Goal: Task Accomplishment & Management: Manage account settings

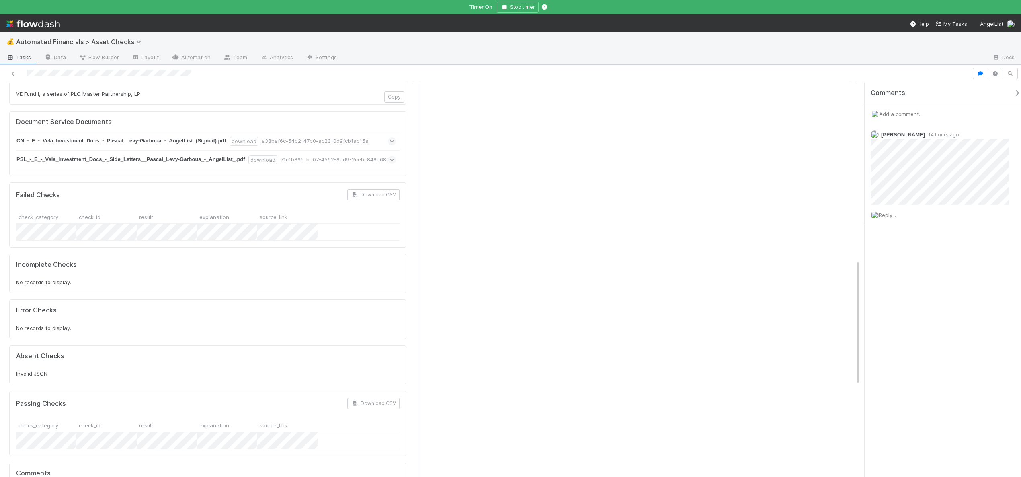
scroll to position [556, 0]
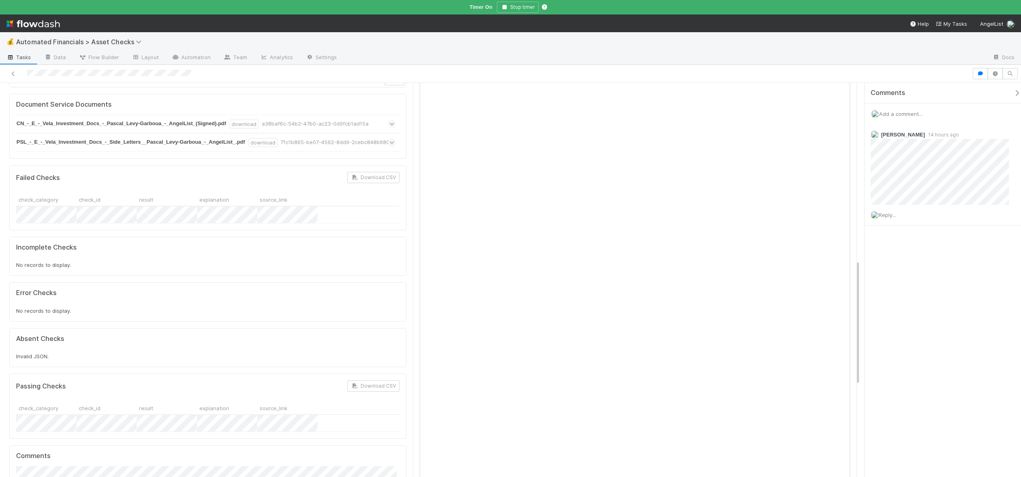
click at [900, 115] on span "Add a comment..." at bounding box center [900, 114] width 43 height 6
click at [898, 113] on span "Add a comment..." at bounding box center [900, 114] width 43 height 6
click at [892, 276] on button "Add Comment" at bounding box center [901, 278] width 47 height 14
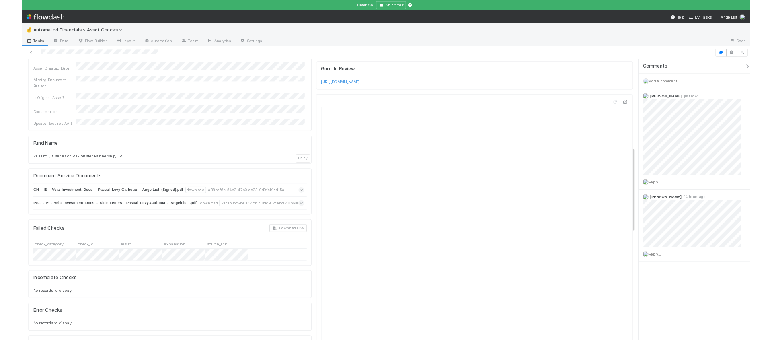
scroll to position [403, 0]
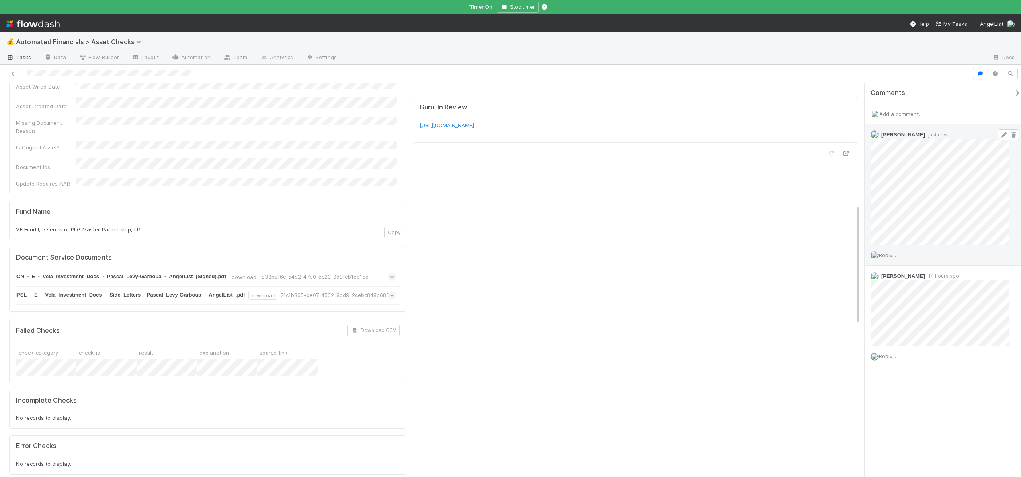
click at [1000, 134] on icon at bounding box center [1004, 134] width 8 height 5
click at [908, 115] on span "Add a comment..." at bounding box center [900, 114] width 43 height 6
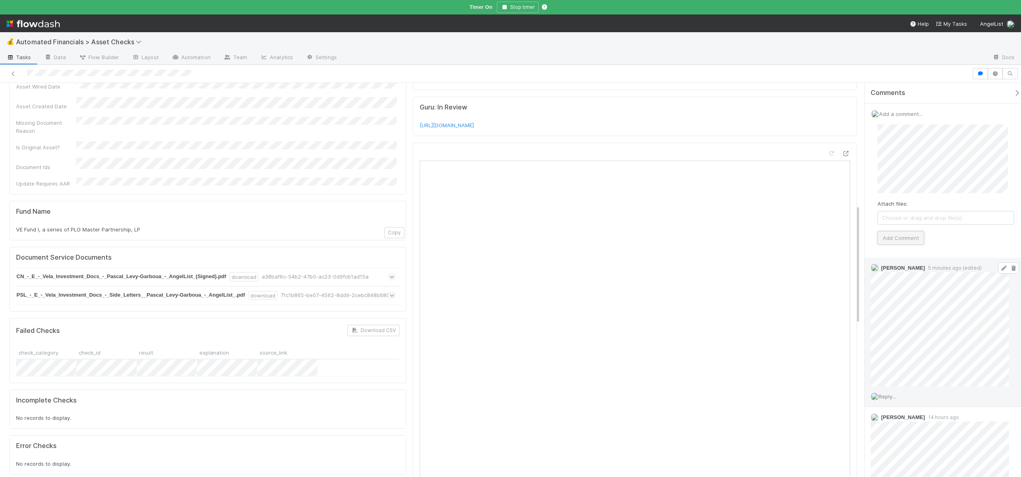
click at [897, 235] on button "Add Comment" at bounding box center [901, 238] width 47 height 14
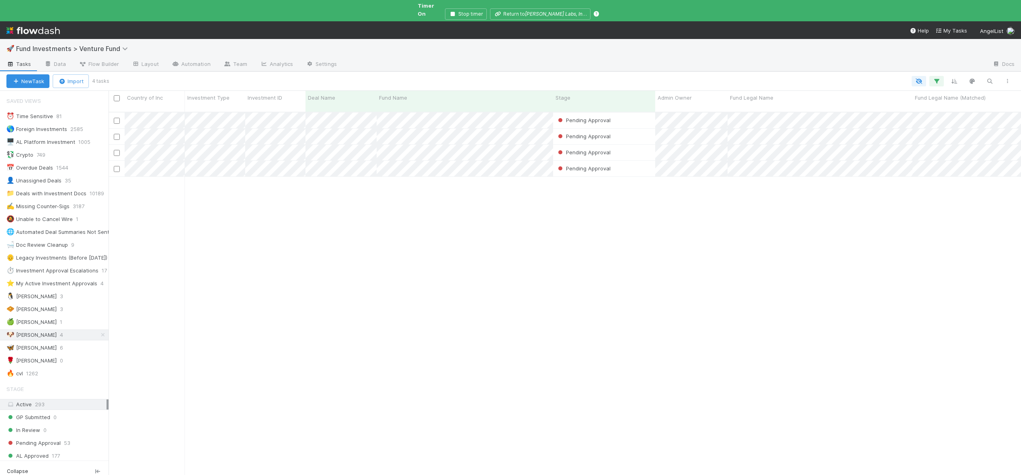
scroll to position [371, 907]
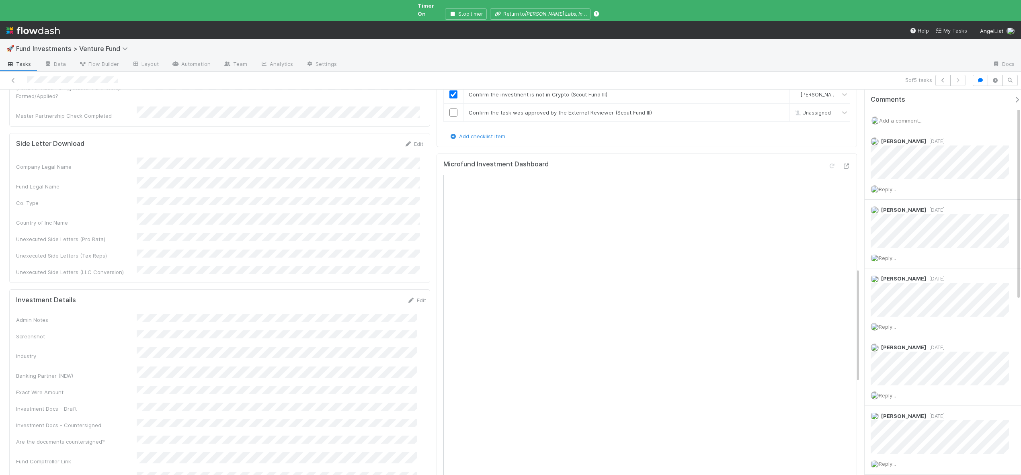
scroll to position [610, 0]
click at [900, 110] on div "Add a comment..." at bounding box center [946, 120] width 162 height 21
click at [901, 110] on div "Add a comment..." at bounding box center [946, 120] width 162 height 21
click at [902, 117] on span "Add a comment..." at bounding box center [900, 120] width 43 height 6
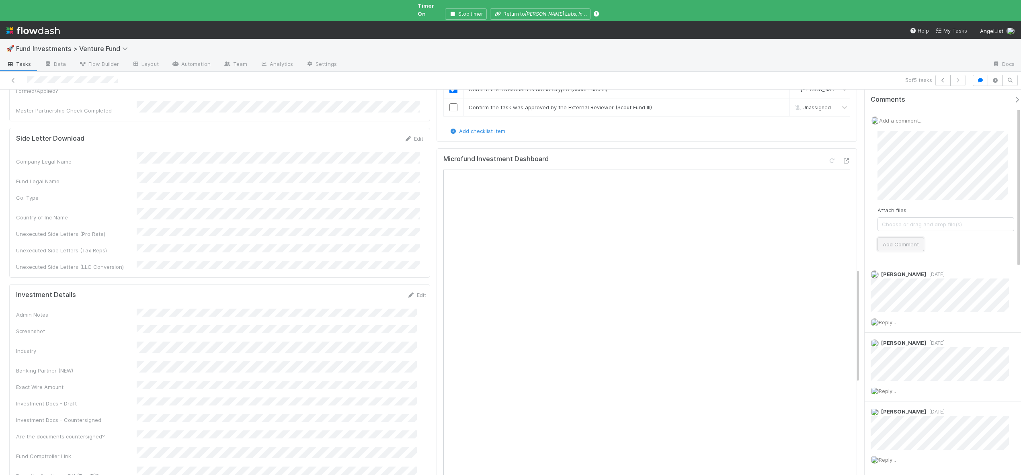
click at [909, 242] on button "Add Comment" at bounding box center [901, 245] width 47 height 14
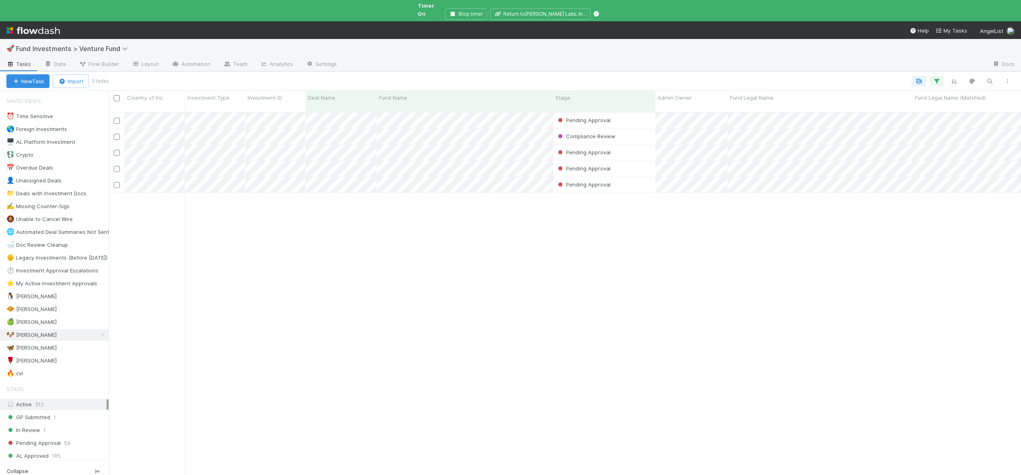
scroll to position [371, 907]
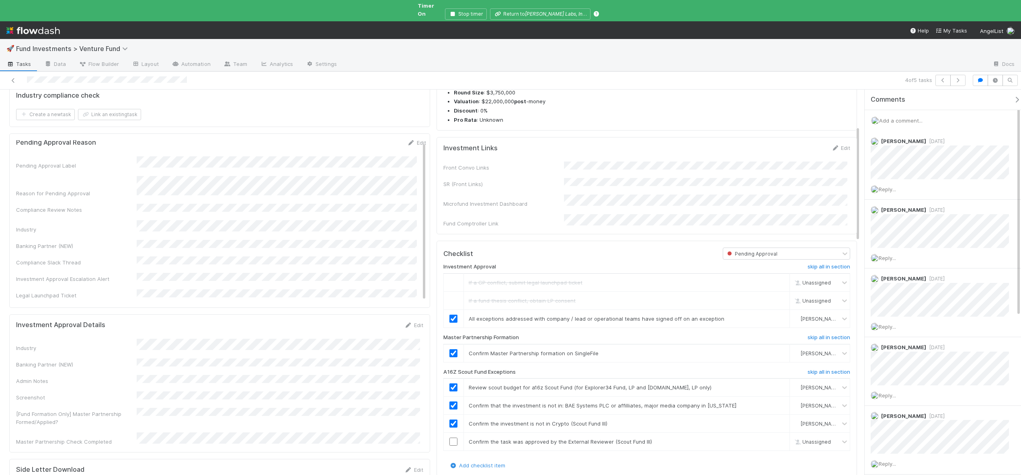
scroll to position [14, 0]
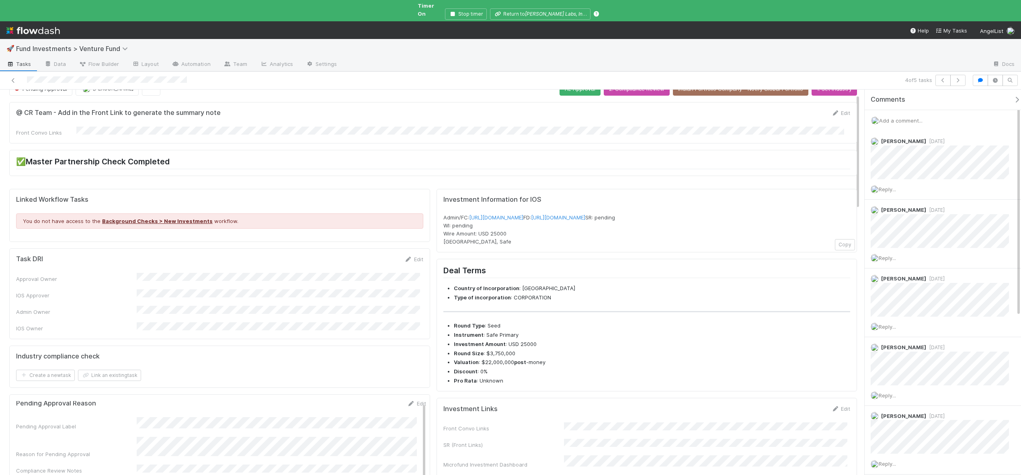
click at [911, 117] on span "Add a comment..." at bounding box center [900, 120] width 43 height 6
click at [904, 238] on button "Add Comment" at bounding box center [901, 245] width 47 height 14
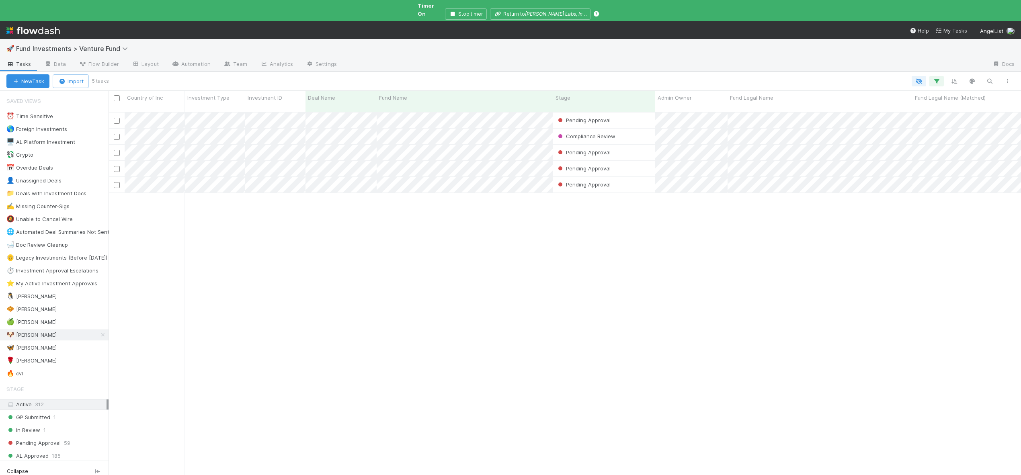
scroll to position [371, 907]
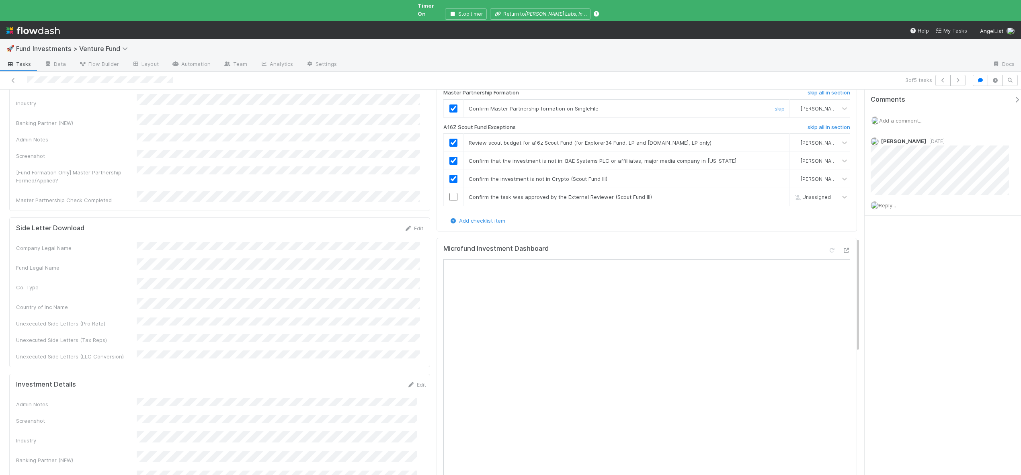
scroll to position [522, 0]
click at [904, 117] on span "Add a comment..." at bounding box center [900, 120] width 43 height 6
click at [906, 240] on button "Add Comment" at bounding box center [901, 245] width 47 height 14
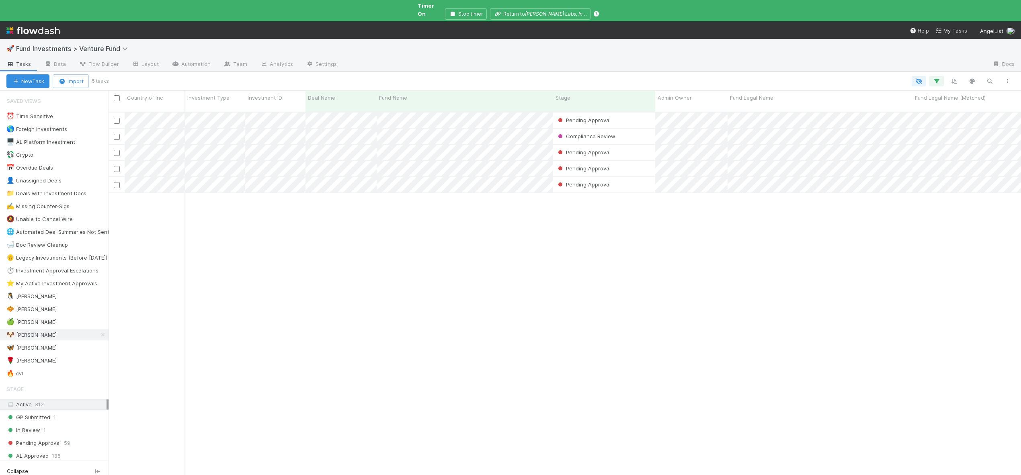
scroll to position [371, 907]
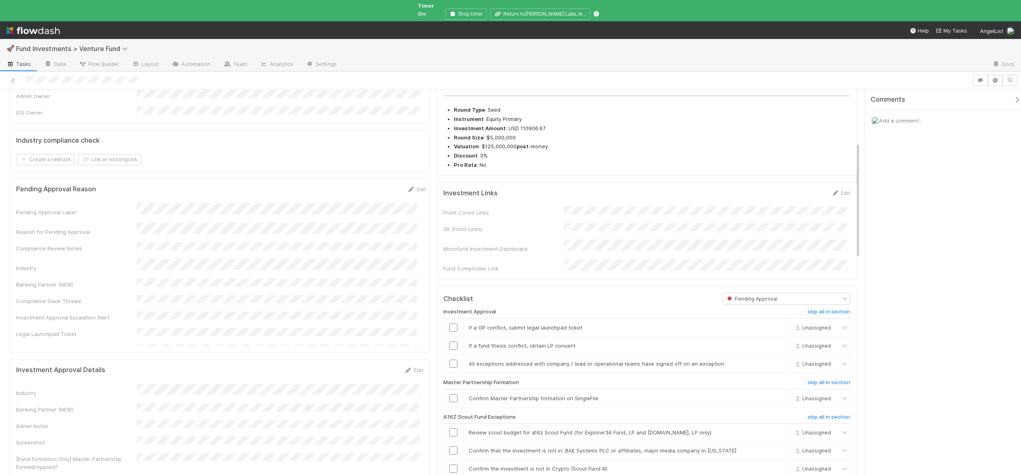
scroll to position [352, 0]
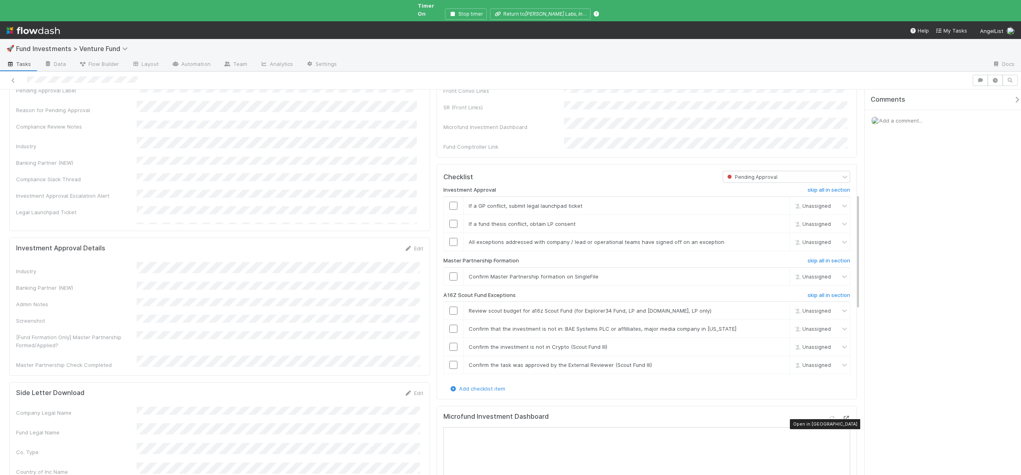
click at [843, 419] on icon at bounding box center [846, 418] width 8 height 5
click at [775, 204] on link "skip" at bounding box center [780, 206] width 10 height 6
click at [815, 296] on h6 "skip all in section" at bounding box center [829, 295] width 43 height 6
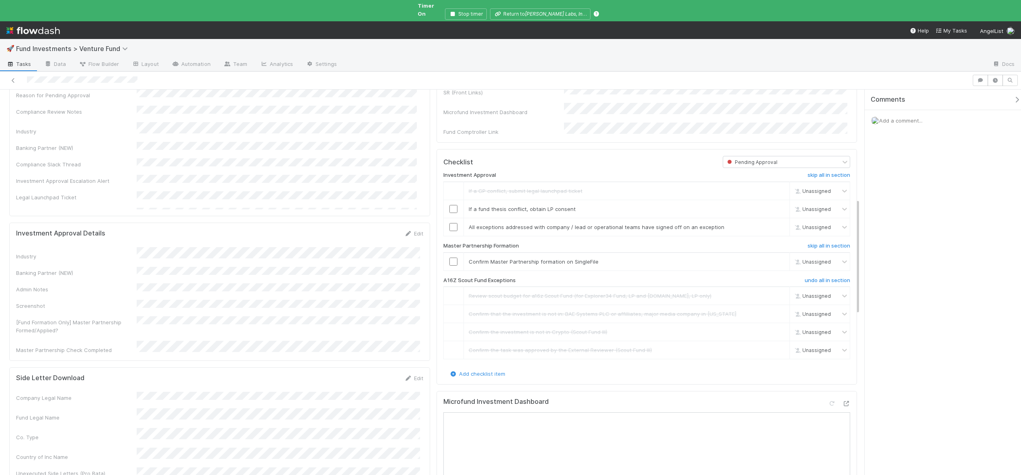
scroll to position [368, 0]
click at [193, 391] on div "Company Legal Name Fund Legal Name Co. Type Country of Inc Name Unexecuted Side…" at bounding box center [219, 450] width 407 height 119
click at [776, 205] on link "skip" at bounding box center [780, 208] width 10 height 6
click at [451, 223] on input "checkbox" at bounding box center [454, 226] width 8 height 8
click at [451, 257] on input "checkbox" at bounding box center [454, 261] width 8 height 8
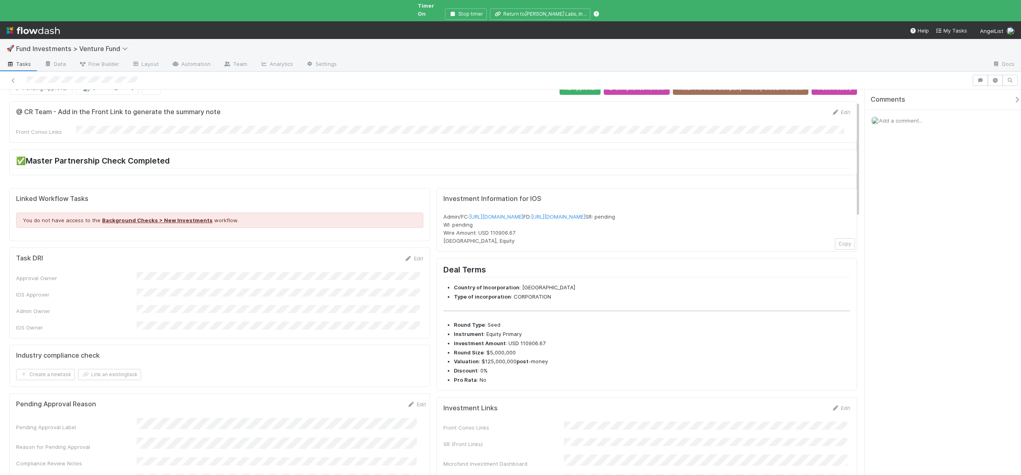
scroll to position [0, 0]
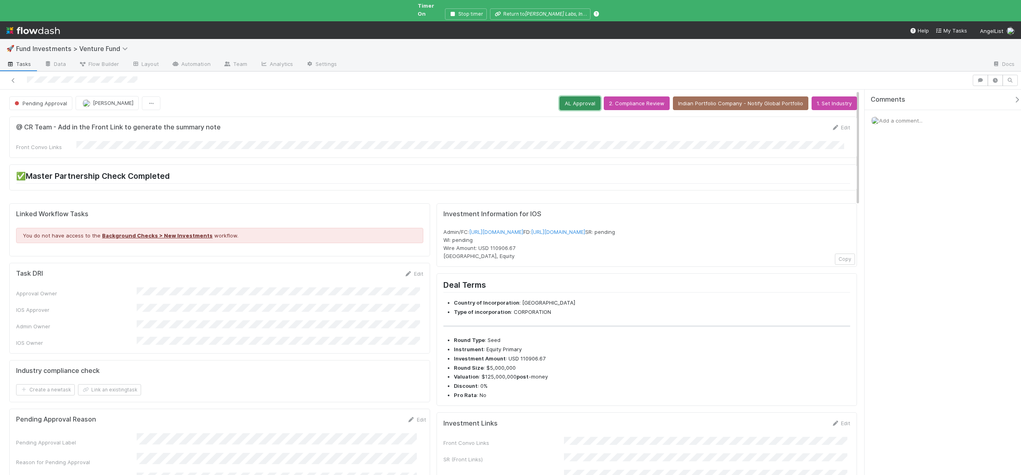
click at [577, 97] on button "AL Approval" at bounding box center [580, 104] width 41 height 14
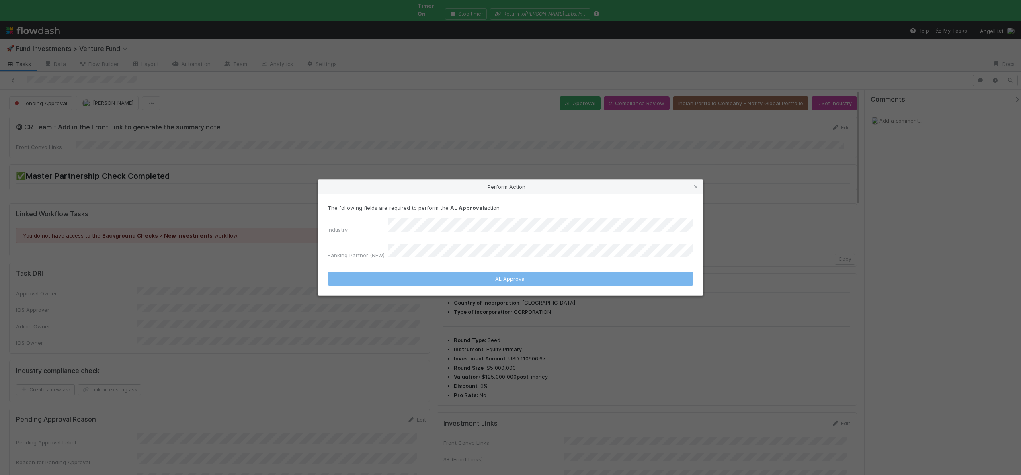
click at [273, 117] on div "Perform Action The following fields are required to perform the AL Approval act…" at bounding box center [510, 237] width 1021 height 475
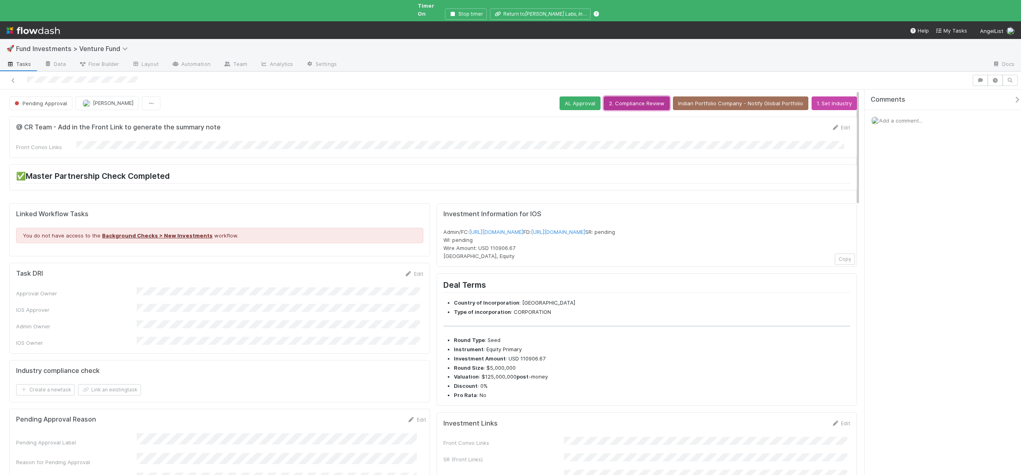
click at [650, 97] on button "2. Compliance Review" at bounding box center [637, 104] width 66 height 14
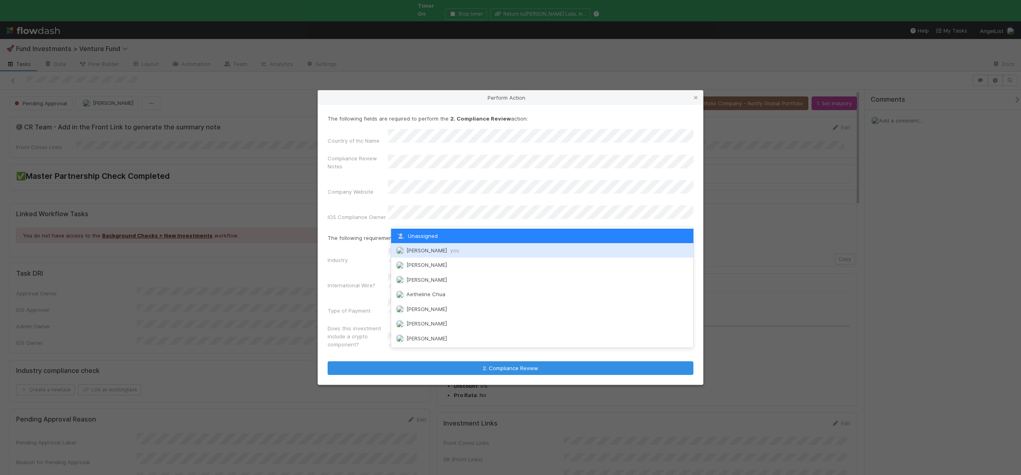
click at [422, 248] on span "Andre Fredrick you" at bounding box center [433, 250] width 53 height 6
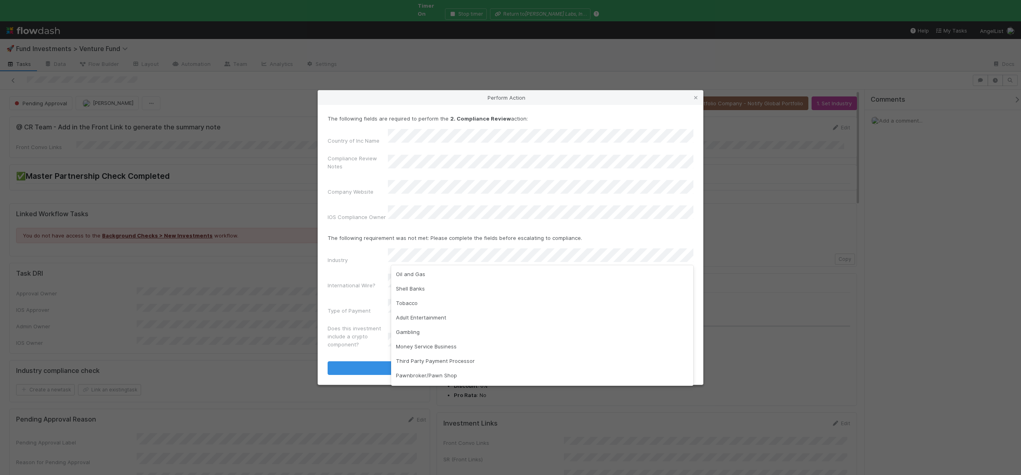
scroll to position [161, 0]
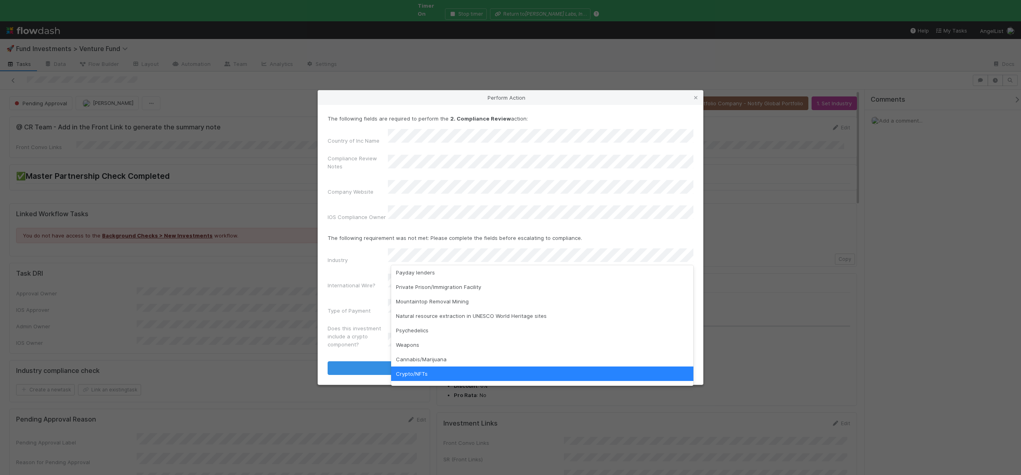
click at [371, 250] on div "Industry" at bounding box center [511, 258] width 366 height 19
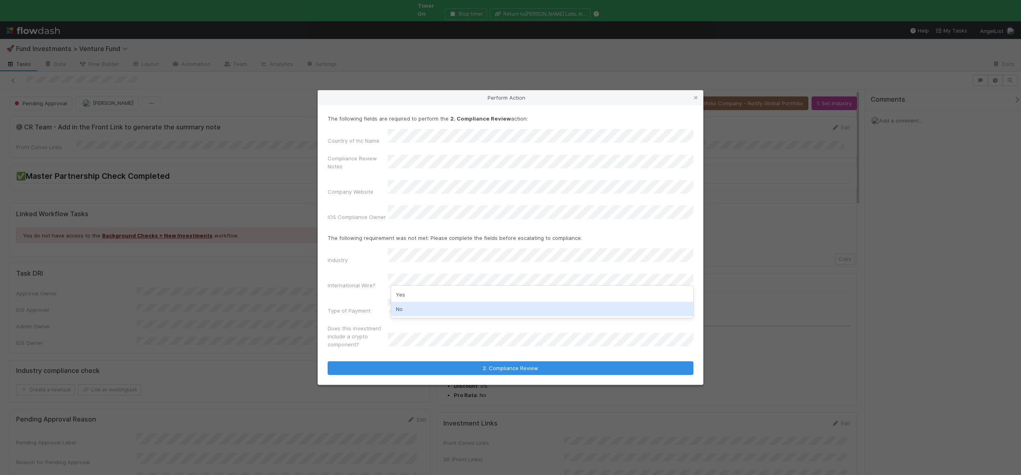
click at [401, 305] on div "No" at bounding box center [542, 309] width 302 height 14
click at [400, 314] on div "Wire" at bounding box center [542, 315] width 302 height 14
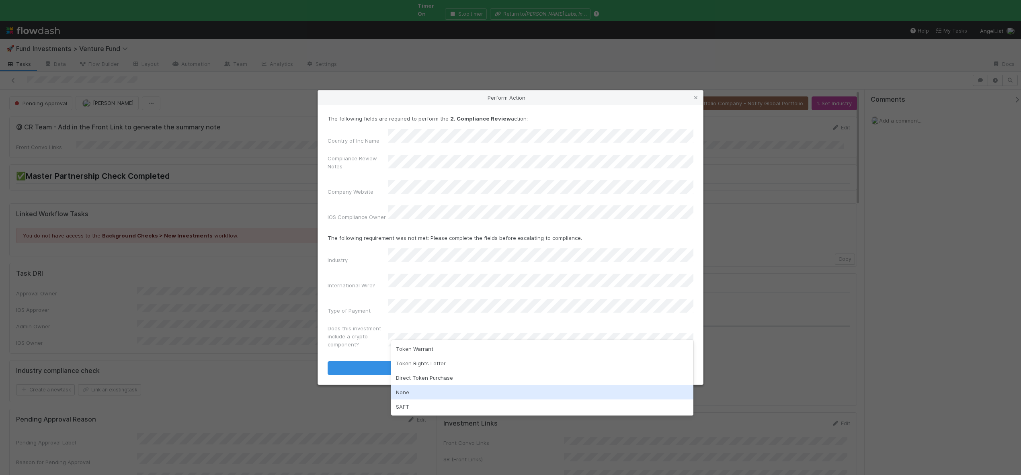
click at [401, 389] on div "None" at bounding box center [542, 392] width 302 height 14
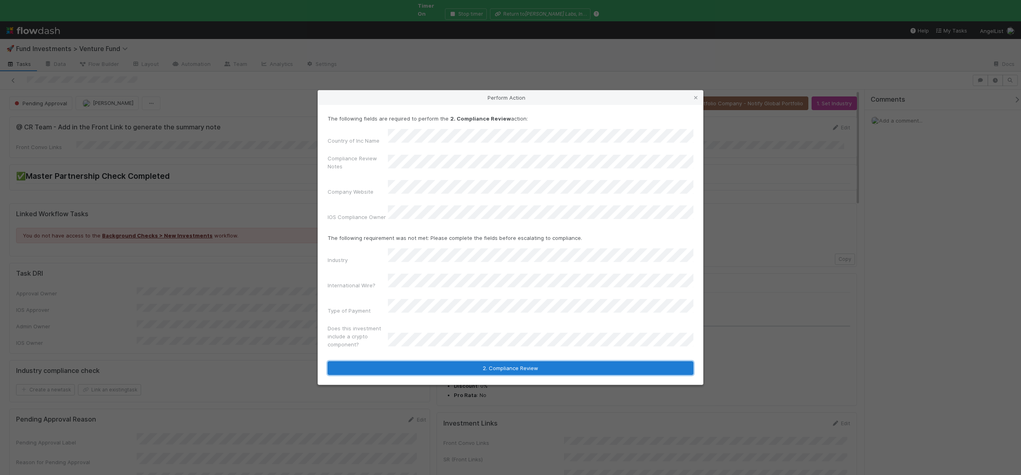
click at [464, 362] on button "2. Compliance Review" at bounding box center [511, 369] width 366 height 14
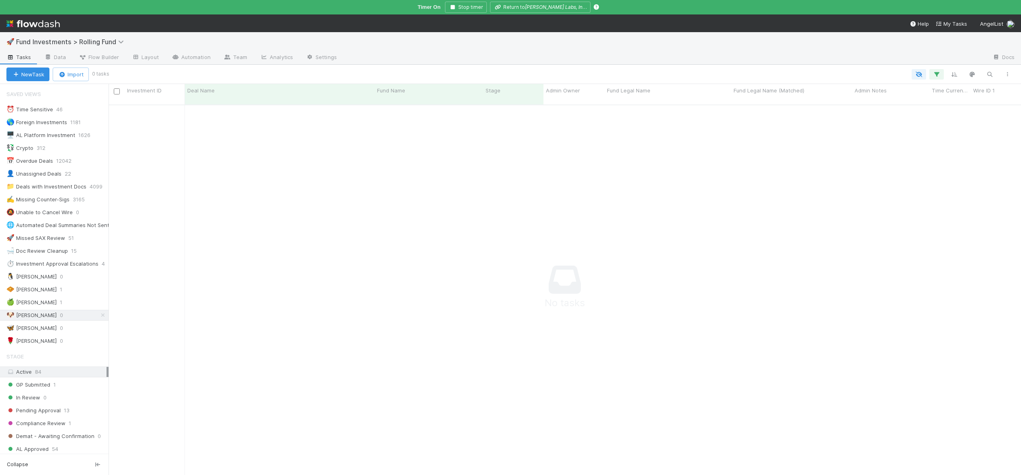
scroll to position [365, 907]
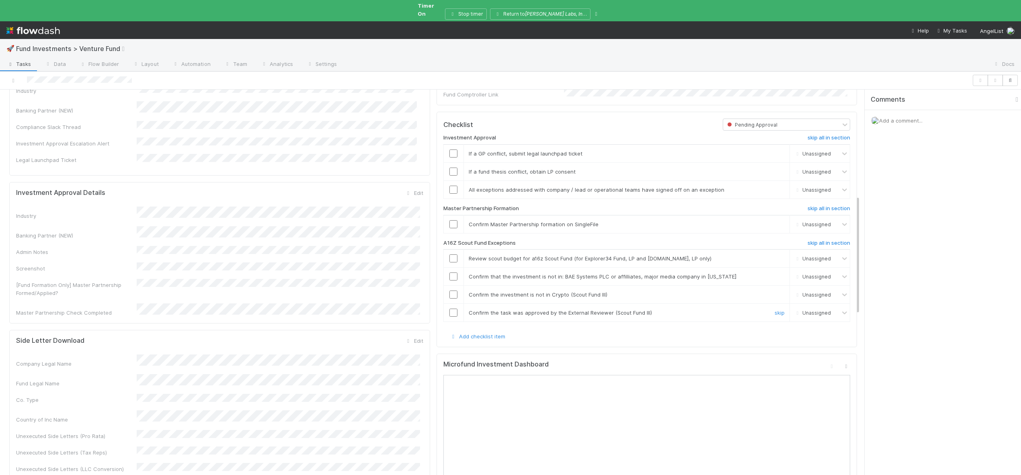
scroll to position [407, 0]
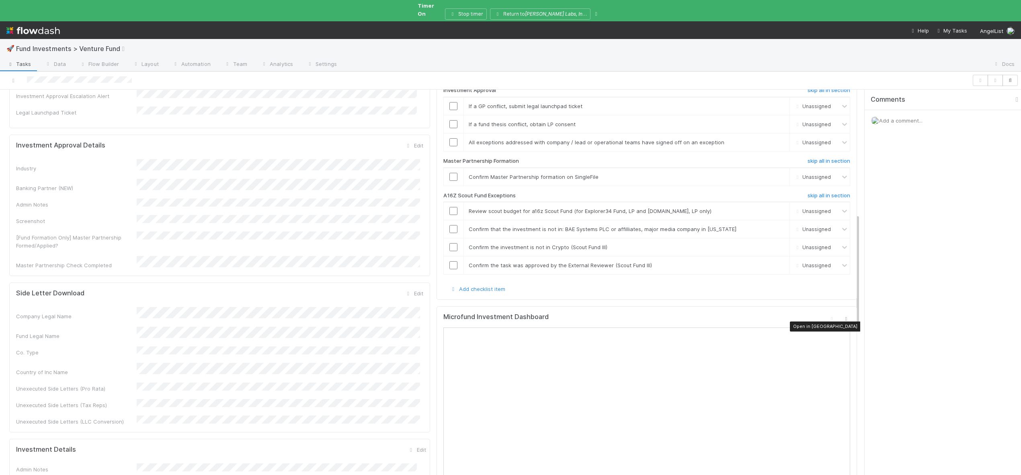
click at [842, 316] on div at bounding box center [846, 319] width 8 height 8
click at [912, 117] on span "Add a comment..." at bounding box center [900, 120] width 43 height 6
click at [904, 238] on button "Add Comment" at bounding box center [901, 245] width 47 height 14
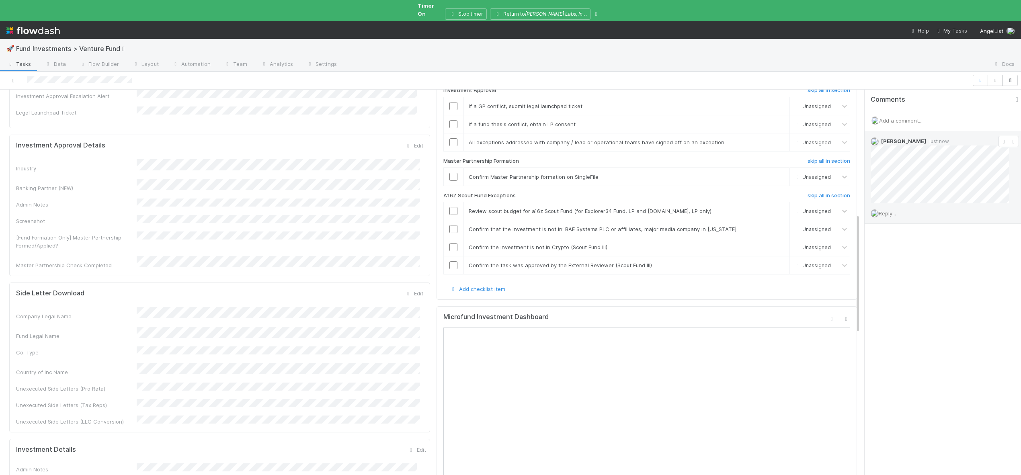
click at [1000, 139] on icon at bounding box center [1004, 141] width 8 height 5
click at [818, 193] on h6 "skip all in section" at bounding box center [829, 196] width 43 height 6
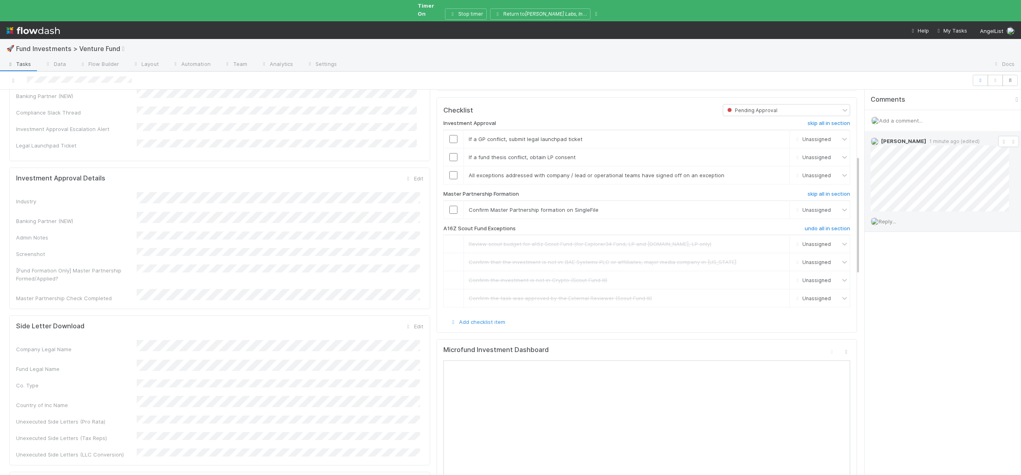
scroll to position [205, 0]
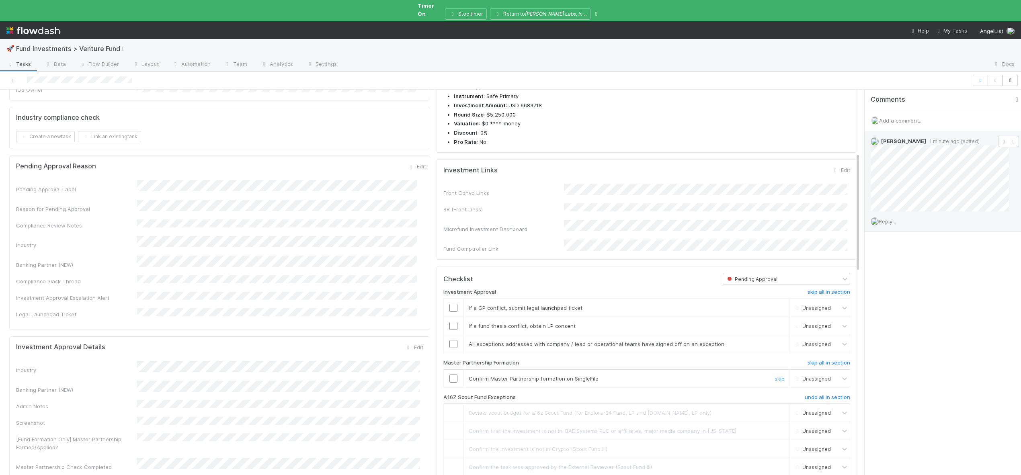
click at [452, 379] on input "checkbox" at bounding box center [454, 379] width 8 height 8
click at [775, 308] on link "skip" at bounding box center [780, 308] width 10 height 6
click at [450, 347] on input "checkbox" at bounding box center [454, 344] width 8 height 8
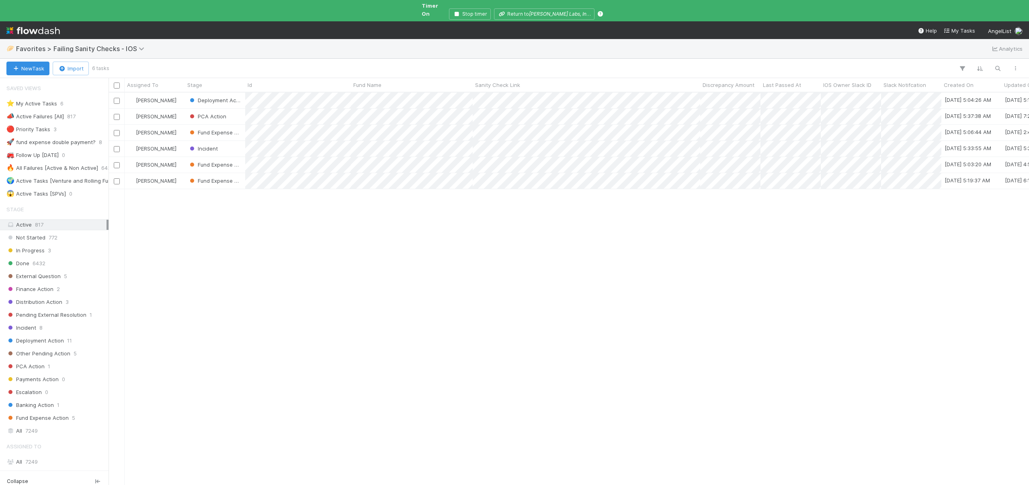
scroll to position [393, 915]
click at [180, 191] on div "[PERSON_NAME]" at bounding box center [155, 197] width 60 height 16
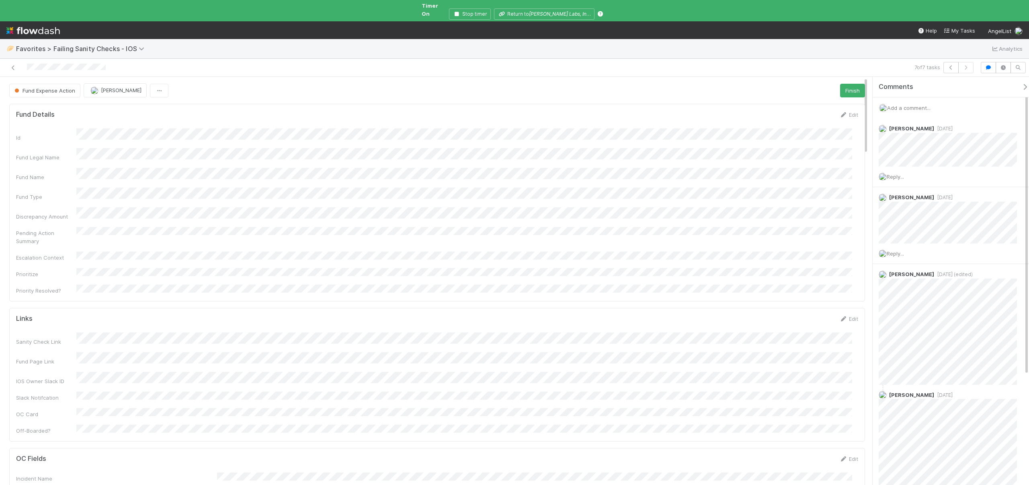
scroll to position [157, 830]
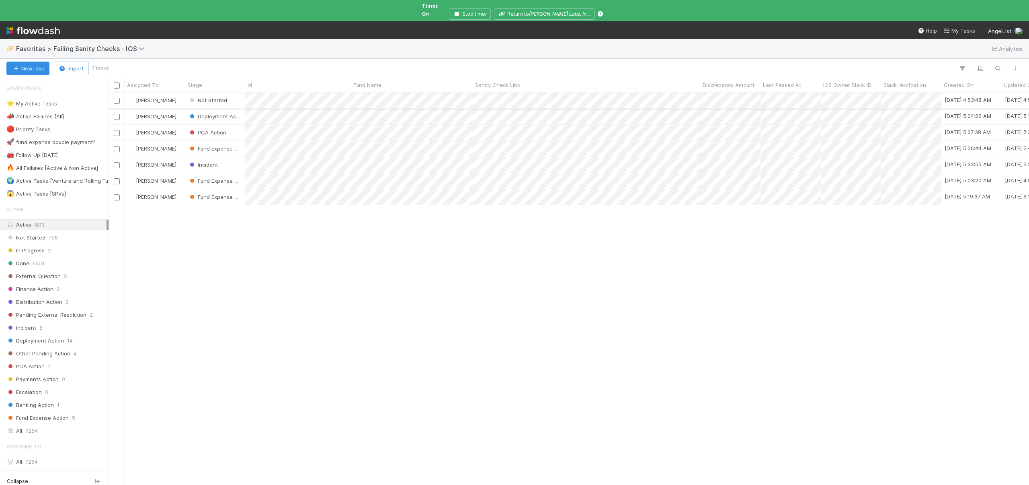
scroll to position [393, 915]
click at [178, 173] on div "[PERSON_NAME]" at bounding box center [155, 181] width 60 height 16
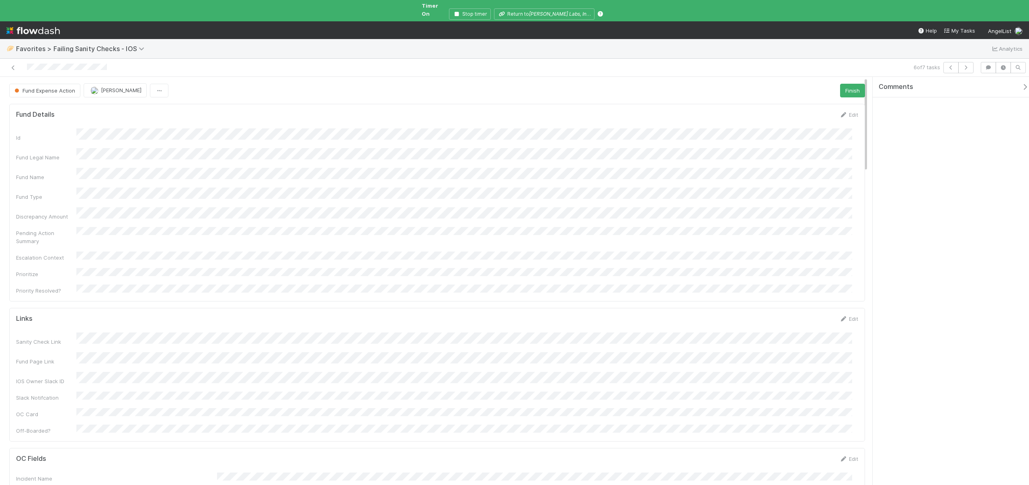
scroll to position [157, 830]
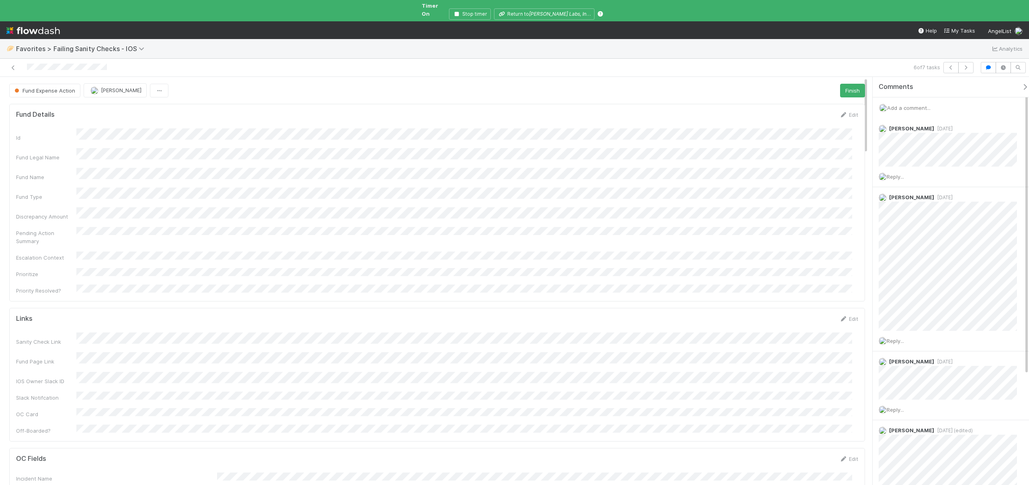
click at [908, 105] on span "Add a comment..." at bounding box center [909, 108] width 43 height 6
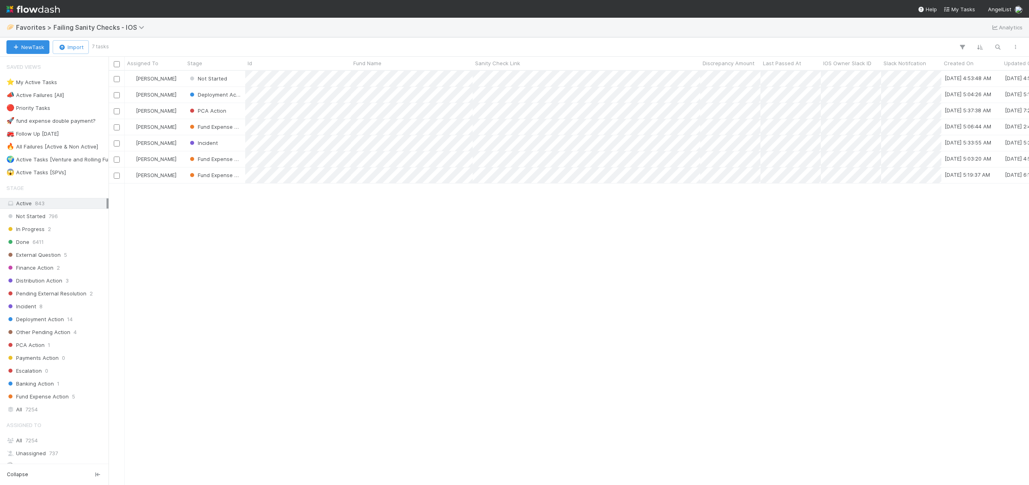
scroll to position [408, 915]
click at [182, 142] on div "[PERSON_NAME]" at bounding box center [155, 143] width 60 height 16
click at [182, 123] on div "[PERSON_NAME]" at bounding box center [155, 127] width 60 height 16
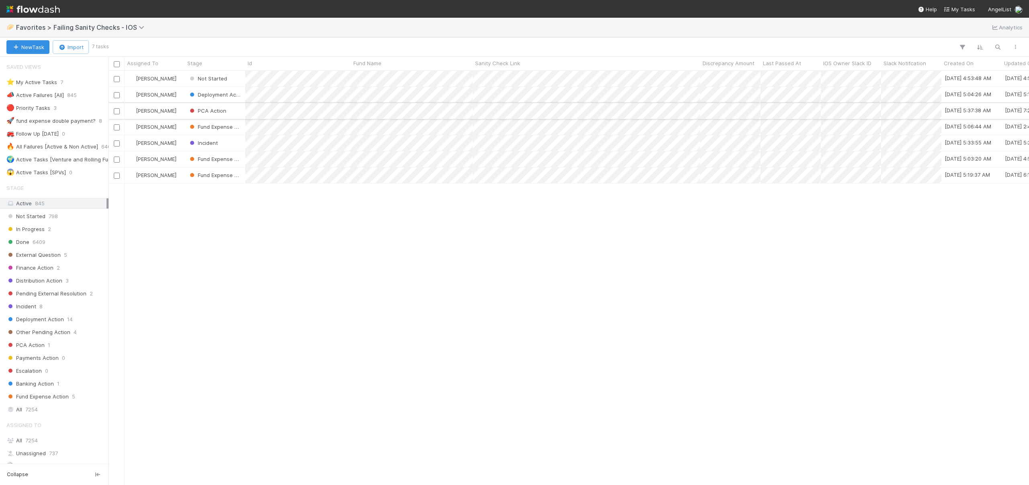
click at [180, 107] on div "[PERSON_NAME]" at bounding box center [155, 111] width 60 height 16
click at [177, 93] on div "[PERSON_NAME]" at bounding box center [155, 95] width 60 height 16
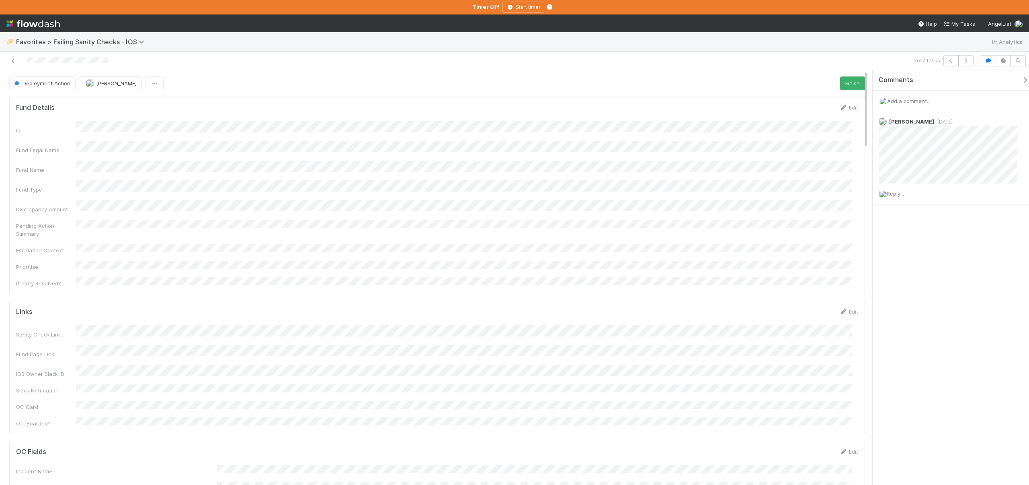
scroll to position [157, 830]
click at [914, 99] on span "Add a comment..." at bounding box center [909, 101] width 43 height 6
click at [849, 135] on div "Deployment Action Andre Fredrick Finish Fund Details Edit Id Fund Legal Name Fu…" at bounding box center [514, 277] width 1029 height 415
click at [901, 232] on button "Add Comment" at bounding box center [909, 225] width 47 height 14
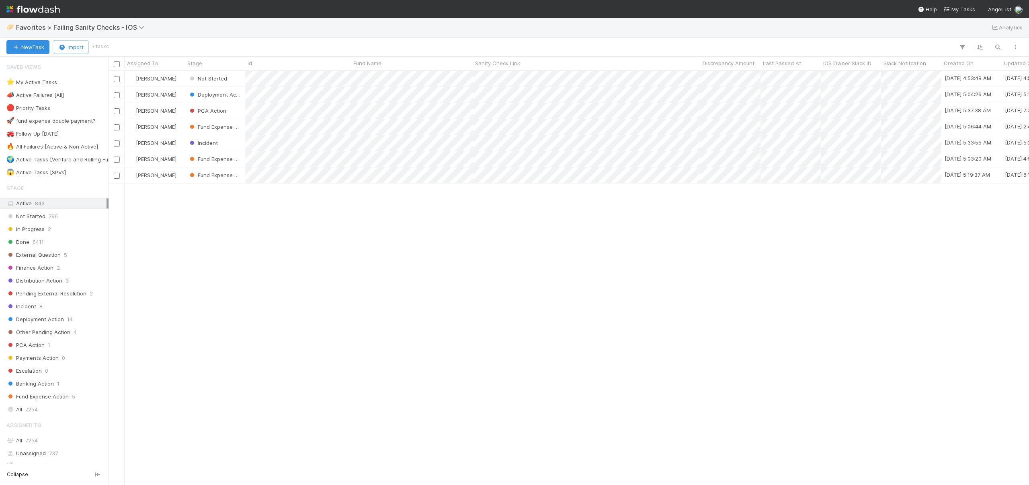
scroll to position [408, 915]
click at [178, 89] on div "[PERSON_NAME]" at bounding box center [155, 95] width 60 height 16
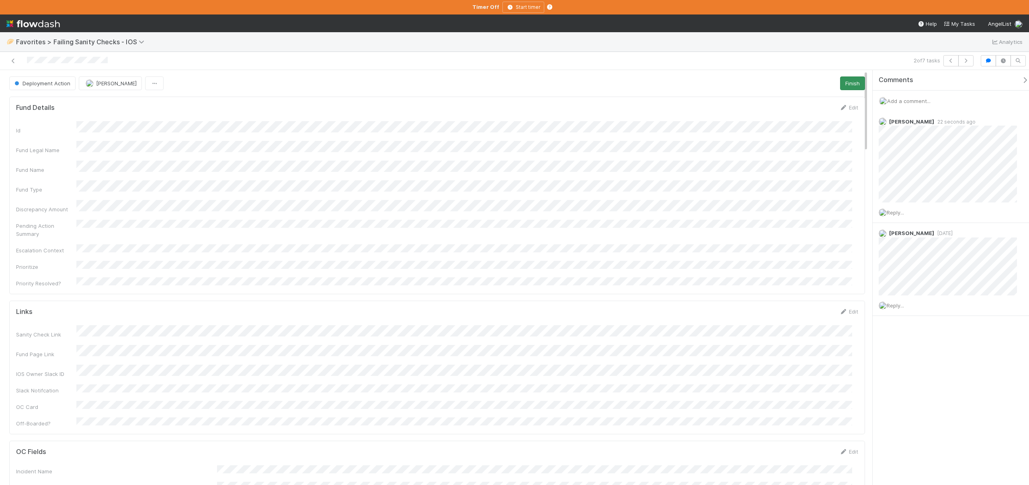
scroll to position [157, 830]
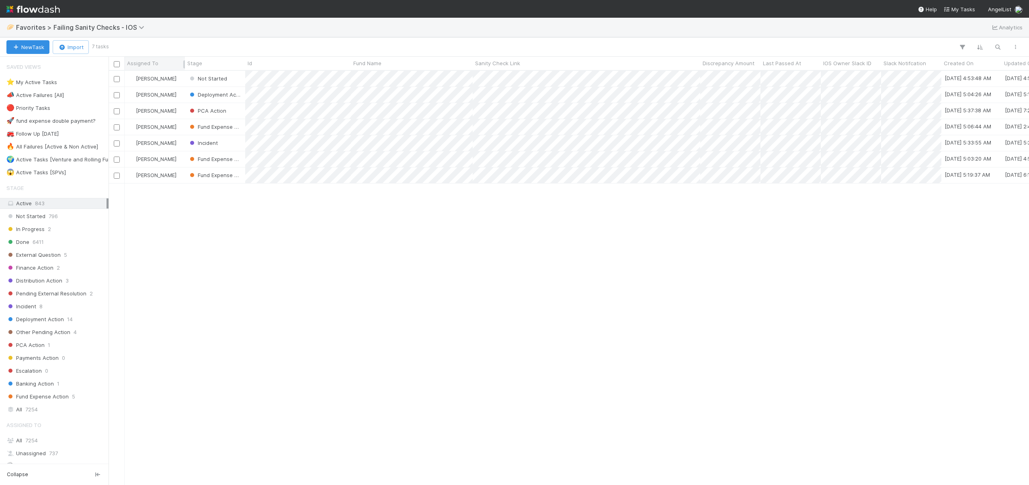
scroll to position [408, 915]
click at [179, 73] on div "[PERSON_NAME]" at bounding box center [155, 79] width 60 height 16
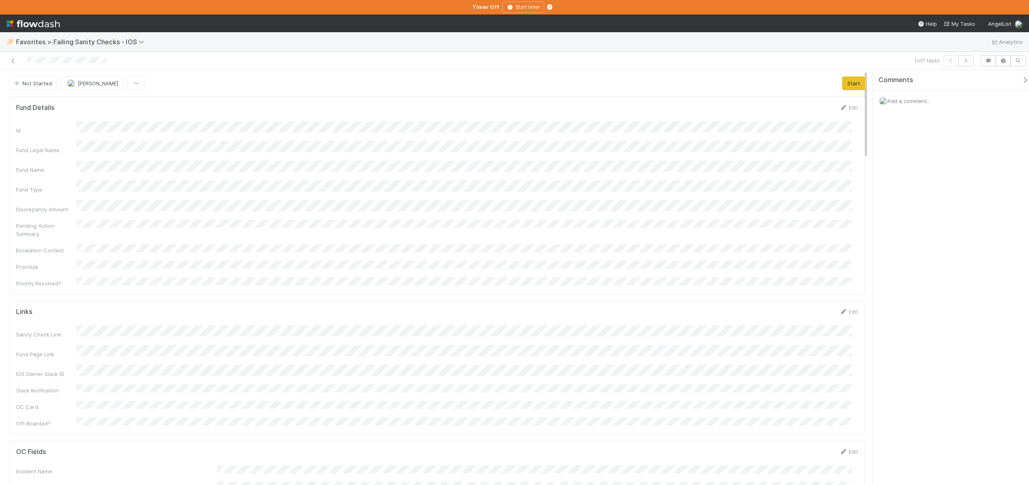
scroll to position [157, 830]
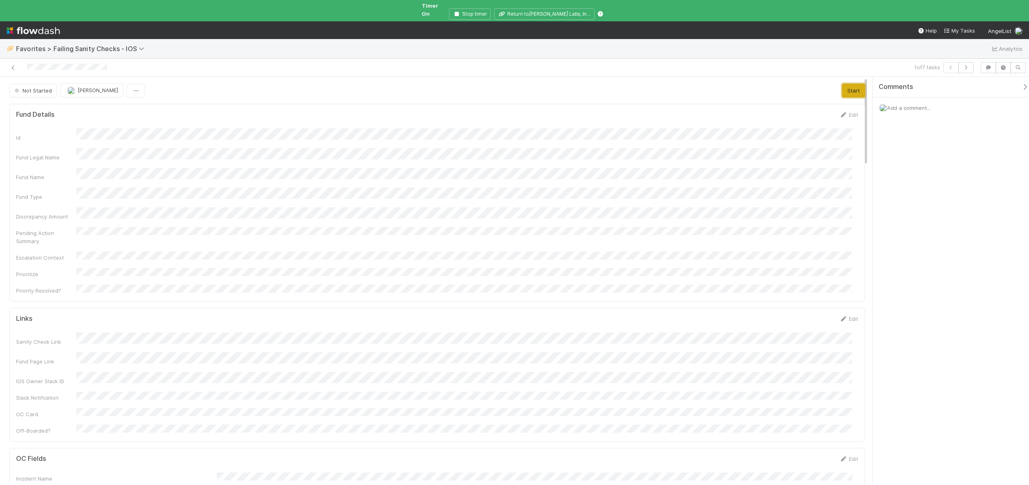
click at [852, 84] on button "Start" at bounding box center [853, 91] width 23 height 14
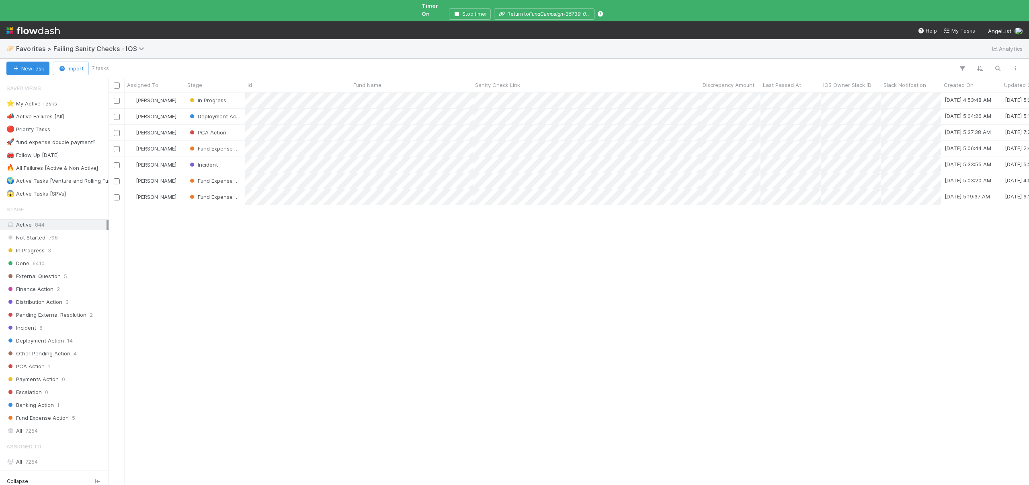
scroll to position [393, 915]
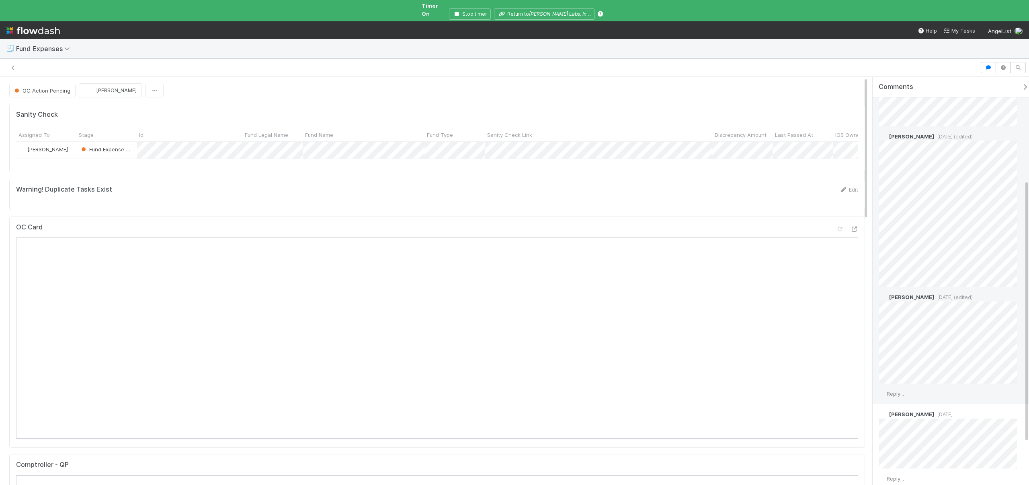
scroll to position [215, 0]
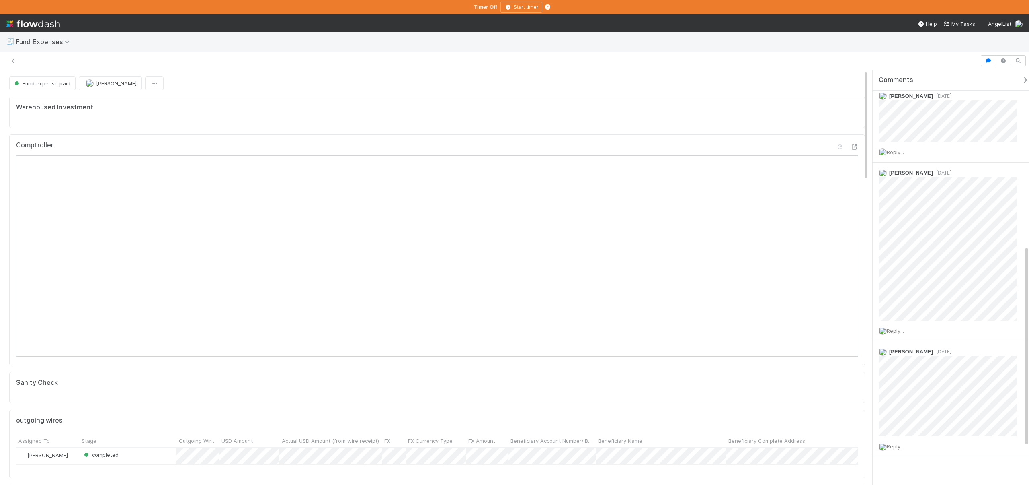
scroll to position [440, 0]
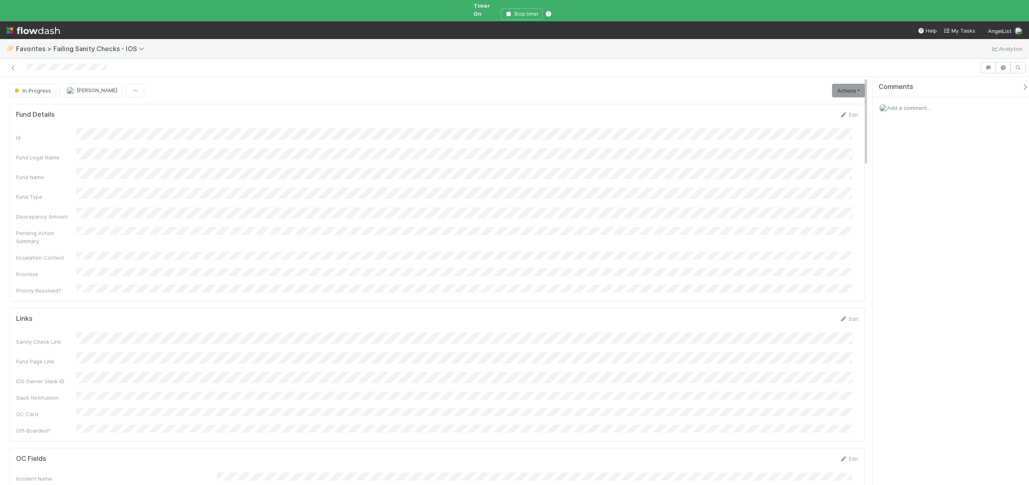
scroll to position [157, 830]
click at [912, 105] on span "Add a comment..." at bounding box center [909, 108] width 43 height 6
click at [925, 228] on button "Add Comment" at bounding box center [909, 232] width 47 height 14
click at [29, 87] on span "In Progress" at bounding box center [32, 90] width 38 height 6
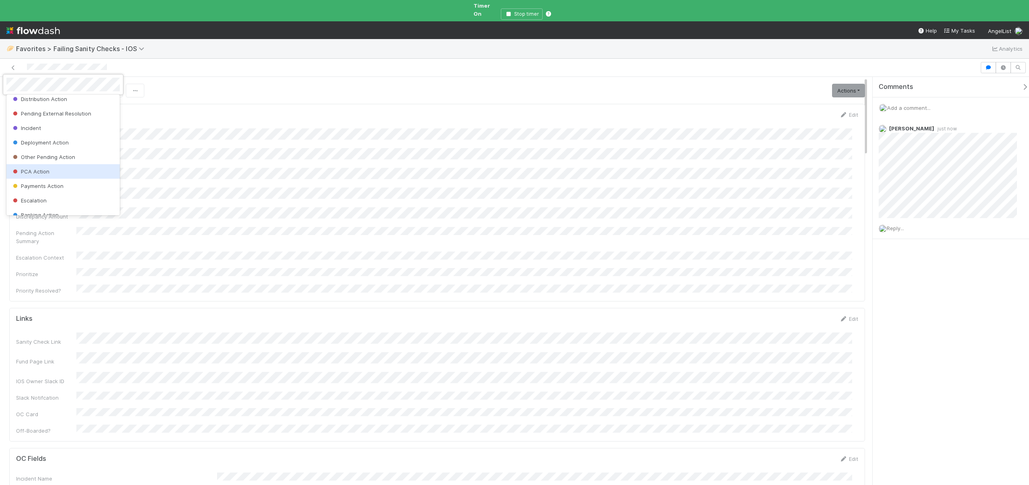
scroll to position [100, 0]
click at [31, 191] on span "Banking Action" at bounding box center [34, 192] width 47 height 6
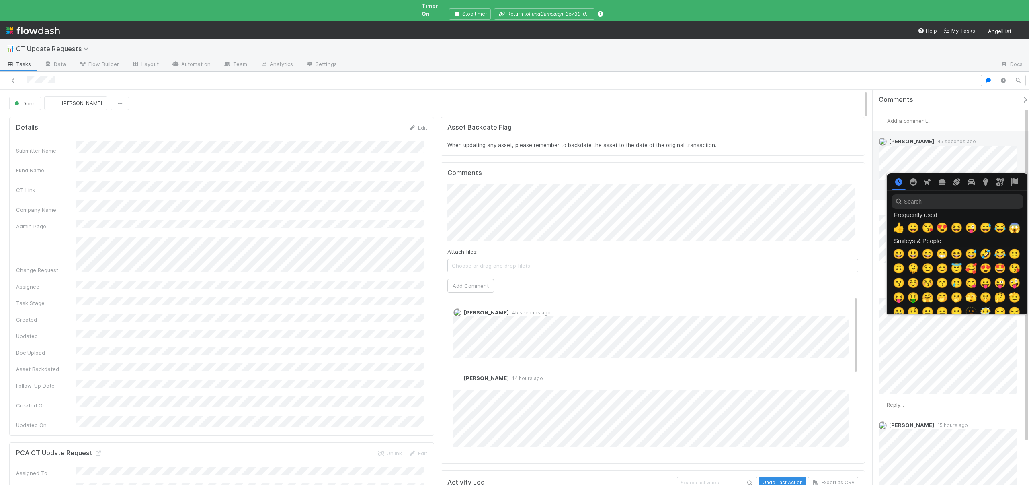
scroll to position [0, 3]
click at [914, 208] on input "search" at bounding box center [956, 201] width 132 height 14
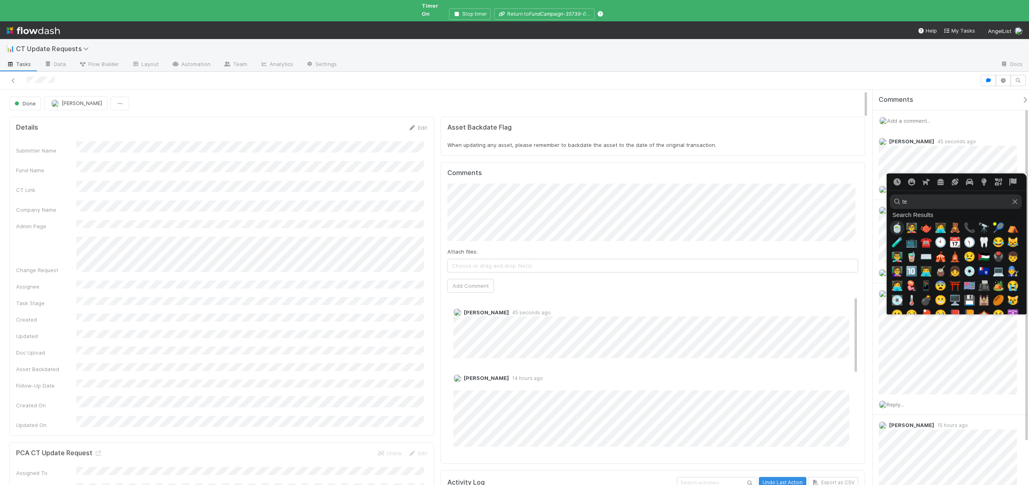
type input "t"
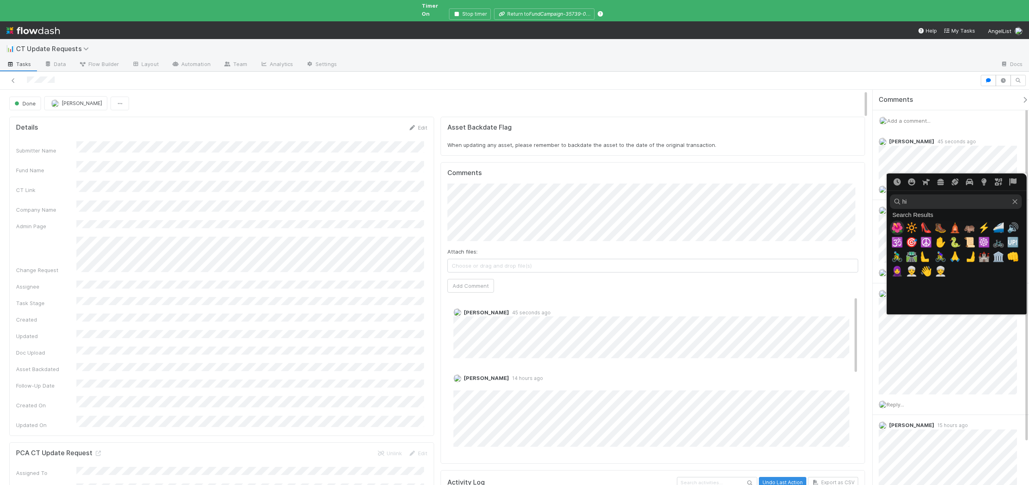
type input "h"
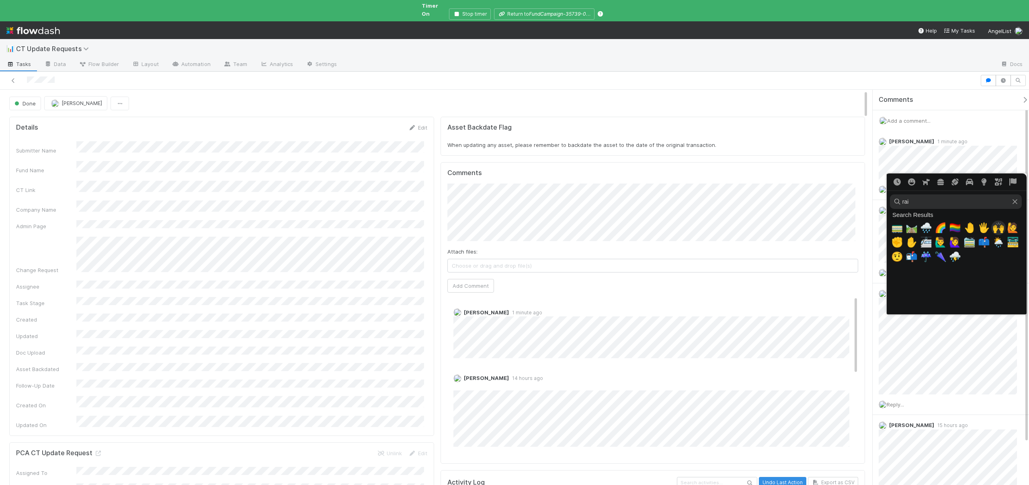
type input "rai"
click at [995, 227] on span "🙌" at bounding box center [999, 227] width 12 height 11
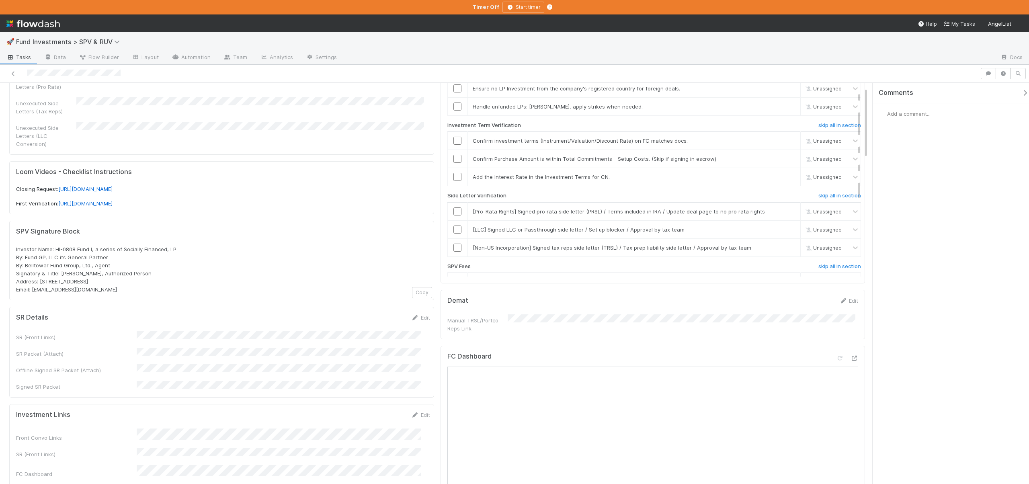
scroll to position [269, 0]
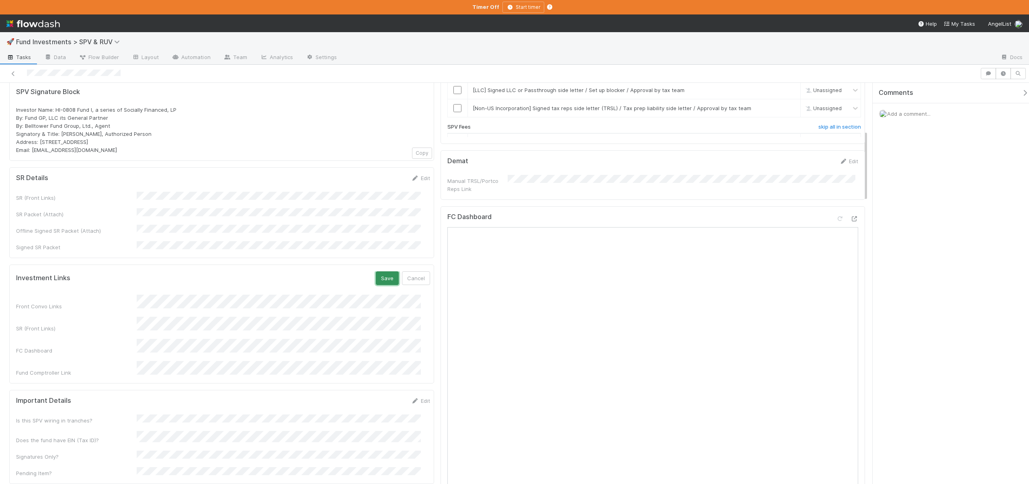
click at [379, 271] on button "Save" at bounding box center [387, 278] width 23 height 14
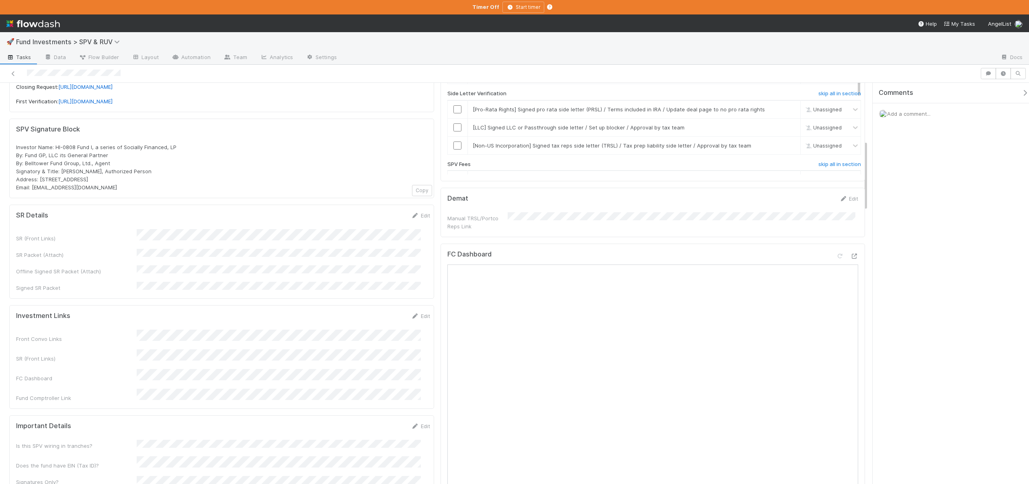
scroll to position [177, 0]
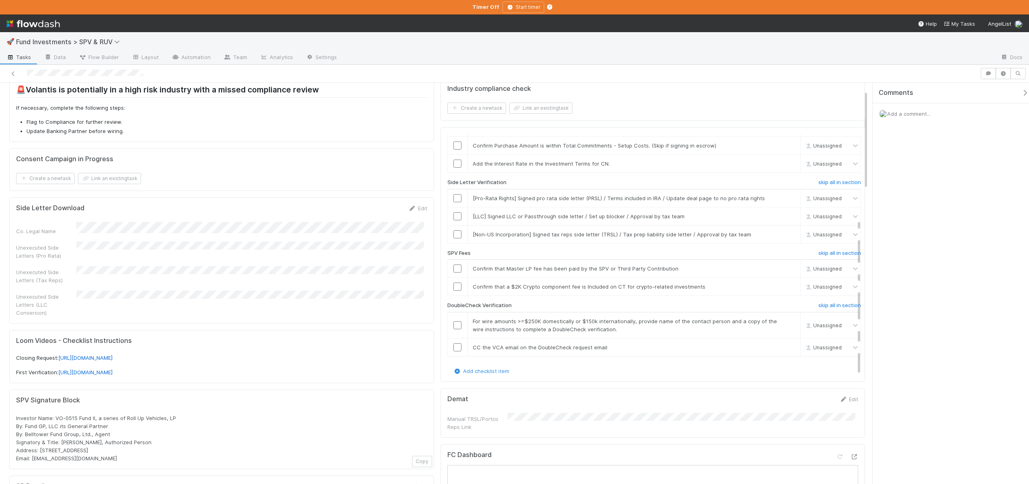
scroll to position [32, 0]
click at [851, 454] on icon at bounding box center [855, 456] width 8 height 5
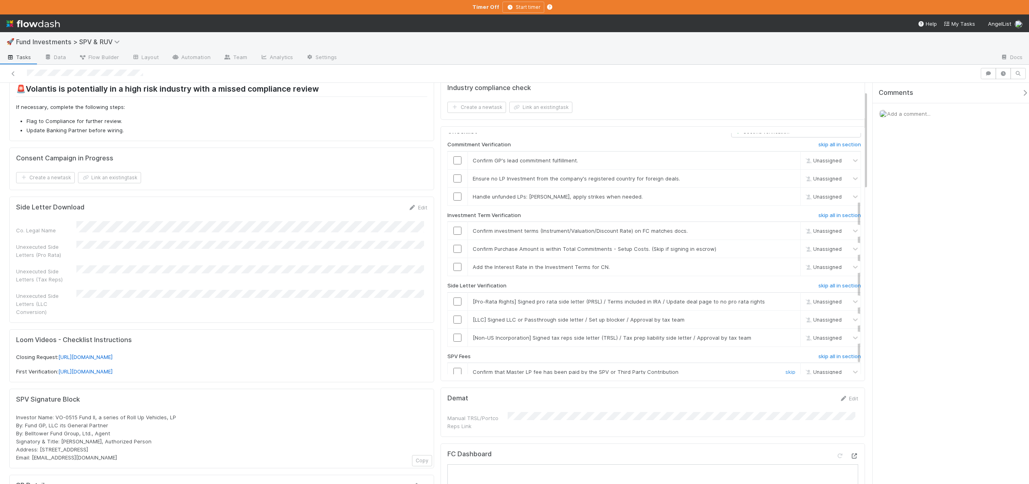
scroll to position [0, 0]
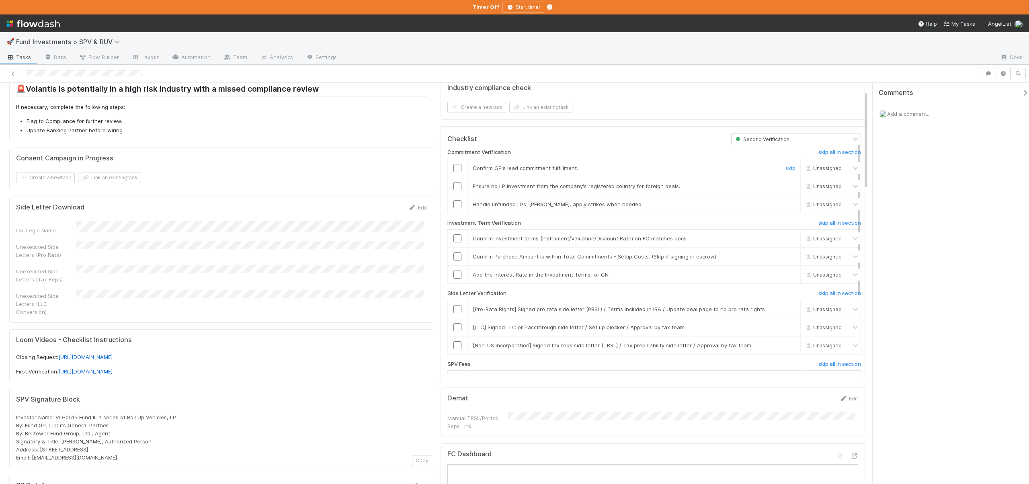
click at [454, 167] on input "checkbox" at bounding box center [458, 168] width 8 height 8
click at [456, 185] on input "checkbox" at bounding box center [458, 186] width 8 height 8
click at [785, 202] on div "skip" at bounding box center [790, 204] width 24 height 8
click at [786, 202] on link "skip" at bounding box center [791, 204] width 10 height 6
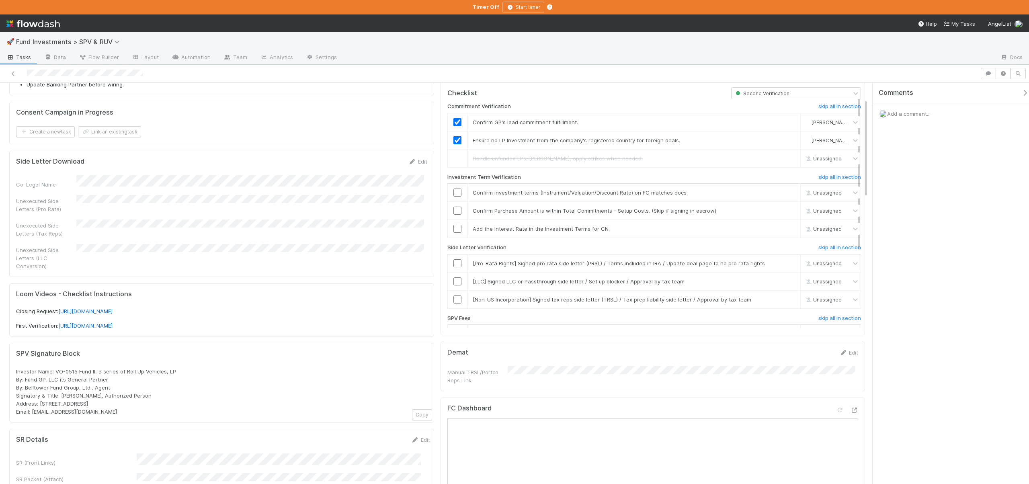
scroll to position [66, 0]
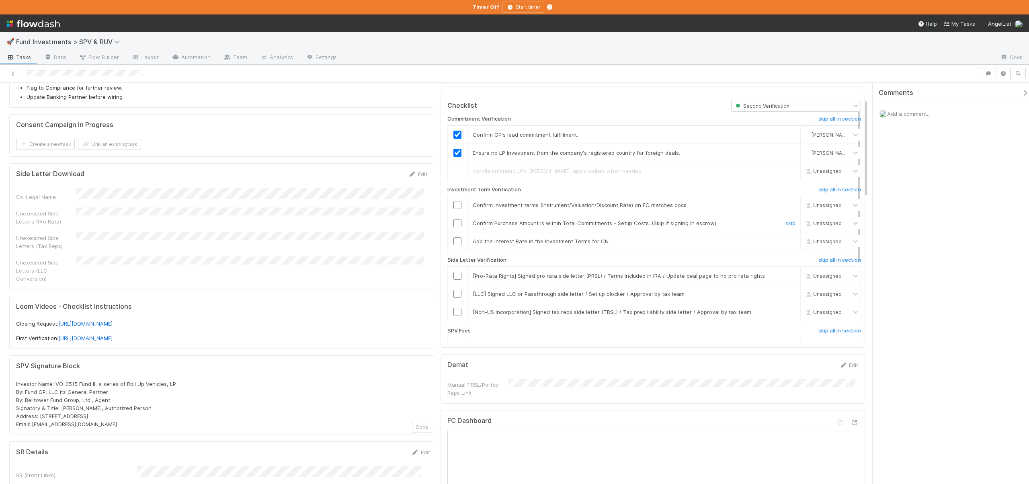
click at [454, 223] on input "checkbox" at bounding box center [458, 223] width 8 height 8
click at [786, 242] on link "skip" at bounding box center [791, 241] width 10 height 6
click at [786, 276] on link "skip" at bounding box center [791, 276] width 10 height 6
click at [786, 294] on link "skip" at bounding box center [791, 294] width 10 height 6
click at [786, 312] on link "skip" at bounding box center [791, 312] width 10 height 6
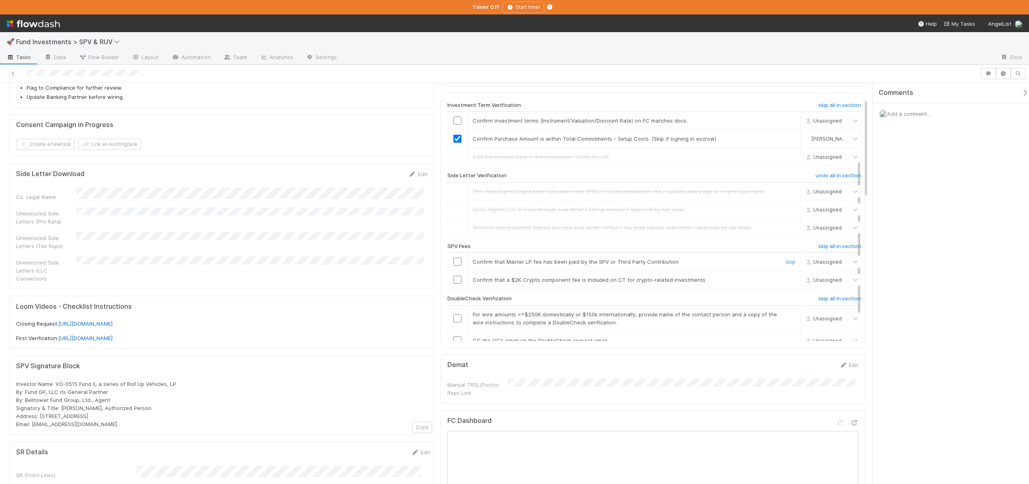
scroll to position [88, 0]
click at [823, 240] on h6 "skip all in section" at bounding box center [840, 242] width 43 height 6
click at [819, 295] on h6 "skip all in section" at bounding box center [840, 295] width 43 height 6
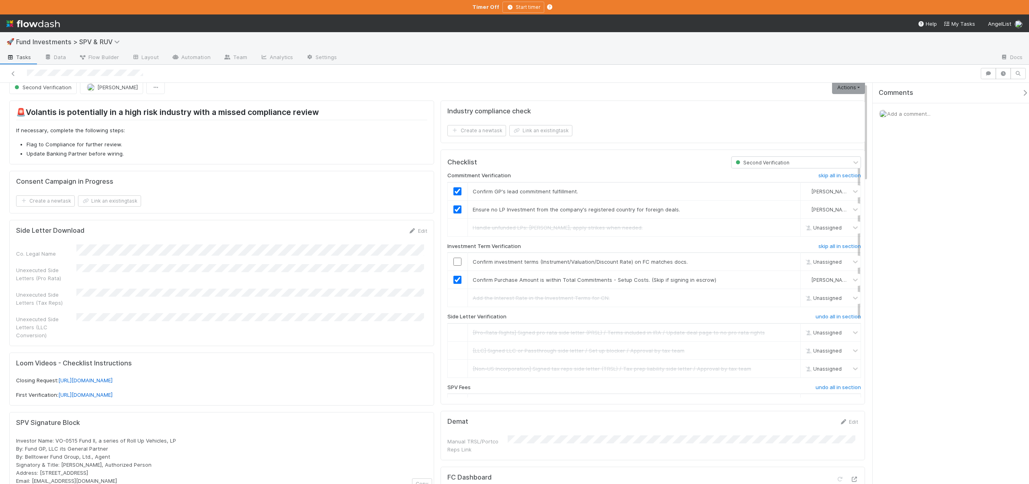
scroll to position [0, 0]
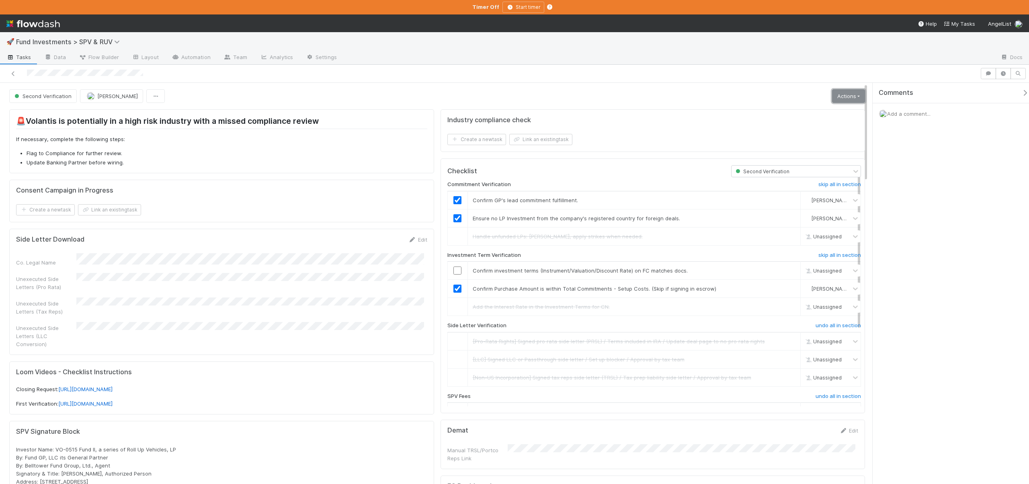
click at [833, 96] on link "Actions" at bounding box center [848, 96] width 33 height 14
click at [787, 191] on button "Action Pending [Second Verification]" at bounding box center [811, 191] width 112 height 11
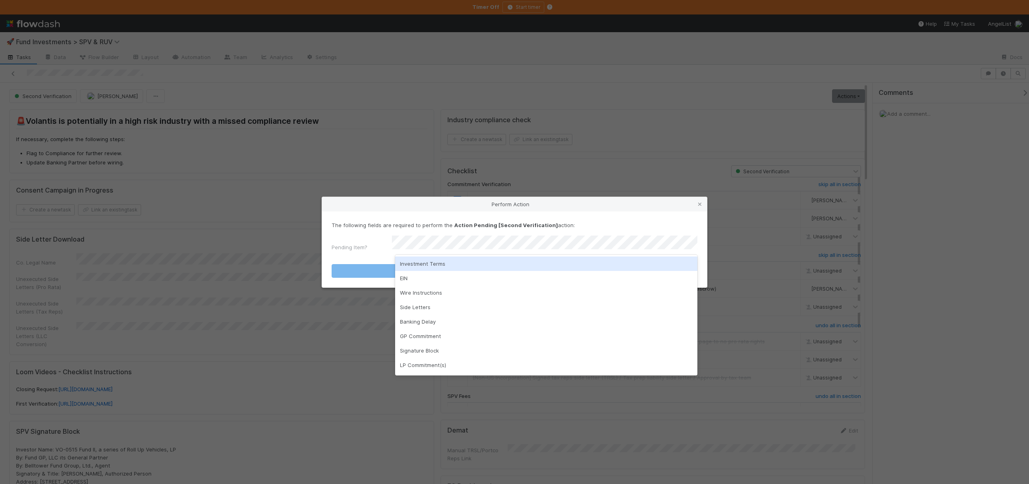
click at [417, 265] on div "Investment Terms" at bounding box center [546, 264] width 302 height 14
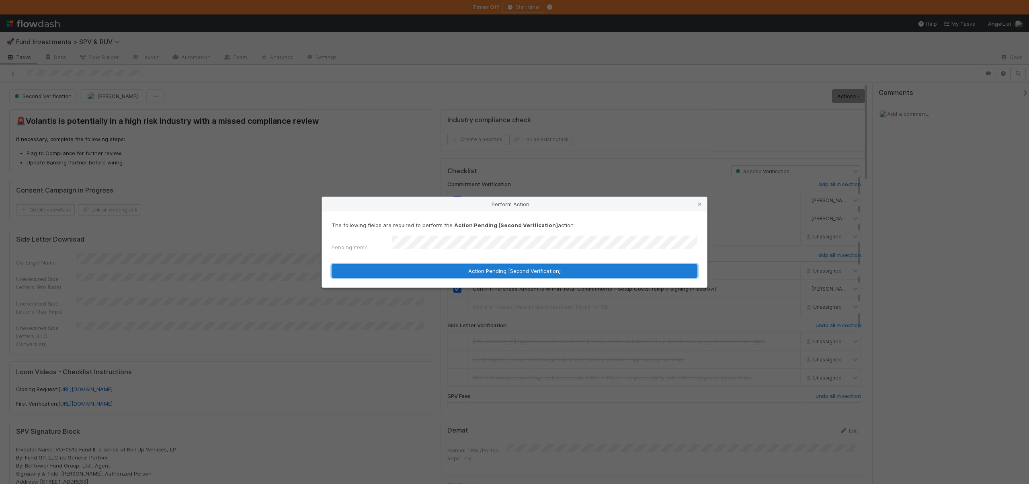
click at [415, 266] on button "Action Pending [Second Verification]" at bounding box center [515, 271] width 366 height 14
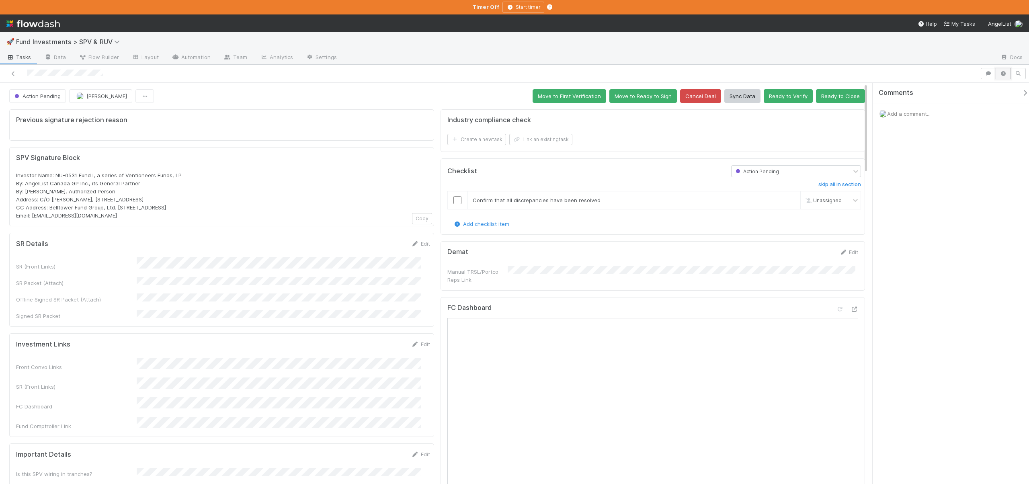
click at [1001, 72] on icon "button" at bounding box center [1004, 73] width 8 height 5
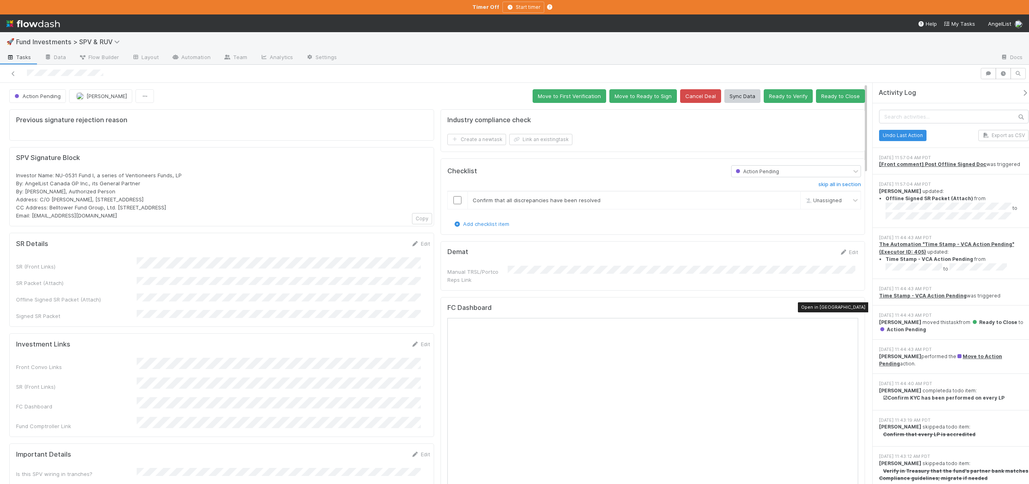
click at [851, 307] on icon at bounding box center [855, 309] width 8 height 5
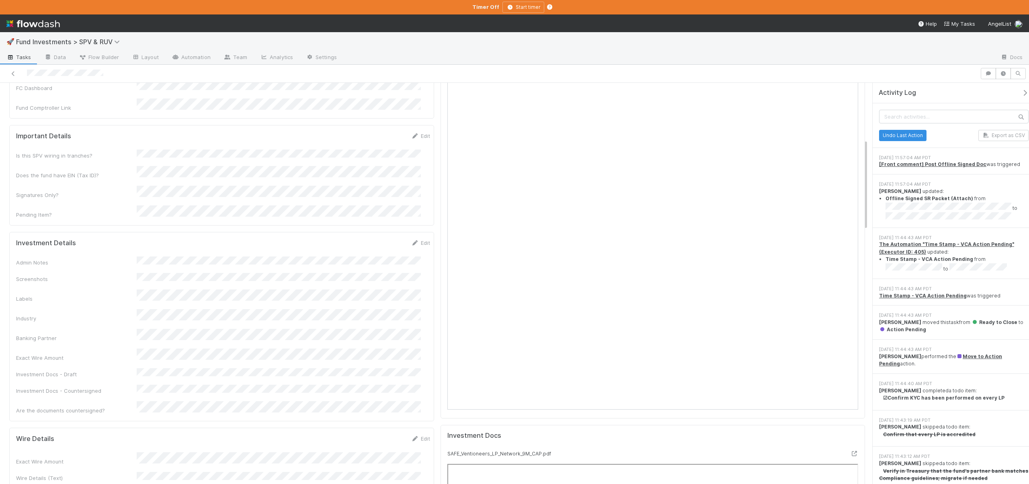
scroll to position [325, 0]
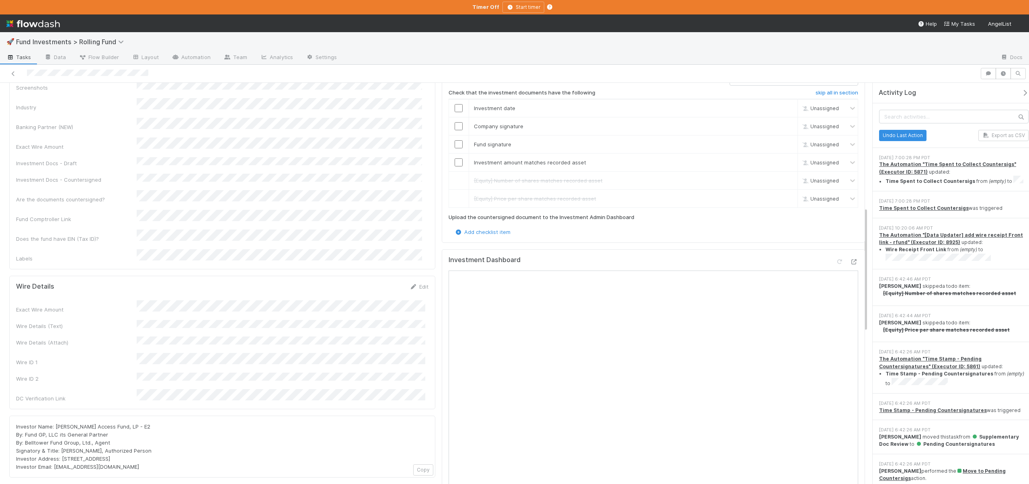
scroll to position [442, 0]
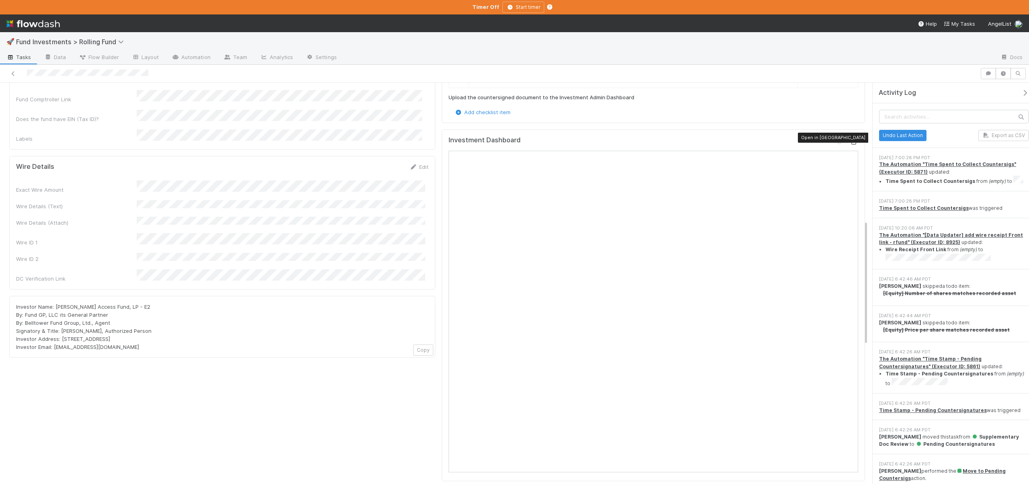
click at [852, 138] on div at bounding box center [855, 142] width 8 height 8
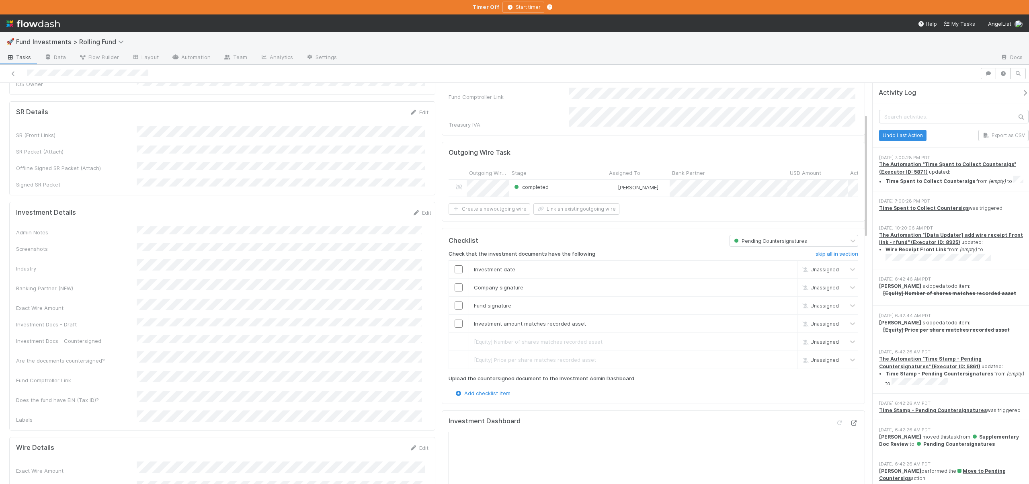
scroll to position [47, 0]
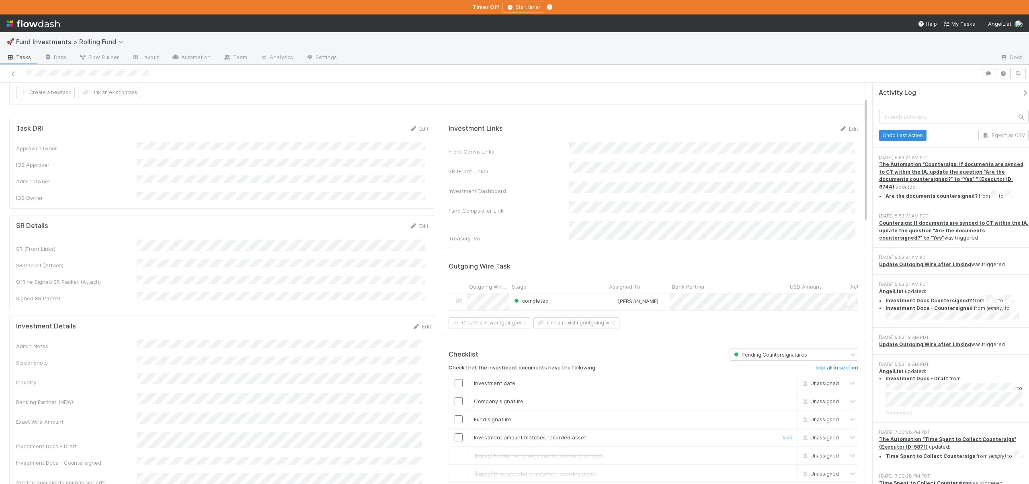
click at [456, 434] on input "checkbox" at bounding box center [459, 438] width 8 height 8
click at [457, 411] on td at bounding box center [459, 420] width 20 height 18
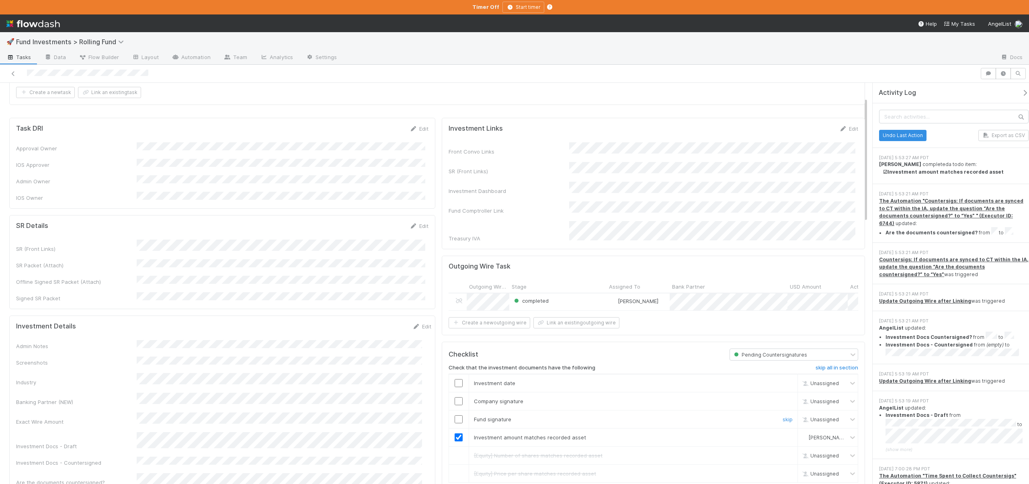
click at [457, 415] on input "checkbox" at bounding box center [459, 419] width 8 height 8
click at [456, 399] on input "checkbox" at bounding box center [459, 401] width 8 height 8
click at [456, 379] on input "checkbox" at bounding box center [459, 383] width 8 height 8
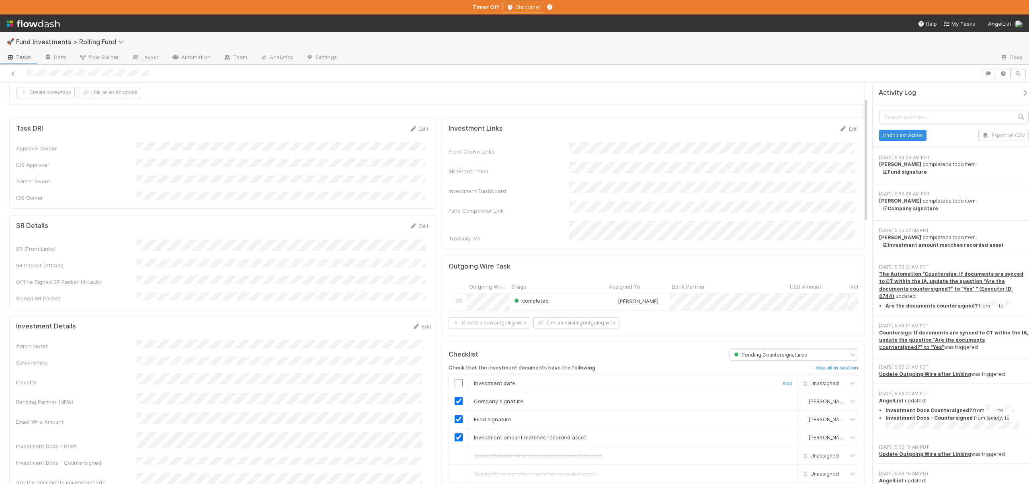
click at [460, 379] on input "checkbox" at bounding box center [459, 383] width 8 height 8
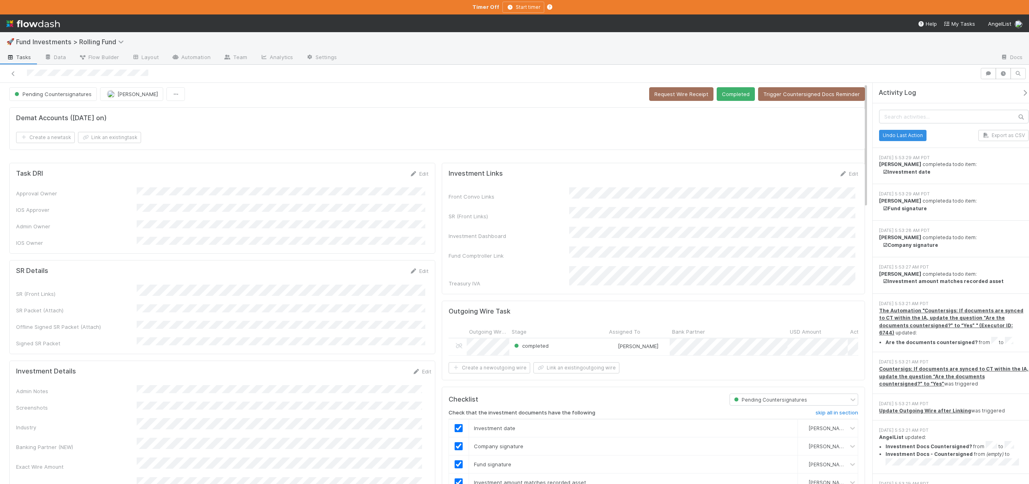
scroll to position [0, 0]
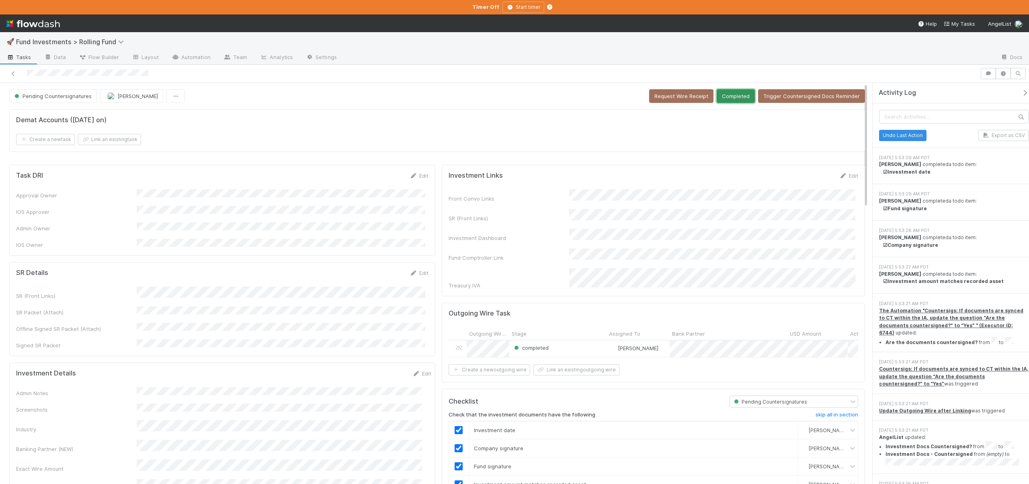
click at [738, 95] on button "Completed" at bounding box center [736, 96] width 38 height 14
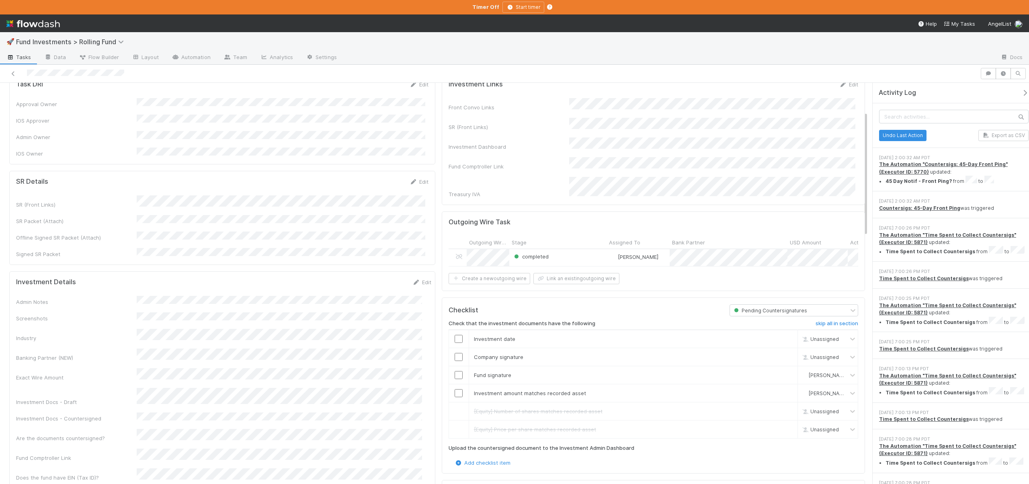
scroll to position [92, 0]
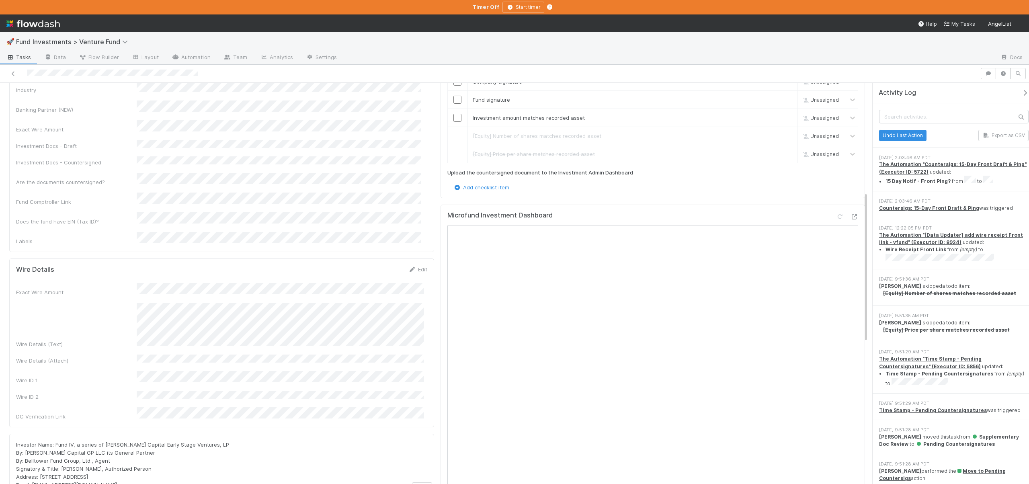
scroll to position [15, 0]
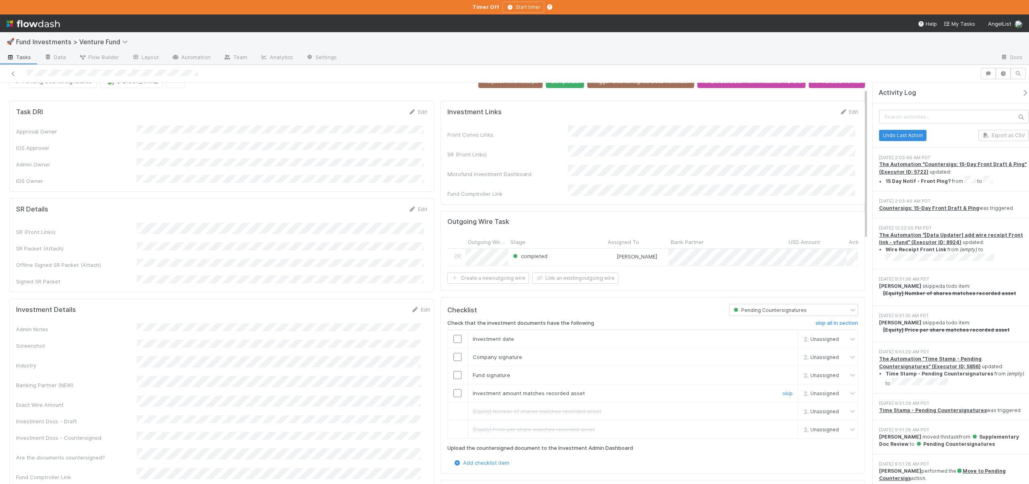
click at [457, 385] on td at bounding box center [458, 393] width 20 height 18
click at [456, 391] on input "checkbox" at bounding box center [458, 393] width 8 height 8
click at [456, 376] on input "checkbox" at bounding box center [458, 375] width 8 height 8
click at [456, 358] on input "checkbox" at bounding box center [458, 357] width 8 height 8
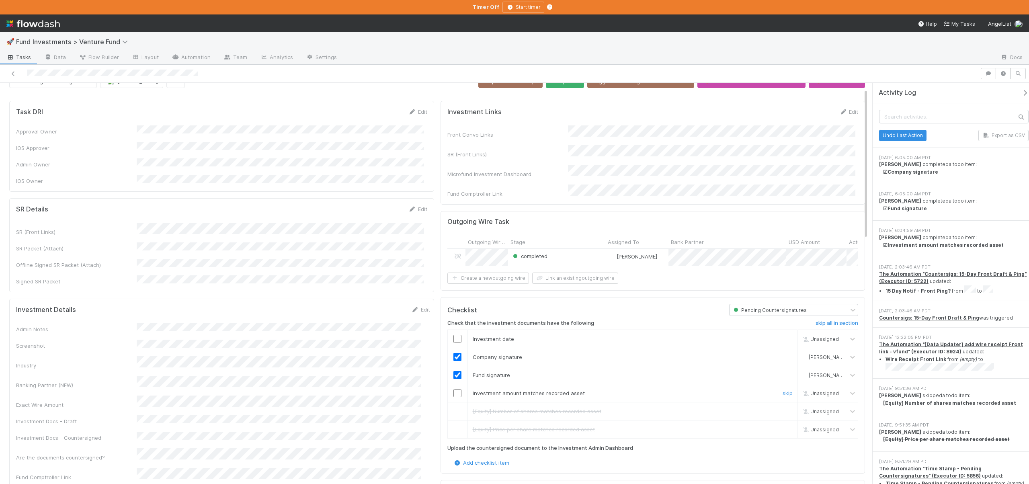
click at [457, 390] on input "checkbox" at bounding box center [458, 393] width 8 height 8
click at [457, 337] on input "checkbox" at bounding box center [458, 339] width 8 height 8
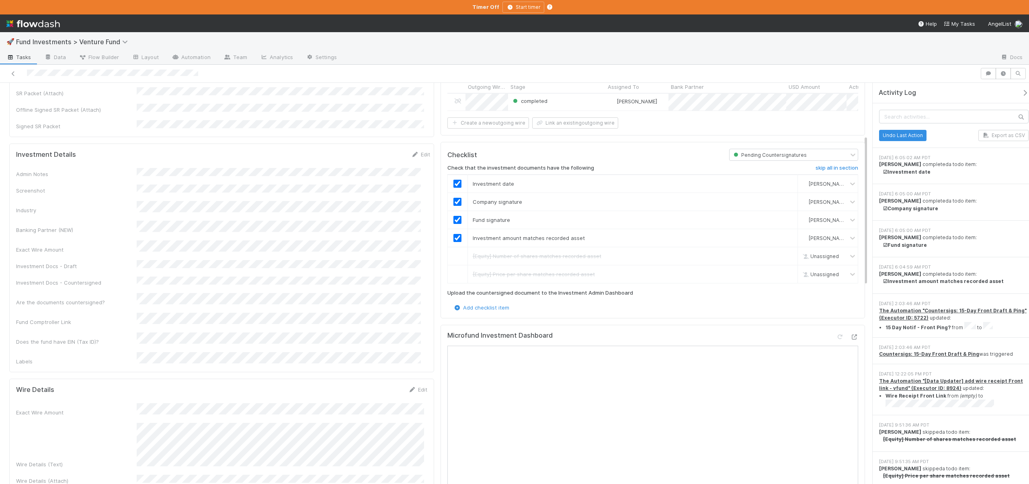
scroll to position [210, 0]
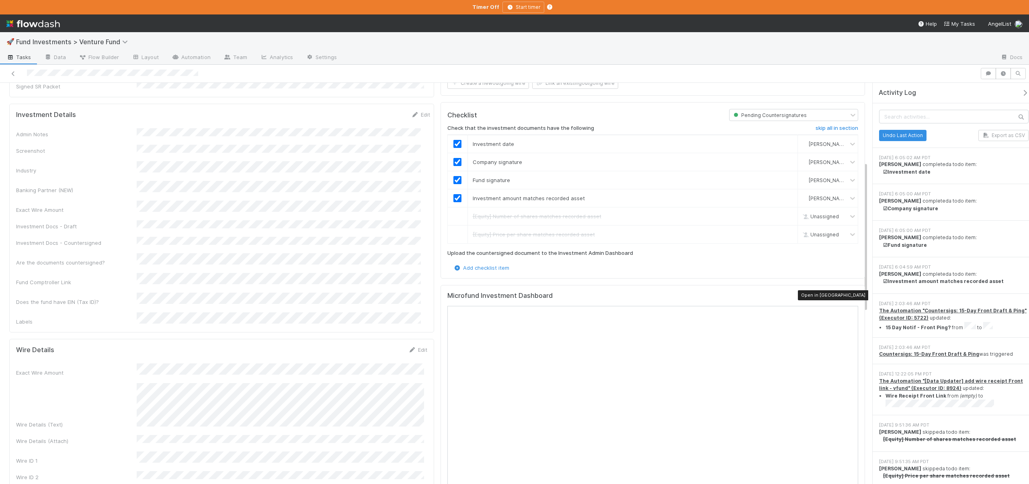
click at [851, 295] on icon at bounding box center [855, 297] width 8 height 5
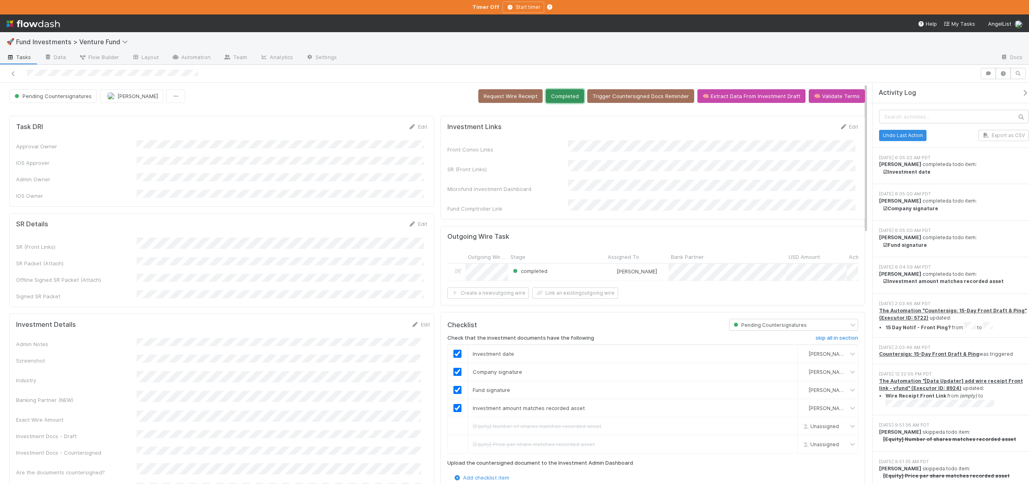
click at [560, 92] on button "Completed" at bounding box center [565, 96] width 38 height 14
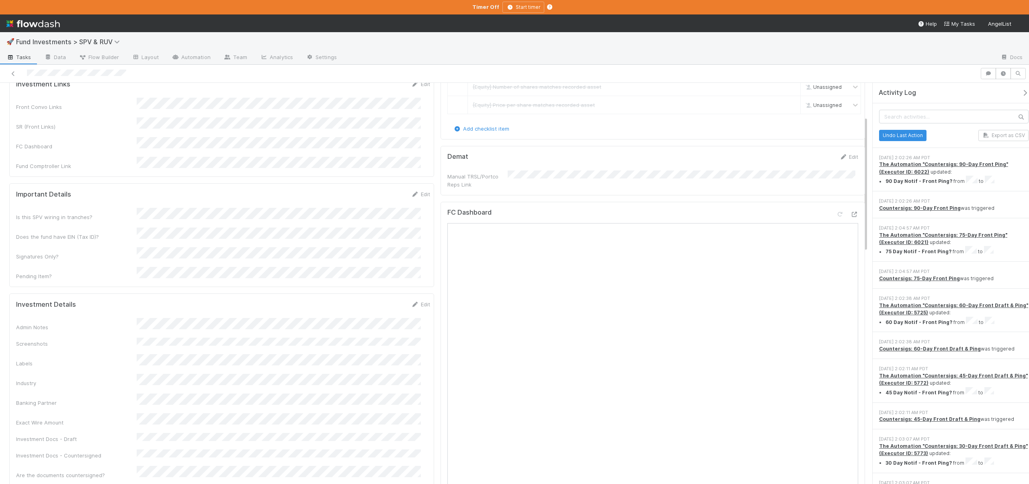
scroll to position [156, 0]
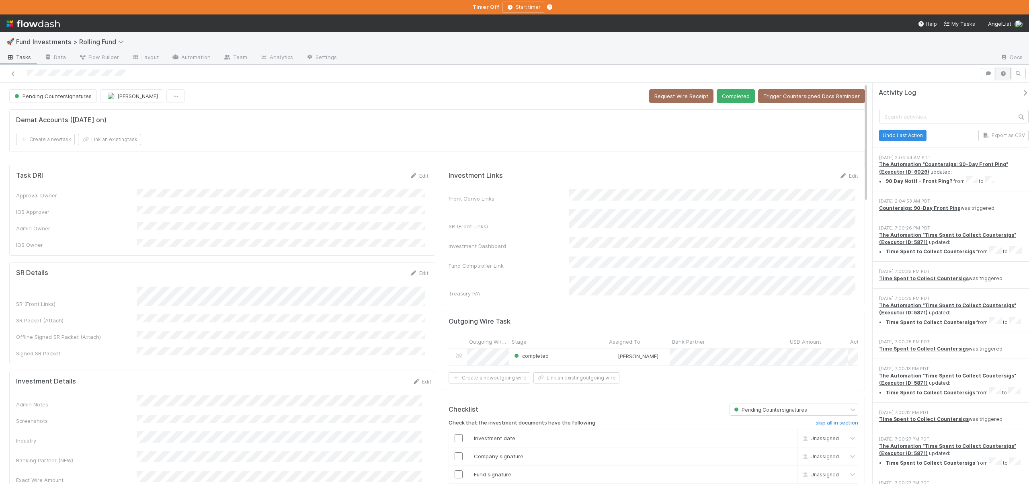
click at [1003, 74] on icon "button" at bounding box center [1004, 73] width 8 height 5
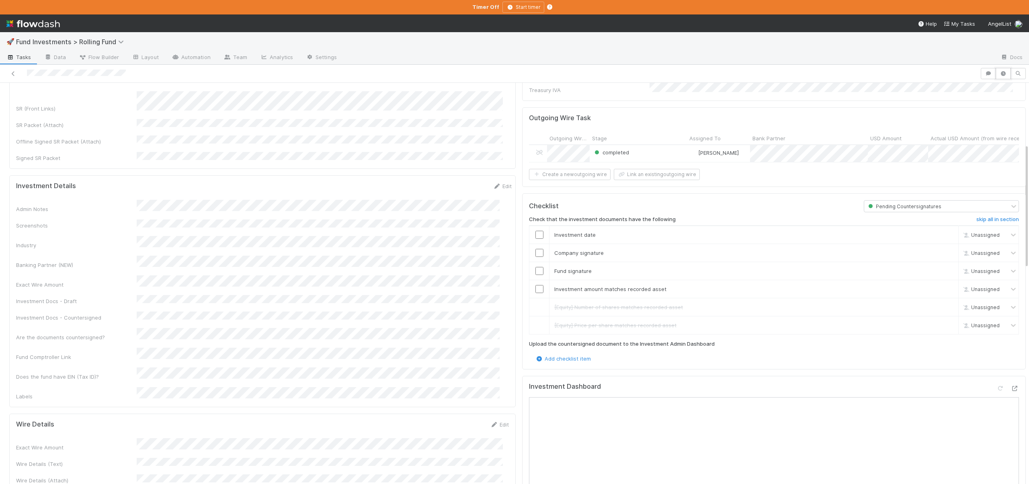
scroll to position [196, 0]
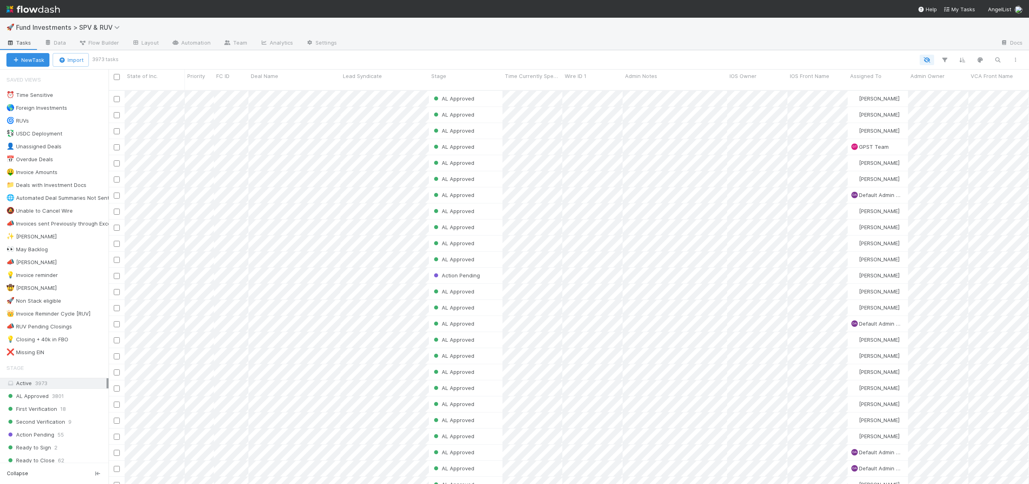
scroll to position [394, 915]
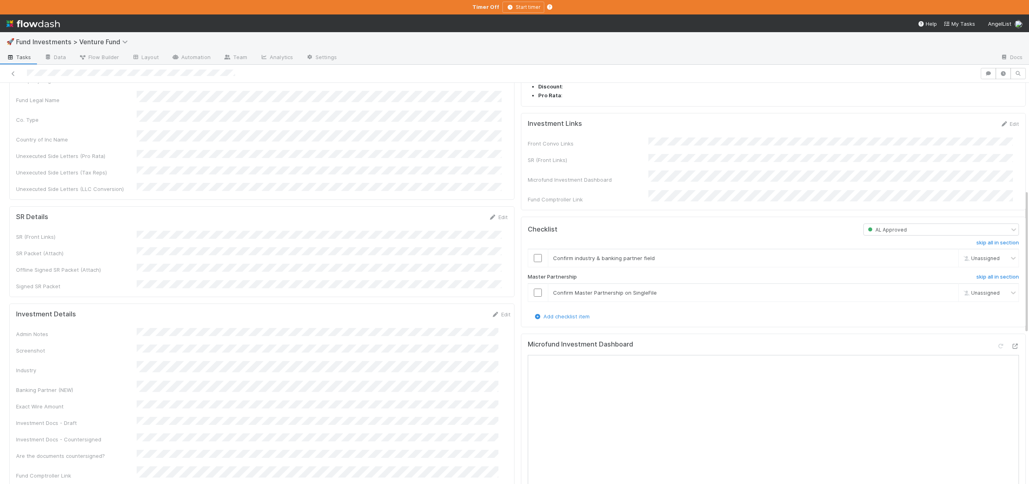
scroll to position [298, 0]
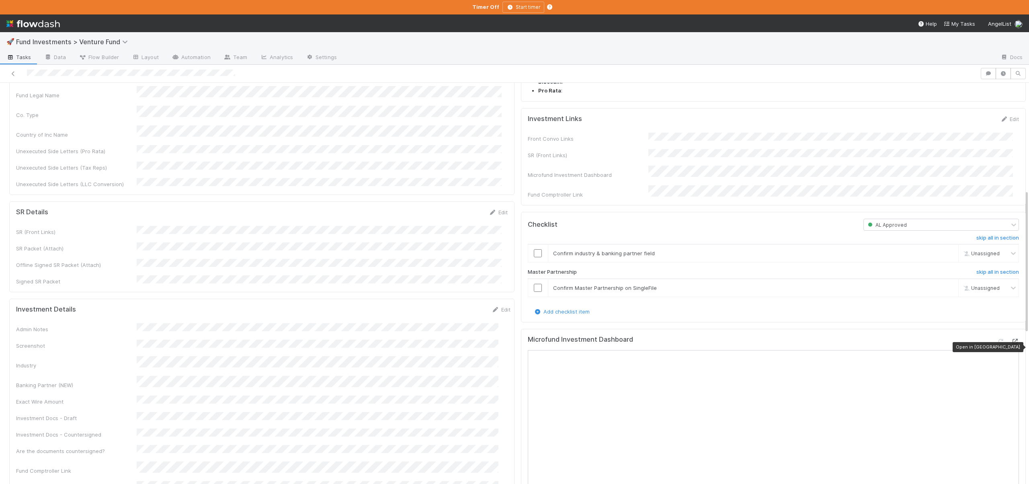
click at [1011, 344] on icon at bounding box center [1015, 341] width 8 height 5
click at [534, 257] on input "checkbox" at bounding box center [538, 253] width 8 height 8
click at [534, 292] on input "checkbox" at bounding box center [538, 288] width 8 height 8
click at [533, 263] on td at bounding box center [538, 253] width 20 height 18
click at [534, 257] on input "checkbox" at bounding box center [538, 253] width 8 height 8
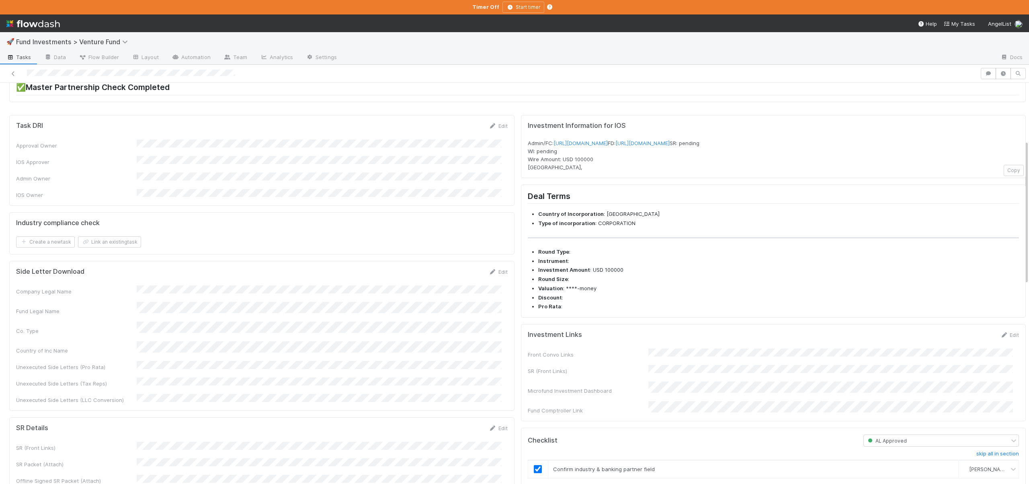
scroll to position [0, 0]
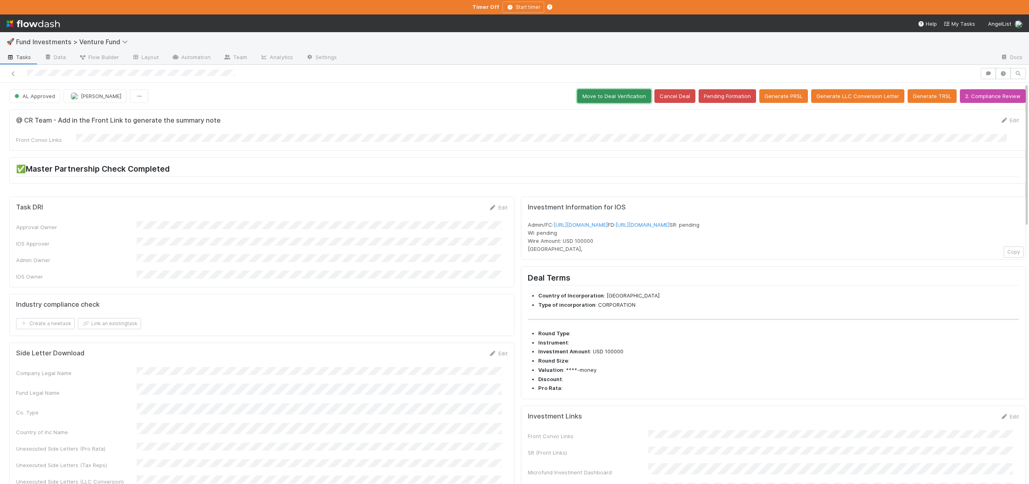
click at [617, 100] on button "Move to Deal Verification" at bounding box center [614, 96] width 74 height 14
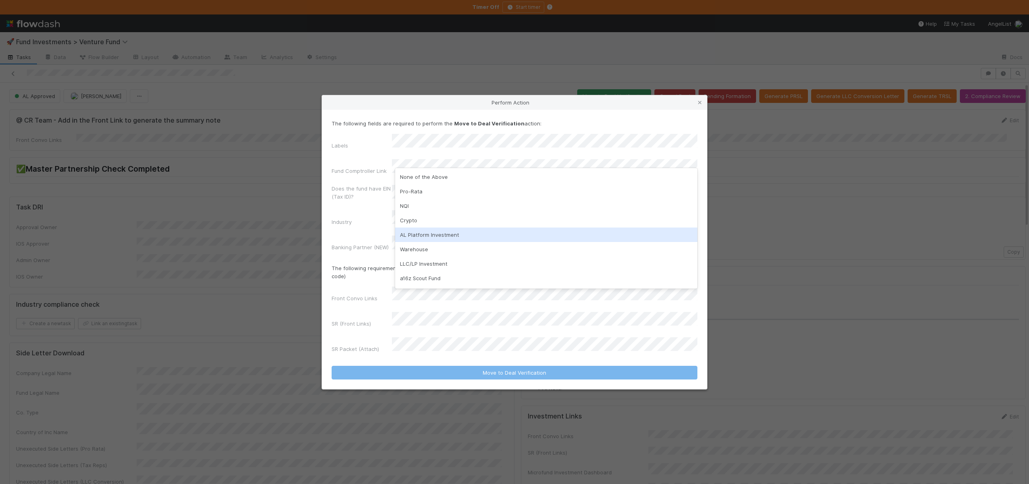
click at [428, 232] on div "AL Platform Investment" at bounding box center [546, 235] width 302 height 14
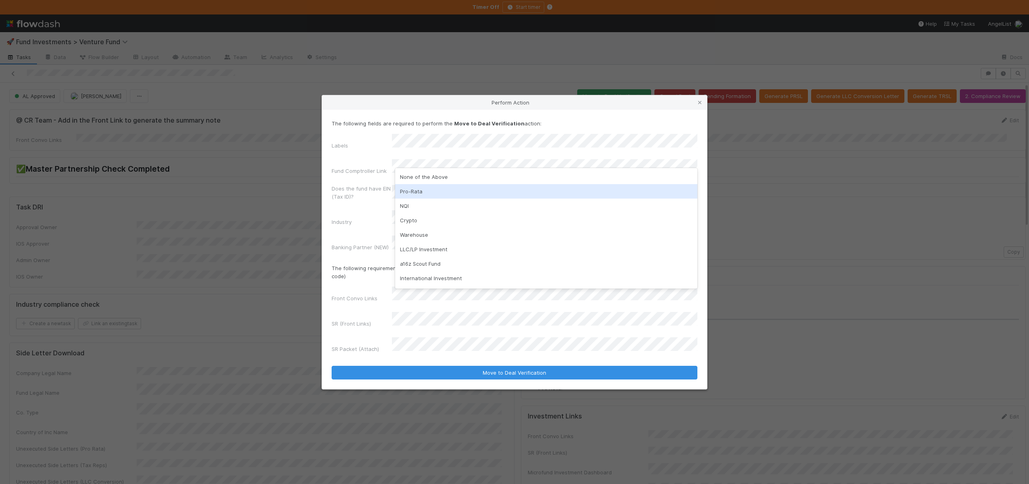
click at [346, 175] on label"] "Fund Comptroller Link" at bounding box center [359, 171] width 55 height 8
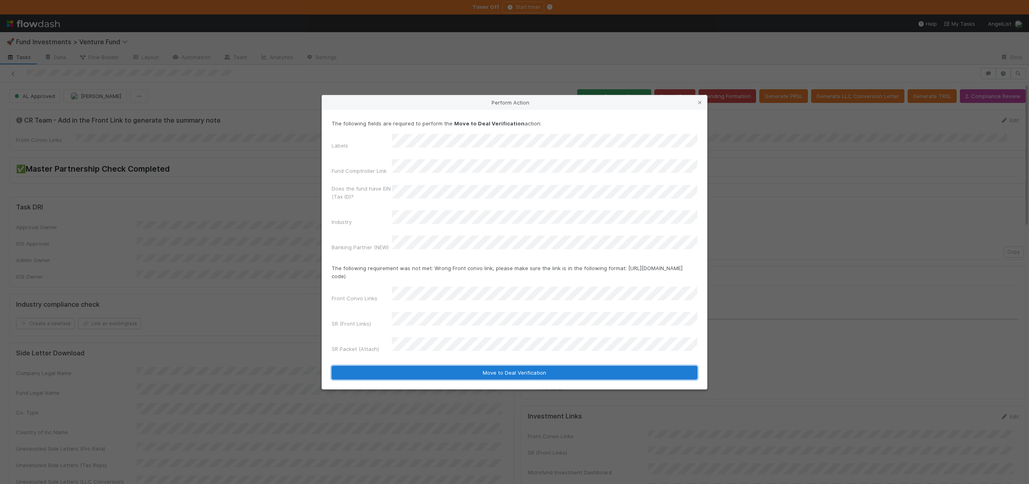
click at [448, 366] on button "Move to Deal Verification" at bounding box center [515, 373] width 366 height 14
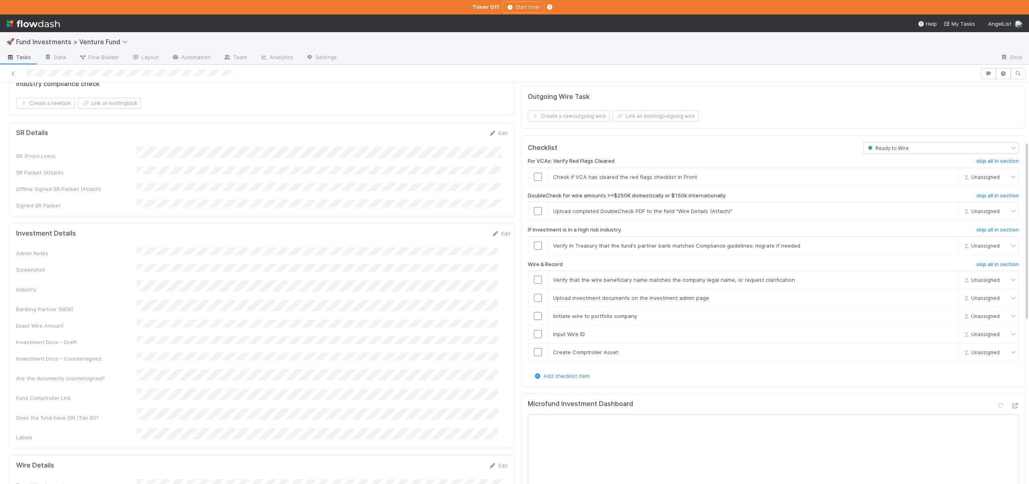
scroll to position [146, 0]
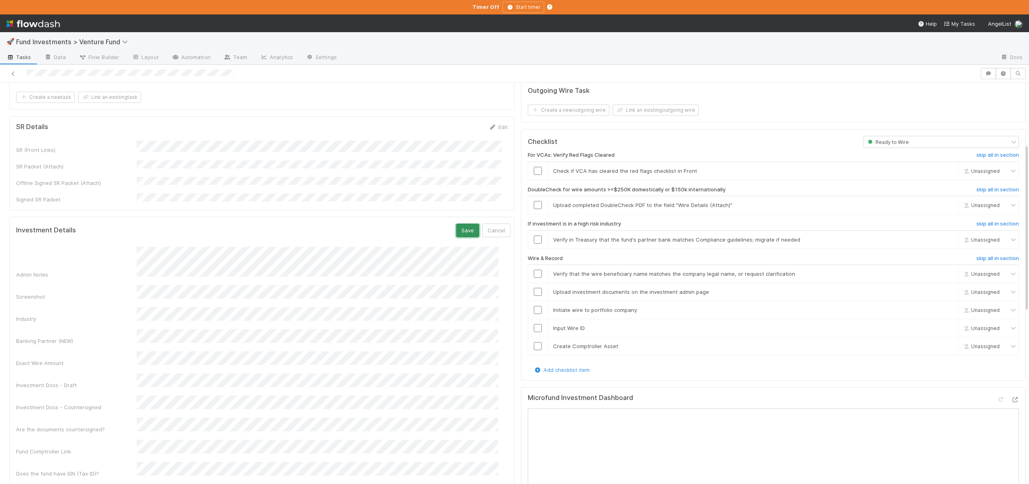
click at [460, 224] on button "Save" at bounding box center [467, 231] width 23 height 14
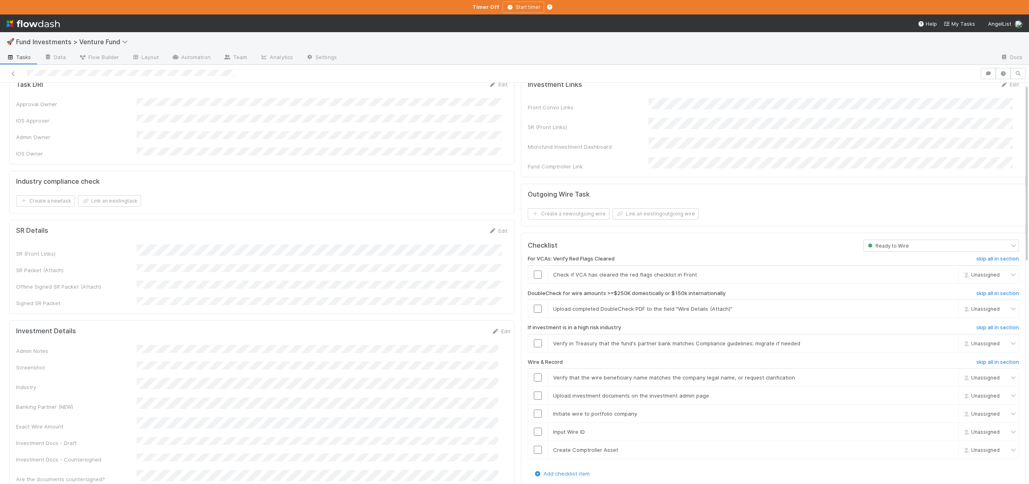
scroll to position [63, 0]
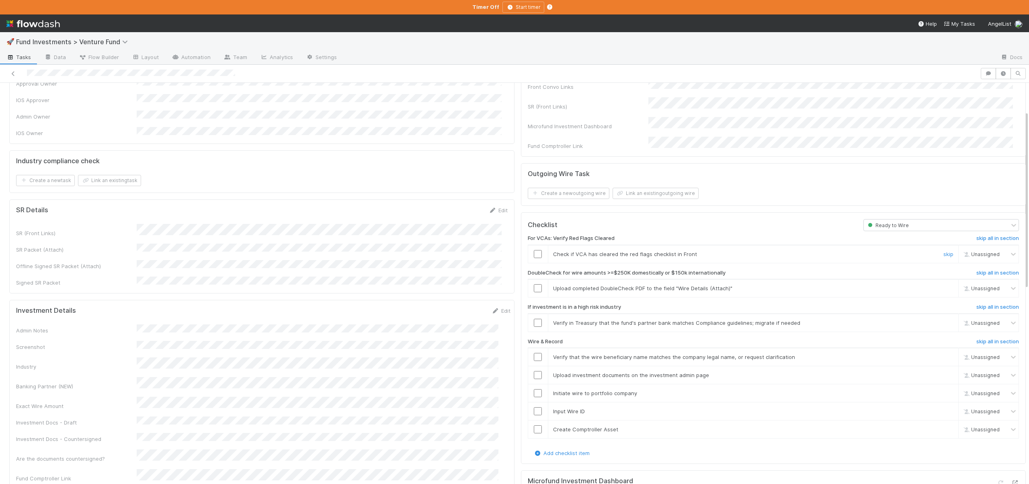
click at [534, 250] on input "checkbox" at bounding box center [538, 254] width 8 height 8
click at [944, 285] on link "skip" at bounding box center [949, 288] width 10 height 6
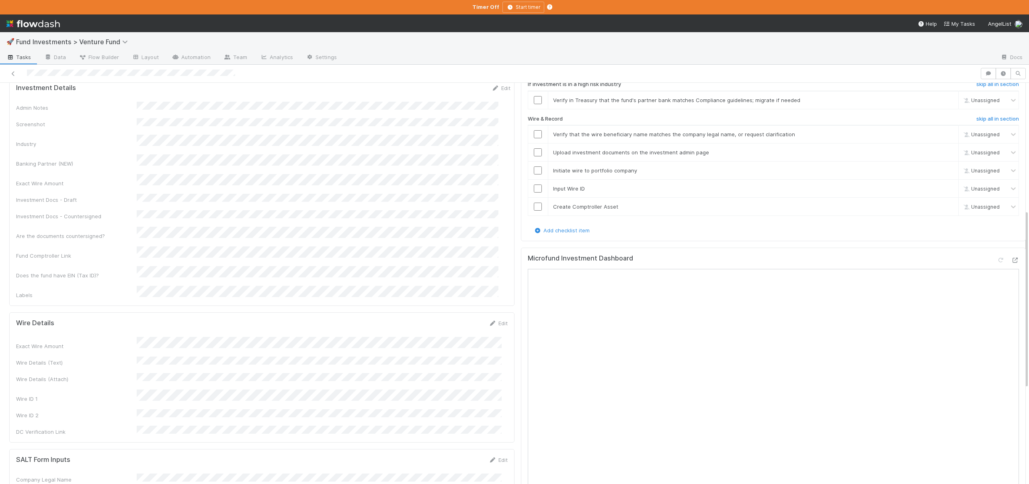
scroll to position [166, 0]
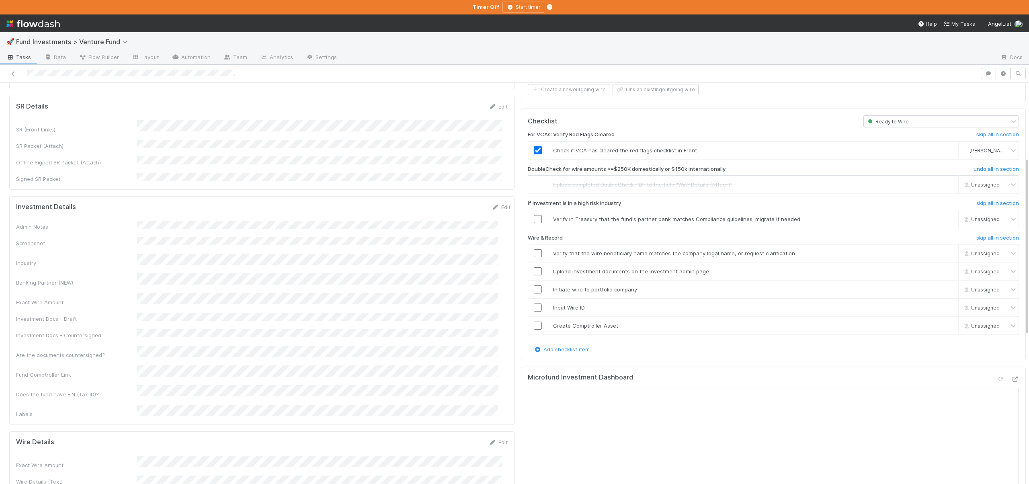
click at [163, 300] on div "Admin Notes Screenshot Industry Banking Partner (NEW) Exact Wire Amount Investm…" at bounding box center [263, 319] width 495 height 197
click at [456, 203] on button "Save" at bounding box center [467, 210] width 23 height 14
click at [534, 215] on input "checkbox" at bounding box center [538, 219] width 8 height 8
click at [992, 200] on h6 "skip all in section" at bounding box center [998, 203] width 43 height 6
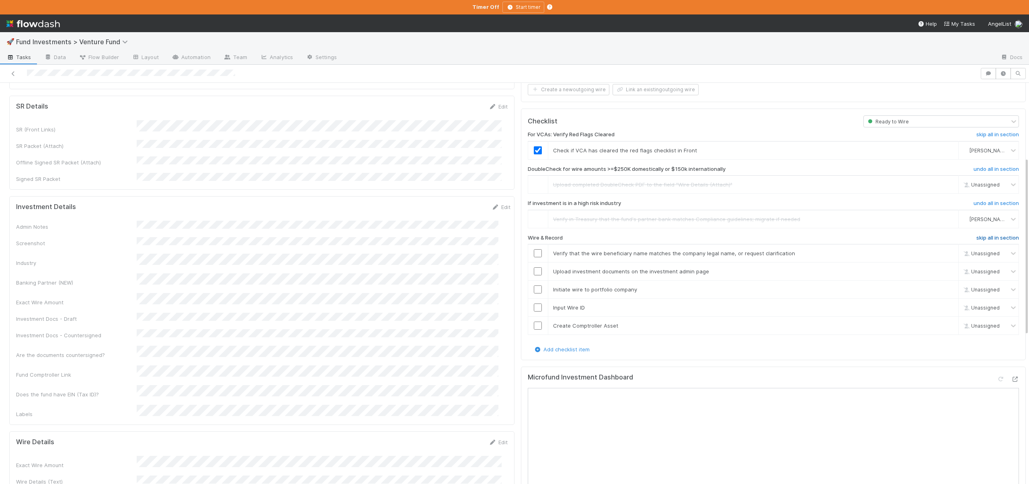
click at [977, 235] on h6 "skip all in section" at bounding box center [998, 238] width 43 height 6
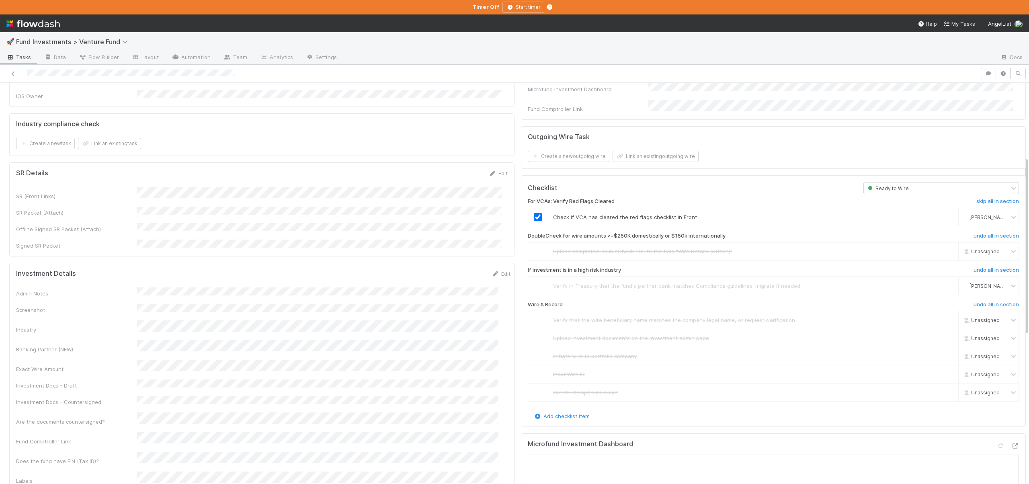
scroll to position [0, 0]
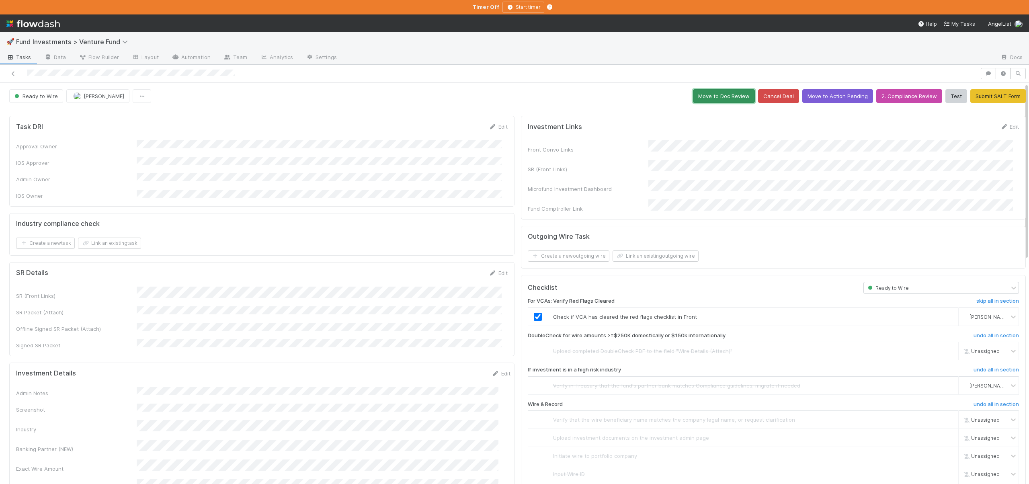
click at [716, 96] on button "Move to Doc Review" at bounding box center [724, 96] width 62 height 14
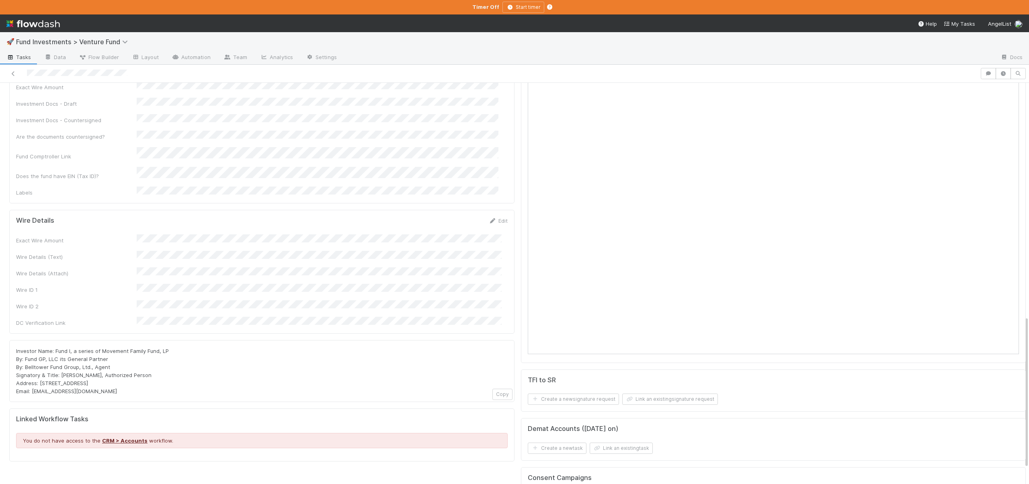
scroll to position [339, 0]
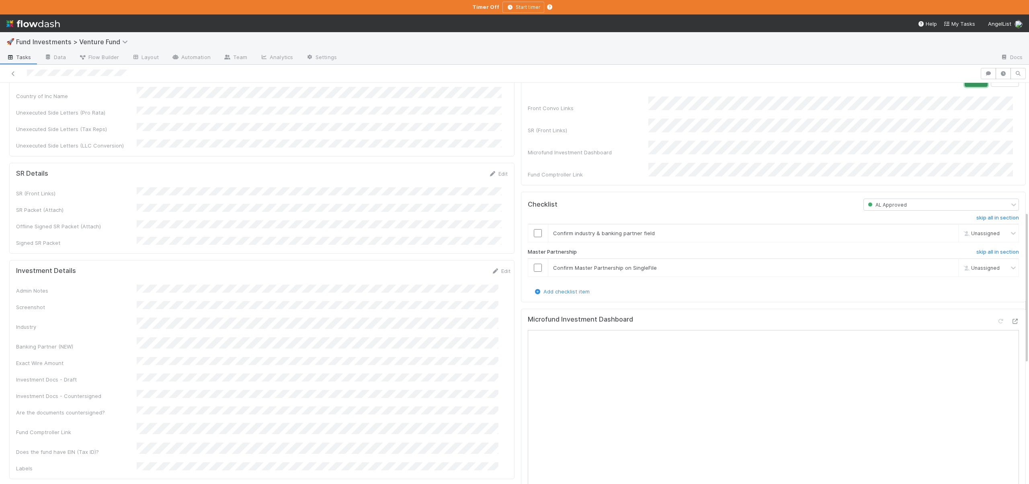
click at [965, 87] on button "Save" at bounding box center [976, 80] width 23 height 14
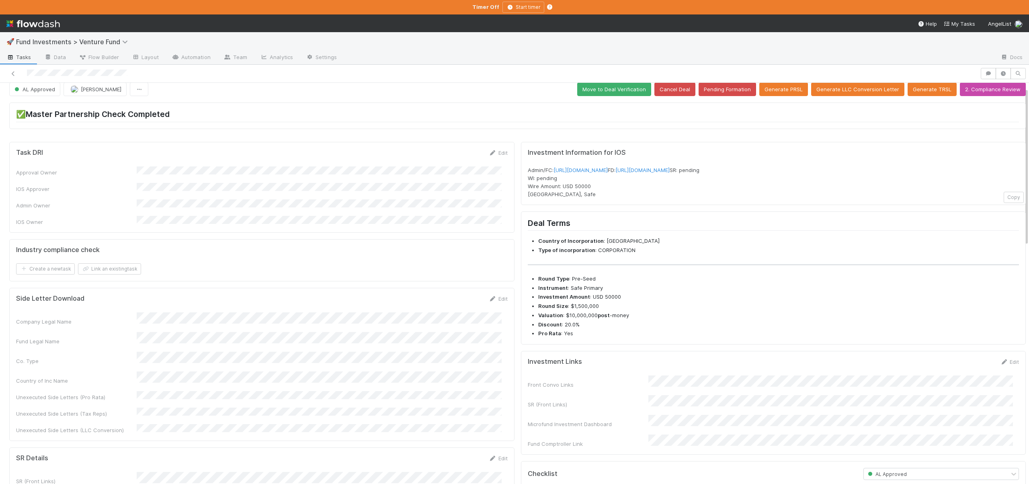
scroll to position [179, 0]
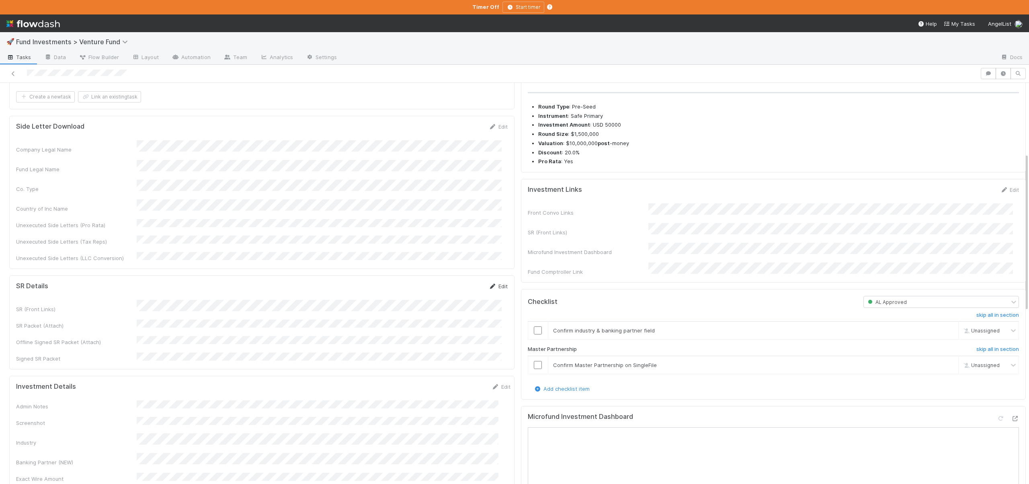
click at [496, 283] on link "Edit" at bounding box center [498, 286] width 19 height 6
click at [461, 282] on button "Save" at bounding box center [465, 289] width 23 height 14
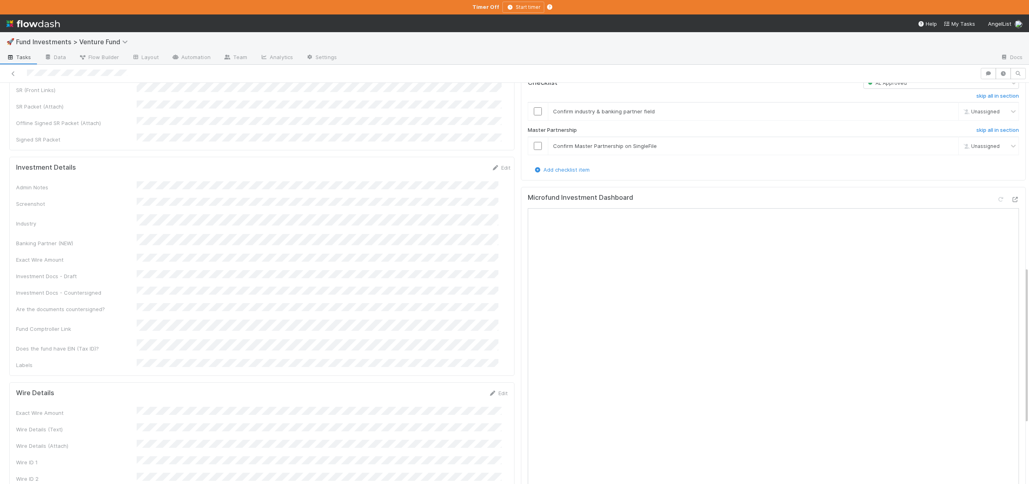
scroll to position [399, 0]
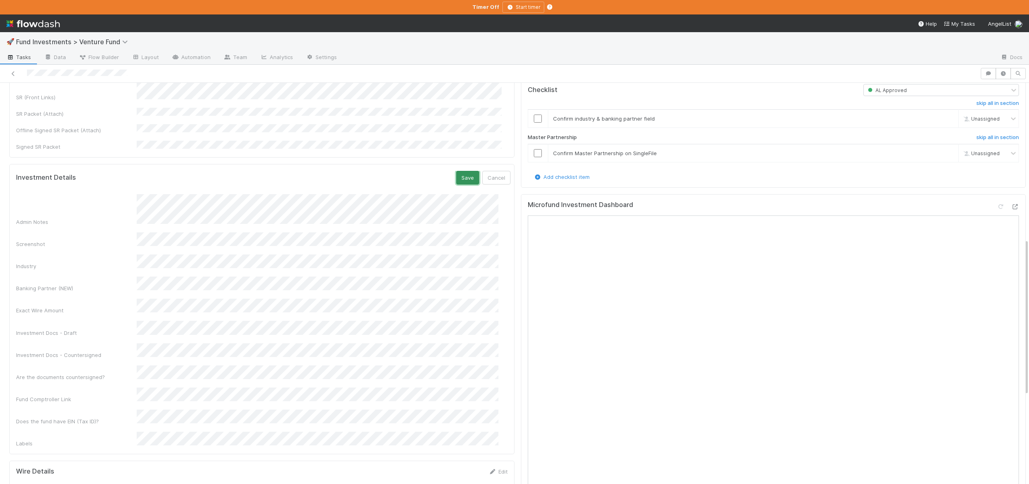
click at [456, 171] on button "Save" at bounding box center [467, 178] width 23 height 14
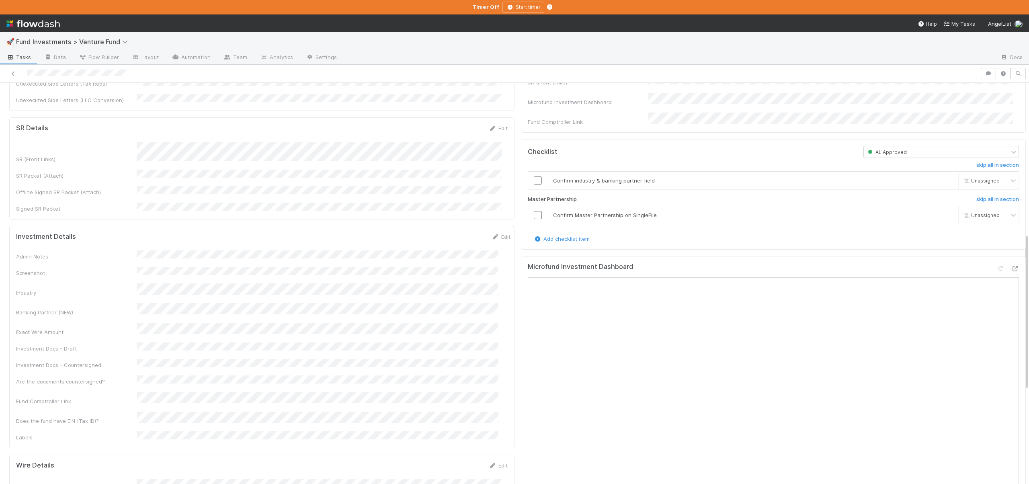
scroll to position [327, 0]
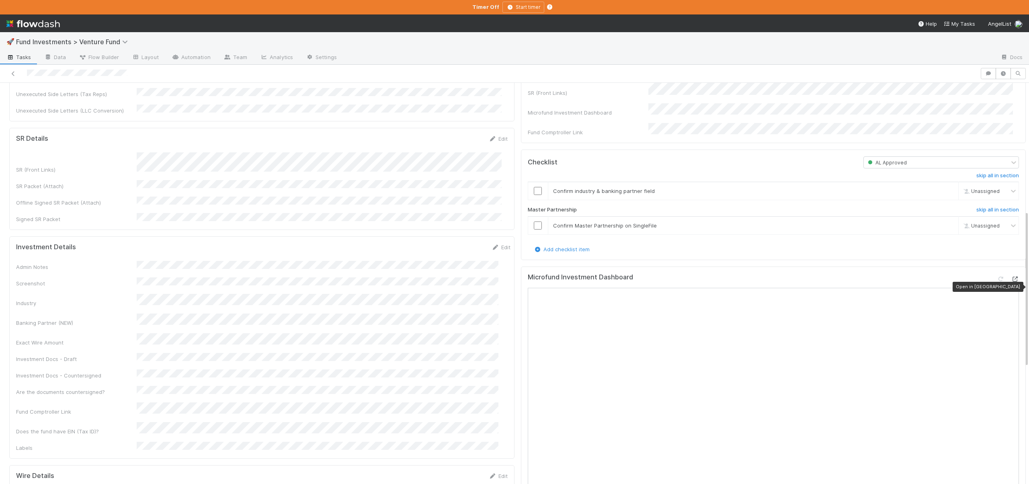
click at [1011, 282] on icon at bounding box center [1015, 279] width 8 height 5
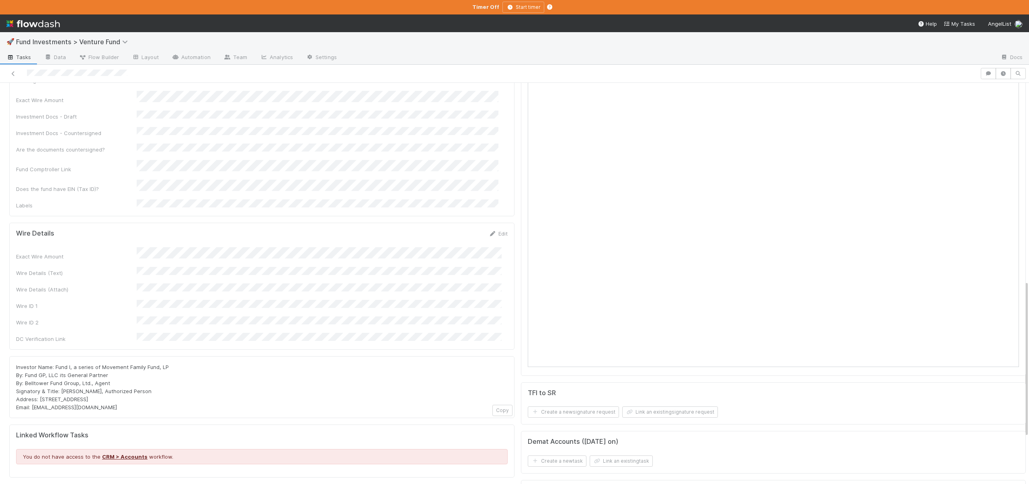
scroll to position [574, 0]
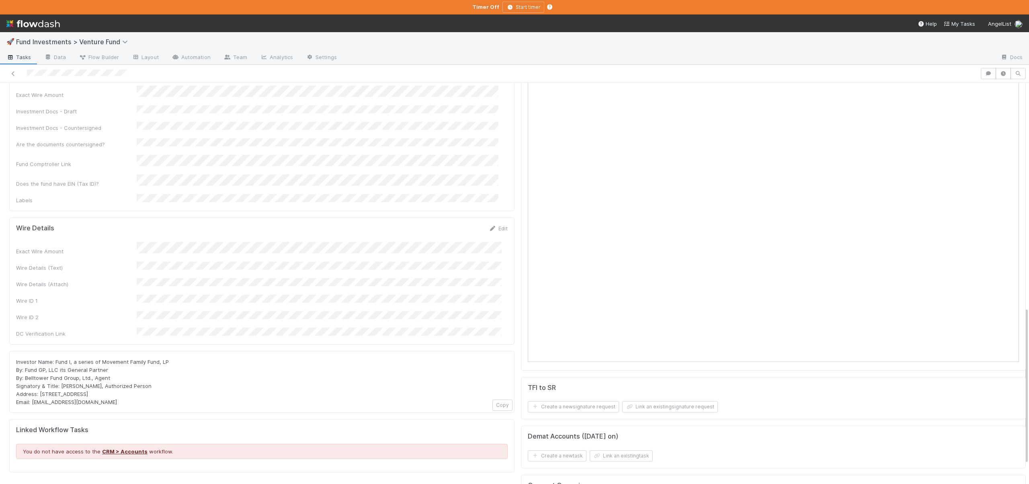
click at [104, 358] on div "Investor Name: Fund I, a series of Movement Family Fund, LP By: Fund GP, LLC it…" at bounding box center [262, 382] width 492 height 48
drag, startPoint x: 102, startPoint y: 298, endPoint x: 166, endPoint y: 299, distance: 64.0
click at [166, 359] on span "Investor Name: Fund I, a series of Movement Family Fund, LP By: Fund GP, LLC it…" at bounding box center [92, 382] width 153 height 47
copy span "Movement Family Fund, LP"
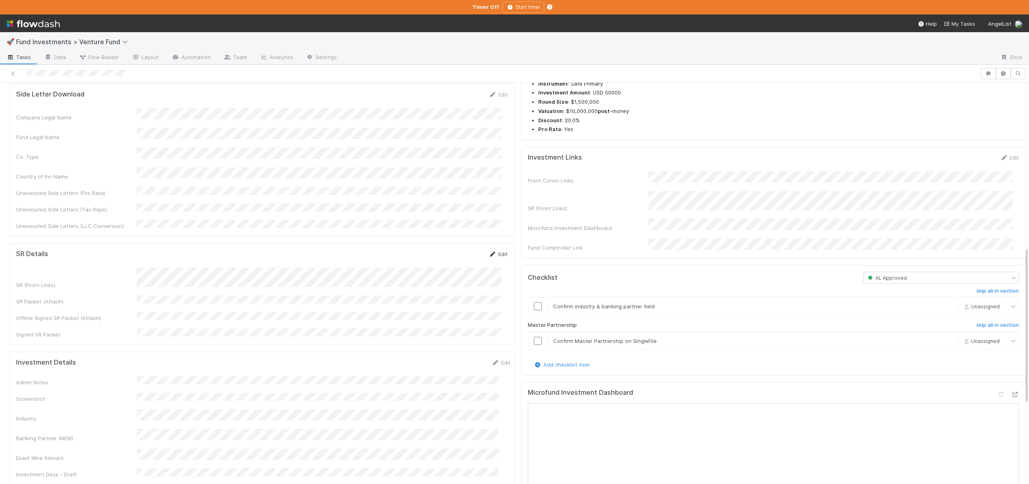
scroll to position [190, 0]
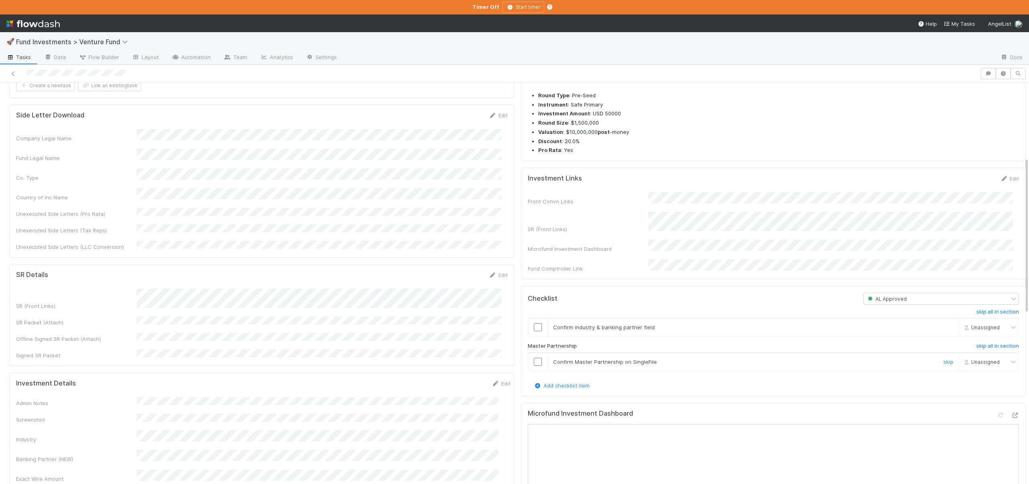
click at [534, 366] on input "checkbox" at bounding box center [538, 362] width 8 height 8
click at [534, 331] on input "checkbox" at bounding box center [538, 327] width 8 height 8
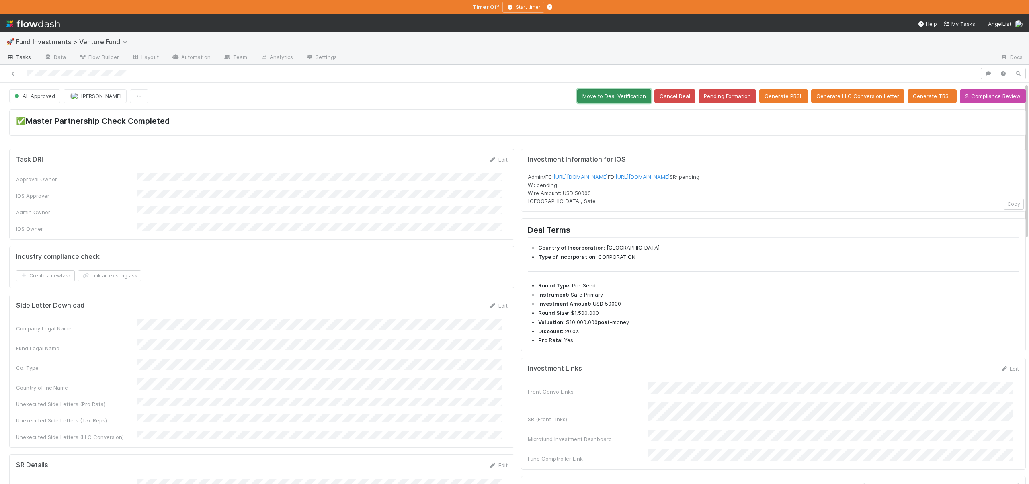
click at [608, 93] on button "Move to Deal Verification" at bounding box center [614, 96] width 74 height 14
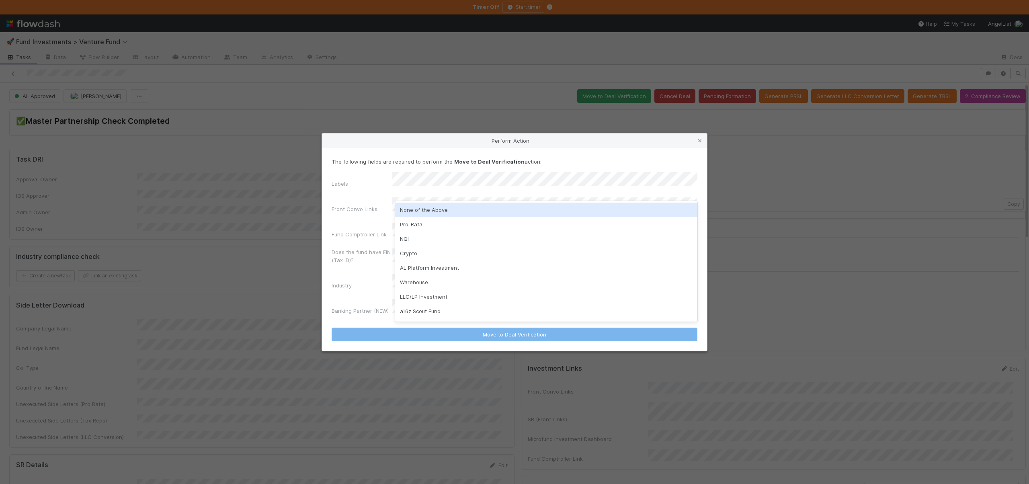
click at [426, 207] on div "None of the Above" at bounding box center [546, 210] width 302 height 14
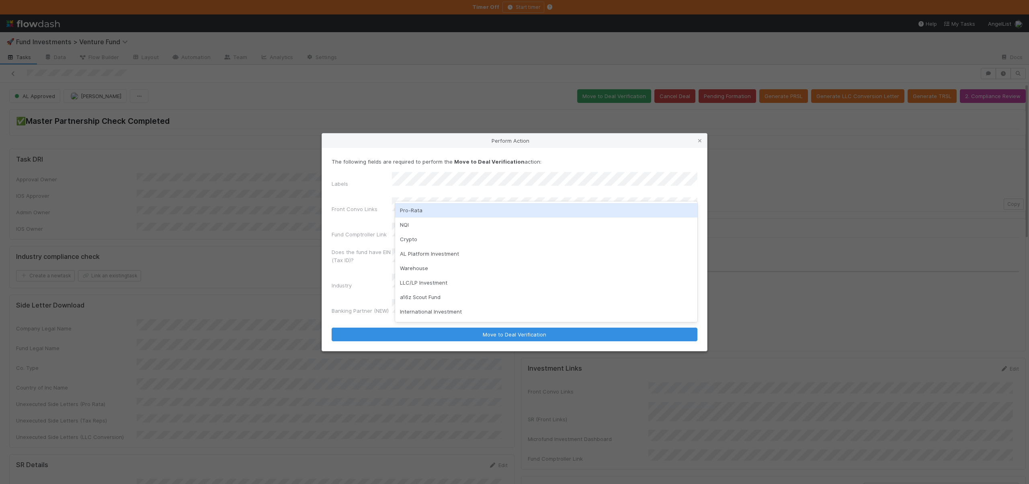
click at [418, 208] on div "Pro-Rata" at bounding box center [546, 210] width 302 height 14
click at [372, 148] on div "Perform Action" at bounding box center [514, 141] width 385 height 14
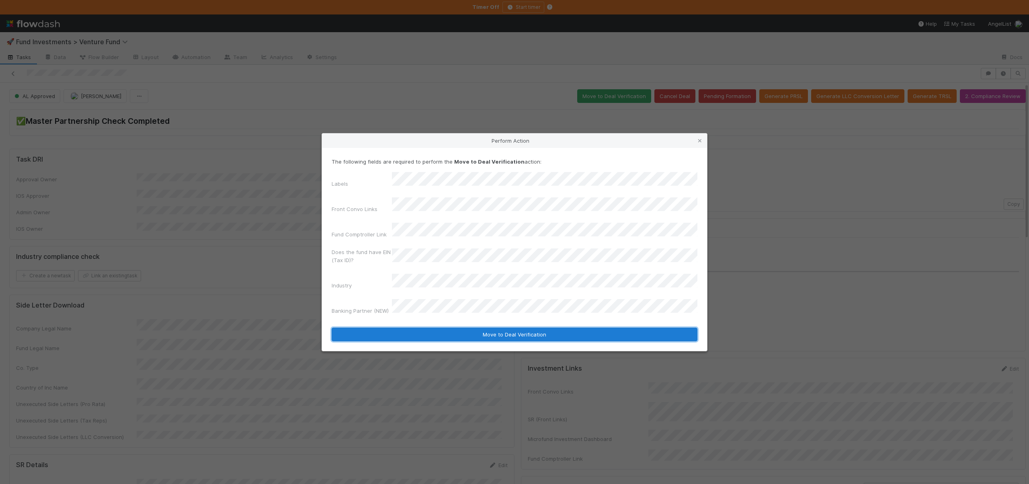
click at [468, 328] on button "Move to Deal Verification" at bounding box center [515, 335] width 366 height 14
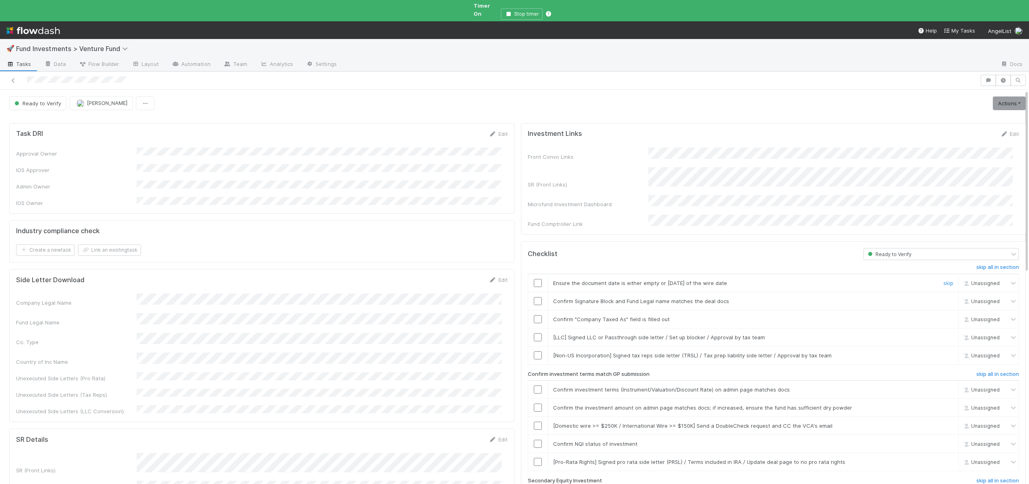
click at [534, 279] on input "checkbox" at bounding box center [538, 283] width 8 height 8
click at [535, 297] on input "checkbox" at bounding box center [538, 301] width 8 height 8
checkbox input "true"
click at [534, 315] on input "checkbox" at bounding box center [538, 319] width 8 height 8
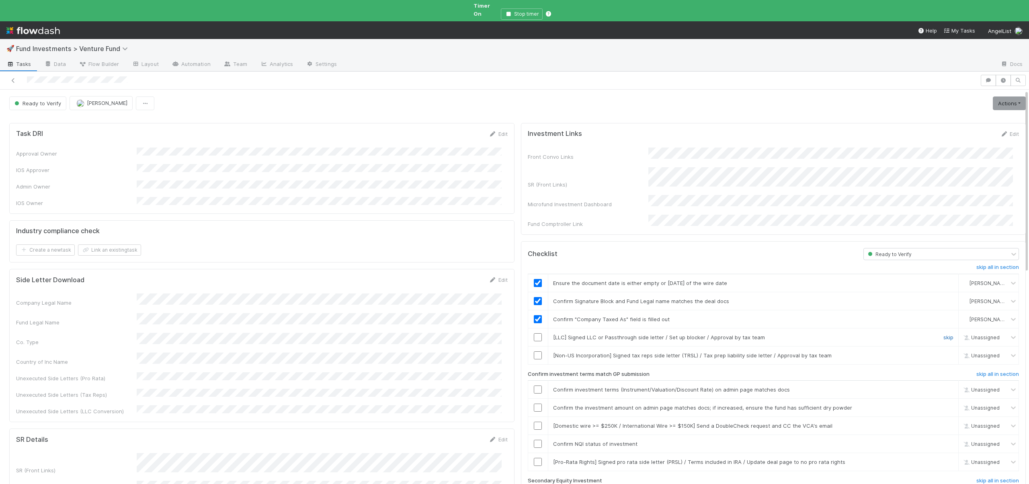
click at [944, 334] on link "skip" at bounding box center [949, 337] width 10 height 6
click at [944, 352] on link "skip" at bounding box center [949, 355] width 10 height 6
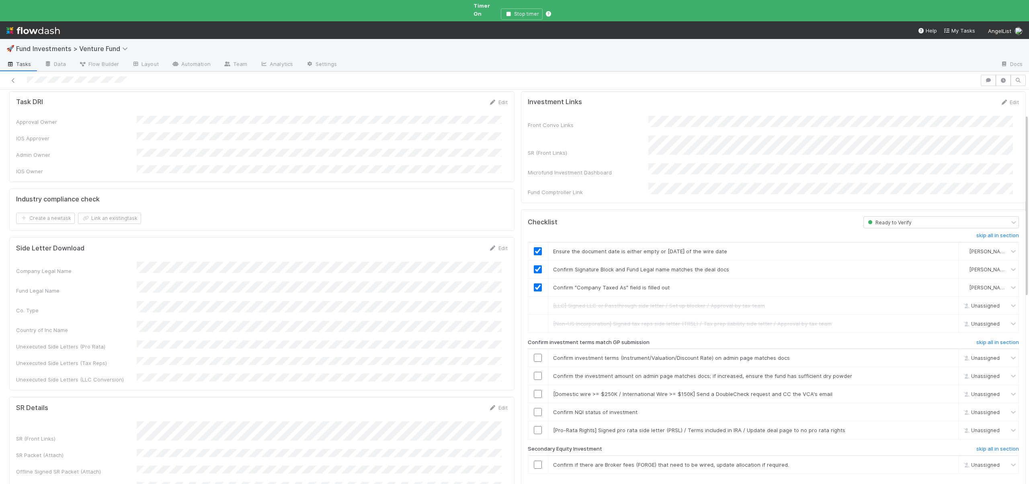
scroll to position [83, 0]
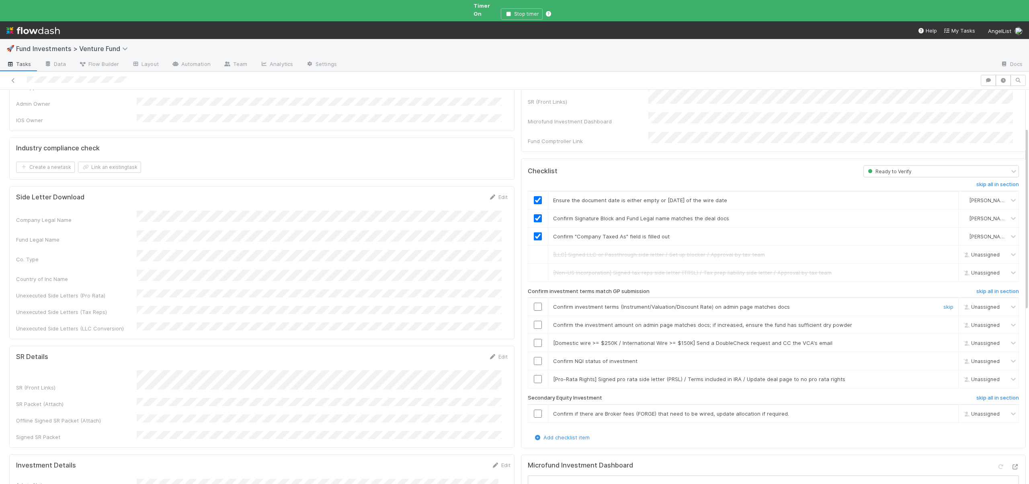
click at [534, 303] on input "checkbox" at bounding box center [538, 307] width 8 height 8
click at [534, 321] on input "checkbox" at bounding box center [538, 325] width 8 height 8
click at [944, 340] on link "skip" at bounding box center [949, 343] width 10 height 6
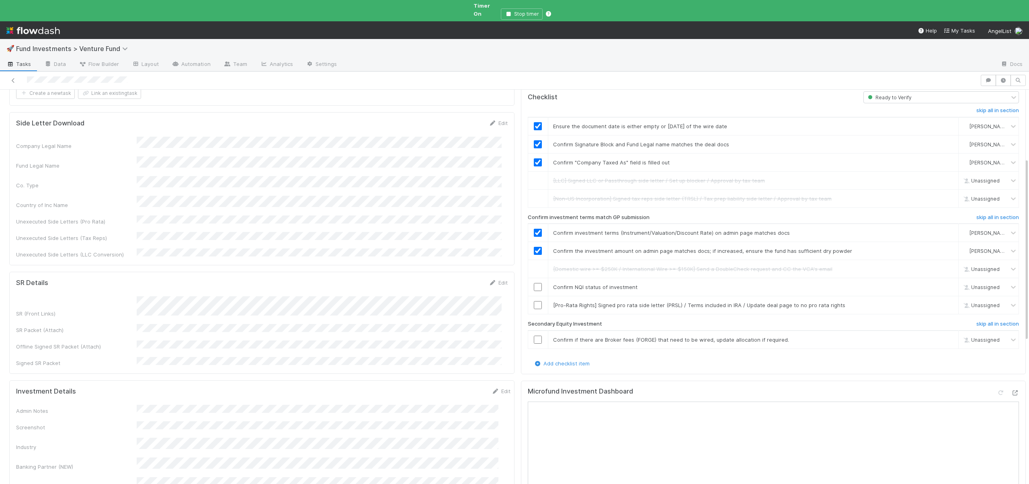
scroll to position [166, 0]
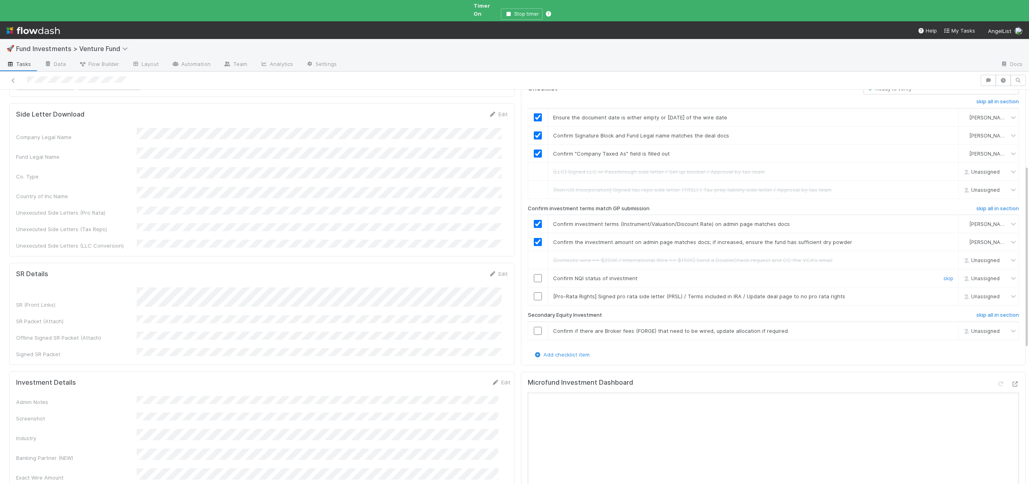
click at [534, 274] on input "checkbox" at bounding box center [538, 278] width 8 height 8
click at [534, 292] on input "checkbox" at bounding box center [538, 296] width 8 height 8
click at [534, 327] on input "checkbox" at bounding box center [538, 331] width 8 height 8
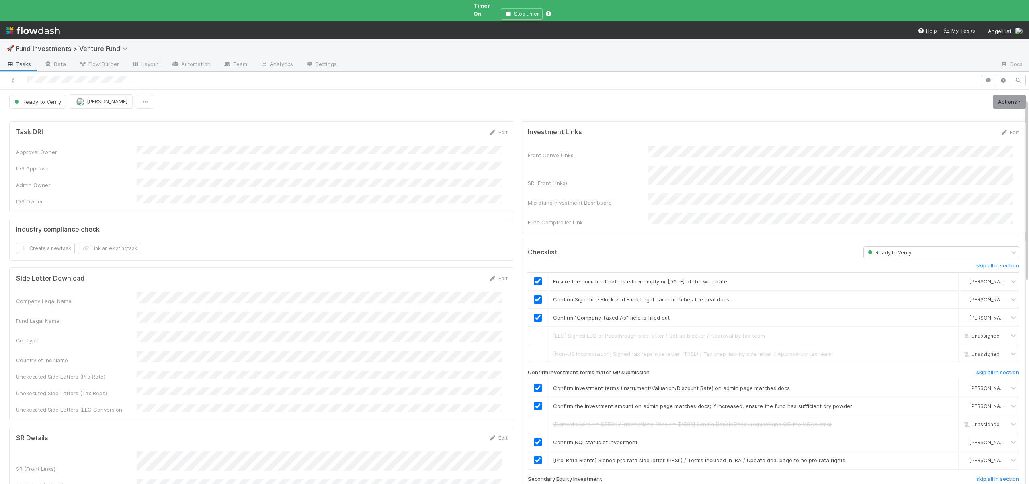
scroll to position [0, 0]
click at [994, 97] on link "Actions" at bounding box center [1009, 104] width 33 height 14
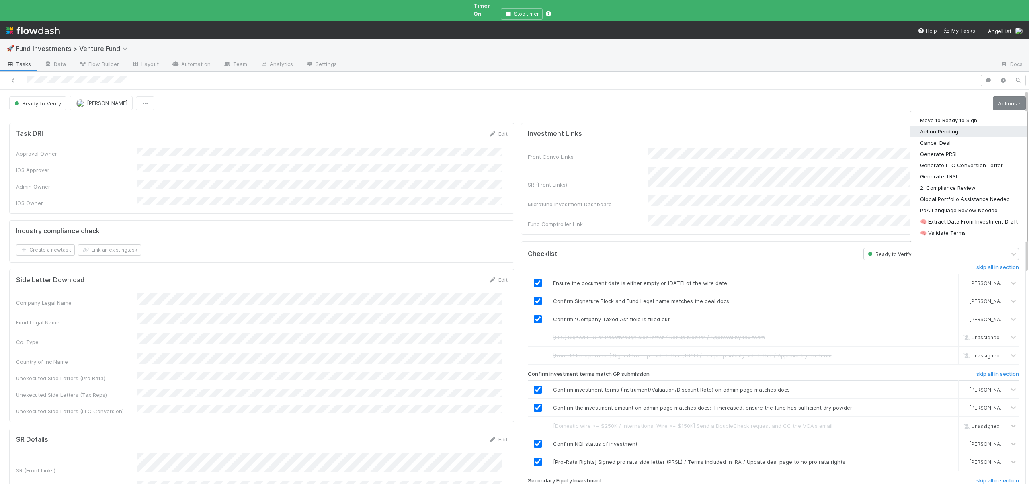
click at [946, 126] on button "Action Pending" at bounding box center [969, 131] width 117 height 11
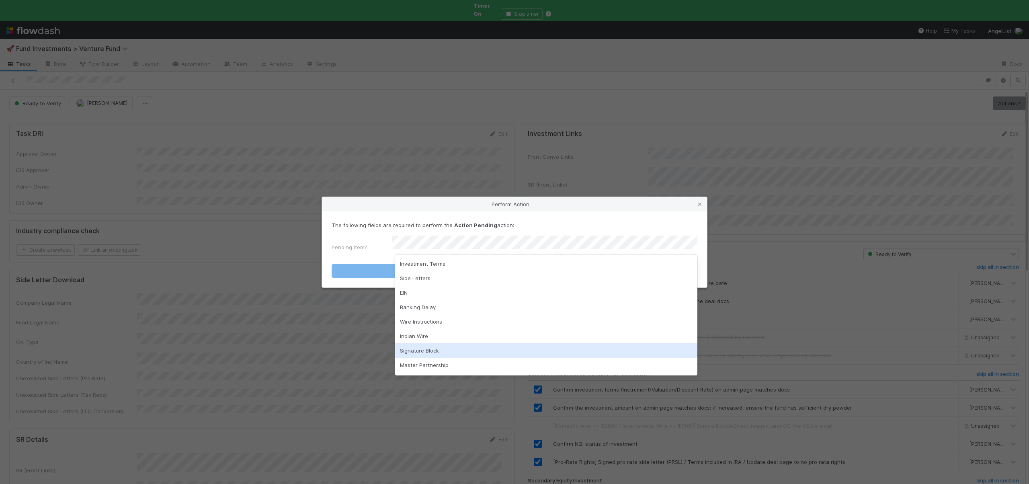
click at [423, 344] on div "Signature Block" at bounding box center [546, 350] width 302 height 14
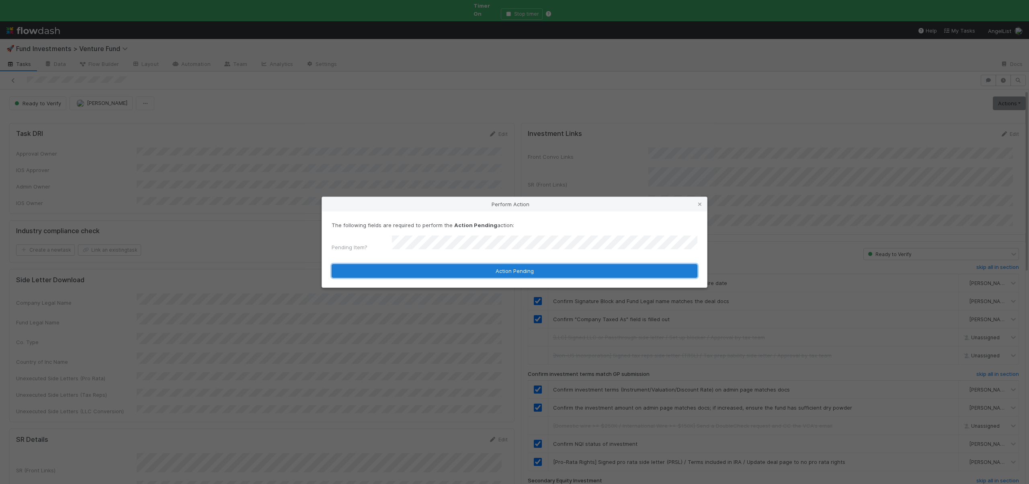
click at [467, 267] on button "Action Pending" at bounding box center [515, 271] width 366 height 14
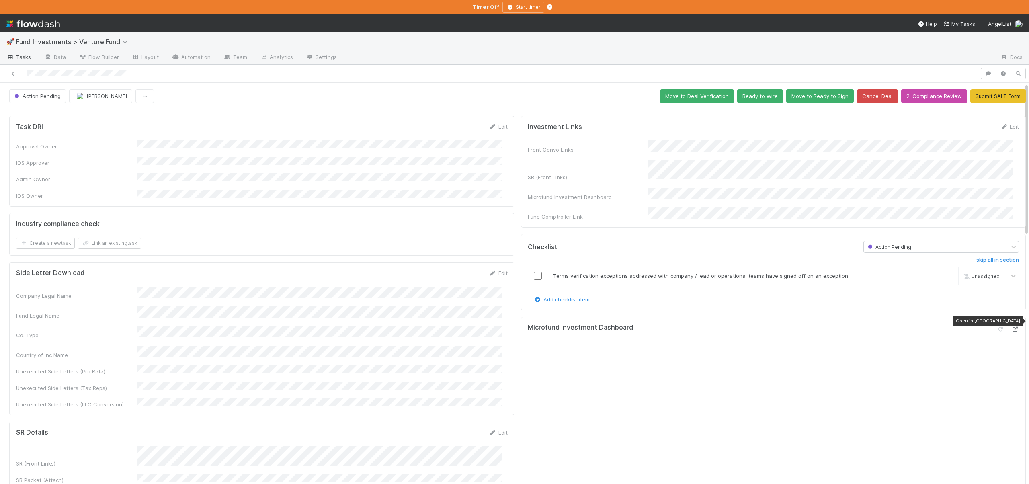
click at [1011, 327] on icon at bounding box center [1015, 329] width 8 height 5
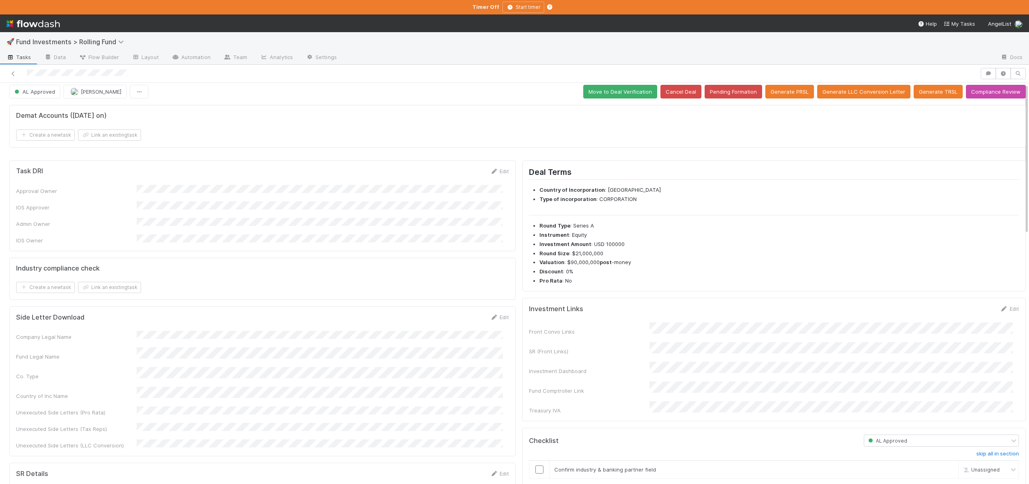
scroll to position [21, 0]
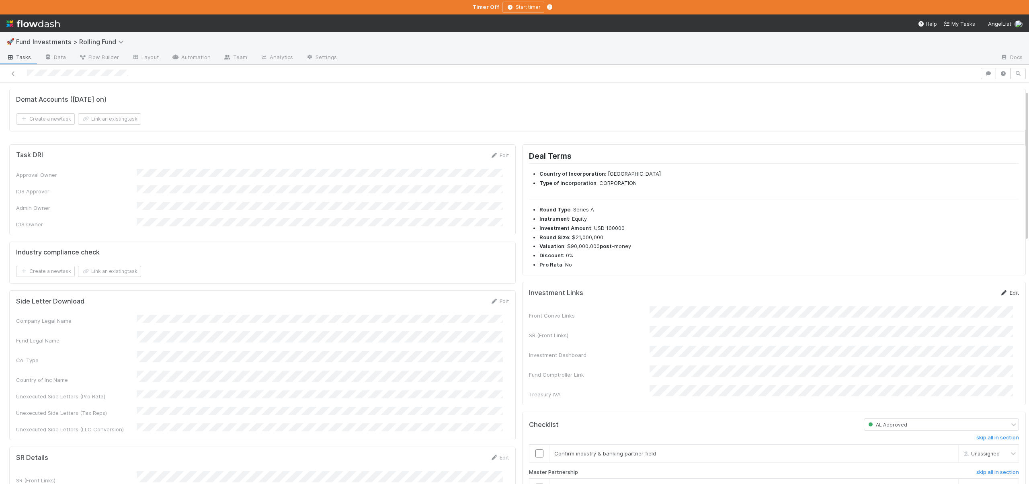
click at [1003, 291] on link "Edit" at bounding box center [1010, 293] width 19 height 6
click at [777, 332] on div "Front Convo Links SR (Front Links) Investment Dashboard Fund Comptroller Link T…" at bounding box center [774, 364] width 490 height 104
click at [967, 297] on button "Save" at bounding box center [976, 296] width 23 height 14
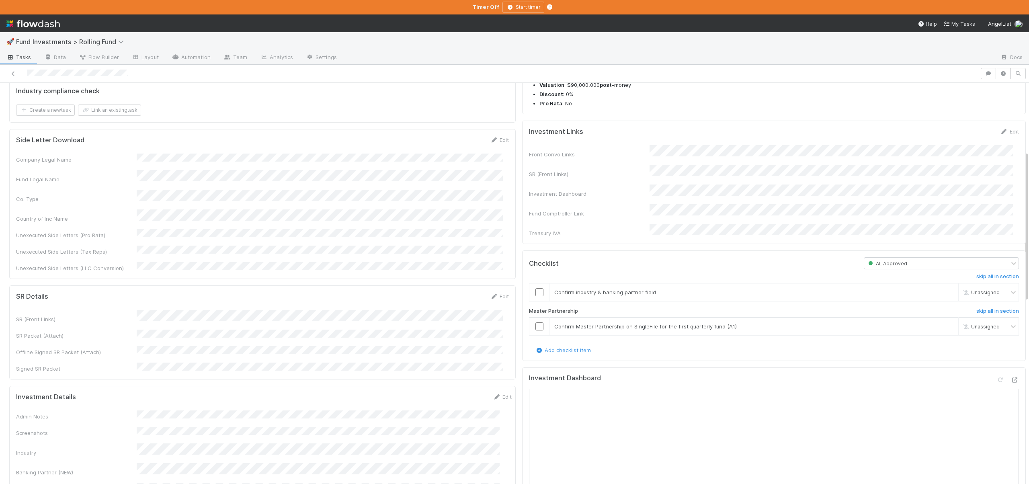
scroll to position [349, 0]
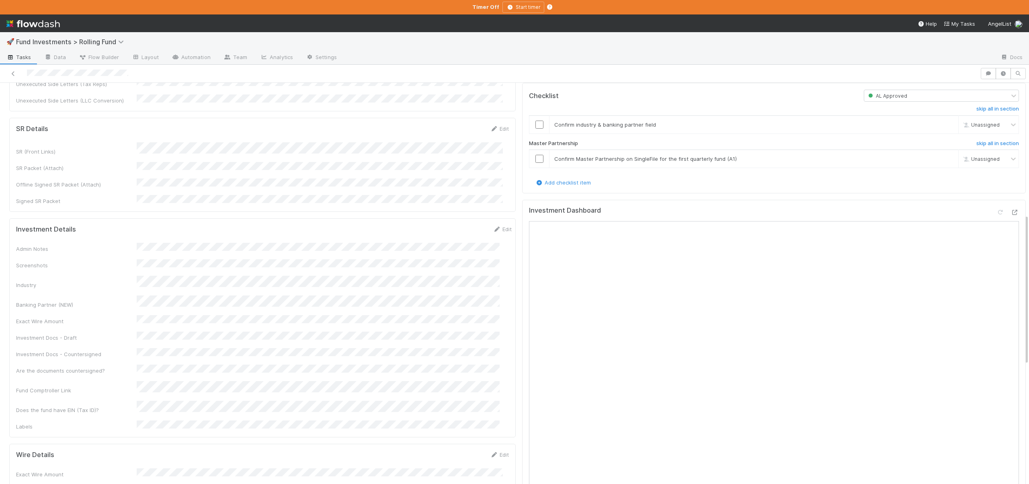
click at [153, 225] on form "Investment Details Edit Admin Notes Screenshots Industry Banking Partner (NEW) …" at bounding box center [264, 327] width 496 height 205
click at [536, 155] on input "checkbox" at bounding box center [540, 159] width 8 height 8
click at [536, 121] on input "checkbox" at bounding box center [540, 125] width 8 height 8
click at [439, 225] on div "Investment Details Save Cancel" at bounding box center [264, 232] width 496 height 14
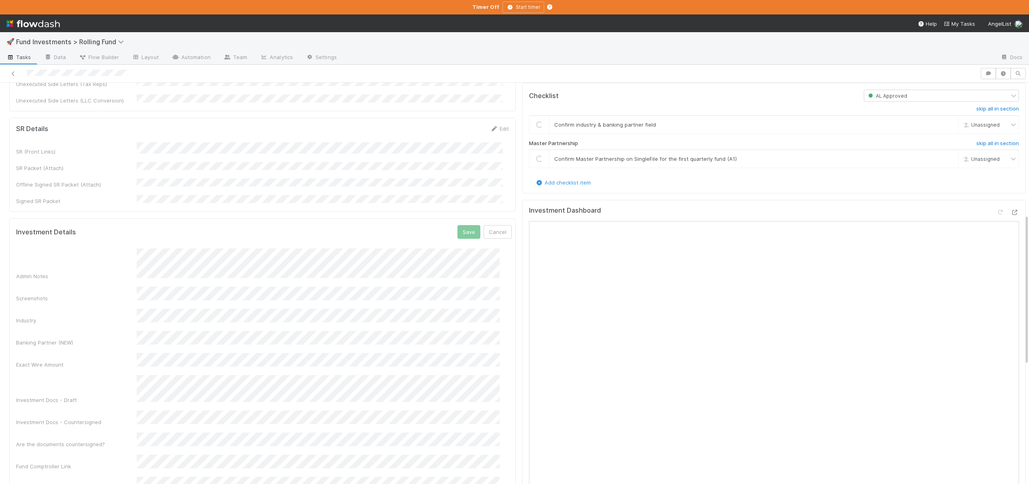
click at [435, 225] on div "Investment Details Save Cancel" at bounding box center [264, 232] width 496 height 14
click at [325, 363] on div "Admin Notes Screenshots Industry Banking Partner (NEW) Exact Wire Amount Invest…" at bounding box center [264, 382] width 496 height 266
click at [458, 225] on button "Save" at bounding box center [469, 232] width 23 height 14
checkbox input "true"
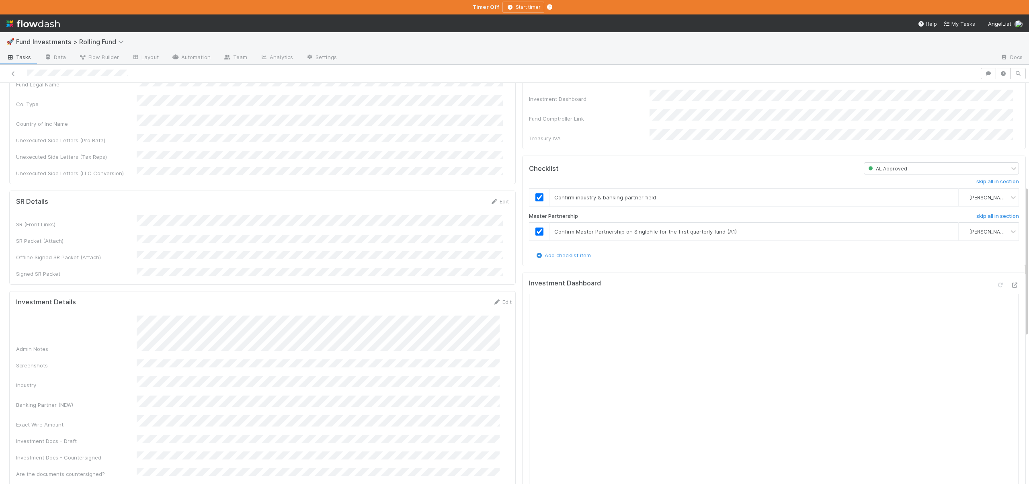
scroll to position [0, 0]
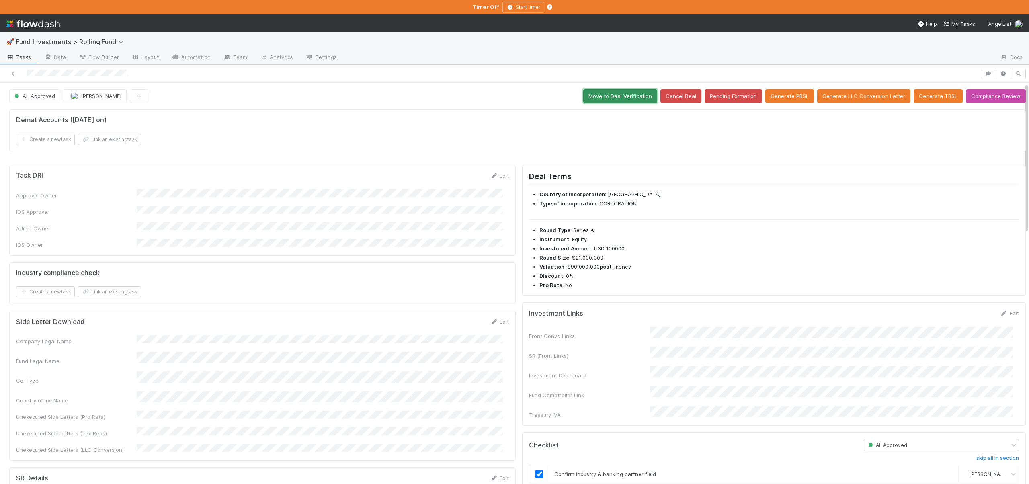
click at [606, 98] on button "Move to Deal Verification" at bounding box center [621, 96] width 74 height 14
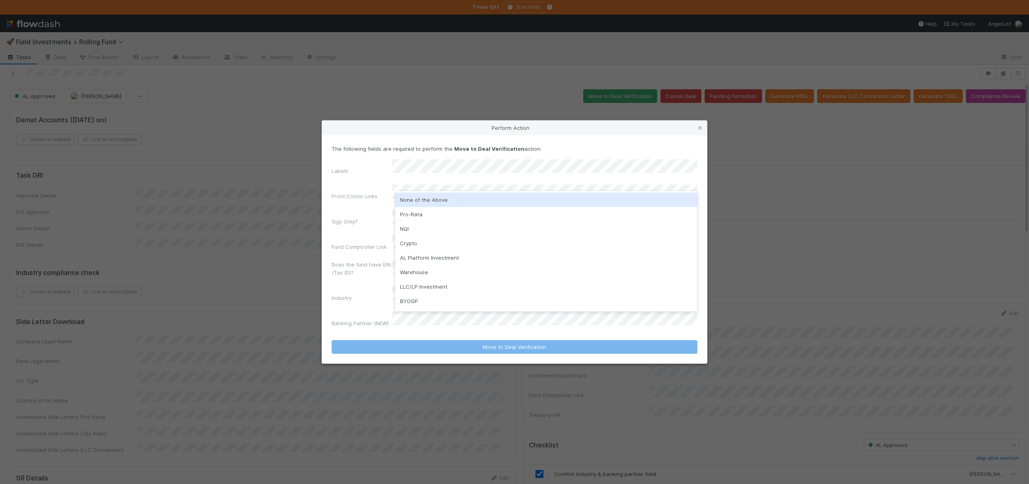
click at [420, 198] on div "None of the Above" at bounding box center [546, 200] width 302 height 14
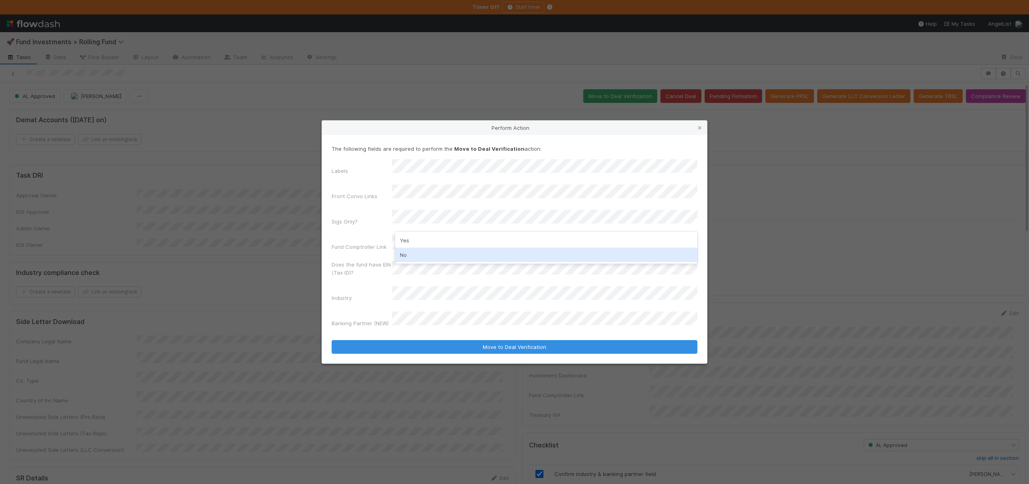
click at [407, 257] on div "No" at bounding box center [546, 255] width 302 height 14
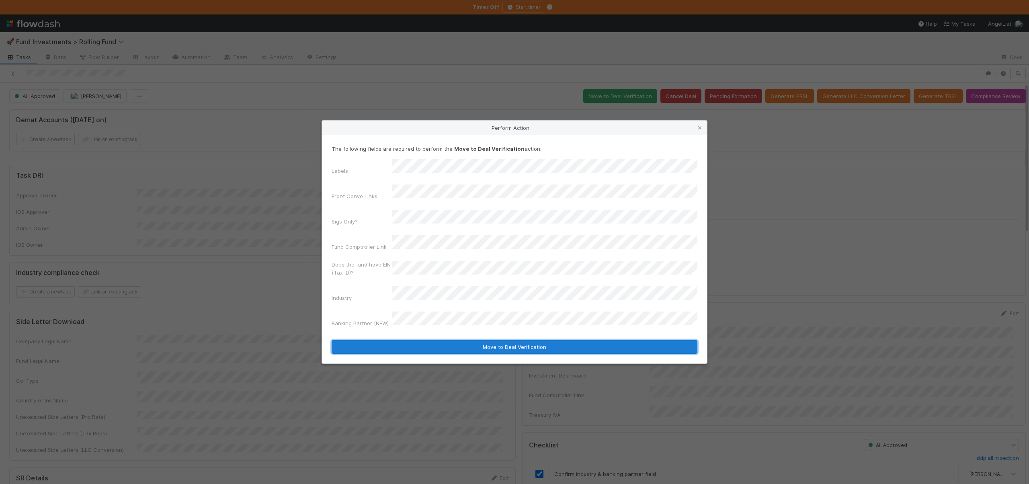
click at [450, 340] on button "Move to Deal Verification" at bounding box center [515, 347] width 366 height 14
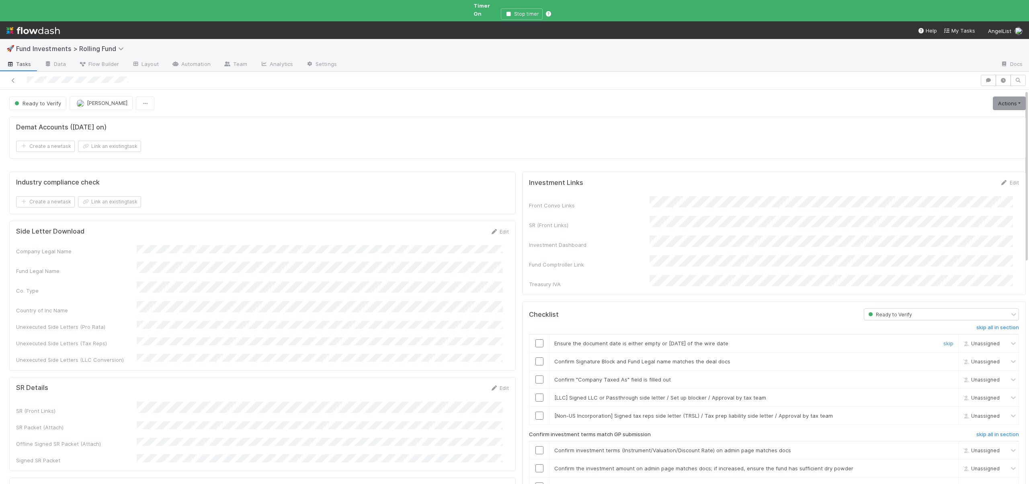
click at [536, 339] on input "checkbox" at bounding box center [540, 343] width 8 height 8
click at [536, 357] on input "checkbox" at bounding box center [540, 361] width 8 height 8
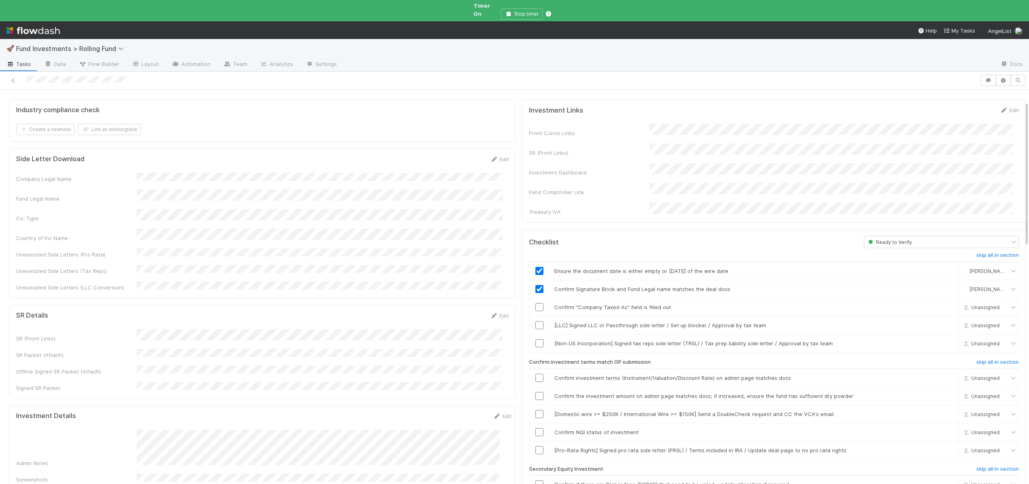
scroll to position [80, 0]
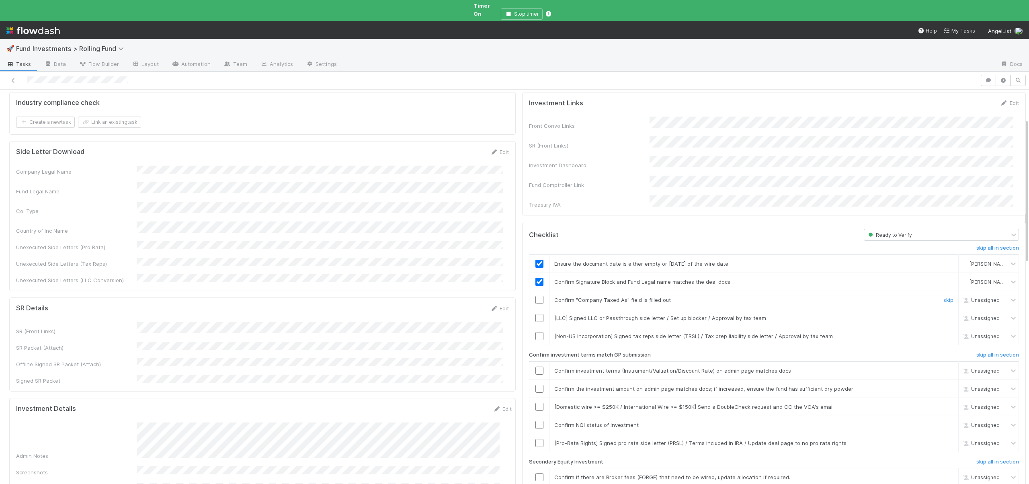
click at [538, 296] on div at bounding box center [540, 300] width 20 height 8
click at [536, 296] on input "checkbox" at bounding box center [540, 300] width 8 height 8
click at [944, 315] on link "skip" at bounding box center [949, 318] width 10 height 6
click at [944, 333] on link "skip" at bounding box center [949, 336] width 10 height 6
click at [944, 315] on link "skip" at bounding box center [949, 318] width 10 height 6
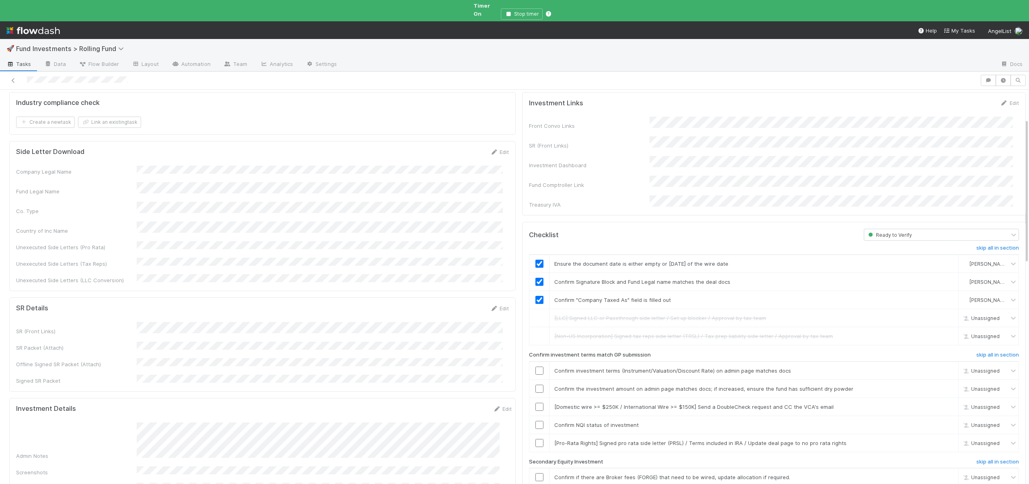
scroll to position [253, 0]
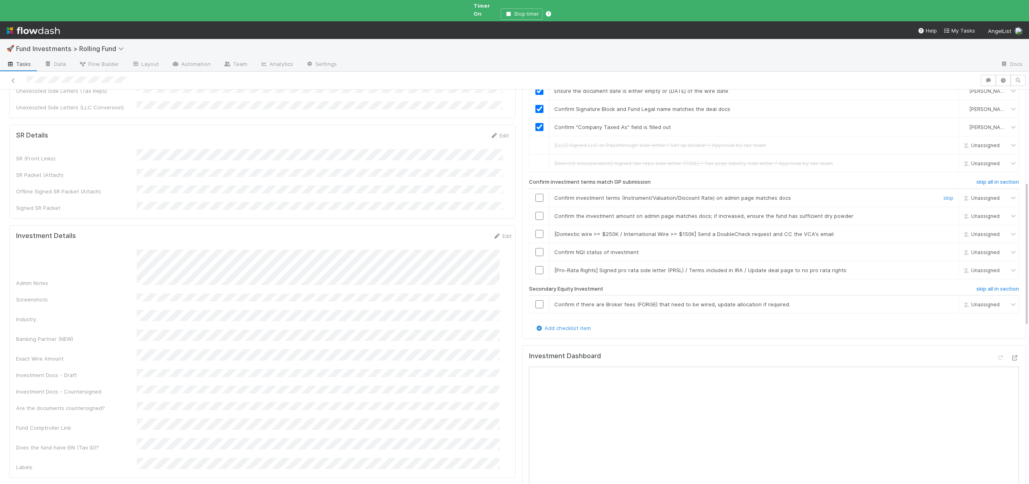
click at [536, 194] on input "checkbox" at bounding box center [540, 198] width 8 height 8
click at [536, 212] on input "checkbox" at bounding box center [540, 216] width 8 height 8
drag, startPoint x: 929, startPoint y: 214, endPoint x: 935, endPoint y: 218, distance: 6.9
click at [944, 231] on link "skip" at bounding box center [949, 234] width 10 height 6
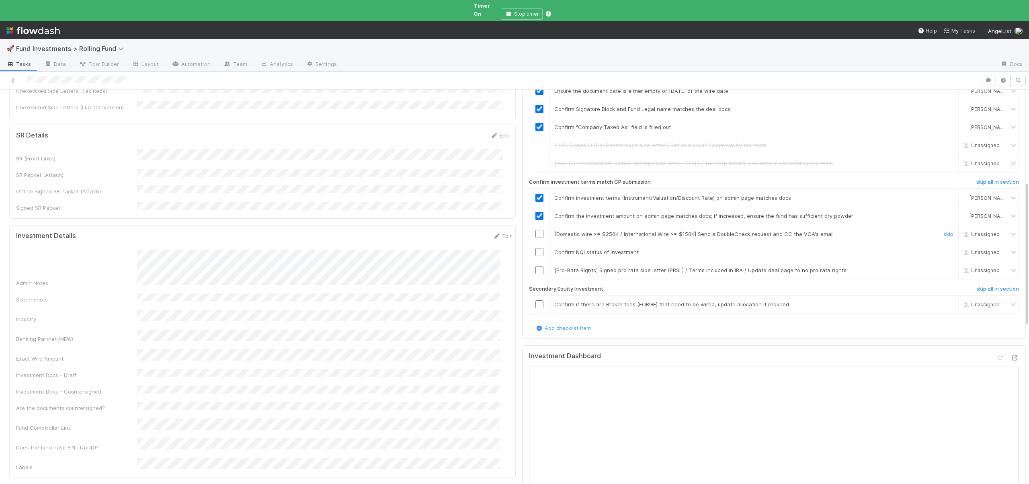
click at [936, 230] on div "skip" at bounding box center [948, 234] width 24 height 8
click at [944, 231] on link "skip" at bounding box center [949, 234] width 10 height 6
click at [536, 248] on input "checkbox" at bounding box center [540, 252] width 8 height 8
click at [944, 267] on link "skip" at bounding box center [949, 270] width 10 height 6
click at [977, 286] on h6 "skip all in section" at bounding box center [998, 289] width 43 height 6
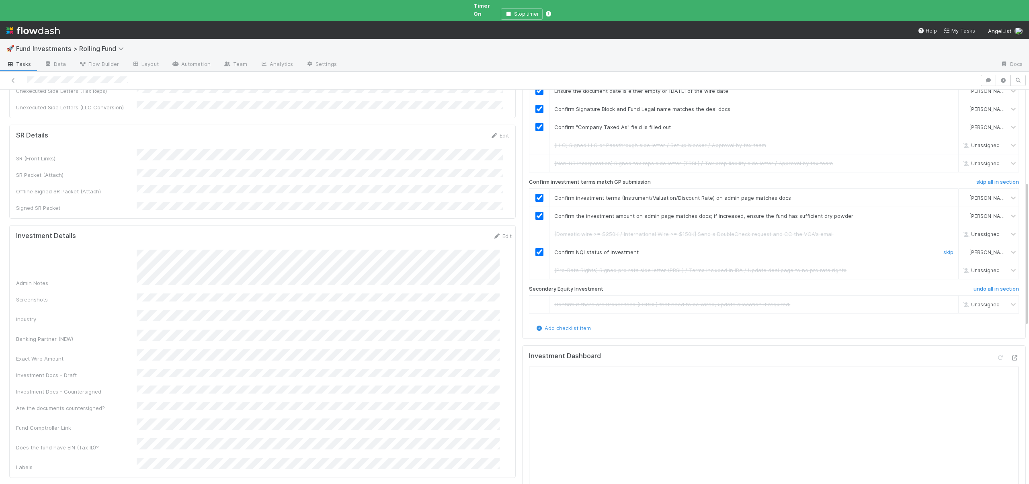
scroll to position [0, 0]
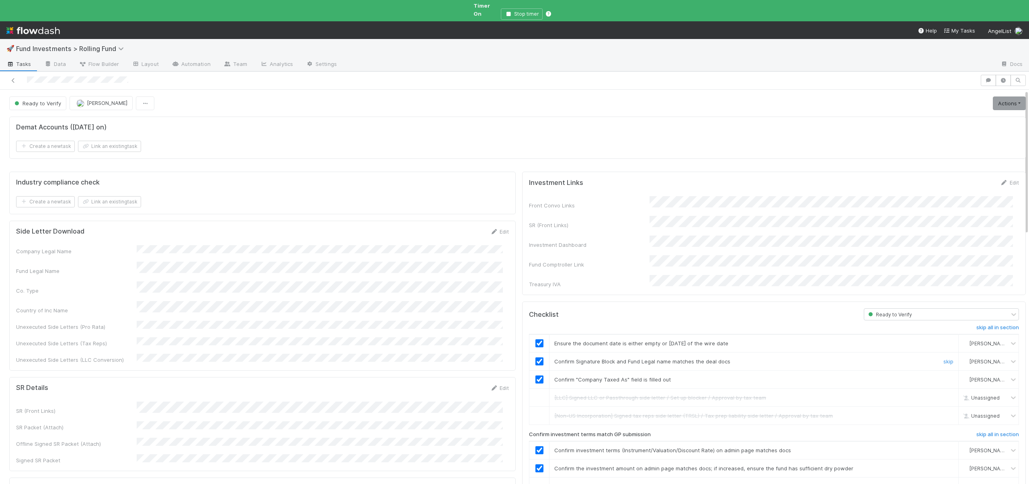
click at [536, 357] on input "checkbox" at bounding box center [540, 361] width 8 height 8
click at [993, 97] on link "Actions" at bounding box center [1009, 104] width 33 height 14
click at [939, 127] on button "Action Pending" at bounding box center [973, 131] width 109 height 11
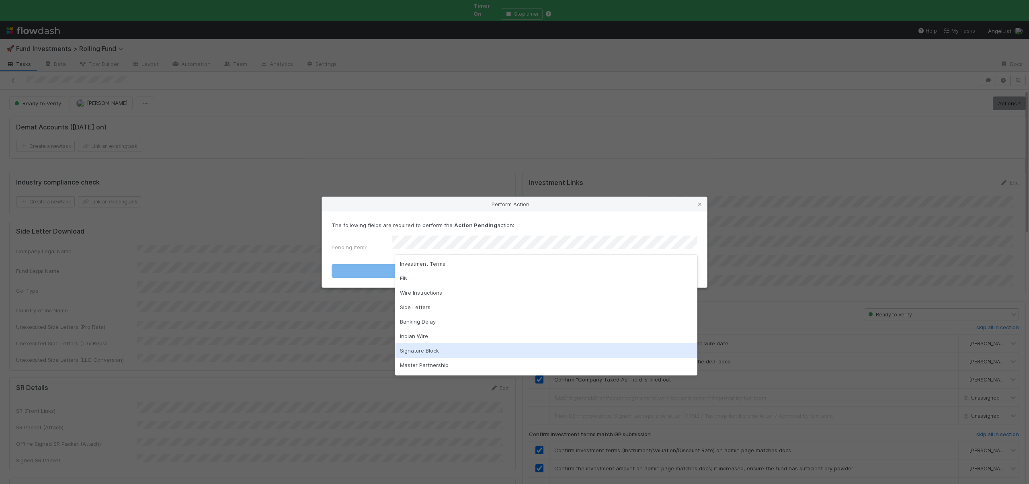
click at [424, 349] on div "Signature Block" at bounding box center [546, 350] width 302 height 14
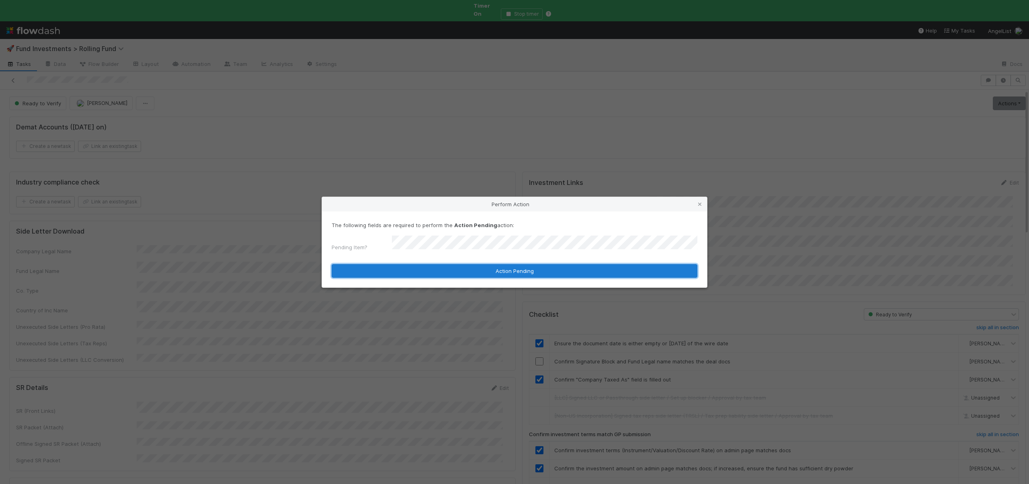
click at [440, 269] on button "Action Pending" at bounding box center [515, 271] width 366 height 14
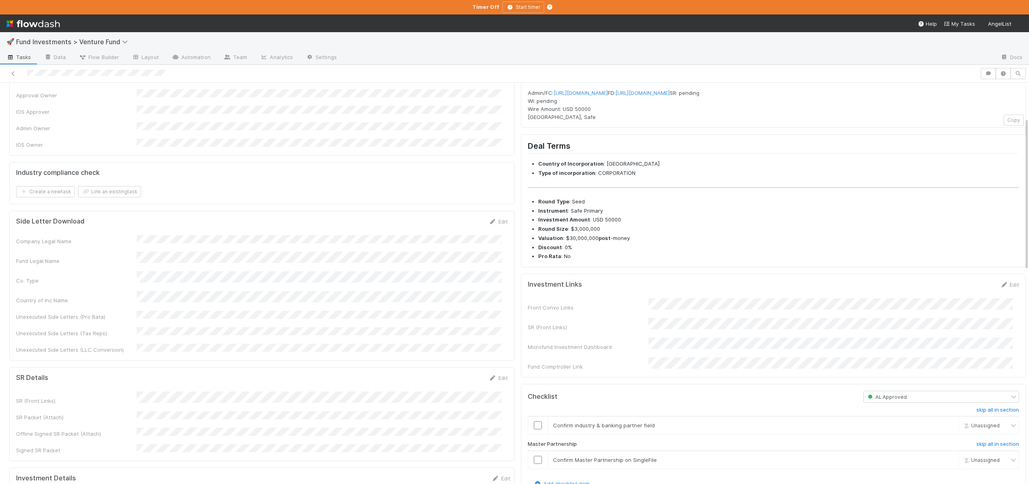
scroll to position [92, 0]
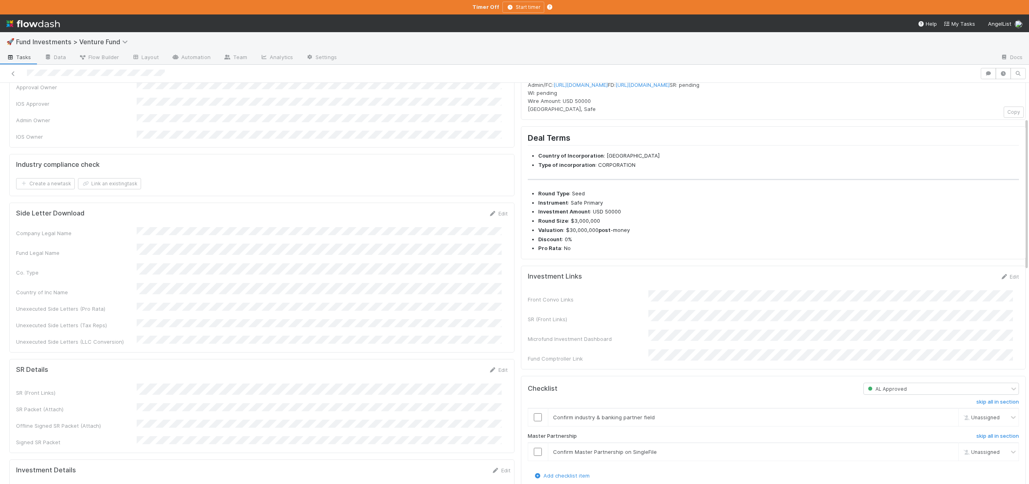
click at [791, 302] on form "Investment Links Edit Front Convo Links SR (Front Links) Microfund Investment D…" at bounding box center [774, 318] width 492 height 90
click at [1001, 280] on link "Edit" at bounding box center [1010, 276] width 19 height 6
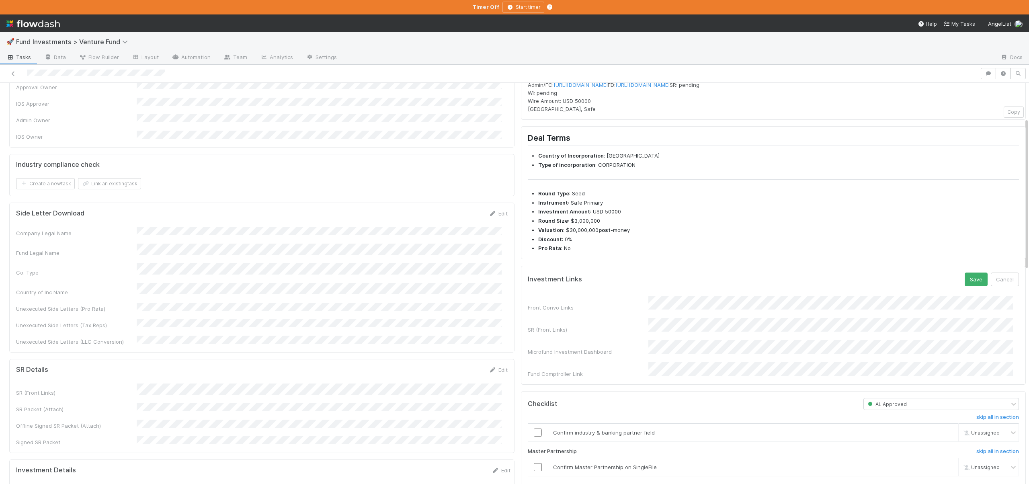
click at [579, 334] on div "SR (Front Links)" at bounding box center [774, 326] width 492 height 16
drag, startPoint x: 993, startPoint y: 289, endPoint x: 984, endPoint y: 293, distance: 10.5
click at [994, 286] on button "Cancel" at bounding box center [1005, 280] width 28 height 14
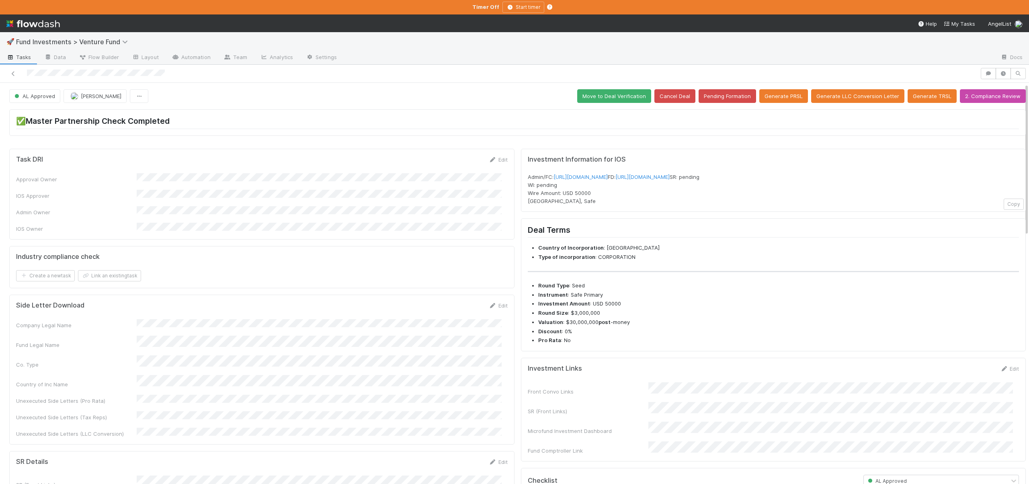
scroll to position [179, 0]
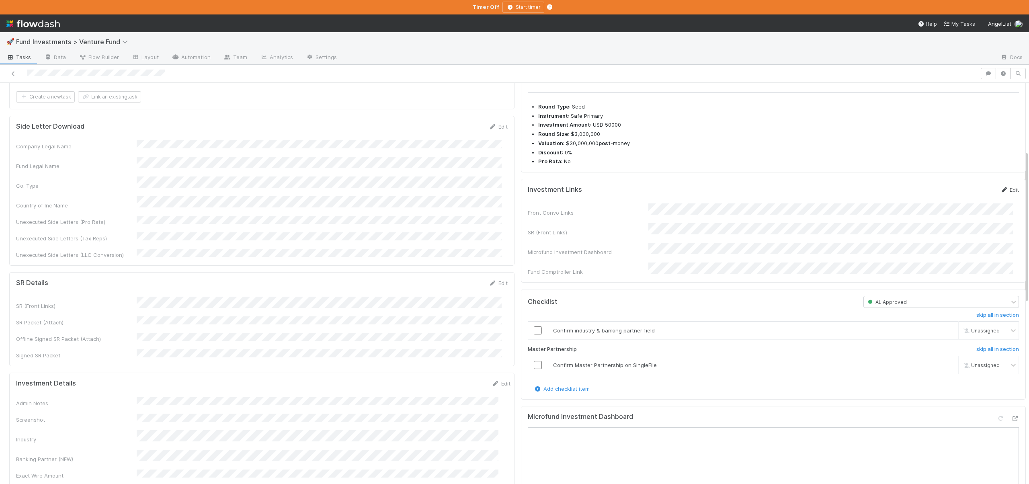
click at [1005, 193] on link "Edit" at bounding box center [1010, 190] width 19 height 6
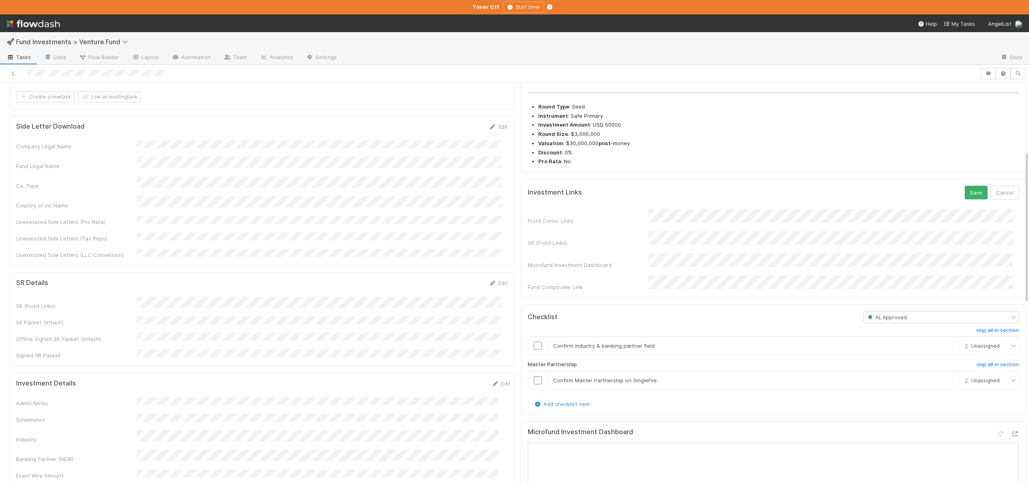
click at [604, 247] on div "SR (Front Links)" at bounding box center [774, 239] width 492 height 16
click at [966, 199] on button "Save" at bounding box center [976, 193] width 23 height 14
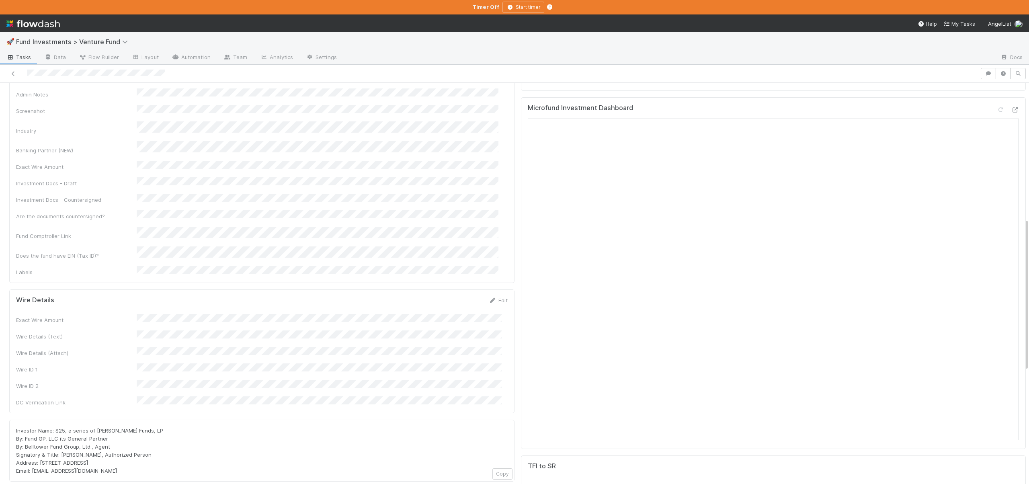
scroll to position [557, 0]
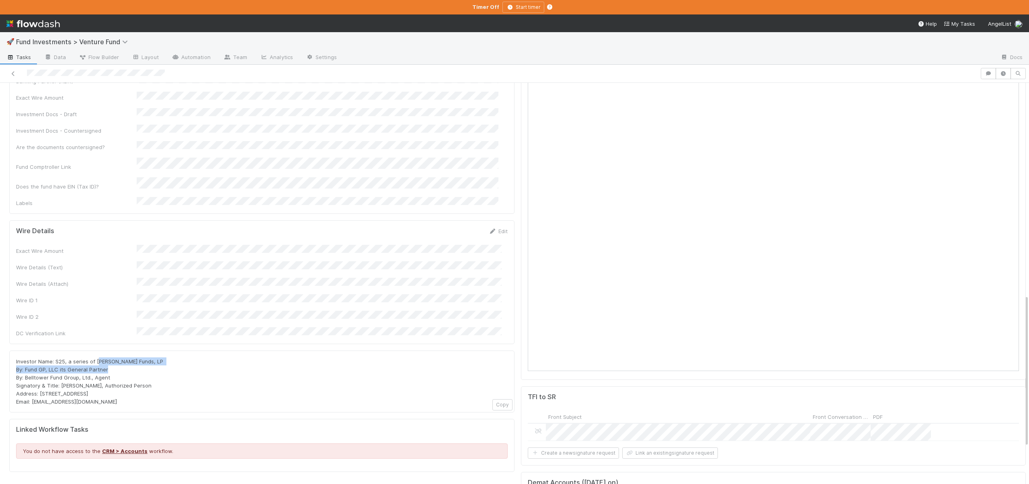
drag, startPoint x: 96, startPoint y: 297, endPoint x: 148, endPoint y: 302, distance: 51.8
click at [148, 357] on div "Investor Name: S25, a series of [PERSON_NAME] Funds, LP By: Fund GP, LLC its Ge…" at bounding box center [262, 381] width 492 height 48
click at [154, 358] on span "Investor Name: S25, a series of [PERSON_NAME] Funds, LP By: Fund GP, LLC its Ge…" at bounding box center [90, 381] width 149 height 47
drag, startPoint x: 154, startPoint y: 299, endPoint x: 95, endPoint y: 297, distance: 59.1
click at [95, 358] on span "Investor Name: S25, a series of [PERSON_NAME] Funds, LP By: Fund GP, LLC its Ge…" at bounding box center [90, 381] width 149 height 47
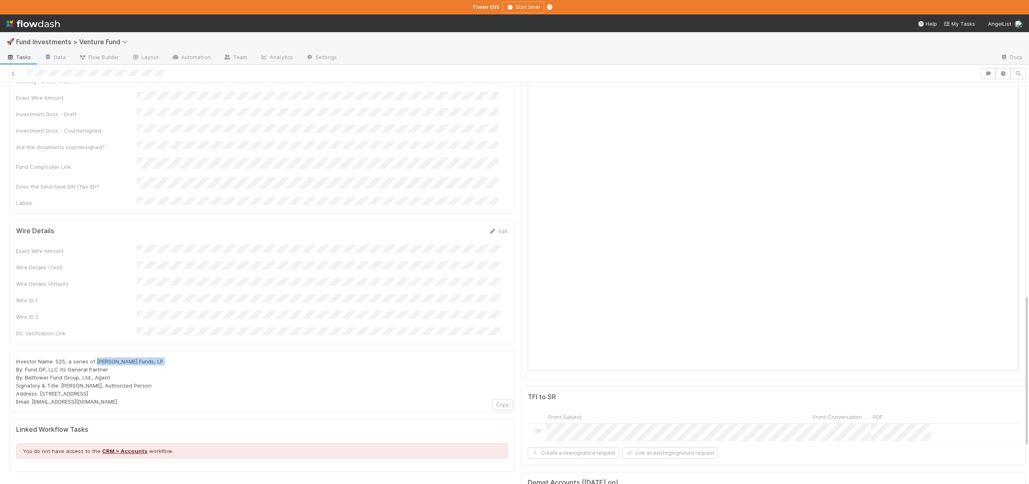
copy span "[PERSON_NAME] Funds, LP"
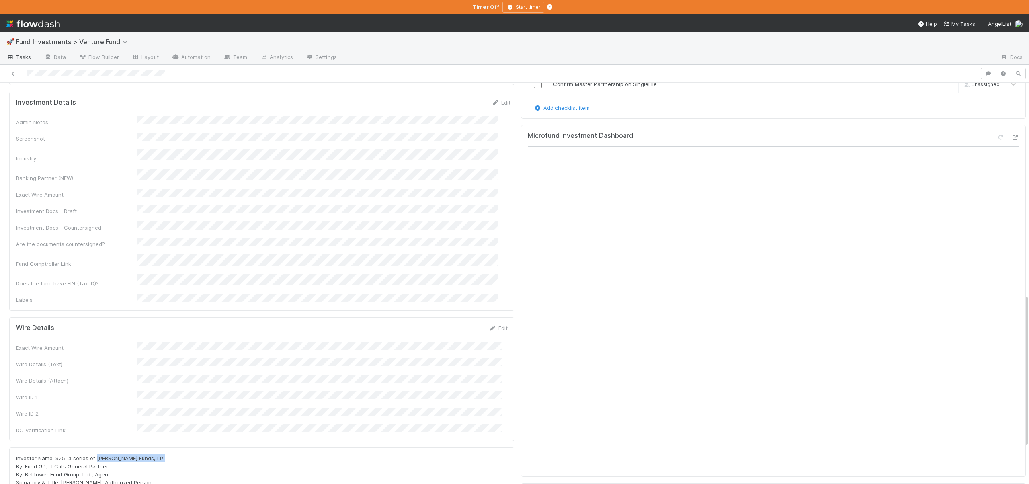
scroll to position [286, 0]
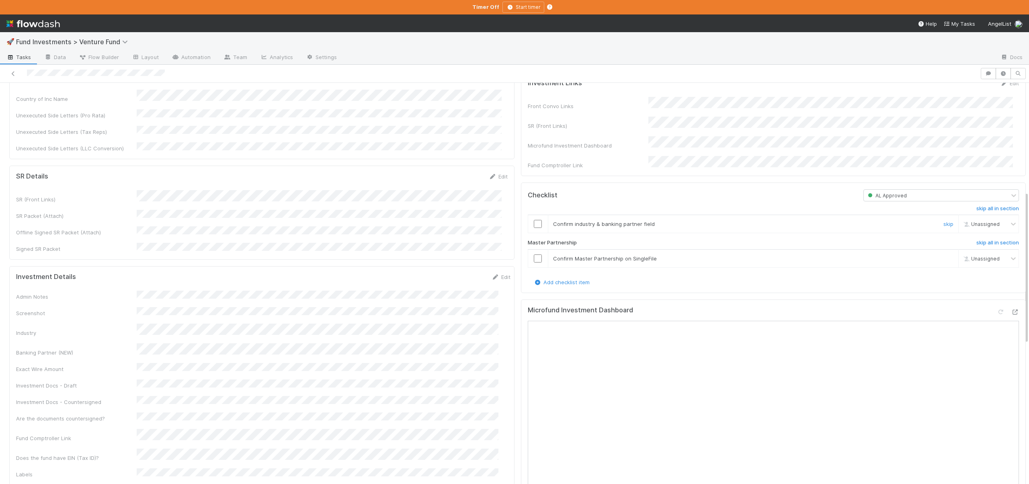
click at [534, 228] on input "checkbox" at bounding box center [538, 224] width 8 height 8
click at [534, 263] on input "checkbox" at bounding box center [538, 259] width 8 height 8
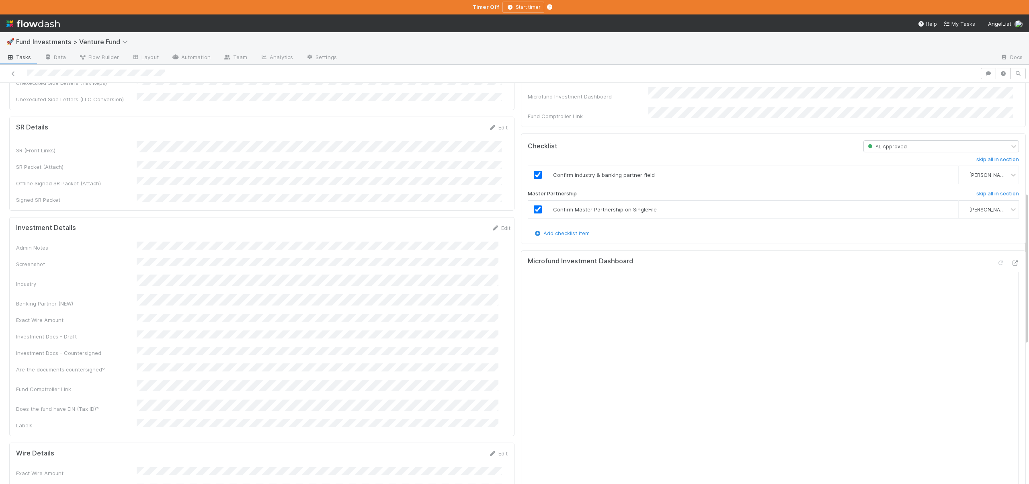
scroll to position [440, 0]
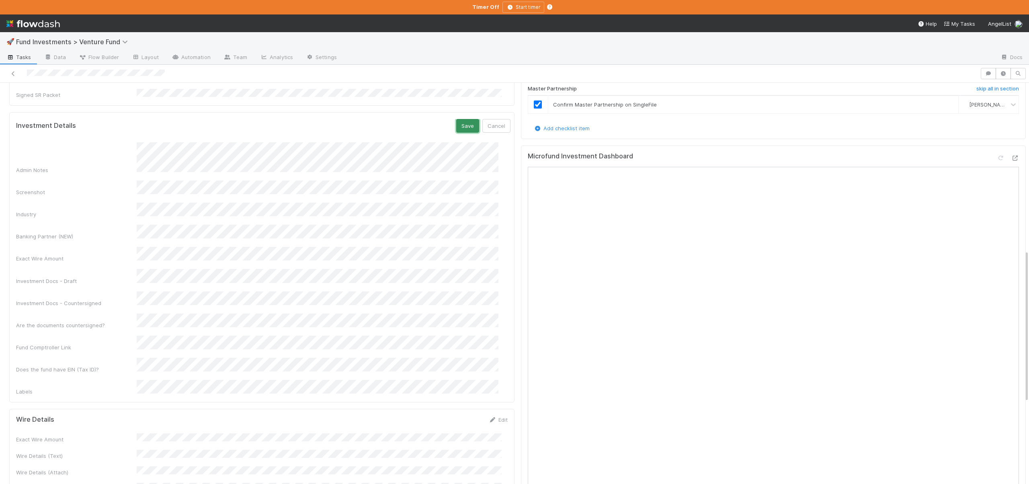
click at [458, 119] on button "Save" at bounding box center [467, 126] width 23 height 14
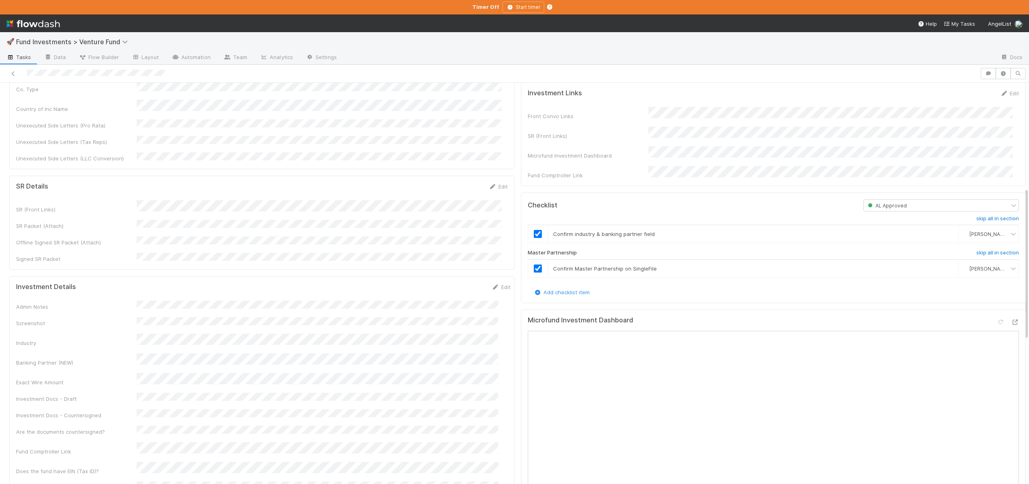
scroll to position [0, 0]
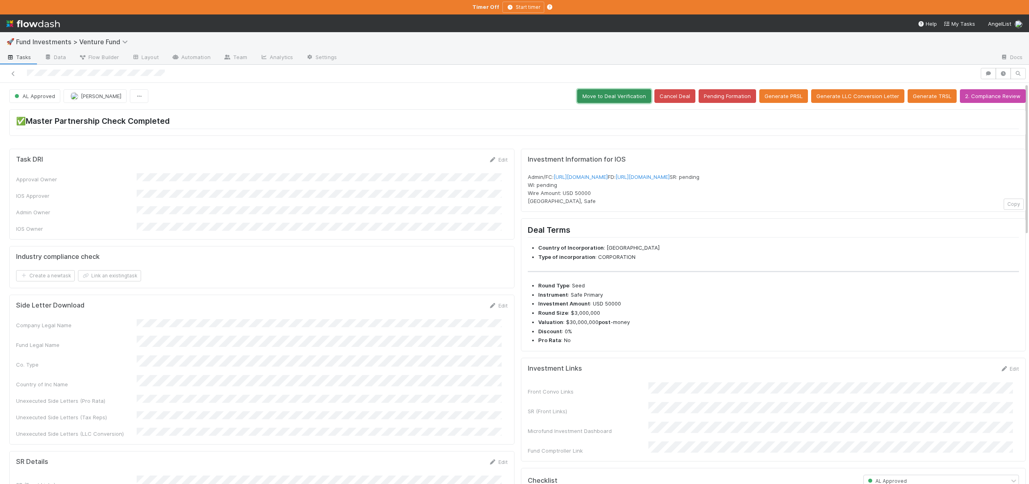
click at [597, 93] on button "Move to Deal Verification" at bounding box center [614, 96] width 74 height 14
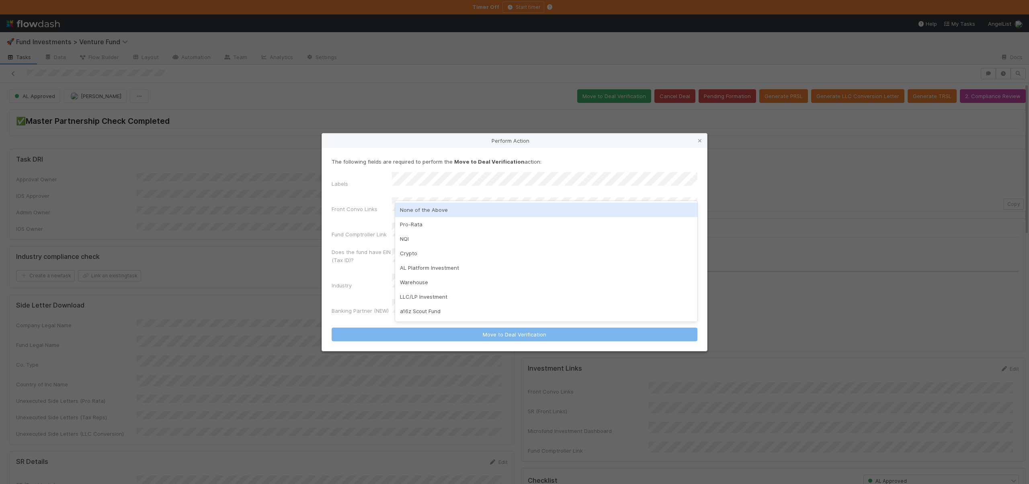
click at [422, 209] on div "None of the Above" at bounding box center [546, 210] width 302 height 14
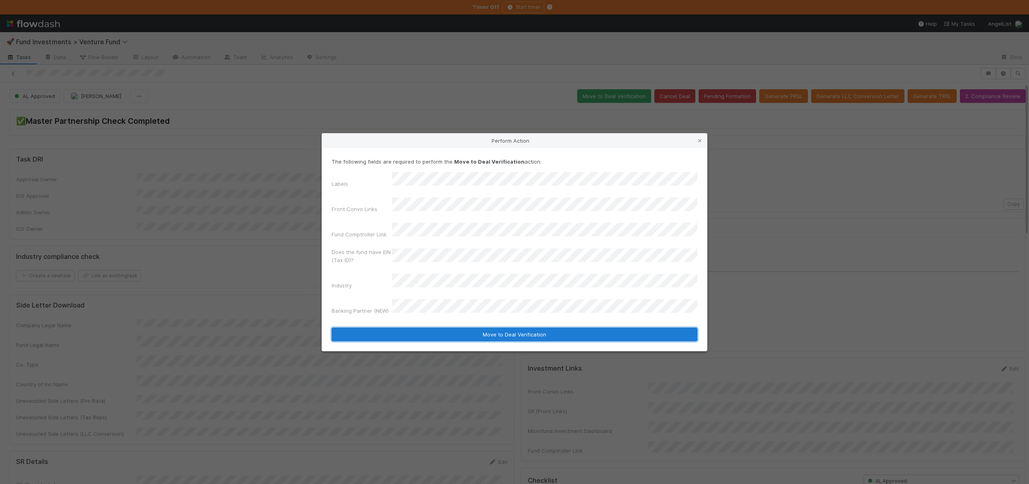
click at [421, 328] on button "Move to Deal Verification" at bounding box center [515, 335] width 366 height 14
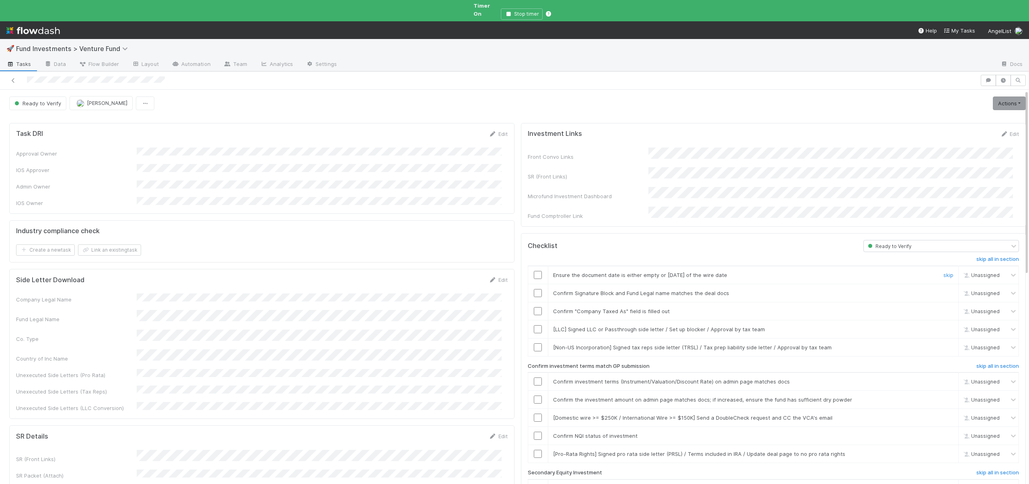
drag, startPoint x: 535, startPoint y: 257, endPoint x: 380, endPoint y: 288, distance: 157.5
click at [534, 271] on input "checkbox" at bounding box center [538, 275] width 8 height 8
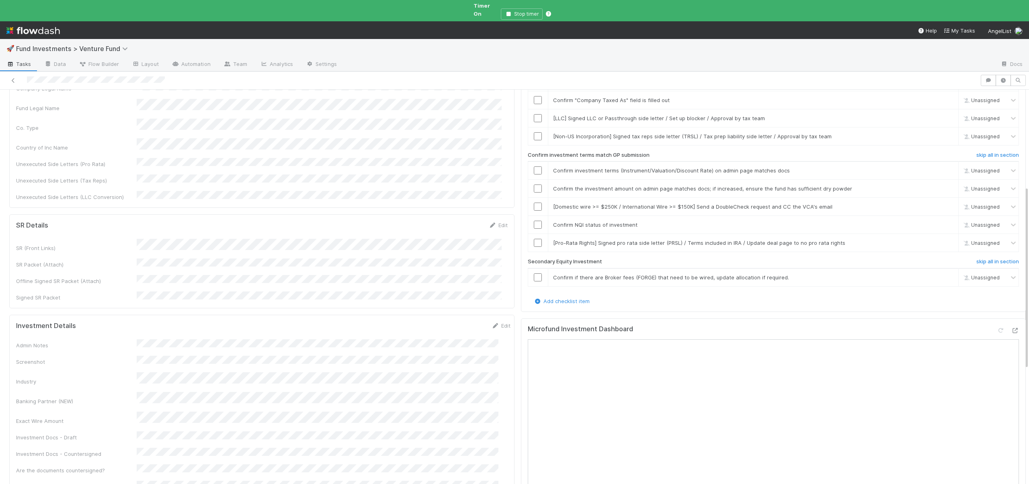
scroll to position [40, 0]
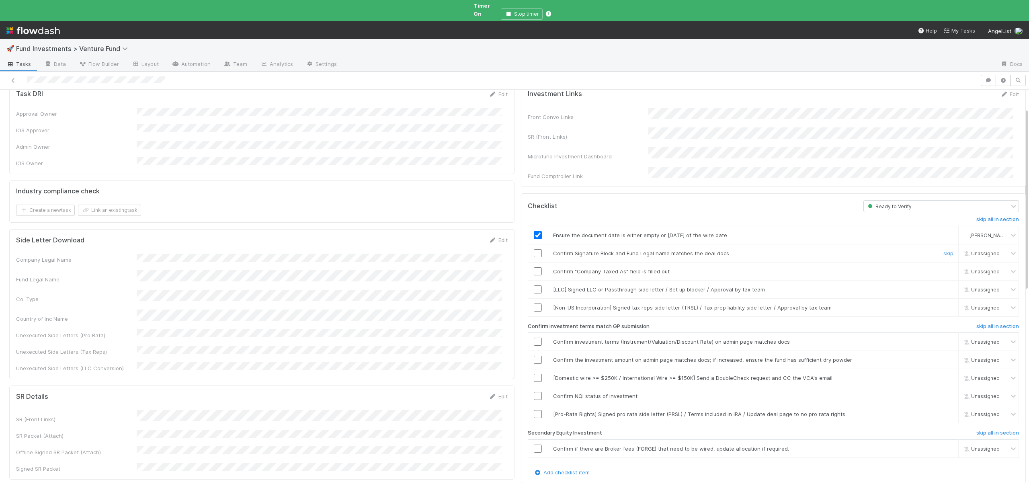
click at [534, 249] on input "checkbox" at bounding box center [538, 253] width 8 height 8
click at [534, 267] on input "checkbox" at bounding box center [538, 271] width 8 height 8
click at [944, 286] on link "skip" at bounding box center [949, 289] width 10 height 6
click at [944, 304] on link "skip" at bounding box center [949, 307] width 10 height 6
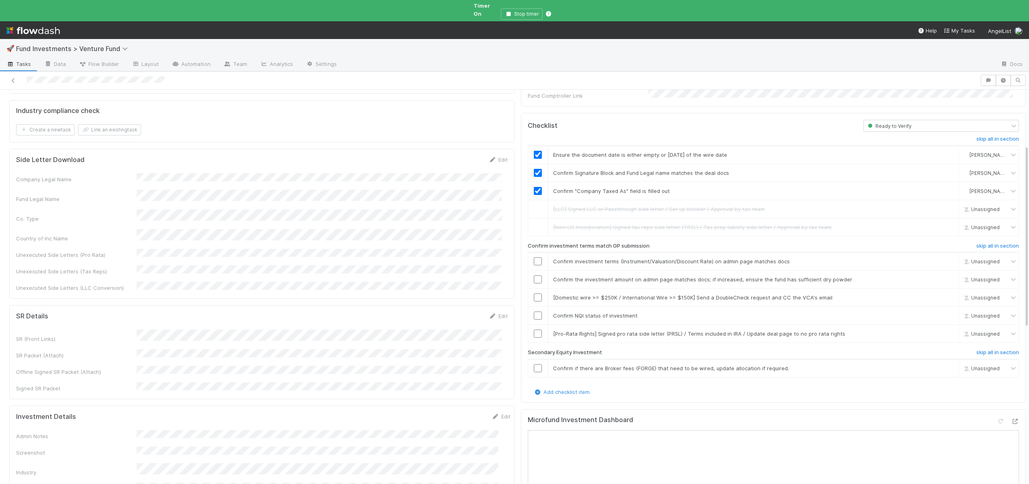
scroll to position [121, 0]
click at [534, 256] on input "checkbox" at bounding box center [538, 260] width 8 height 8
click at [534, 274] on input "checkbox" at bounding box center [538, 278] width 8 height 8
click at [944, 293] on link "skip" at bounding box center [949, 296] width 10 height 6
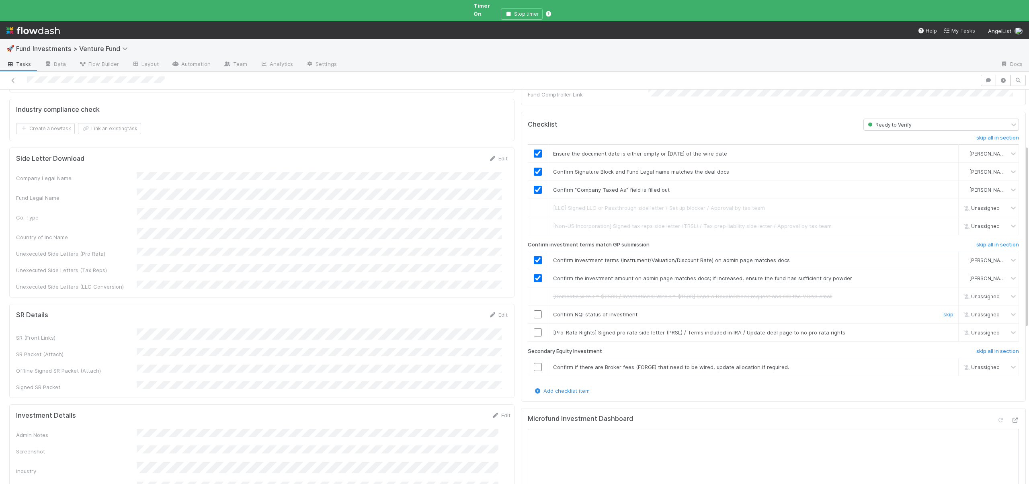
click at [534, 310] on input "checkbox" at bounding box center [538, 314] width 8 height 8
click at [936, 329] on div "skip" at bounding box center [948, 333] width 24 height 8
click at [944, 329] on link "skip" at bounding box center [949, 332] width 10 height 6
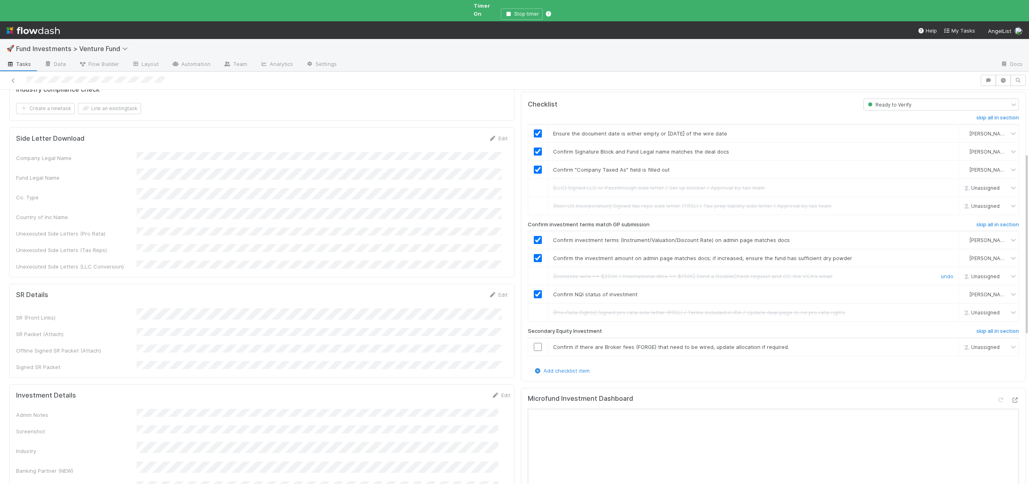
scroll to position [201, 0]
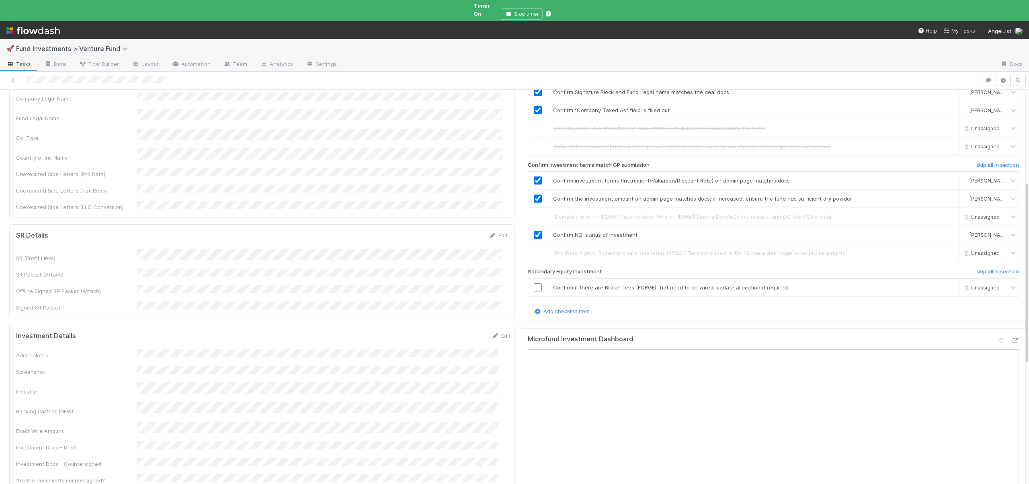
click at [976, 253] on div "skip all in section Ensure the document date is either empty or within 6 months…" at bounding box center [774, 179] width 492 height 256
click at [977, 269] on h6 "skip all in section" at bounding box center [998, 272] width 43 height 6
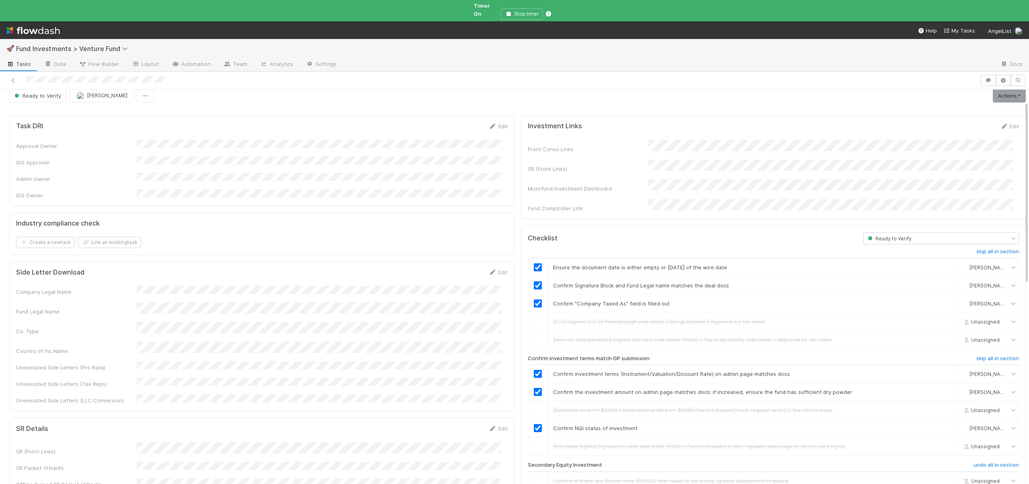
scroll to position [0, 0]
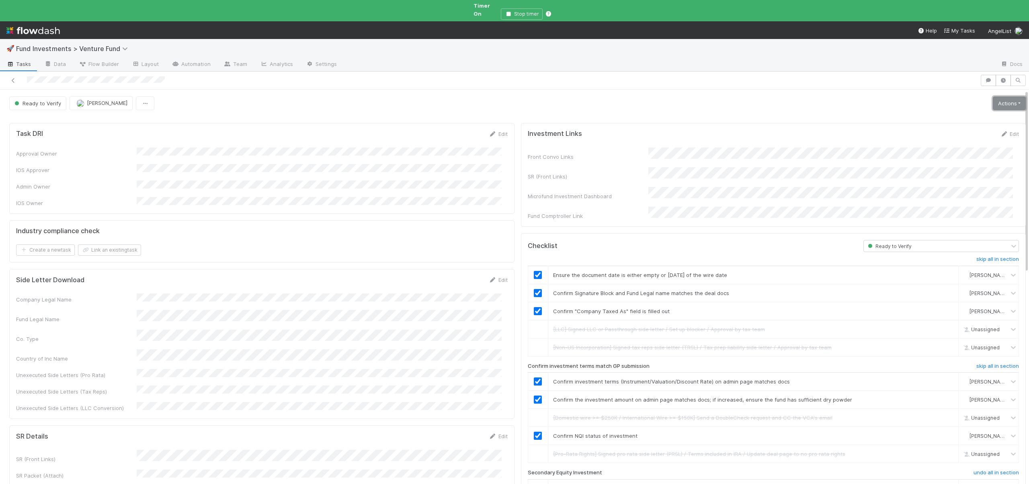
click at [993, 97] on link "Actions" at bounding box center [1009, 104] width 33 height 14
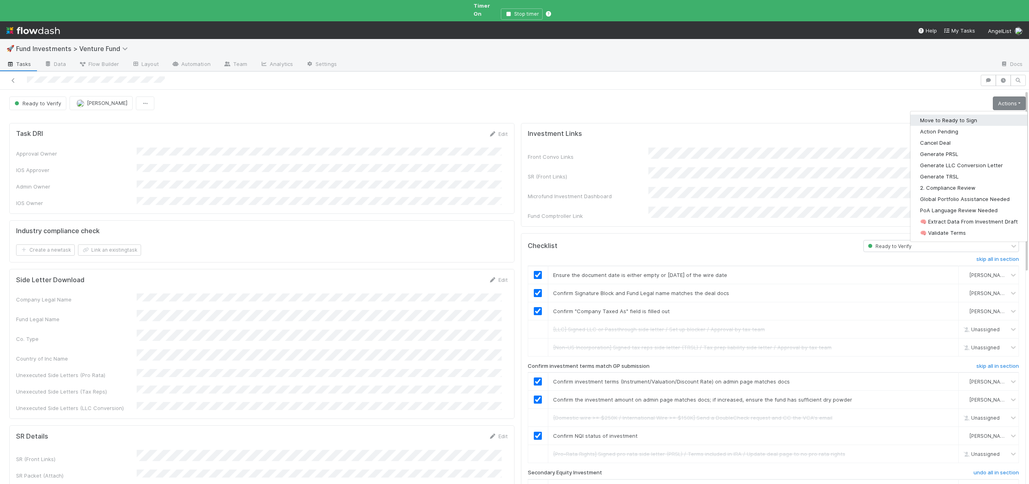
click at [935, 115] on button "Move to Ready to Sign" at bounding box center [969, 120] width 117 height 11
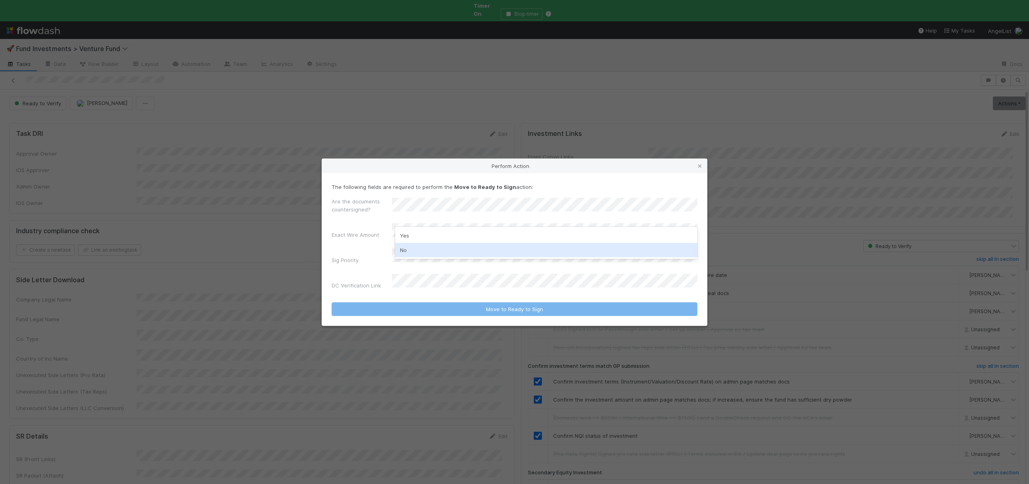
click at [407, 252] on div "No" at bounding box center [546, 250] width 302 height 14
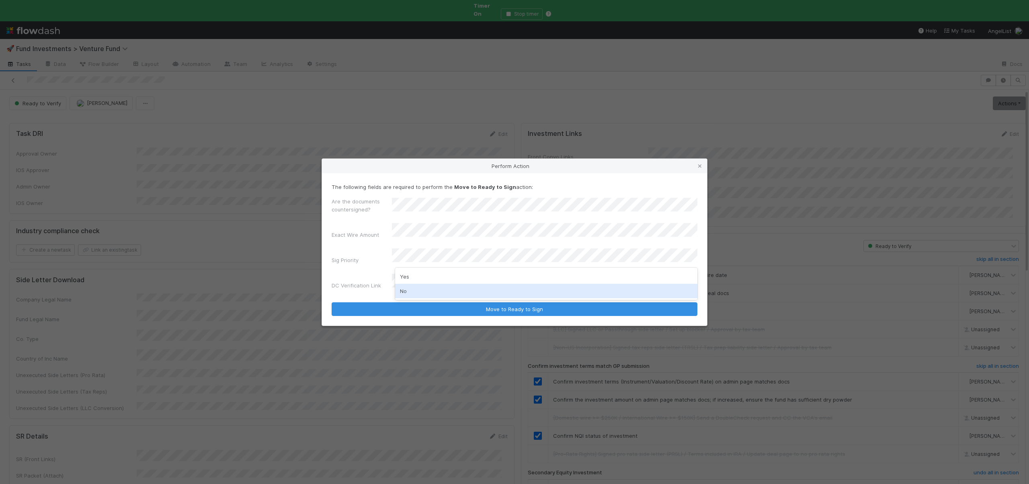
click at [411, 293] on div "No" at bounding box center [546, 291] width 302 height 14
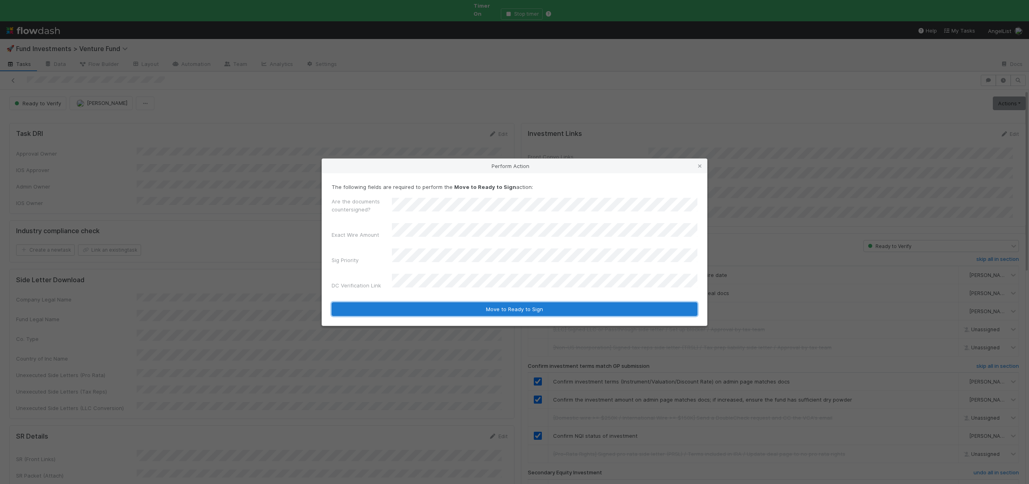
click at [428, 305] on button "Move to Ready to Sign" at bounding box center [515, 309] width 366 height 14
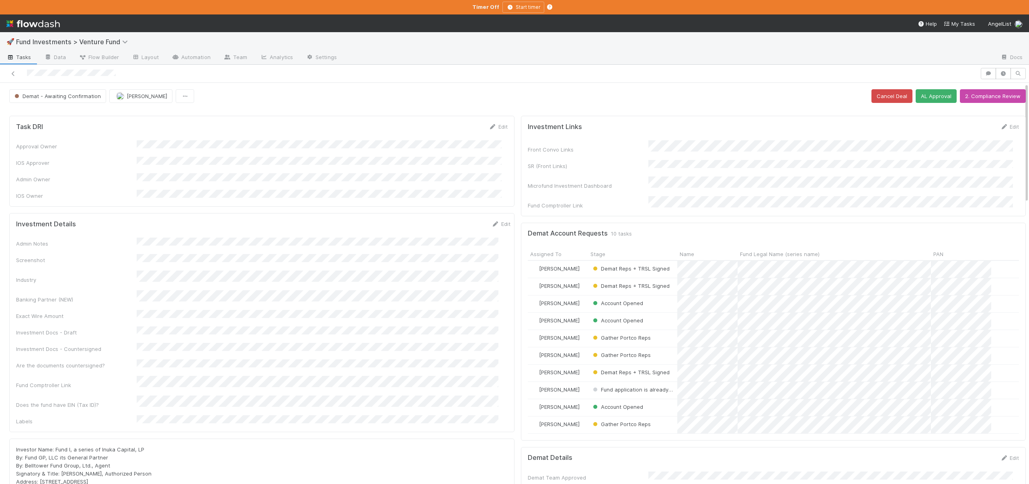
click at [656, 157] on div "Front Convo Links SR (Front Links) Microfund Investment Dashboard Fund Comptrol…" at bounding box center [774, 174] width 492 height 69
click at [657, 157] on div "Front Convo Links SR (Front Links) Microfund Investment Dashboard Fund Comptrol…" at bounding box center [774, 174] width 492 height 69
click at [965, 127] on button "Save" at bounding box center [976, 130] width 23 height 14
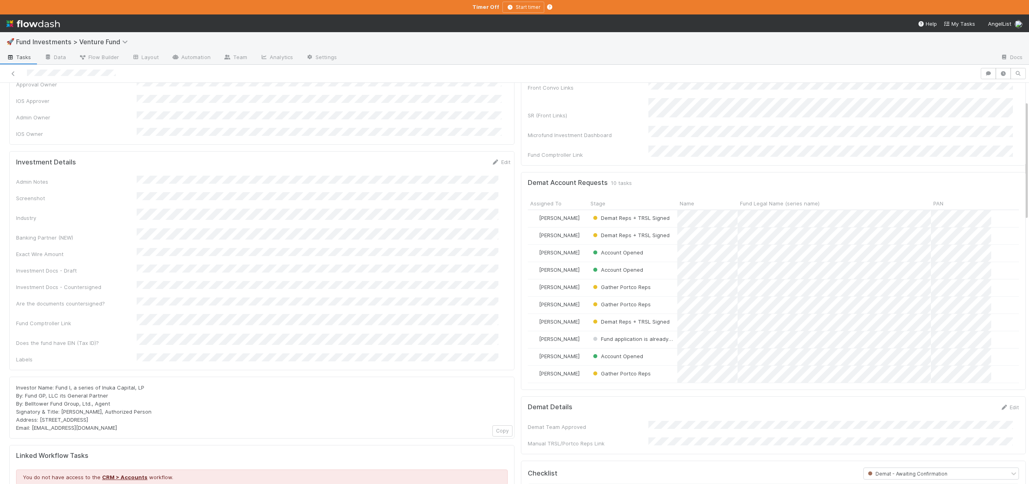
scroll to position [60, 0]
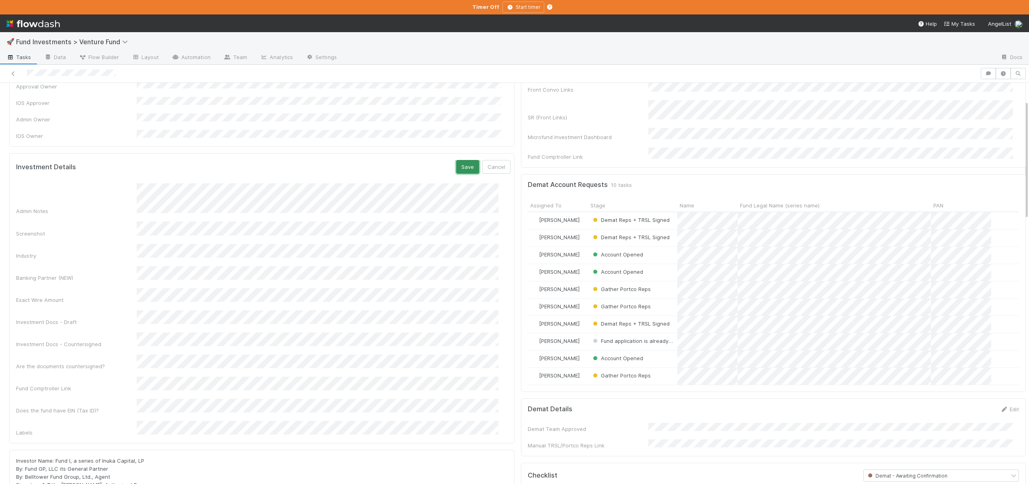
click at [456, 161] on button "Save" at bounding box center [467, 167] width 23 height 14
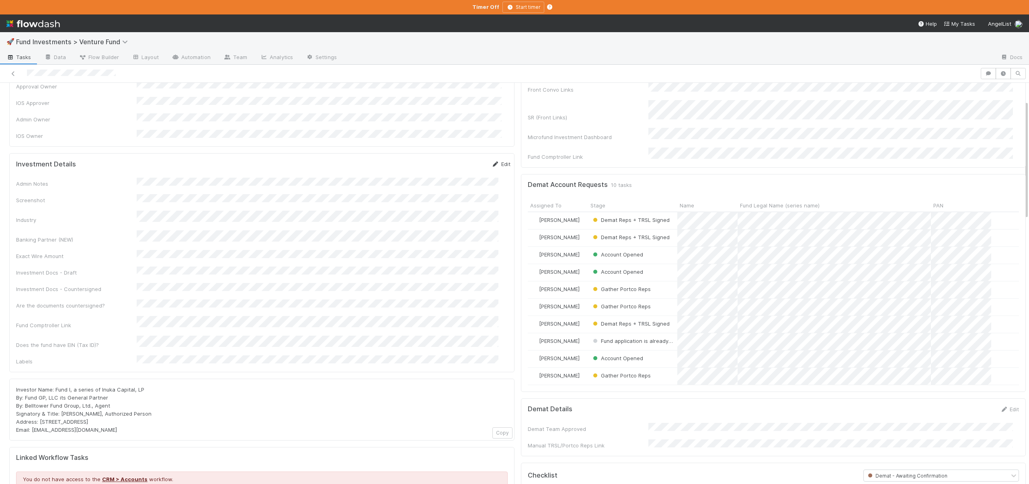
click at [496, 161] on link "Edit" at bounding box center [501, 164] width 19 height 6
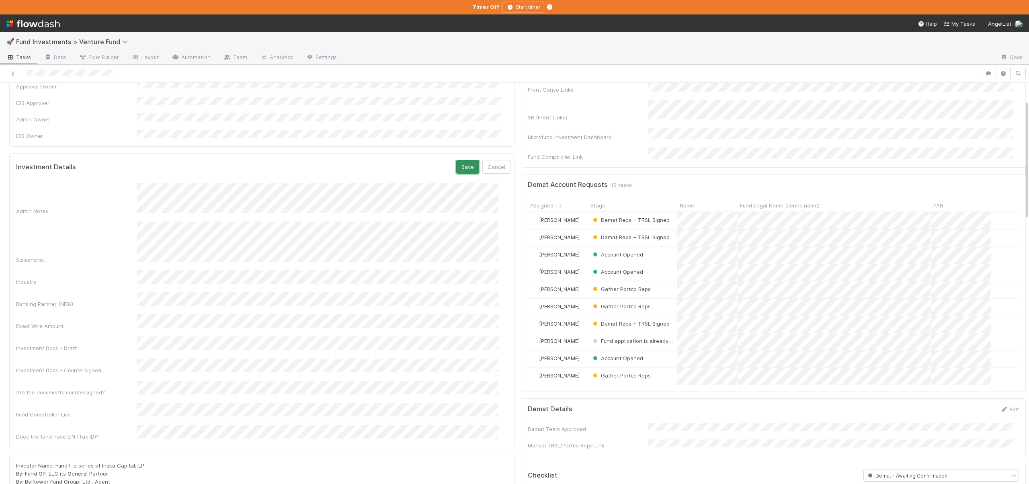
click at [456, 160] on button "Save" at bounding box center [467, 167] width 23 height 14
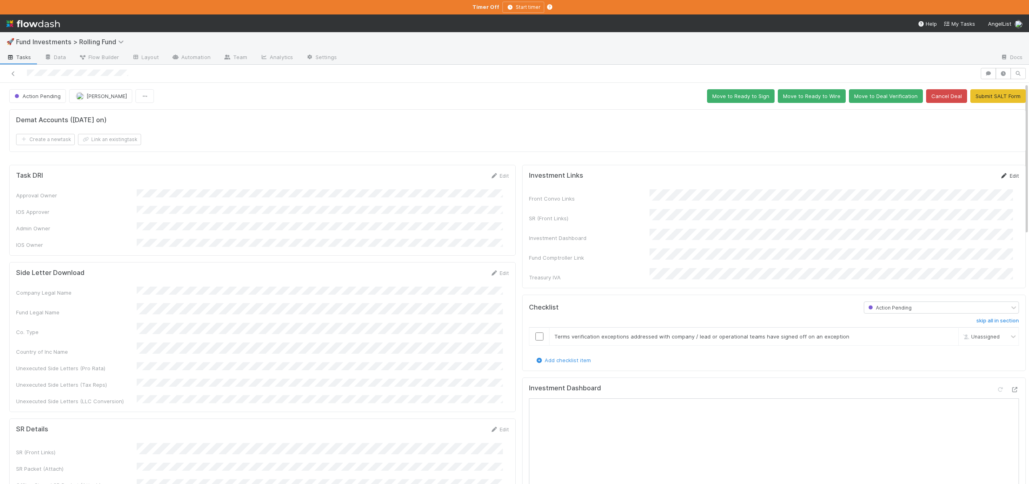
click at [1007, 174] on link "Edit" at bounding box center [1010, 176] width 19 height 6
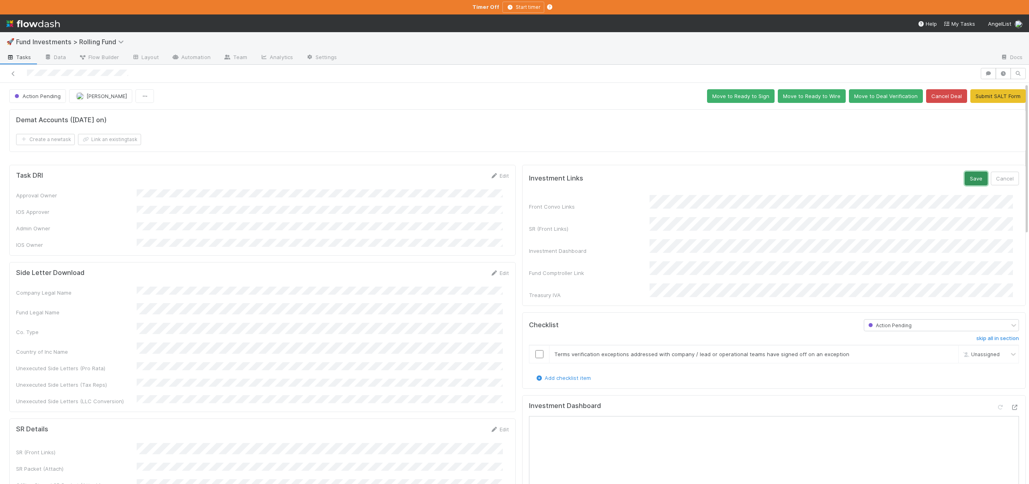
click at [966, 177] on button "Save" at bounding box center [976, 179] width 23 height 14
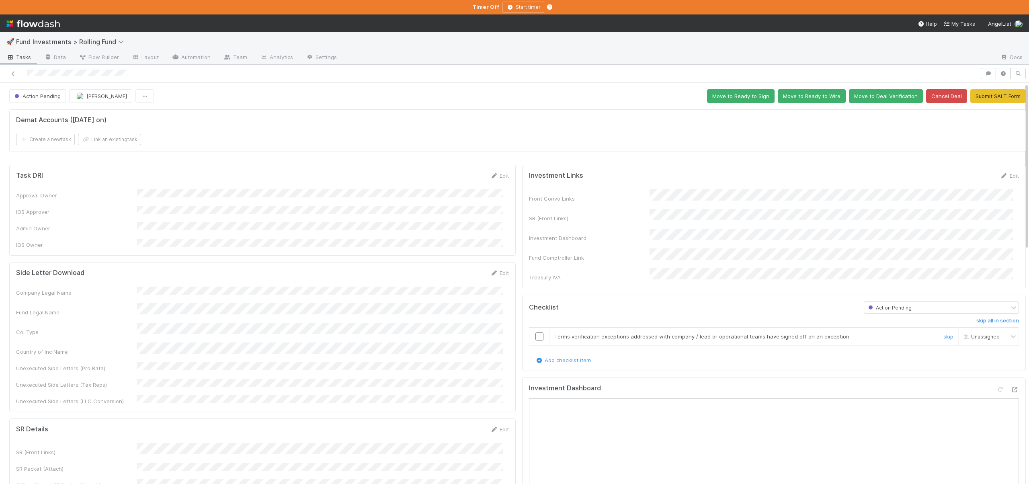
click at [536, 333] on input "checkbox" at bounding box center [540, 337] width 8 height 8
click at [735, 98] on button "Move to Ready to Sign" at bounding box center [741, 96] width 68 height 14
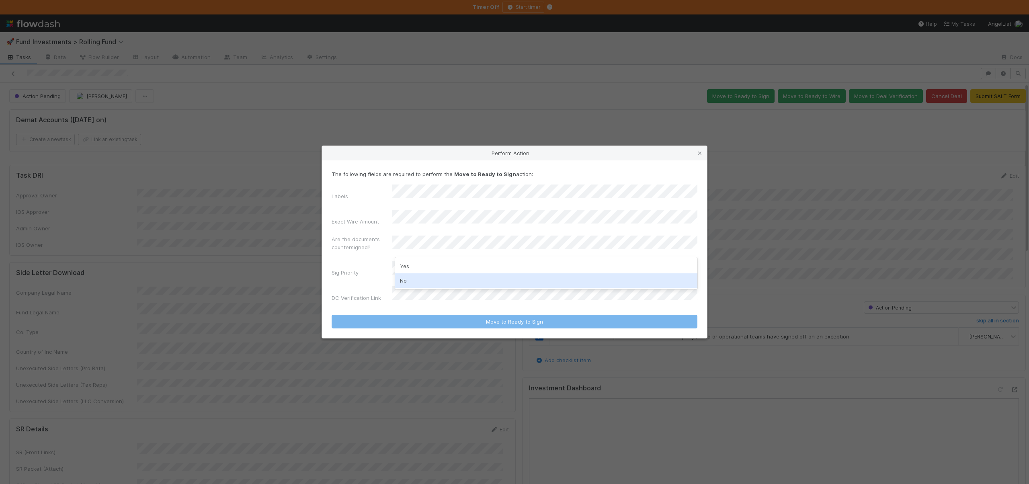
click at [405, 277] on div "No" at bounding box center [546, 280] width 302 height 14
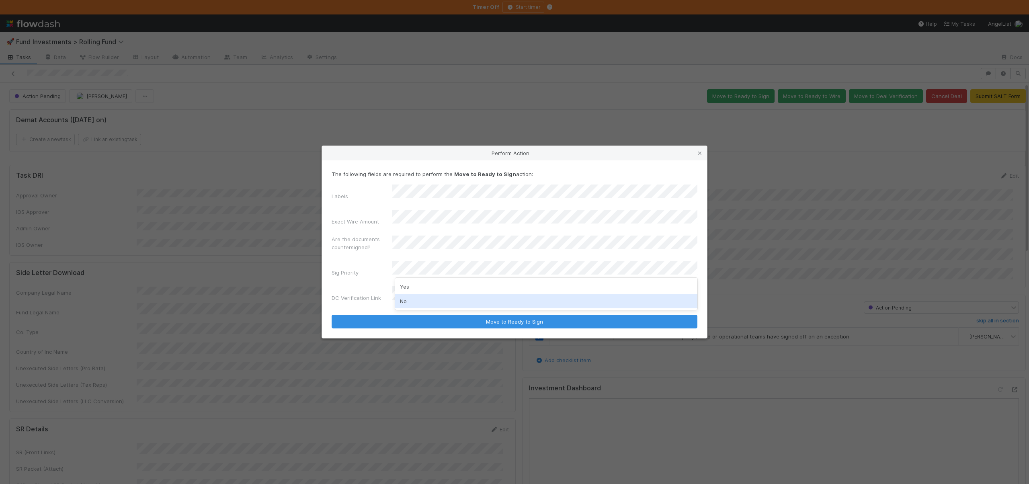
click at [402, 301] on div "No" at bounding box center [546, 301] width 302 height 14
click at [332, 315] on button "Move to Ready to Sign" at bounding box center [515, 322] width 366 height 14
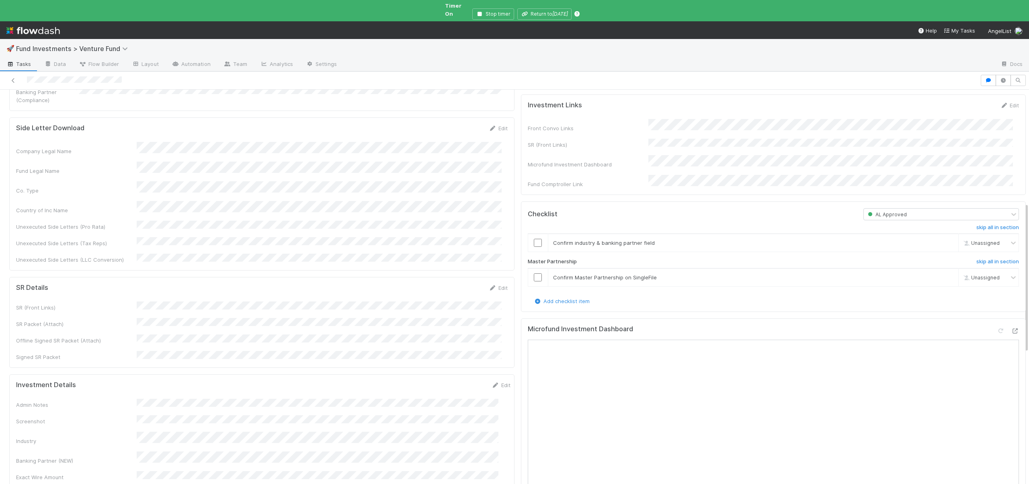
scroll to position [380, 0]
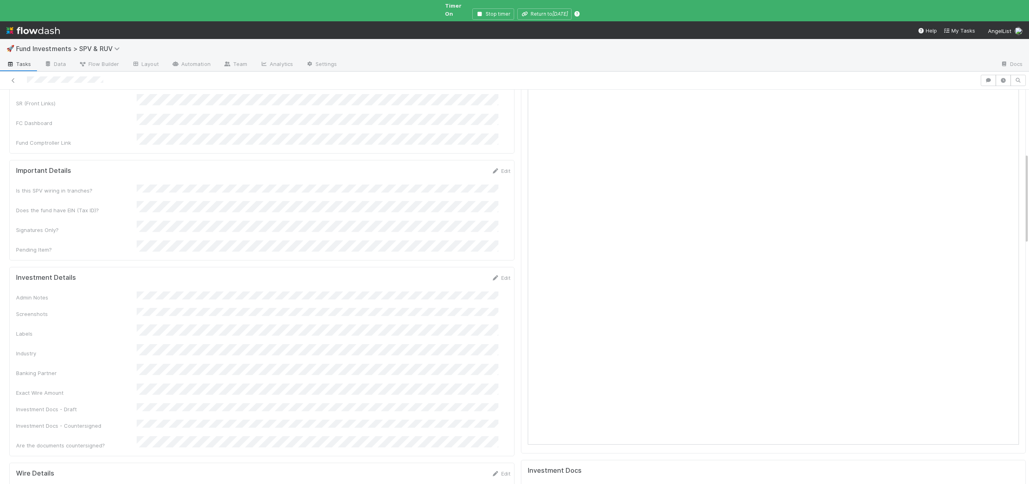
scroll to position [292, 0]
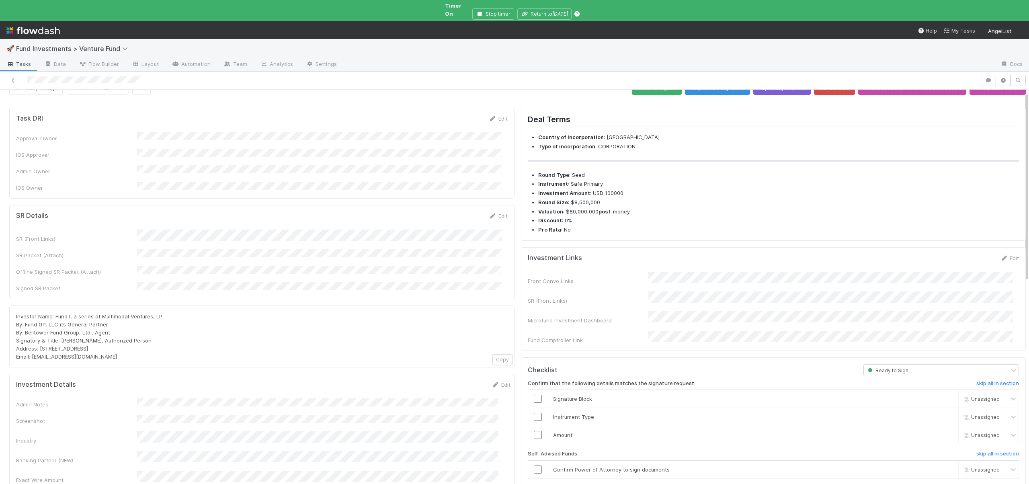
scroll to position [16, 0]
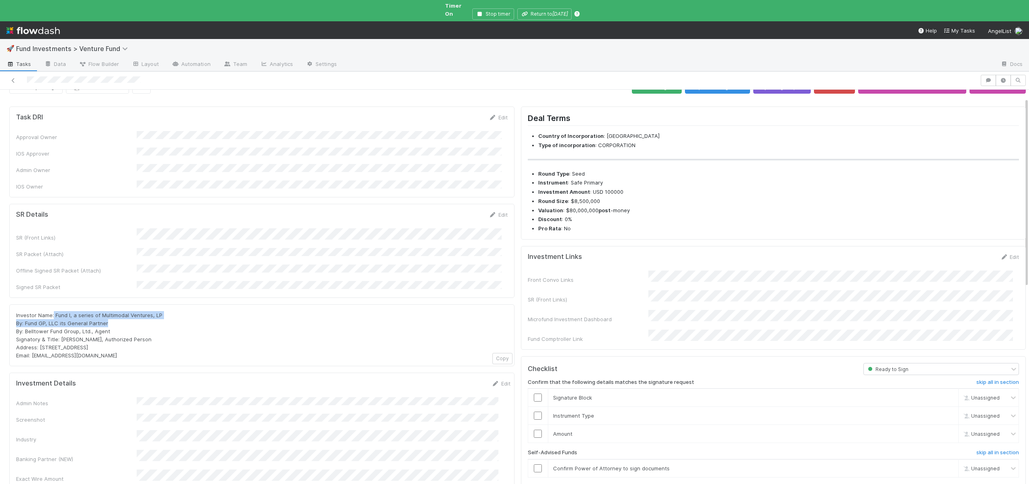
drag, startPoint x: 53, startPoint y: 290, endPoint x: 123, endPoint y: 296, distance: 70.2
click at [123, 311] on div "Investor Name: Fund I, a series of Multimodal Ventures, LP By: Fund GP, LLC its…" at bounding box center [262, 335] width 492 height 48
click at [122, 311] on div "Investor Name: Fund I, a series of Multimodal Ventures, LP By: Fund GP, LLC its…" at bounding box center [262, 335] width 492 height 48
drag, startPoint x: 55, startPoint y: 291, endPoint x: 159, endPoint y: 292, distance: 104.2
click at [159, 312] on span "Investor Name: Fund I, a series of Multimodal Ventures, LP By: Fund GP, LLC its…" at bounding box center [89, 335] width 146 height 47
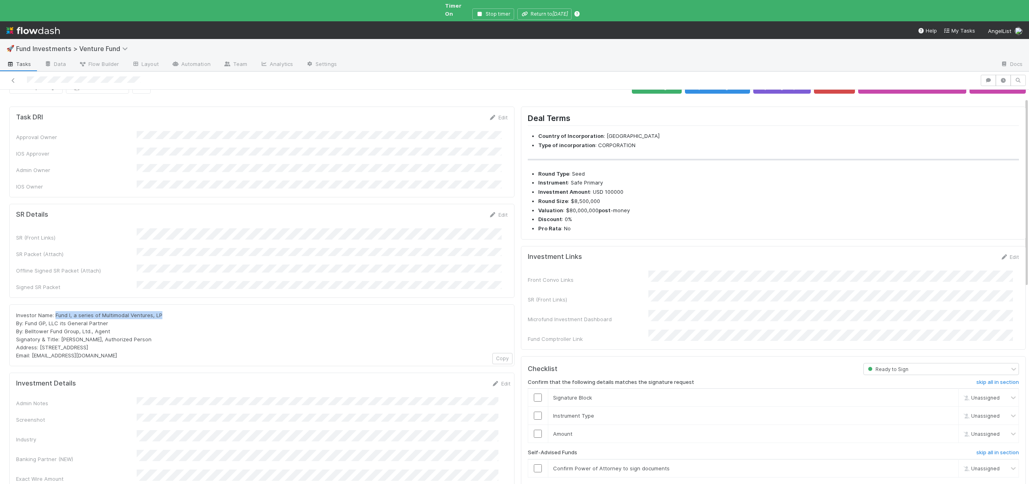
copy span "Fund I, a series of Multimodal Ventures, LP"
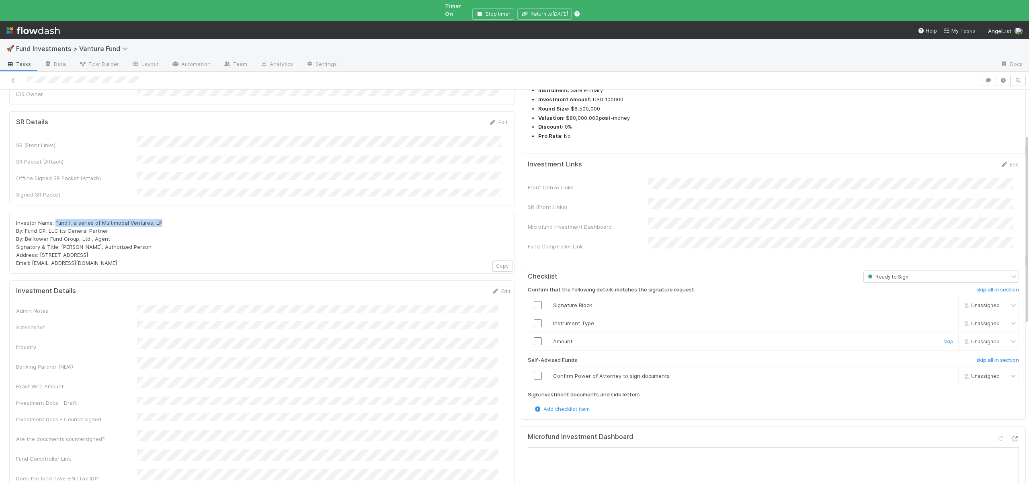
scroll to position [109, 0]
click at [982, 357] on h6 "skip all in section" at bounding box center [998, 360] width 43 height 6
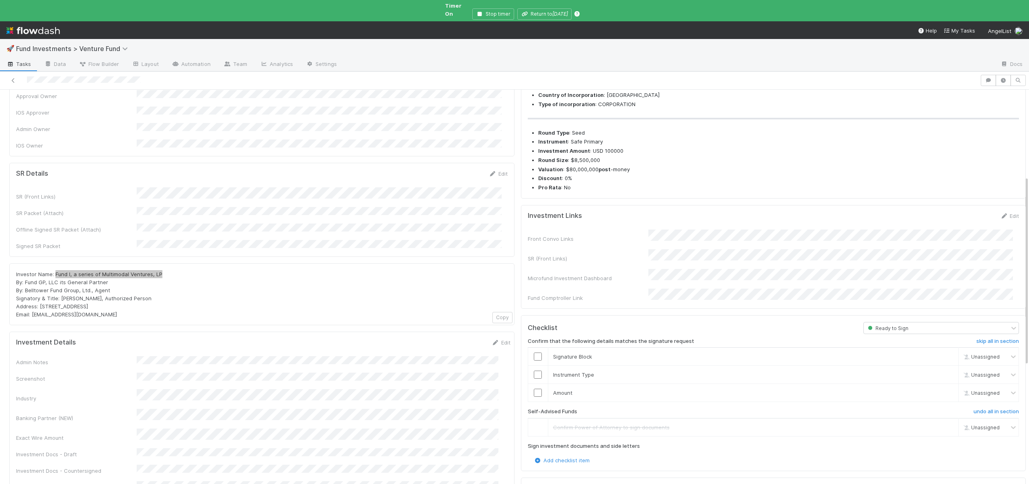
scroll to position [40, 0]
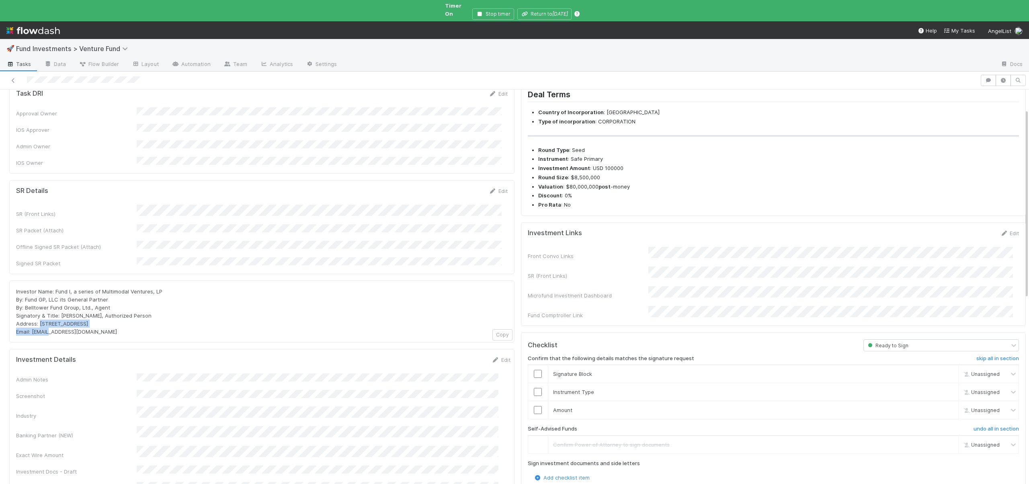
drag, startPoint x: 39, startPoint y: 299, endPoint x: 120, endPoint y: 303, distance: 81.0
click at [120, 303] on div "Investor Name: Fund I, a series of Multimodal Ventures, LP By: Fund GP, LLC its…" at bounding box center [262, 312] width 492 height 48
copy span "[STREET_ADDRESS]"
drag, startPoint x: 97, startPoint y: 308, endPoint x: 33, endPoint y: 306, distance: 63.6
click at [33, 306] on div "Investor Name: Fund I, a series of Multimodal Ventures, LP By: Fund GP, LLC its…" at bounding box center [262, 312] width 492 height 48
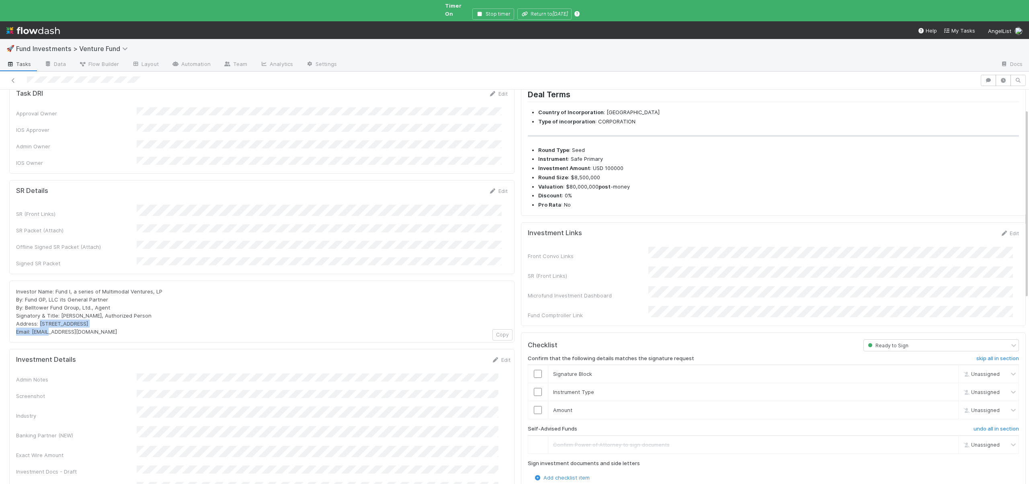
copy span "[EMAIL_ADDRESS][DOMAIN_NAME]"
click at [534, 406] on input "checkbox" at bounding box center [538, 410] width 8 height 8
click at [534, 388] on input "checkbox" at bounding box center [538, 392] width 8 height 8
click at [534, 406] on input "checkbox" at bounding box center [538, 410] width 8 height 8
click at [534, 370] on input "checkbox" at bounding box center [538, 374] width 8 height 8
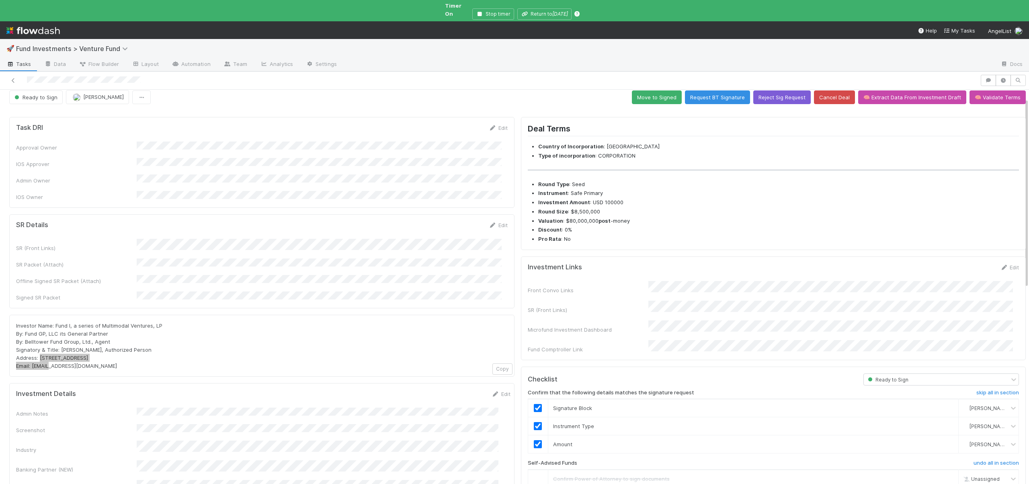
scroll to position [0, 0]
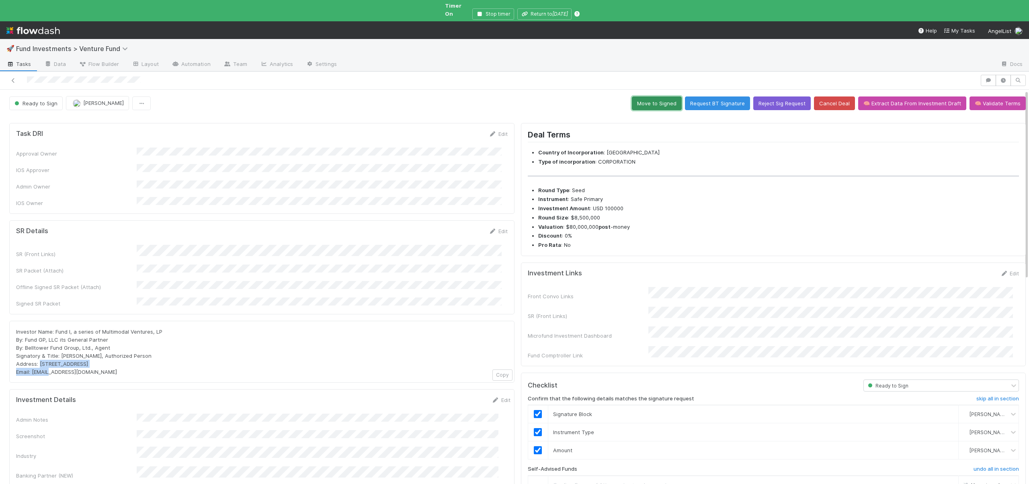
click at [653, 97] on button "Move to Signed" at bounding box center [657, 104] width 50 height 14
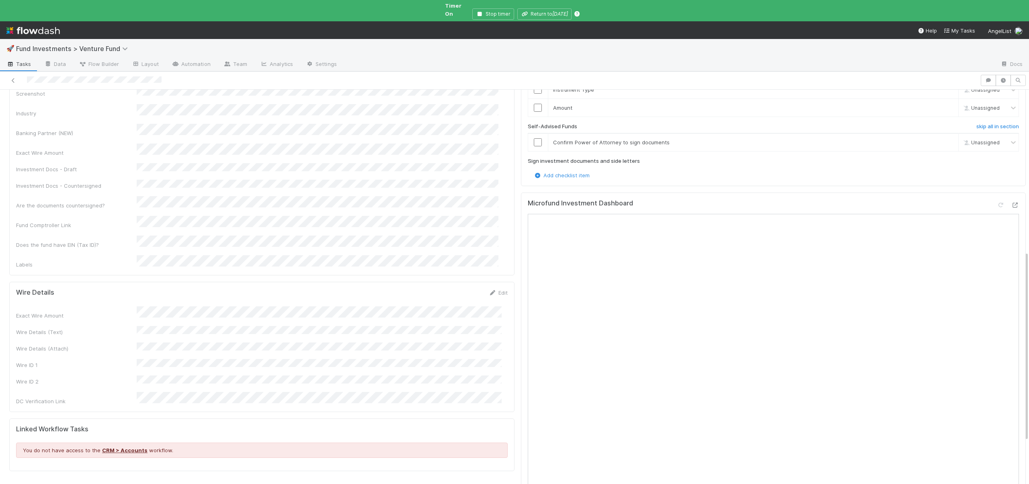
scroll to position [340, 0]
click at [985, 126] on h6 "skip all in section" at bounding box center [998, 129] width 43 height 6
click at [980, 126] on h6 "undo all in section" at bounding box center [996, 129] width 45 height 6
click at [977, 126] on h6 "skip all in section" at bounding box center [998, 129] width 43 height 6
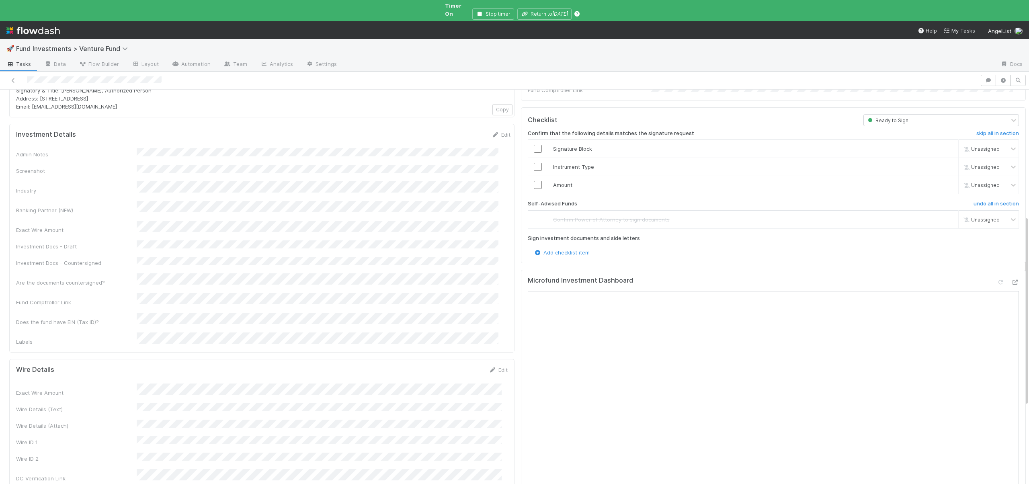
scroll to position [256, 0]
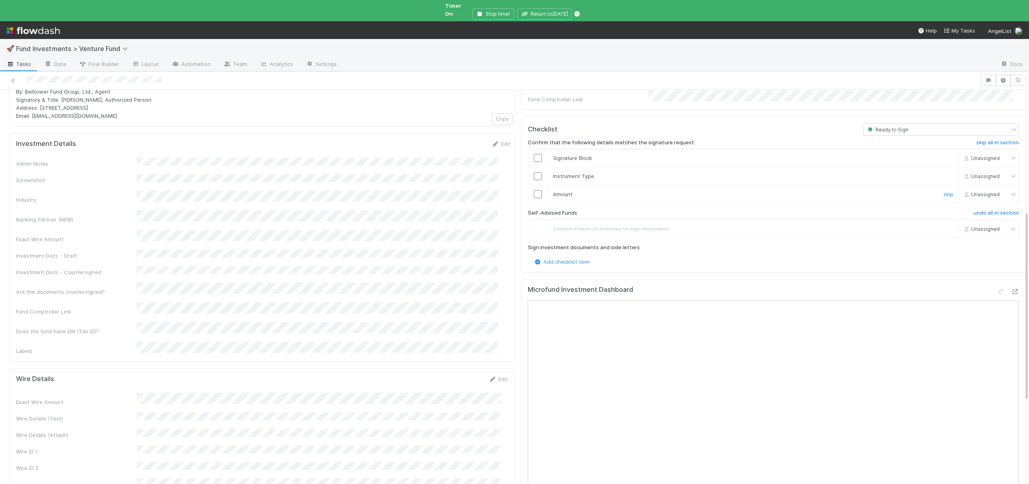
click at [531, 185] on td at bounding box center [538, 194] width 20 height 18
click at [534, 190] on input "checkbox" at bounding box center [538, 194] width 8 height 8
click at [534, 172] on input "checkbox" at bounding box center [538, 176] width 8 height 8
click at [534, 154] on input "checkbox" at bounding box center [538, 158] width 8 height 8
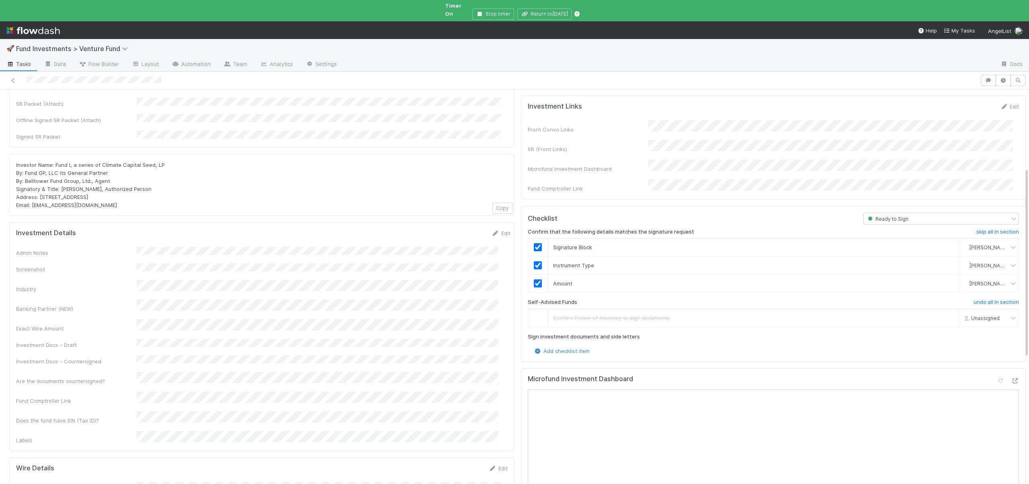
scroll to position [0, 0]
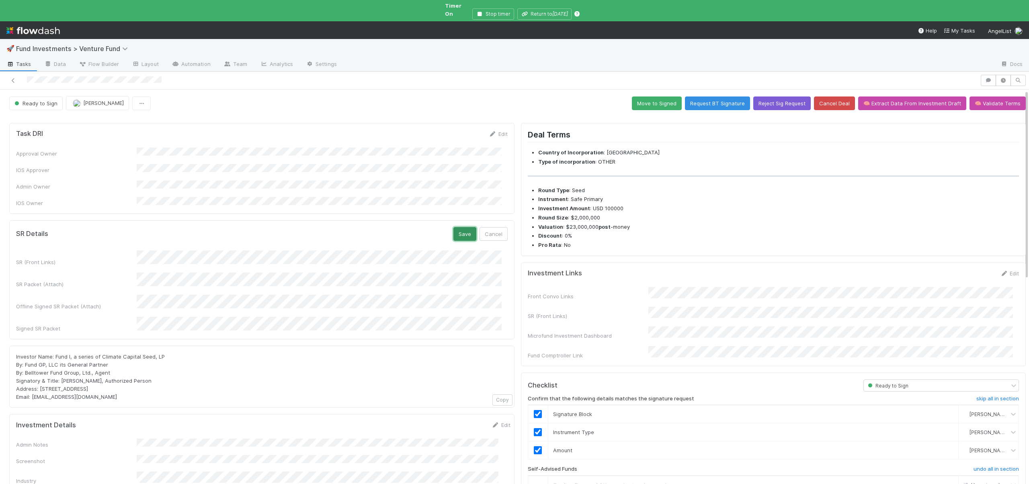
click at [456, 227] on button "Save" at bounding box center [465, 234] width 23 height 14
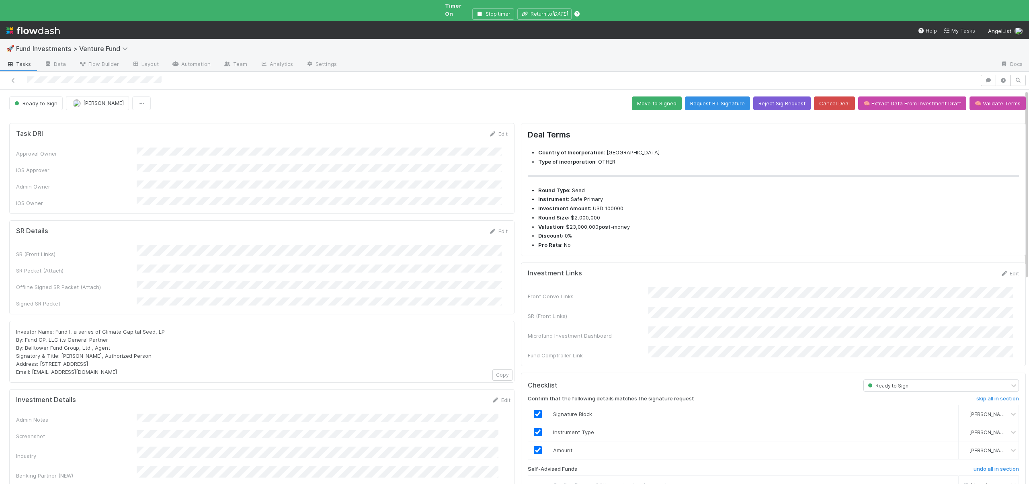
click at [643, 97] on button "Move to Signed" at bounding box center [657, 104] width 50 height 14
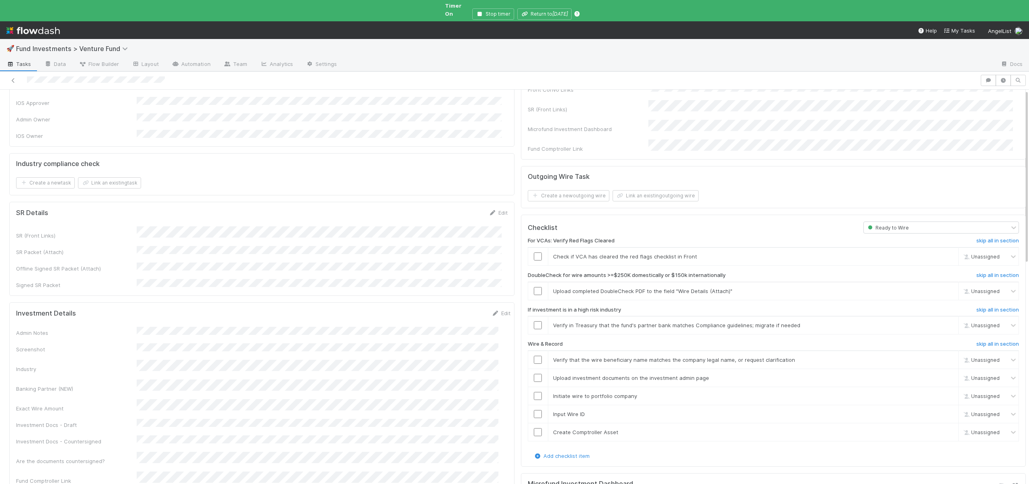
scroll to position [74, 0]
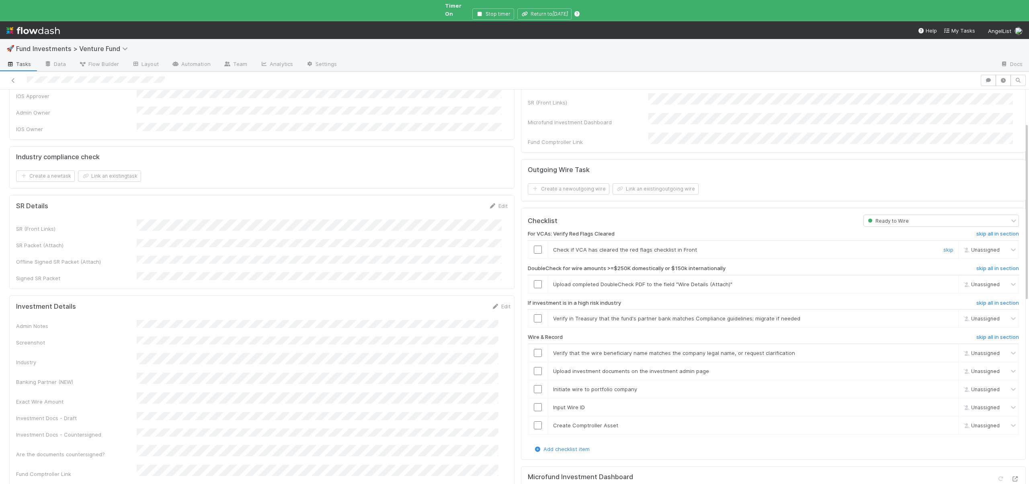
click at [528, 246] on div at bounding box center [538, 250] width 20 height 8
click at [534, 246] on input "checkbox" at bounding box center [538, 250] width 8 height 8
click at [944, 281] on link "skip" at bounding box center [949, 284] width 10 height 6
click at [944, 315] on link "skip" at bounding box center [949, 318] width 10 height 6
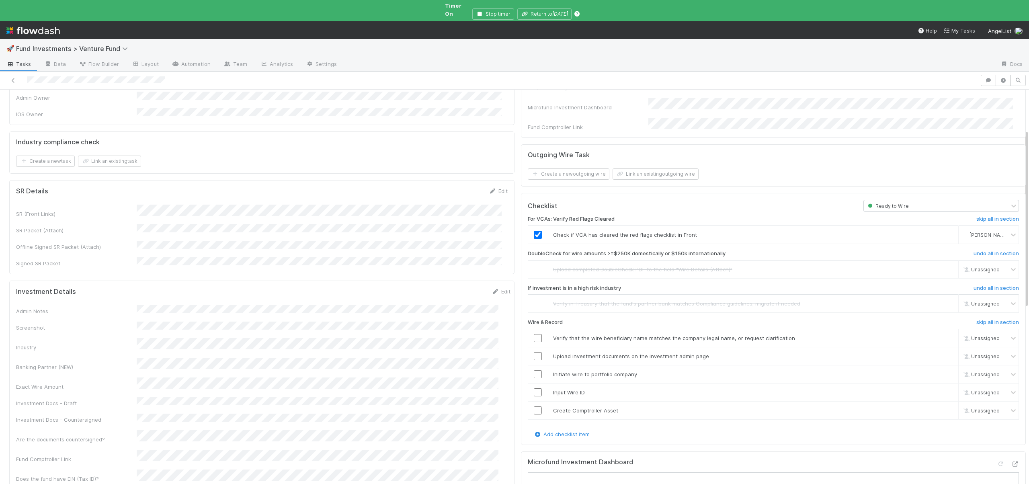
scroll to position [89, 0]
click at [1011, 461] on icon at bounding box center [1015, 463] width 8 height 5
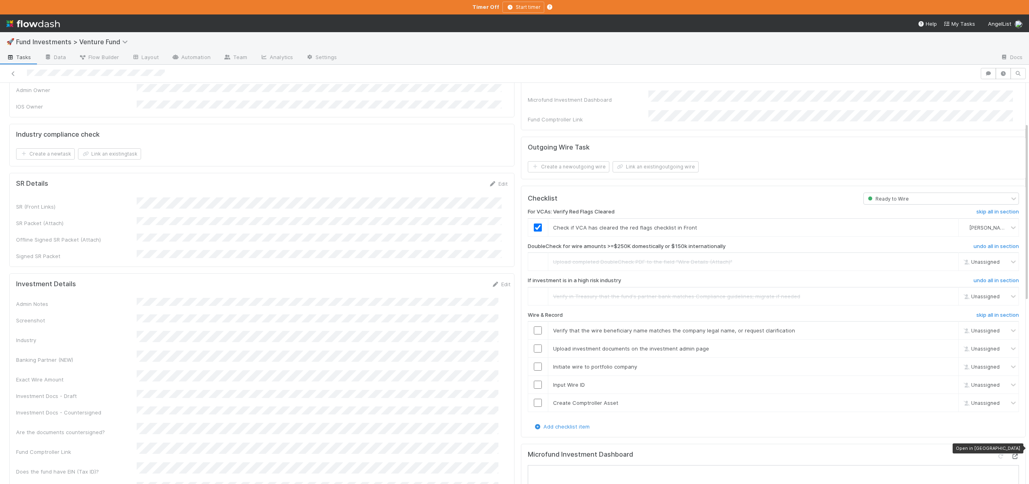
click at [1011, 452] on div at bounding box center [1015, 456] width 8 height 8
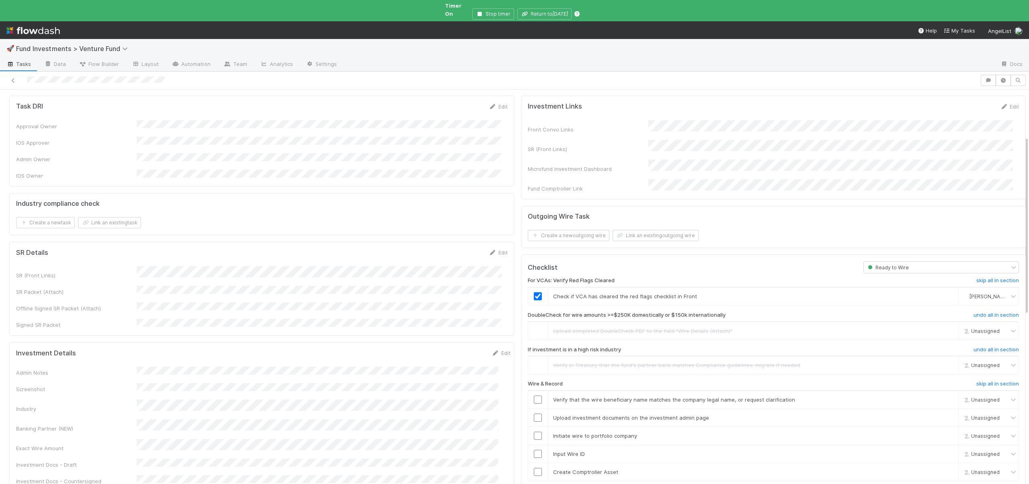
scroll to position [24, 0]
click at [534, 399] on input "checkbox" at bounding box center [538, 403] width 8 height 8
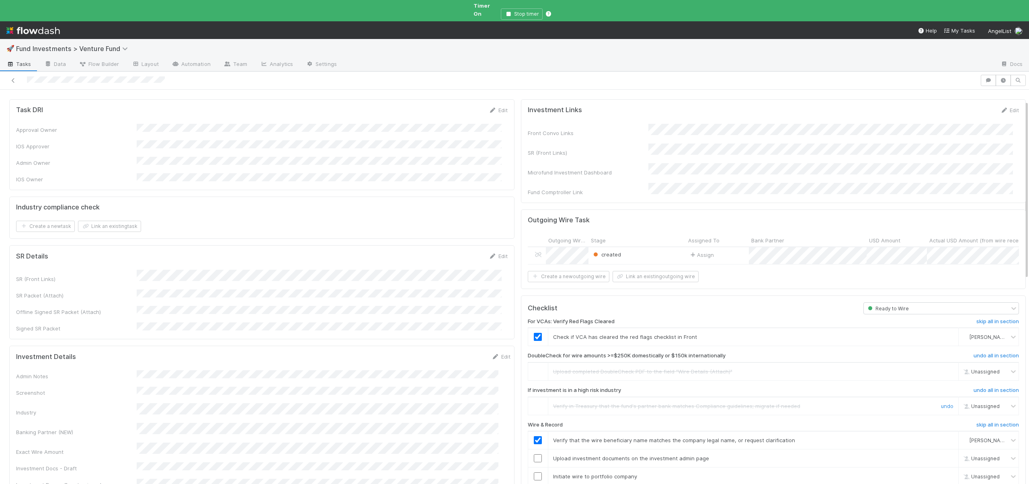
click at [532, 402] on td at bounding box center [538, 406] width 20 height 18
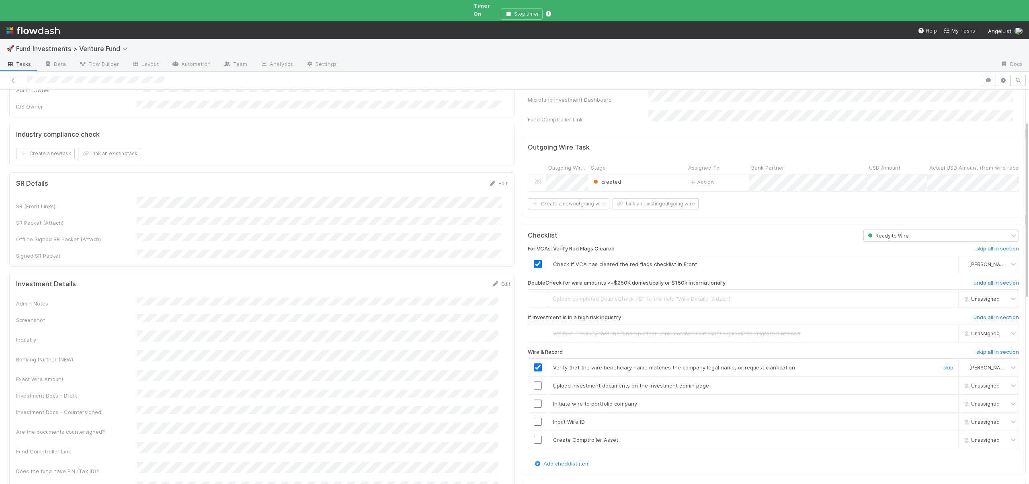
scroll to position [102, 0]
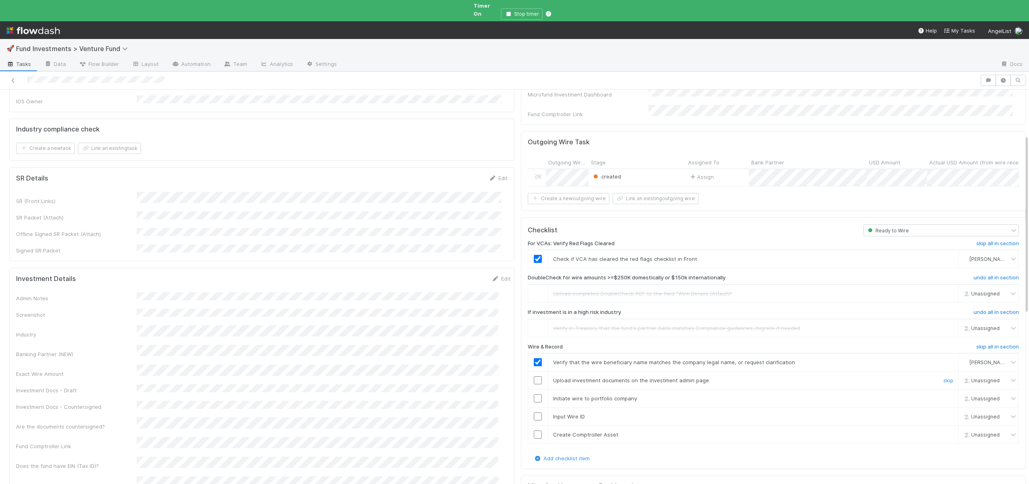
click at [534, 376] on input "checkbox" at bounding box center [538, 380] width 8 height 8
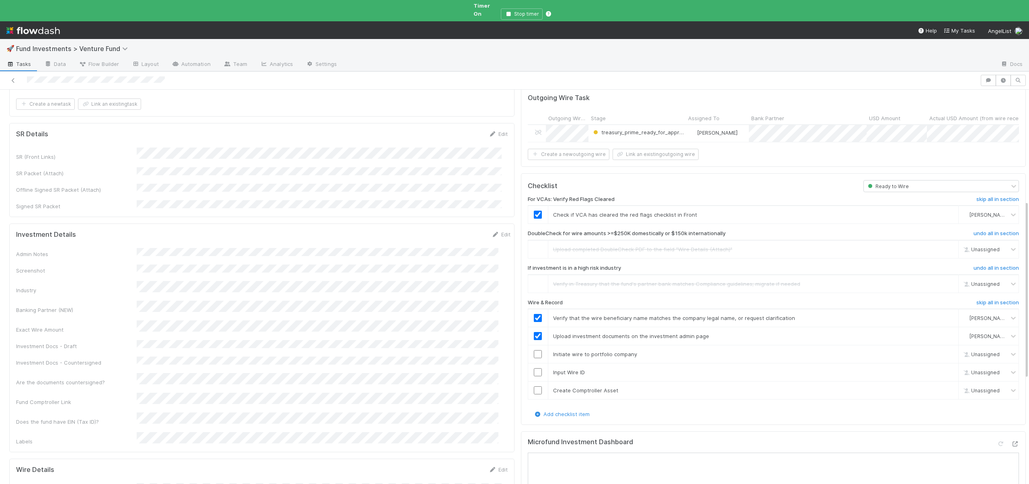
scroll to position [260, 0]
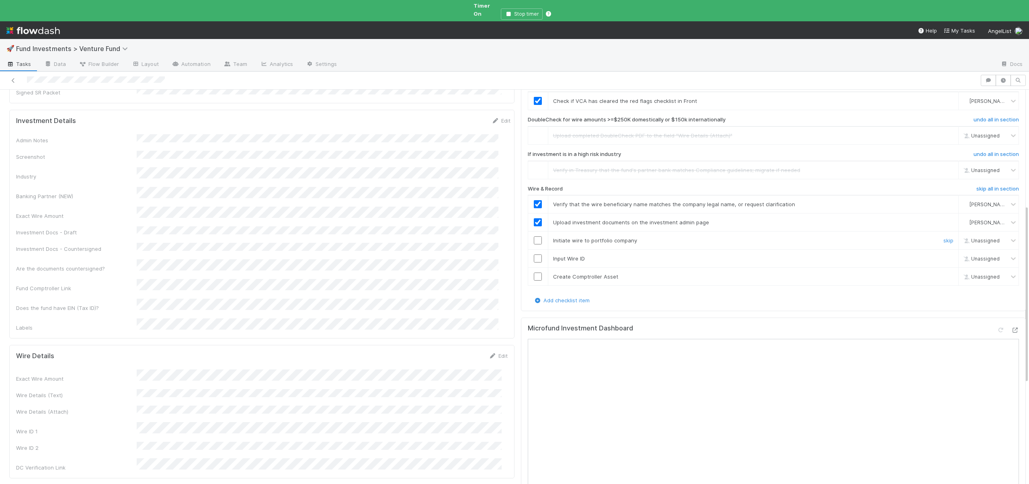
click at [534, 236] on input "checkbox" at bounding box center [538, 240] width 8 height 8
click at [534, 255] on input "checkbox" at bounding box center [538, 259] width 8 height 8
click at [534, 273] on input "checkbox" at bounding box center [538, 277] width 8 height 8
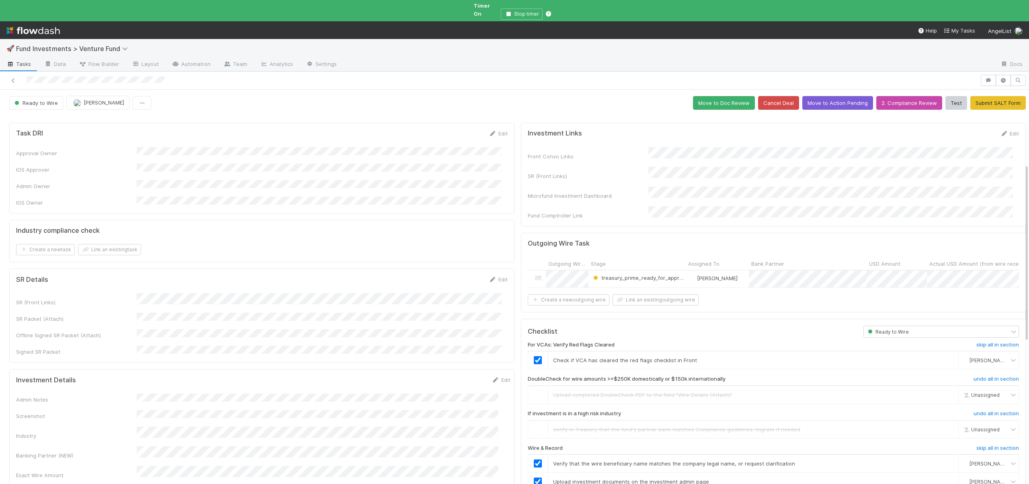
scroll to position [0, 0]
click at [718, 97] on button "Move to Doc Review" at bounding box center [724, 104] width 62 height 14
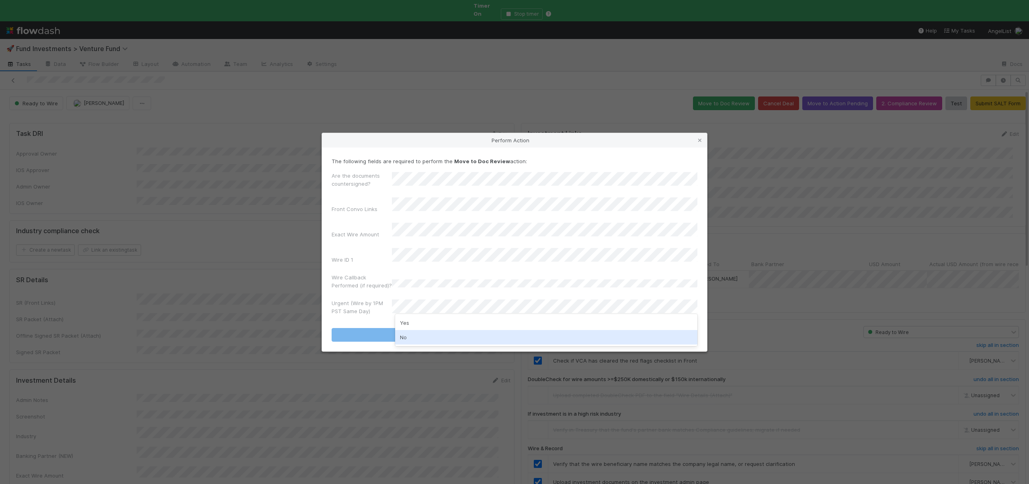
click at [402, 337] on div "No" at bounding box center [546, 337] width 302 height 14
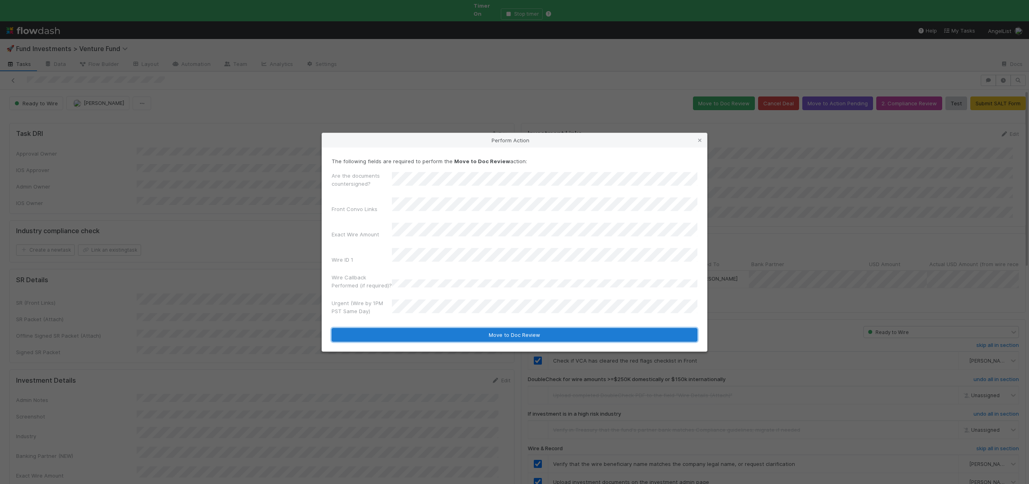
click at [411, 328] on button "Move to Doc Review" at bounding box center [515, 335] width 366 height 14
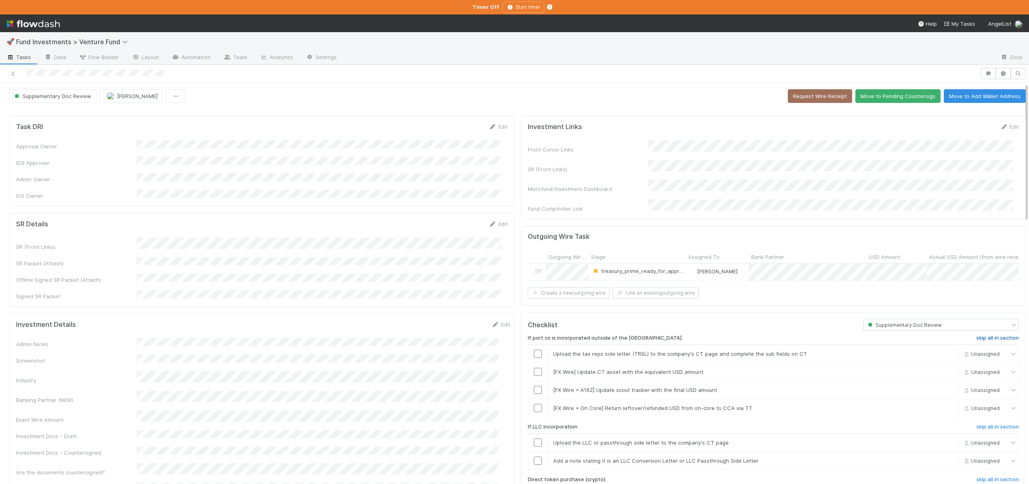
click at [987, 335] on h6 "skip all in section" at bounding box center [998, 338] width 43 height 6
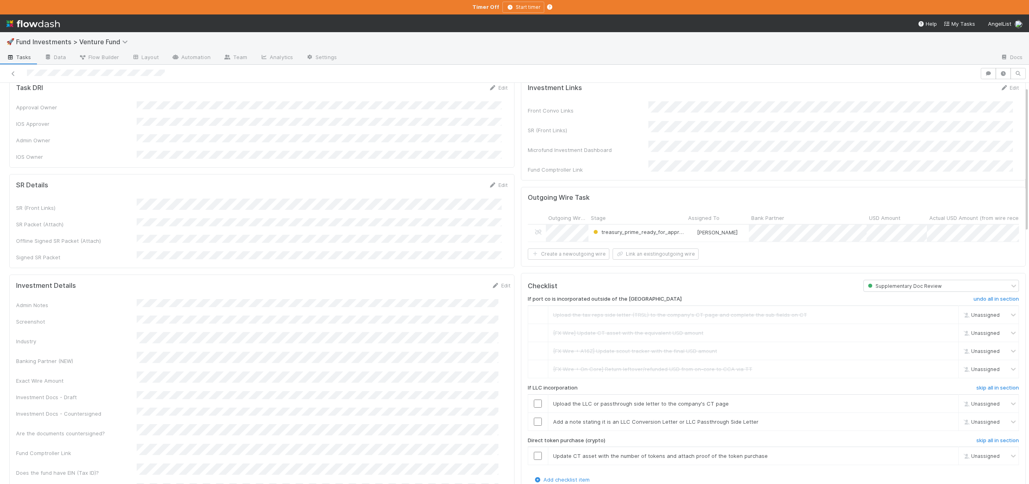
scroll to position [173, 0]
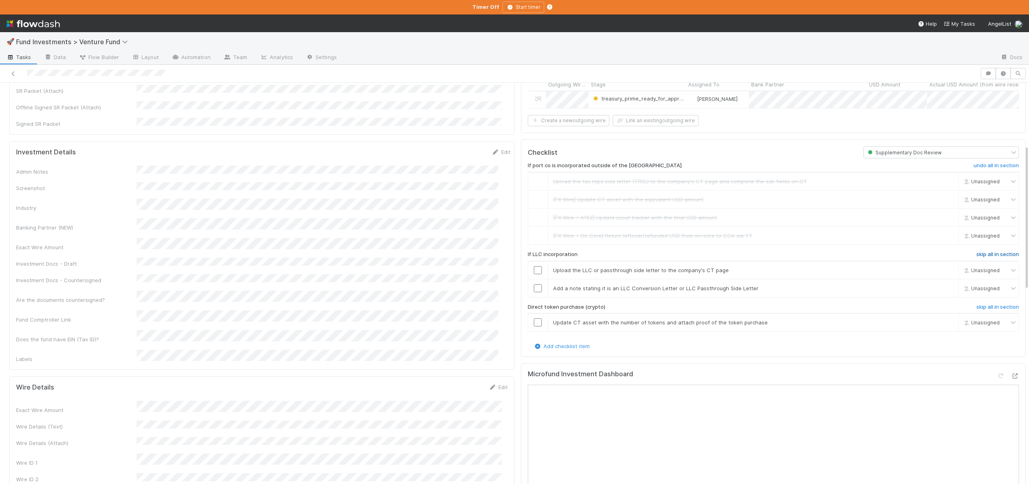
click at [985, 254] on h6 "skip all in section" at bounding box center [998, 254] width 43 height 6
click at [989, 305] on h6 "skip all in section" at bounding box center [998, 307] width 43 height 6
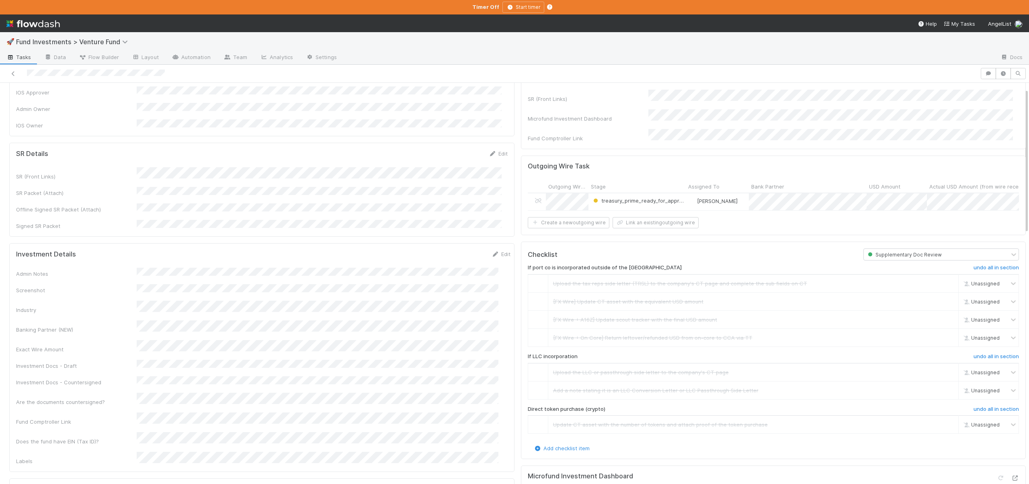
scroll to position [0, 0]
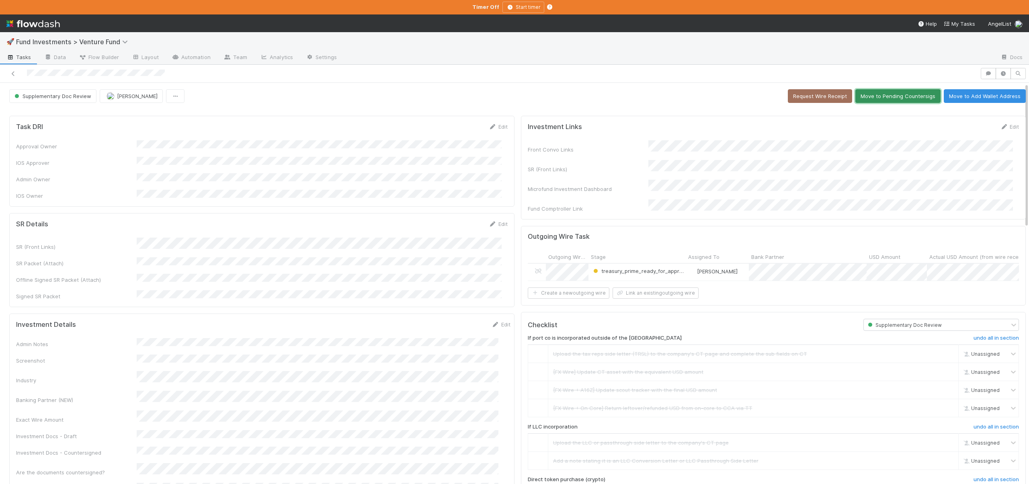
click at [888, 95] on button "Move to Pending Countersigs" at bounding box center [898, 96] width 85 height 14
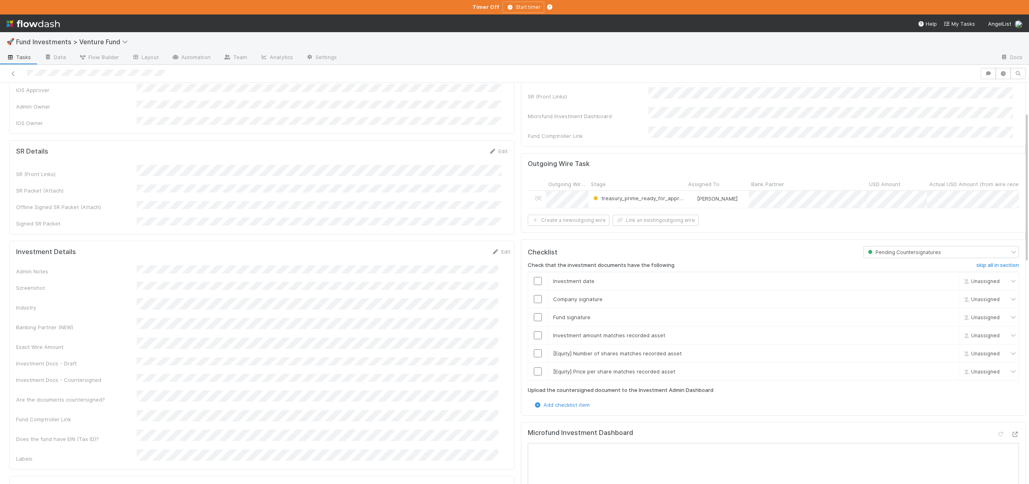
scroll to position [78, 0]
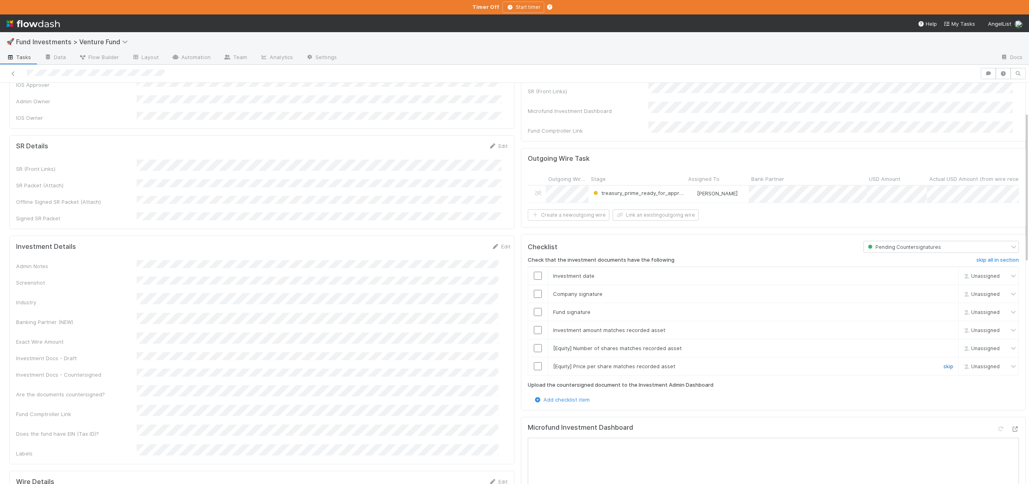
click at [944, 364] on link "skip" at bounding box center [949, 366] width 10 height 6
click at [944, 347] on link "skip" at bounding box center [949, 348] width 10 height 6
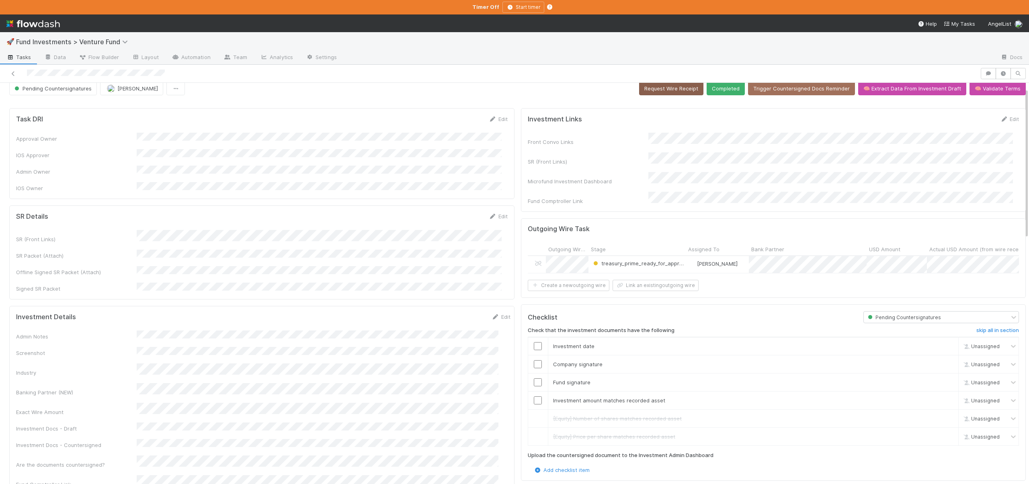
scroll to position [0, 0]
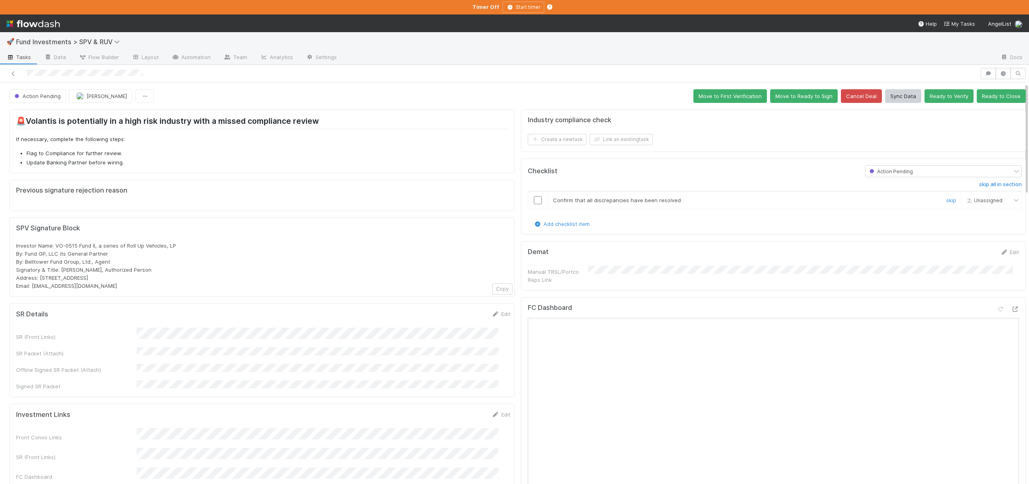
click at [534, 199] on input "checkbox" at bounding box center [538, 200] width 8 height 8
click at [39, 89] on button "Action Pending" at bounding box center [37, 96] width 57 height 14
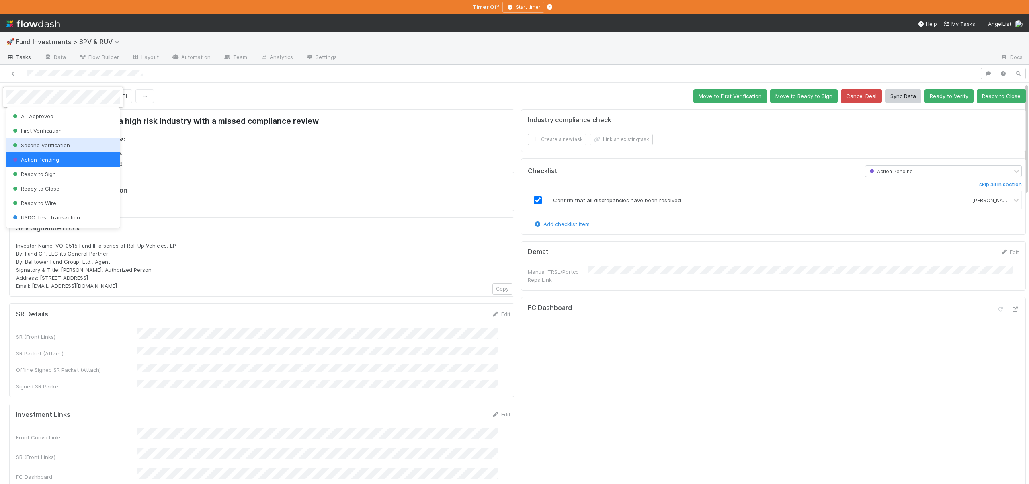
click at [47, 147] on span "Second Verification" at bounding box center [40, 145] width 59 height 6
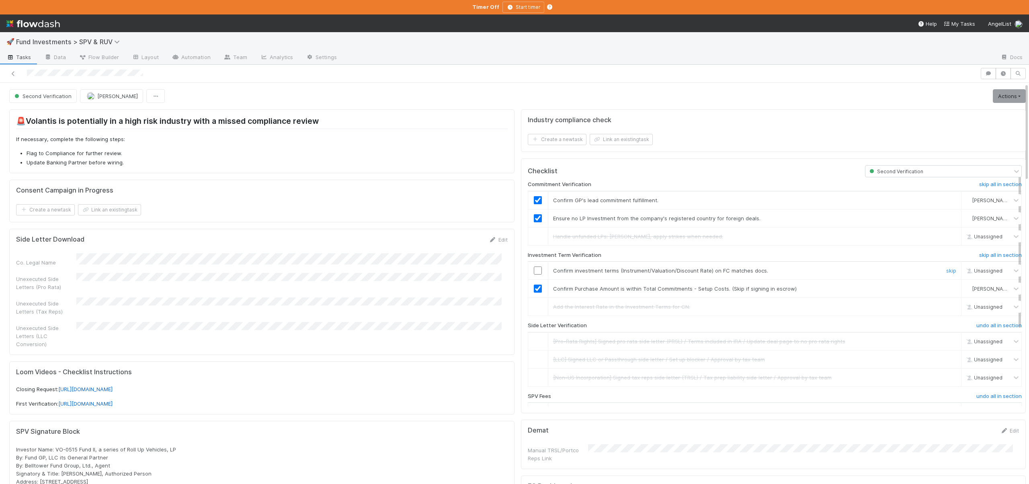
click at [534, 272] on input "checkbox" at bounding box center [538, 271] width 8 height 8
click at [993, 92] on link "Actions" at bounding box center [1009, 96] width 33 height 14
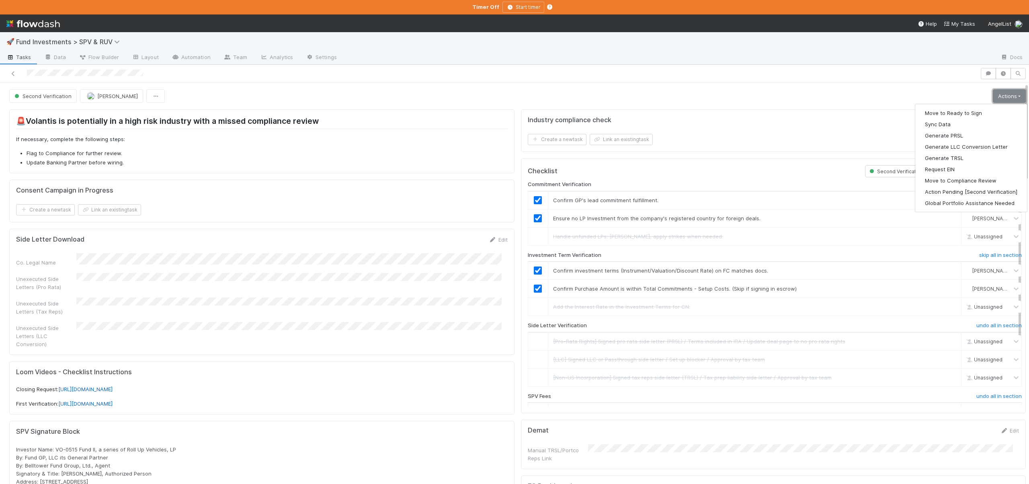
scroll to position [112, 0]
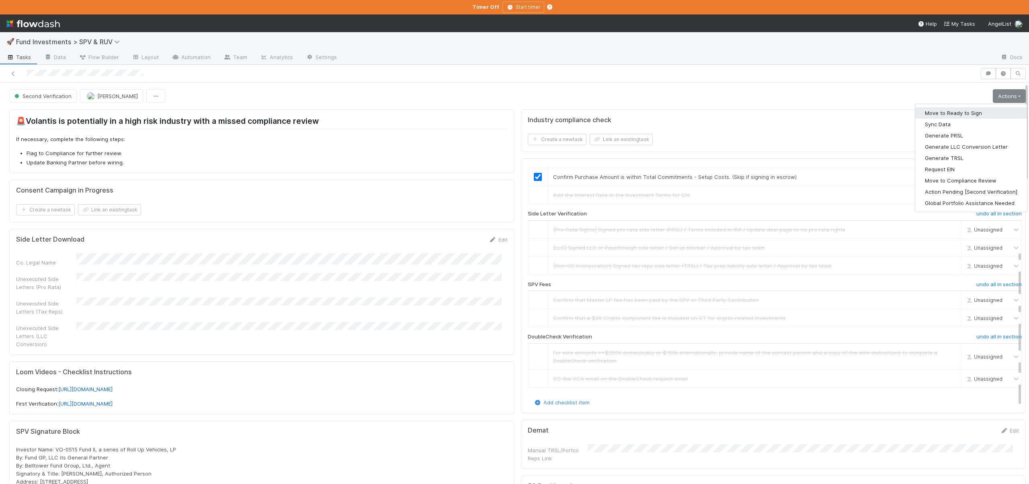
click at [926, 107] on button "Move to Ready to Sign" at bounding box center [972, 112] width 112 height 11
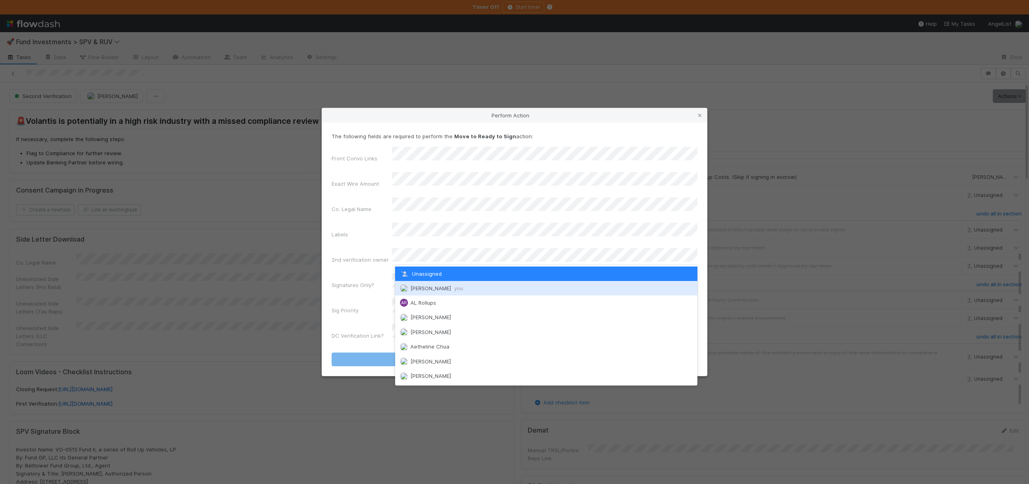
click at [437, 286] on span "[PERSON_NAME] you" at bounding box center [437, 288] width 53 height 6
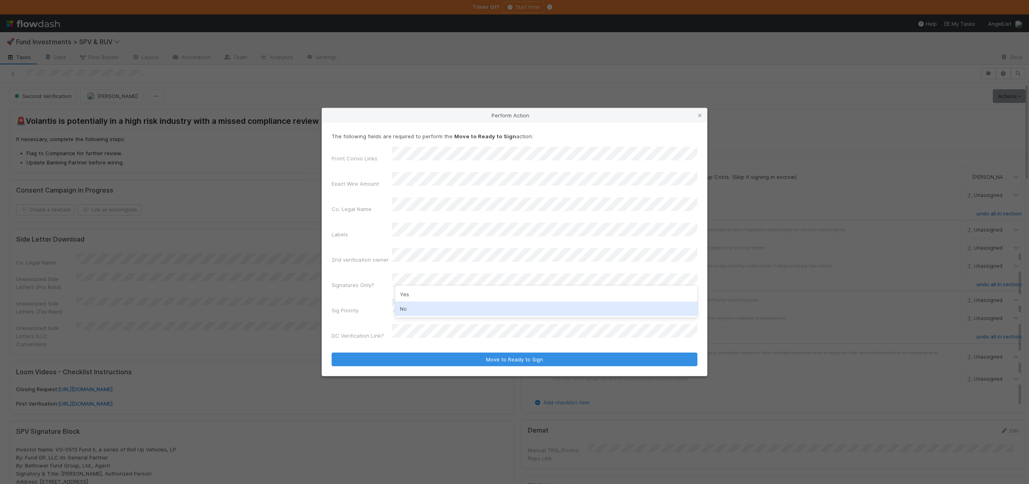
click at [414, 305] on div "No" at bounding box center [546, 309] width 302 height 14
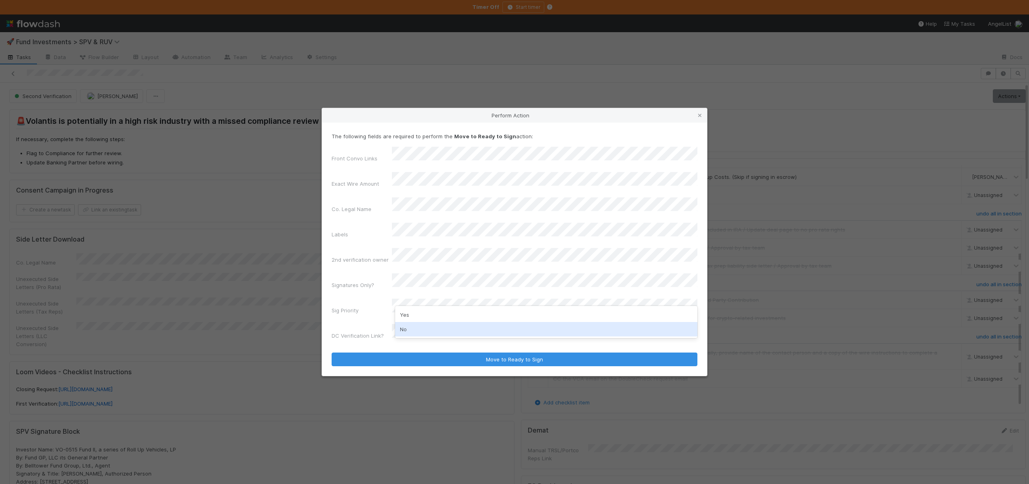
click at [412, 326] on div "No" at bounding box center [546, 329] width 302 height 14
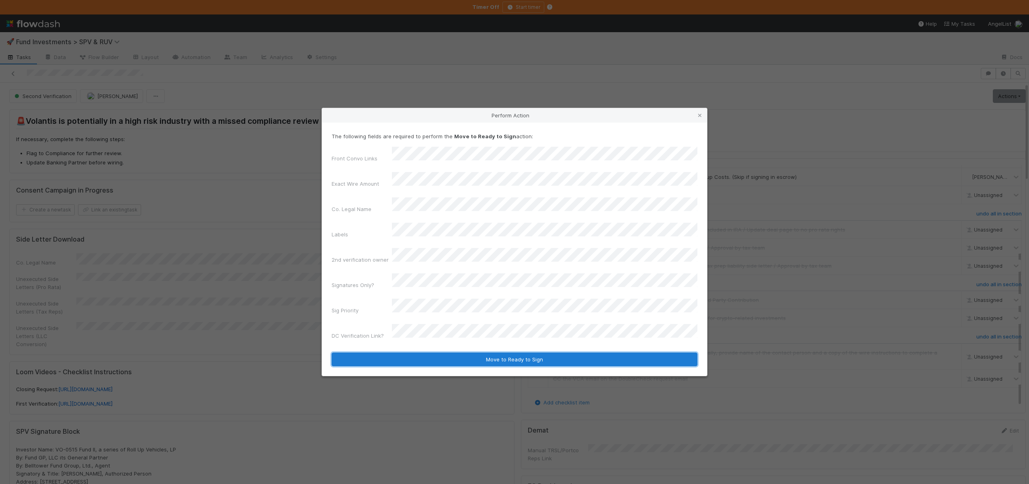
click at [404, 353] on button "Move to Ready to Sign" at bounding box center [515, 360] width 366 height 14
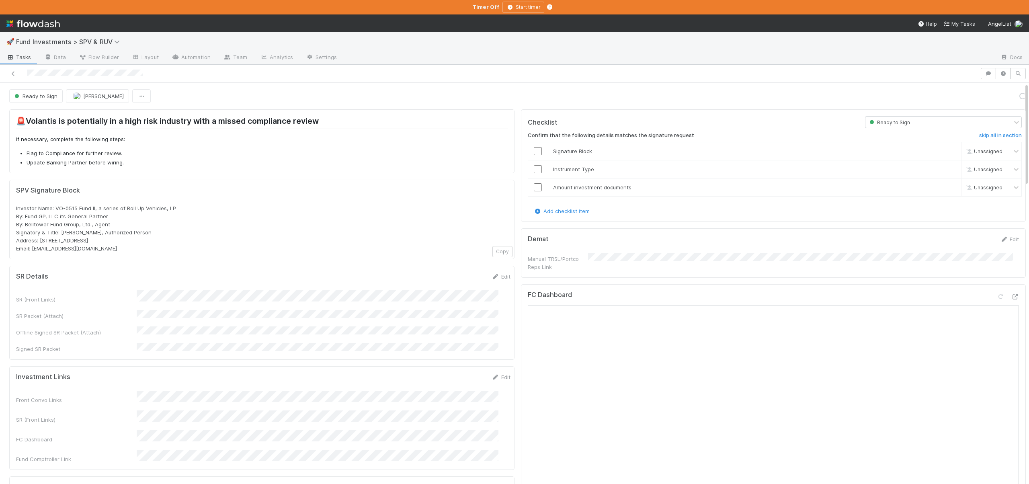
scroll to position [0, 0]
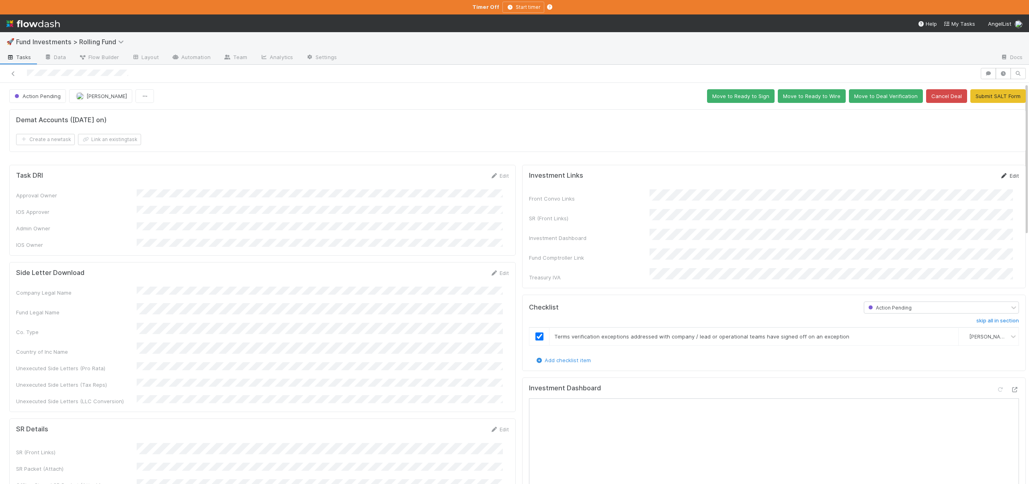
click at [1004, 175] on link "Edit" at bounding box center [1010, 176] width 19 height 6
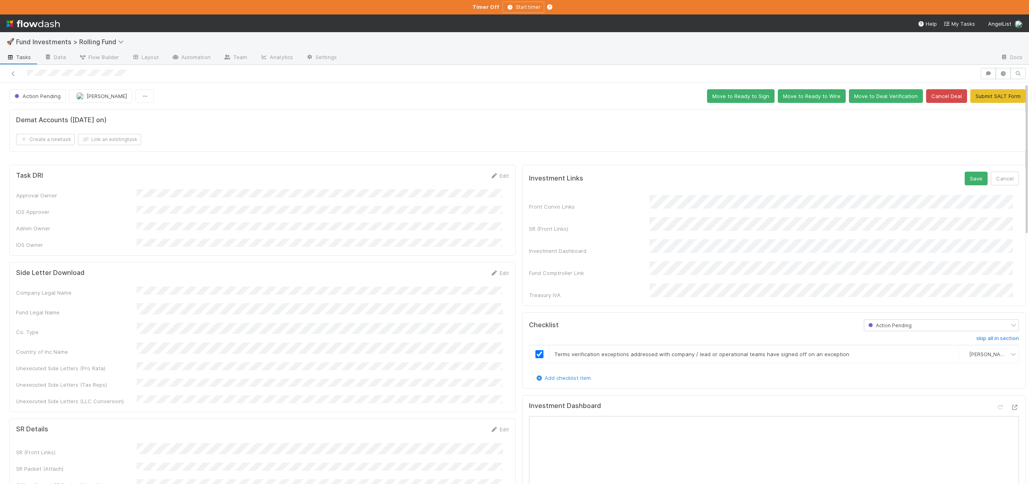
click at [612, 223] on div "SR (Front Links)" at bounding box center [774, 225] width 490 height 16
click at [970, 180] on button "Save" at bounding box center [976, 179] width 23 height 14
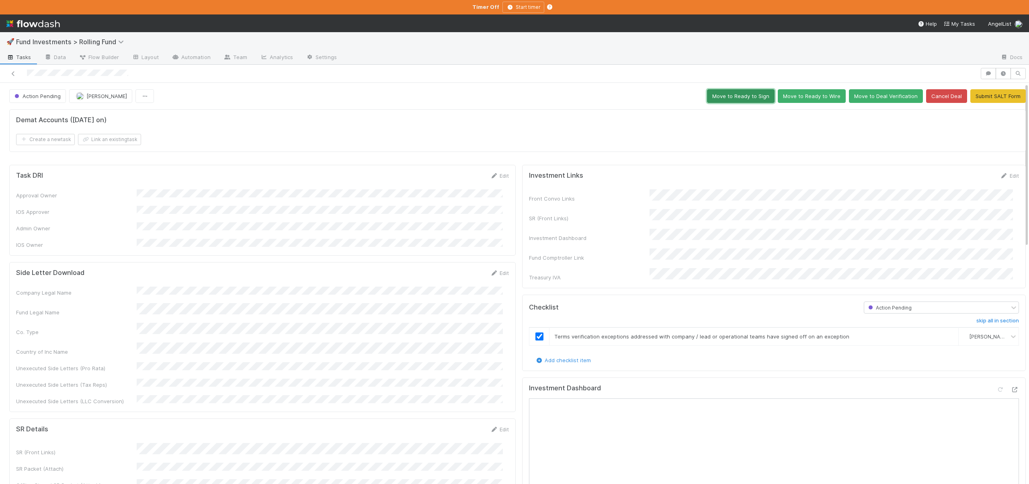
click at [731, 94] on button "Move to Ready to Sign" at bounding box center [741, 96] width 68 height 14
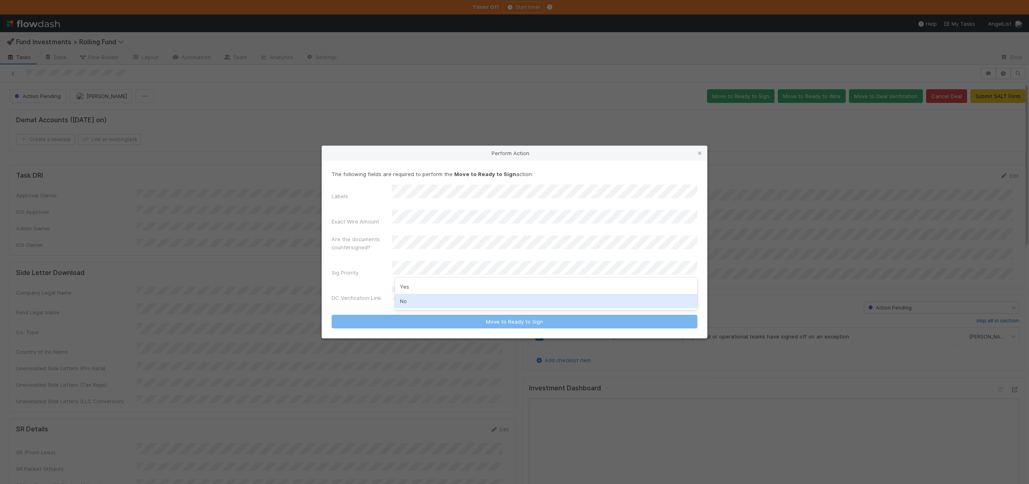
click at [405, 300] on div "No" at bounding box center [546, 301] width 302 height 14
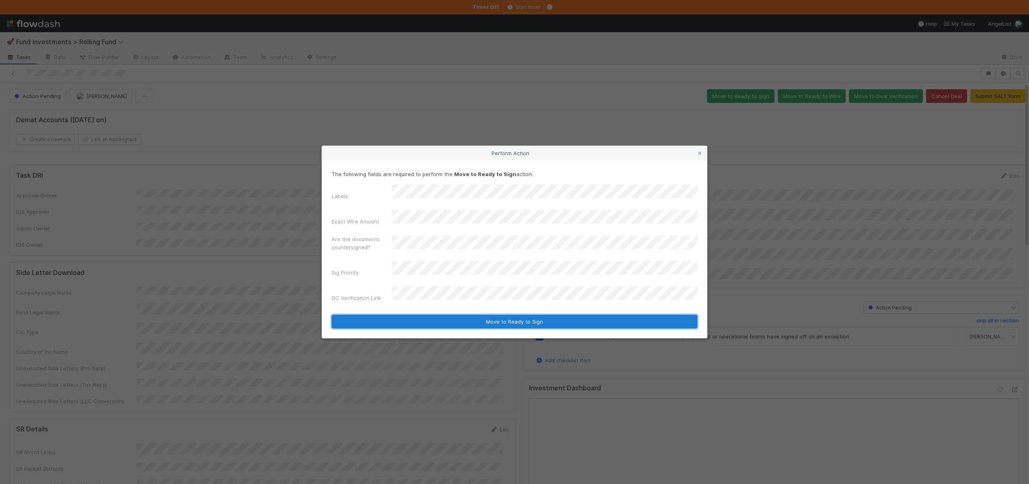
click at [432, 318] on button "Move to Ready to Sign" at bounding box center [515, 322] width 366 height 14
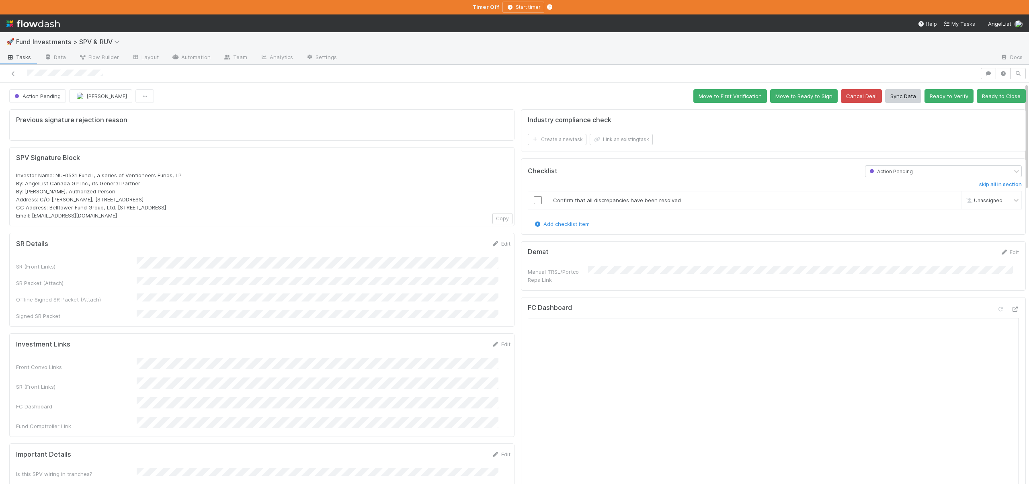
click at [534, 200] on input "checkbox" at bounding box center [538, 200] width 8 height 8
click at [1011, 307] on icon at bounding box center [1015, 309] width 8 height 5
click at [994, 95] on button "Ready to Close" at bounding box center [1001, 96] width 49 height 14
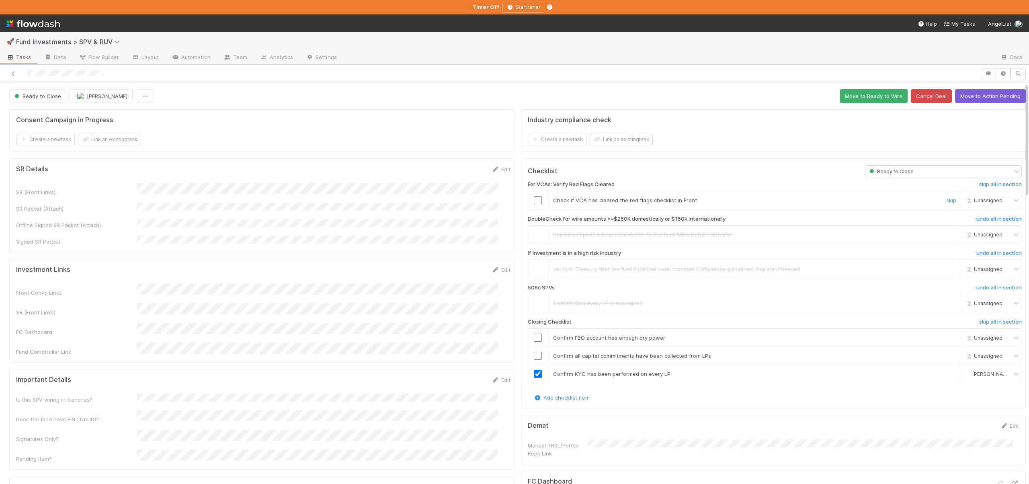
click at [534, 192] on td at bounding box center [538, 200] width 20 height 18
click at [534, 196] on input "checkbox" at bounding box center [538, 200] width 8 height 8
click at [535, 335] on input "checkbox" at bounding box center [538, 338] width 8 height 8
click at [534, 339] on input "checkbox" at bounding box center [538, 338] width 8 height 8
click at [534, 355] on input "checkbox" at bounding box center [538, 356] width 8 height 8
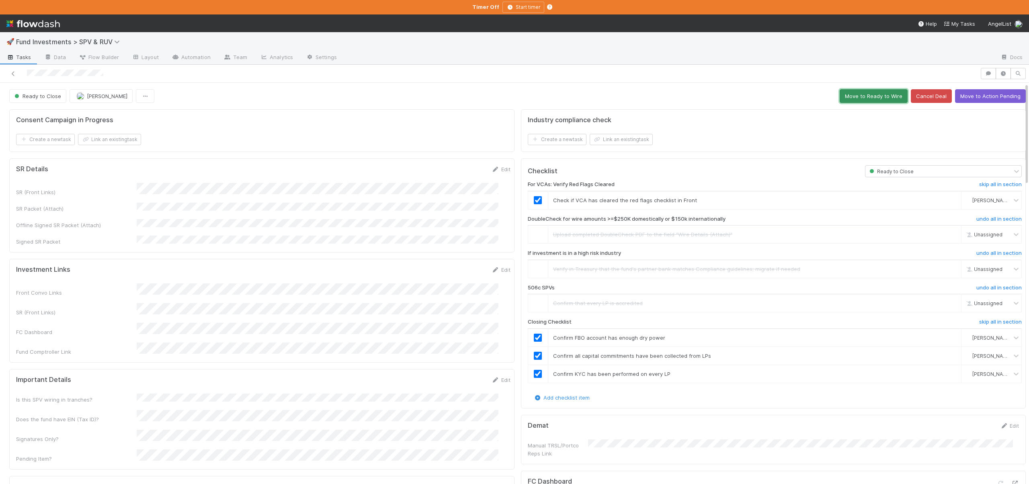
click at [854, 98] on button "Move to Ready to Wire" at bounding box center [874, 96] width 68 height 14
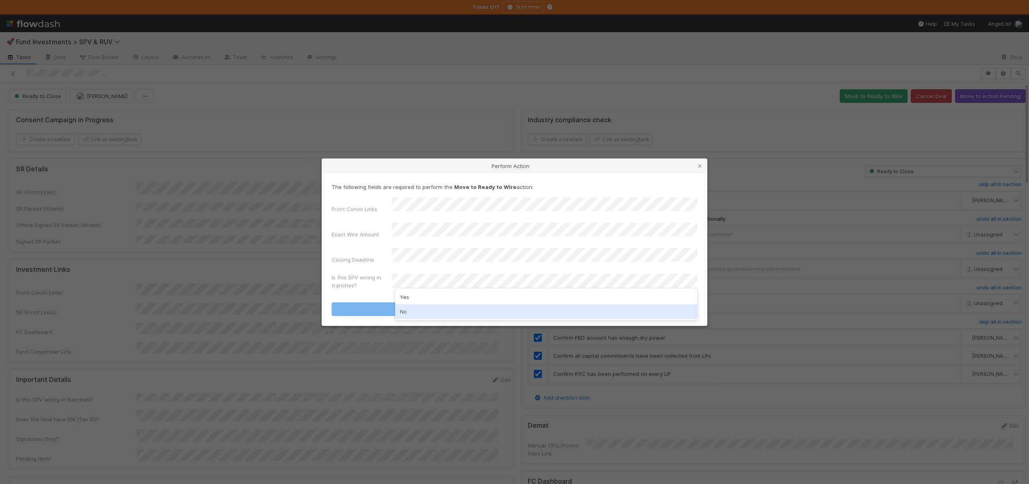
click at [411, 314] on div "No" at bounding box center [546, 311] width 302 height 14
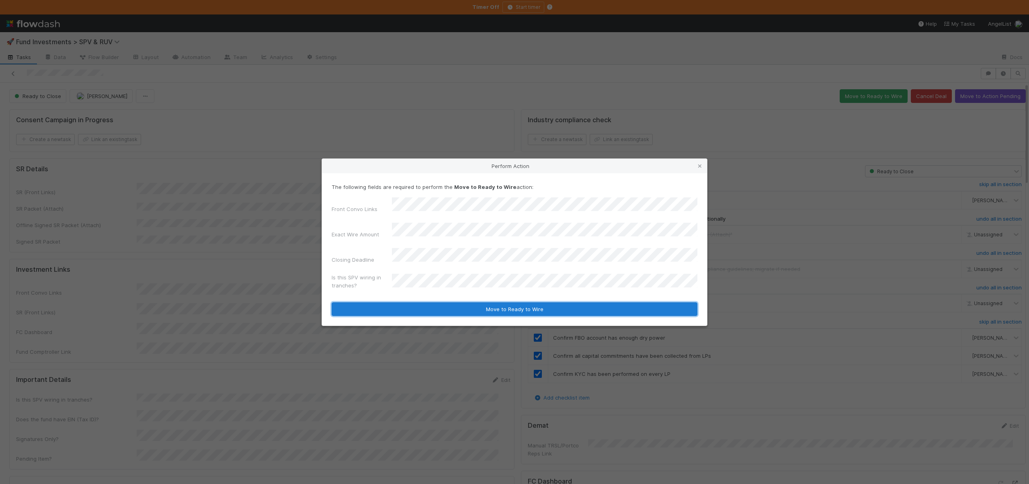
click at [411, 304] on button "Move to Ready to Wire" at bounding box center [515, 309] width 366 height 14
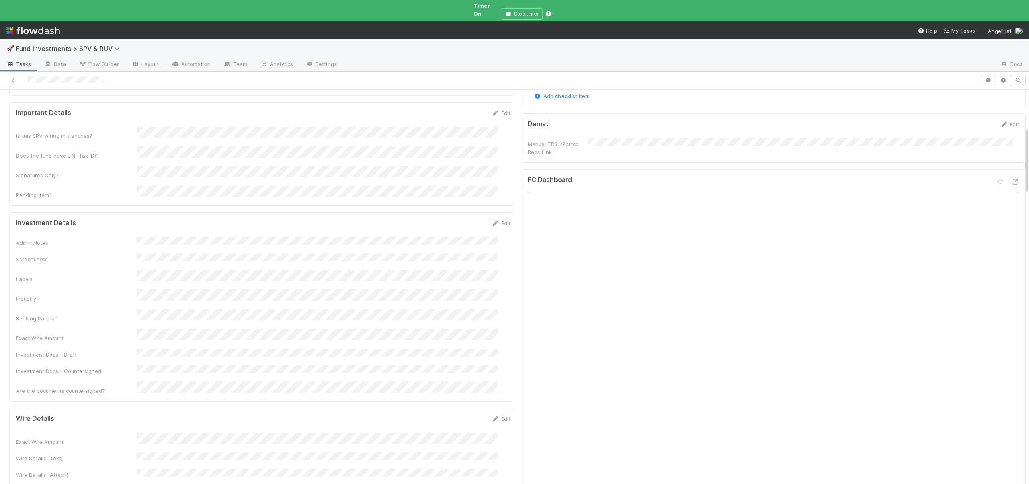
scroll to position [243, 0]
click at [458, 201] on button "Save" at bounding box center [467, 208] width 23 height 14
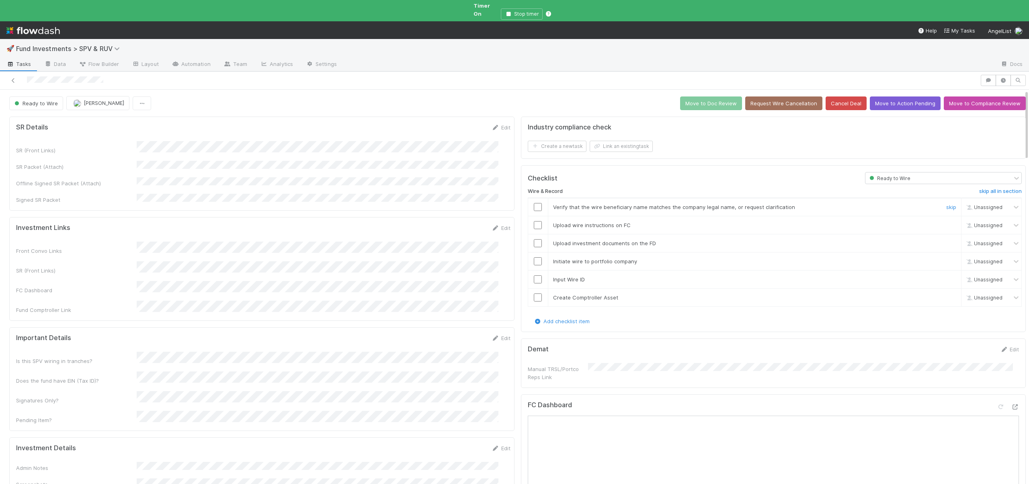
click at [534, 203] on input "checkbox" at bounding box center [538, 207] width 8 height 8
click at [534, 221] on input "checkbox" at bounding box center [538, 225] width 8 height 8
click at [534, 239] on input "checkbox" at bounding box center [538, 243] width 8 height 8
click at [534, 259] on td at bounding box center [538, 262] width 20 height 18
click at [534, 257] on input "checkbox" at bounding box center [538, 261] width 8 height 8
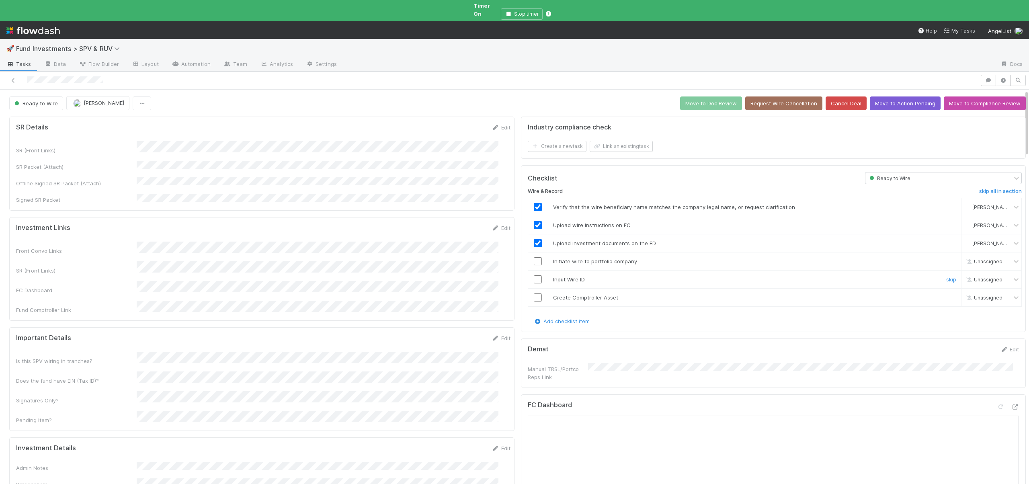
click at [534, 275] on input "checkbox" at bounding box center [538, 279] width 8 height 8
click at [534, 257] on input "checkbox" at bounding box center [538, 261] width 8 height 8
click at [534, 294] on input "checkbox" at bounding box center [538, 298] width 8 height 8
click at [705, 97] on button "Move to Doc Review" at bounding box center [711, 104] width 62 height 14
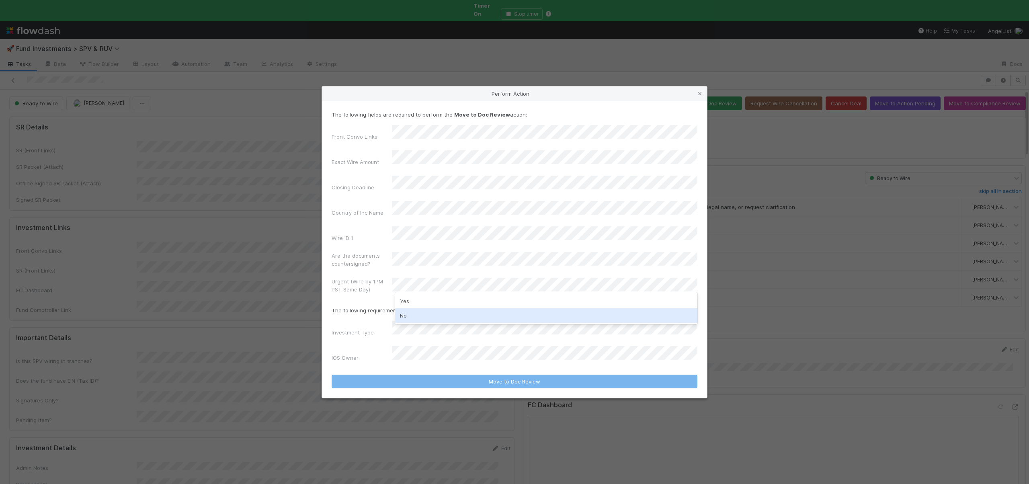
click at [401, 314] on div "No" at bounding box center [546, 315] width 302 height 14
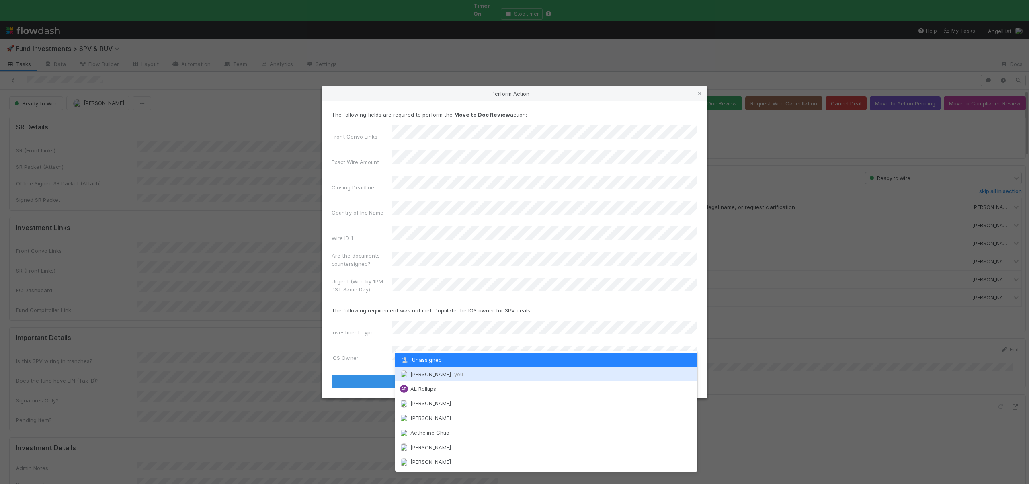
click at [405, 370] on img at bounding box center [404, 374] width 8 height 8
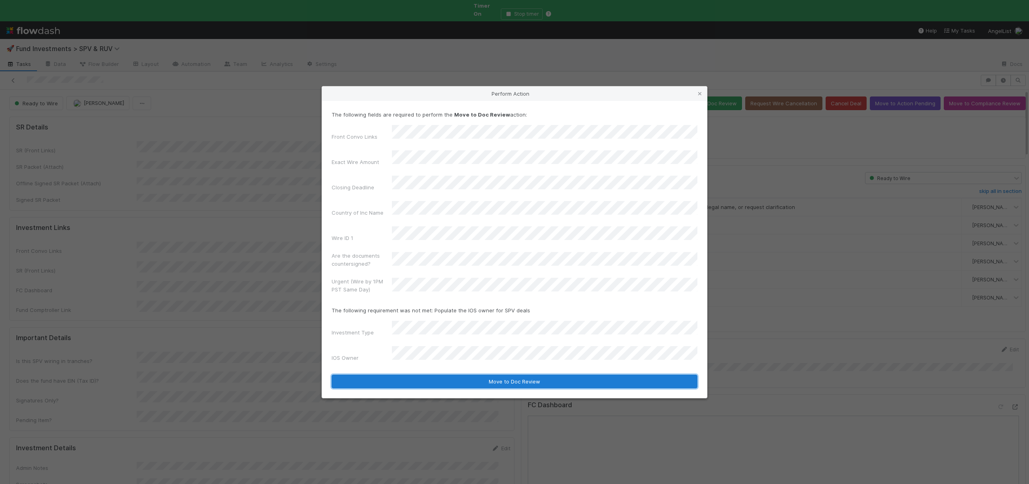
click at [412, 375] on button "Move to Doc Review" at bounding box center [515, 382] width 366 height 14
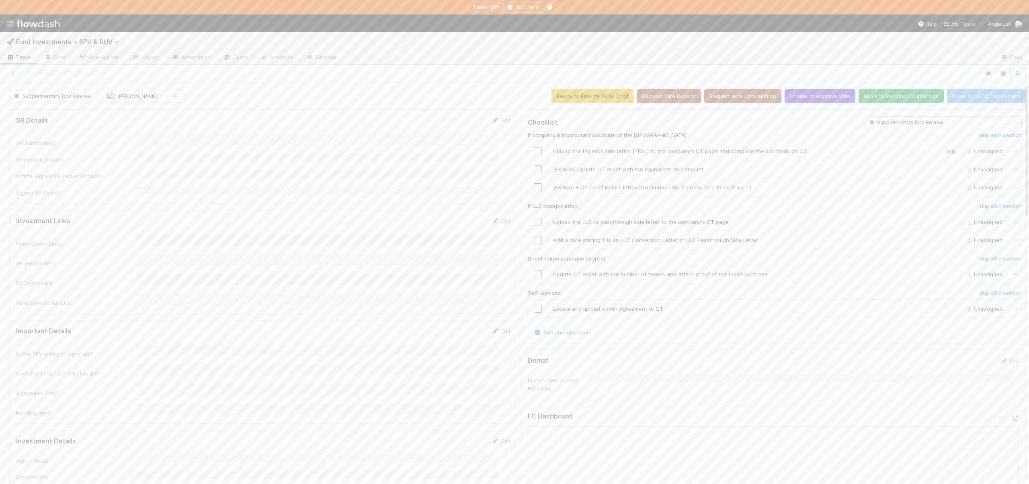
click at [534, 150] on input "checkbox" at bounding box center [538, 151] width 8 height 8
click at [947, 167] on link "skip" at bounding box center [952, 169] width 10 height 6
click at [947, 187] on link "skip" at bounding box center [952, 187] width 10 height 6
click at [982, 206] on h6 "skip all in section" at bounding box center [1001, 206] width 43 height 6
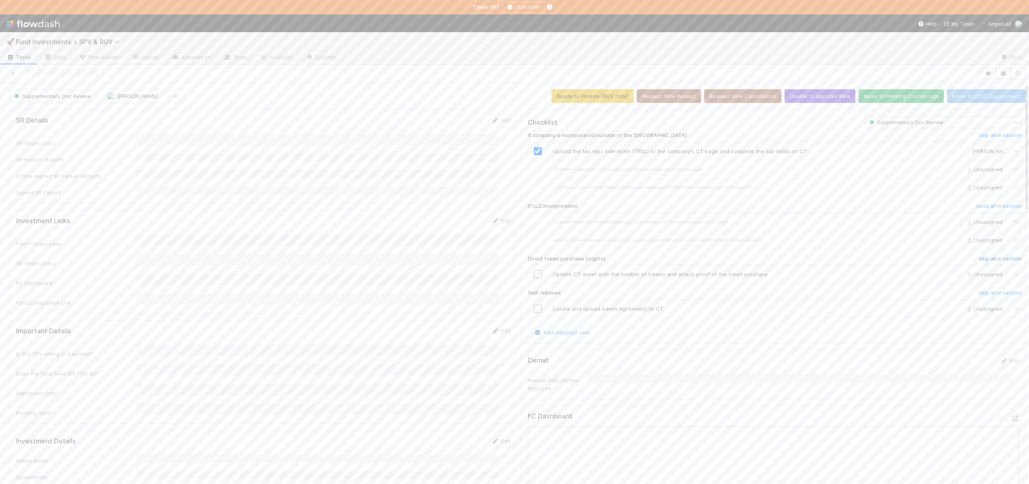
click at [980, 257] on h6 "skip all in section" at bounding box center [1001, 259] width 43 height 6
drag, startPoint x: 972, startPoint y: 289, endPoint x: 437, endPoint y: 308, distance: 536.0
click at [980, 290] on h6 "skip all in section" at bounding box center [1001, 293] width 43 height 6
click at [980, 294] on h6 "skip all in section" at bounding box center [1001, 293] width 43 height 6
click at [878, 96] on button "Move to Pending Countersigs" at bounding box center [901, 96] width 85 height 14
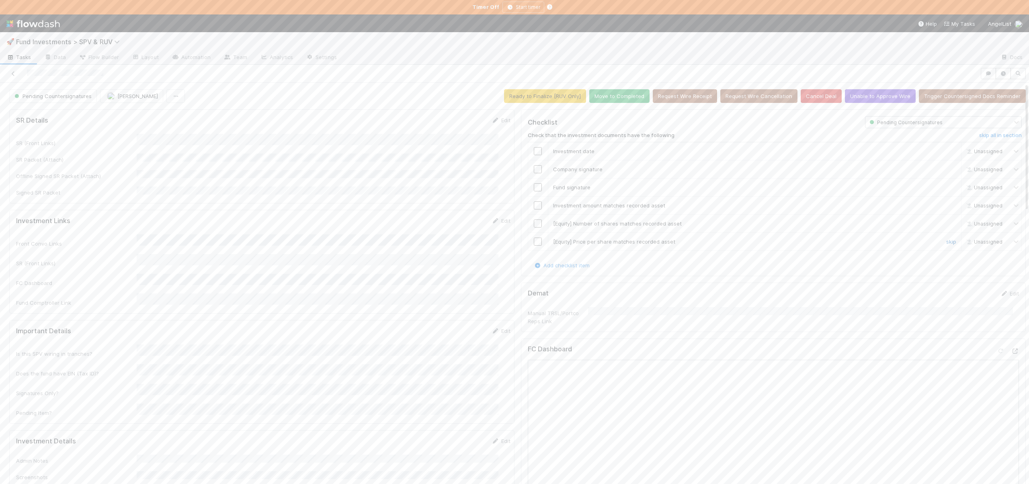
click at [947, 241] on link "skip" at bounding box center [952, 241] width 10 height 6
click at [947, 220] on link "skip" at bounding box center [952, 223] width 10 height 6
click at [947, 240] on link "skip" at bounding box center [952, 241] width 10 height 6
click at [947, 224] on link "skip" at bounding box center [952, 223] width 10 height 6
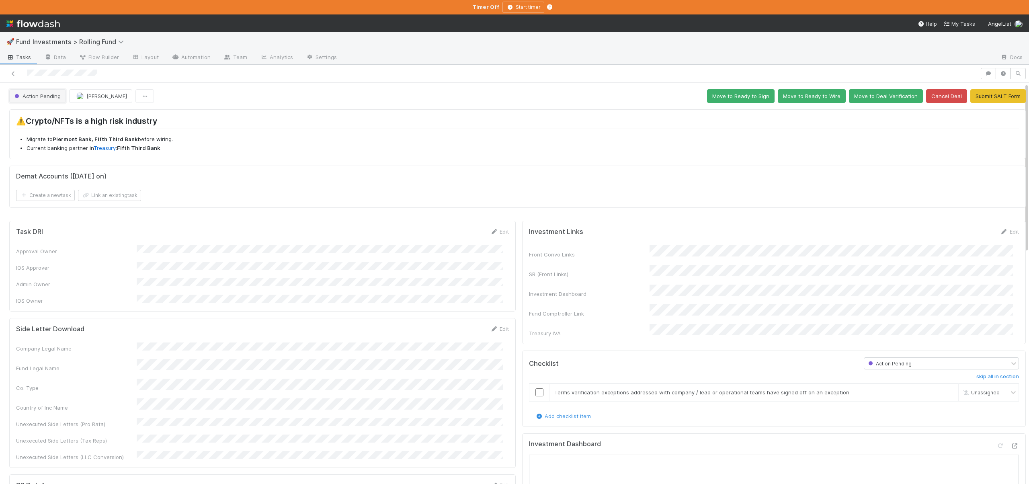
click at [50, 96] on span "Action Pending" at bounding box center [37, 96] width 48 height 6
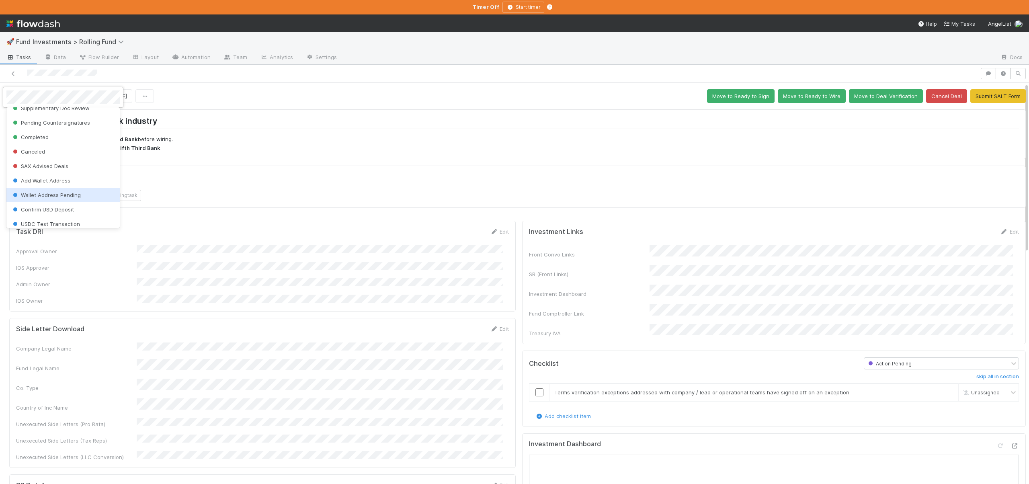
scroll to position [168, 0]
click at [51, 178] on span "Add Wallet Address" at bounding box center [40, 180] width 59 height 6
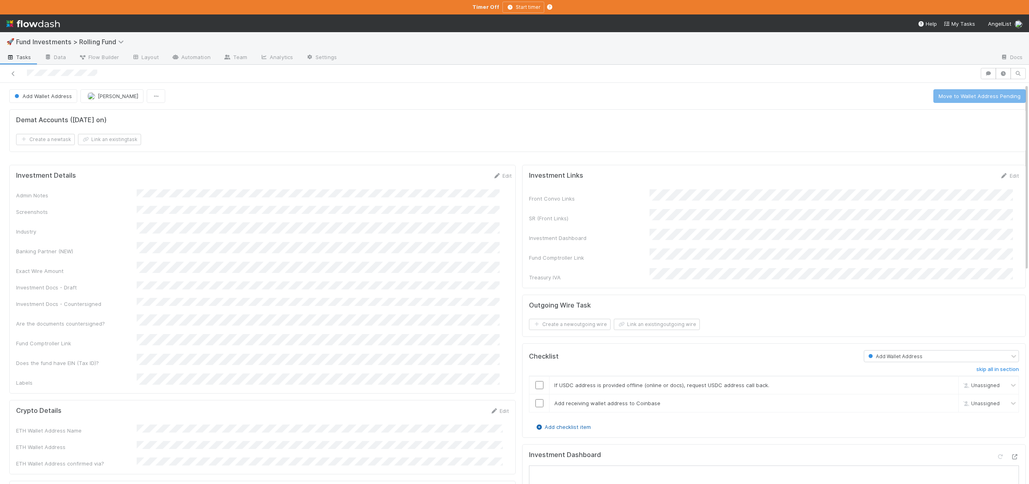
scroll to position [162, 0]
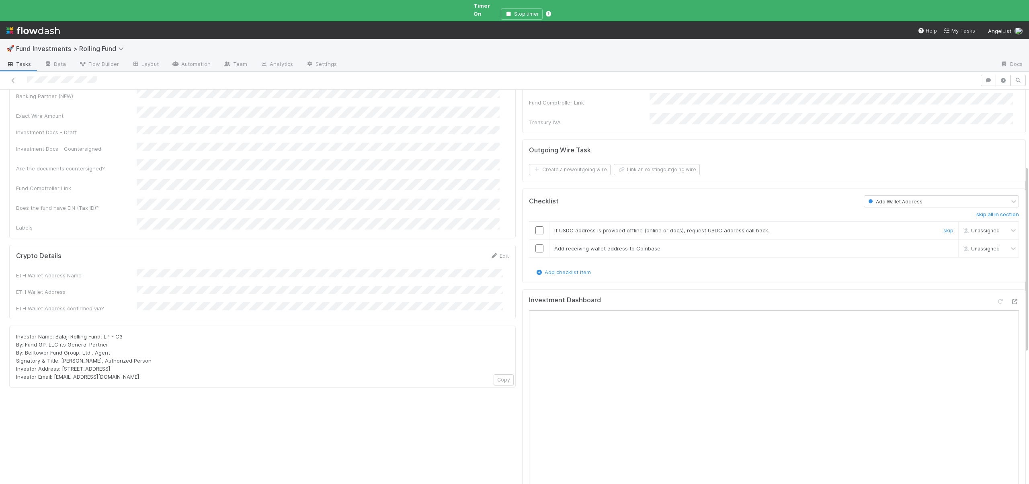
click at [536, 226] on input "checkbox" at bounding box center [540, 230] width 8 height 8
click at [536, 244] on input "checkbox" at bounding box center [540, 248] width 8 height 8
click at [71, 271] on div "ETH Wallet Address Name" at bounding box center [76, 275] width 121 height 8
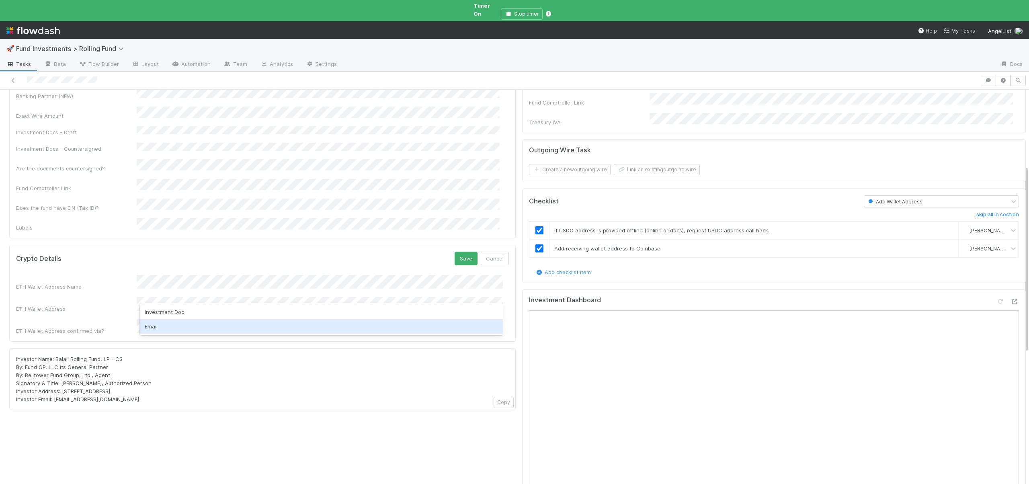
click at [152, 327] on div "Email" at bounding box center [321, 326] width 363 height 14
click at [465, 252] on button "Save" at bounding box center [466, 259] width 23 height 14
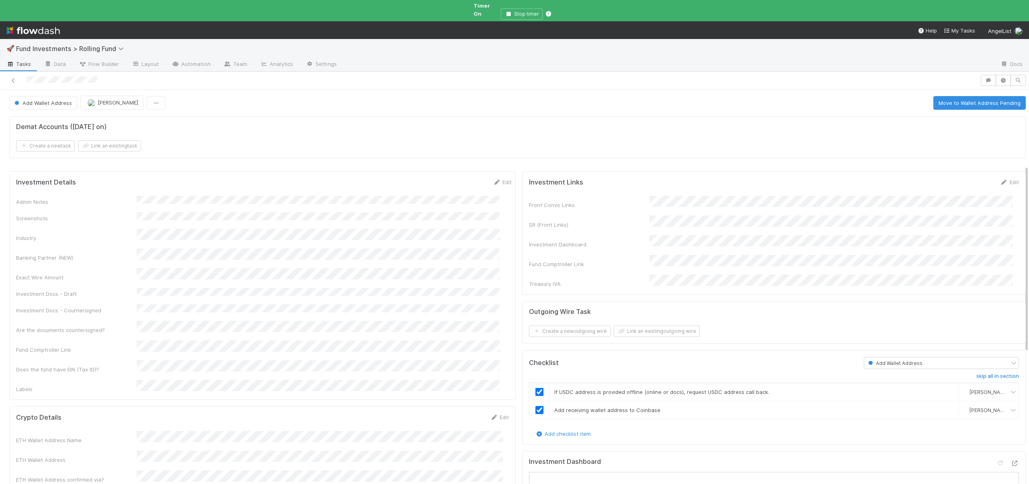
scroll to position [0, 0]
click at [41, 101] on button "Add Wallet Address" at bounding box center [43, 104] width 68 height 14
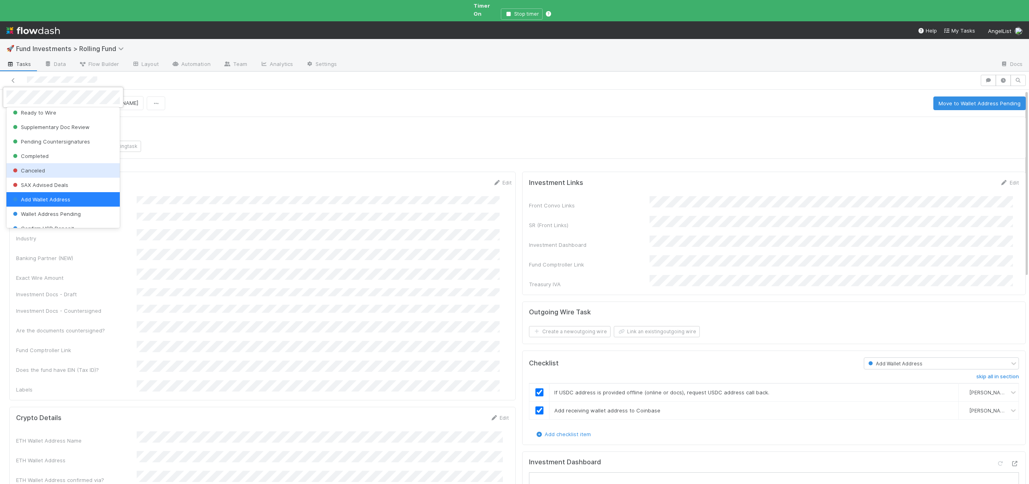
scroll to position [149, 0]
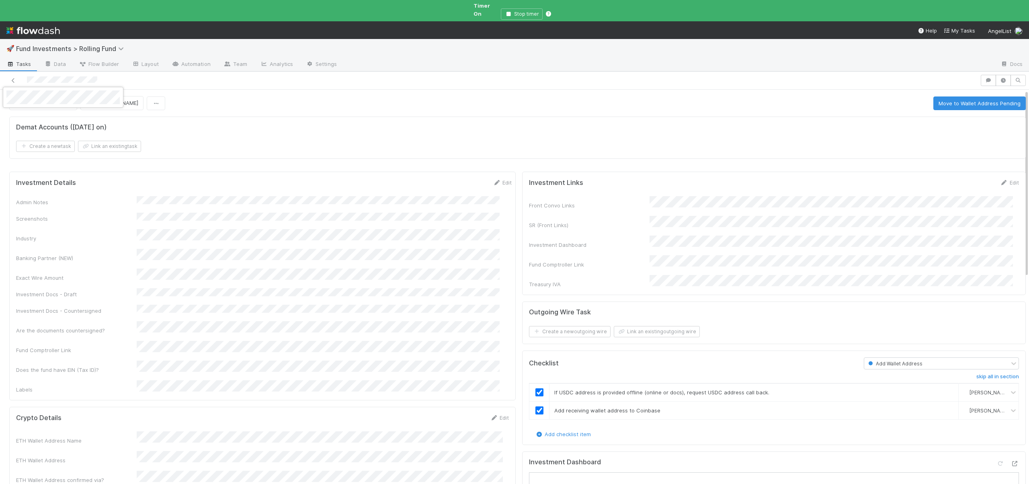
click at [244, 101] on div at bounding box center [514, 242] width 1029 height 484
click at [961, 99] on button "Move to Wallet Address Pending" at bounding box center [980, 104] width 92 height 14
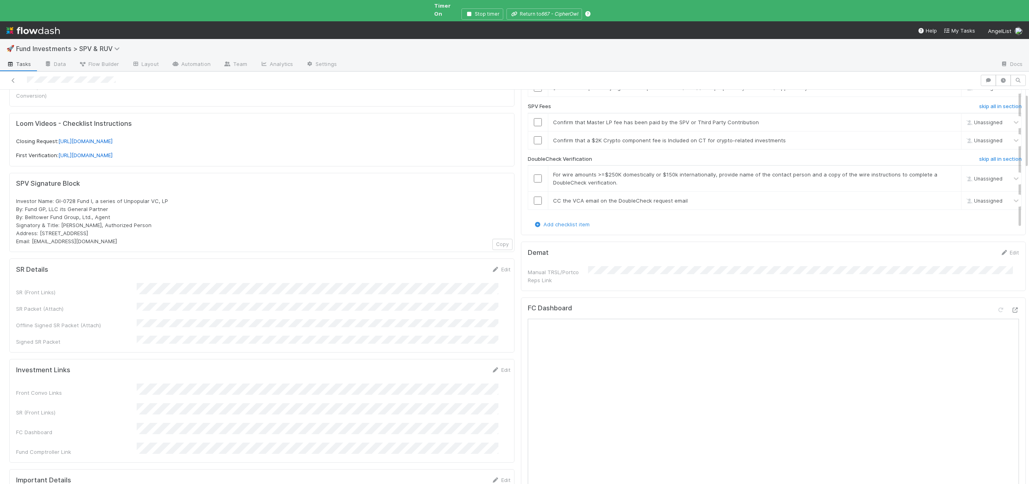
scroll to position [351, 0]
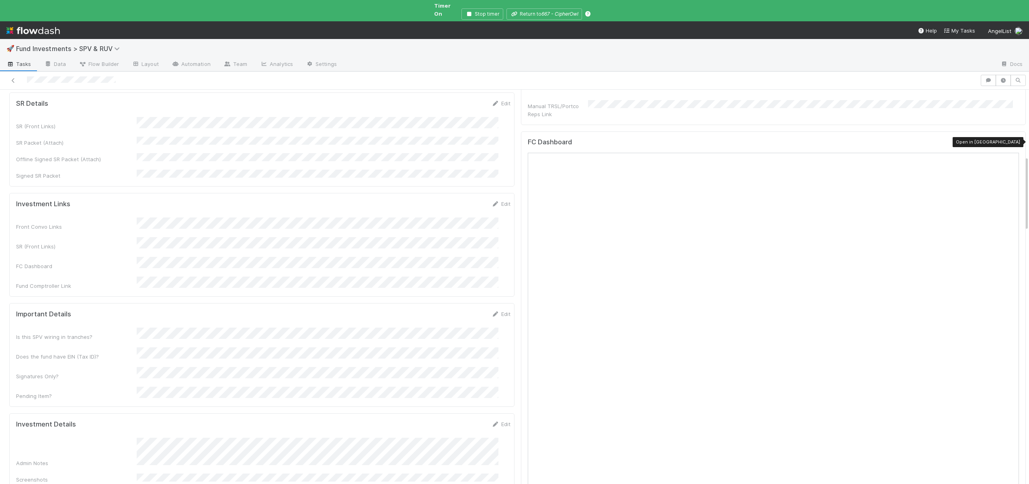
click at [1011, 142] on icon at bounding box center [1015, 144] width 8 height 5
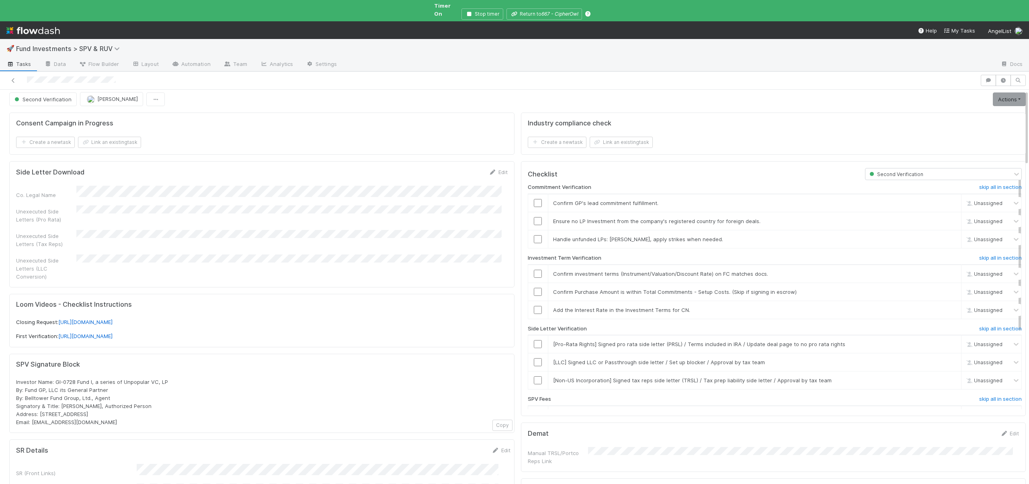
scroll to position [0, 0]
click at [947, 222] on link "skip" at bounding box center [952, 225] width 10 height 6
click at [947, 240] on link "skip" at bounding box center [952, 243] width 10 height 6
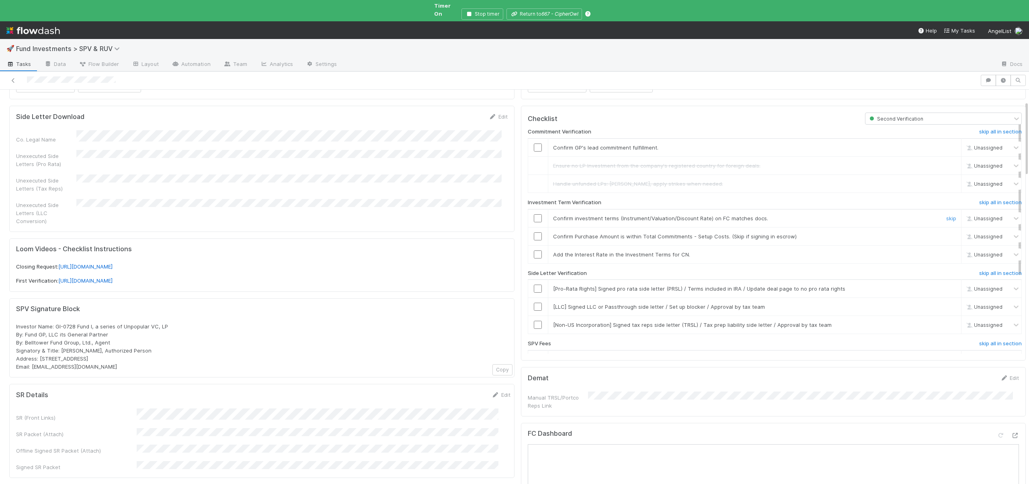
scroll to position [51, 0]
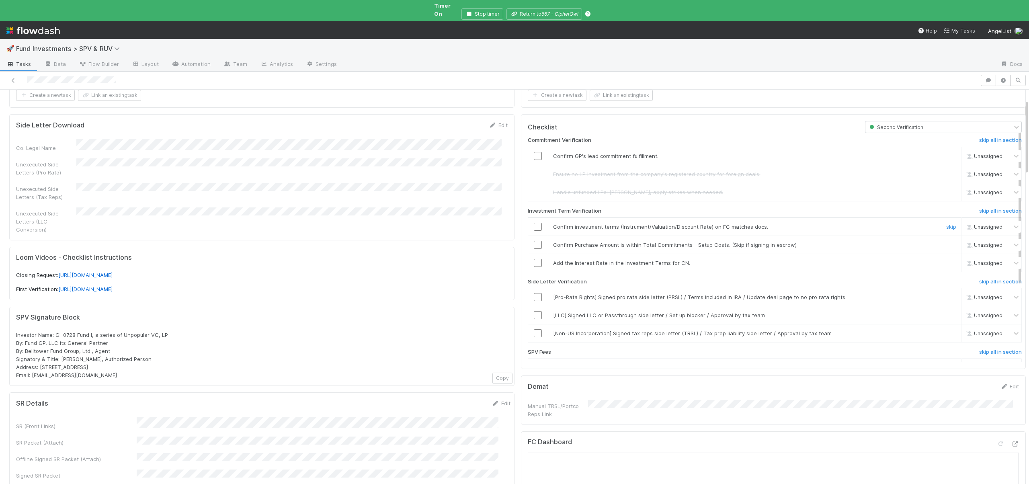
click at [534, 223] on input "checkbox" at bounding box center [538, 227] width 8 height 8
click at [534, 241] on input "checkbox" at bounding box center [538, 245] width 8 height 8
click at [947, 260] on link "skip" at bounding box center [952, 263] width 10 height 6
click at [947, 294] on link "skip" at bounding box center [952, 297] width 10 height 6
click at [947, 312] on link "skip" at bounding box center [952, 315] width 10 height 6
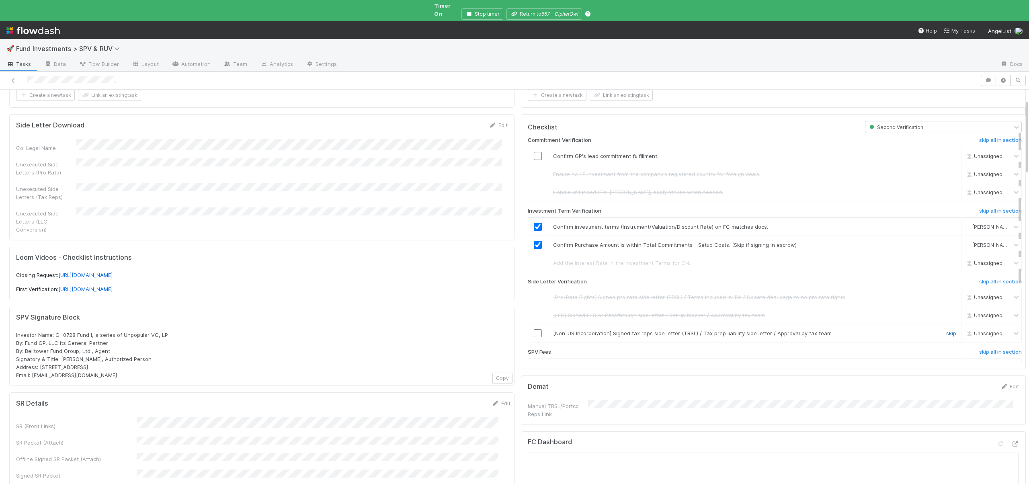
click at [947, 330] on link "skip" at bounding box center [952, 333] width 10 height 6
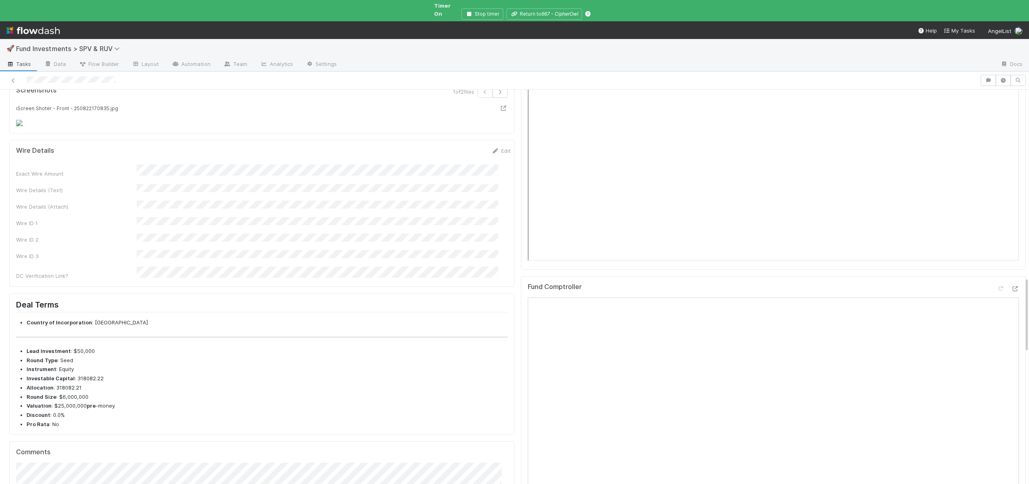
scroll to position [824, 0]
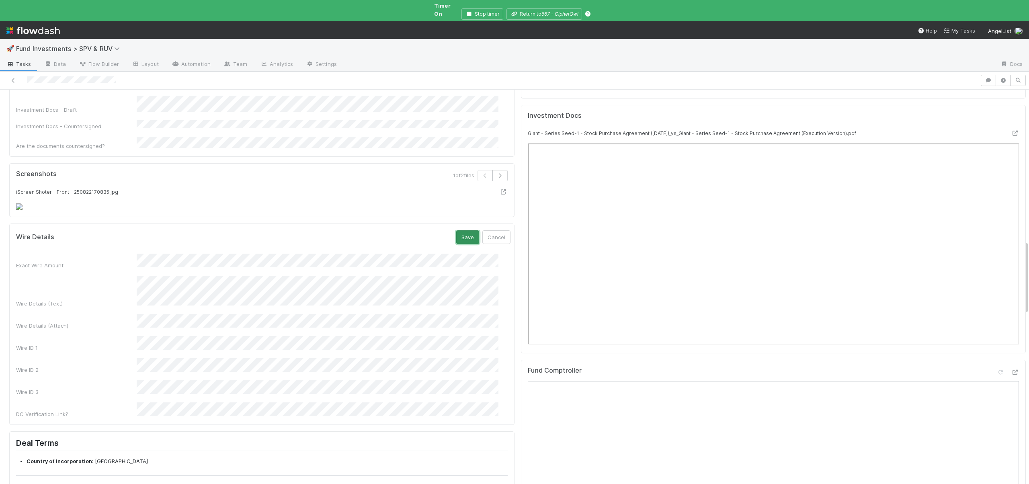
click at [456, 233] on button "Save" at bounding box center [467, 237] width 23 height 14
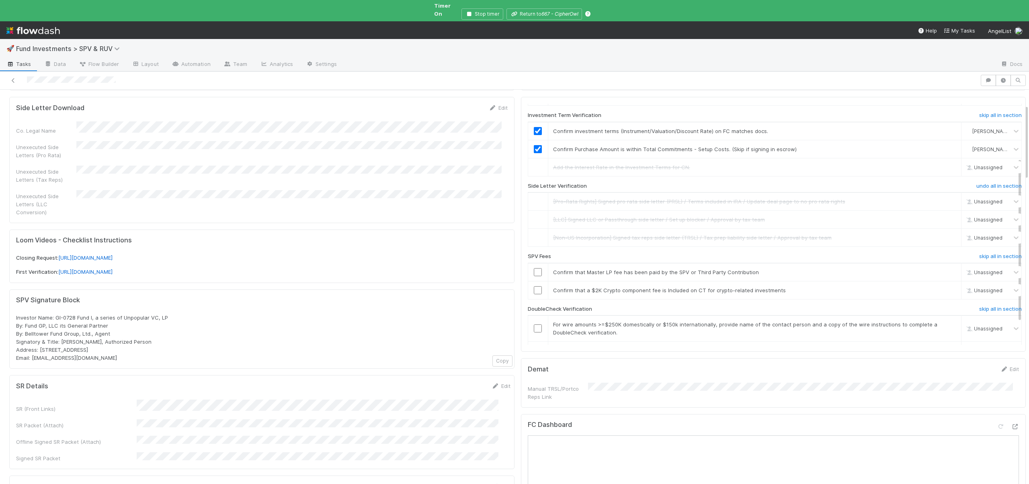
scroll to position [0, 0]
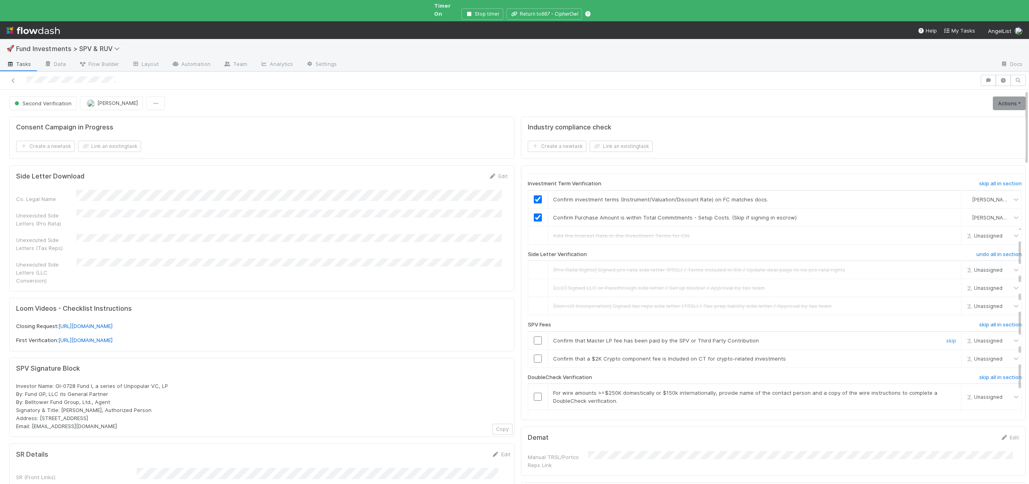
click at [535, 337] on input "checkbox" at bounding box center [538, 341] width 8 height 8
click at [534, 337] on div "Loading..." at bounding box center [538, 341] width 8 height 8
click at [947, 355] on link "skip" at bounding box center [952, 358] width 10 height 6
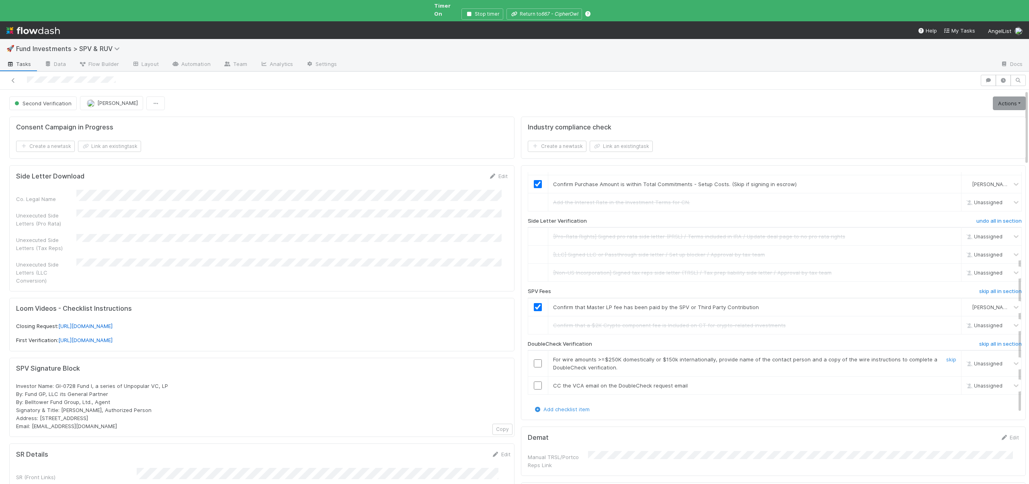
click at [534, 360] on input "checkbox" at bounding box center [538, 364] width 8 height 8
click at [534, 382] on input "checkbox" at bounding box center [538, 386] width 8 height 8
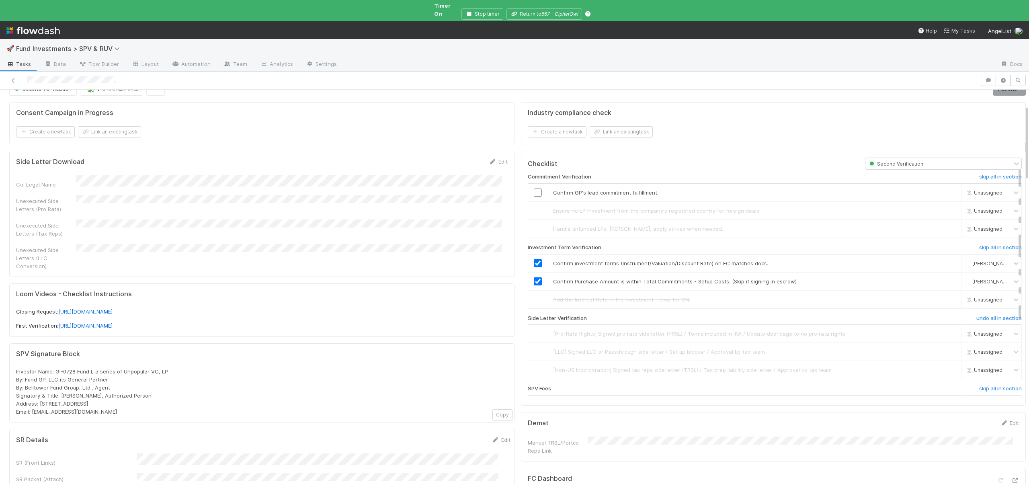
scroll to position [0, 0]
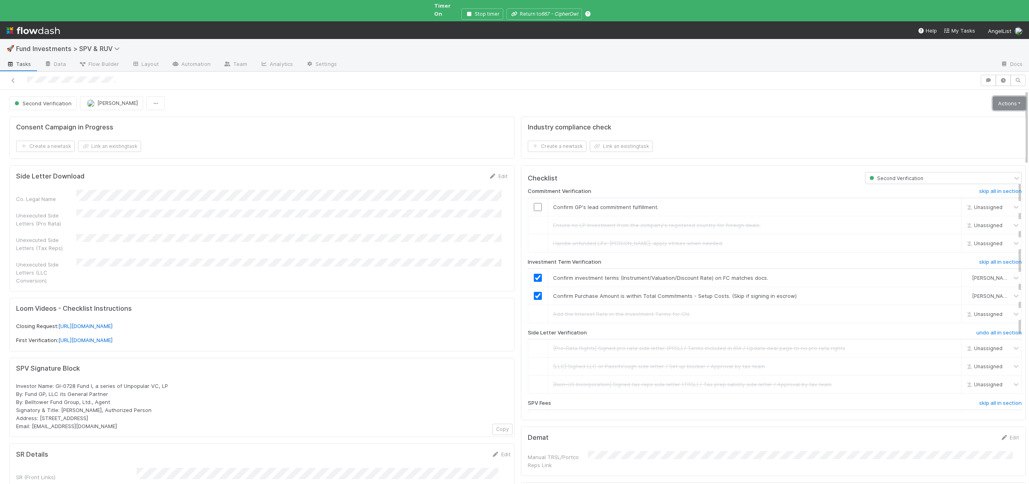
click at [993, 97] on link "Actions" at bounding box center [1009, 104] width 33 height 14
click at [940, 193] on button "Action Pending [Second Verification]" at bounding box center [972, 198] width 112 height 11
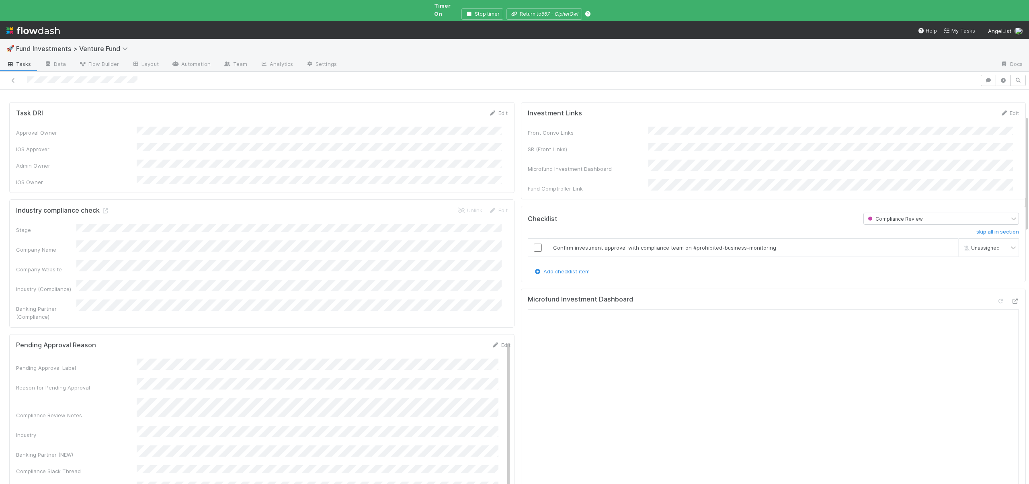
scroll to position [84, 0]
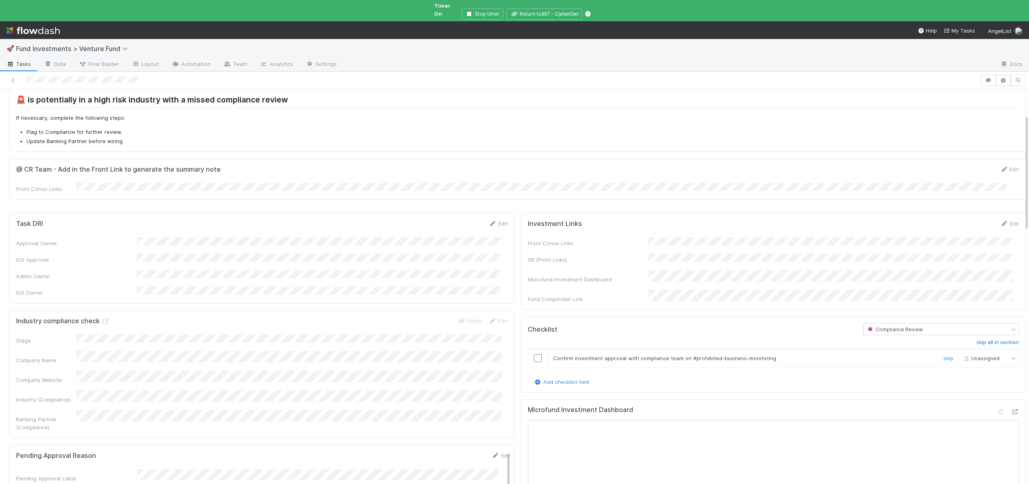
click at [534, 354] on input "checkbox" at bounding box center [538, 358] width 8 height 8
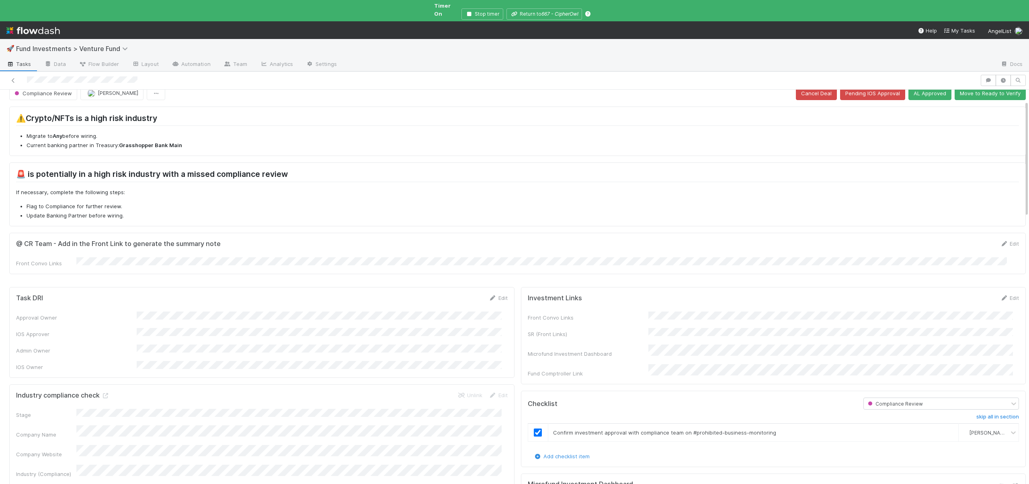
scroll to position [0, 0]
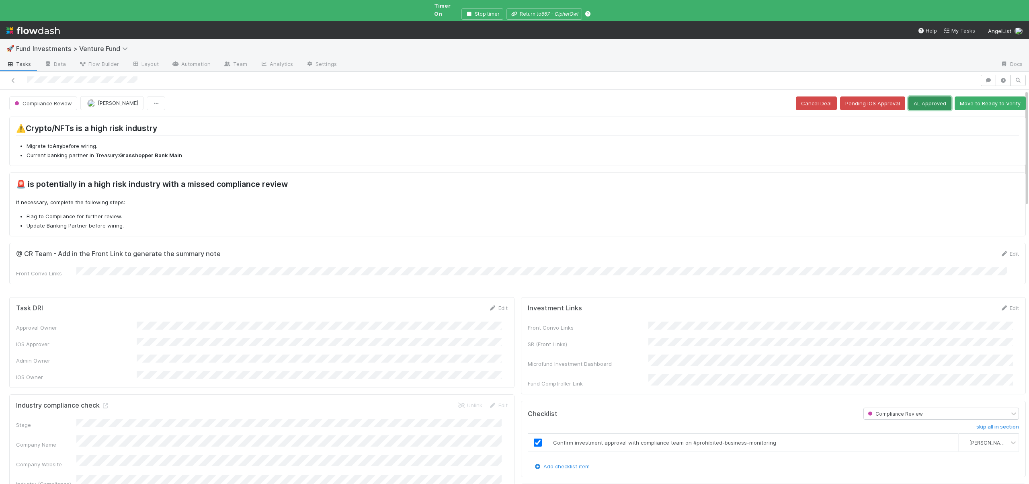
click at [923, 97] on button "AL Approved" at bounding box center [930, 104] width 43 height 14
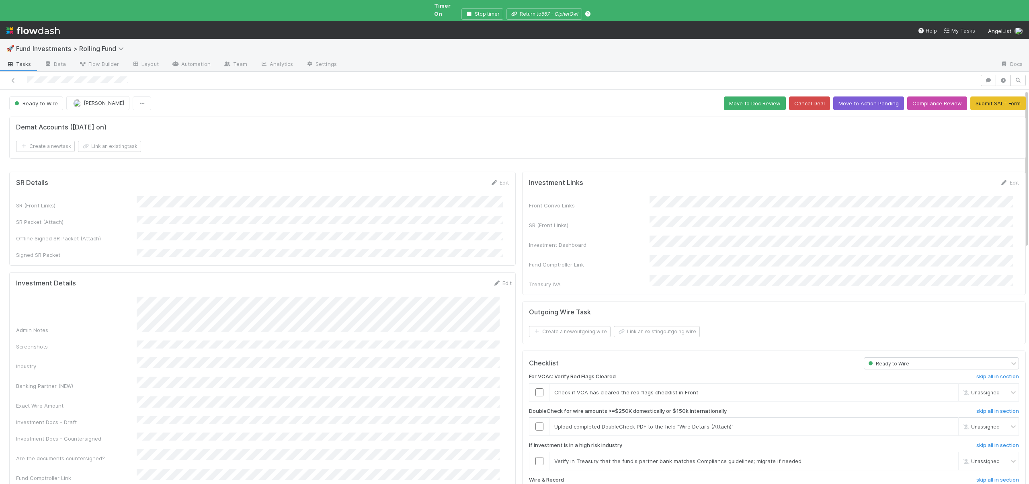
scroll to position [173, 0]
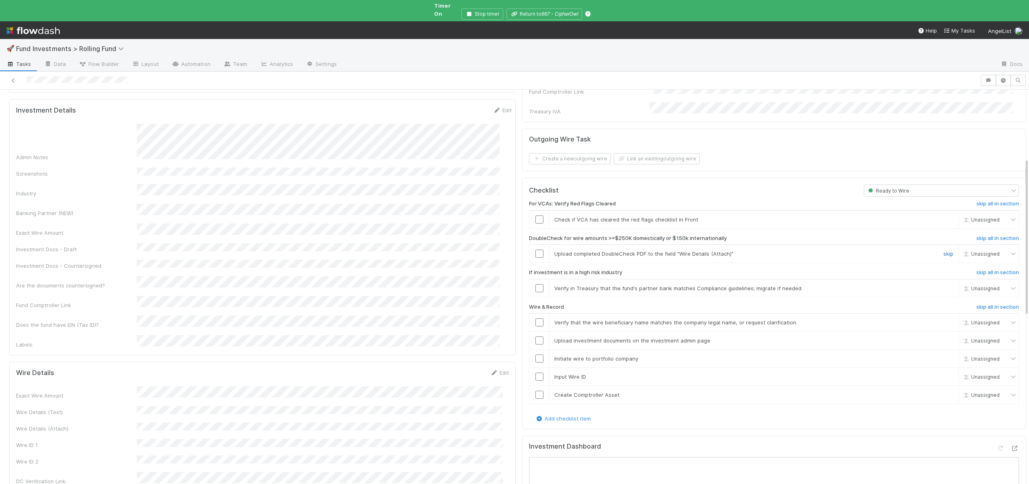
click at [944, 251] on link "skip" at bounding box center [949, 254] width 10 height 6
click at [944, 285] on link "skip" at bounding box center [949, 288] width 10 height 6
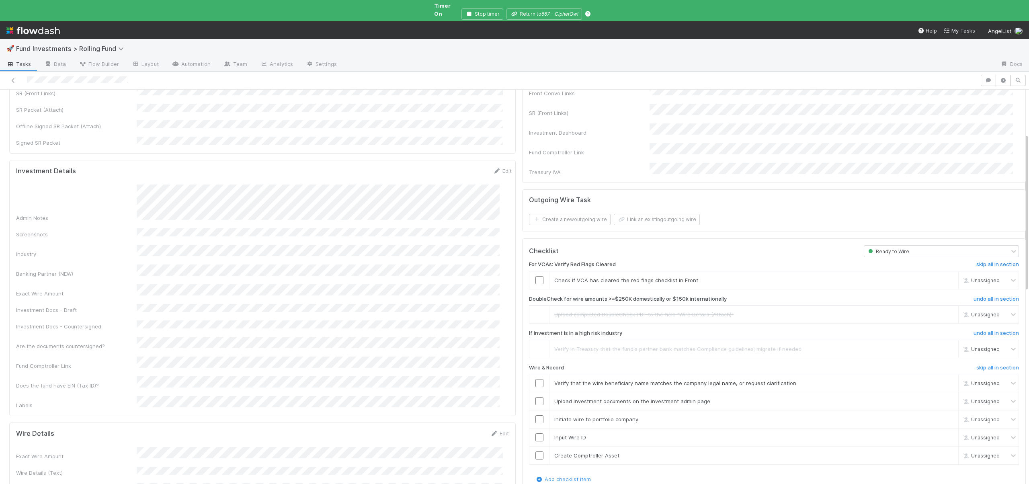
scroll to position [111, 0]
click at [530, 399] on div at bounding box center [540, 403] width 20 height 8
click at [536, 399] on input "checkbox" at bounding box center [540, 403] width 8 height 8
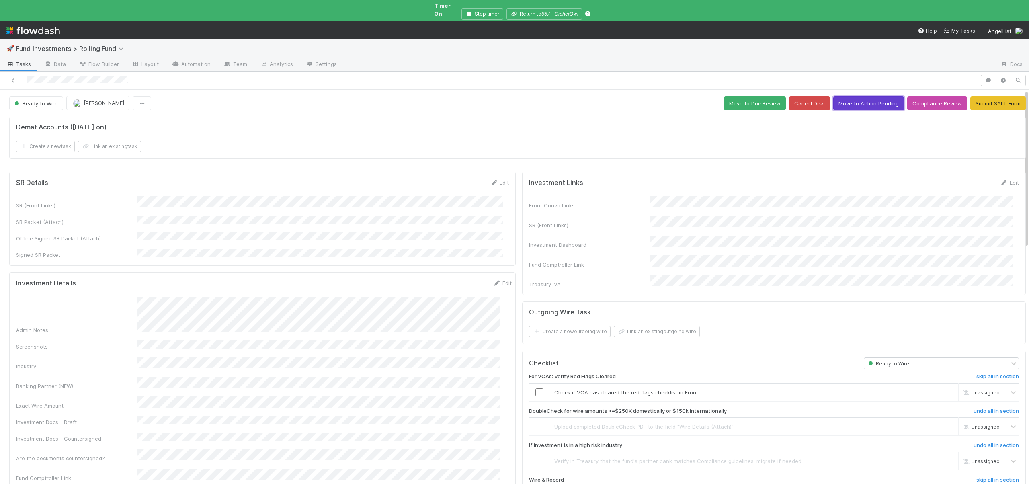
click at [853, 97] on button "Move to Action Pending" at bounding box center [869, 104] width 71 height 14
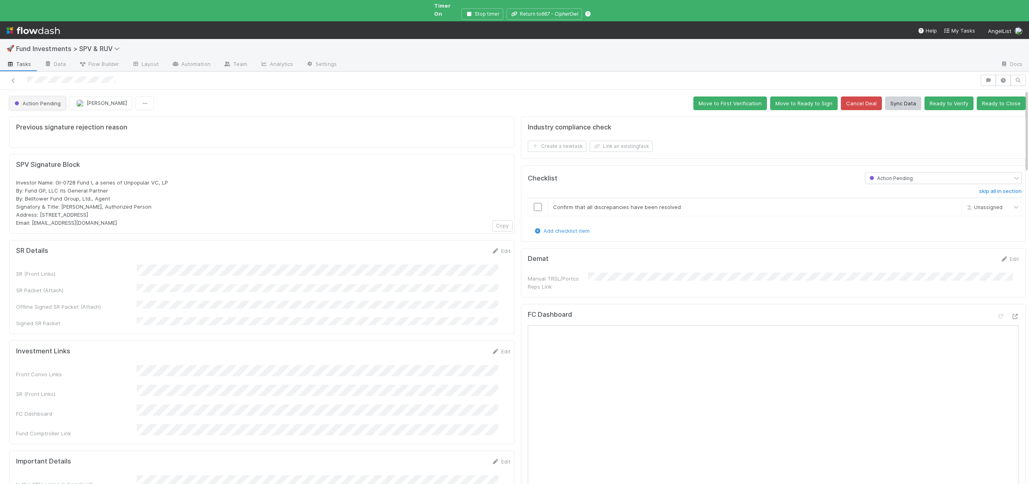
click at [49, 102] on button "Action Pending" at bounding box center [37, 104] width 57 height 14
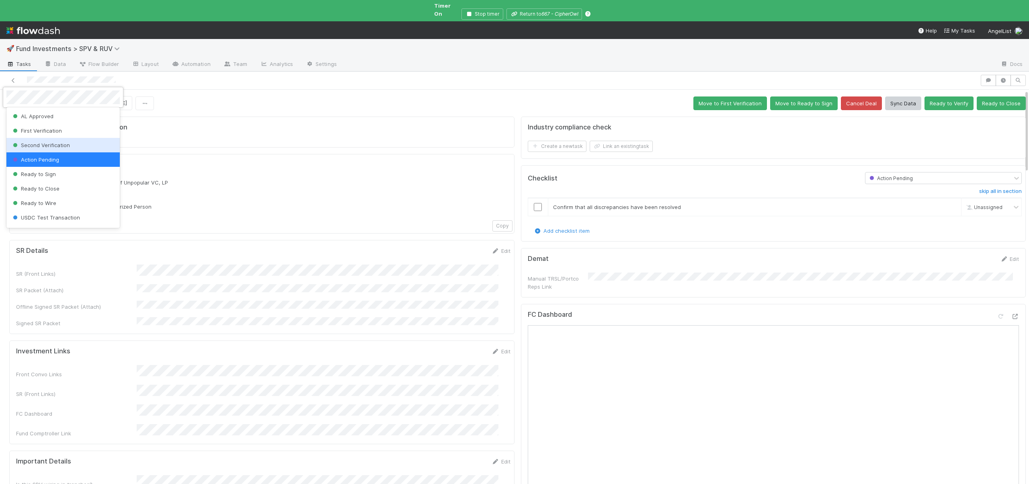
click at [53, 146] on span "Second Verification" at bounding box center [40, 145] width 59 height 6
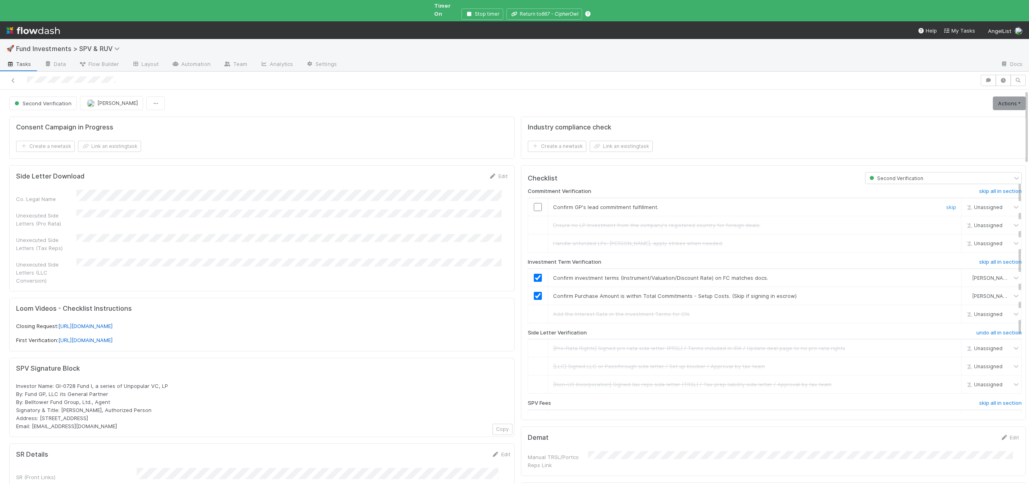
click at [534, 203] on input "checkbox" at bounding box center [538, 207] width 8 height 8
click at [997, 97] on link "Actions" at bounding box center [1009, 104] width 33 height 14
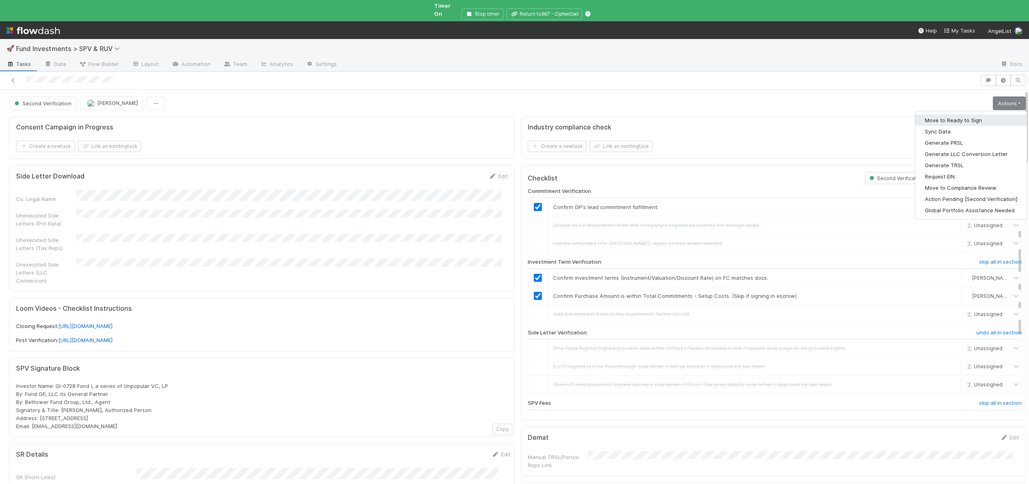
click at [943, 115] on button "Move to Ready to Sign" at bounding box center [972, 120] width 112 height 11
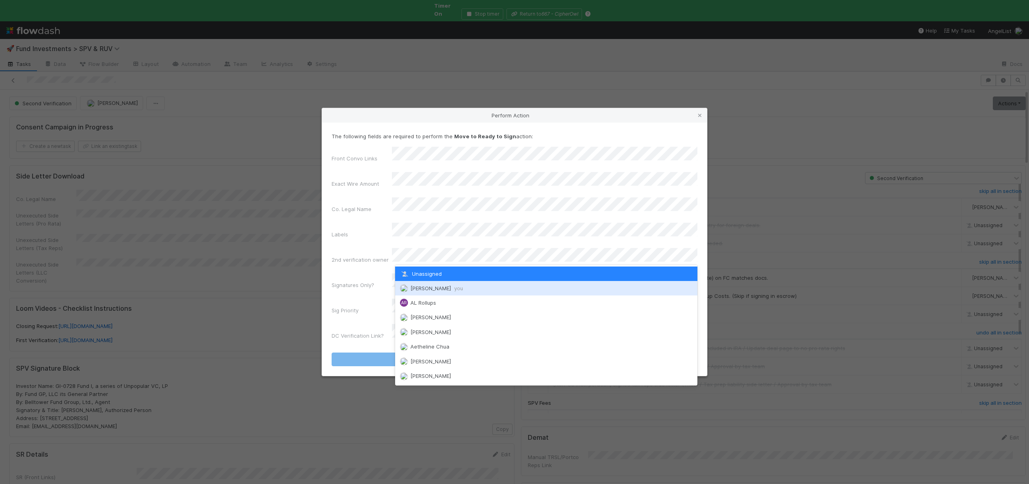
click at [424, 286] on span "[PERSON_NAME] you" at bounding box center [437, 288] width 53 height 6
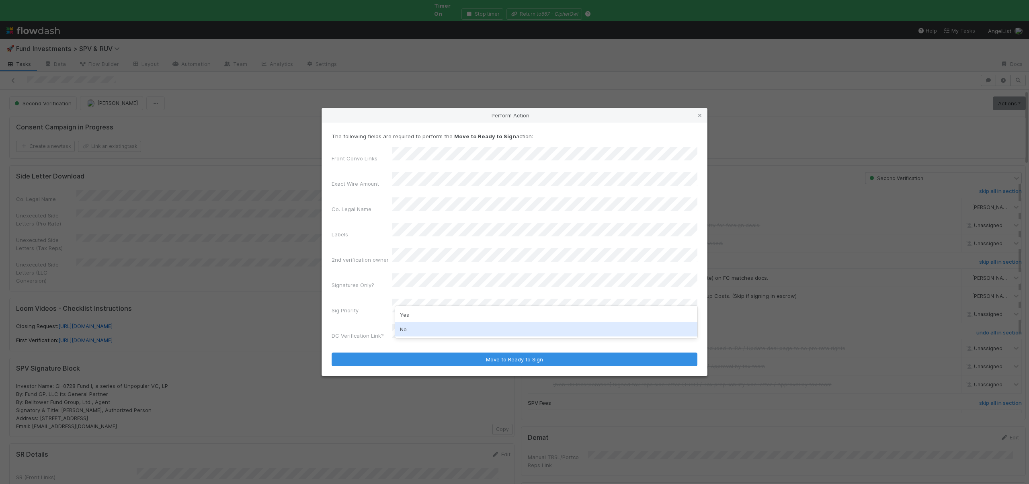
click at [406, 329] on div "No" at bounding box center [546, 329] width 302 height 14
click at [334, 306] on label"] "Sig Priority" at bounding box center [345, 310] width 27 height 8
click at [418, 332] on form "The following fields are required to perform the Move to Ready to Sign action: …" at bounding box center [515, 249] width 366 height 234
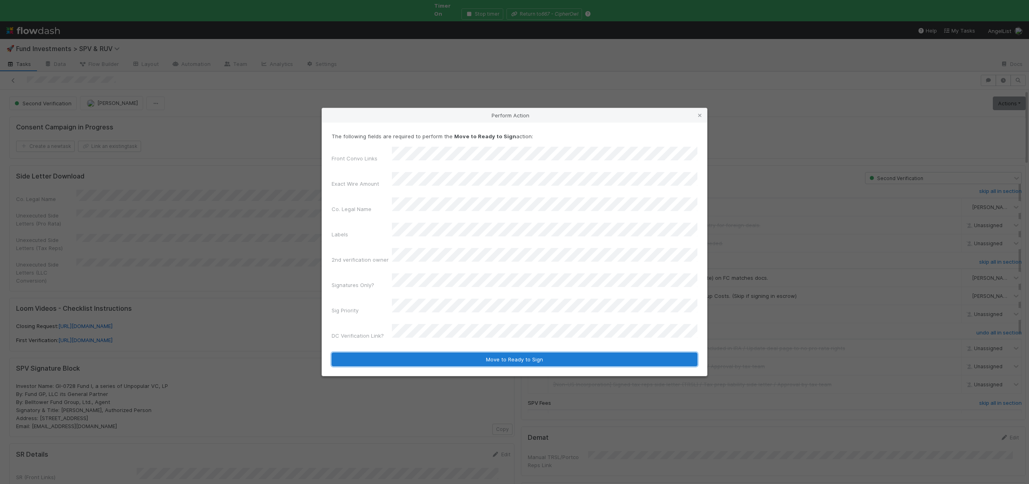
drag, startPoint x: 416, startPoint y: 336, endPoint x: 424, endPoint y: 329, distance: 10.6
click at [416, 353] on button "Move to Ready to Sign" at bounding box center [515, 360] width 366 height 14
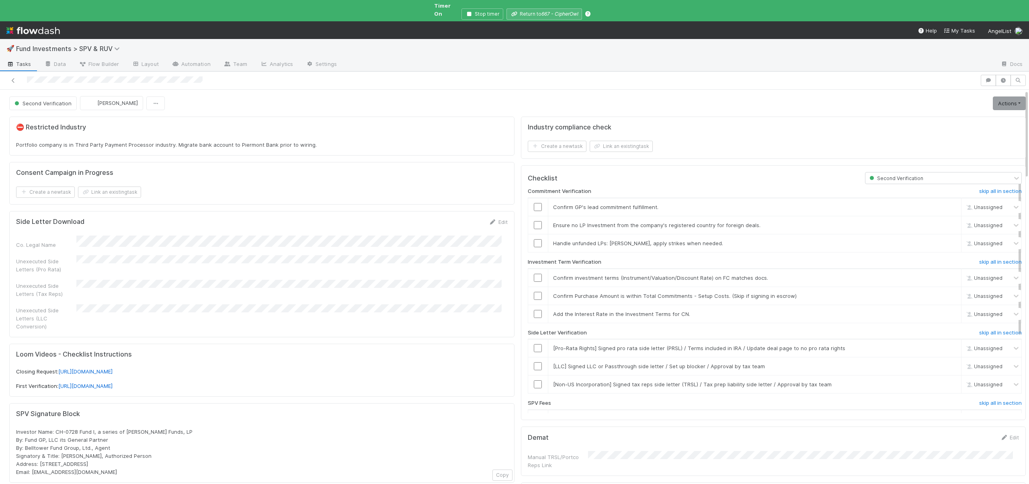
scroll to position [181, 0]
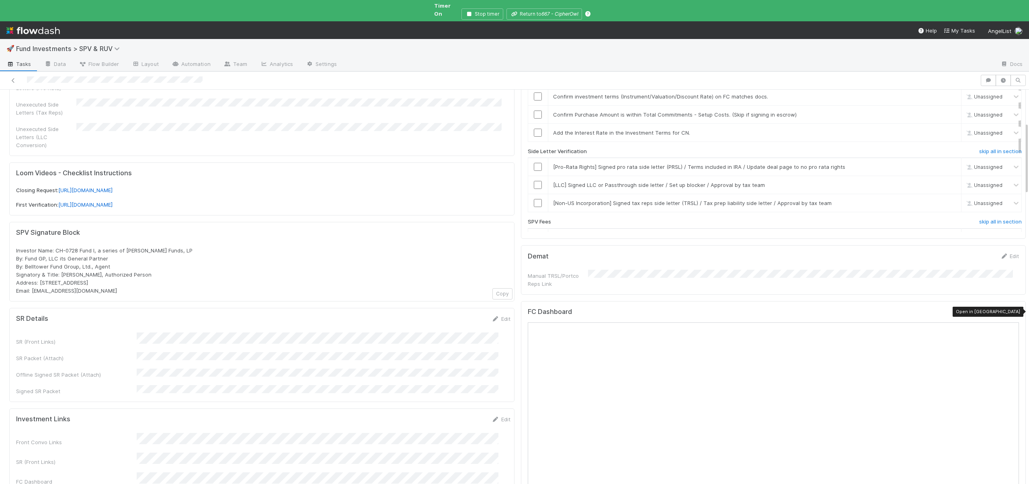
click at [1011, 311] on icon at bounding box center [1015, 313] width 8 height 5
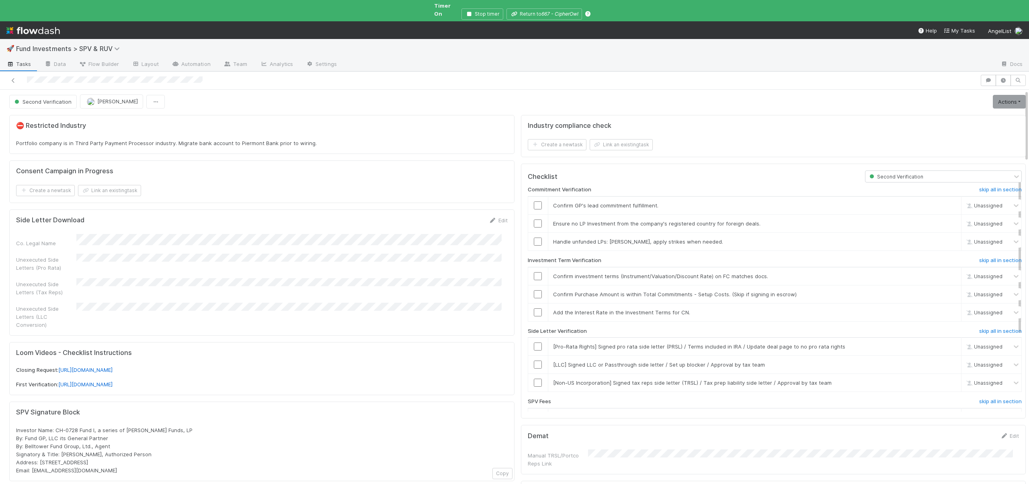
scroll to position [0, 0]
click at [534, 203] on input "checkbox" at bounding box center [538, 207] width 8 height 8
click at [534, 221] on input "checkbox" at bounding box center [538, 225] width 8 height 8
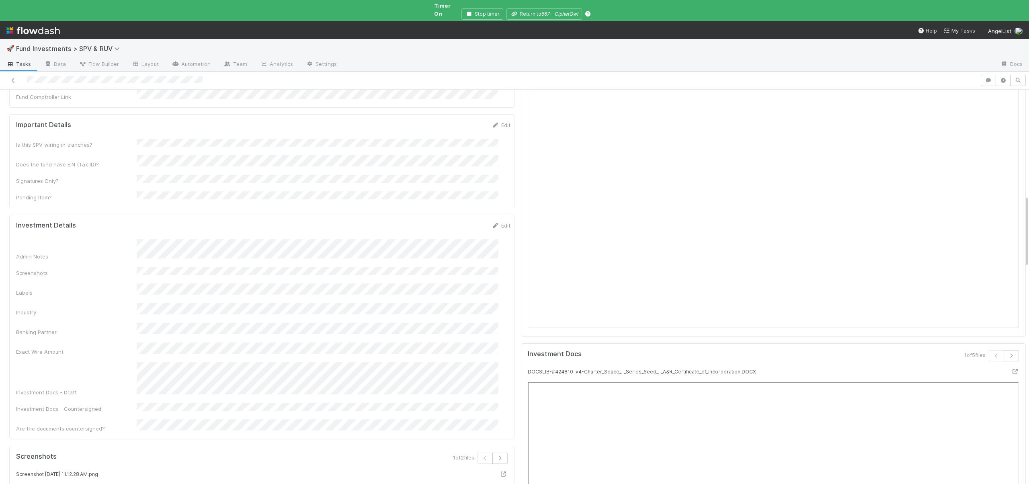
scroll to position [588, 0]
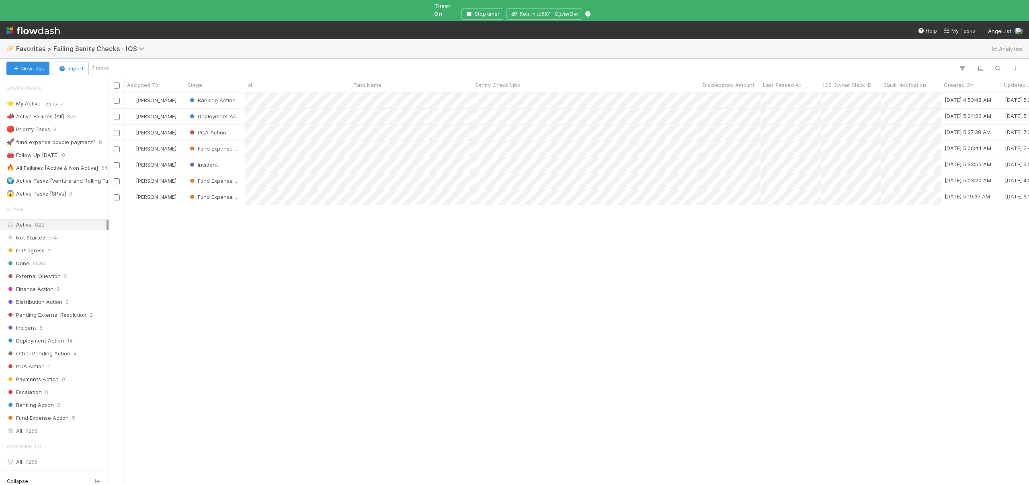
scroll to position [393, 915]
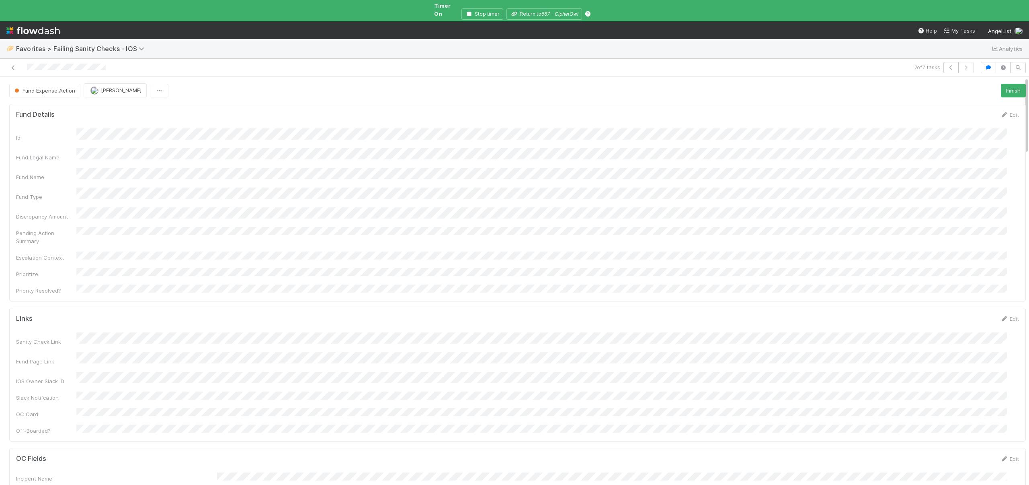
scroll to position [157, 985]
click at [985, 65] on icon "button" at bounding box center [989, 67] width 8 height 5
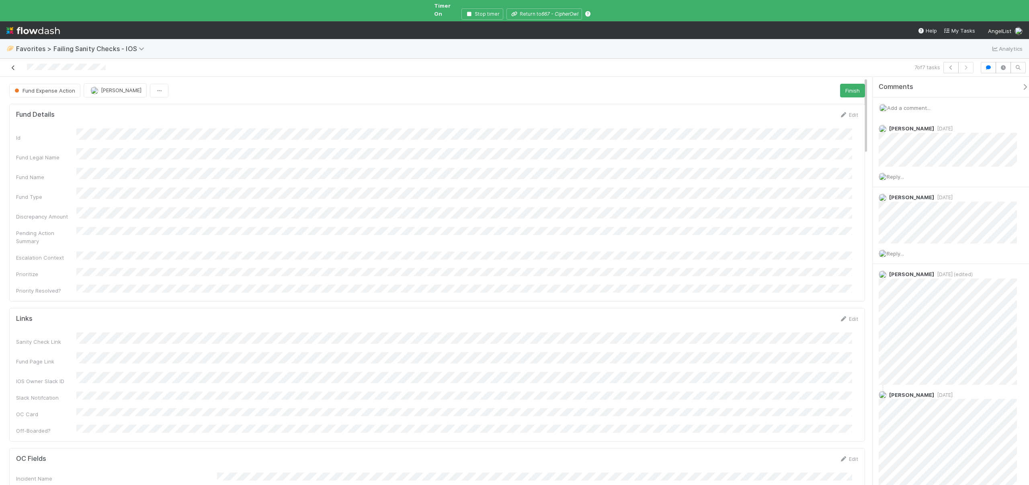
click at [14, 65] on icon at bounding box center [13, 67] width 8 height 5
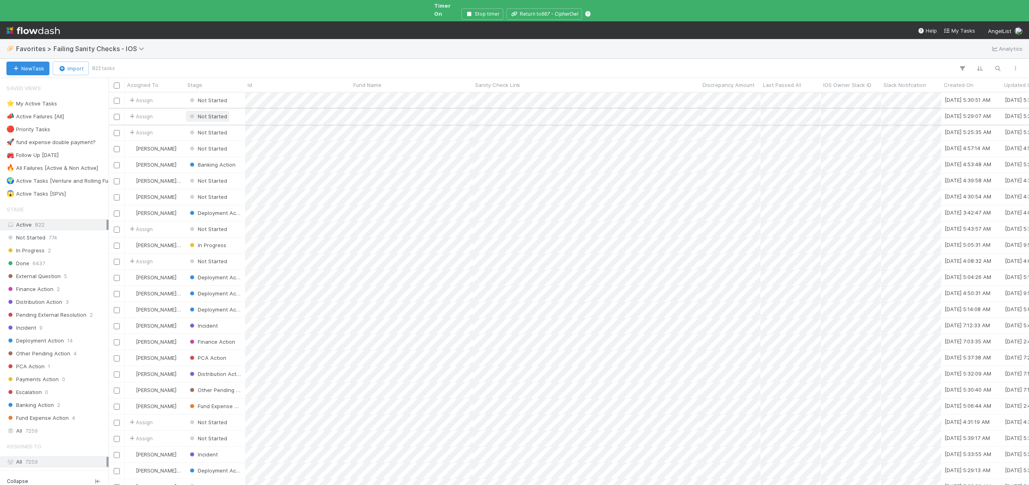
scroll to position [393, 915]
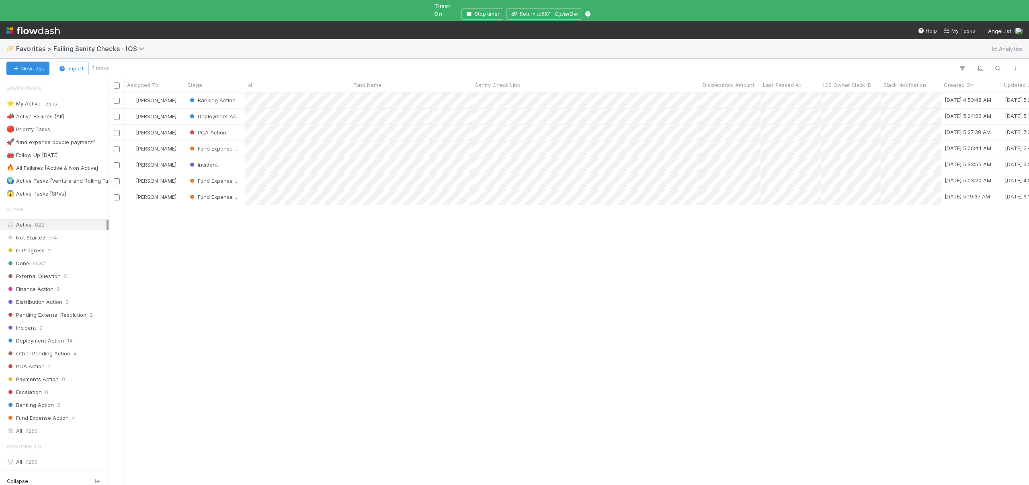
scroll to position [393, 915]
click at [178, 189] on div "[PERSON_NAME]" at bounding box center [155, 197] width 60 height 16
click at [179, 141] on div "[PERSON_NAME]" at bounding box center [155, 149] width 60 height 16
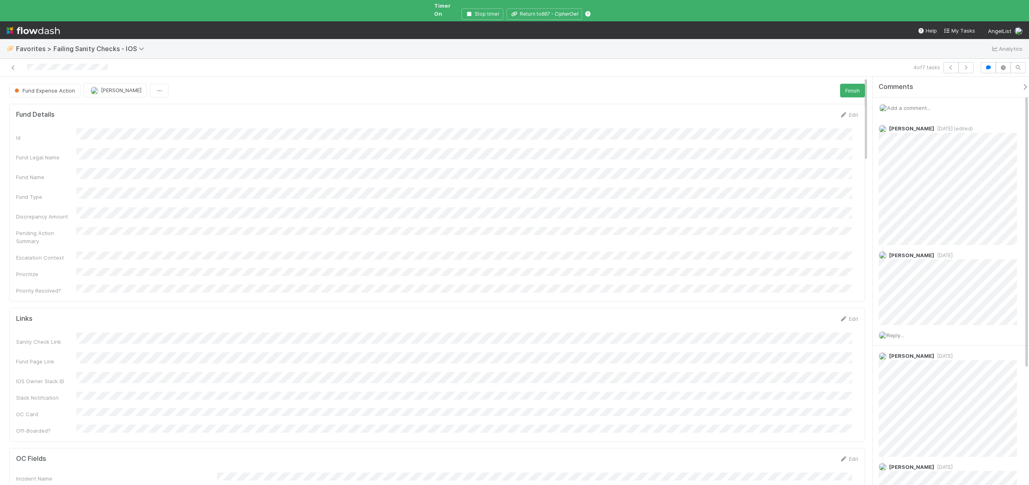
click at [218, 314] on form "Links Edit Sanity Check Link Fund Page Link IOS Owner Slack ID Slack Notifcatio…" at bounding box center [437, 374] width 842 height 120
click at [901, 105] on span "Add a comment..." at bounding box center [909, 108] width 43 height 6
click at [899, 225] on button "Add Comment" at bounding box center [909, 232] width 47 height 14
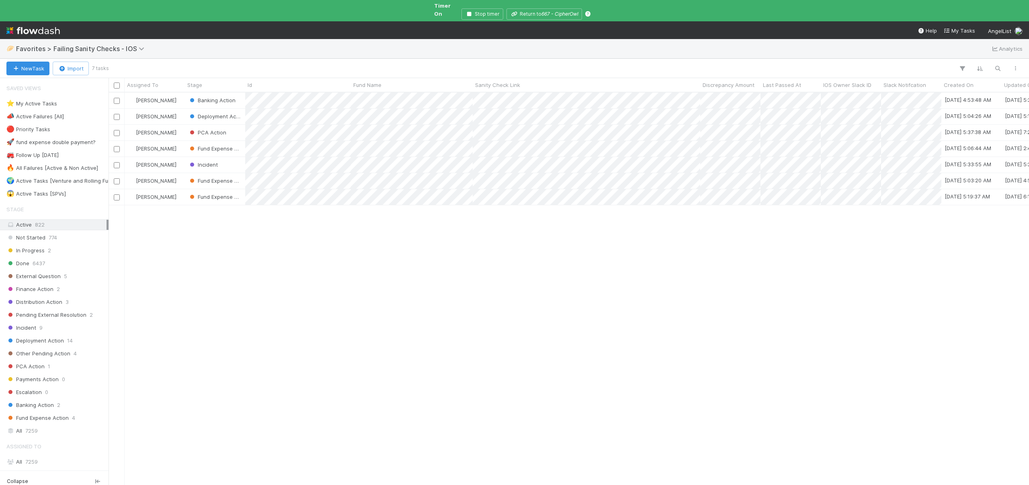
scroll to position [393, 915]
click at [177, 109] on div "[PERSON_NAME]" at bounding box center [155, 117] width 60 height 16
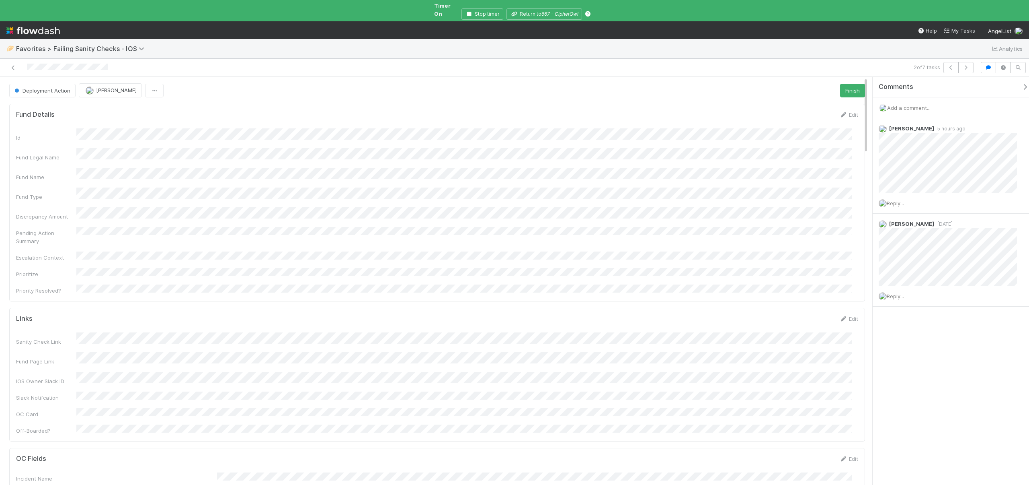
scroll to position [157, 830]
click at [615, 112] on form "Fund Details Edit Id Fund Legal Name Fund Name Fund Type Discrepancy Amount Pen…" at bounding box center [437, 203] width 842 height 184
click at [236, 227] on div "Pending Action Summary" at bounding box center [437, 236] width 842 height 18
click at [901, 105] on span "Add a comment..." at bounding box center [909, 108] width 43 height 6
click at [900, 105] on span "Add a comment..." at bounding box center [909, 108] width 43 height 6
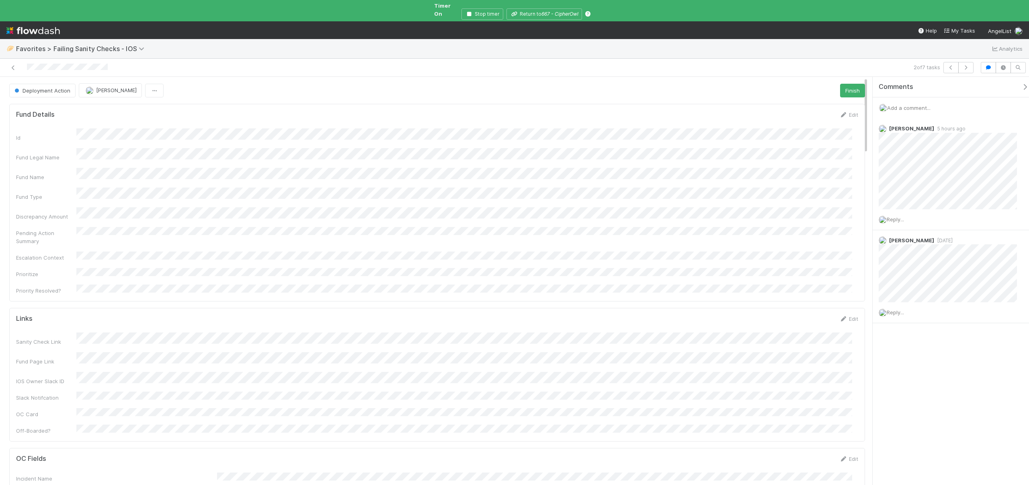
click at [901, 105] on span "Add a comment..." at bounding box center [909, 108] width 43 height 6
click at [906, 225] on button "Add Comment" at bounding box center [909, 232] width 47 height 14
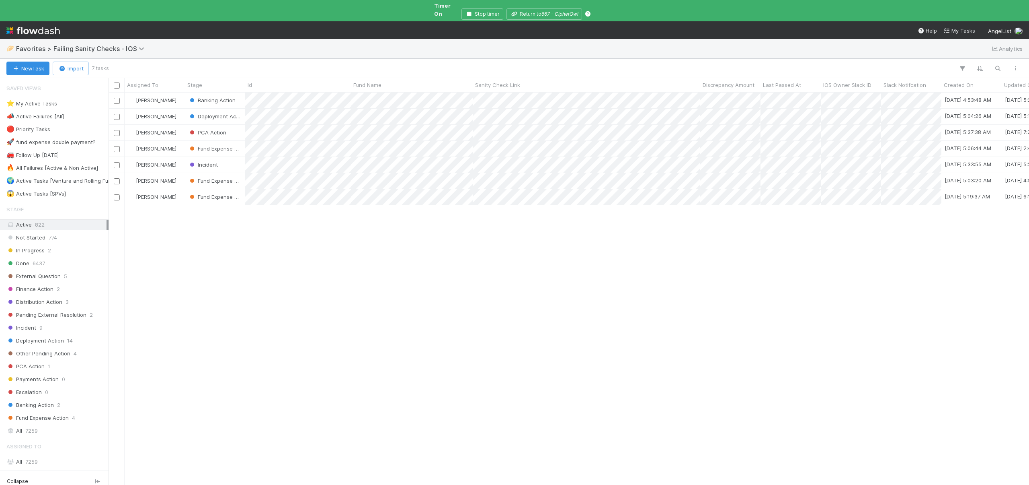
scroll to position [393, 915]
click at [183, 92] on div "[PERSON_NAME]" at bounding box center [155, 100] width 60 height 16
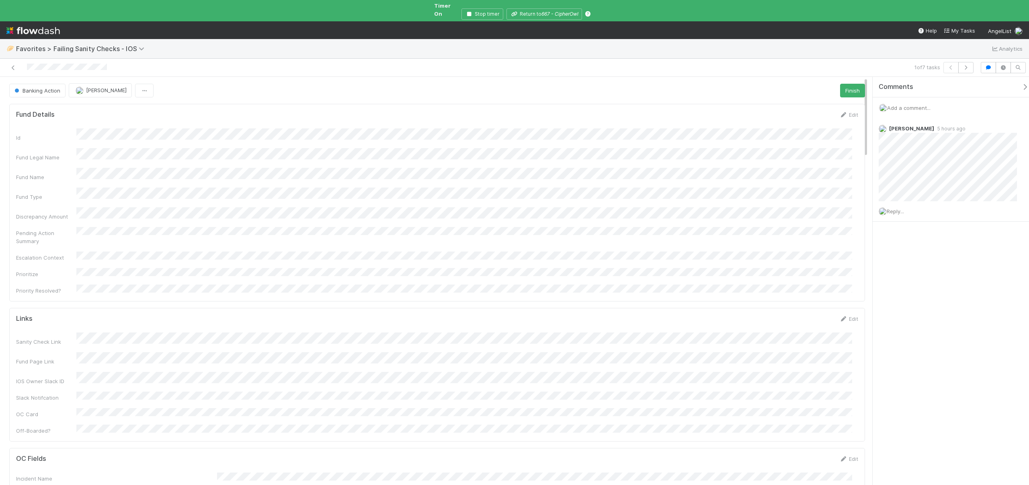
scroll to position [157, 830]
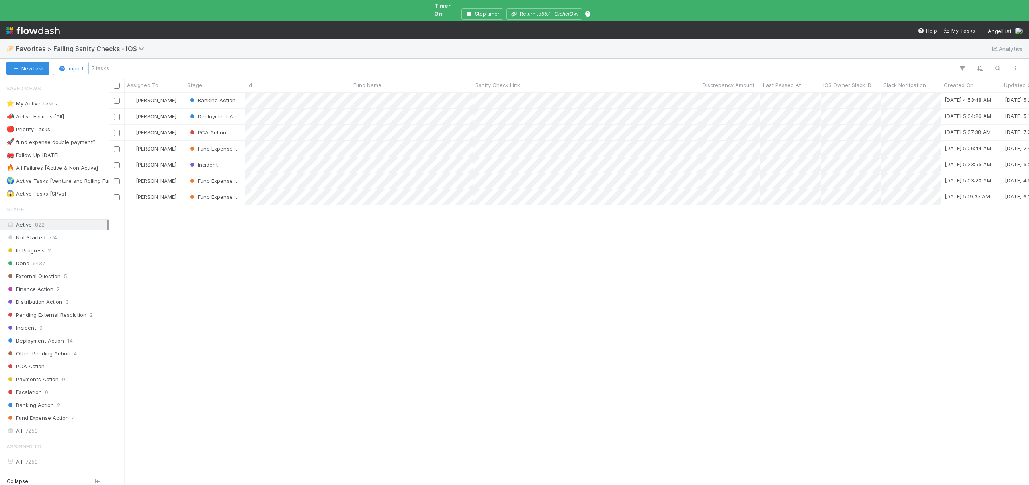
scroll to position [393, 915]
click at [181, 109] on div "[PERSON_NAME]" at bounding box center [155, 117] width 60 height 16
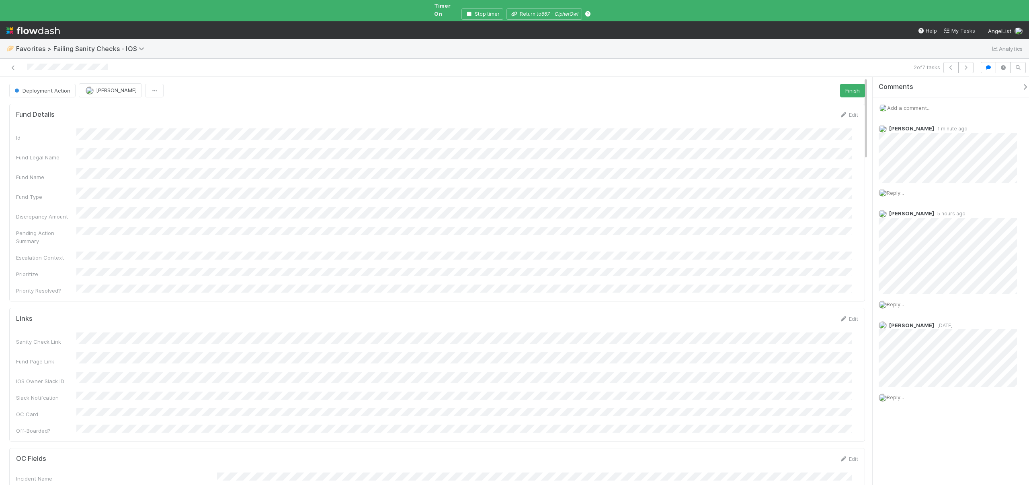
scroll to position [157, 830]
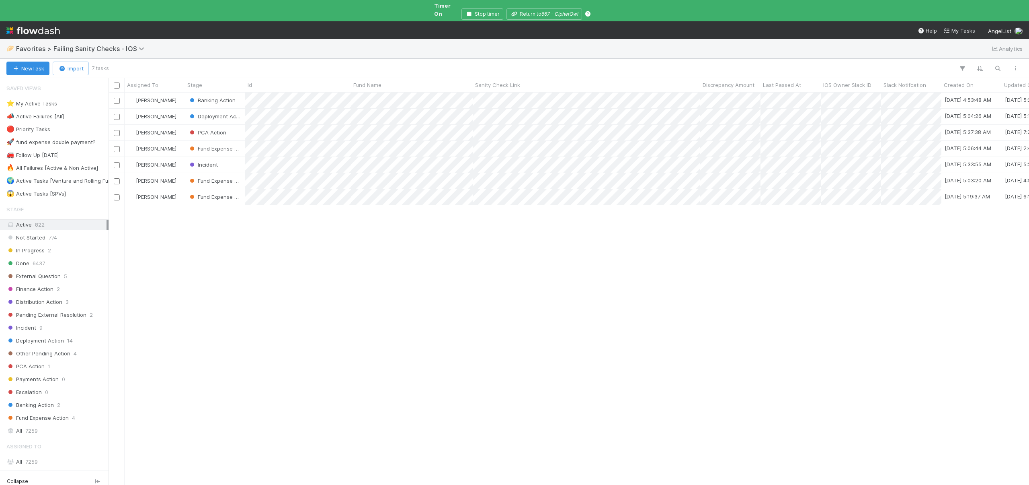
scroll to position [393, 915]
click at [236, 125] on div "PCA Action" at bounding box center [215, 133] width 60 height 16
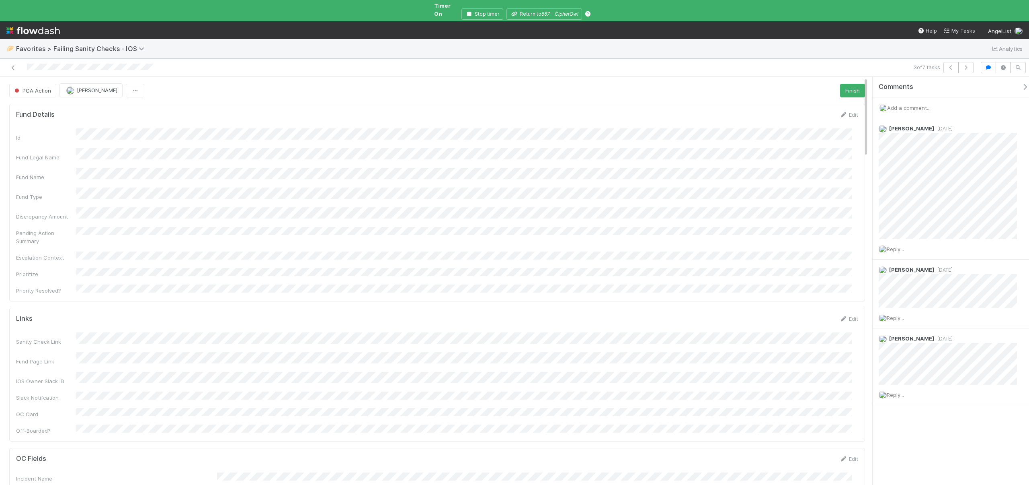
click at [896, 97] on div "Add a comment..." at bounding box center [954, 107] width 162 height 21
click at [898, 105] on span "Add a comment..." at bounding box center [909, 108] width 43 height 6
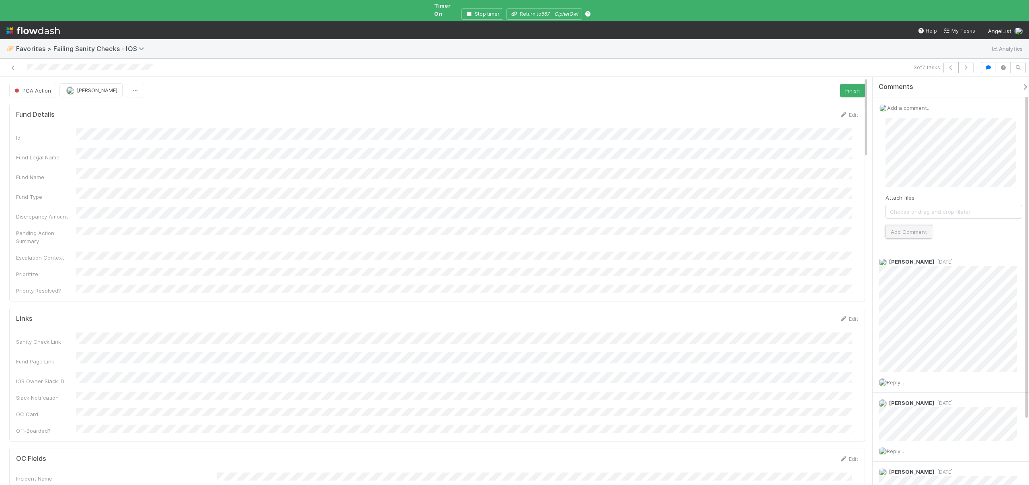
click at [898, 225] on button "Add Comment" at bounding box center [909, 232] width 47 height 14
click at [10, 65] on icon at bounding box center [13, 67] width 8 height 5
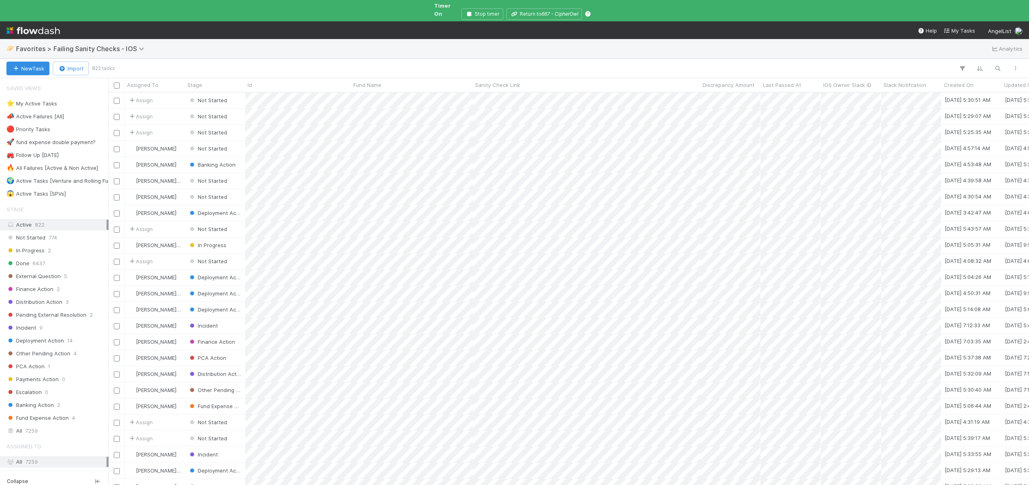
scroll to position [393, 915]
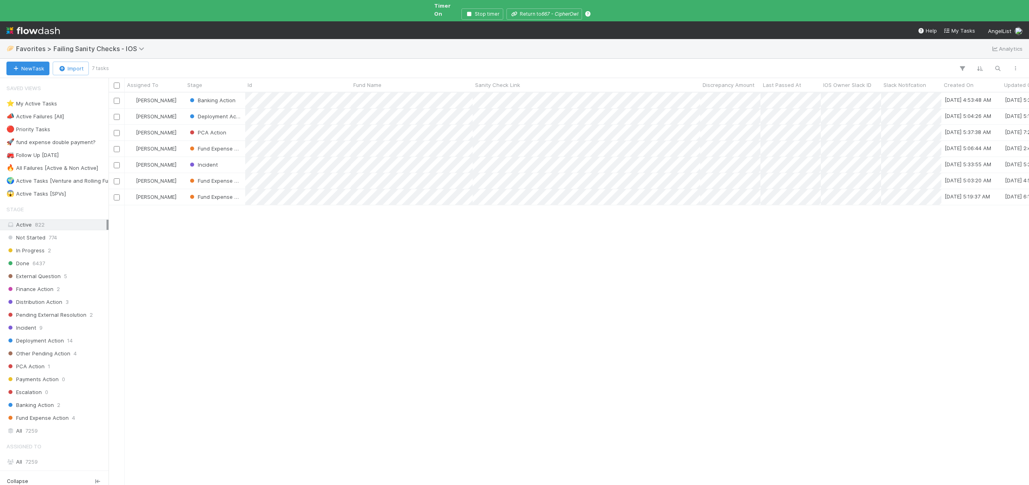
scroll to position [393, 915]
click at [178, 141] on div "[PERSON_NAME]" at bounding box center [155, 149] width 60 height 16
click at [178, 127] on div "[PERSON_NAME]" at bounding box center [155, 133] width 60 height 16
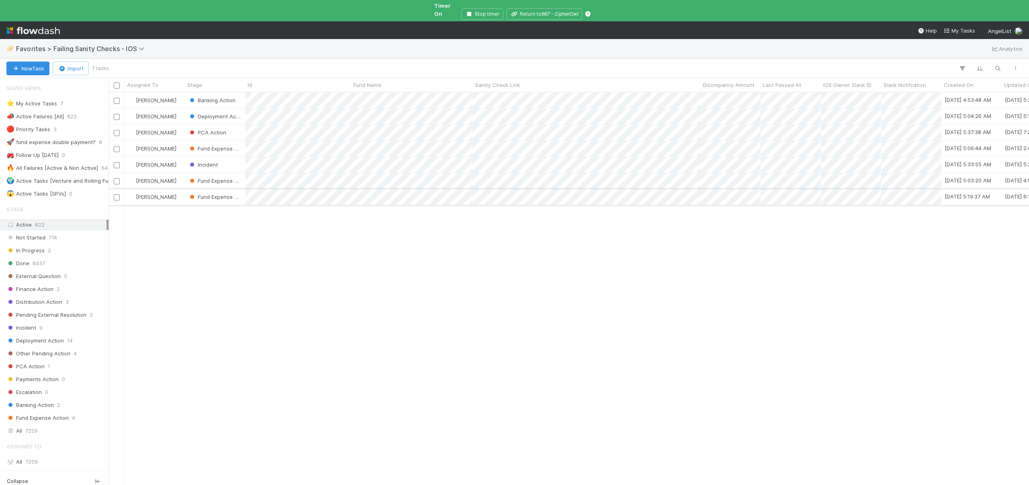
click at [180, 192] on div "[PERSON_NAME]" at bounding box center [155, 197] width 60 height 16
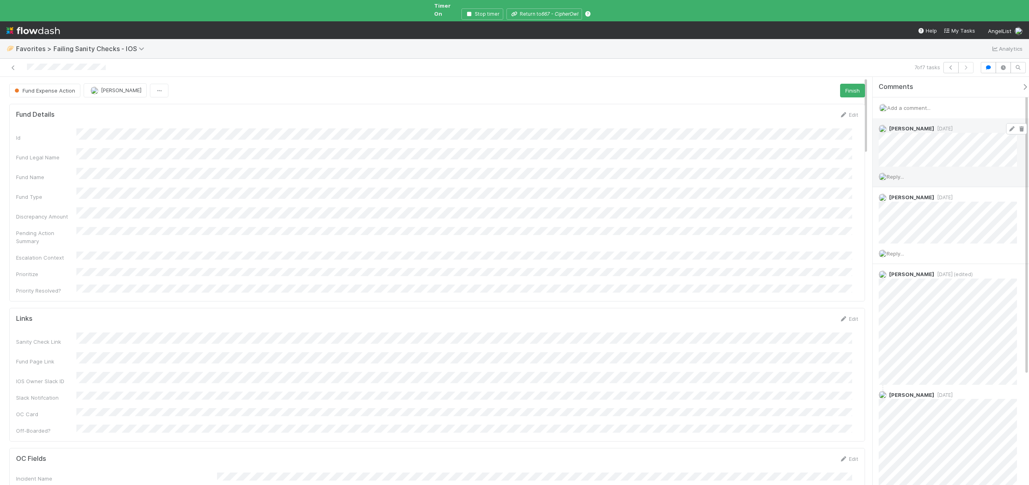
scroll to position [157, 830]
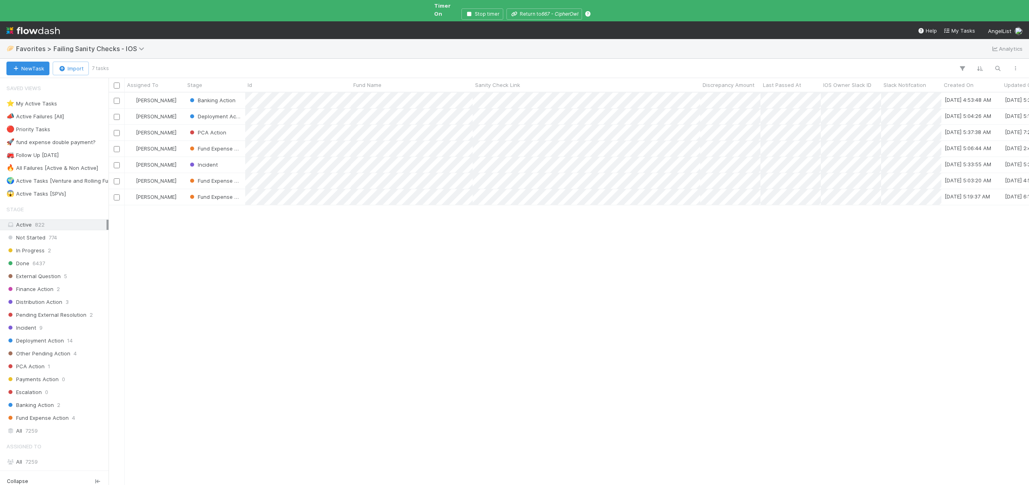
scroll to position [393, 915]
click at [178, 141] on div "[PERSON_NAME]" at bounding box center [155, 149] width 60 height 16
click at [177, 189] on div "[PERSON_NAME]" at bounding box center [155, 197] width 60 height 16
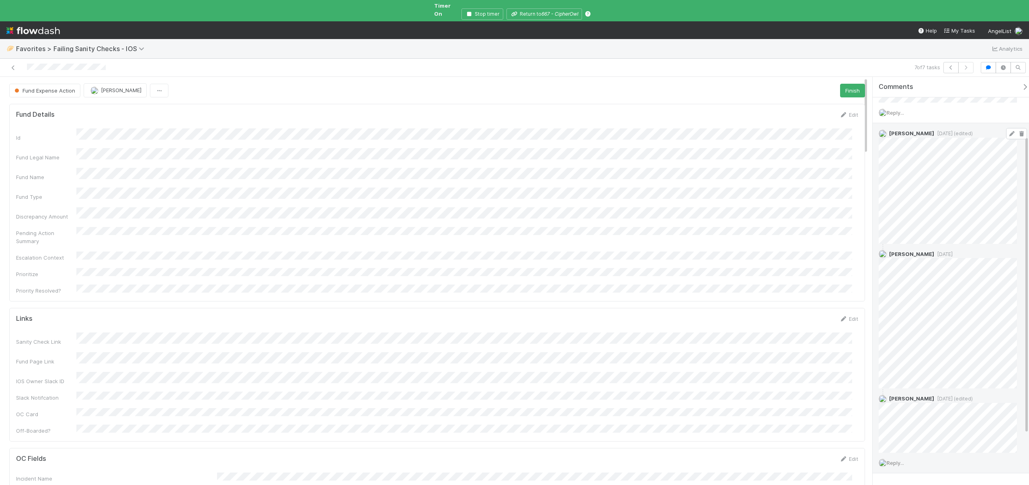
scroll to position [162, 0]
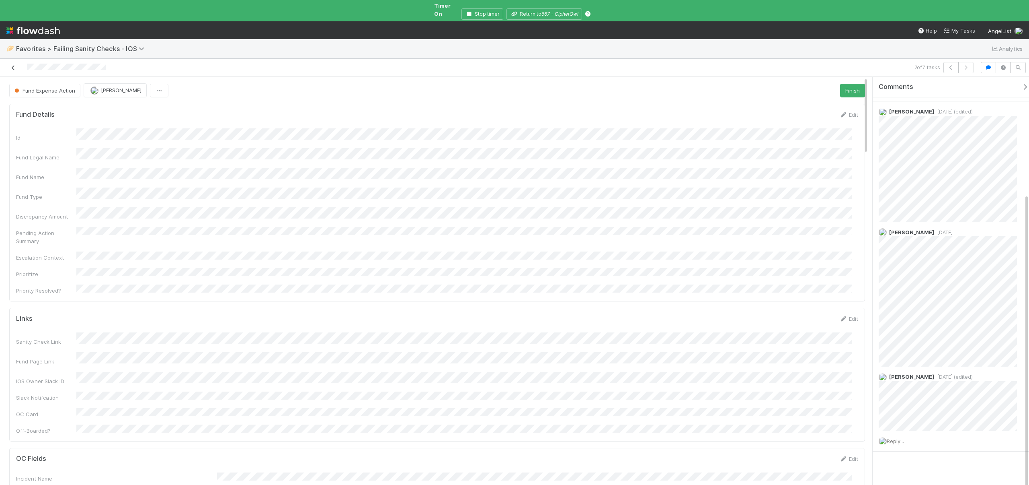
click at [14, 65] on icon at bounding box center [13, 67] width 8 height 5
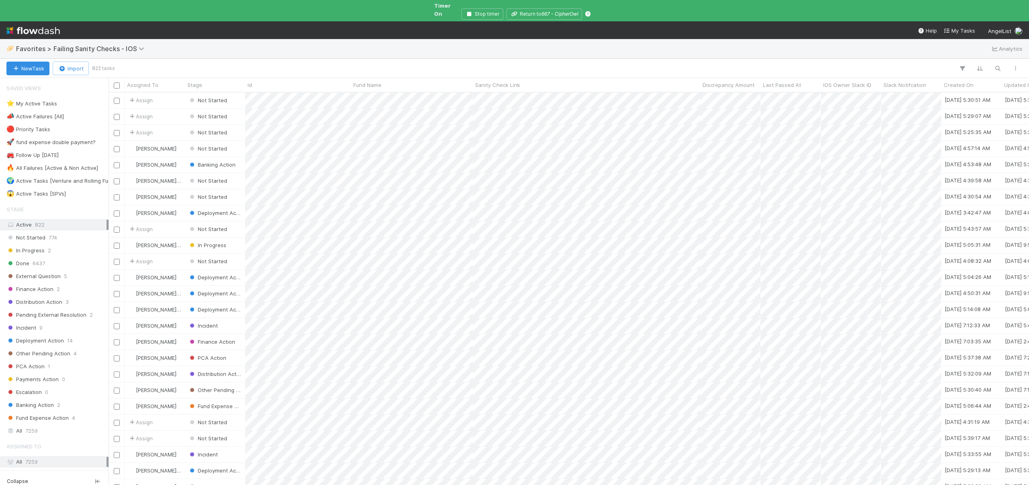
scroll to position [393, 915]
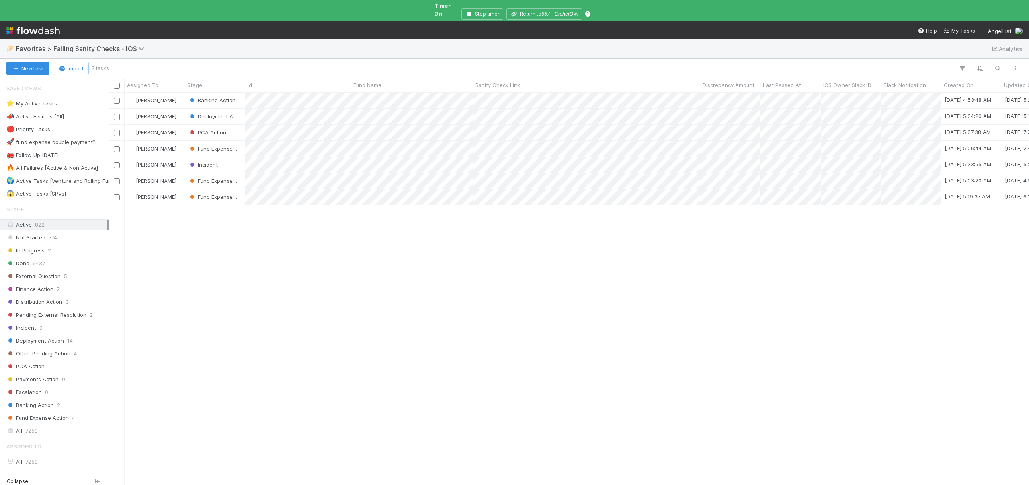
scroll to position [393, 915]
click at [179, 110] on div "[PERSON_NAME]" at bounding box center [155, 117] width 60 height 16
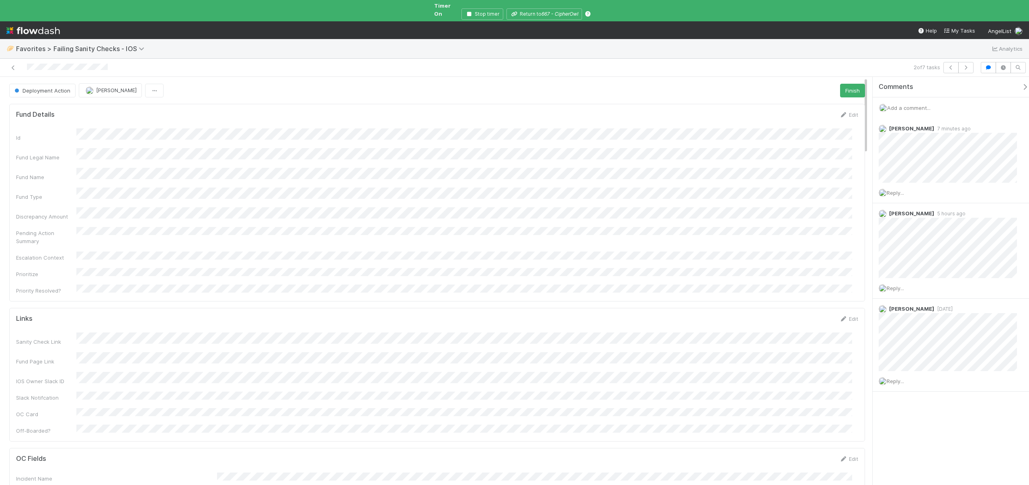
scroll to position [157, 830]
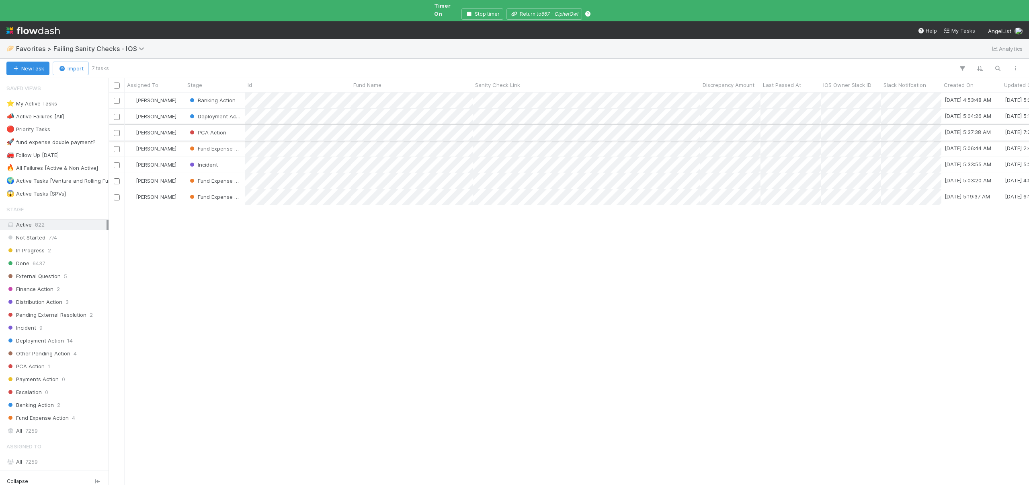
scroll to position [393, 915]
click at [237, 125] on div "PCA Action" at bounding box center [215, 133] width 60 height 16
click at [180, 190] on div "[PERSON_NAME]" at bounding box center [155, 197] width 60 height 16
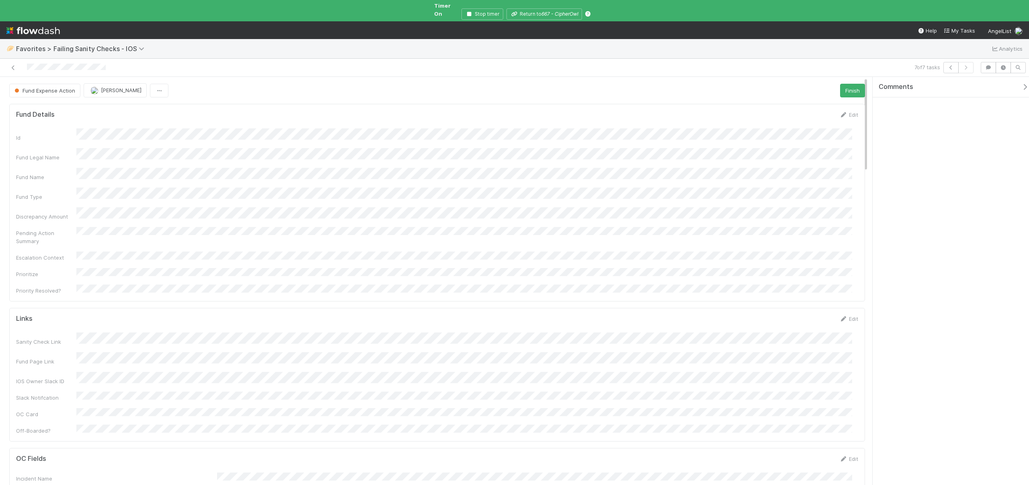
scroll to position [157, 830]
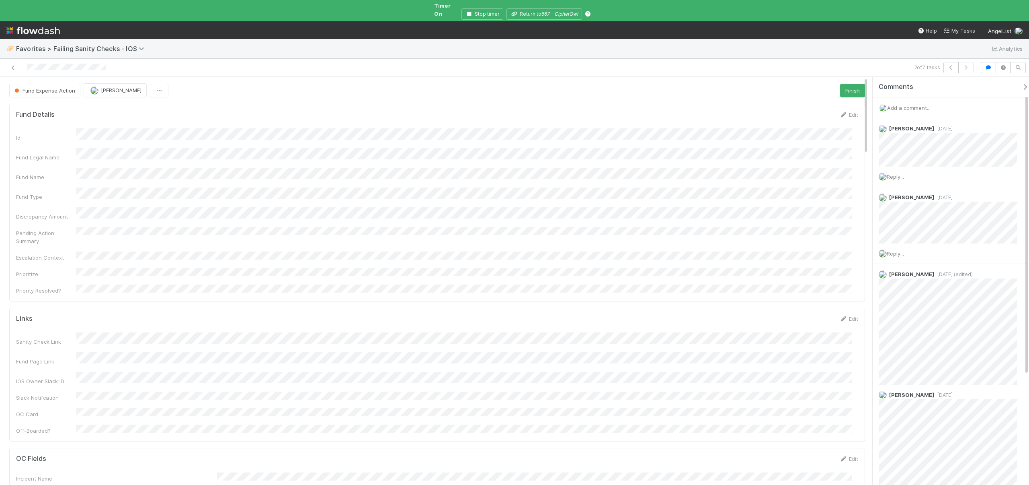
click at [917, 97] on div "Add a comment..." at bounding box center [954, 107] width 162 height 21
click at [918, 105] on span "Add a comment..." at bounding box center [909, 108] width 43 height 6
click at [909, 228] on button "Add Comment" at bounding box center [909, 232] width 47 height 14
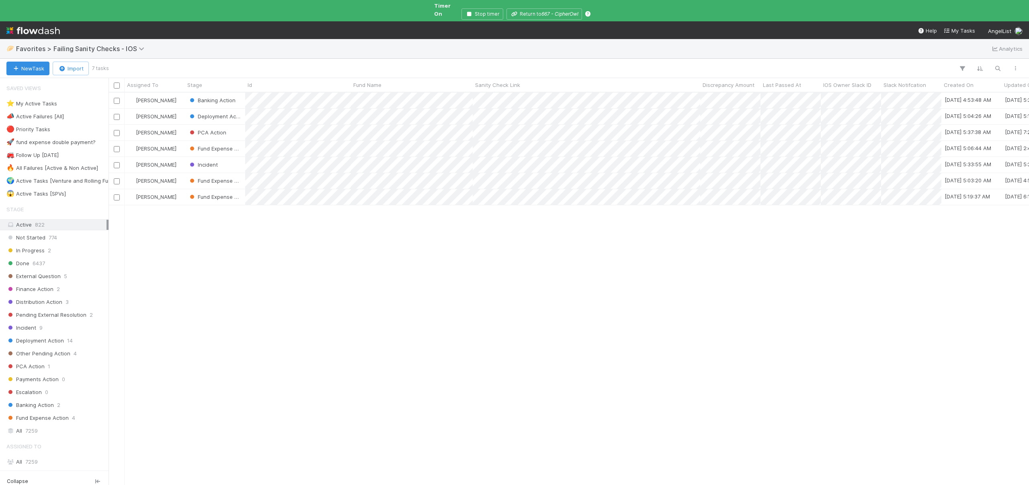
scroll to position [393, 915]
click at [182, 109] on div "[PERSON_NAME]" at bounding box center [155, 117] width 60 height 16
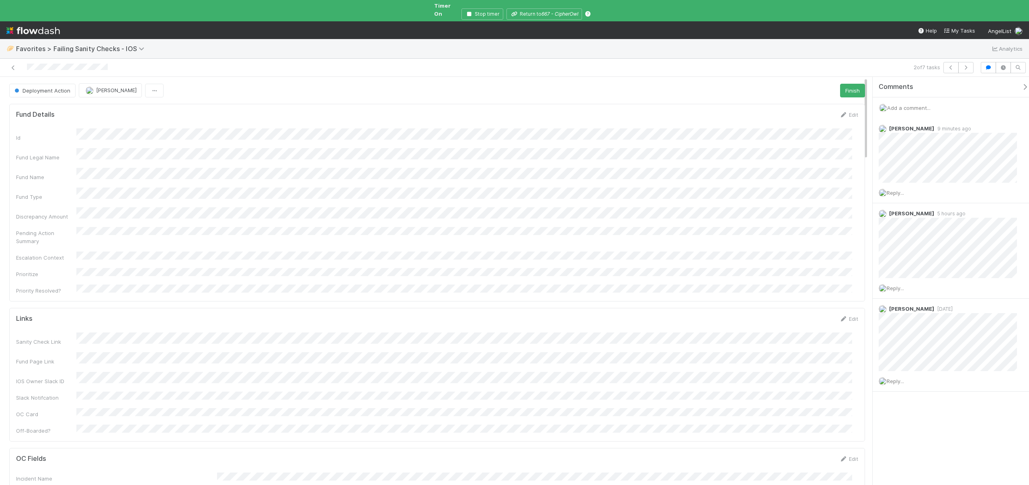
scroll to position [157, 830]
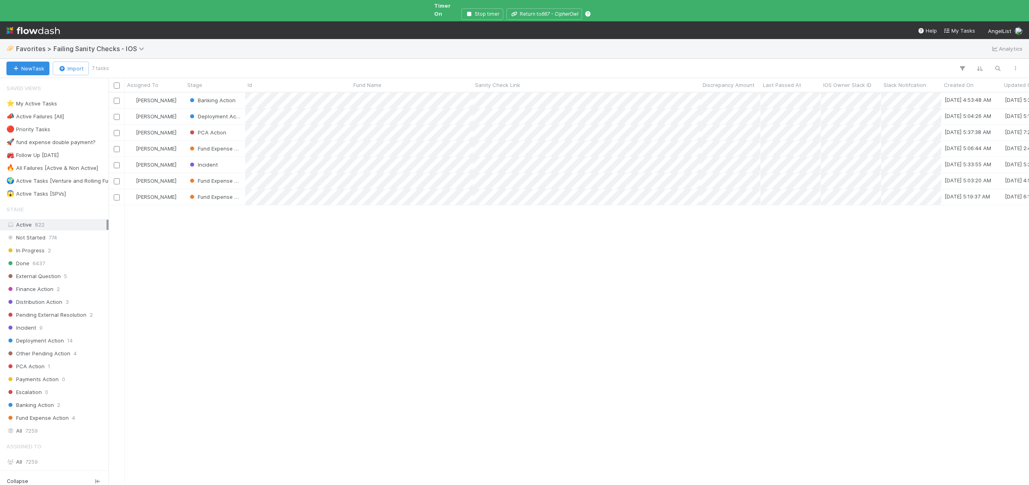
scroll to position [393, 915]
click at [181, 157] on div "[PERSON_NAME]" at bounding box center [155, 165] width 60 height 16
click at [176, 141] on div "[PERSON_NAME]" at bounding box center [155, 149] width 60 height 16
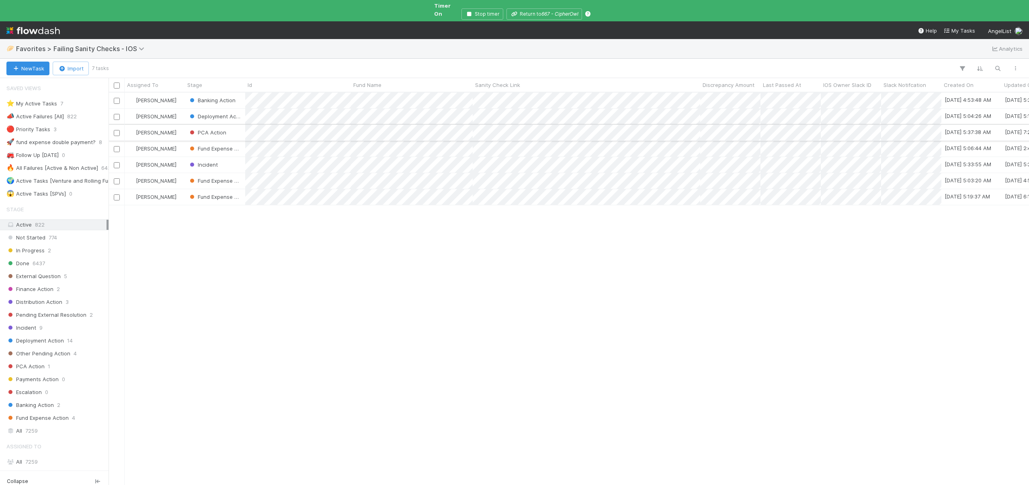
click at [179, 125] on div "[PERSON_NAME]" at bounding box center [155, 133] width 60 height 16
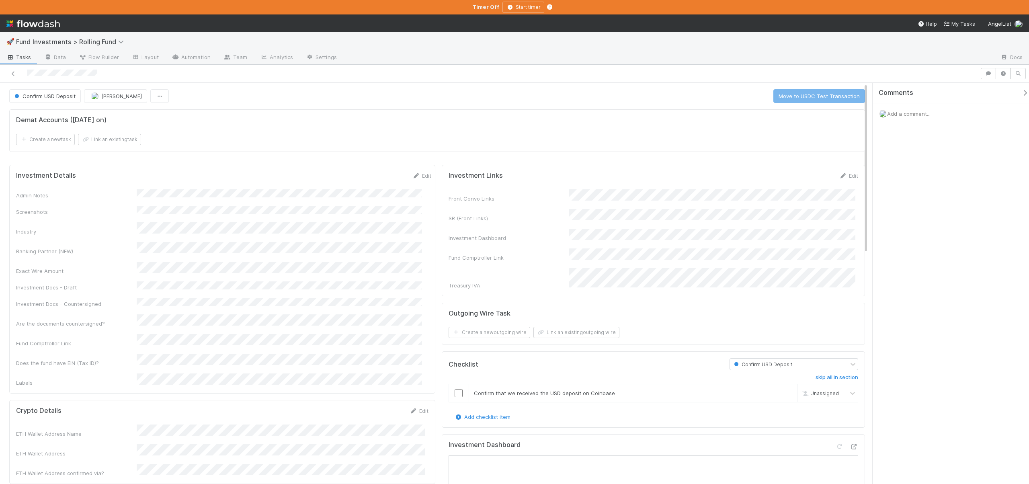
click at [34, 97] on span "Confirm USD Deposit" at bounding box center [44, 96] width 63 height 6
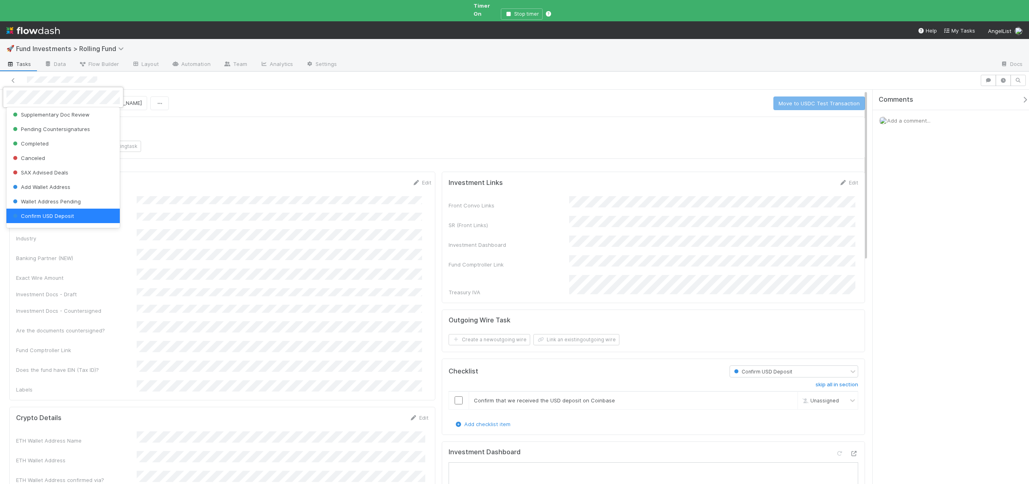
scroll to position [244, 0]
drag, startPoint x: 732, startPoint y: 89, endPoint x: 768, endPoint y: 88, distance: 36.2
click at [735, 88] on div at bounding box center [514, 242] width 1029 height 484
click at [455, 397] on input "checkbox" at bounding box center [459, 401] width 8 height 8
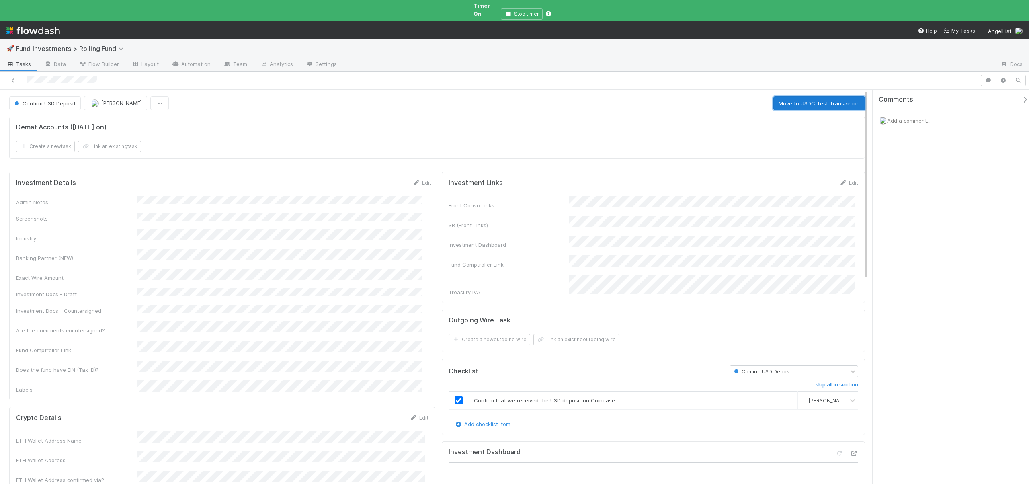
click at [818, 97] on button "Move to USDC Test Transaction" at bounding box center [820, 104] width 92 height 14
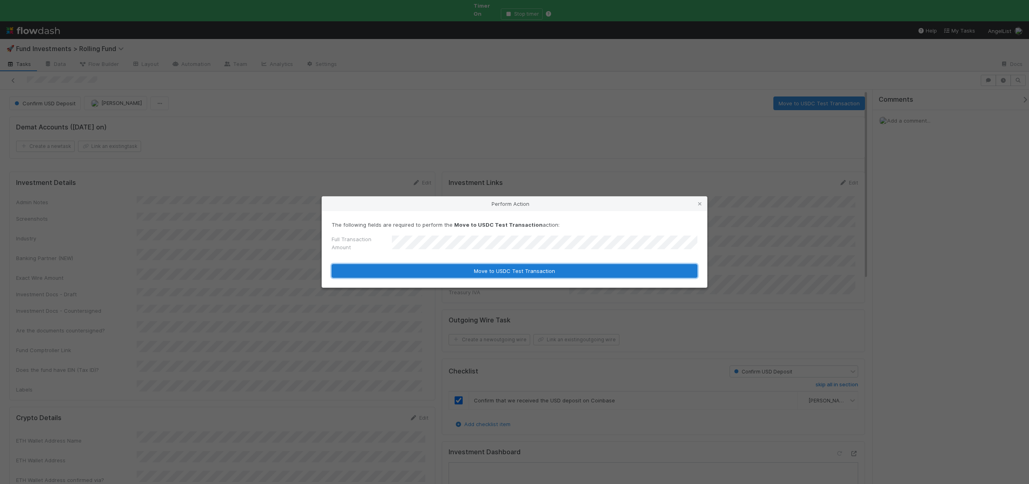
click at [482, 272] on button "Move to USDC Test Transaction" at bounding box center [515, 271] width 366 height 14
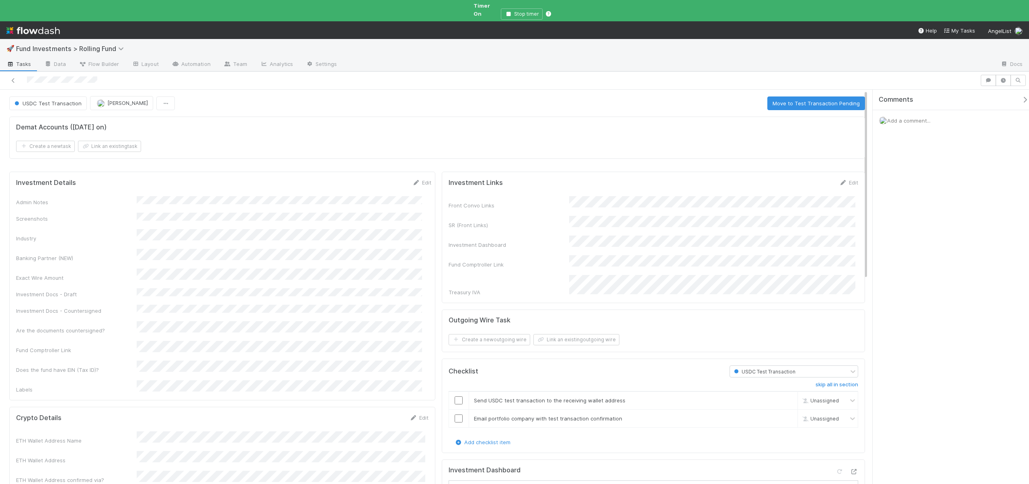
scroll to position [177, 0]
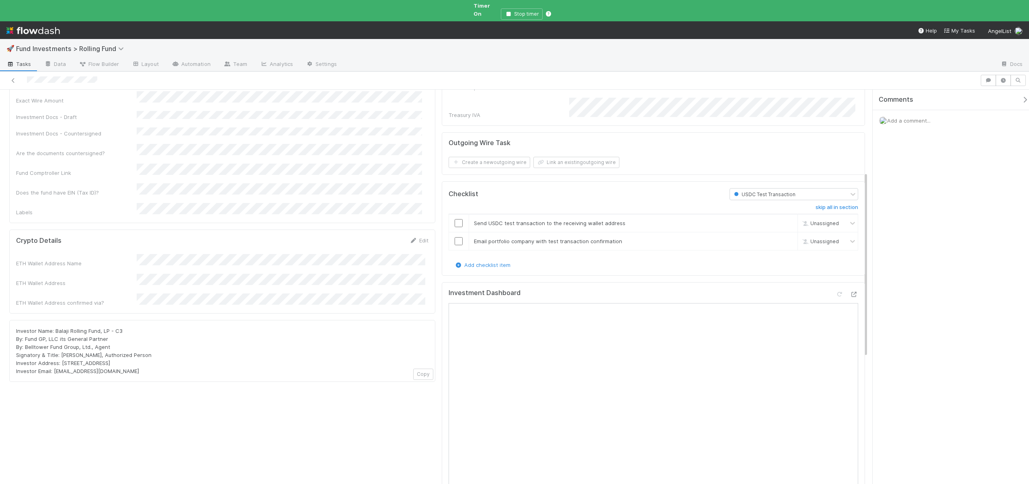
click at [183, 254] on div "ETH Wallet Address Name ETH Wallet Address ETH Wallet Address confirmed via?" at bounding box center [222, 280] width 413 height 53
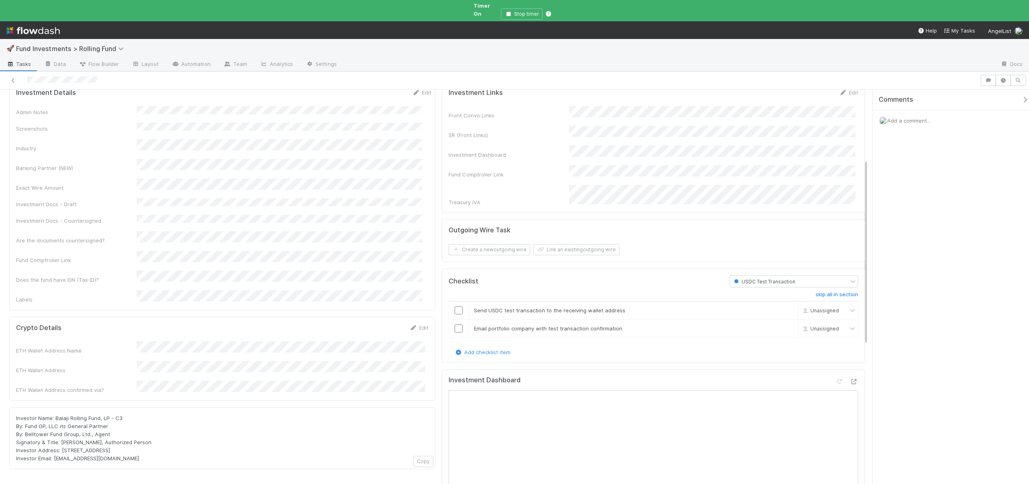
scroll to position [89, 0]
click at [458, 307] on input "checkbox" at bounding box center [459, 311] width 8 height 8
click at [469, 325] on div "Email portfolio company with test transaction confirmation" at bounding box center [621, 329] width 307 height 8
click at [449, 325] on div at bounding box center [459, 329] width 20 height 8
click at [455, 325] on input "checkbox" at bounding box center [459, 329] width 8 height 8
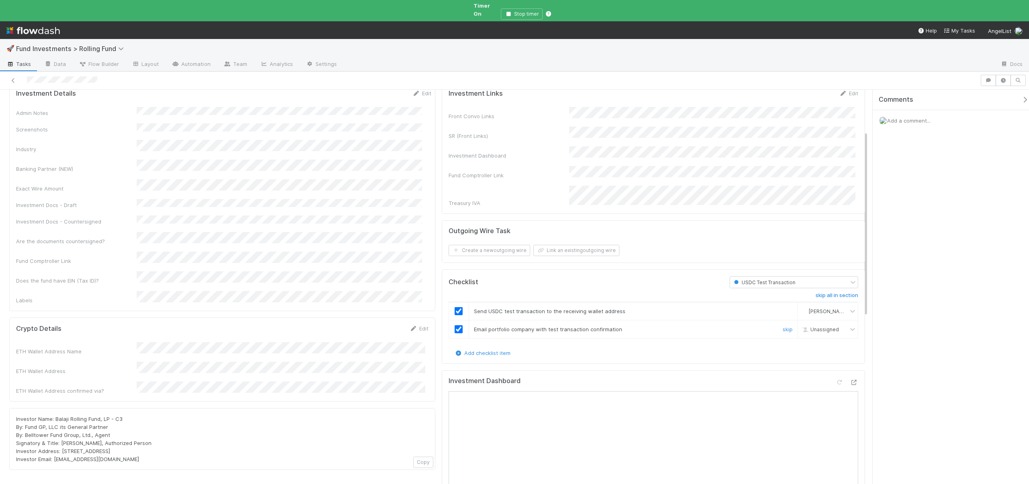
checkbox input "true"
click at [450, 325] on div at bounding box center [459, 329] width 20 height 8
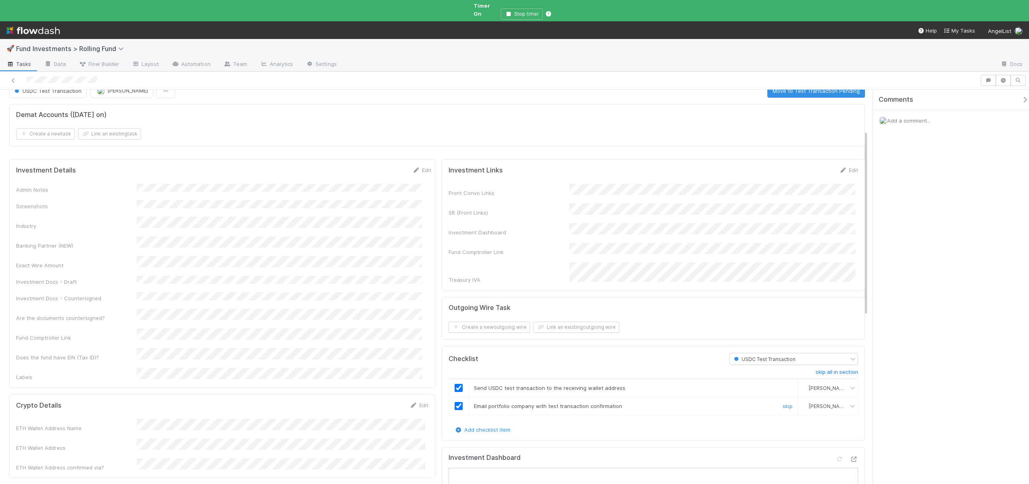
scroll to position [0, 0]
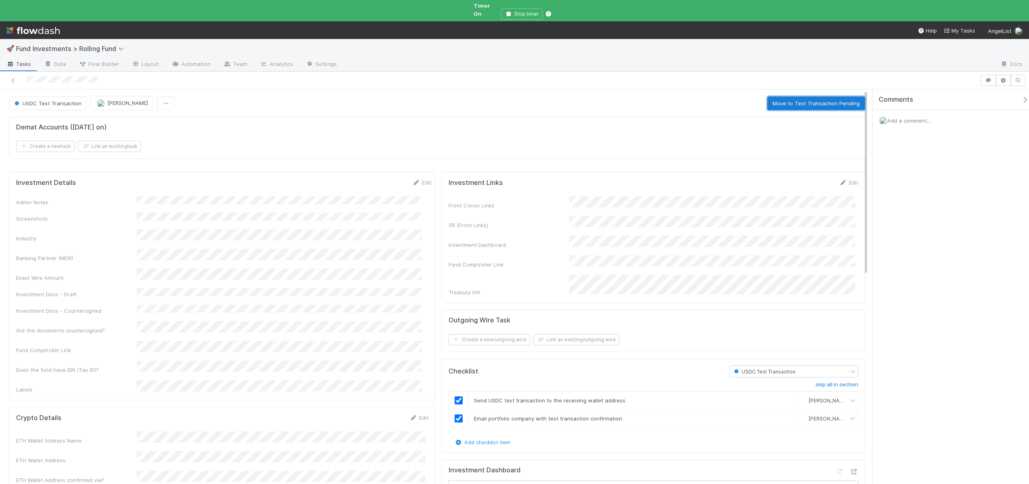
click at [823, 97] on button "Move to Test Transaction Pending" at bounding box center [817, 104] width 98 height 14
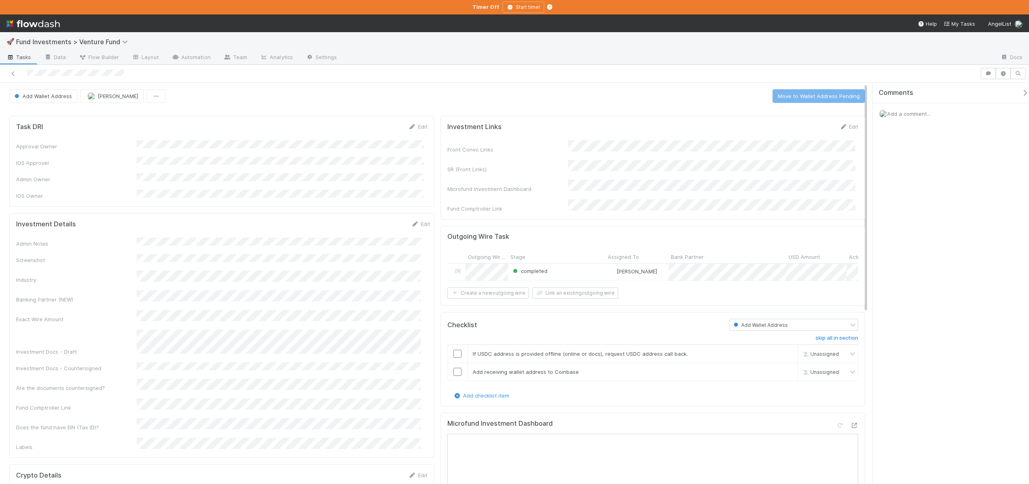
click at [534, 91] on div "Add Wallet Address [PERSON_NAME] Move to Wallet Address Pending" at bounding box center [437, 96] width 856 height 14
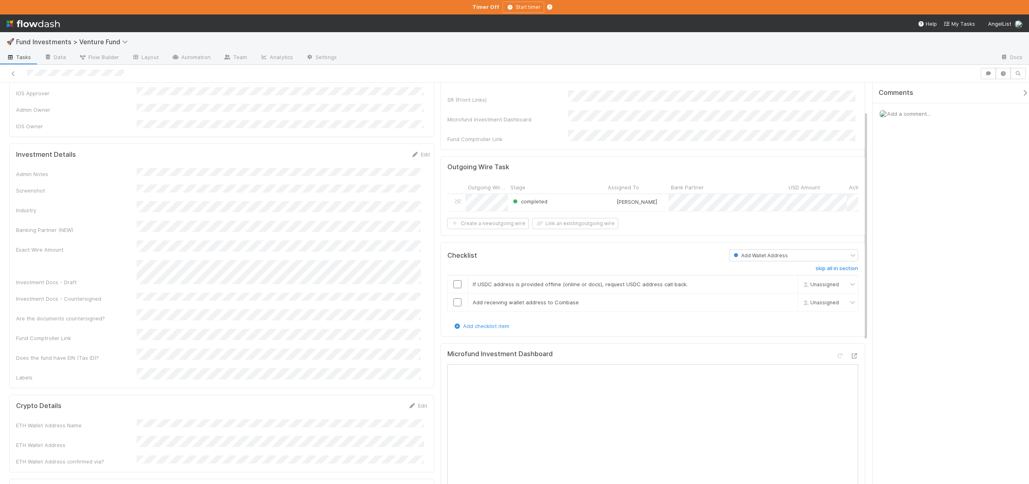
scroll to position [75, 0]
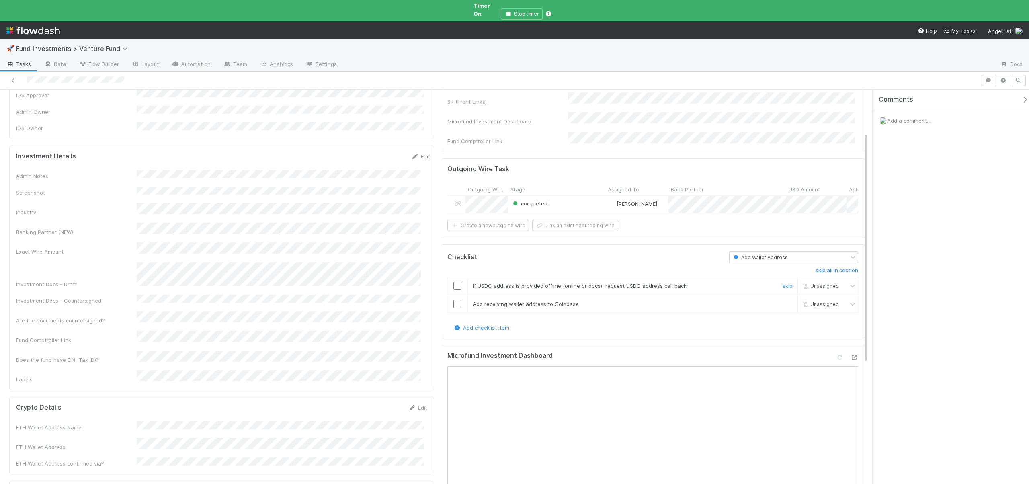
click at [455, 282] on input "checkbox" at bounding box center [458, 286] width 8 height 8
click at [454, 300] on input "checkbox" at bounding box center [458, 304] width 8 height 8
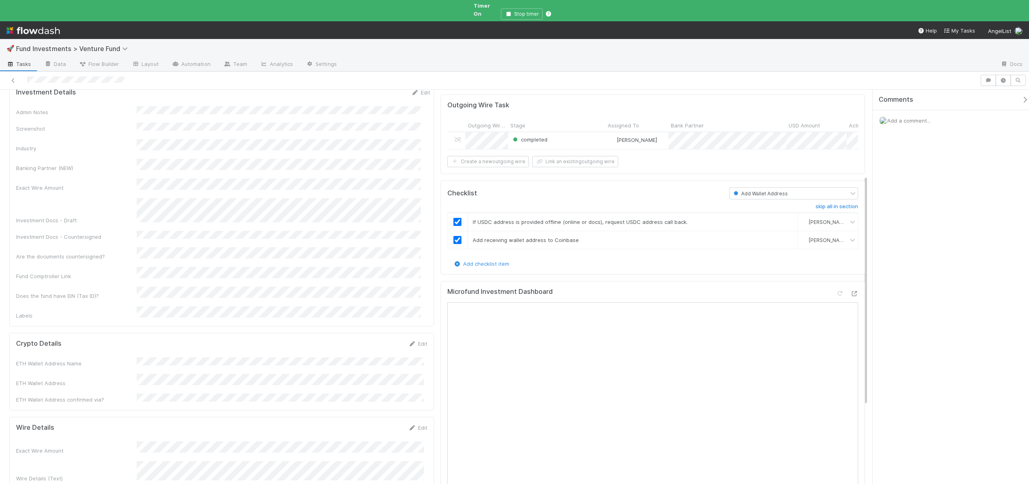
scroll to position [150, 0]
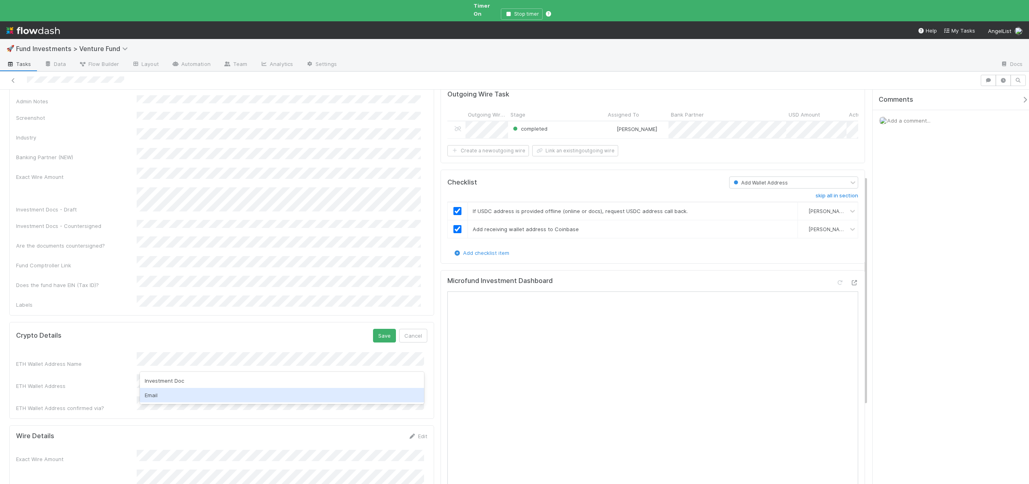
click at [149, 394] on div "Email" at bounding box center [282, 395] width 284 height 14
click at [375, 329] on button "Save" at bounding box center [384, 336] width 23 height 14
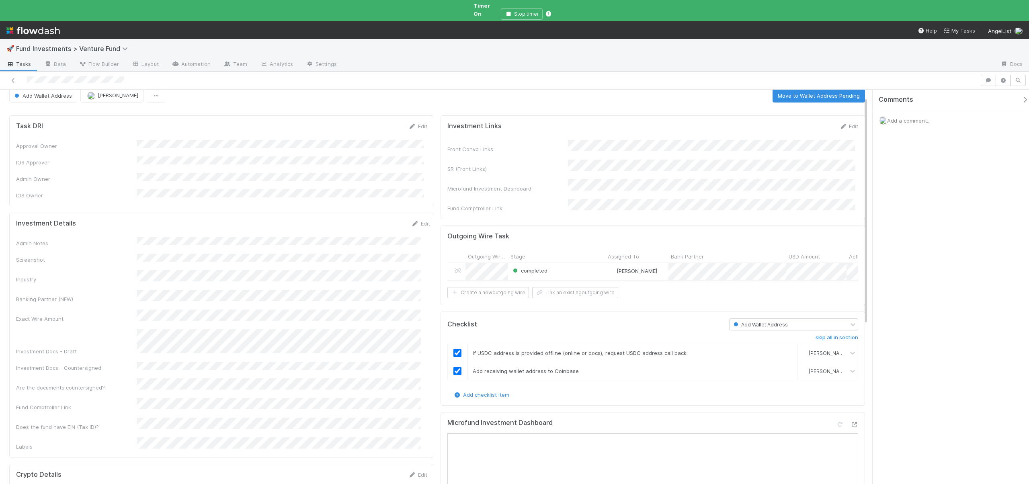
scroll to position [0, 0]
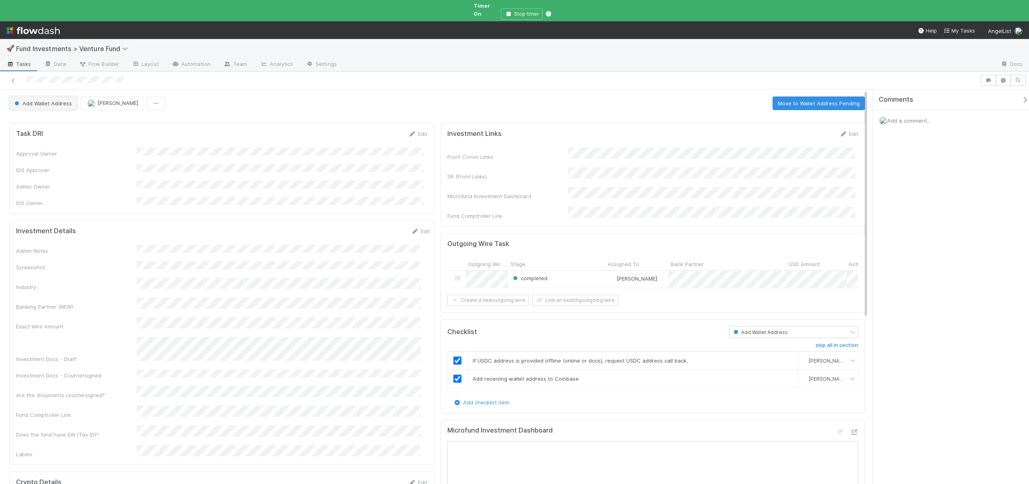
click at [48, 97] on button "Add Wallet Address" at bounding box center [43, 104] width 68 height 14
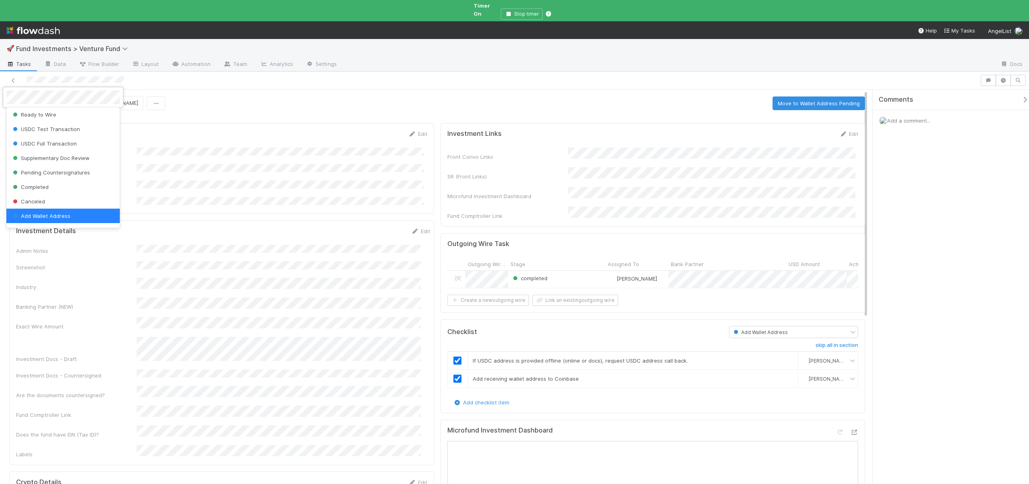
click at [799, 92] on div at bounding box center [514, 242] width 1029 height 484
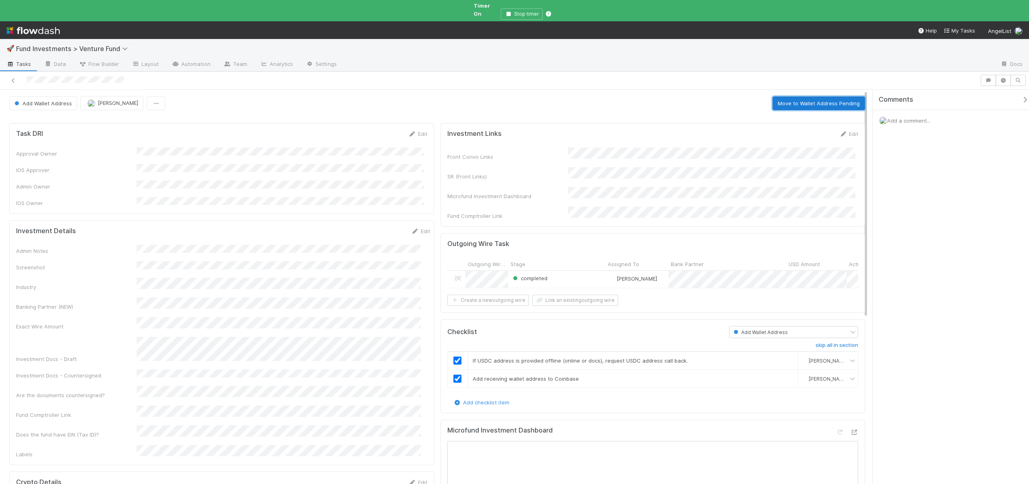
click at [800, 97] on button "Move to Wallet Address Pending" at bounding box center [819, 104] width 92 height 14
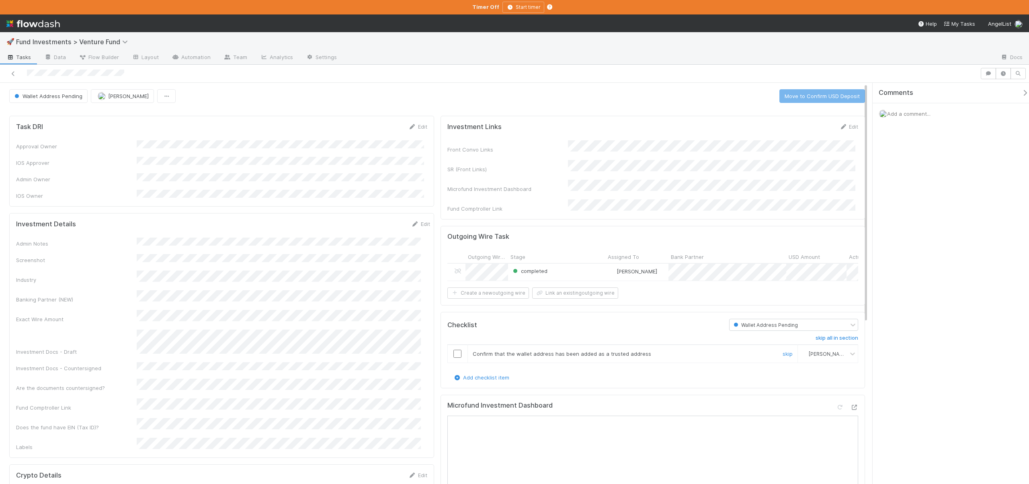
click at [454, 354] on input "checkbox" at bounding box center [458, 354] width 8 height 8
click at [807, 95] on button "Move to Confirm USD Deposit" at bounding box center [823, 96] width 86 height 14
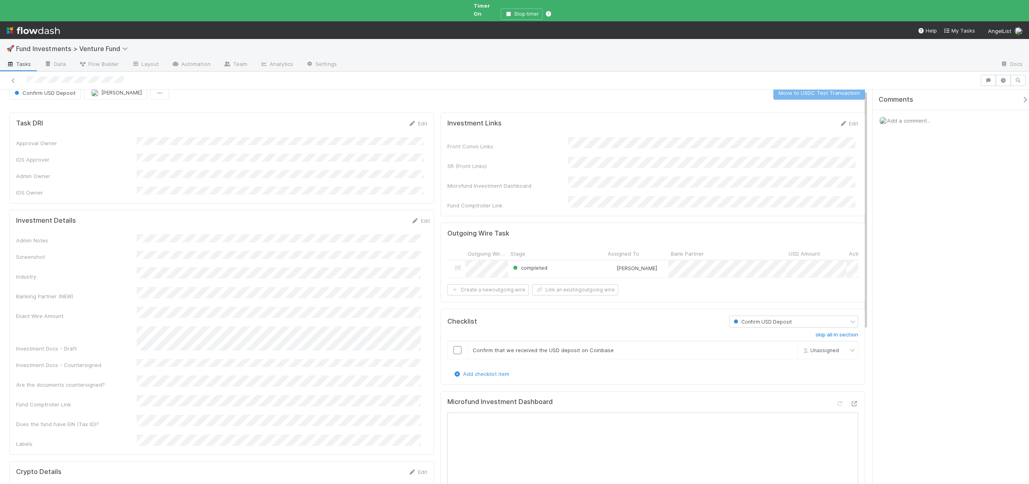
scroll to position [0, 0]
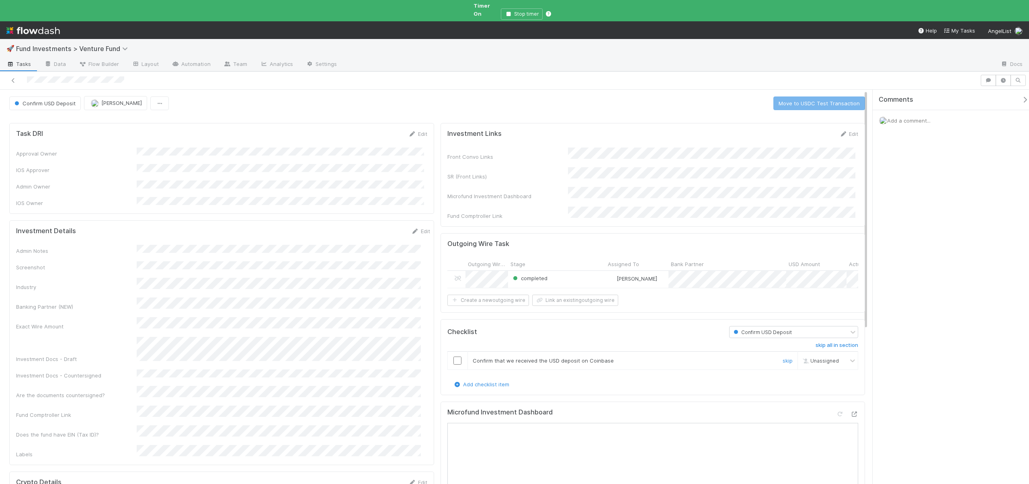
click at [454, 357] on input "checkbox" at bounding box center [458, 361] width 8 height 8
click at [808, 97] on button "Move to USDC Test Transaction" at bounding box center [820, 104] width 92 height 14
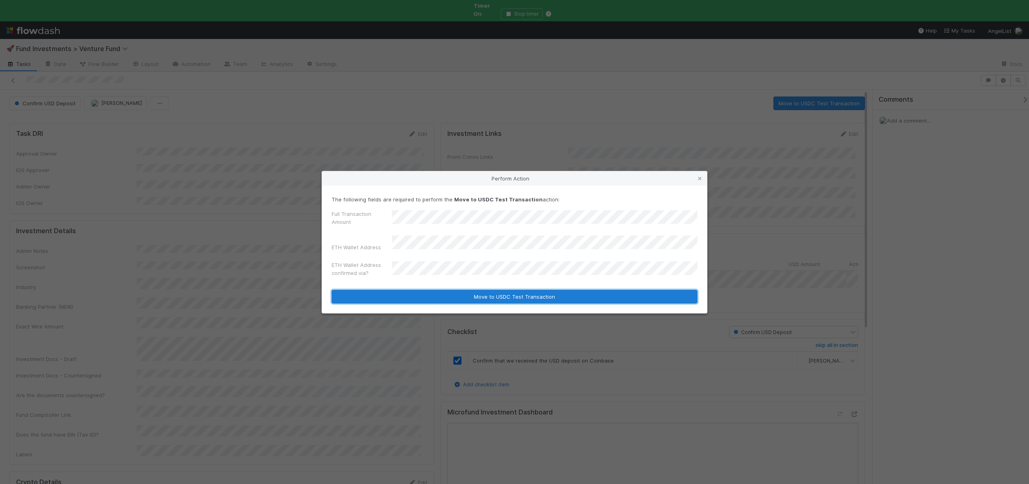
click at [444, 292] on button "Move to USDC Test Transaction" at bounding box center [515, 297] width 366 height 14
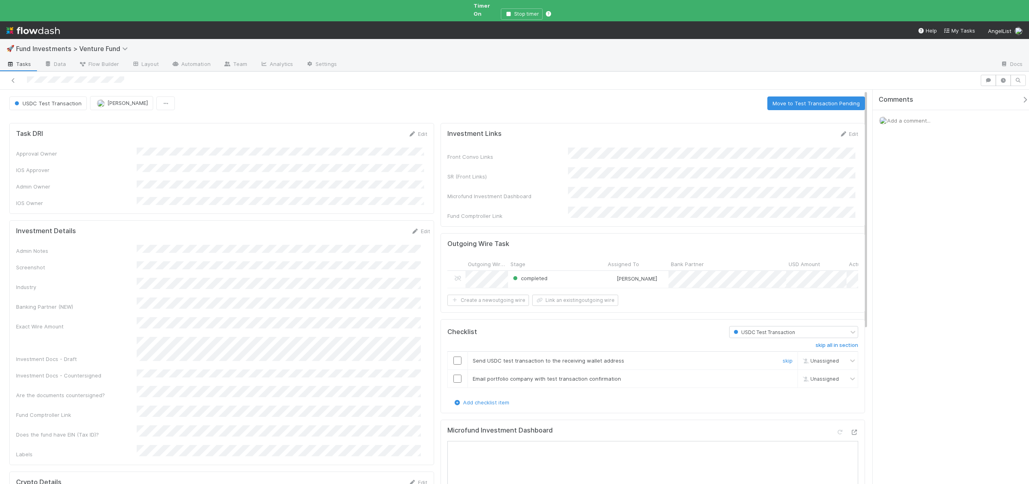
click at [454, 357] on input "checkbox" at bounding box center [458, 361] width 8 height 8
click at [455, 375] on input "checkbox" at bounding box center [458, 379] width 8 height 8
click at [450, 375] on div at bounding box center [458, 379] width 20 height 8
click at [454, 375] on input "checkbox" at bounding box center [458, 379] width 8 height 8
click at [812, 97] on button "Move to Test Transaction Pending" at bounding box center [817, 104] width 98 height 14
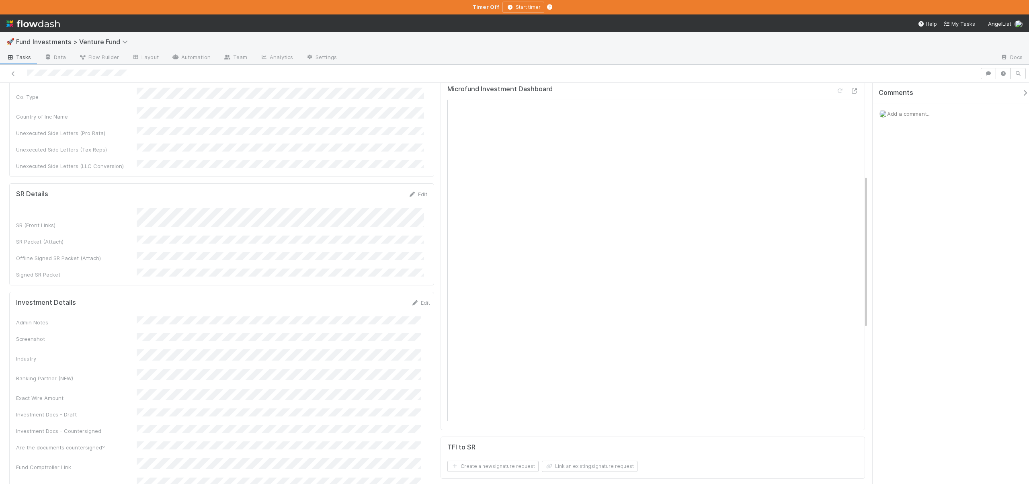
scroll to position [242, 0]
click at [418, 187] on link "Edit" at bounding box center [418, 190] width 19 height 6
click at [381, 186] on button "Save" at bounding box center [384, 193] width 23 height 14
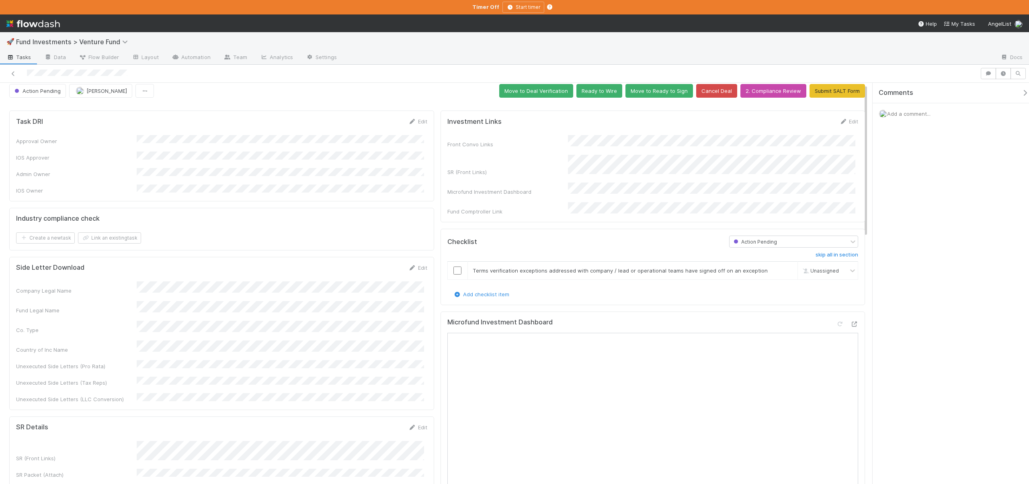
scroll to position [0, 0]
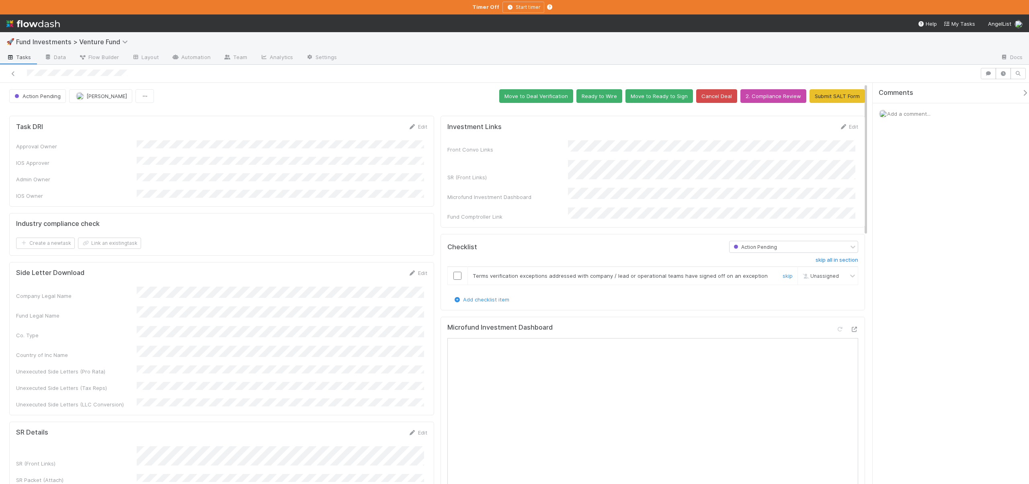
click at [455, 272] on input "checkbox" at bounding box center [458, 276] width 8 height 8
click at [542, 98] on button "Move to Deal Verification" at bounding box center [536, 96] width 74 height 14
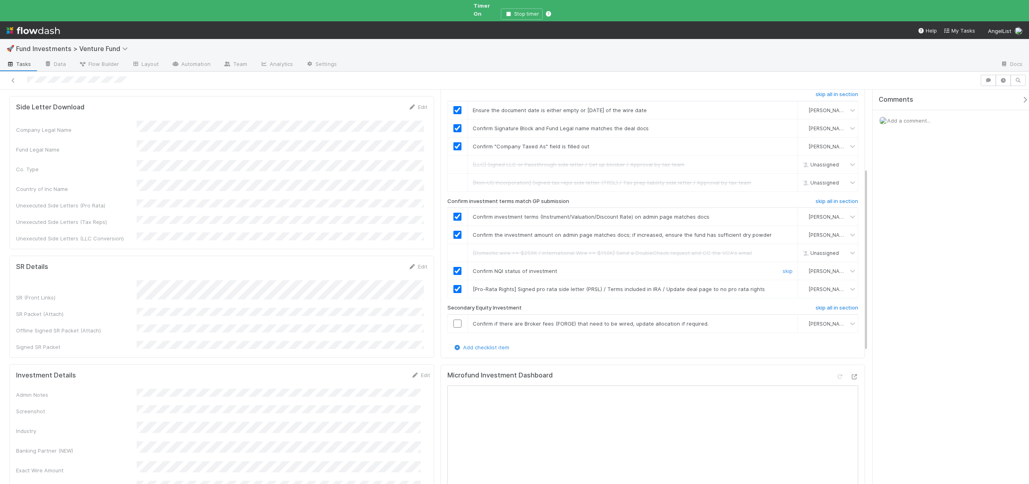
scroll to position [173, 0]
click at [768, 314] on td "Confirm if there are Broker fees (FORGE) that need to be wired, update allocati…" at bounding box center [633, 323] width 331 height 18
click at [783, 320] on link "skip" at bounding box center [788, 323] width 10 height 6
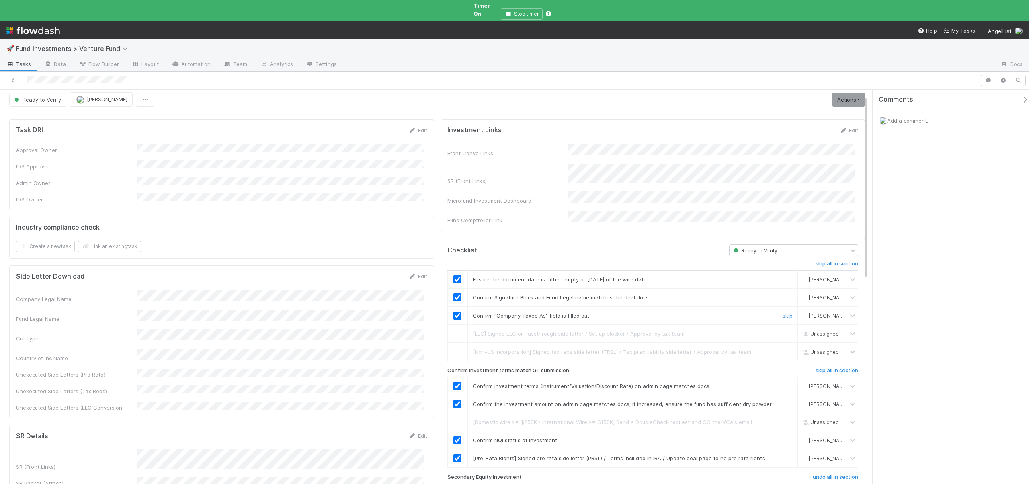
scroll to position [0, 0]
click at [849, 97] on link "Actions" at bounding box center [848, 104] width 33 height 14
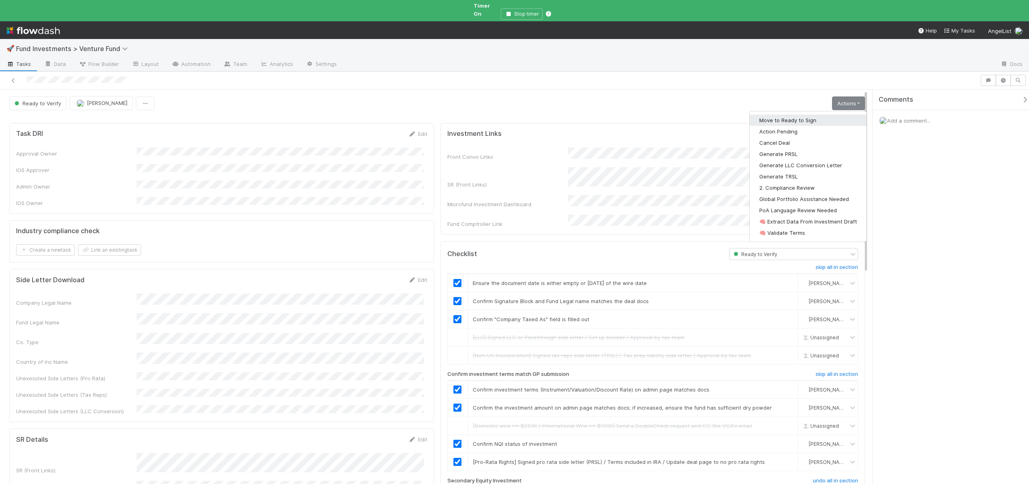
click at [785, 115] on button "Move to Ready to Sign" at bounding box center [808, 120] width 117 height 11
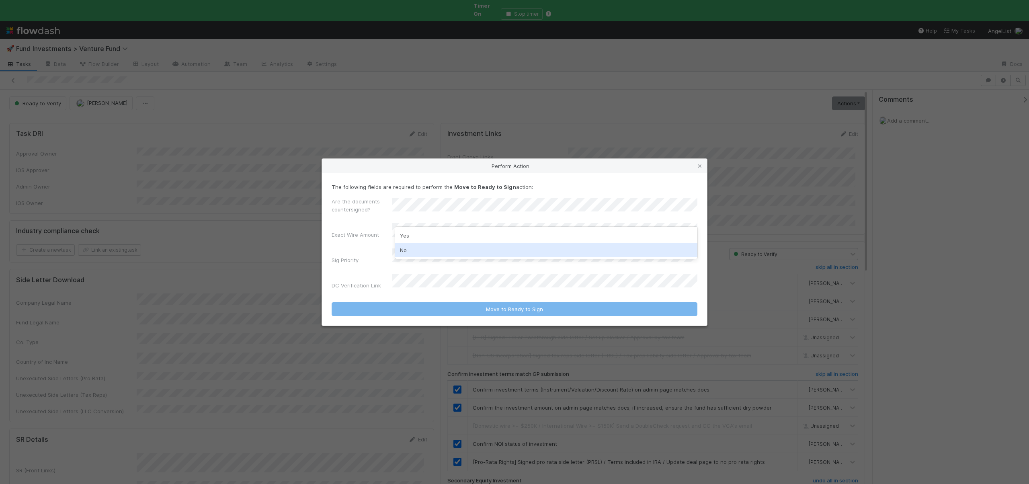
click at [409, 243] on div "No" at bounding box center [546, 250] width 302 height 14
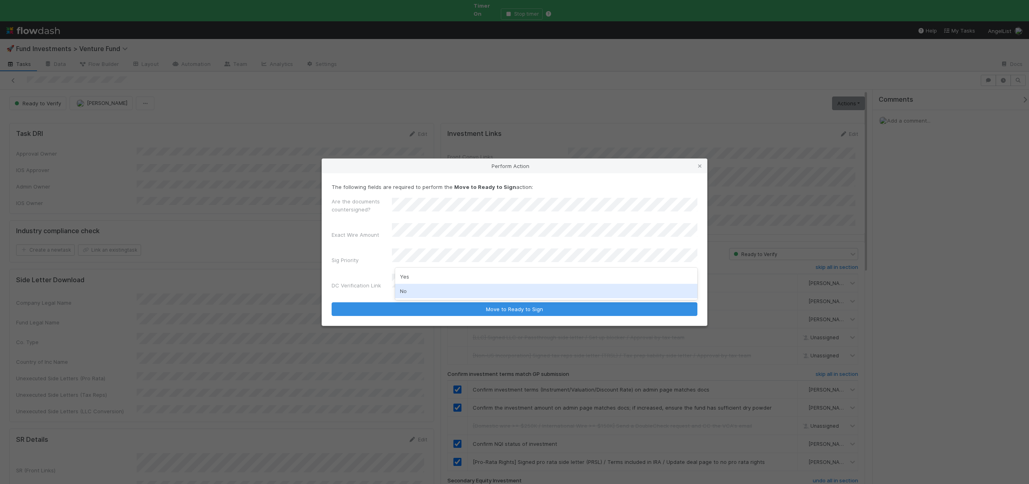
click at [413, 288] on div "No" at bounding box center [546, 291] width 302 height 14
click at [332, 302] on button "Move to Ready to Sign" at bounding box center [515, 309] width 366 height 14
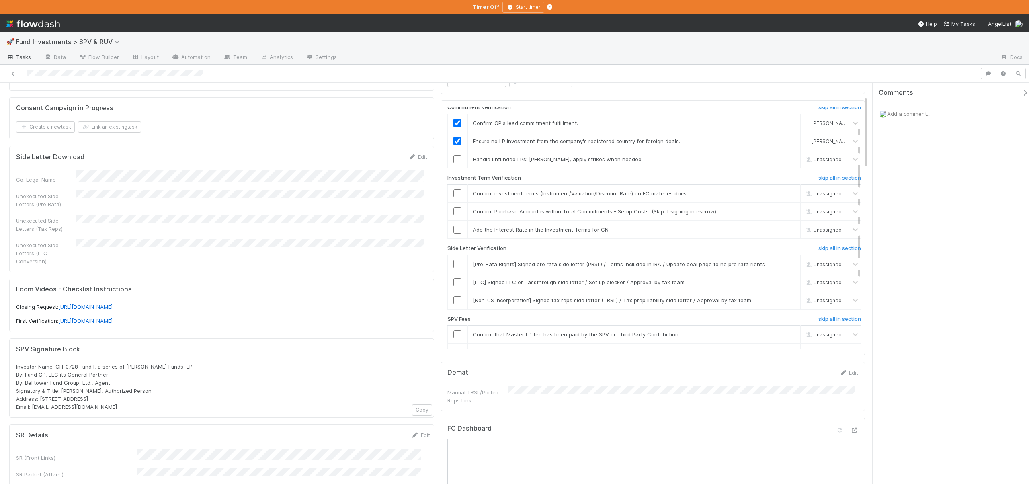
scroll to position [173, 0]
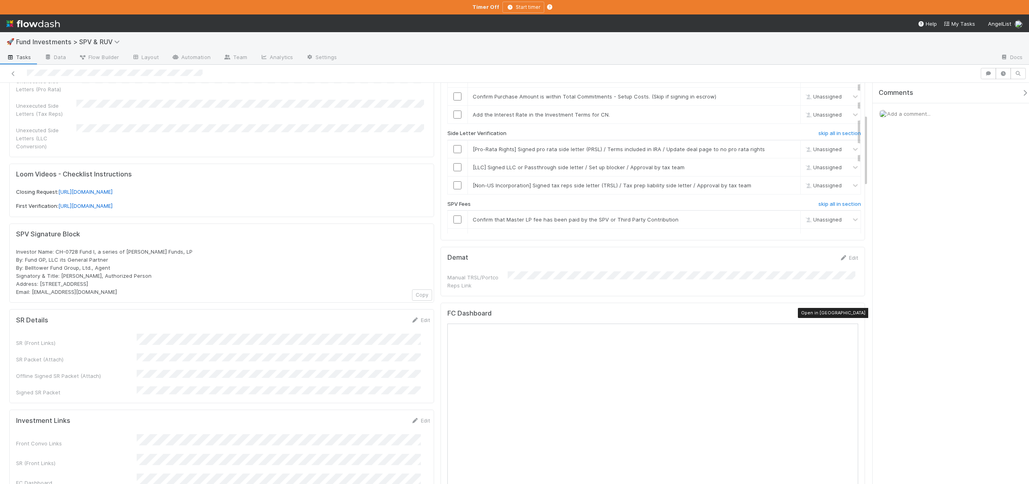
click at [851, 313] on icon at bounding box center [855, 315] width 8 height 5
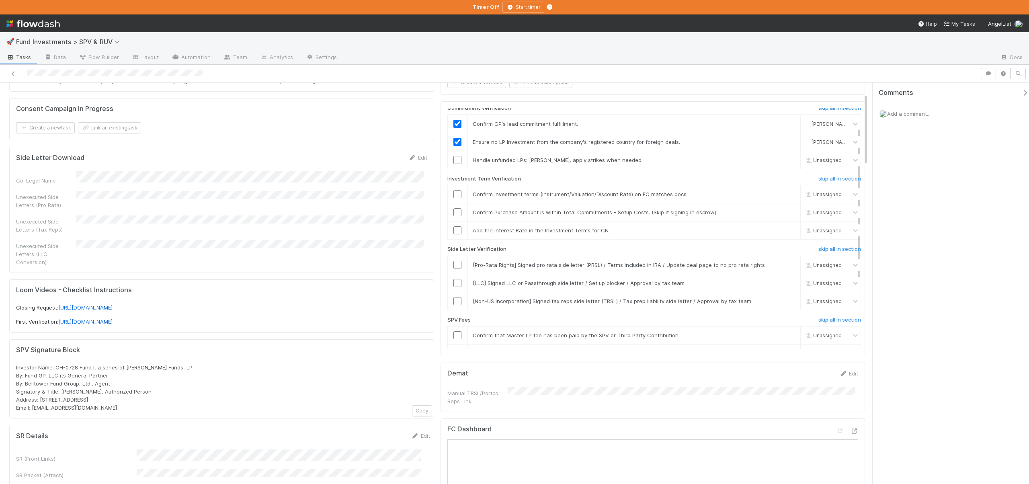
scroll to position [3, 0]
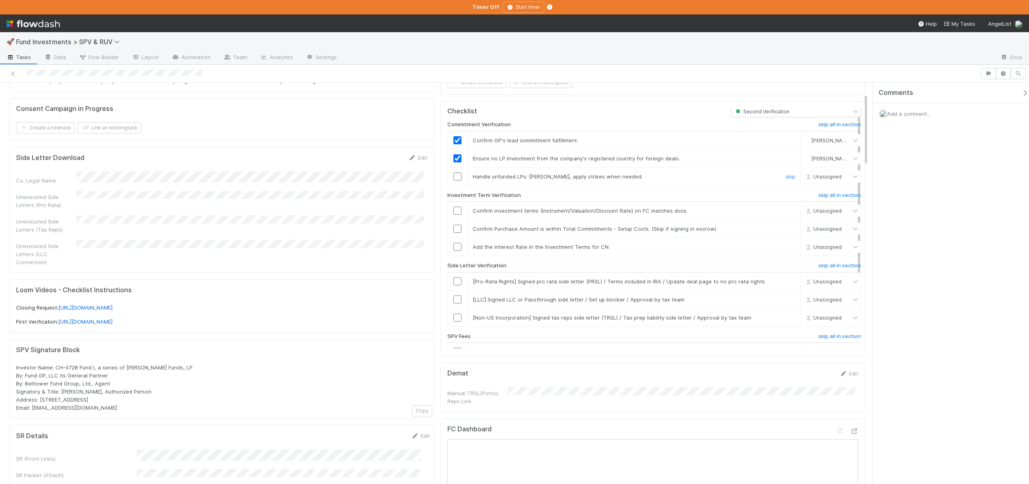
click at [455, 176] on input "checkbox" at bounding box center [458, 177] width 8 height 8
click at [454, 212] on input "checkbox" at bounding box center [458, 211] width 8 height 8
click at [454, 210] on input "checkbox" at bounding box center [458, 211] width 8 height 8
checkbox input "true"
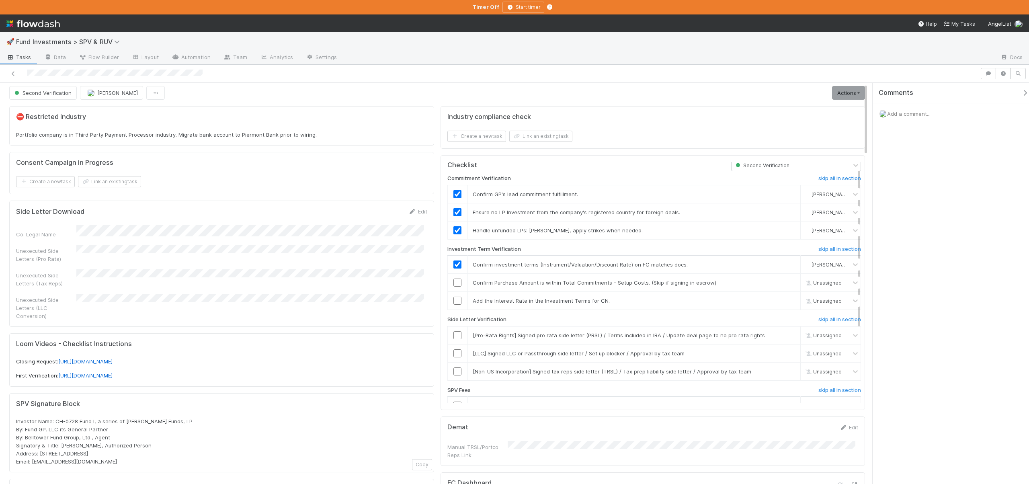
scroll to position [0, 0]
click at [454, 282] on input "checkbox" at bounding box center [458, 286] width 8 height 8
click at [786, 304] on link "skip" at bounding box center [791, 304] width 10 height 6
click at [826, 320] on h6 "skip all in section" at bounding box center [840, 323] width 43 height 6
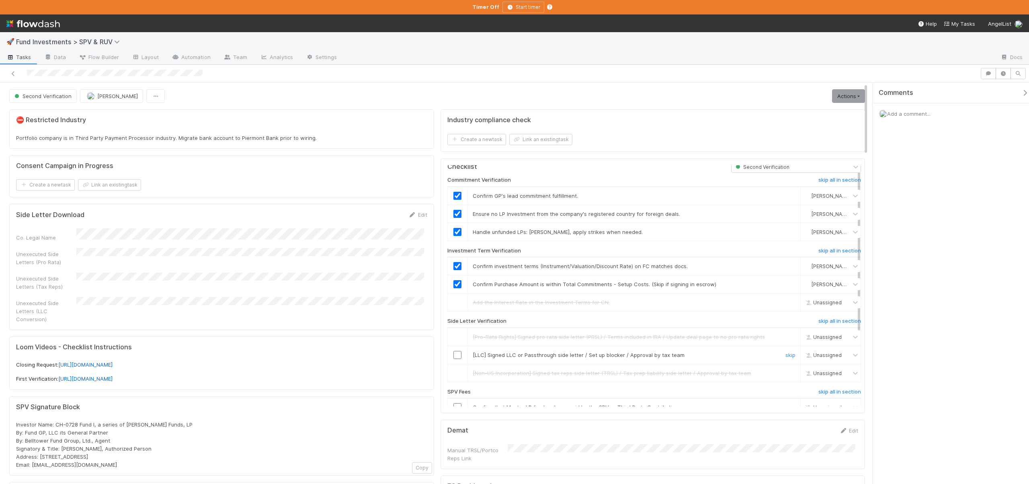
click at [786, 355] on link "skip" at bounding box center [791, 355] width 10 height 6
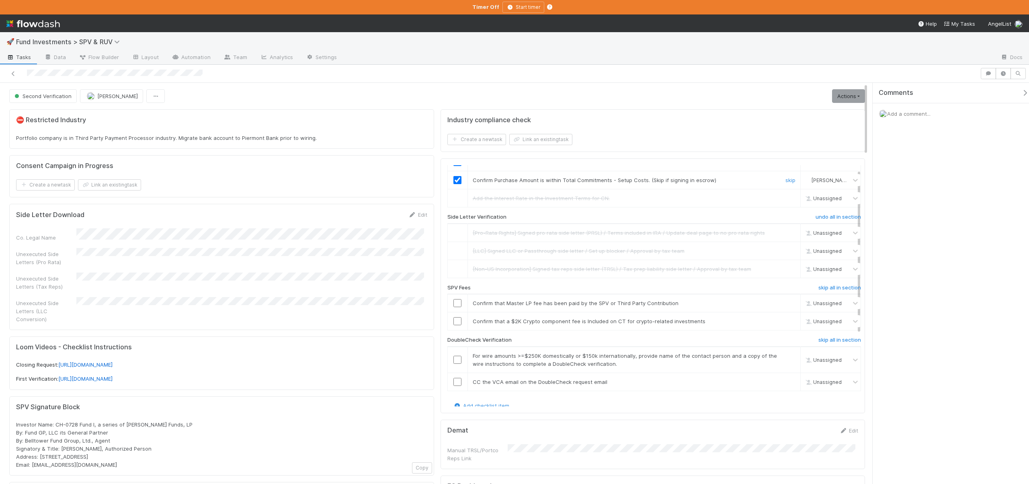
scroll to position [112, 0]
click at [454, 299] on input "checkbox" at bounding box center [458, 300] width 8 height 8
click at [784, 317] on div "skip" at bounding box center [790, 318] width 24 height 8
click at [786, 317] on link "skip" at bounding box center [791, 318] width 10 height 6
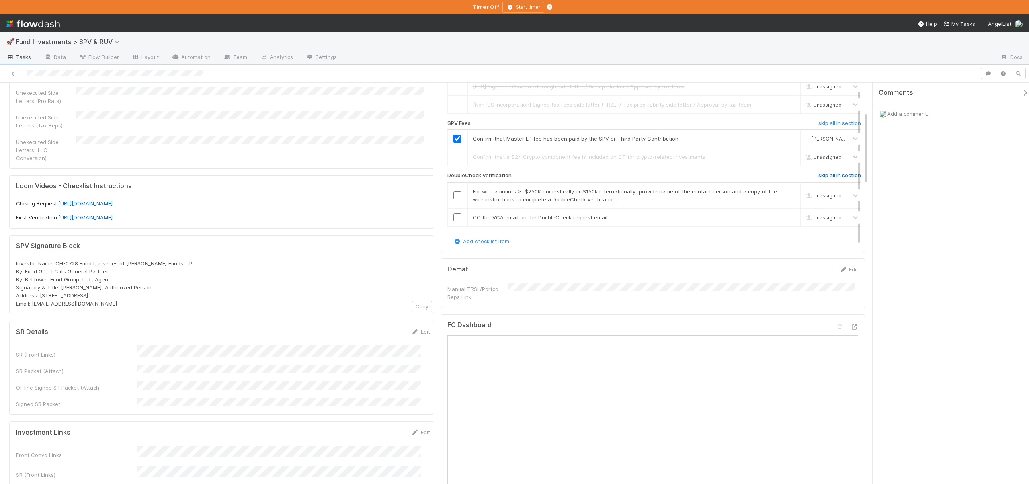
click at [822, 176] on h6 "skip all in section" at bounding box center [840, 176] width 43 height 6
click at [820, 175] on h6 "skip all in section" at bounding box center [840, 176] width 43 height 6
click at [819, 175] on h6 "skip all in section" at bounding box center [840, 176] width 43 height 6
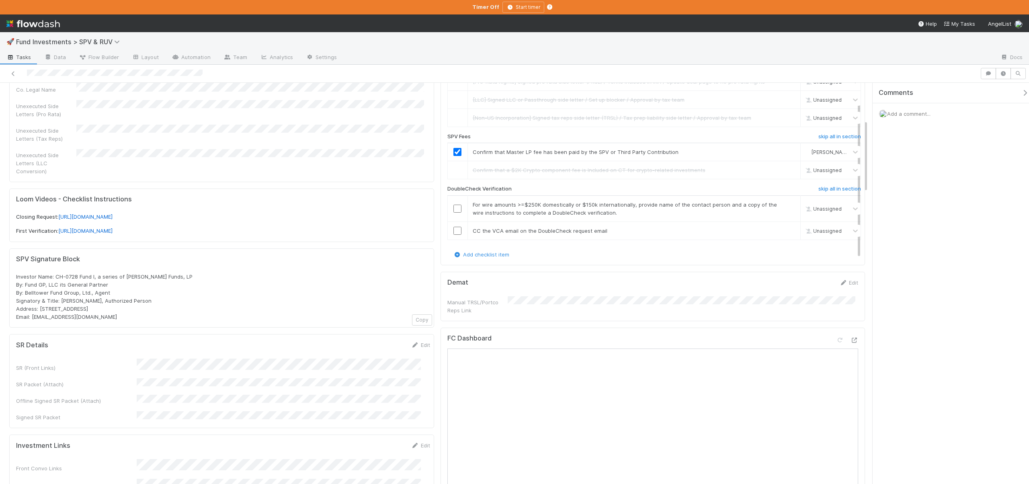
scroll to position [145, 0]
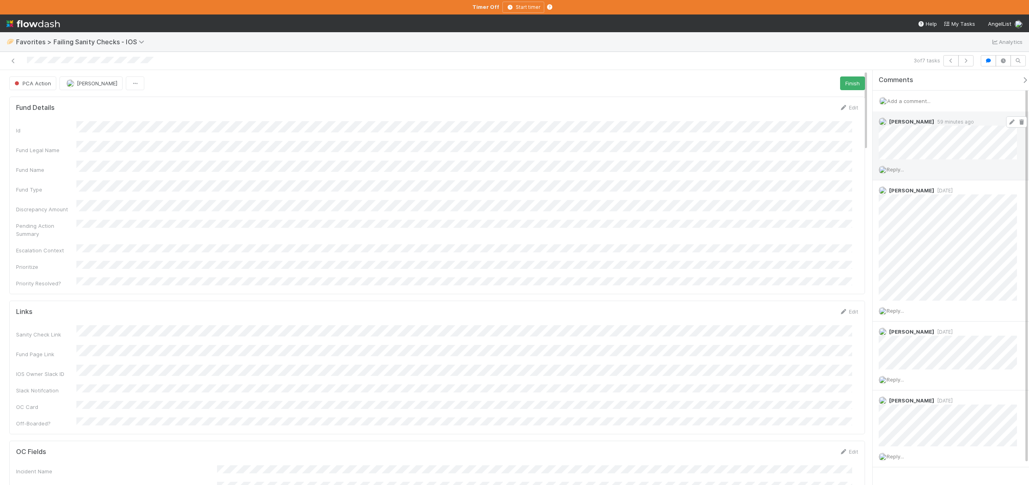
click at [1008, 122] on icon at bounding box center [1012, 121] width 8 height 5
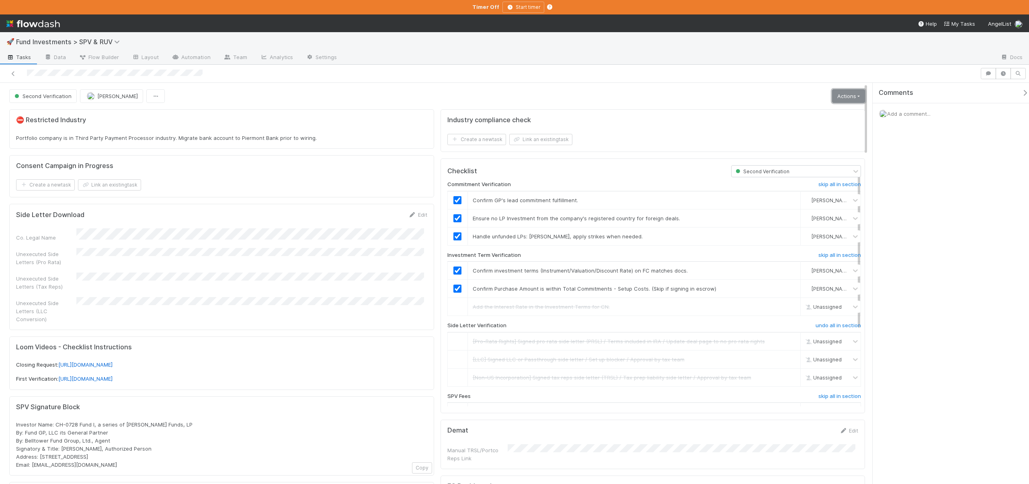
click at [844, 92] on link "Actions" at bounding box center [848, 96] width 33 height 14
click at [847, 93] on link "Actions" at bounding box center [848, 96] width 33 height 14
click at [787, 193] on button "Action Pending [Second Verification]" at bounding box center [811, 191] width 112 height 11
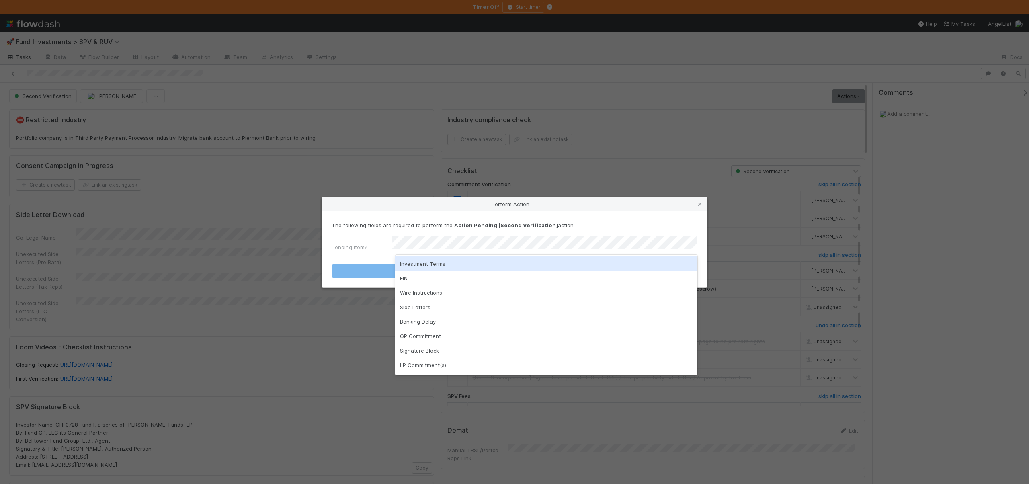
click at [422, 265] on div "Investment Terms" at bounding box center [546, 264] width 302 height 14
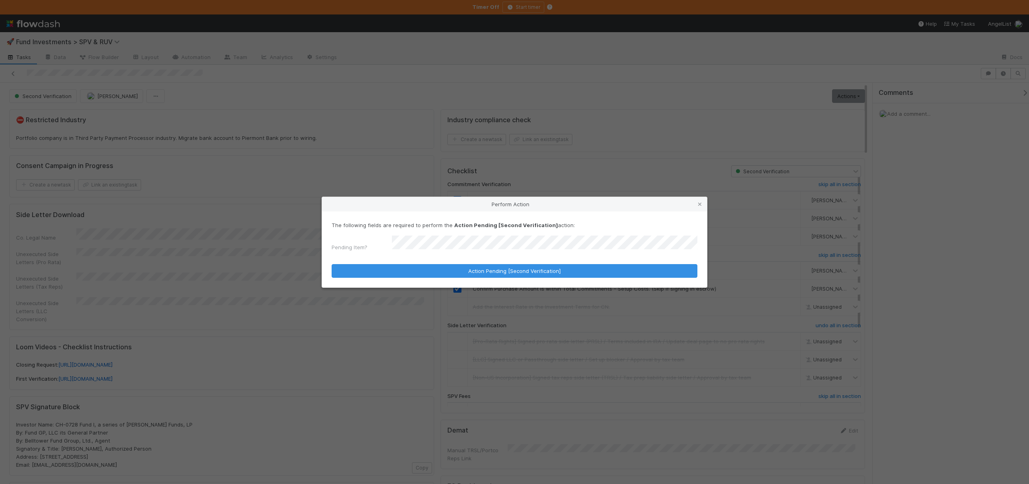
click at [419, 275] on div "The following fields are required to perform the Action Pending [Second Verific…" at bounding box center [514, 250] width 385 height 76
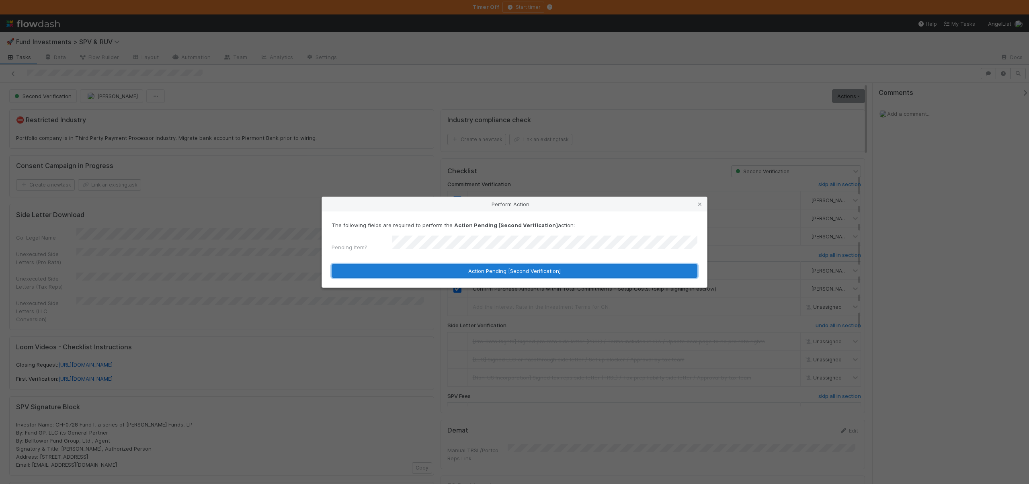
click at [421, 269] on button "Action Pending [Second Verification]" at bounding box center [515, 271] width 366 height 14
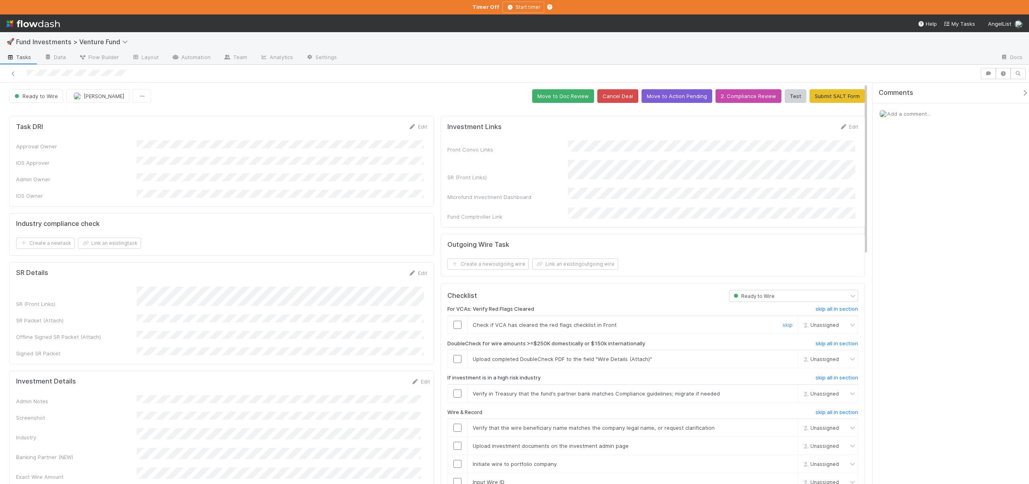
click at [456, 321] on input "checkbox" at bounding box center [458, 325] width 8 height 8
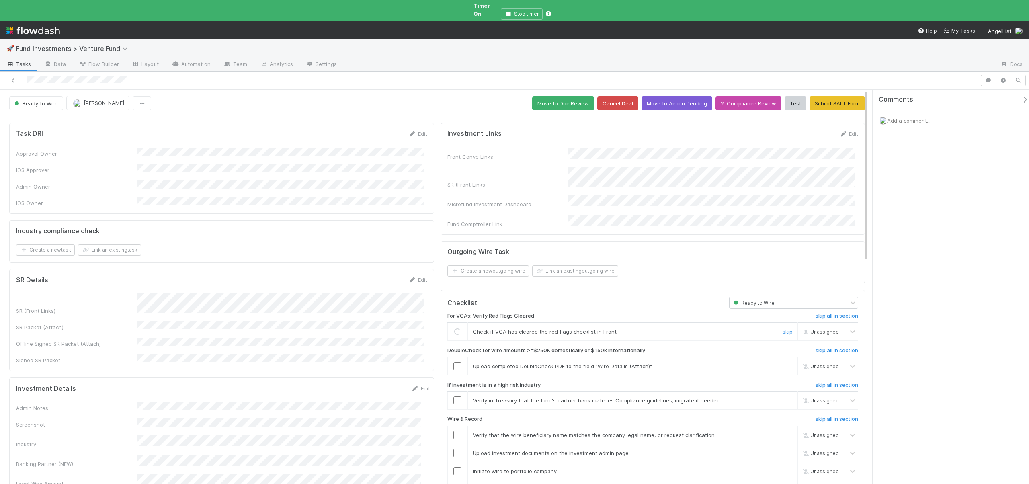
click at [456, 328] on div "Loading..." at bounding box center [458, 332] width 8 height 8
checkbox input "true"
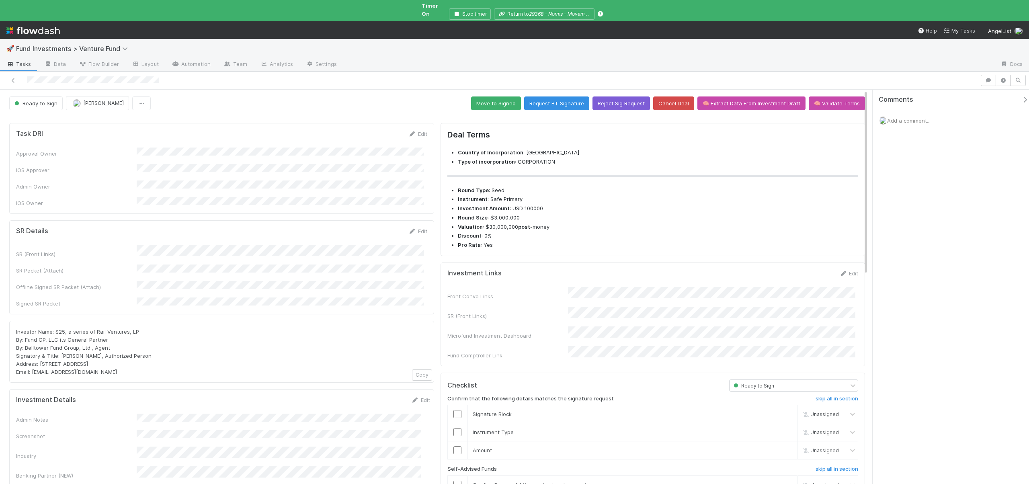
click at [219, 245] on div "SR (Front Links) SR Packet (Attach) Offline Signed SR Packet (Attach) Signed SR…" at bounding box center [221, 276] width 411 height 63
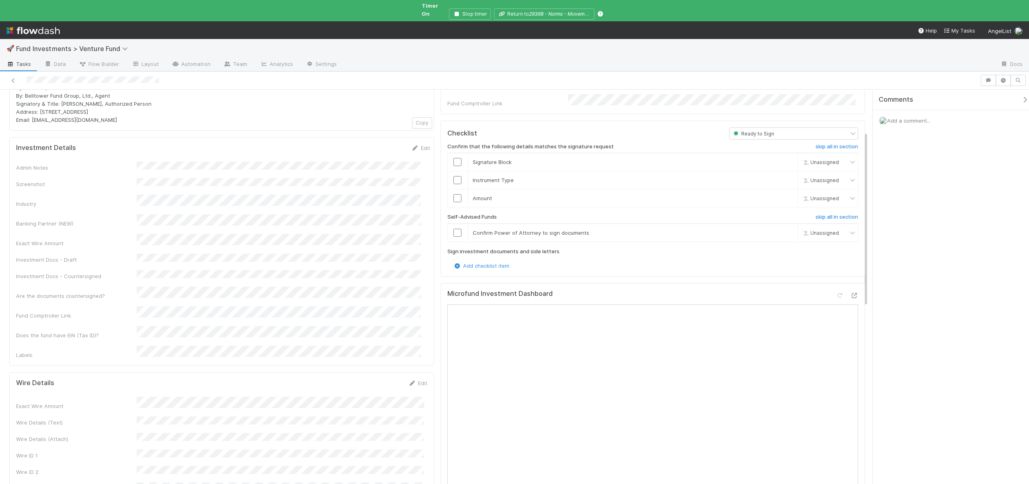
scroll to position [262, 0]
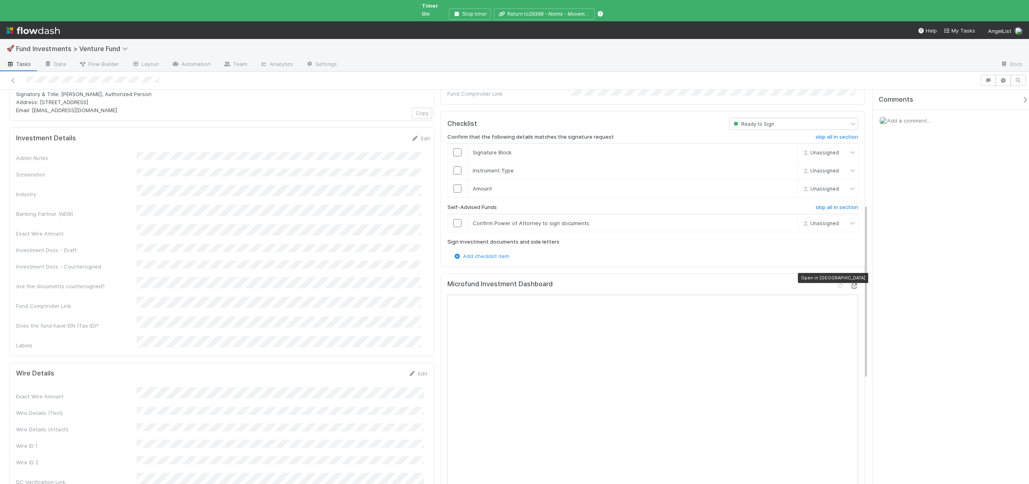
click at [851, 284] on icon at bounding box center [855, 286] width 8 height 5
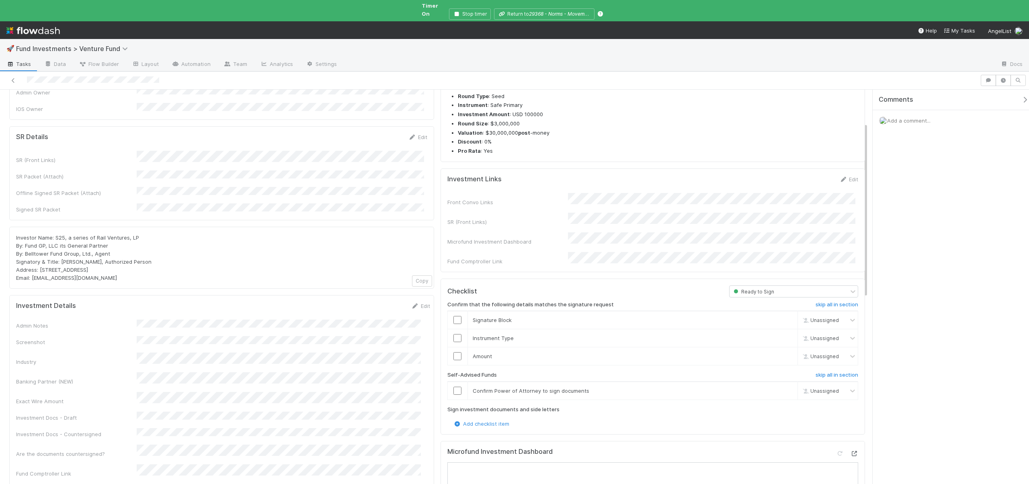
scroll to position [97, 0]
click at [827, 370] on h6 "skip all in section" at bounding box center [837, 373] width 43 height 6
click at [454, 350] on input "checkbox" at bounding box center [458, 354] width 8 height 8
click at [455, 332] on input "checkbox" at bounding box center [458, 336] width 8 height 8
click at [0, 0] on div "🚀 Fund Investments > Venture Fund Tasks Data Flow Builder Layout Automation Tea…" at bounding box center [514, 242] width 1029 height 484
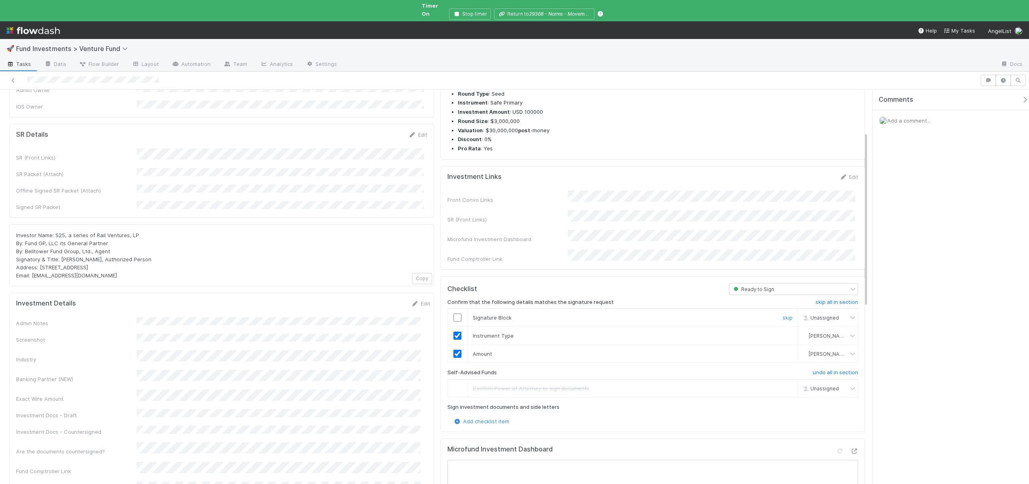
click at [454, 314] on input "checkbox" at bounding box center [458, 318] width 8 height 8
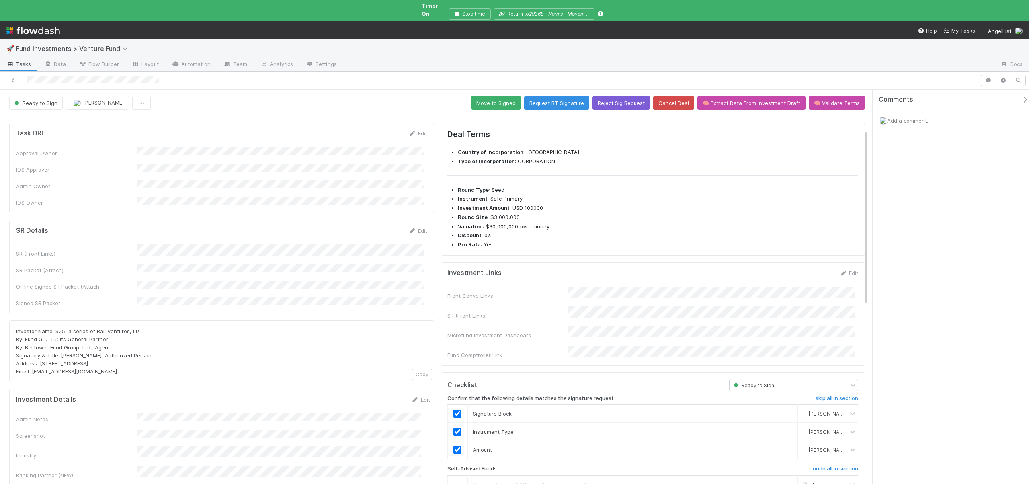
scroll to position [0, 0]
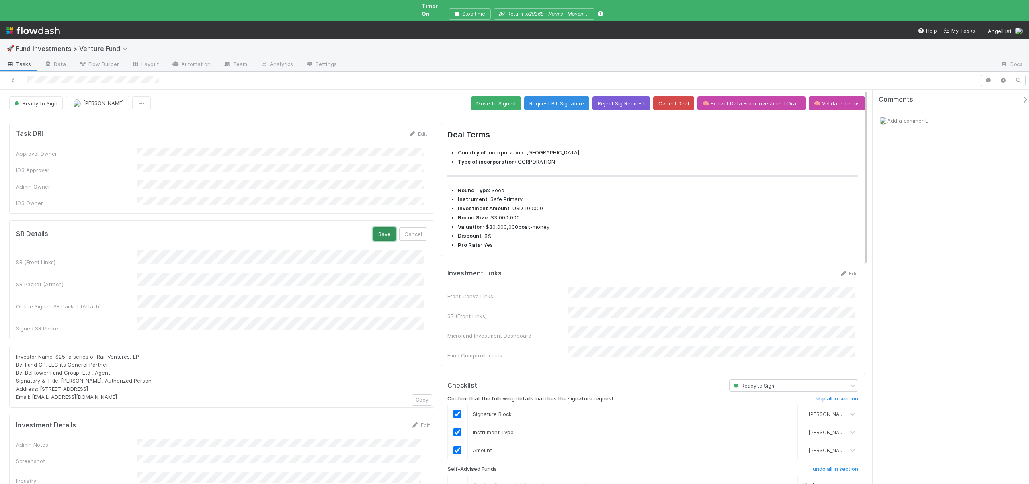
click at [381, 227] on button "Save" at bounding box center [384, 234] width 23 height 14
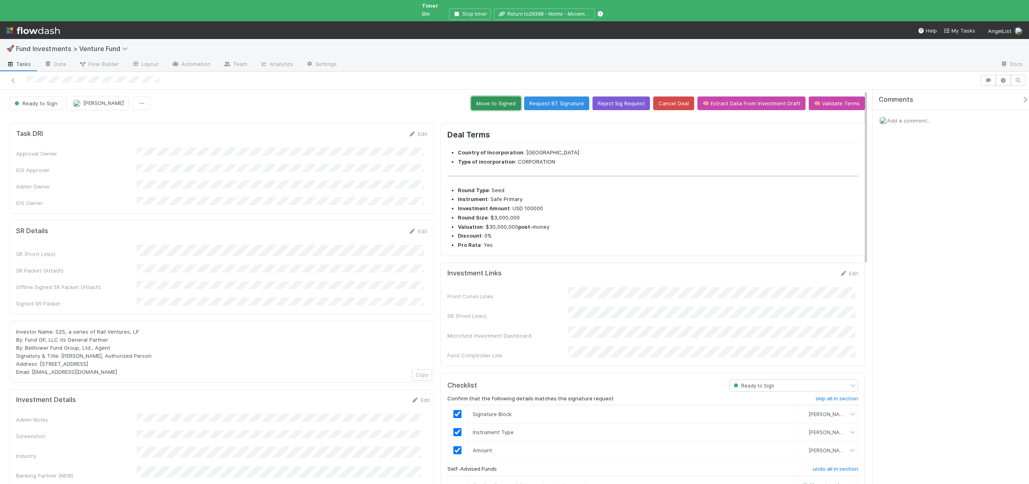
click at [487, 97] on button "Move to Signed" at bounding box center [496, 104] width 50 height 14
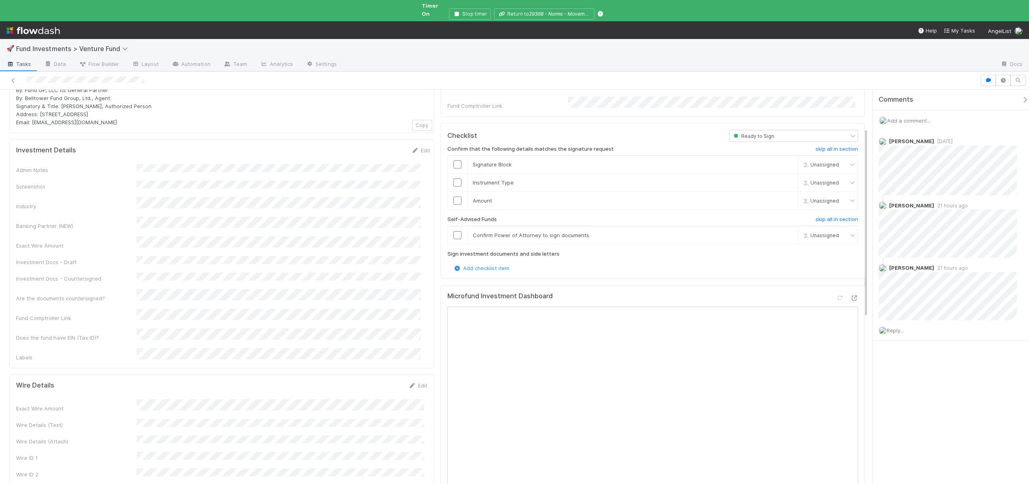
scroll to position [251, 0]
click at [851, 294] on icon at bounding box center [855, 296] width 8 height 5
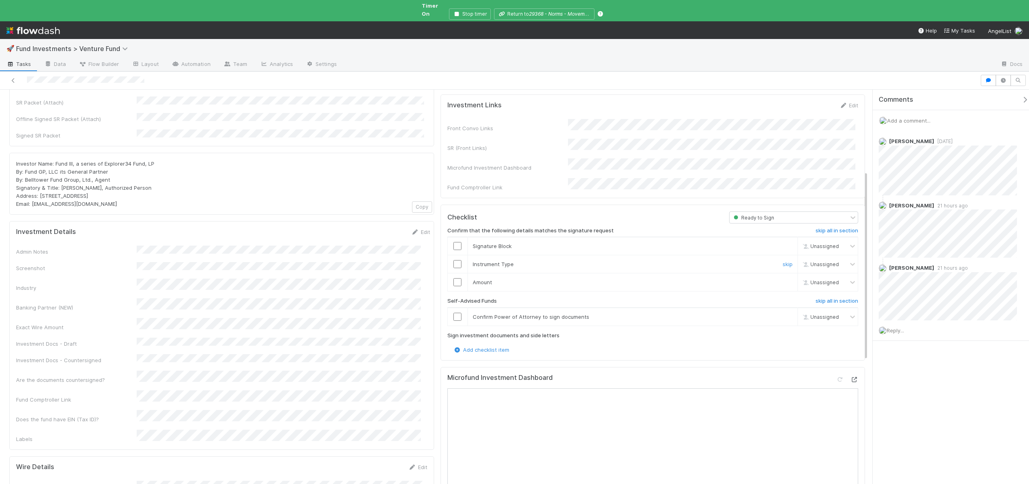
scroll to position [171, 0]
click at [824, 295] on h6 "skip all in section" at bounding box center [837, 298] width 43 height 6
click at [454, 275] on input "checkbox" at bounding box center [458, 279] width 8 height 8
click at [455, 257] on input "checkbox" at bounding box center [458, 261] width 8 height 8
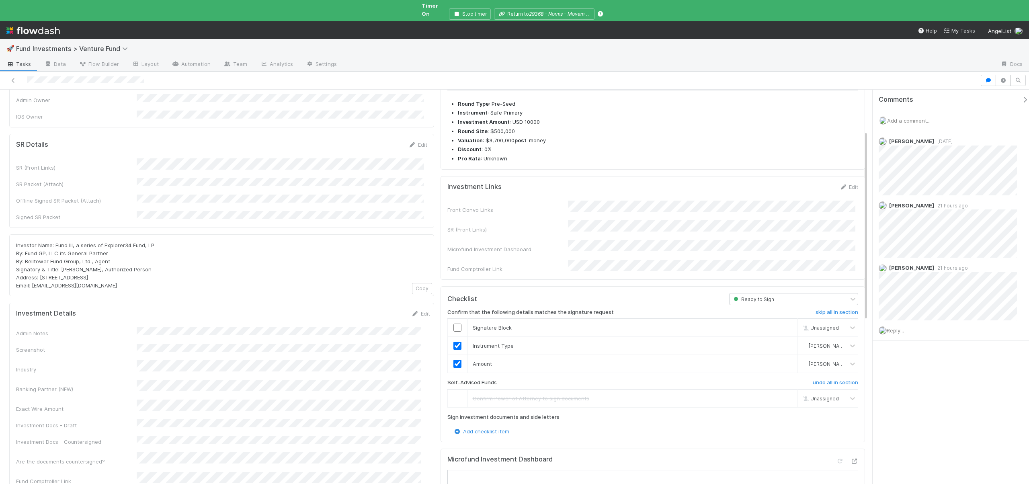
scroll to position [76, 0]
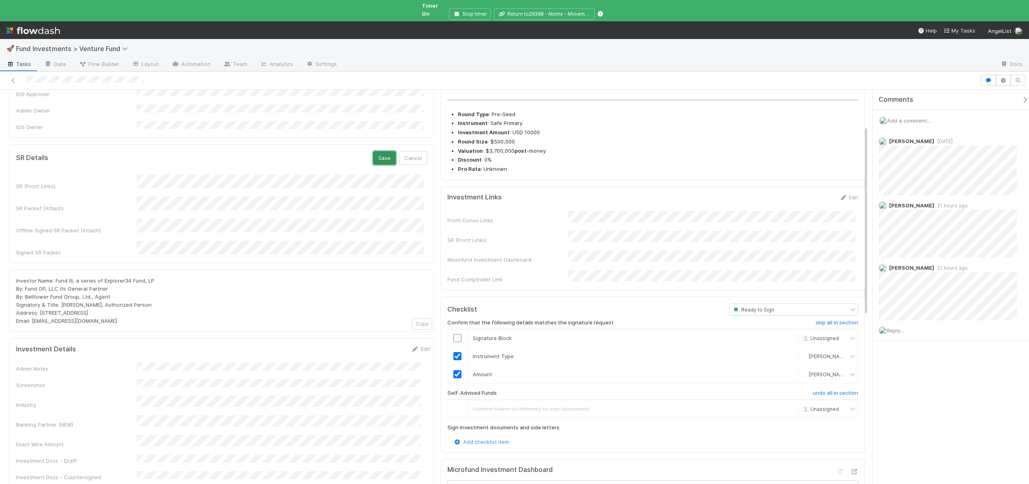
click at [384, 151] on button "Save" at bounding box center [384, 158] width 23 height 14
click at [455, 334] on input "checkbox" at bounding box center [458, 338] width 8 height 8
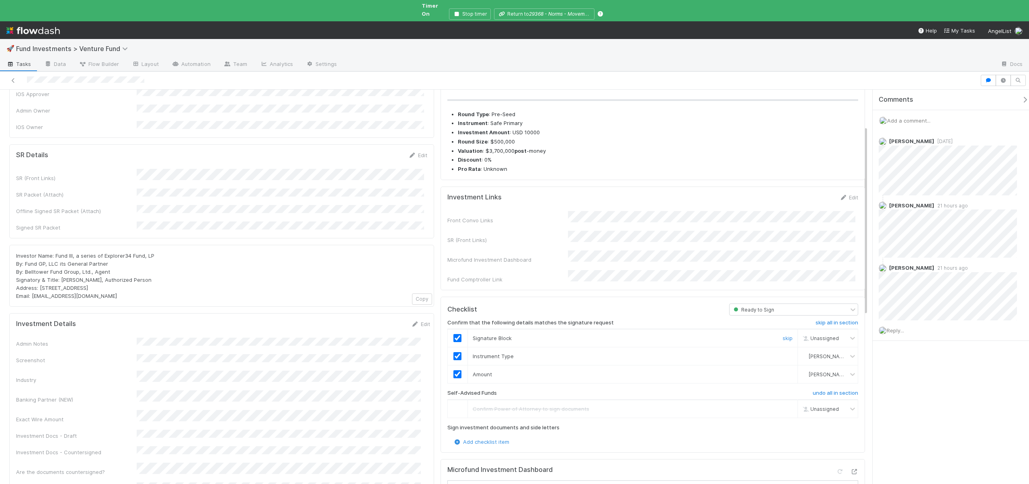
checkbox input "true"
click at [459, 334] on div at bounding box center [458, 338] width 20 height 8
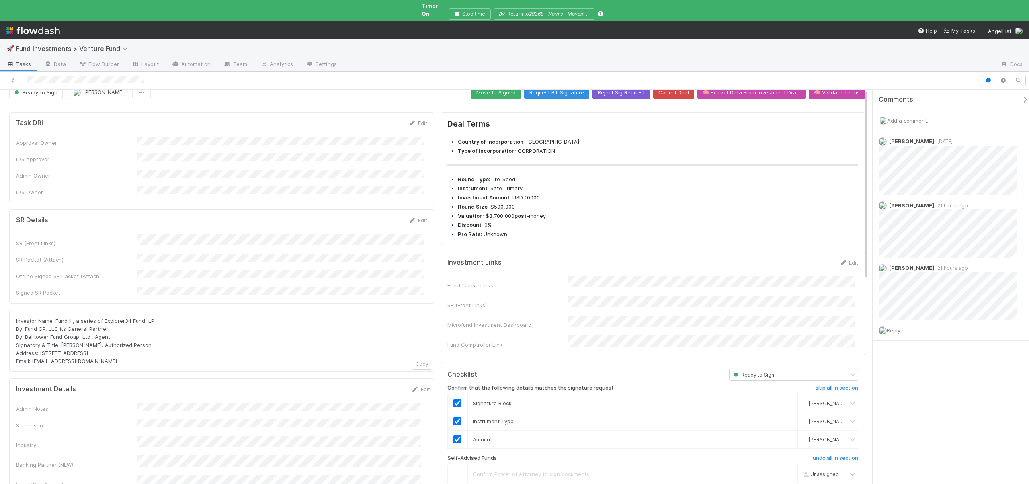
scroll to position [0, 0]
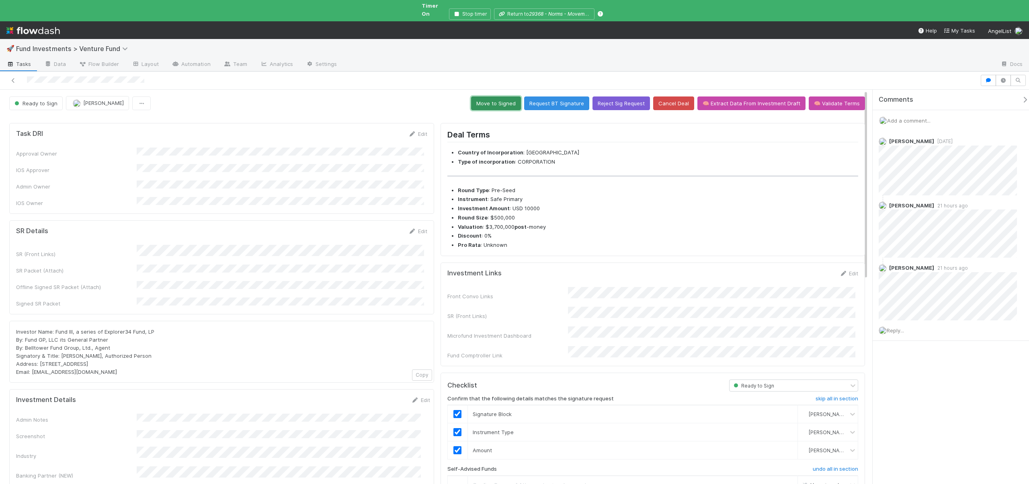
click at [487, 97] on button "Move to Signed" at bounding box center [496, 104] width 50 height 14
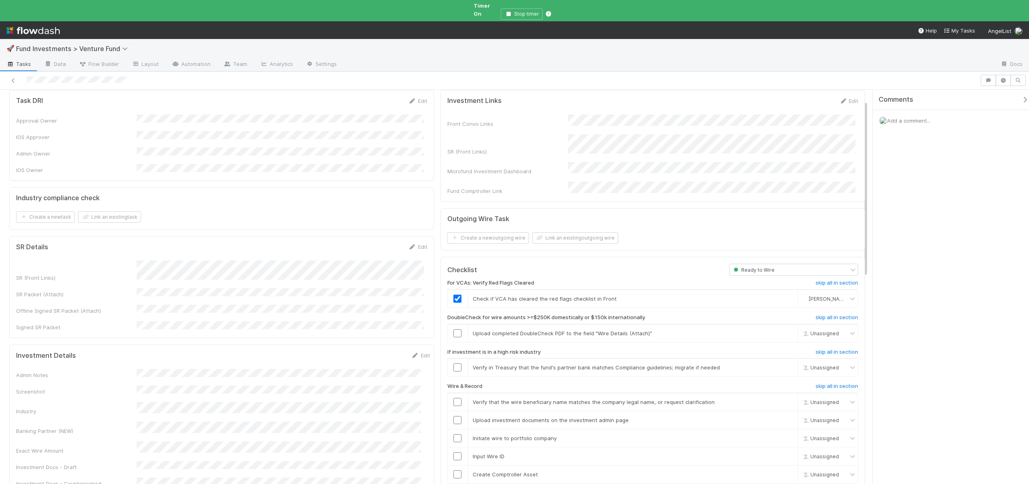
scroll to position [143, 0]
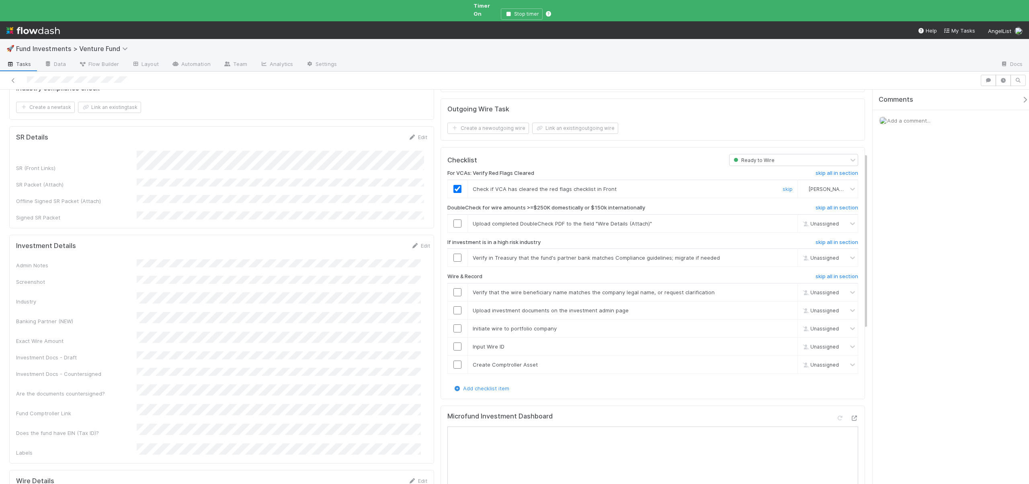
click at [454, 185] on input "checkbox" at bounding box center [458, 189] width 8 height 8
click at [783, 220] on link "skip" at bounding box center [788, 223] width 10 height 6
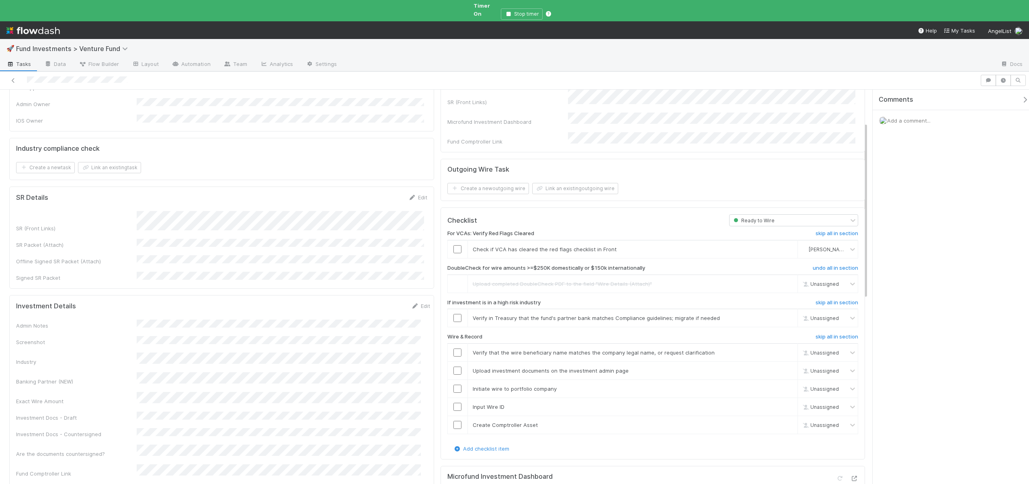
scroll to position [84, 0]
click at [783, 314] on link "skip" at bounding box center [788, 317] width 10 height 6
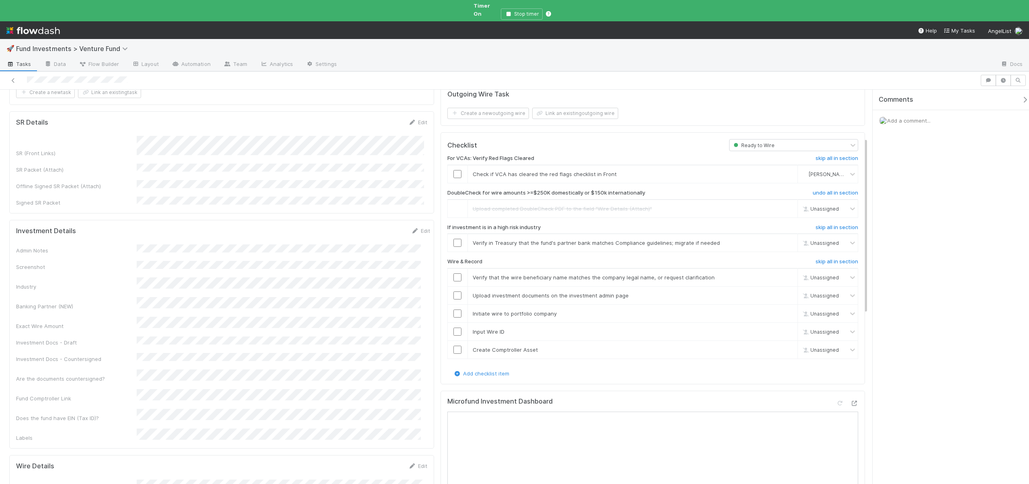
scroll to position [158, 0]
click at [783, 239] on link "skip" at bounding box center [788, 242] width 10 height 6
click at [454, 291] on input "checkbox" at bounding box center [458, 295] width 8 height 8
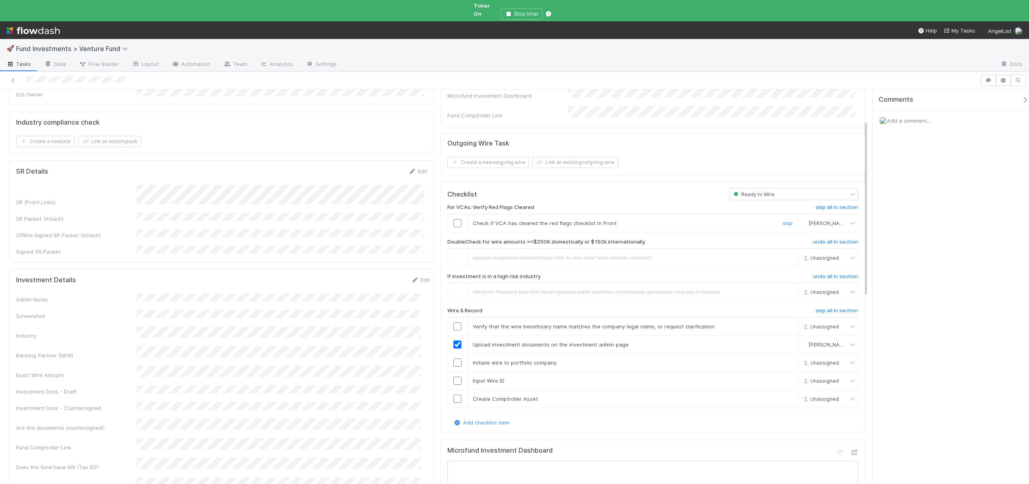
scroll to position [0, 0]
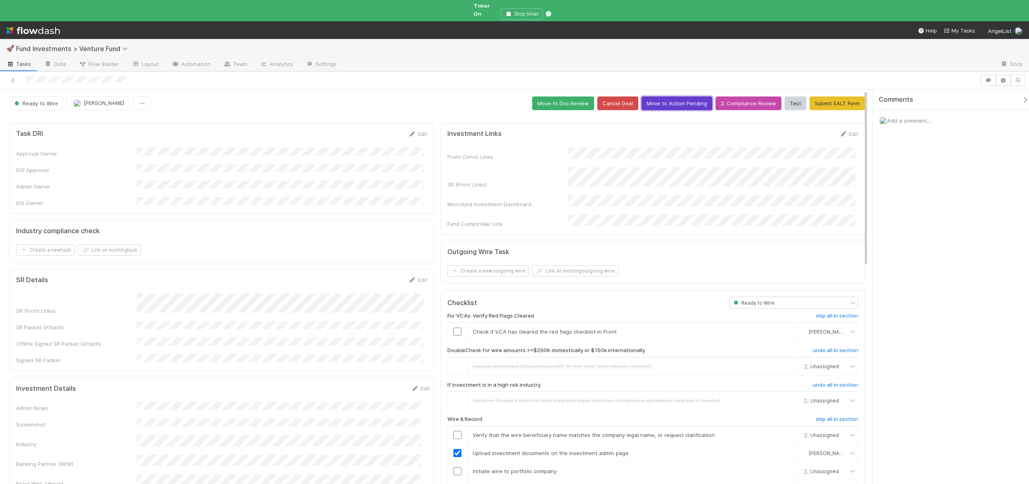
click at [656, 99] on button "Move to Action Pending" at bounding box center [677, 104] width 71 height 14
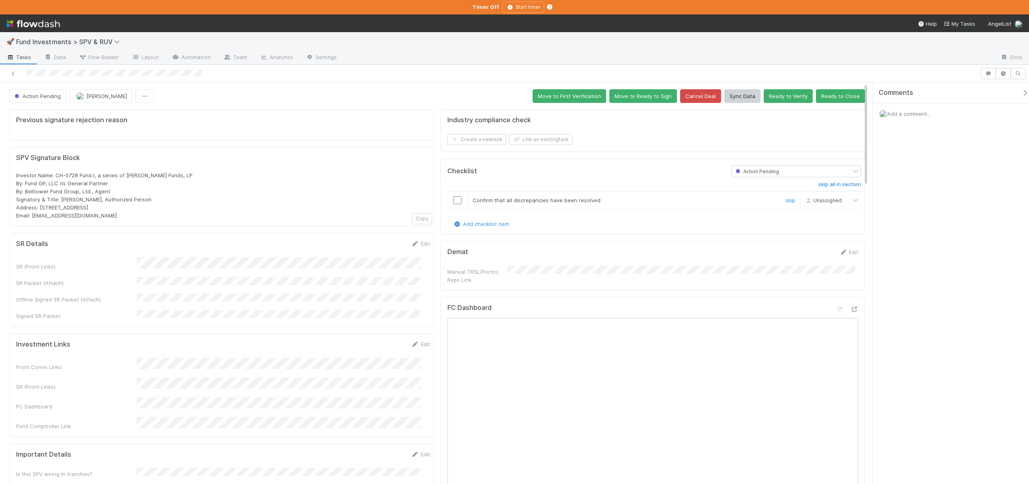
click at [457, 199] on input "checkbox" at bounding box center [458, 200] width 8 height 8
click at [18, 99] on span "Action Pending" at bounding box center [37, 96] width 48 height 6
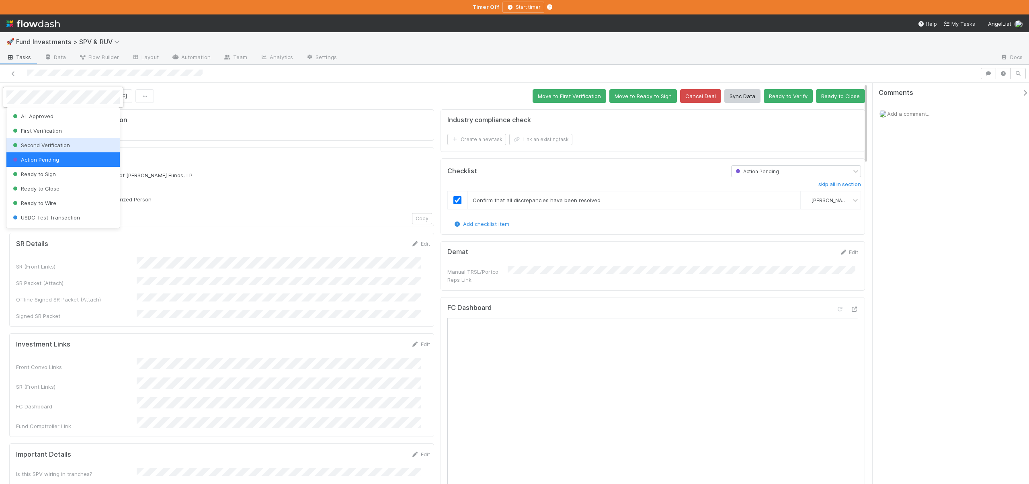
click at [60, 144] on span "Second Verification" at bounding box center [40, 145] width 59 height 6
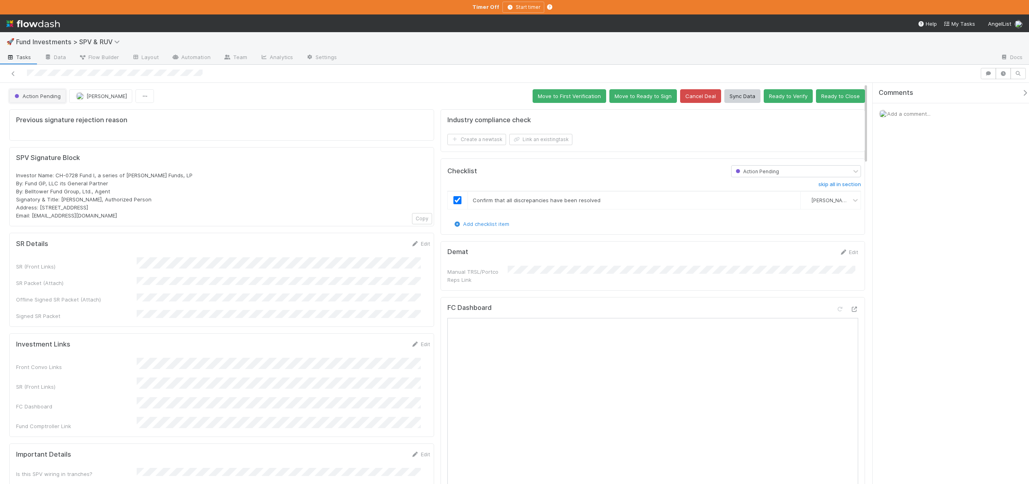
click at [30, 96] on span "Action Pending" at bounding box center [37, 96] width 48 height 6
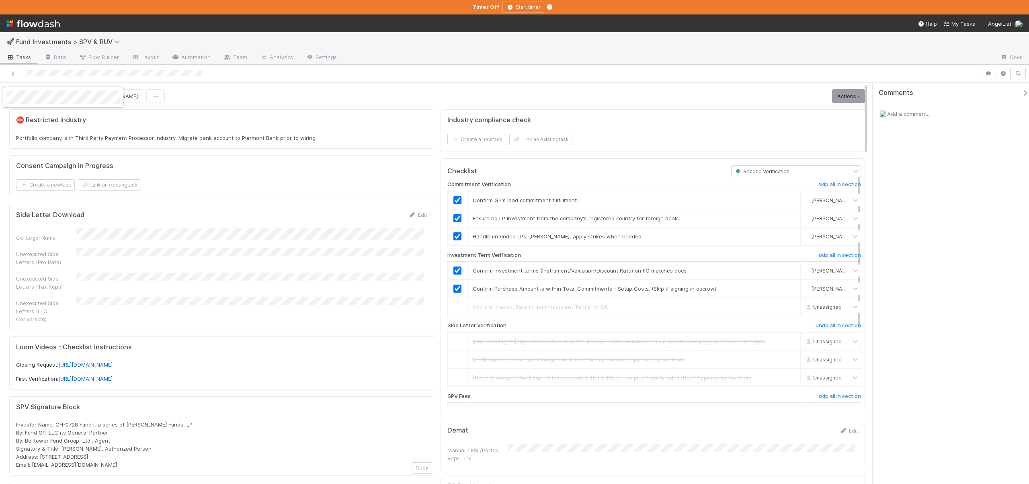
click at [303, 85] on div at bounding box center [514, 242] width 1029 height 484
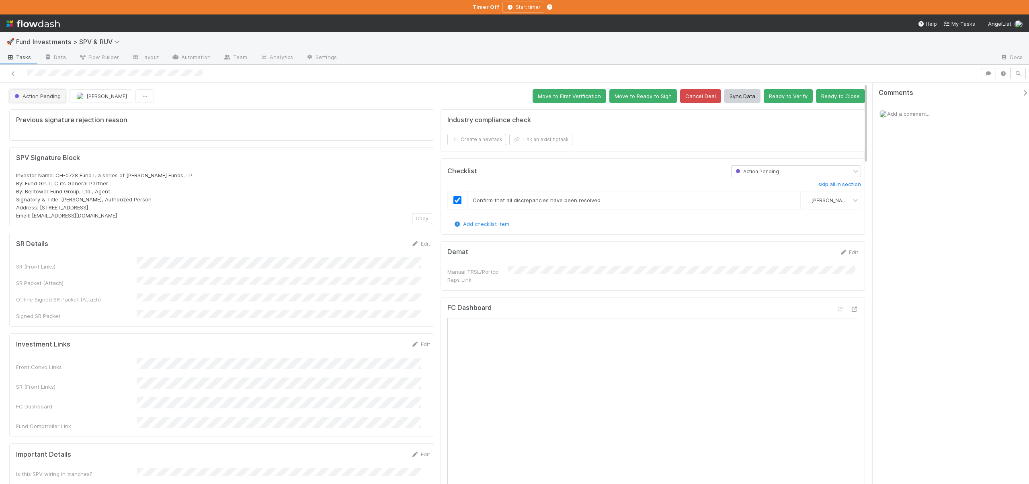
click at [49, 97] on span "Action Pending" at bounding box center [37, 96] width 48 height 6
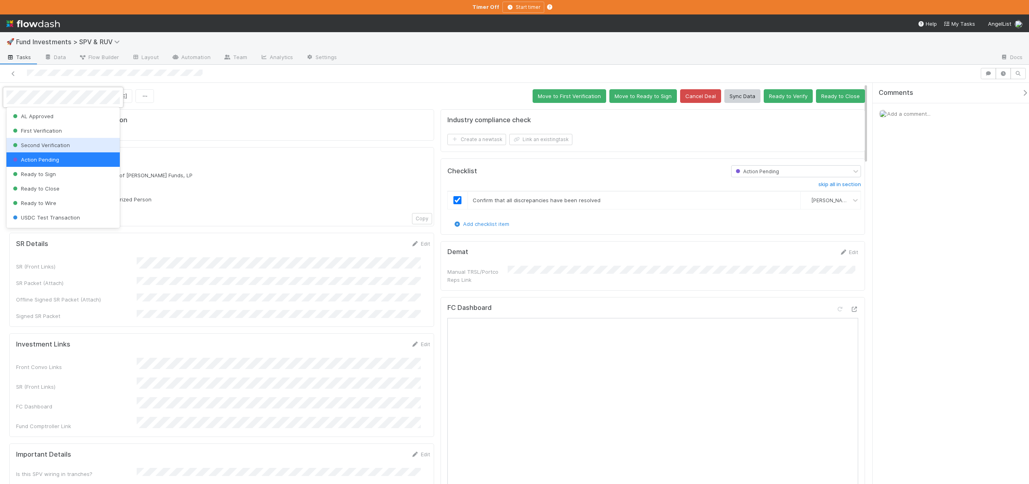
click at [55, 143] on span "Second Verification" at bounding box center [40, 145] width 59 height 6
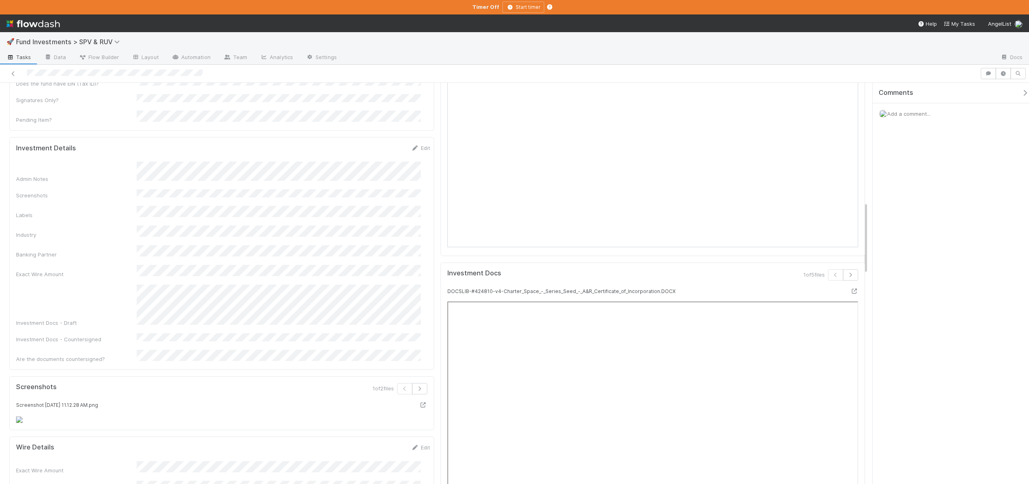
scroll to position [658, 0]
click at [329, 146] on div "Investment Details Save Cancel" at bounding box center [223, 153] width 414 height 14
click at [386, 146] on button "Save" at bounding box center [387, 153] width 23 height 14
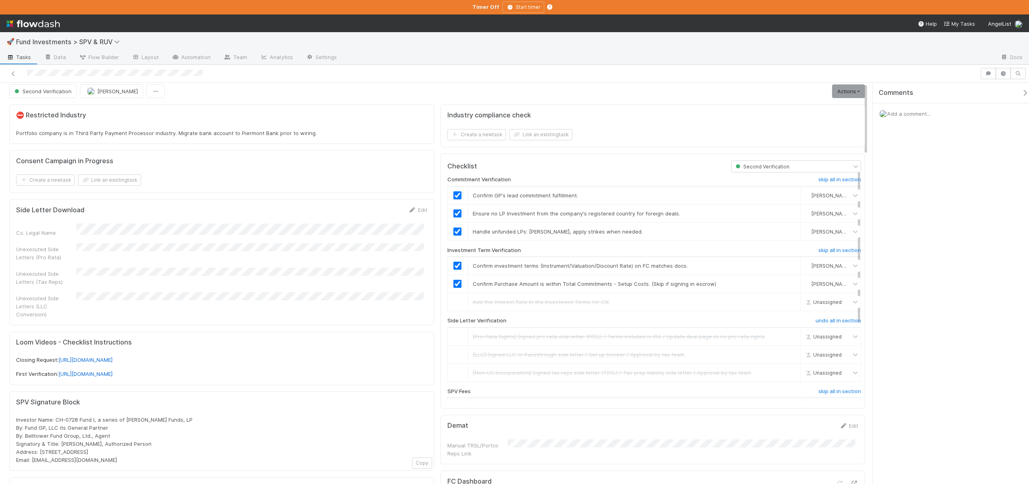
scroll to position [0, 0]
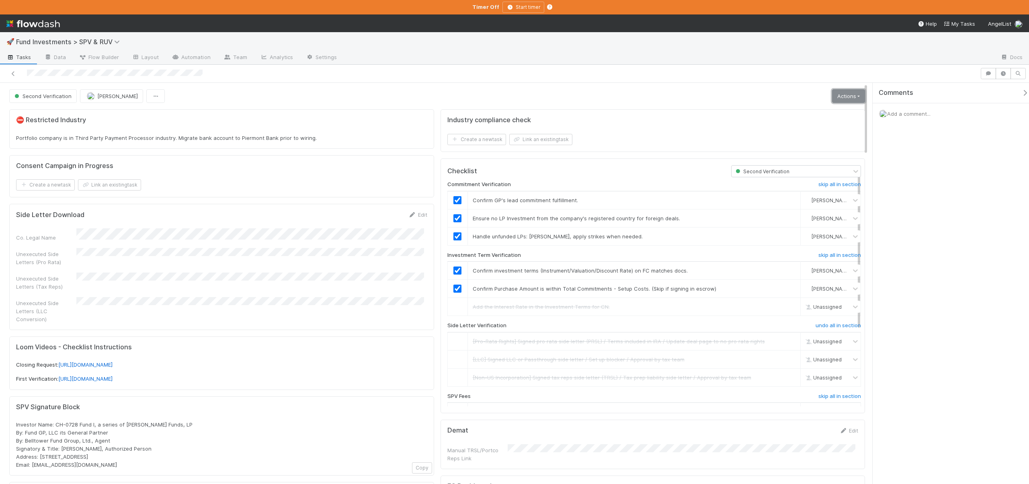
click at [844, 95] on link "Actions" at bounding box center [848, 96] width 33 height 14
click at [801, 111] on button "Move to Ready to Sign" at bounding box center [811, 112] width 112 height 11
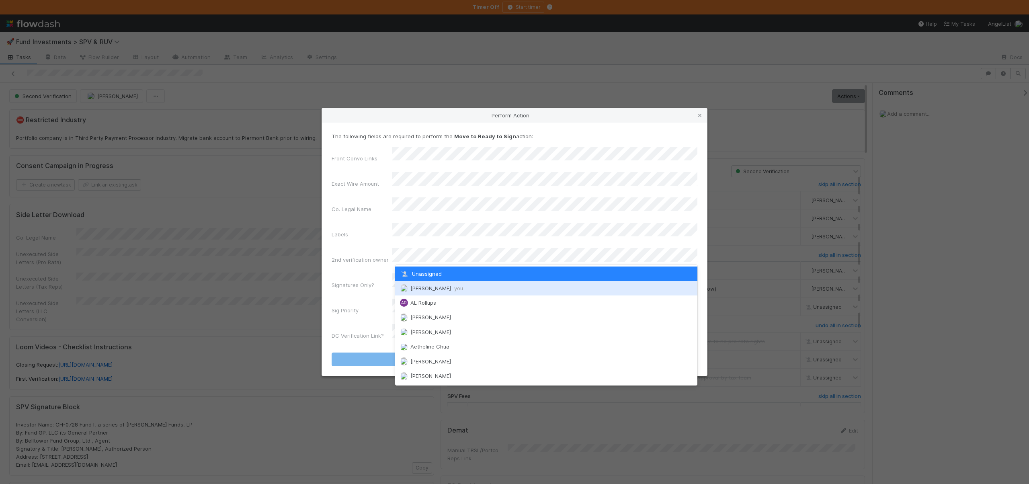
click at [417, 285] on span "[PERSON_NAME] you" at bounding box center [437, 288] width 53 height 6
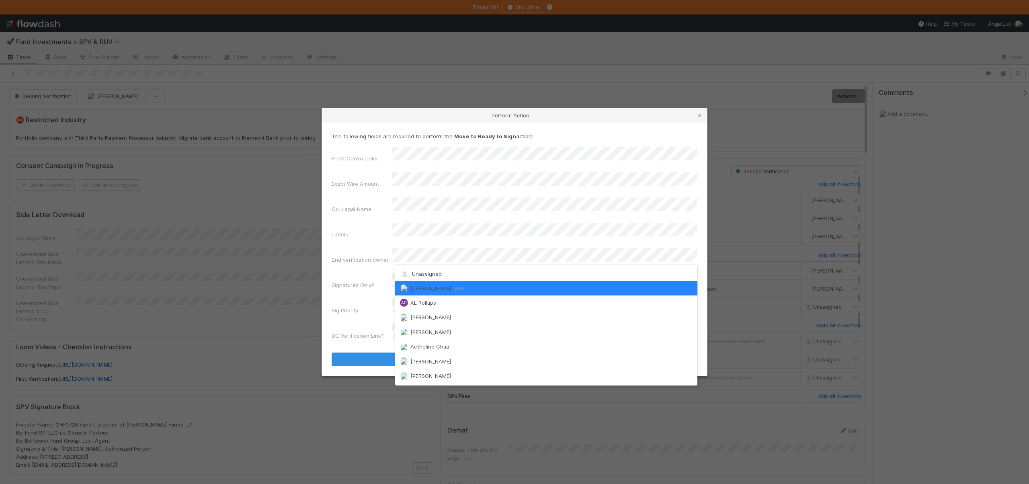
click at [416, 285] on span "Andre Fredrick you" at bounding box center [437, 288] width 53 height 6
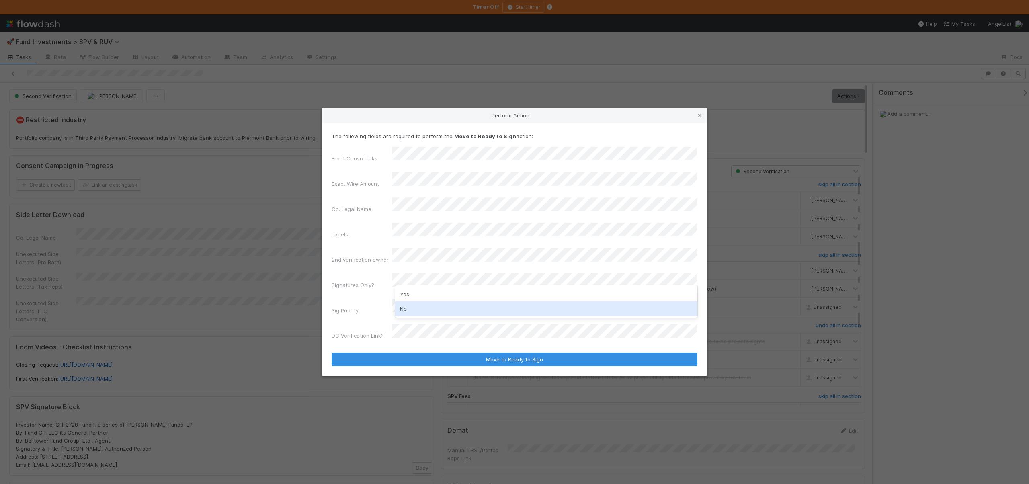
click at [403, 309] on div "No" at bounding box center [546, 309] width 302 height 14
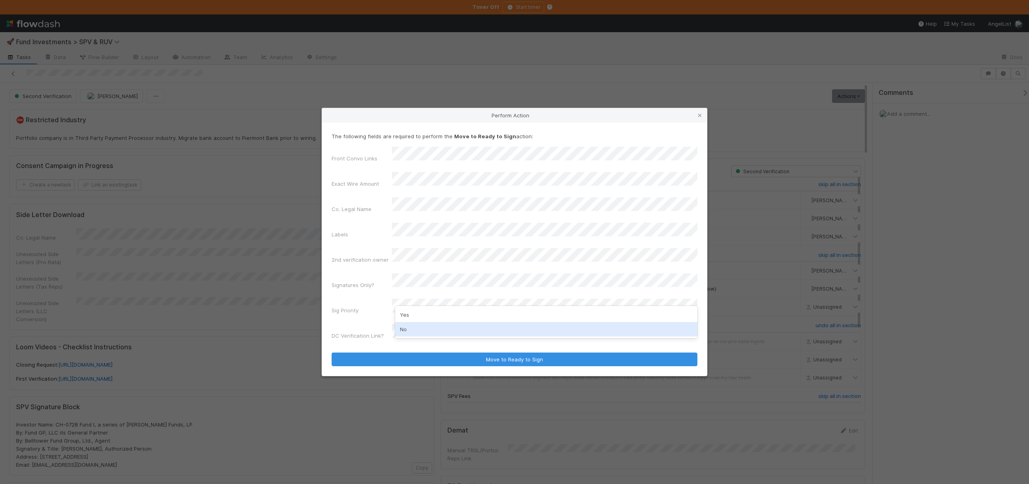
click at [404, 331] on div "No" at bounding box center [546, 329] width 302 height 14
click at [332, 353] on button "Move to Ready to Sign" at bounding box center [515, 360] width 366 height 14
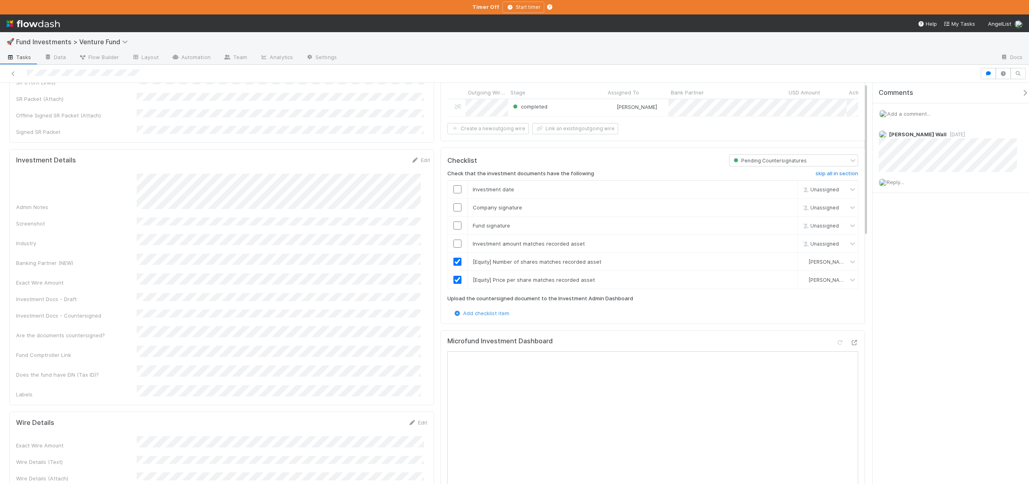
scroll to position [360, 0]
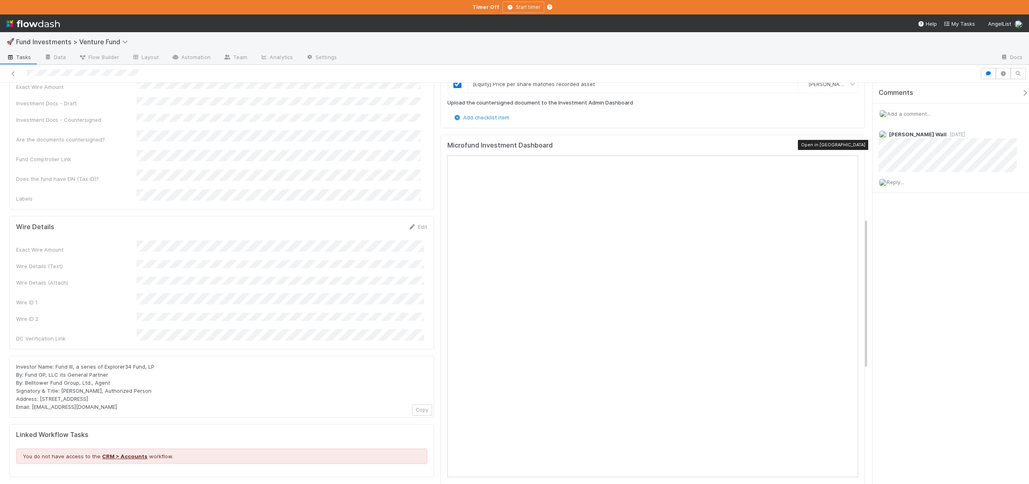
click at [851, 143] on div at bounding box center [855, 147] width 8 height 8
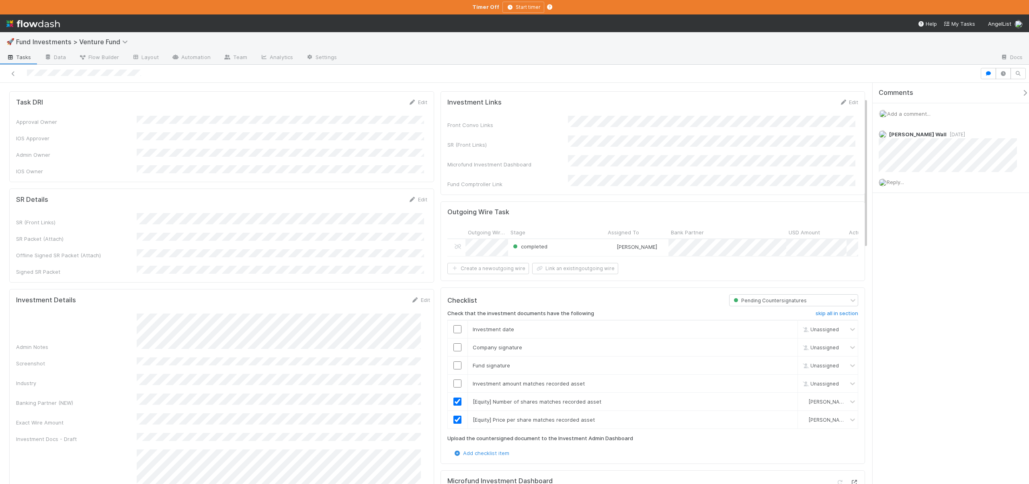
scroll to position [0, 0]
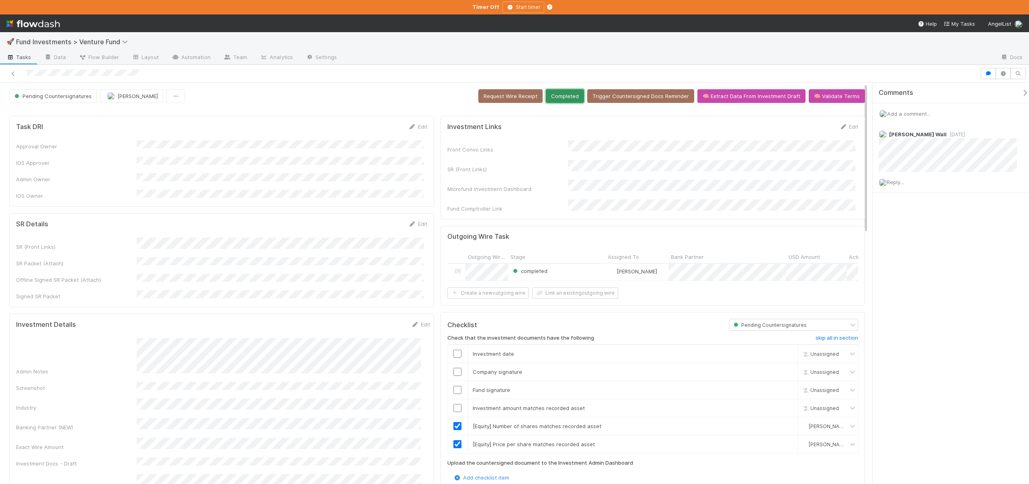
click at [567, 93] on button "Completed" at bounding box center [565, 96] width 38 height 14
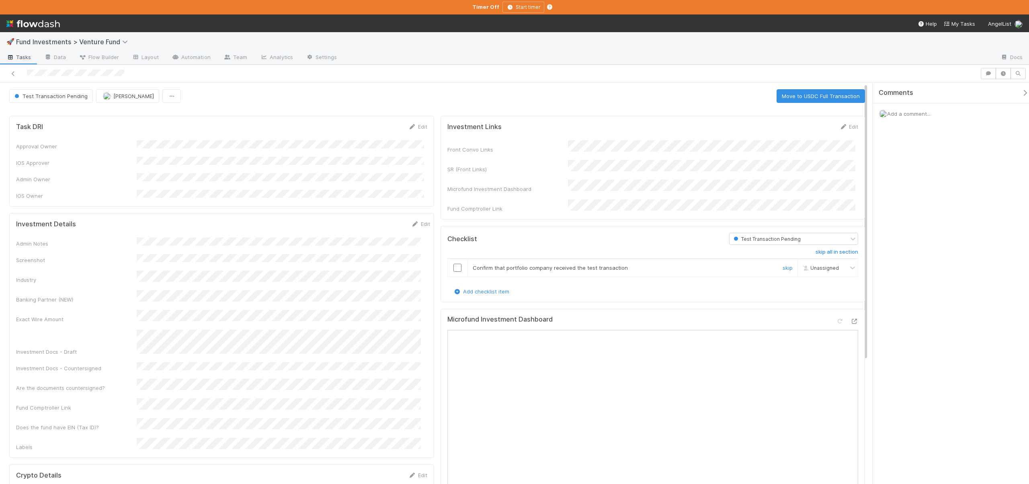
click at [454, 264] on input "checkbox" at bounding box center [458, 268] width 8 height 8
click at [795, 94] on button "Move to USDC Full Transaction" at bounding box center [821, 96] width 88 height 14
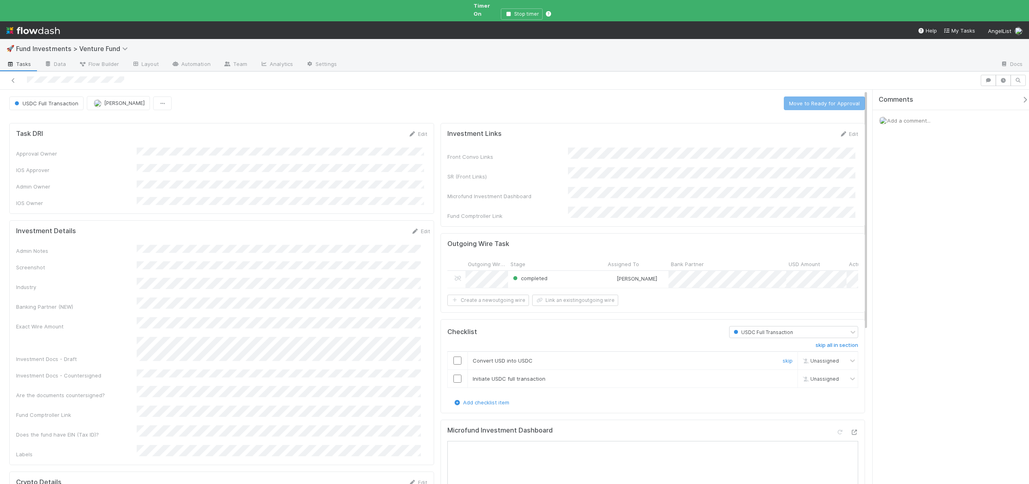
click at [457, 357] on input "checkbox" at bounding box center [458, 361] width 8 height 8
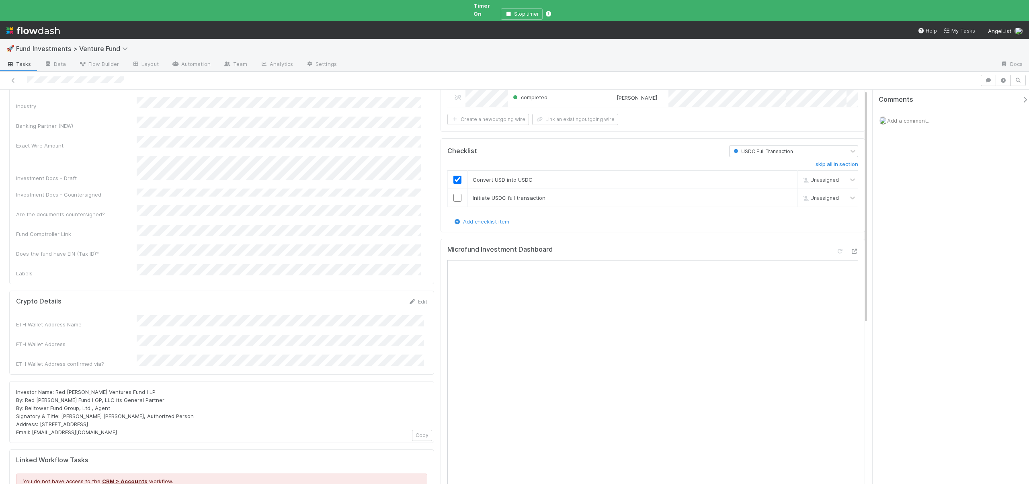
checkbox input "true"
click at [457, 193] on input "checkbox" at bounding box center [458, 197] width 8 height 8
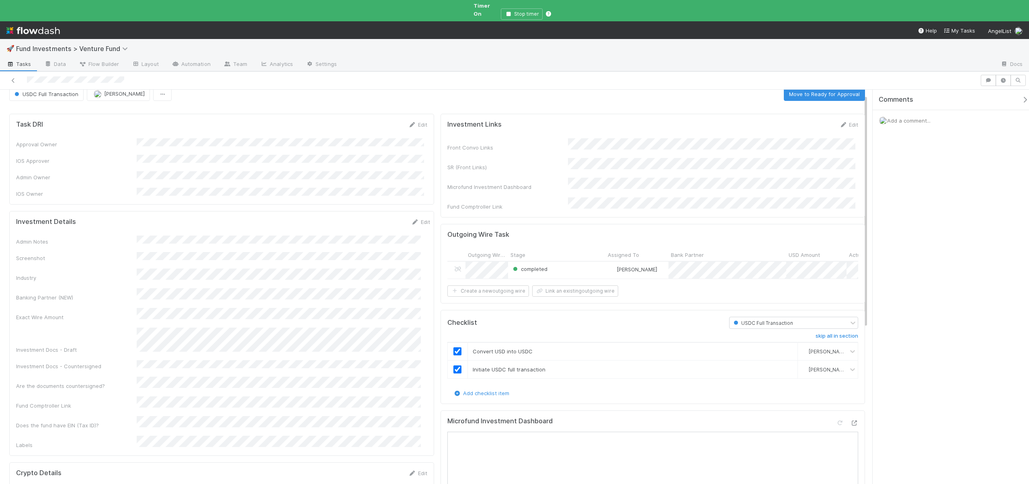
scroll to position [0, 0]
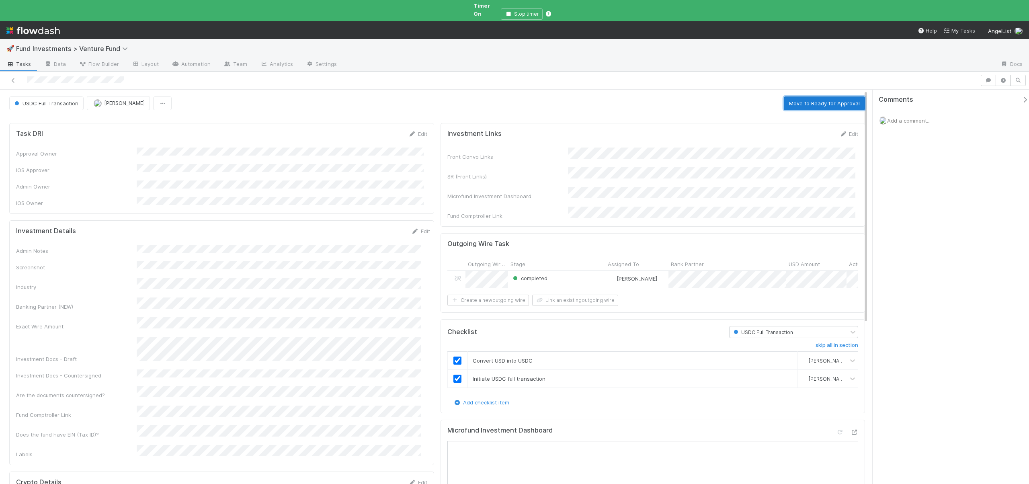
click at [807, 97] on button "Move to Ready for Approval" at bounding box center [824, 104] width 81 height 14
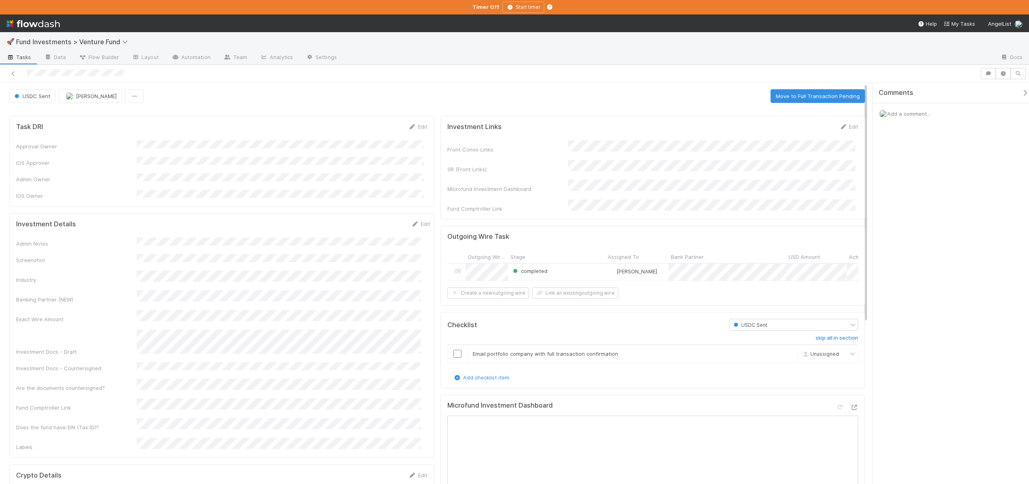
click at [454, 350] on input "checkbox" at bounding box center [458, 354] width 8 height 8
click at [809, 96] on button "Move to Full Transaction Pending" at bounding box center [818, 96] width 95 height 14
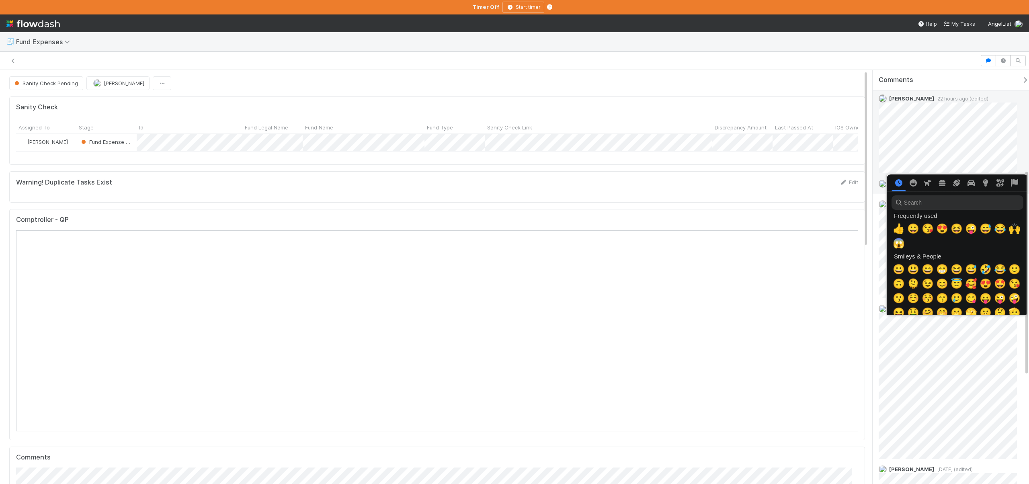
scroll to position [0, 3]
click at [906, 206] on input "search" at bounding box center [956, 202] width 132 height 14
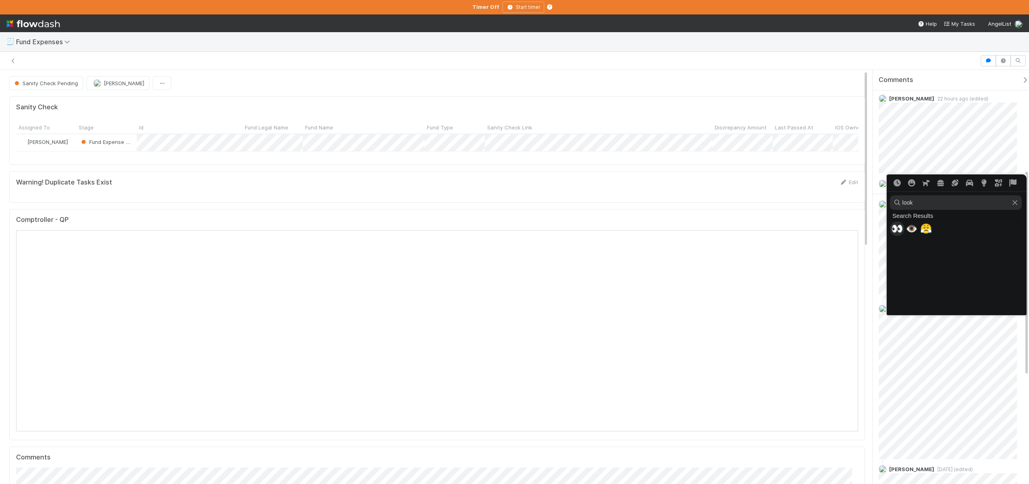
type input "look"
click at [896, 228] on span "👀" at bounding box center [898, 228] width 12 height 11
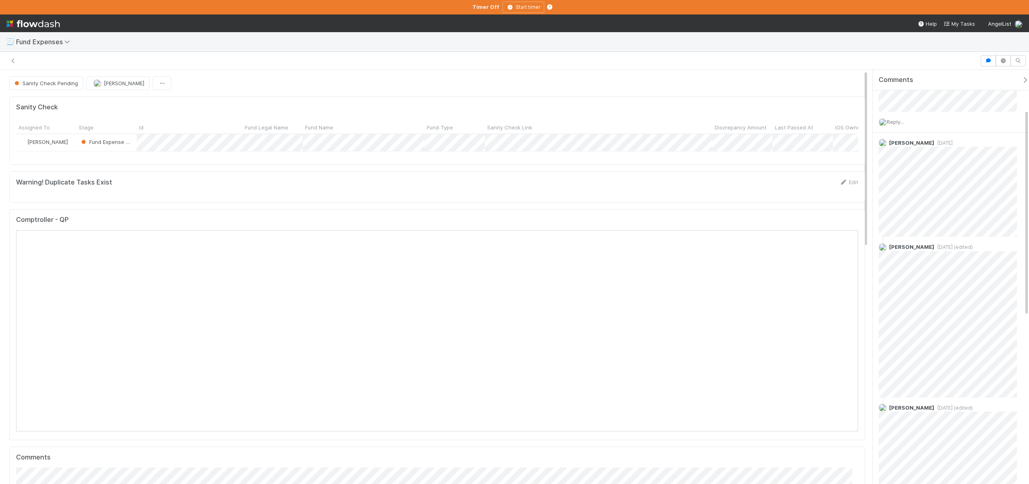
scroll to position [0, 0]
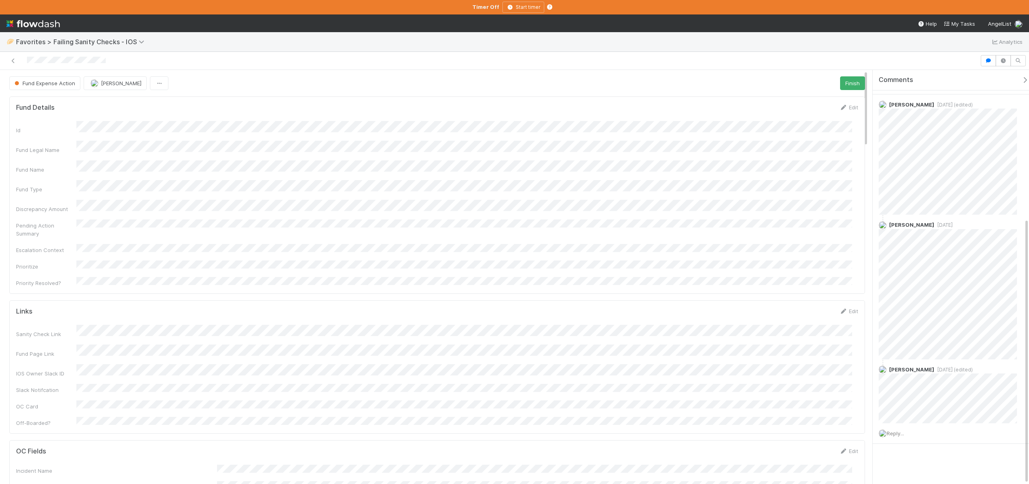
scroll to position [8, 0]
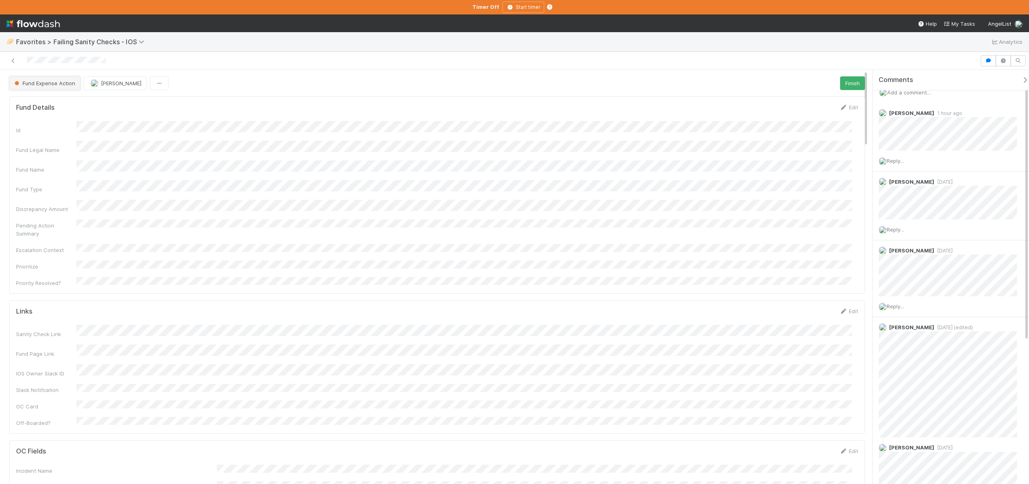
click at [46, 83] on span "Fund Expense Action" at bounding box center [44, 83] width 62 height 6
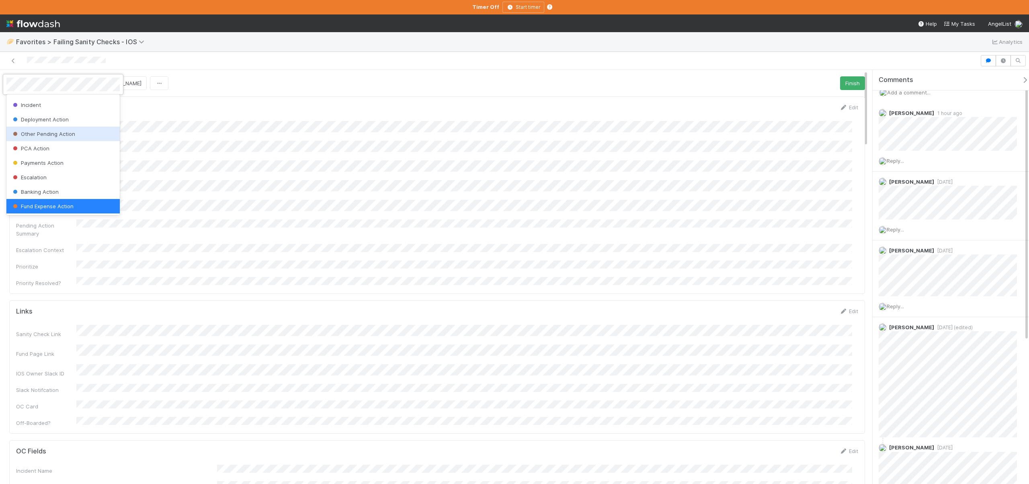
scroll to position [0, 0]
click at [32, 129] on span "Done" at bounding box center [22, 132] width 23 height 6
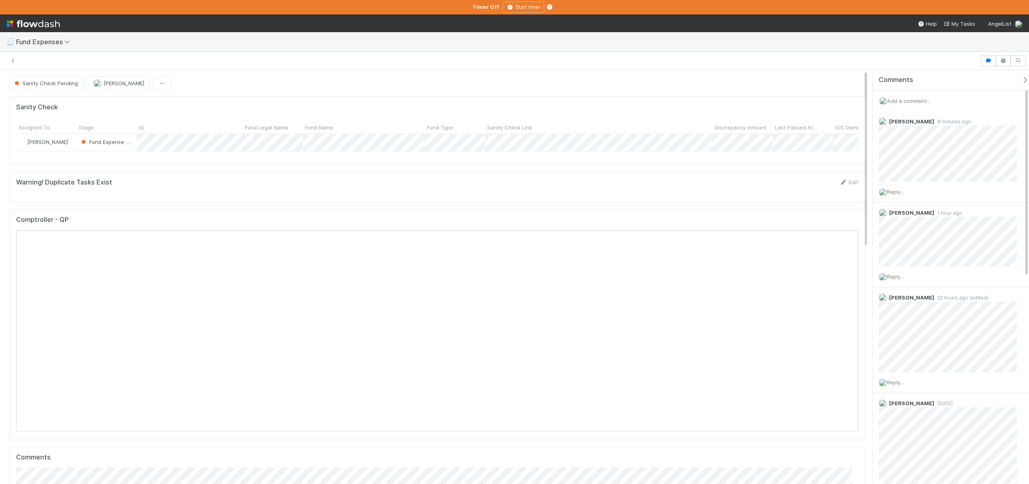
click at [907, 107] on div "Add a comment..." at bounding box center [954, 100] width 162 height 21
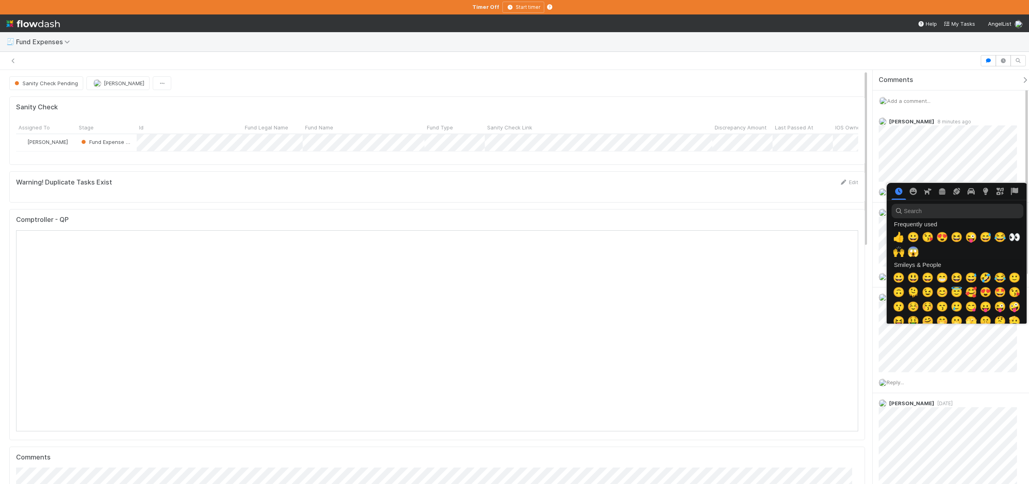
scroll to position [0, 3]
click at [1010, 232] on span "👀" at bounding box center [1013, 237] width 12 height 11
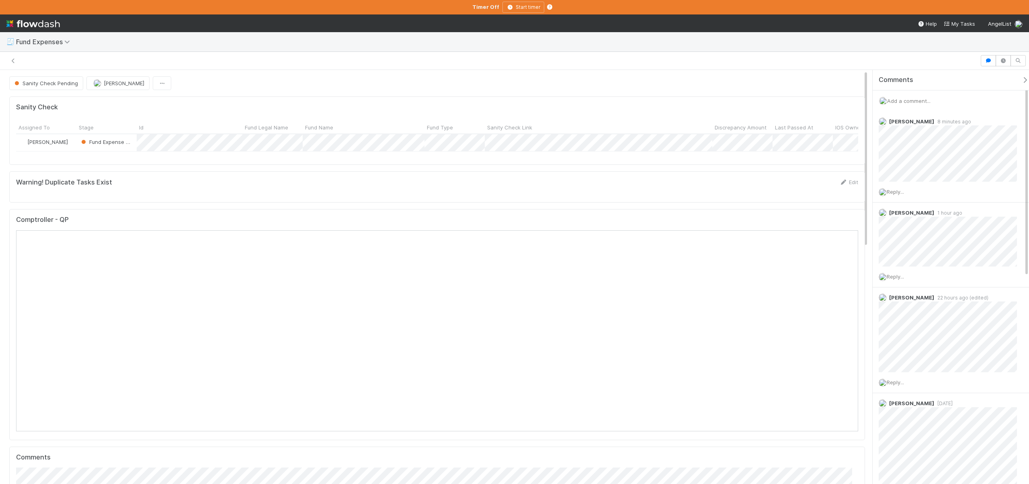
click at [896, 104] on div "Add a comment..." at bounding box center [954, 100] width 162 height 21
click at [908, 99] on span "Add a comment..." at bounding box center [909, 101] width 43 height 6
click at [905, 226] on button "Add Comment" at bounding box center [909, 225] width 47 height 14
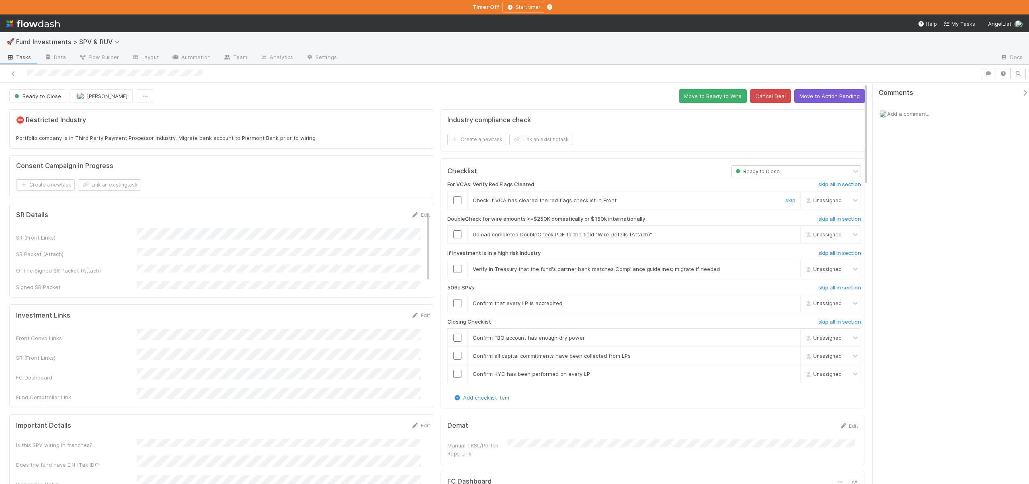
click at [454, 197] on input "checkbox" at bounding box center [458, 200] width 8 height 8
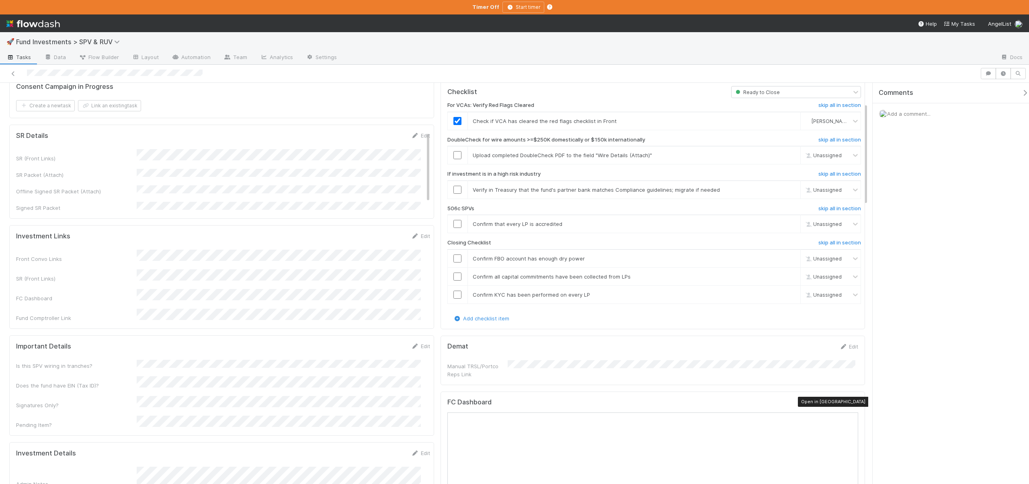
click at [851, 400] on div at bounding box center [855, 404] width 8 height 8
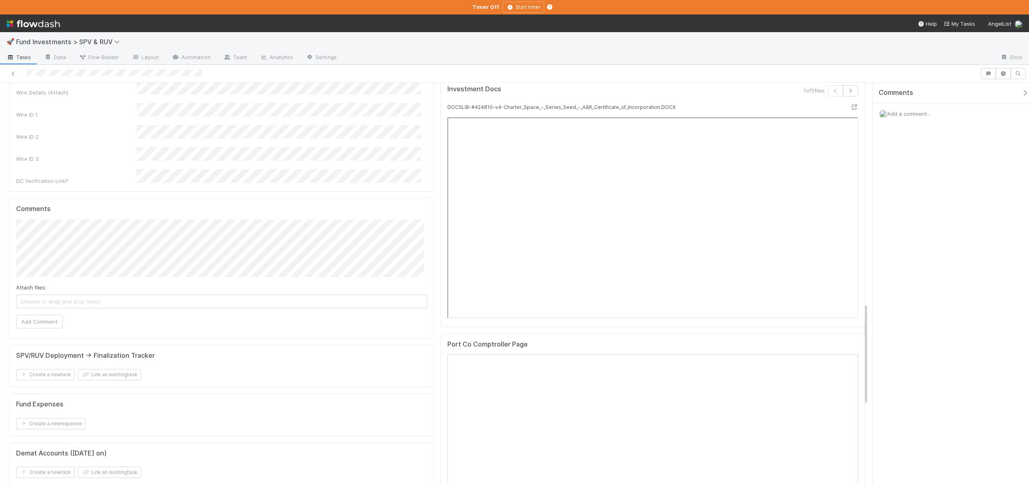
scroll to position [702, 0]
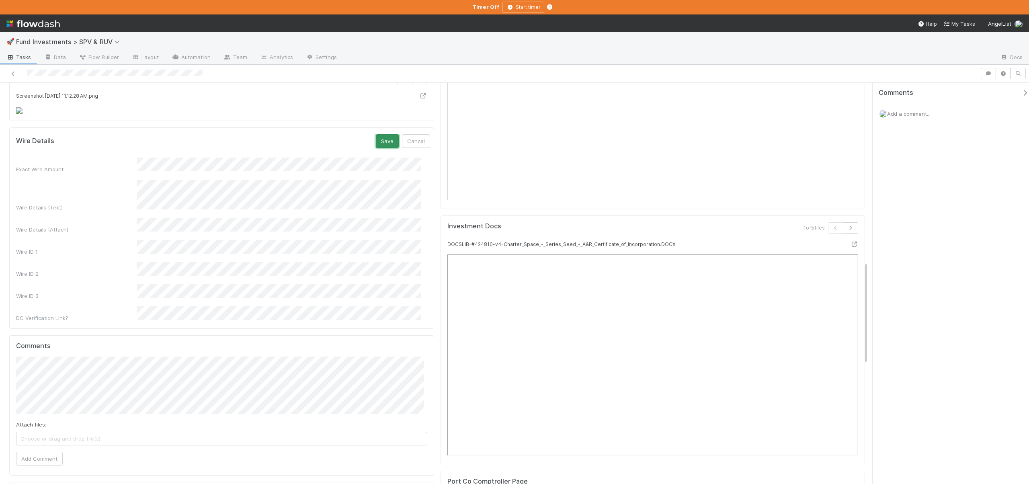
click at [377, 148] on button "Save" at bounding box center [387, 141] width 23 height 14
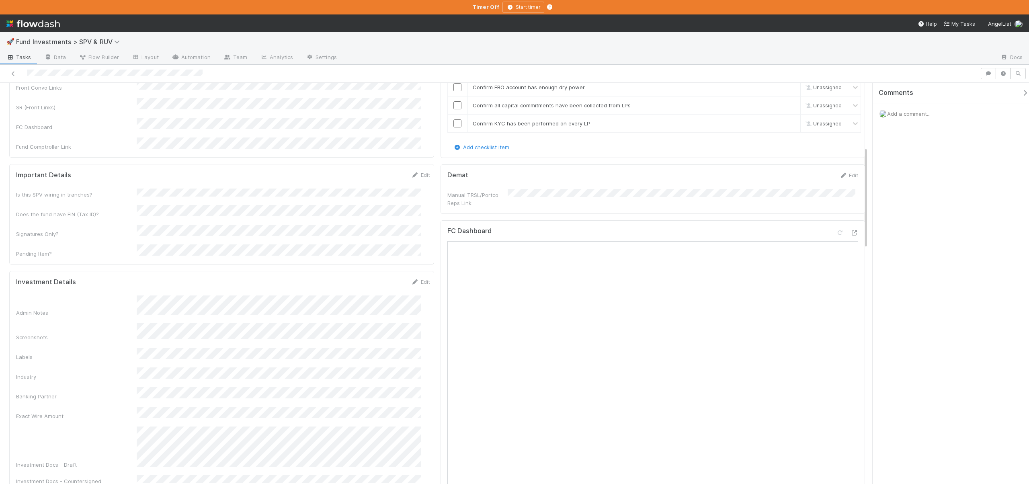
scroll to position [84, 0]
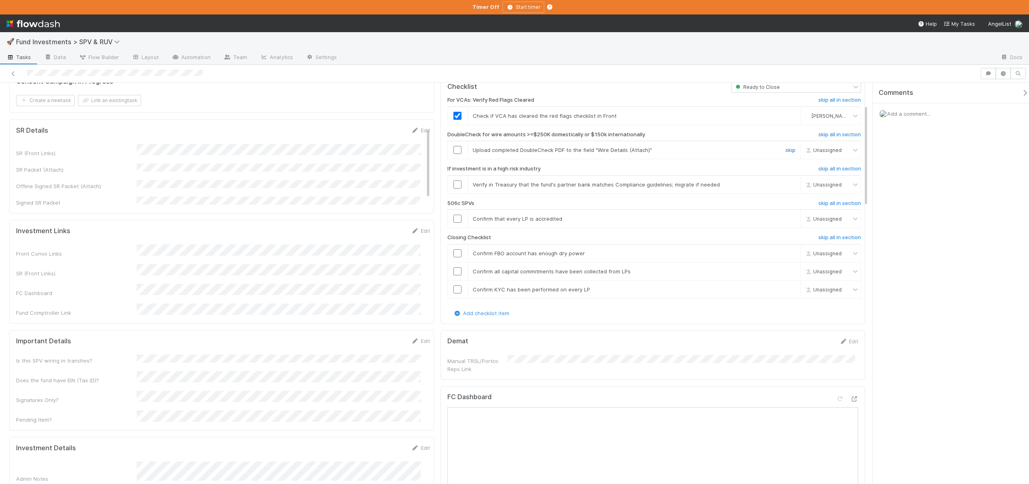
click at [786, 148] on link "skip" at bounding box center [791, 150] width 10 height 6
click at [786, 181] on link "skip" at bounding box center [791, 183] width 10 height 6
click at [786, 218] on link "skip" at bounding box center [791, 217] width 10 height 6
click at [786, 219] on link "skip" at bounding box center [791, 217] width 10 height 6
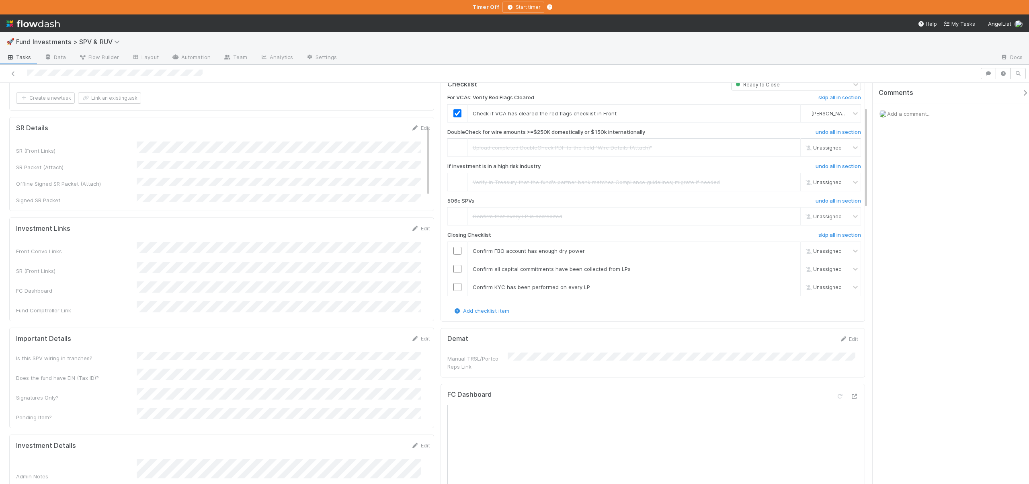
scroll to position [86, 0]
click at [455, 251] on input "checkbox" at bounding box center [458, 251] width 8 height 8
click at [455, 266] on input "checkbox" at bounding box center [458, 269] width 8 height 8
click at [454, 285] on input "checkbox" at bounding box center [458, 288] width 8 height 8
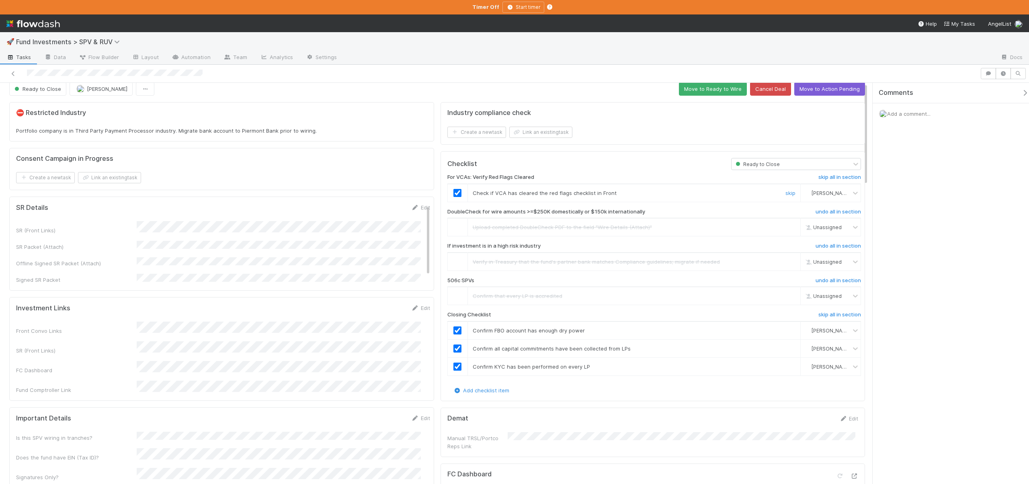
scroll to position [0, 0]
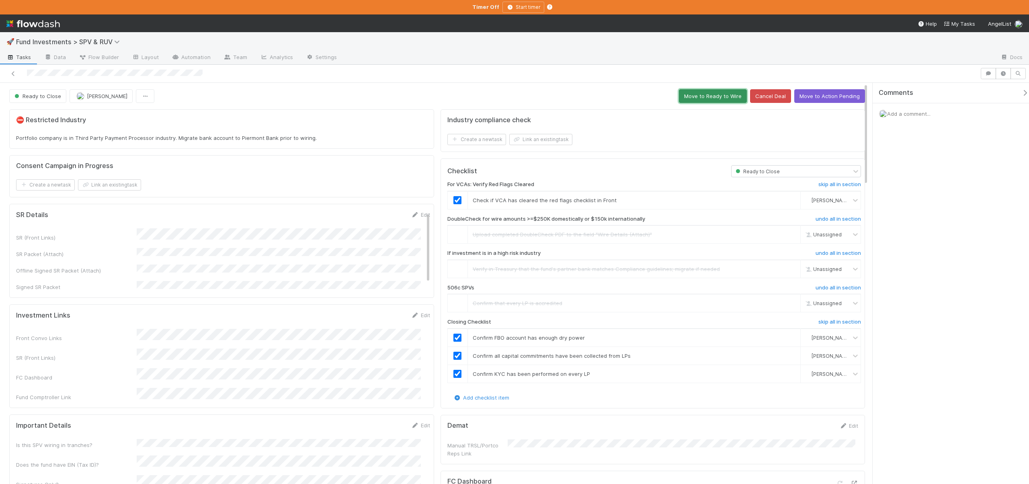
click at [703, 98] on button "Move to Ready to Wire" at bounding box center [713, 96] width 68 height 14
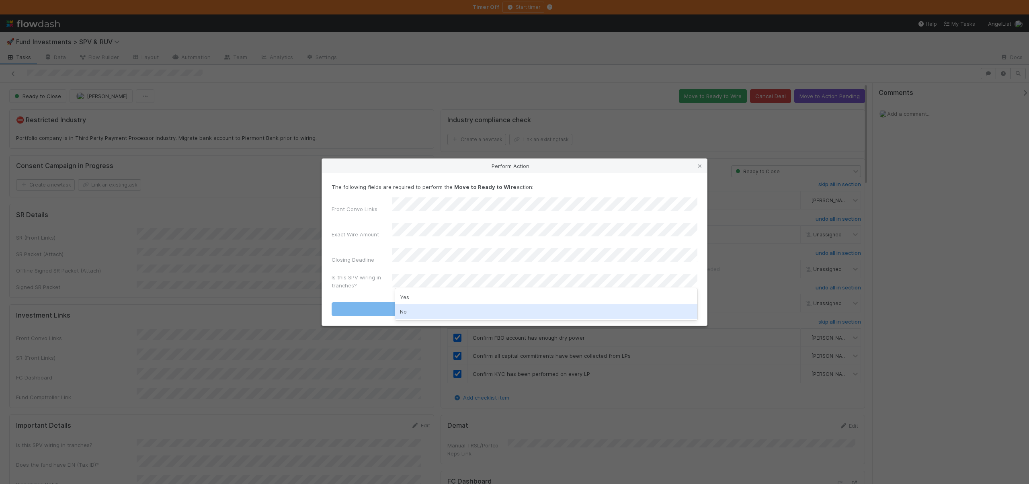
click at [402, 307] on div "No" at bounding box center [546, 311] width 302 height 14
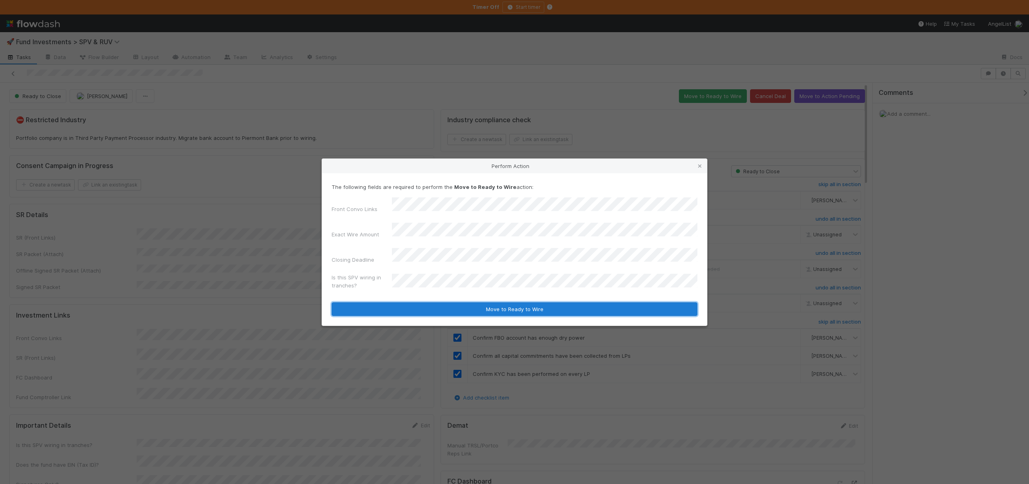
click at [434, 302] on button "Move to Ready to Wire" at bounding box center [515, 309] width 366 height 14
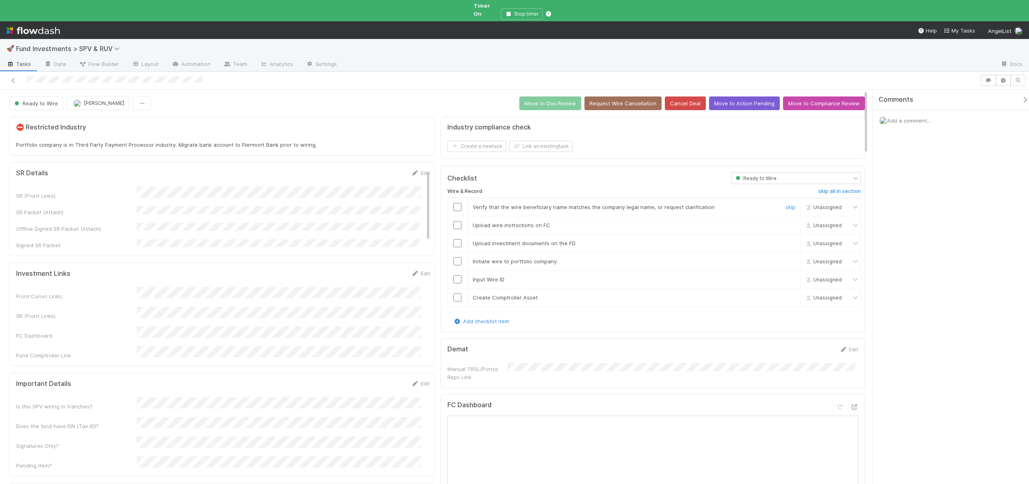
click at [454, 203] on input "checkbox" at bounding box center [458, 207] width 8 height 8
click at [455, 221] on input "checkbox" at bounding box center [458, 225] width 8 height 8
click at [456, 239] on input "checkbox" at bounding box center [458, 243] width 8 height 8
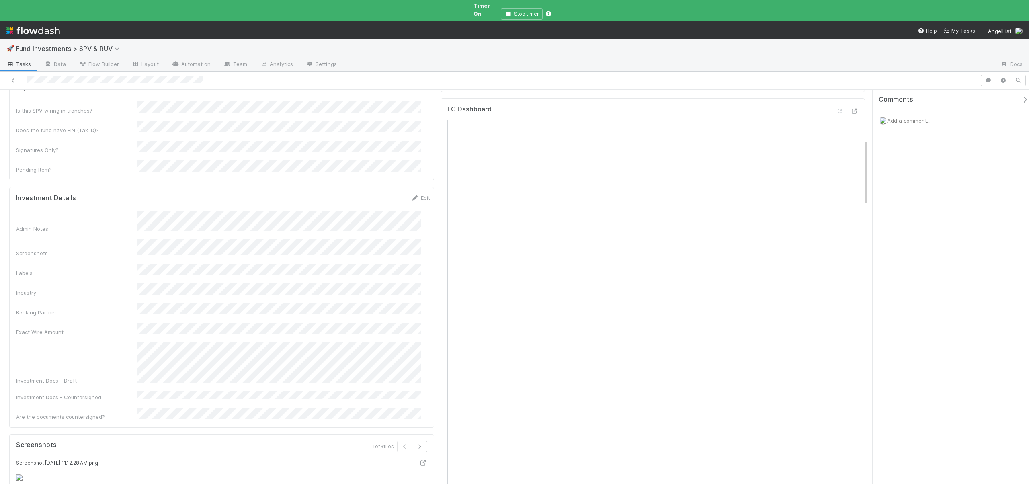
scroll to position [23, 0]
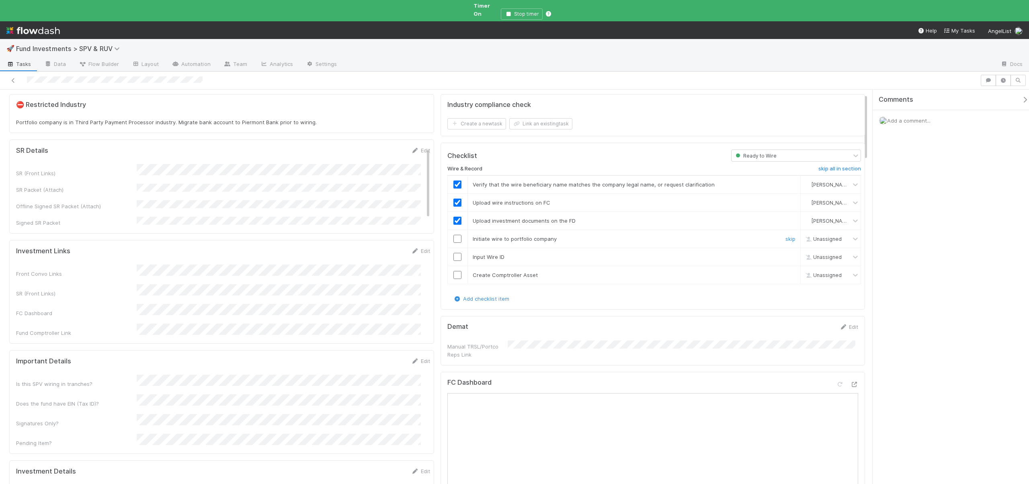
click at [454, 235] on input "checkbox" at bounding box center [458, 239] width 8 height 8
checkbox input "true"
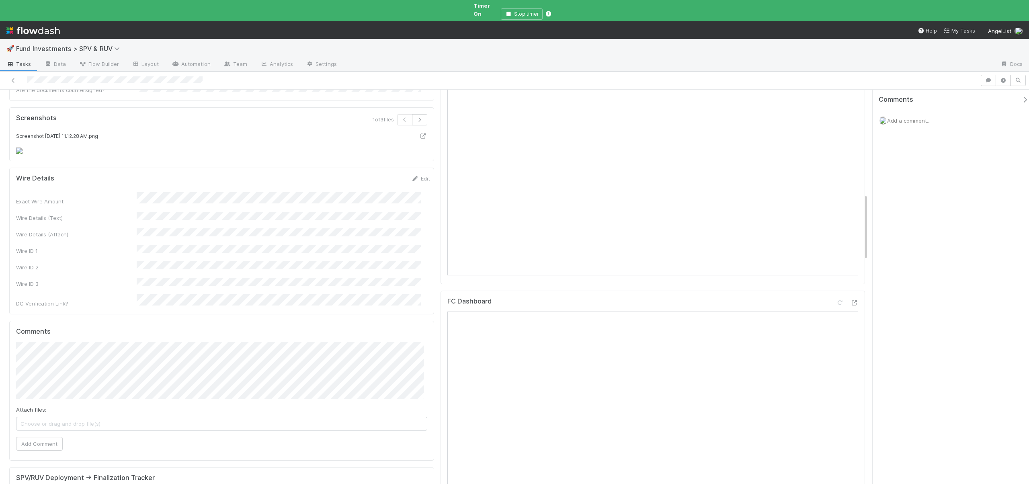
scroll to position [678, 0]
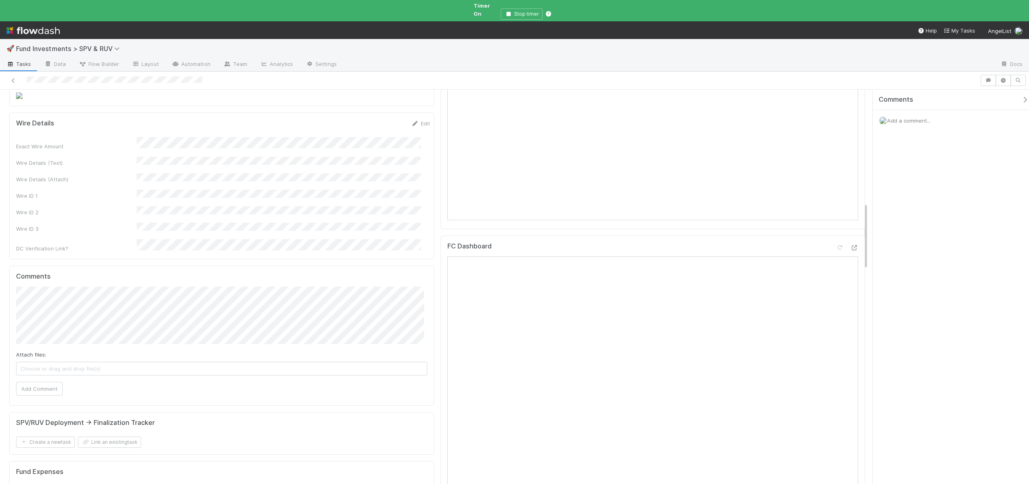
click at [149, 252] on div "Exact Wire Amount Wire Details (Text) Wire Details (Attach) Wire ID 1 Wire ID 2…" at bounding box center [223, 194] width 414 height 115
click at [148, 252] on div "Exact Wire Amount Wire Details (Text) Wire Details (Attach) Wire ID 1 Wire ID 2…" at bounding box center [223, 194] width 414 height 115
click at [377, 133] on button "Save" at bounding box center [387, 126] width 23 height 14
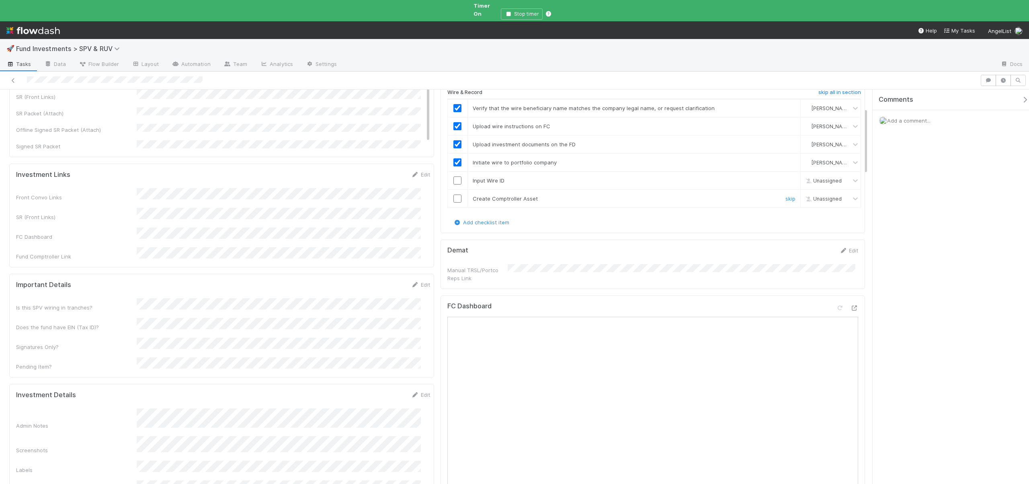
scroll to position [0, 0]
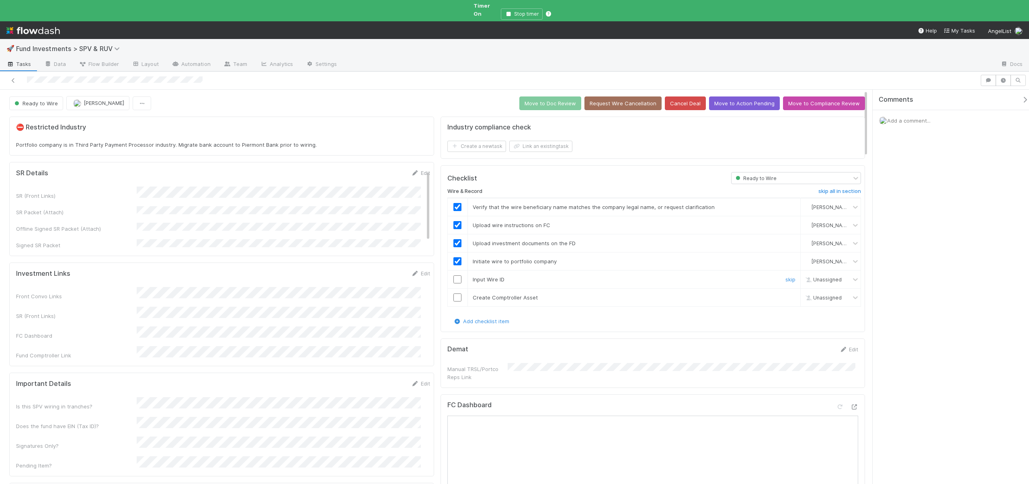
click at [457, 275] on input "checkbox" at bounding box center [458, 279] width 8 height 8
click at [457, 294] on input "checkbox" at bounding box center [458, 298] width 8 height 8
click at [549, 103] on div "Ready to Wire [PERSON_NAME] Move to Doc Review Request Wire Cancellation Cancel…" at bounding box center [437, 103] width 856 height 14
click at [548, 99] on button "Move to Doc Review" at bounding box center [551, 104] width 62 height 14
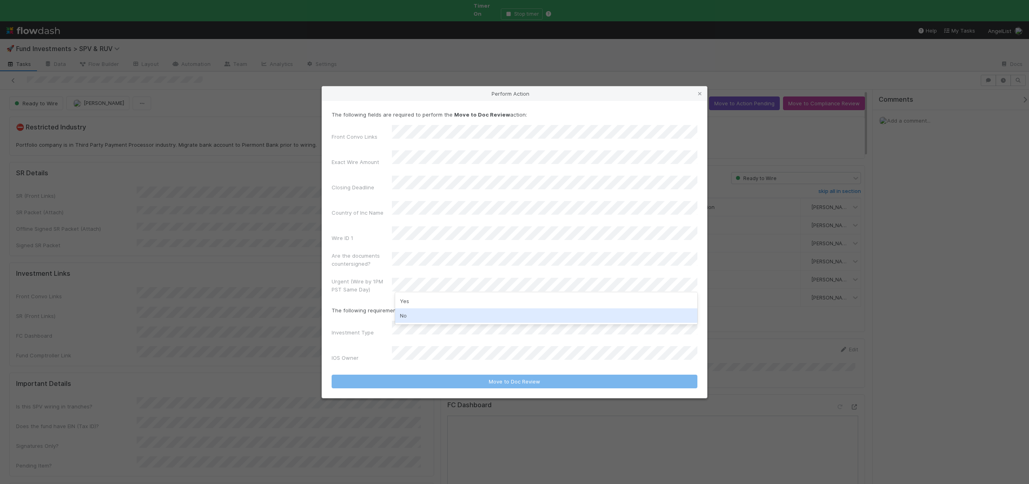
click at [408, 312] on div "No" at bounding box center [546, 315] width 302 height 14
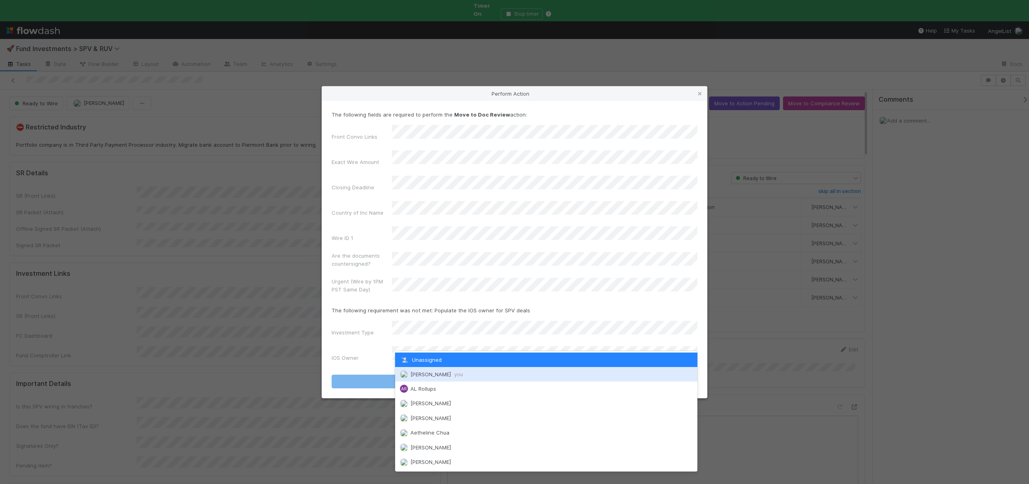
click at [425, 375] on span "[PERSON_NAME] you" at bounding box center [437, 374] width 53 height 6
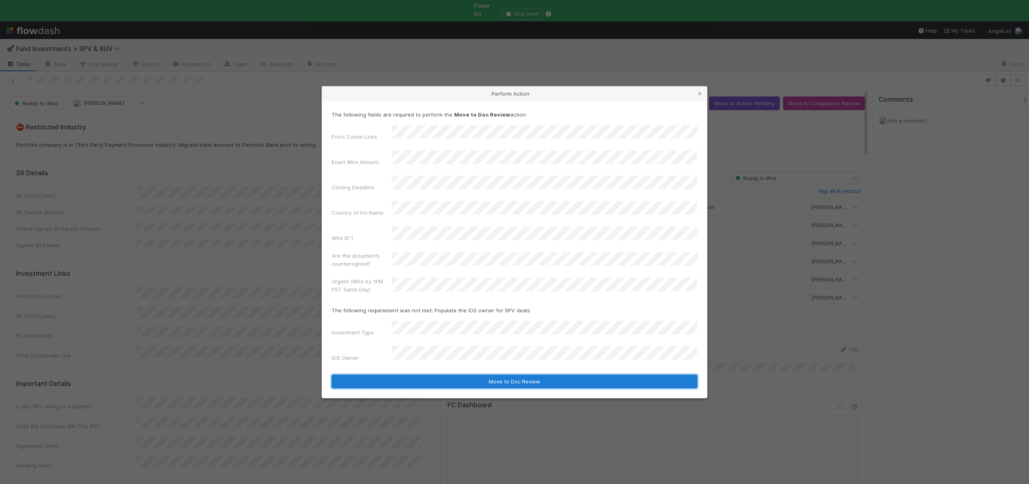
click at [427, 375] on button "Move to Doc Review" at bounding box center [515, 382] width 366 height 14
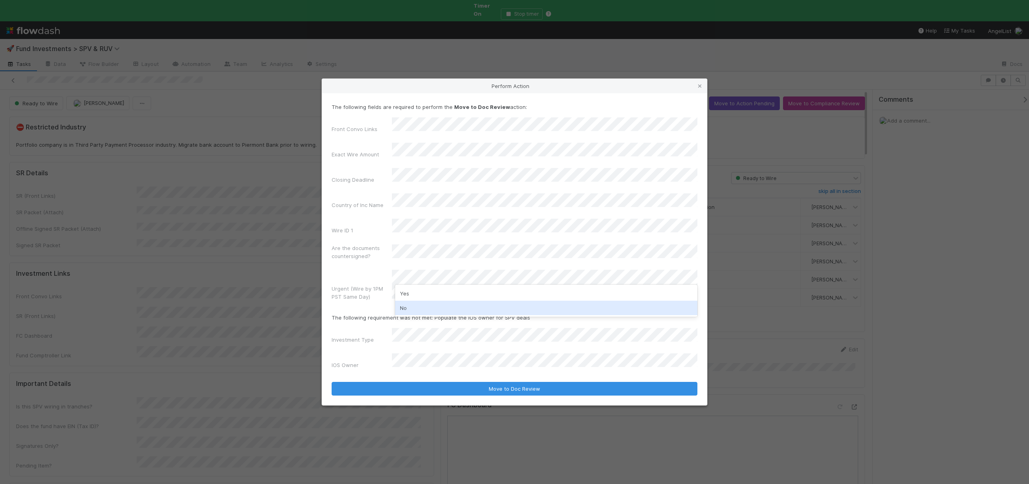
click at [408, 309] on div "No" at bounding box center [546, 308] width 302 height 14
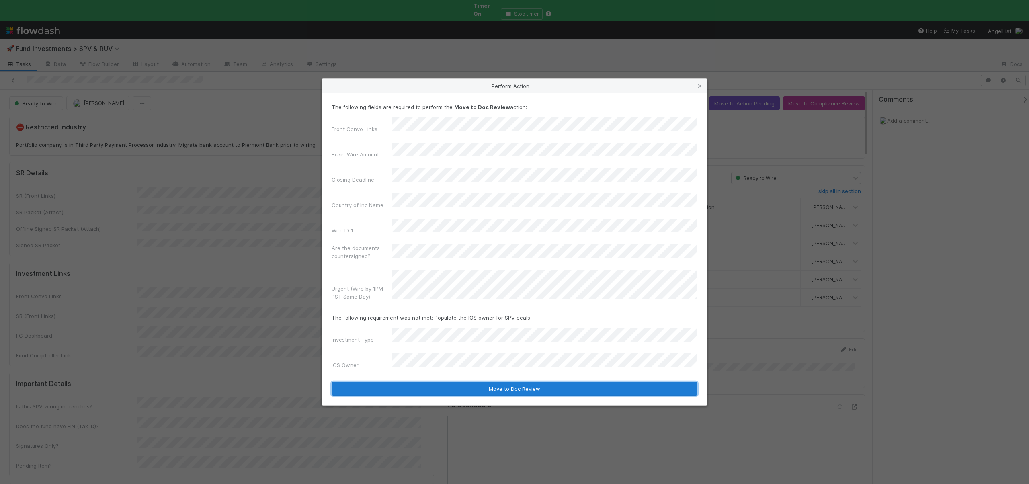
click at [424, 382] on button "Move to Doc Review" at bounding box center [515, 389] width 366 height 14
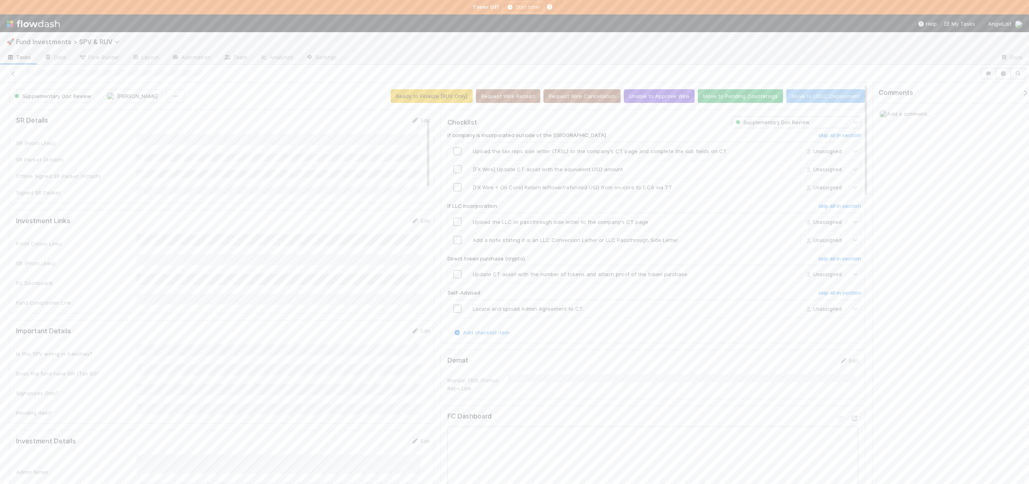
click at [832, 131] on div "If company is incorporated outside of the US skip all in section Upload the tax…" at bounding box center [655, 228] width 414 height 200
click at [832, 136] on h6 "skip all in section" at bounding box center [840, 135] width 43 height 6
click at [836, 205] on h6 "skip all in section" at bounding box center [840, 206] width 43 height 6
click at [836, 136] on h6 "skip all in section" at bounding box center [840, 135] width 43 height 6
click at [822, 257] on h6 "skip all in section" at bounding box center [840, 259] width 43 height 6
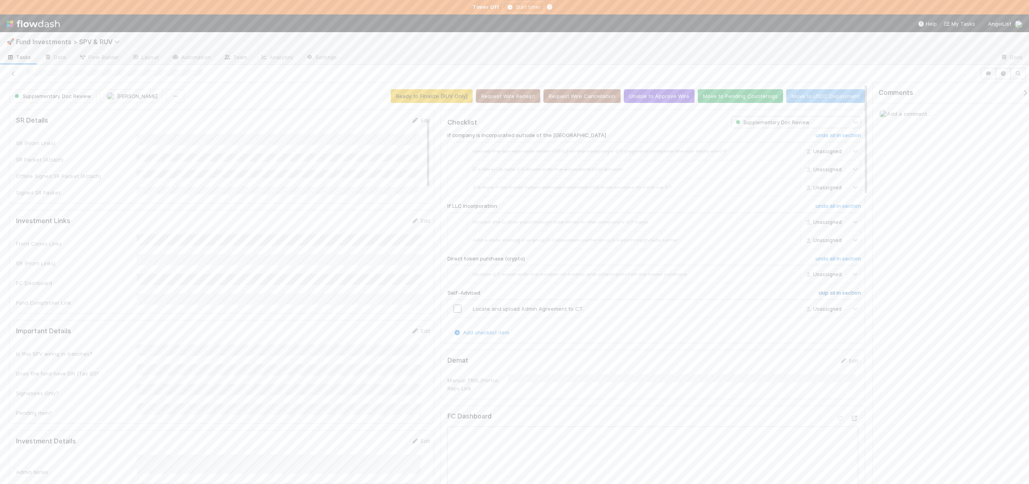
click at [828, 292] on h6 "skip all in section" at bounding box center [840, 293] width 43 height 6
click at [828, 291] on h6 "skip all in section" at bounding box center [840, 293] width 43 height 6
click at [715, 97] on button "Move to Pending Countersigs" at bounding box center [740, 96] width 85 height 14
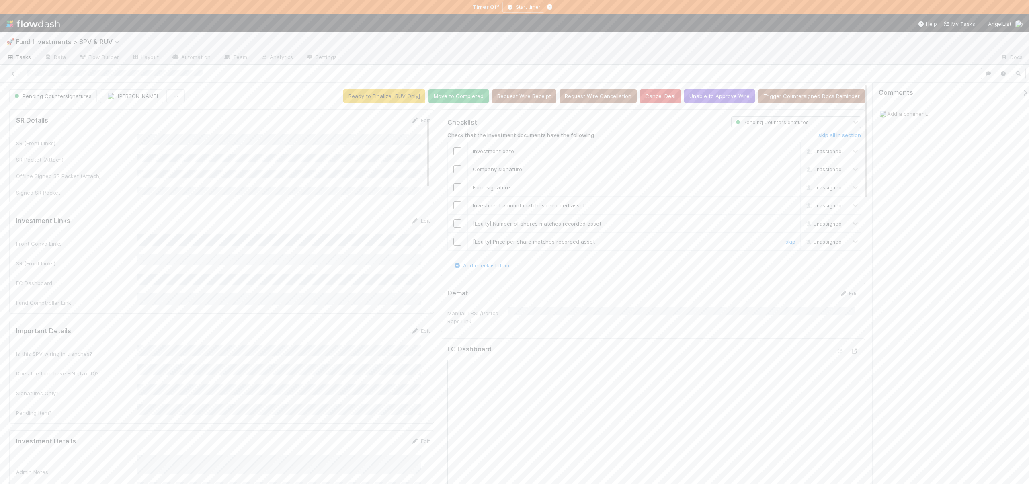
click at [457, 239] on input "checkbox" at bounding box center [458, 242] width 8 height 8
click at [454, 225] on input "checkbox" at bounding box center [458, 224] width 8 height 8
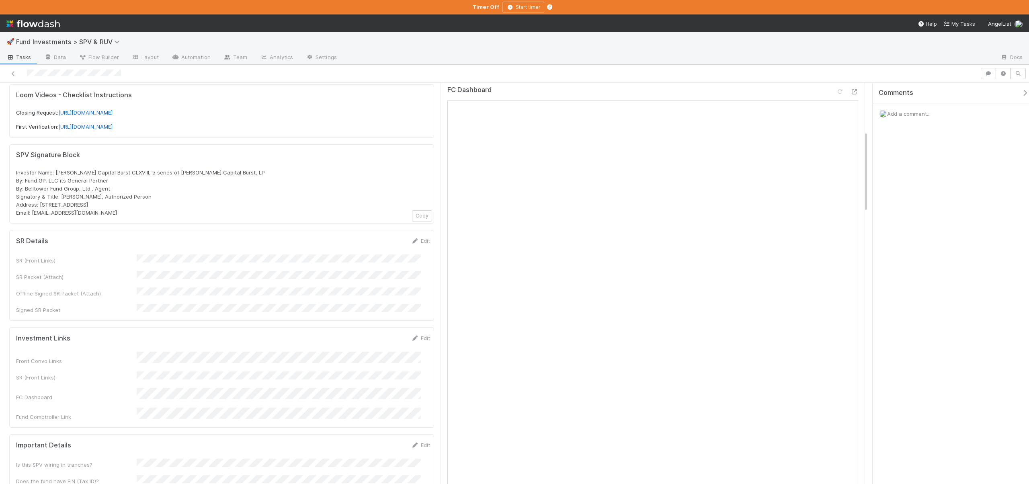
scroll to position [271, 0]
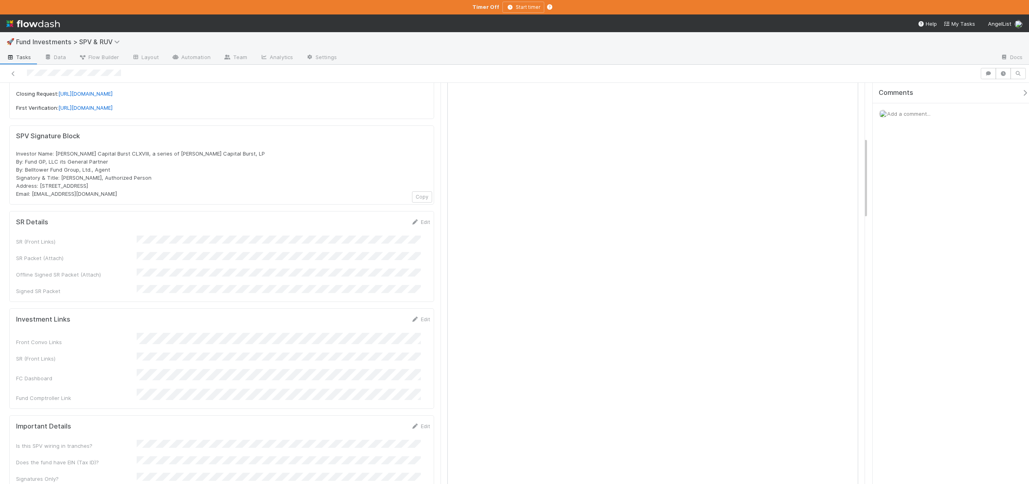
click at [150, 241] on div "SR (Front Links) SR Packet (Attach) Offline Signed SR Packet (Attach) Signed SR…" at bounding box center [223, 266] width 414 height 60
click at [381, 218] on button "Save" at bounding box center [387, 225] width 23 height 14
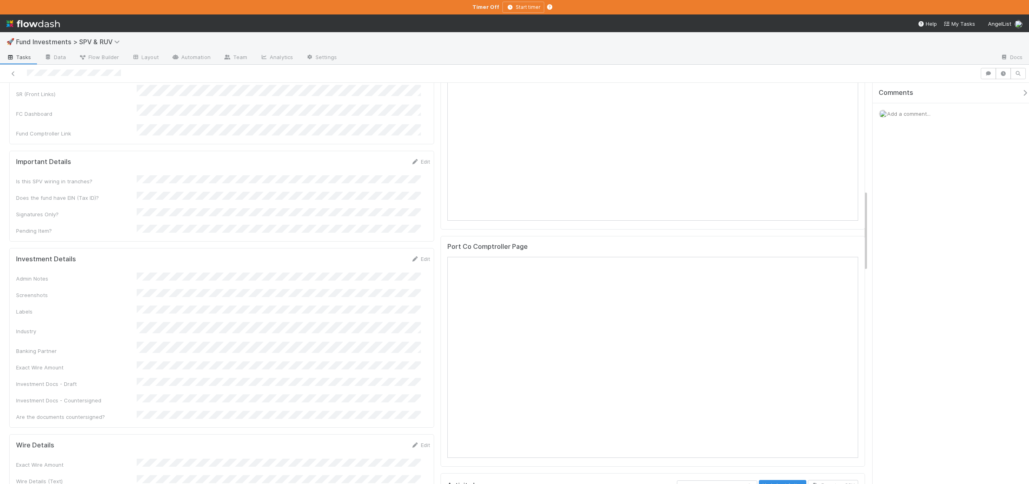
scroll to position [547, 0]
click at [150, 313] on div "Admin Notes Screenshots Labels Industry Banking Partner Exact Wire Amount Inves…" at bounding box center [223, 342] width 414 height 148
click at [381, 251] on button "Save" at bounding box center [387, 258] width 23 height 14
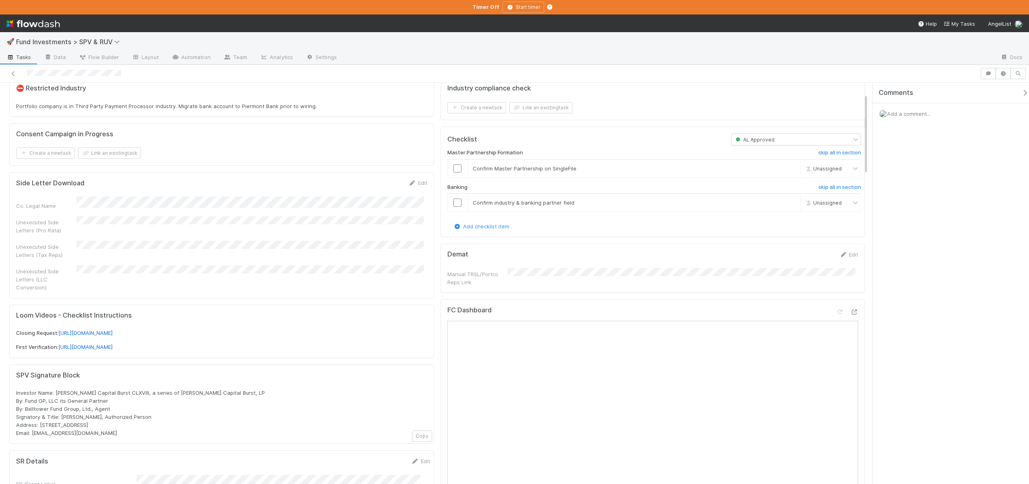
scroll to position [0, 0]
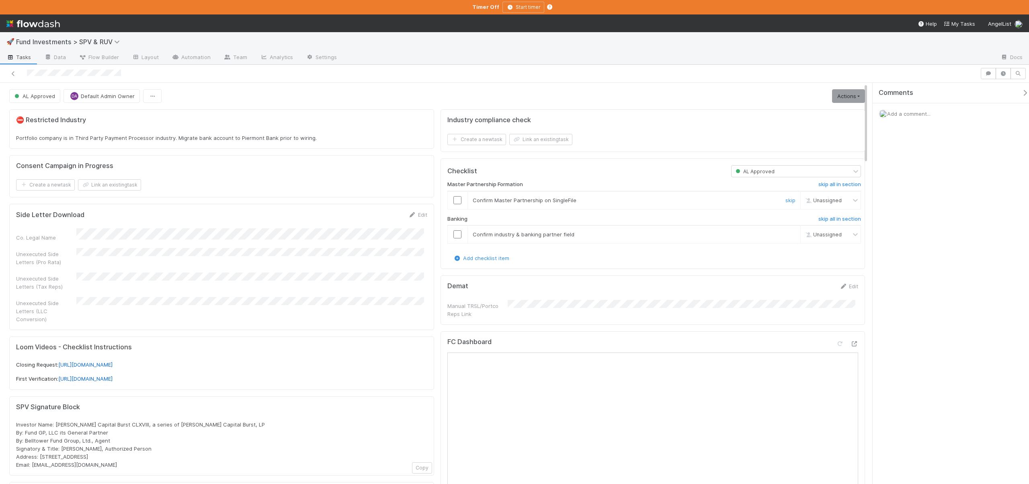
click at [454, 196] on input "checkbox" at bounding box center [458, 200] width 8 height 8
click at [455, 232] on input "checkbox" at bounding box center [458, 234] width 8 height 8
drag, startPoint x: 154, startPoint y: 415, endPoint x: 210, endPoint y: 416, distance: 56.3
click at [210, 421] on div "Investor Name: Rauch Capital Burst CLXVIII, a series of Rauch Capital Burst, LP…" at bounding box center [221, 445] width 411 height 48
copy span "Rauch Capital Burst, LP"
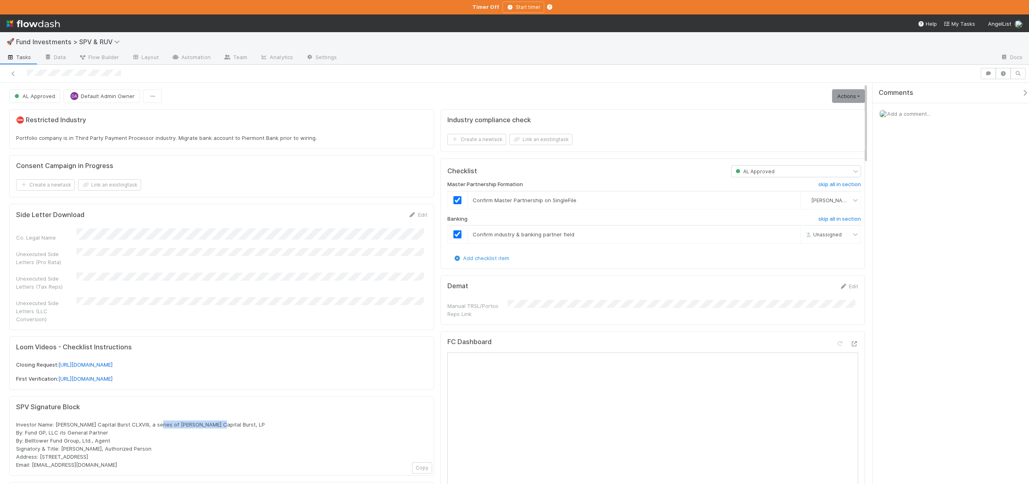
checkbox input "true"
click at [849, 91] on link "Actions" at bounding box center [848, 96] width 33 height 14
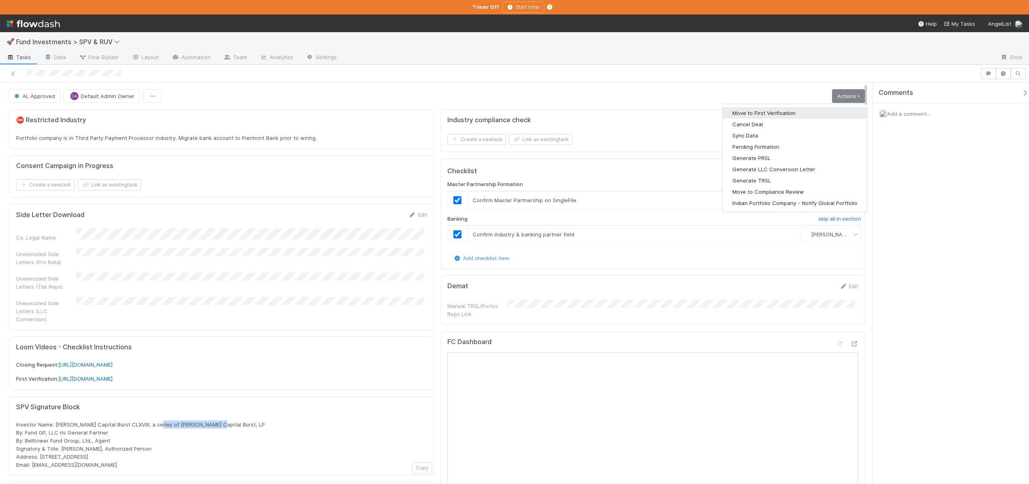
click at [778, 111] on button "Move to First Verification" at bounding box center [795, 112] width 144 height 11
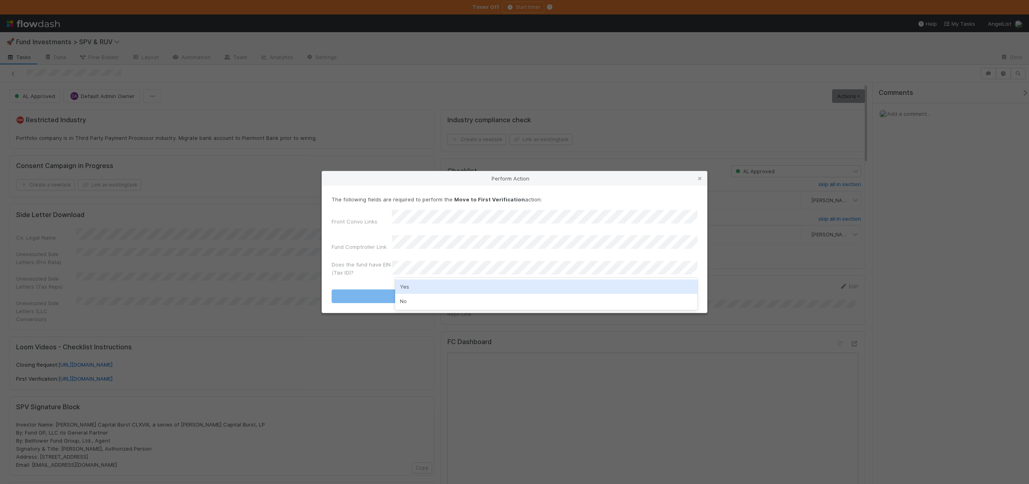
click at [403, 282] on div "Yes" at bounding box center [546, 286] width 302 height 14
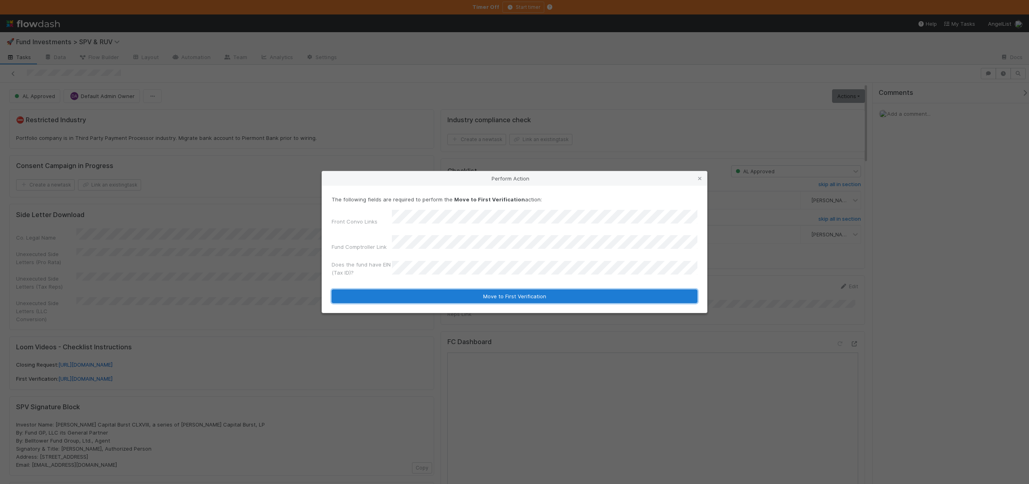
click at [398, 298] on button "Move to First Verification" at bounding box center [515, 297] width 366 height 14
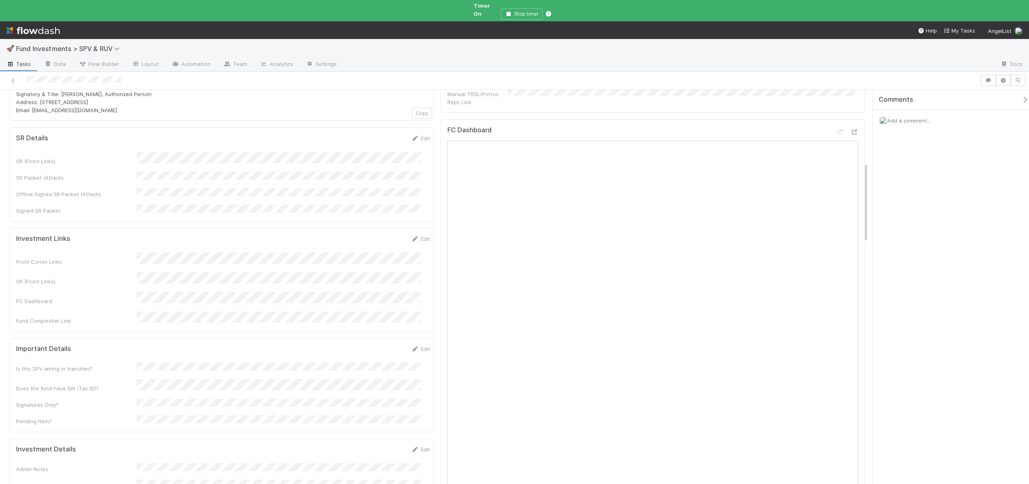
scroll to position [527, 0]
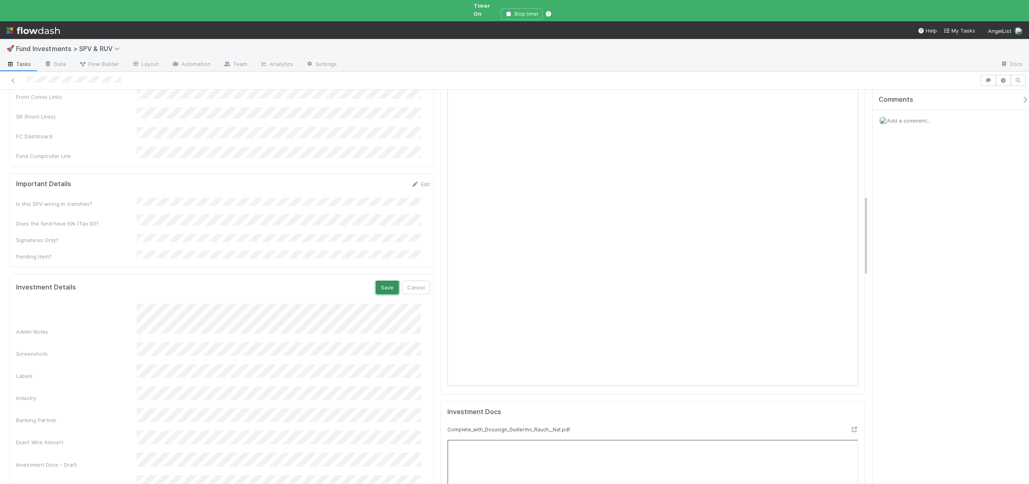
click at [382, 281] on button "Save" at bounding box center [387, 288] width 23 height 14
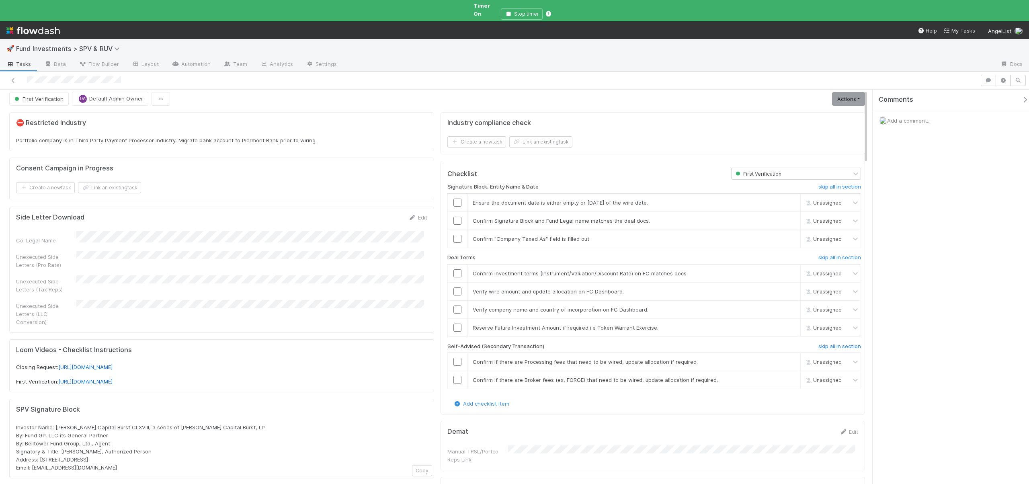
scroll to position [0, 0]
click at [455, 203] on input "checkbox" at bounding box center [458, 207] width 8 height 8
click at [455, 221] on input "checkbox" at bounding box center [458, 225] width 8 height 8
click at [454, 221] on input "checkbox" at bounding box center [458, 225] width 8 height 8
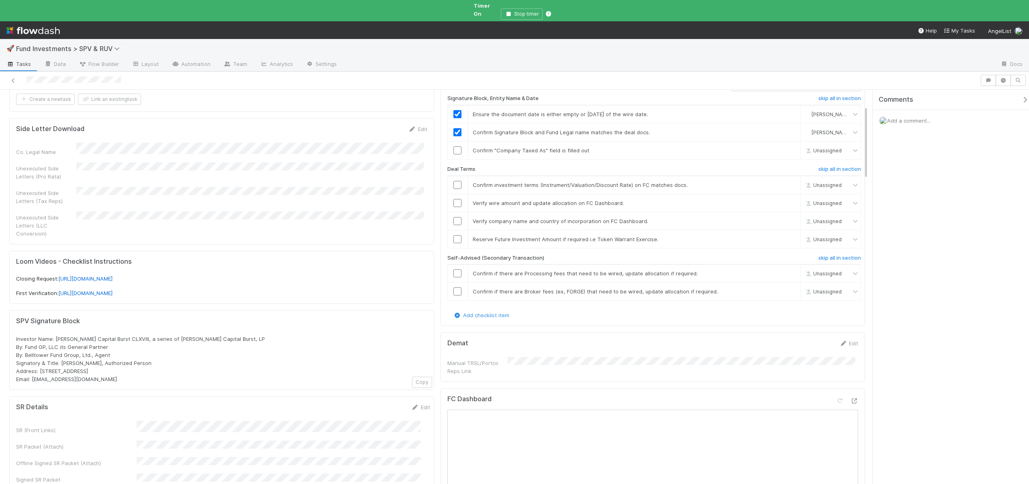
scroll to position [86, 0]
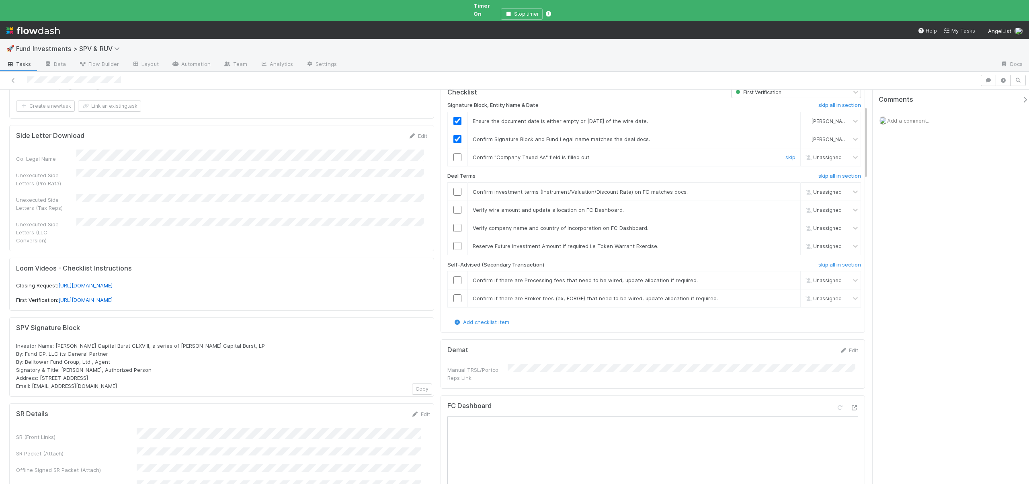
click at [457, 153] on input "checkbox" at bounding box center [458, 157] width 8 height 8
click at [454, 188] on input "checkbox" at bounding box center [458, 192] width 8 height 8
click at [454, 206] on input "checkbox" at bounding box center [458, 210] width 8 height 8
checkbox input "true"
click at [454, 224] on input "checkbox" at bounding box center [458, 228] width 8 height 8
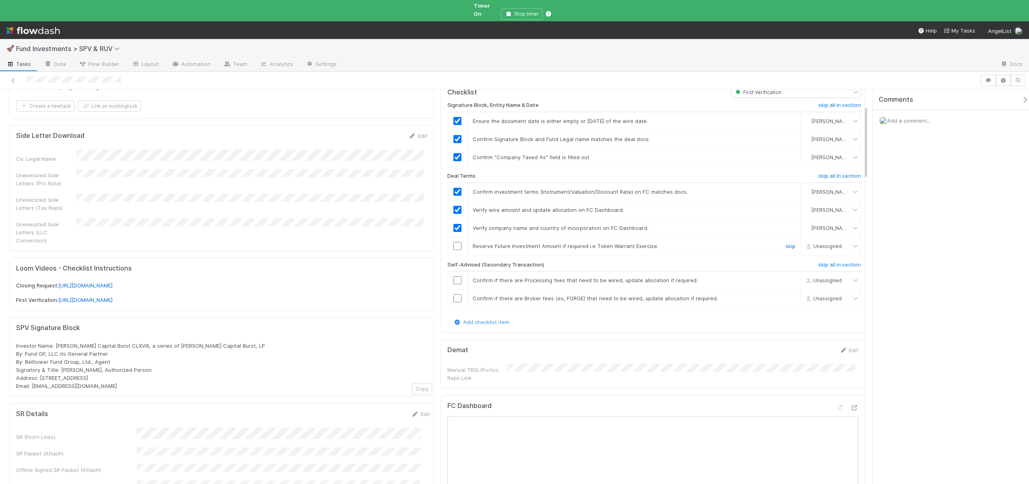
click at [786, 243] on link "skip" at bounding box center [791, 246] width 10 height 6
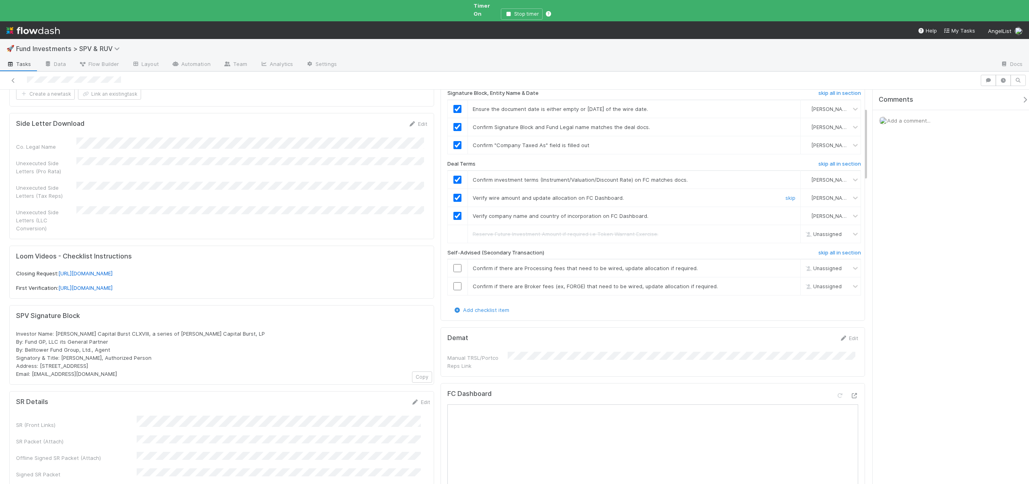
scroll to position [99, 0]
click at [828, 249] on h6 "skip all in section" at bounding box center [840, 252] width 43 height 6
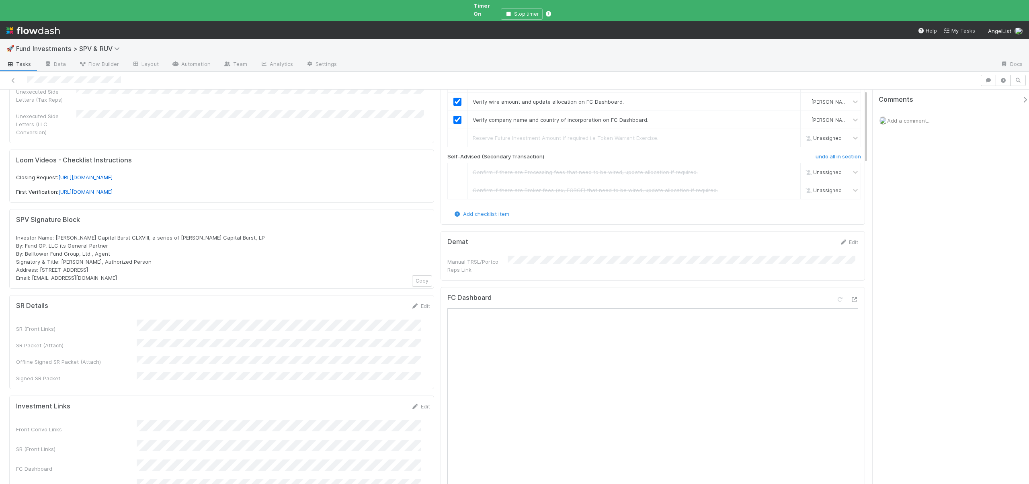
scroll to position [0, 0]
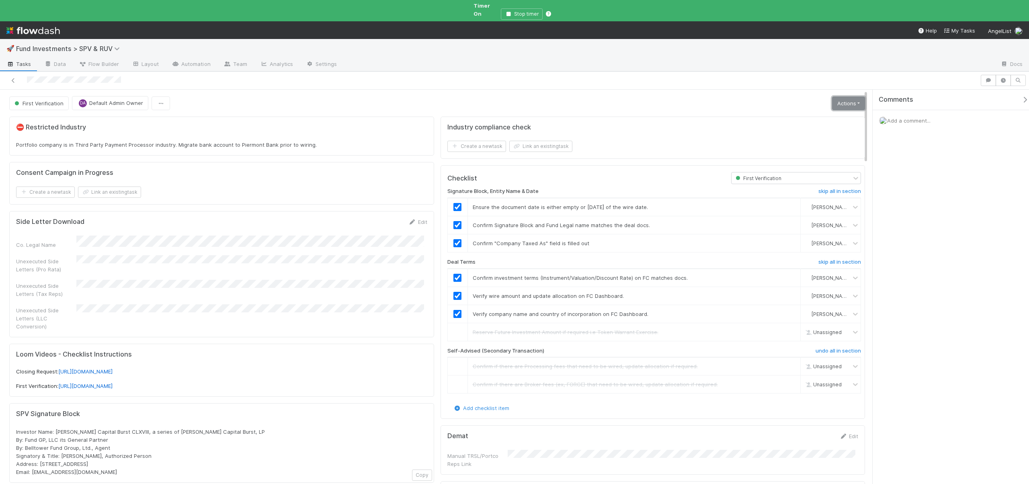
click at [832, 100] on link "Actions" at bounding box center [848, 104] width 33 height 14
click at [797, 116] on button "Move to Second Verification" at bounding box center [812, 120] width 109 height 11
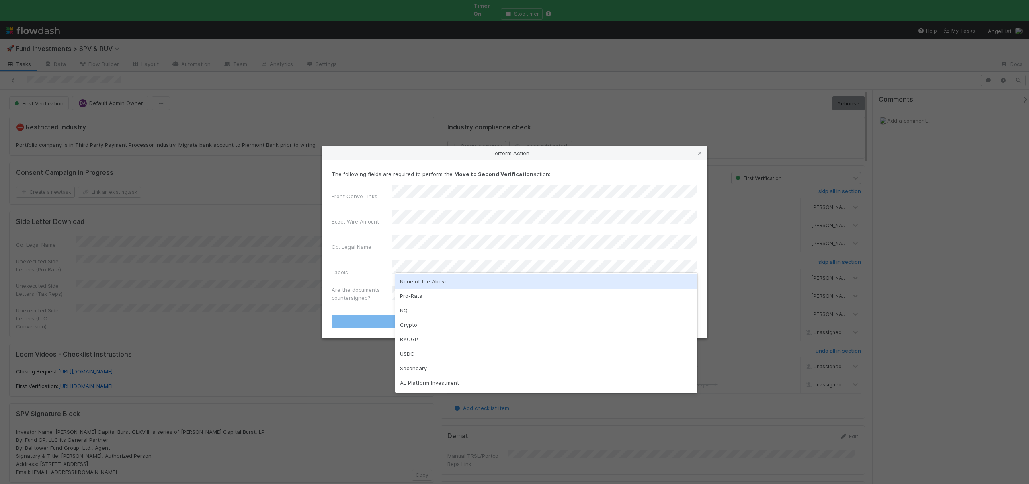
click at [409, 281] on div "None of the Above" at bounding box center [546, 281] width 302 height 14
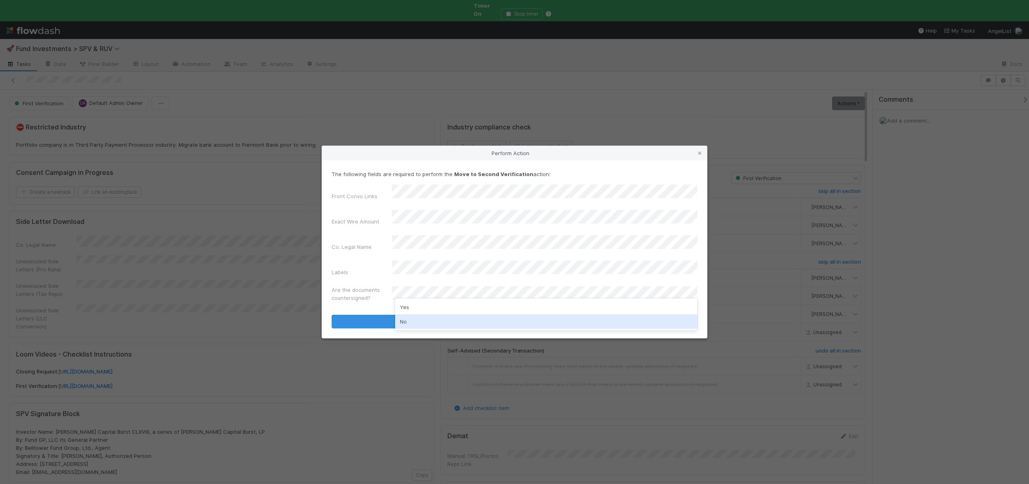
click at [407, 319] on div "No" at bounding box center [546, 321] width 302 height 14
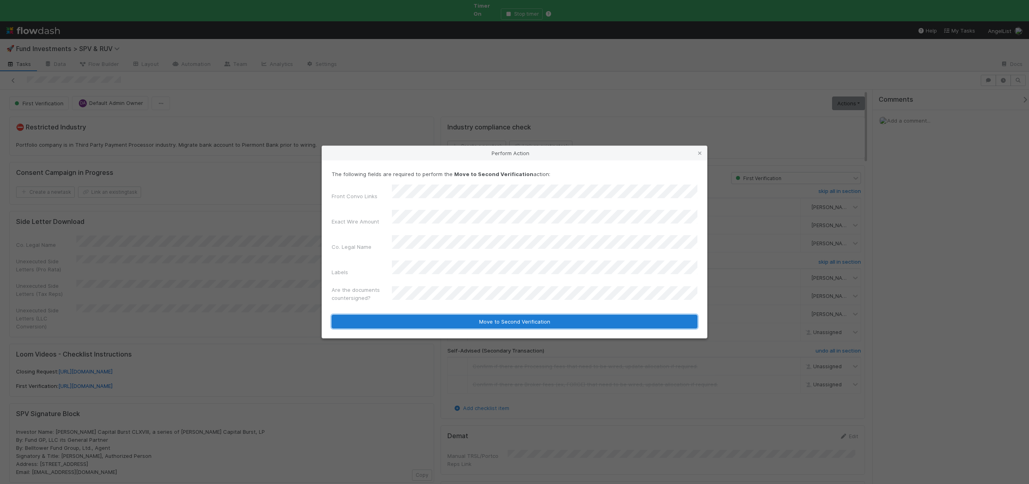
click at [401, 315] on button "Move to Second Verification" at bounding box center [515, 322] width 366 height 14
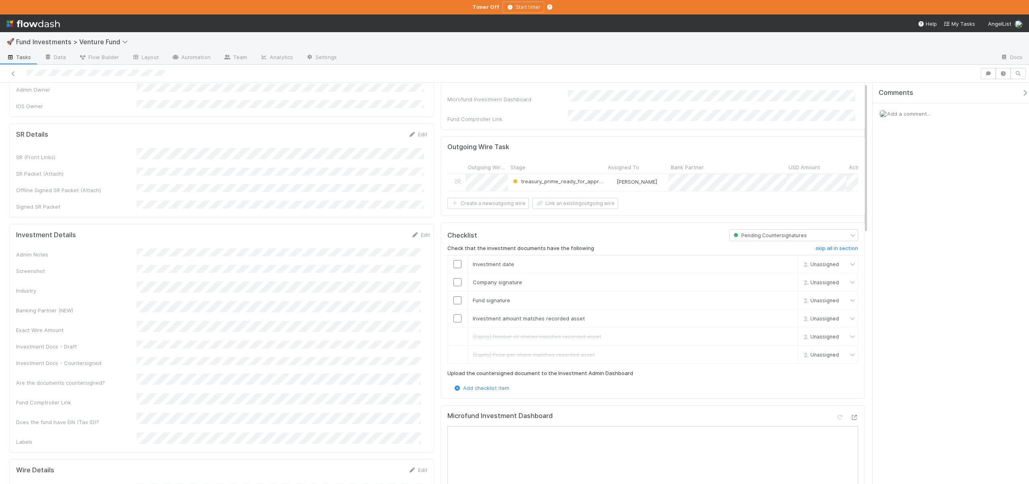
scroll to position [162, 0]
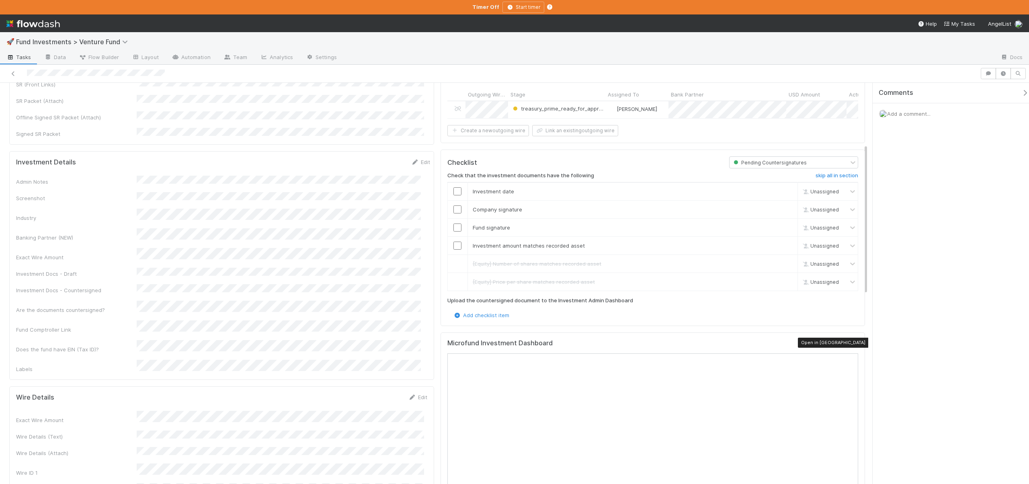
click at [851, 342] on icon at bounding box center [855, 344] width 8 height 5
click at [454, 246] on input "checkbox" at bounding box center [458, 246] width 8 height 8
click at [455, 224] on input "checkbox" at bounding box center [458, 228] width 8 height 8
click at [455, 205] on input "checkbox" at bounding box center [458, 209] width 8 height 8
click at [456, 184] on td at bounding box center [458, 191] width 20 height 18
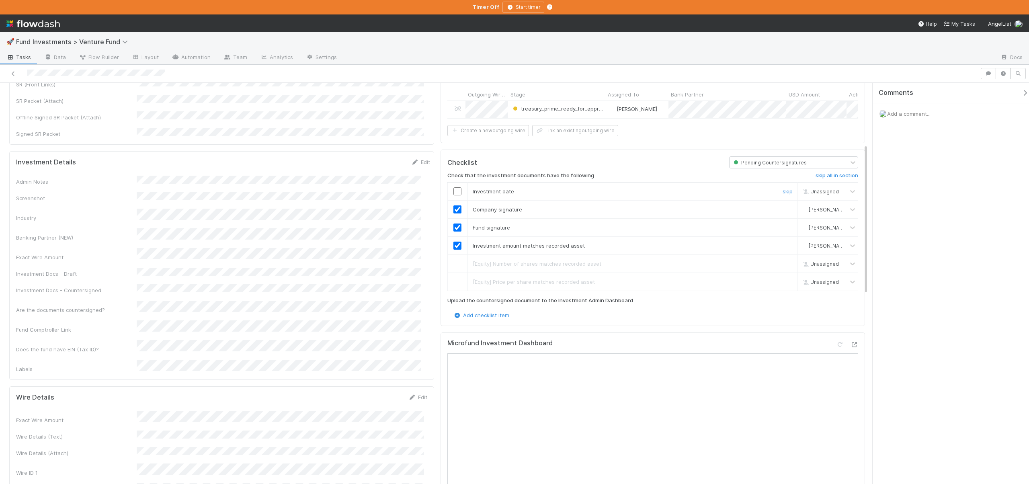
click at [456, 187] on input "checkbox" at bounding box center [458, 191] width 8 height 8
click at [455, 187] on input "checkbox" at bounding box center [458, 191] width 8 height 8
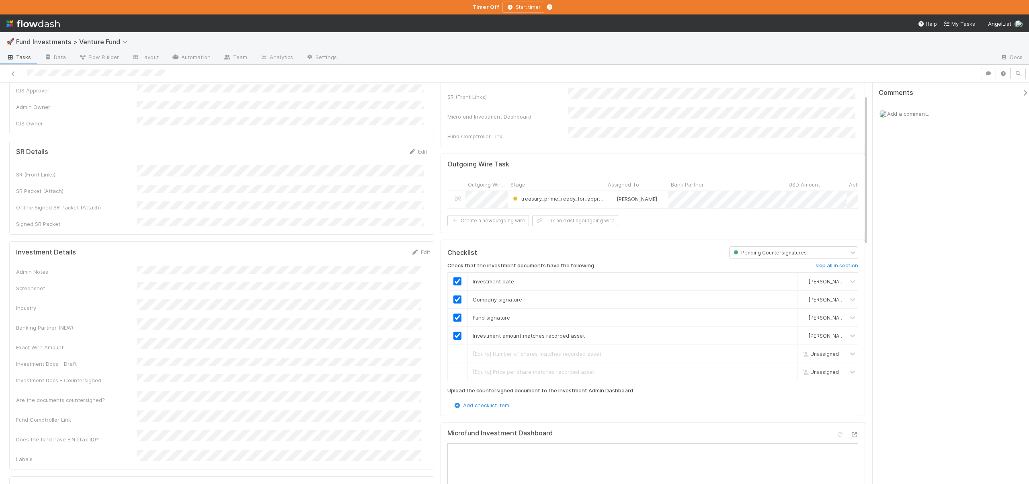
scroll to position [0, 0]
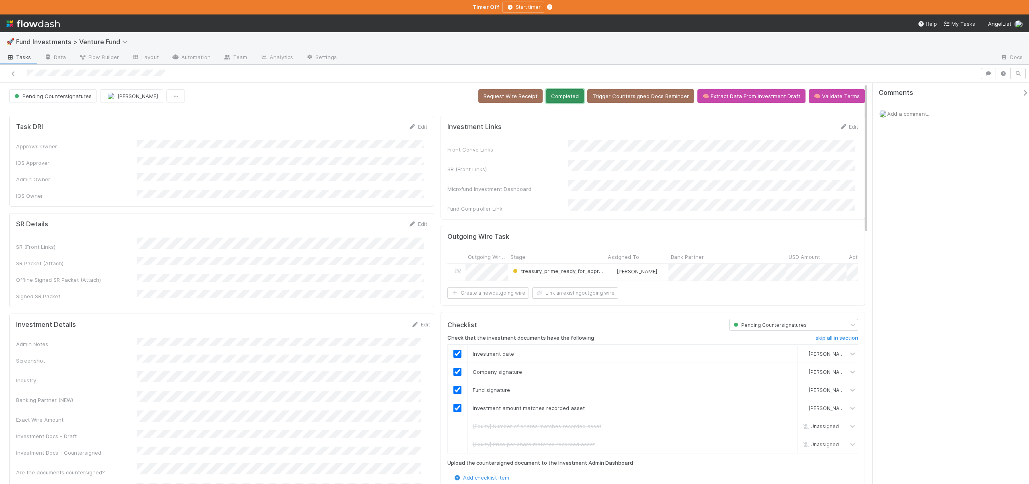
click at [570, 99] on button "Completed" at bounding box center [565, 96] width 38 height 14
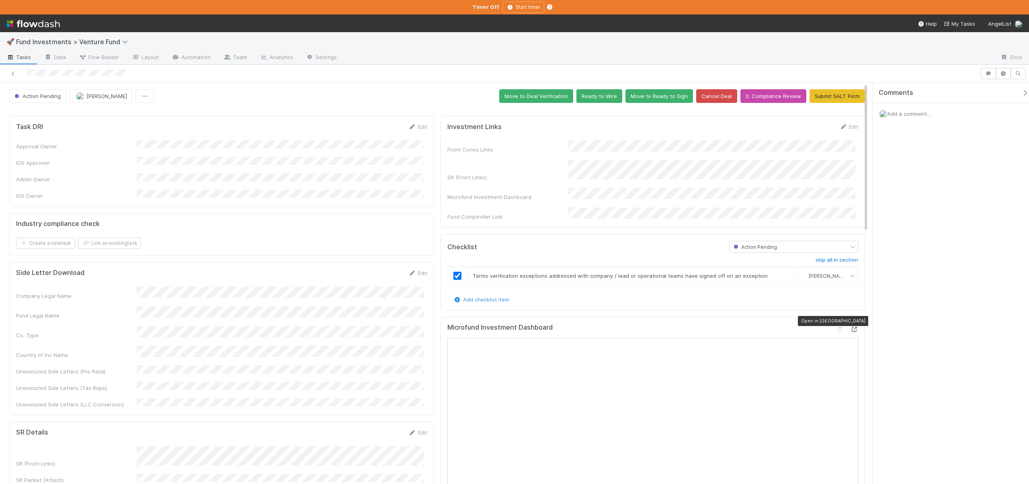
click at [851, 327] on icon at bounding box center [855, 329] width 8 height 5
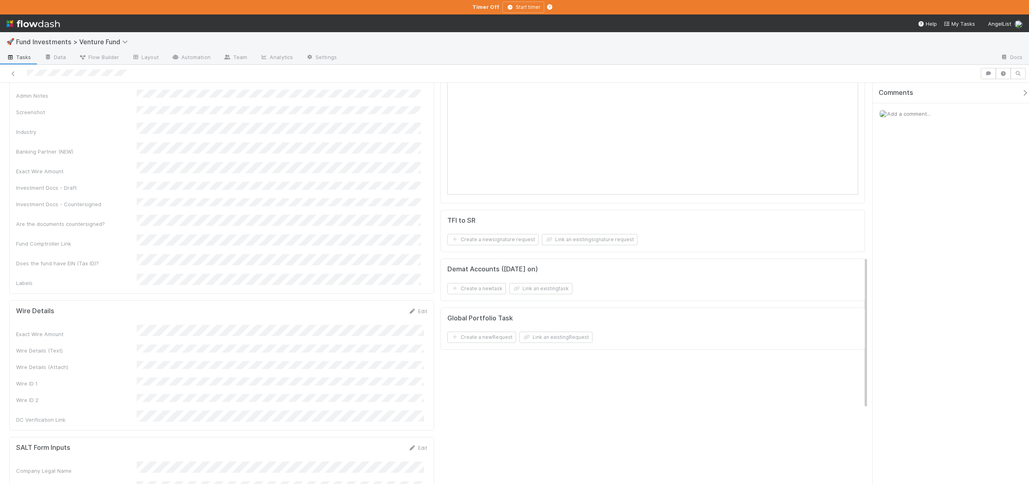
scroll to position [466, 0]
click at [384, 307] on button "Save" at bounding box center [384, 314] width 23 height 14
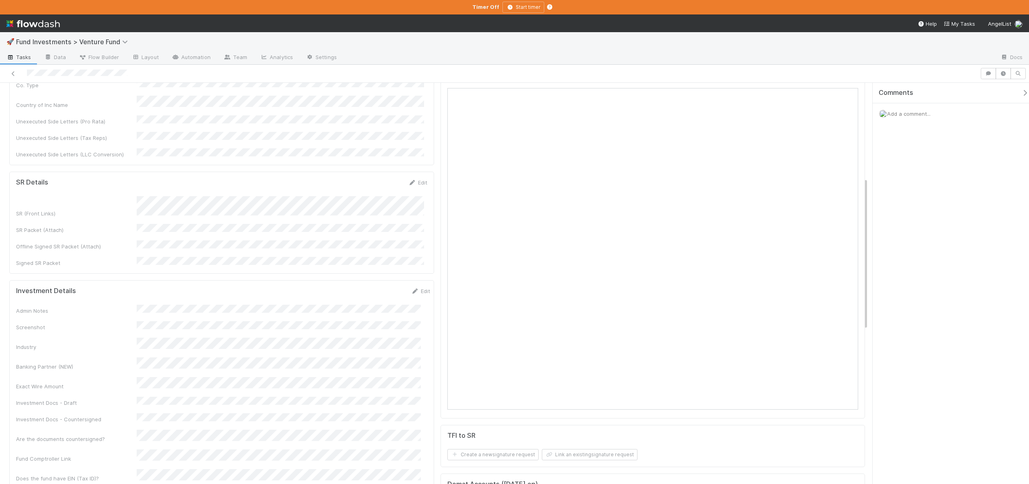
scroll to position [0, 0]
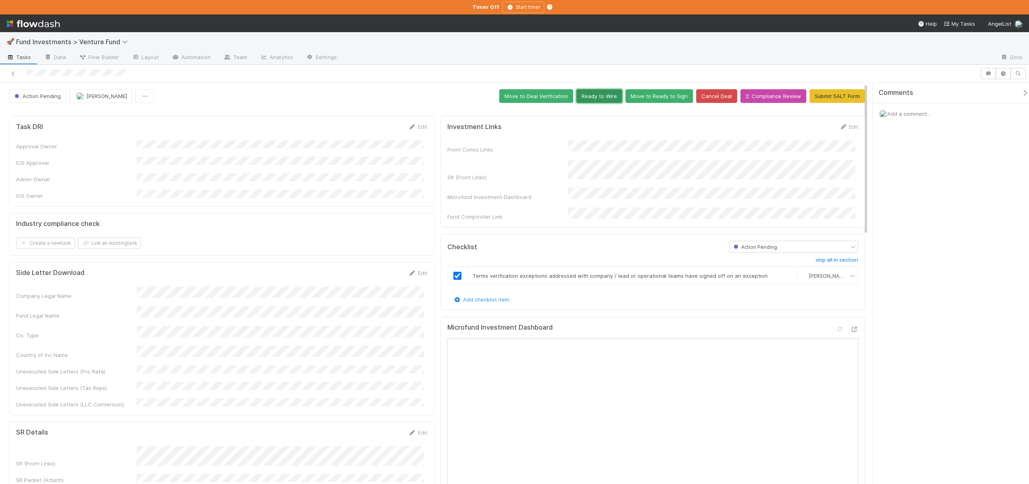
click at [596, 97] on button "Ready to Wire" at bounding box center [600, 96] width 46 height 14
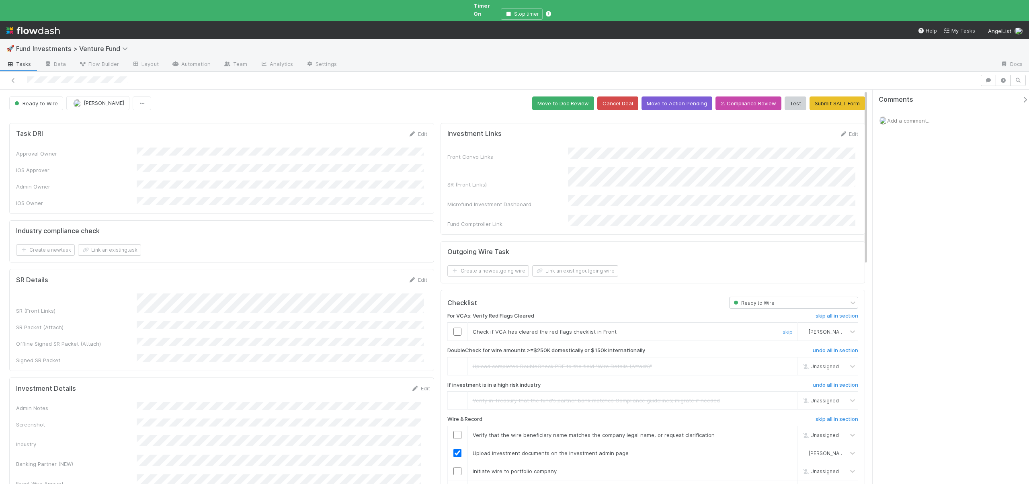
click at [454, 323] on td at bounding box center [458, 332] width 20 height 18
click at [454, 328] on input "checkbox" at bounding box center [458, 332] width 8 height 8
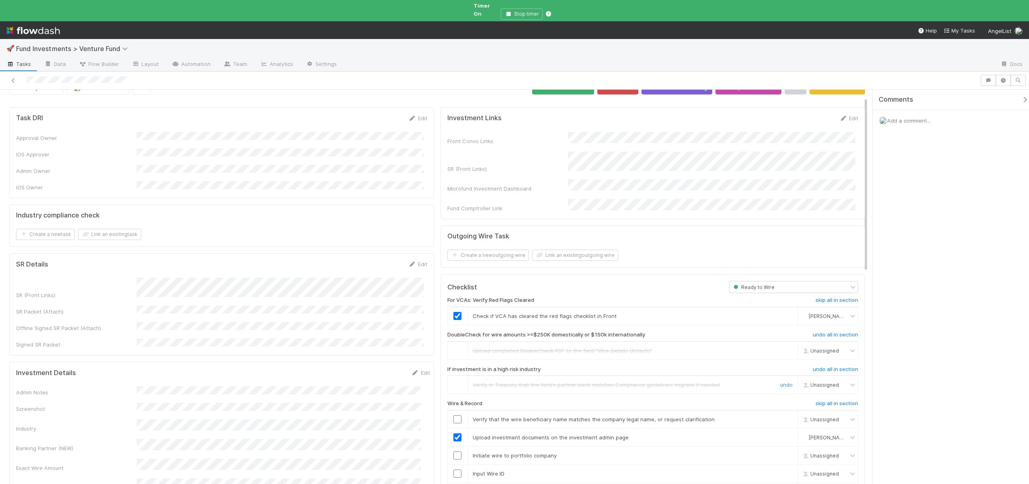
scroll to position [16, 0]
click at [456, 409] on td at bounding box center [458, 418] width 20 height 18
click at [455, 415] on input "checkbox" at bounding box center [458, 419] width 8 height 8
checkbox input "true"
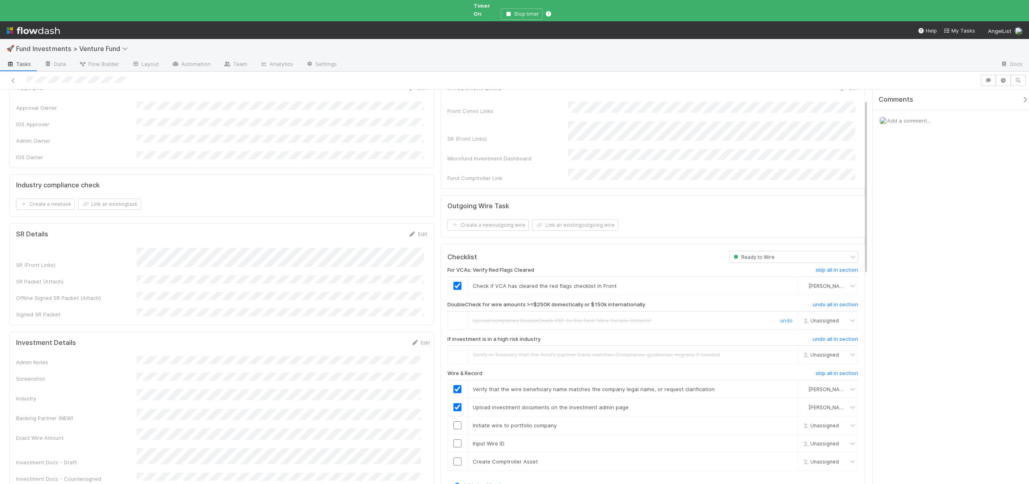
scroll to position [99, 0]
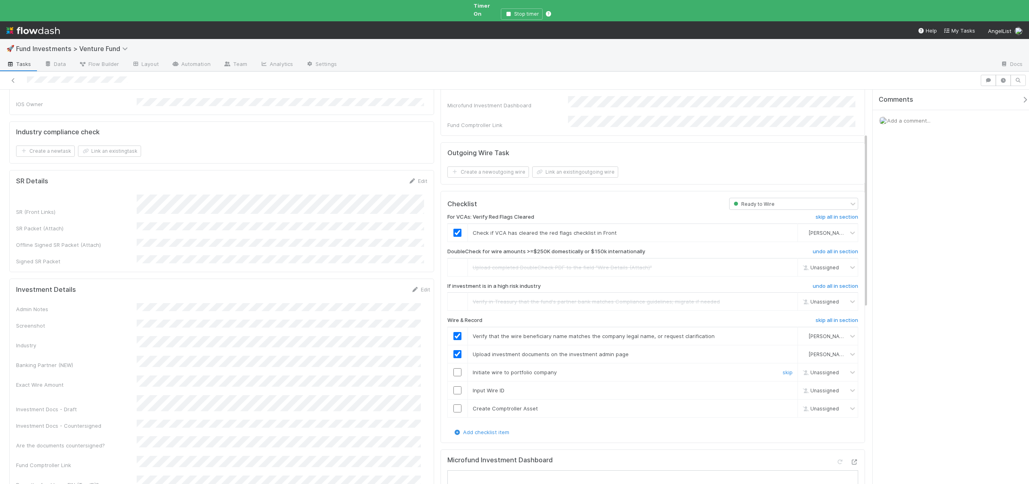
click at [455, 368] on input "checkbox" at bounding box center [458, 372] width 8 height 8
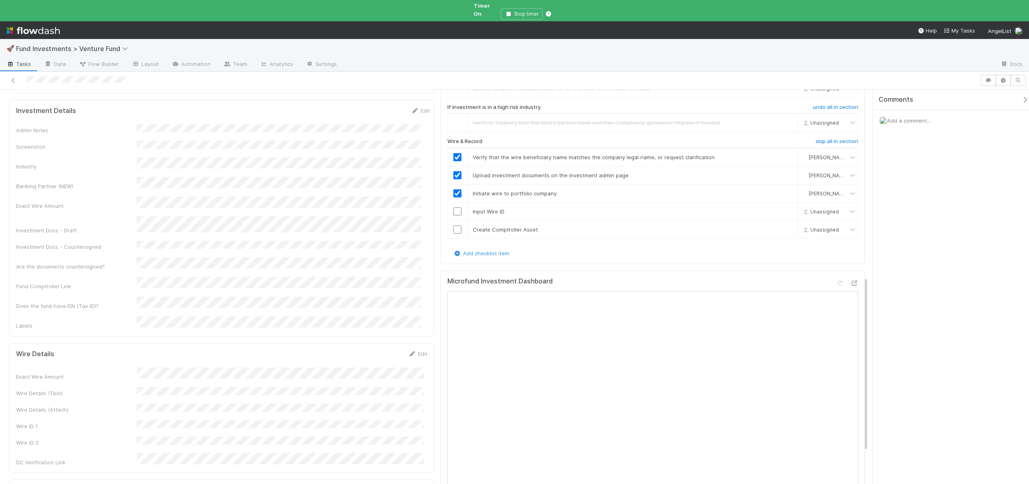
scroll to position [276, 0]
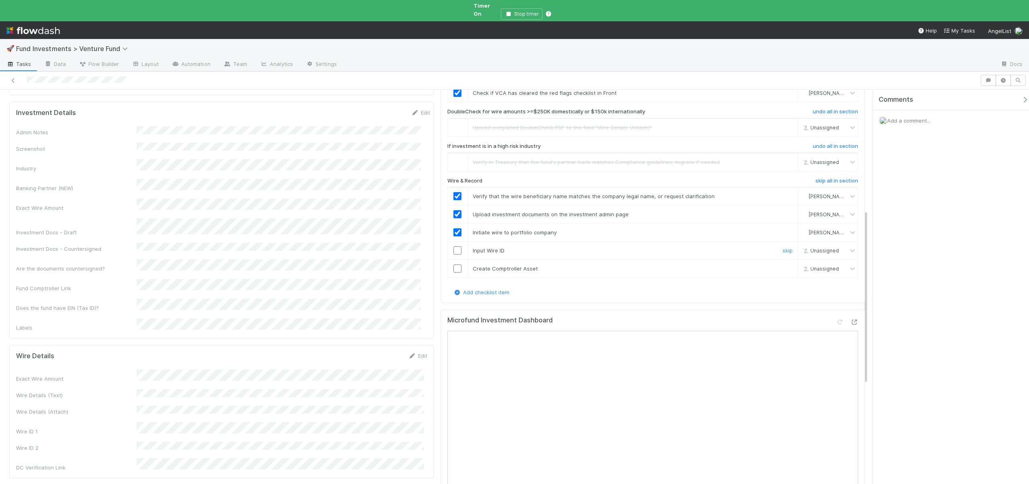
click at [454, 247] on input "checkbox" at bounding box center [458, 251] width 8 height 8
click at [456, 265] on input "checkbox" at bounding box center [458, 269] width 8 height 8
checkbox input "true"
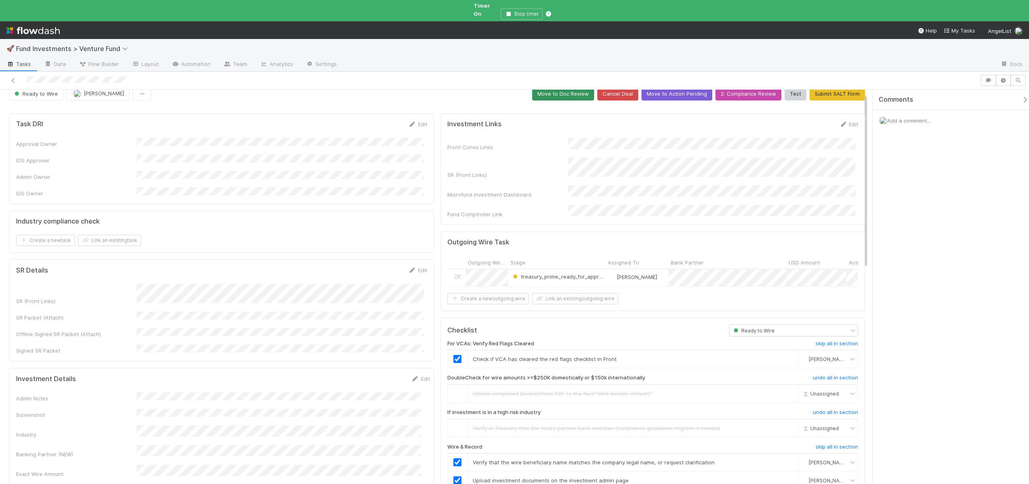
scroll to position [8, 0]
click at [561, 88] on button "Move to Doc Review" at bounding box center [563, 95] width 62 height 14
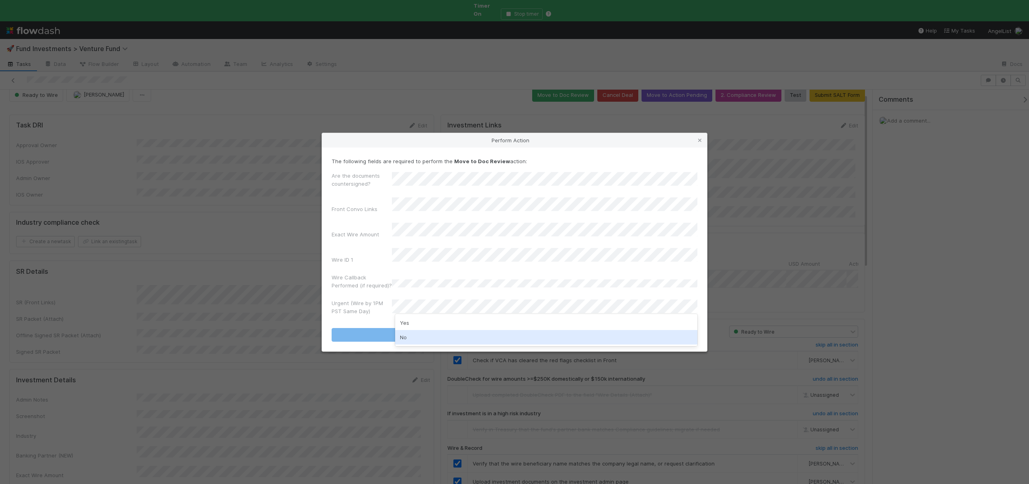
click at [405, 336] on div "No" at bounding box center [546, 337] width 302 height 14
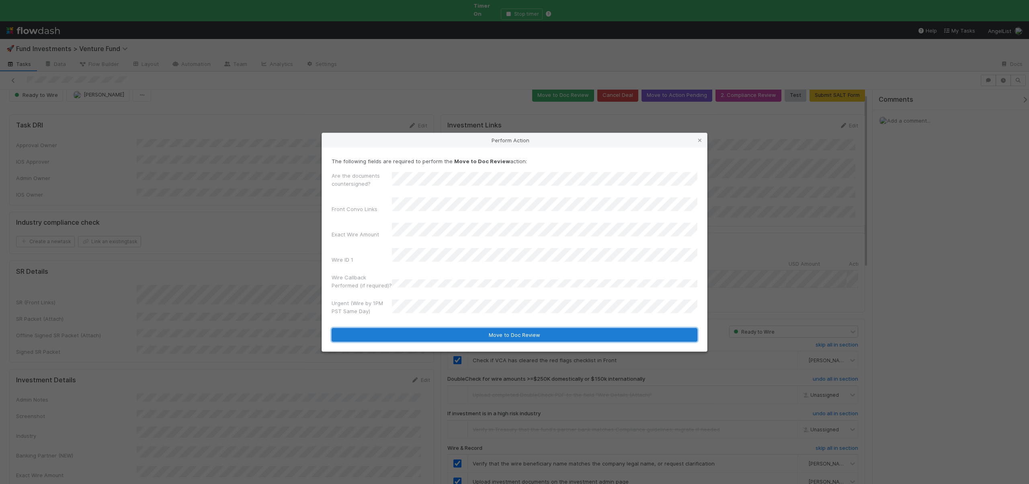
click at [411, 330] on button "Move to Doc Review" at bounding box center [515, 335] width 366 height 14
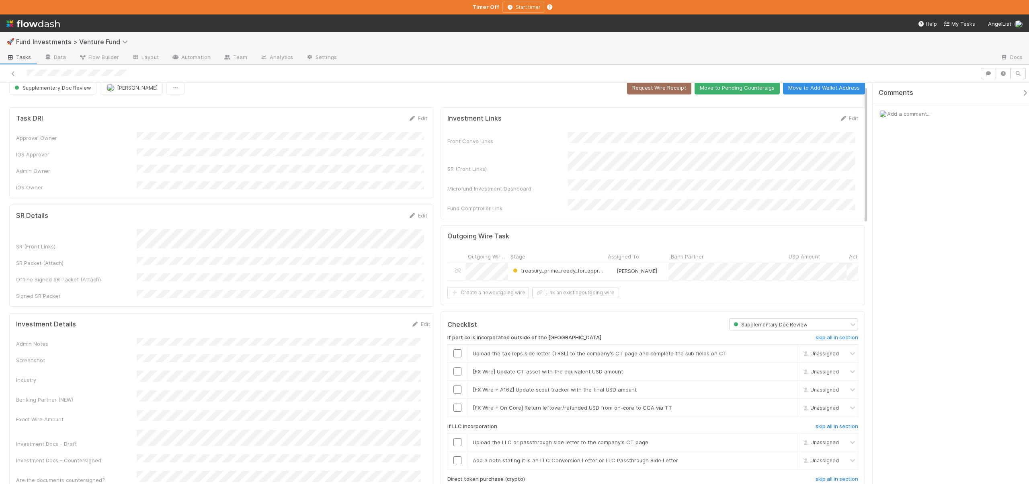
click at [830, 331] on div "If port co is incorporated outside of the US skip all in section Upload the tax…" at bounding box center [653, 423] width 411 height 184
click at [830, 335] on h6 "skip all in section" at bounding box center [837, 338] width 43 height 6
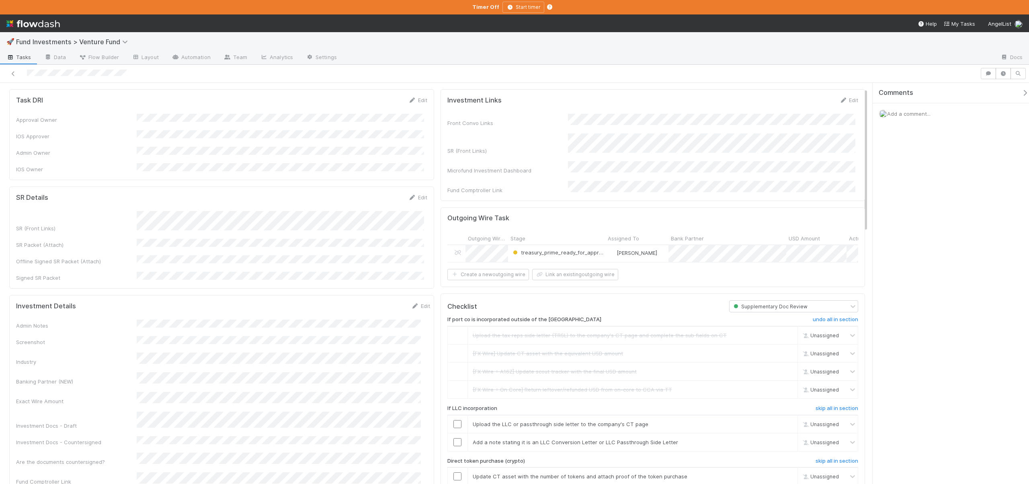
scroll to position [177, 0]
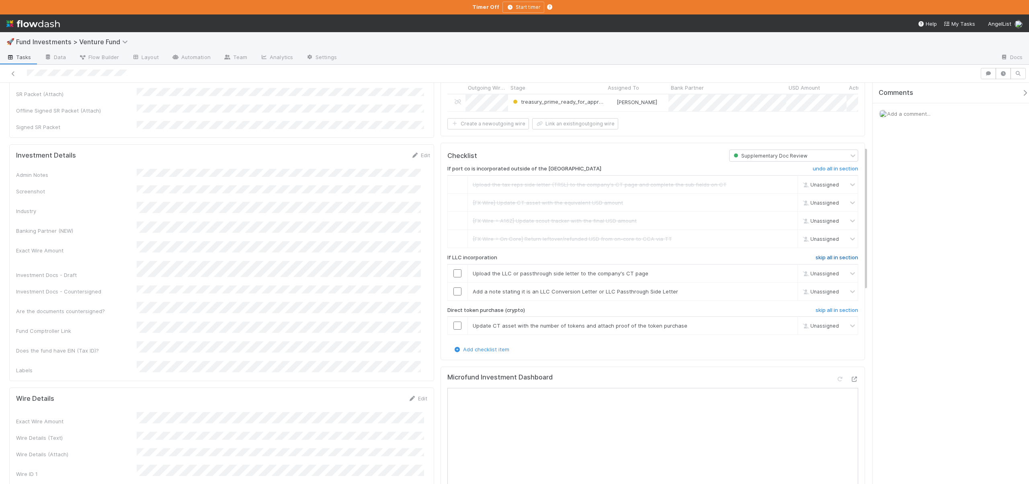
click at [817, 255] on h6 "skip all in section" at bounding box center [837, 258] width 43 height 6
click at [823, 307] on h6 "skip all in section" at bounding box center [837, 310] width 43 height 6
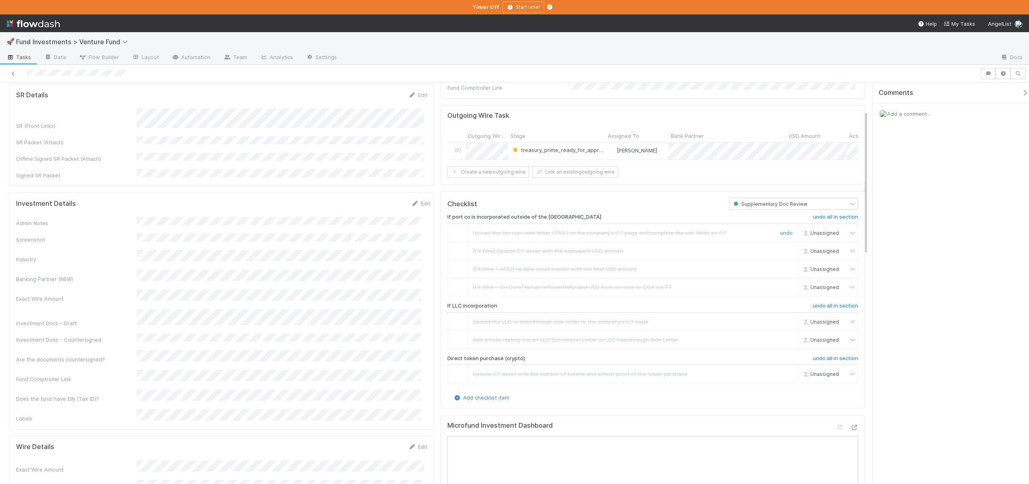
scroll to position [0, 0]
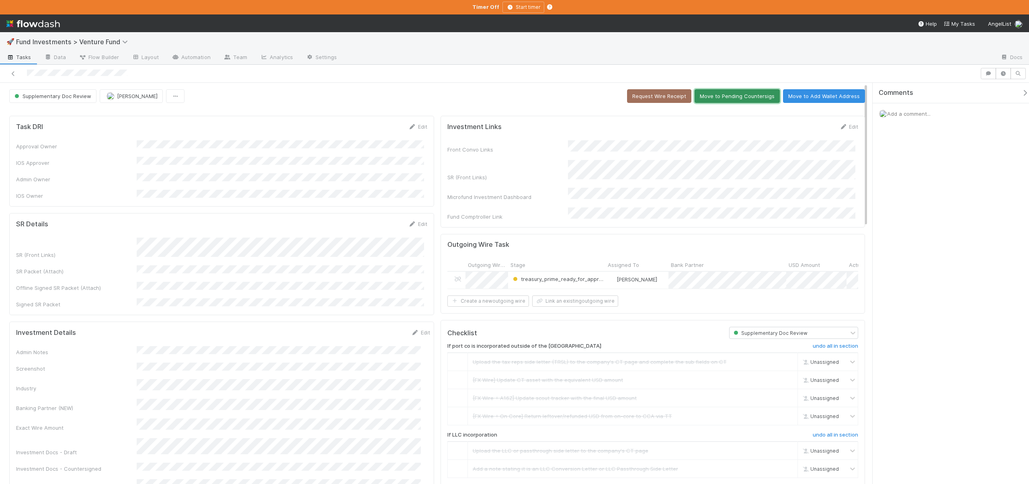
click at [705, 90] on button "Move to Pending Countersigs" at bounding box center [737, 96] width 85 height 14
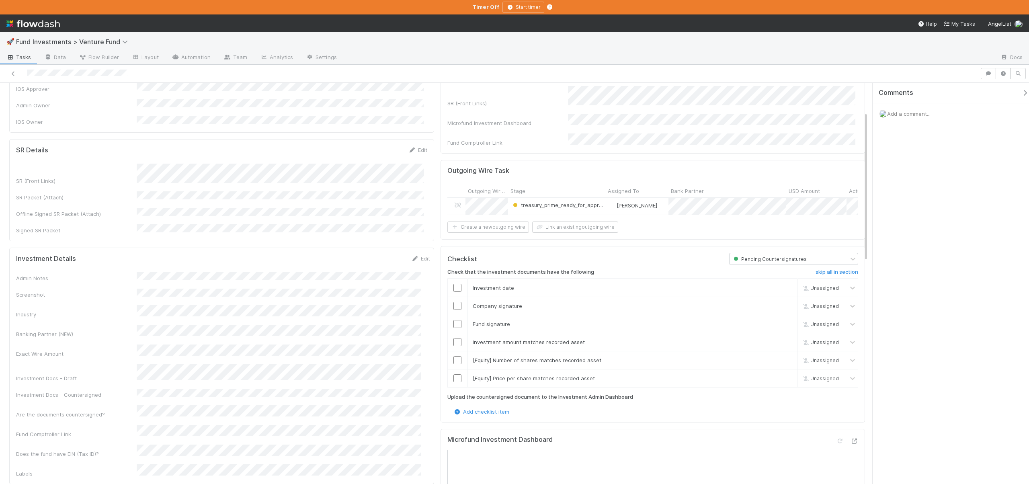
scroll to position [78, 0]
click at [456, 372] on input "checkbox" at bounding box center [458, 374] width 8 height 8
click at [454, 354] on input "checkbox" at bounding box center [458, 356] width 8 height 8
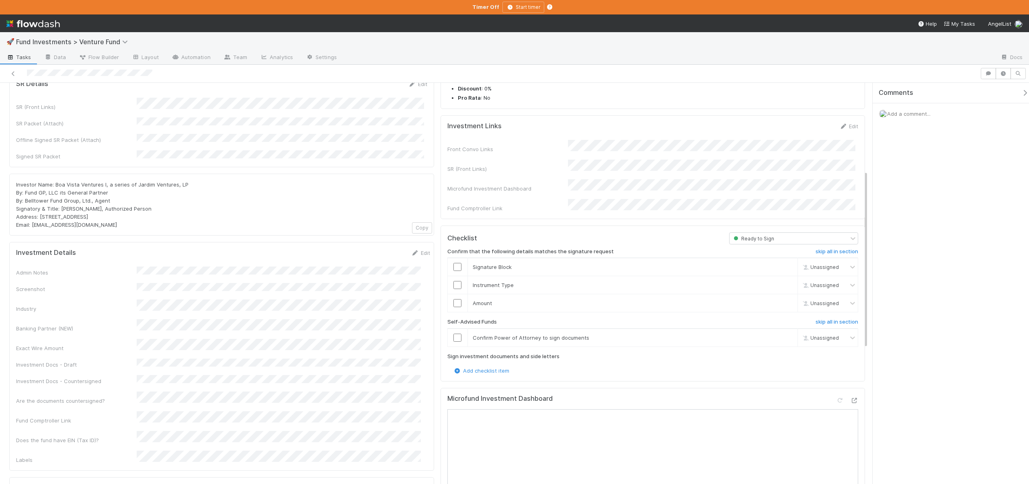
scroll to position [198, 0]
click at [834, 317] on h6 "skip all in section" at bounding box center [837, 320] width 43 height 6
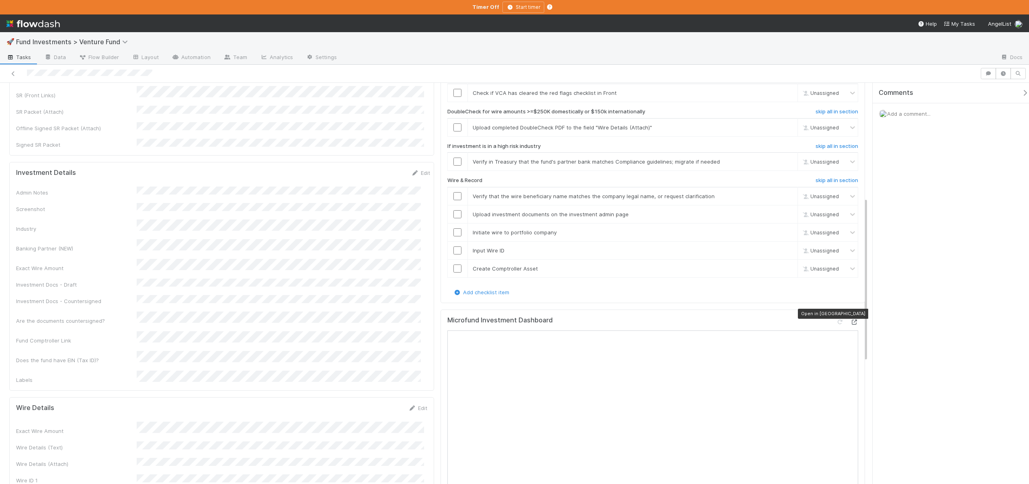
scroll to position [257, 0]
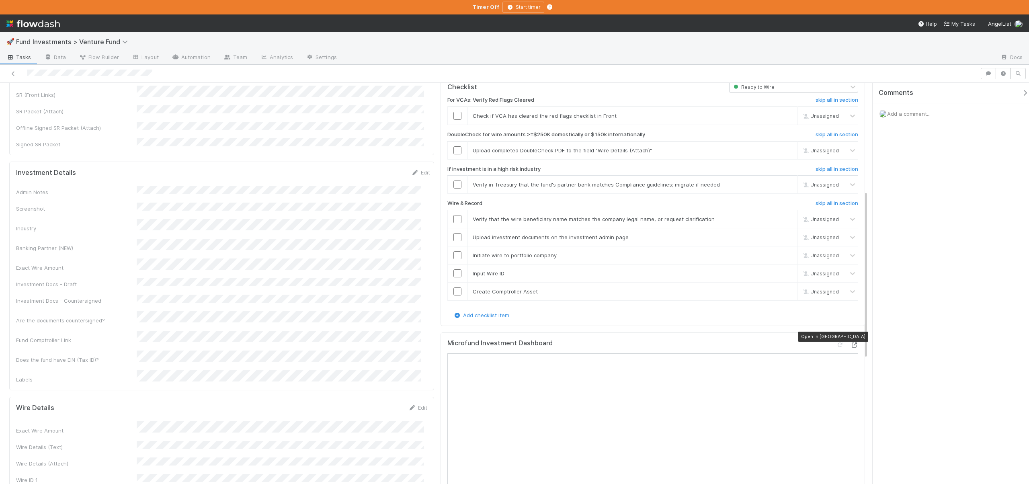
click at [851, 343] on icon at bounding box center [855, 345] width 8 height 5
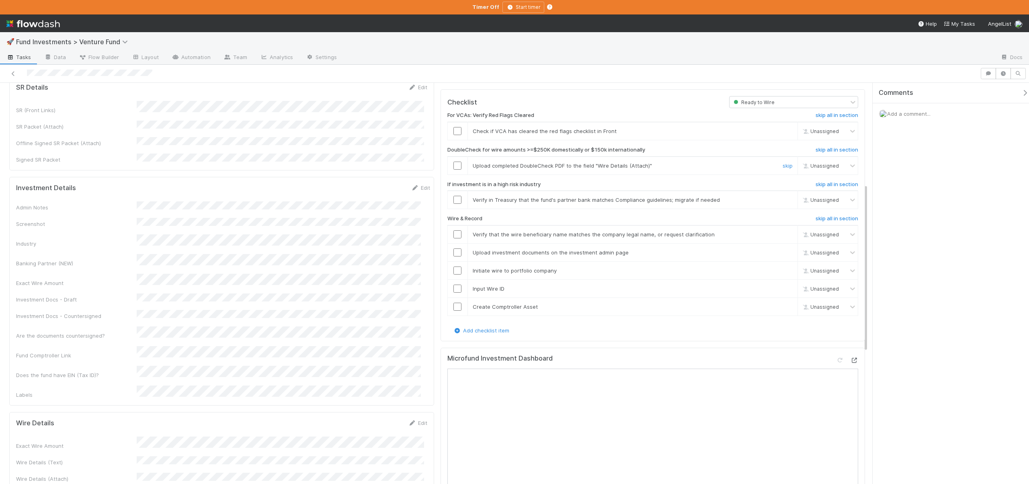
scroll to position [240, 0]
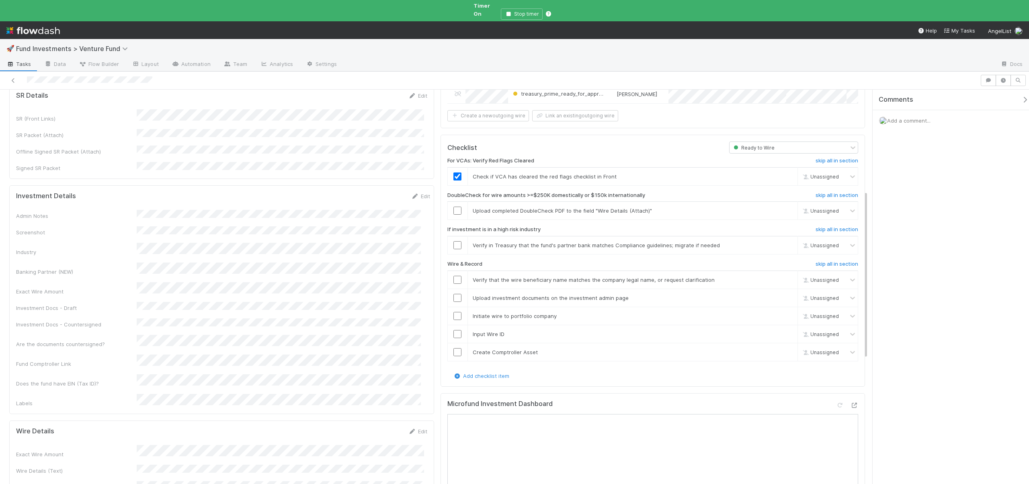
checkbox input "true"
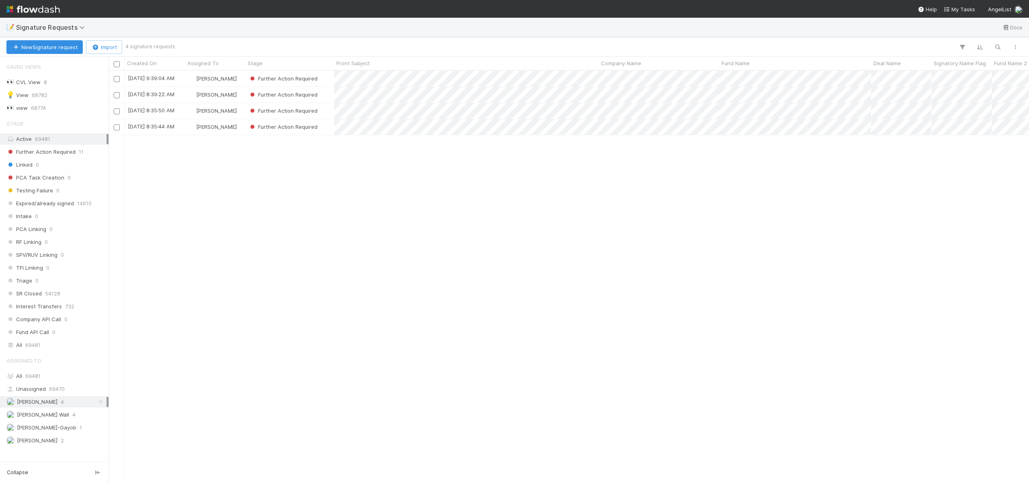
scroll to position [406, 915]
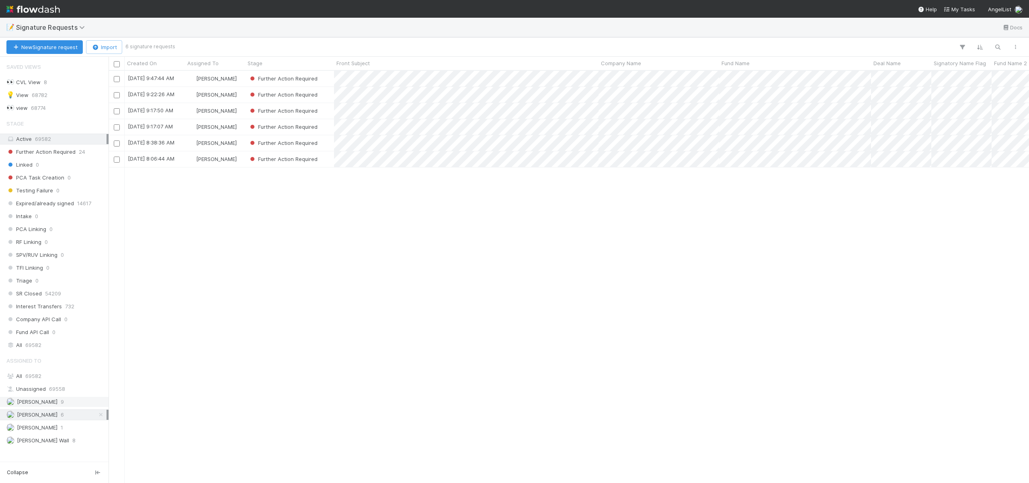
click at [40, 397] on span "[PERSON_NAME]" at bounding box center [31, 402] width 51 height 10
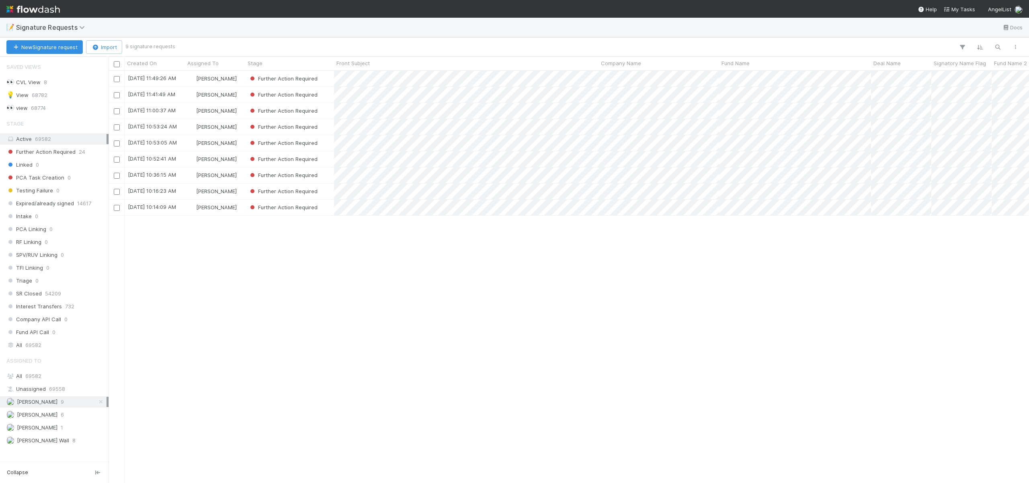
scroll to position [406, 915]
click at [181, 211] on div "[DATE] 10:14:09 AM" at bounding box center [155, 207] width 60 height 16
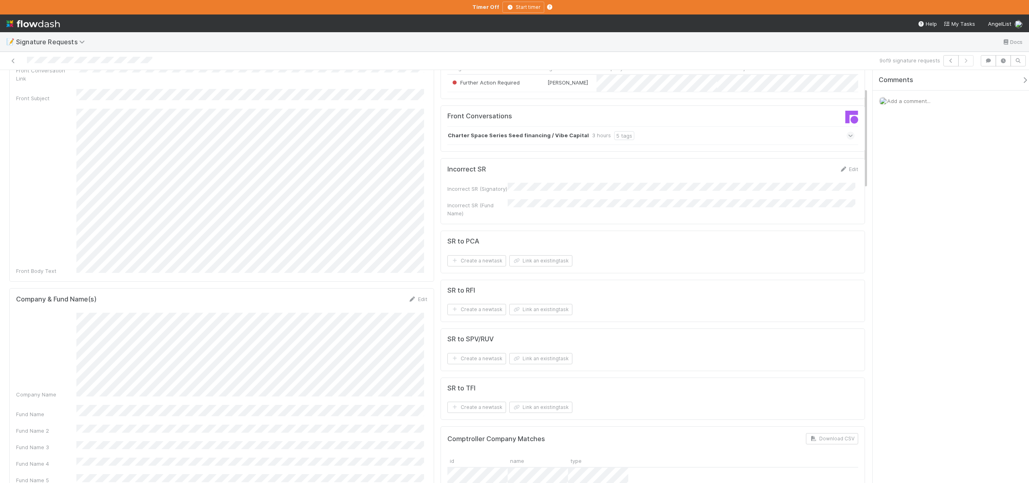
scroll to position [73, 0]
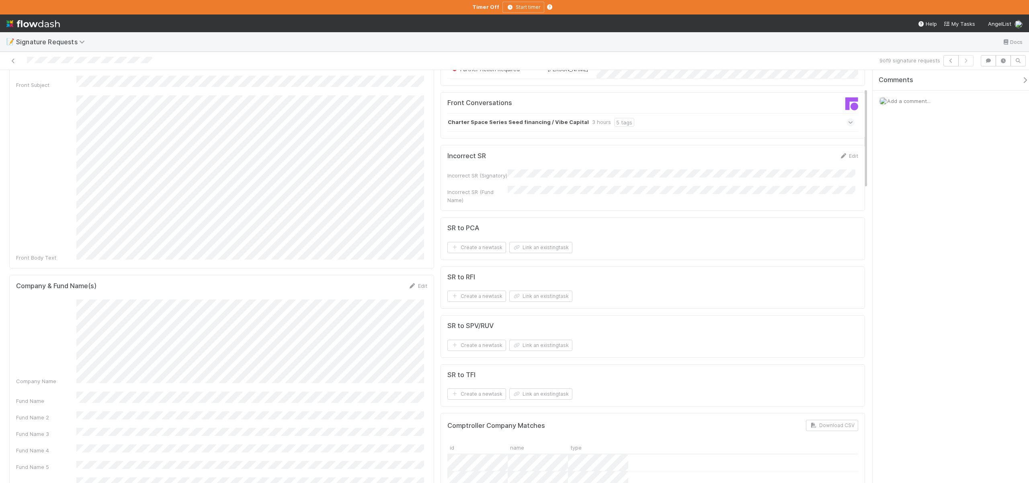
click at [109, 373] on div "Company Name Fund Name Fund Name 2 Fund Name 3 Fund Name 4 Fund Name 5 Comptrol…" at bounding box center [221, 408] width 411 height 219
click at [109, 374] on div "Company Name Fund Name Fund Name 2 Fund Name 3 Fund Name 4 Fund Name 5 Comptrol…" at bounding box center [221, 408] width 411 height 219
click at [384, 281] on button "Save" at bounding box center [384, 288] width 23 height 14
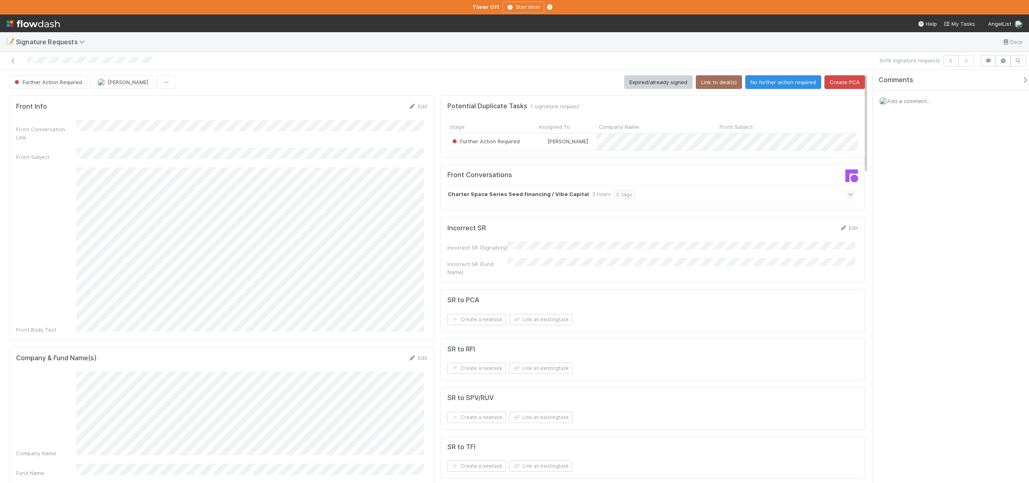
scroll to position [0, 0]
click at [705, 85] on button "Link to deal(s)" at bounding box center [719, 83] width 46 height 14
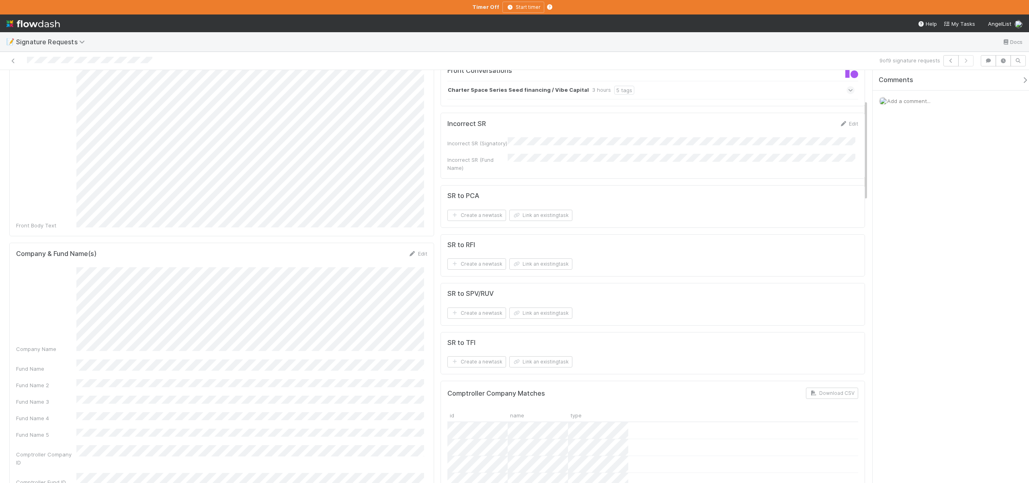
scroll to position [223, 0]
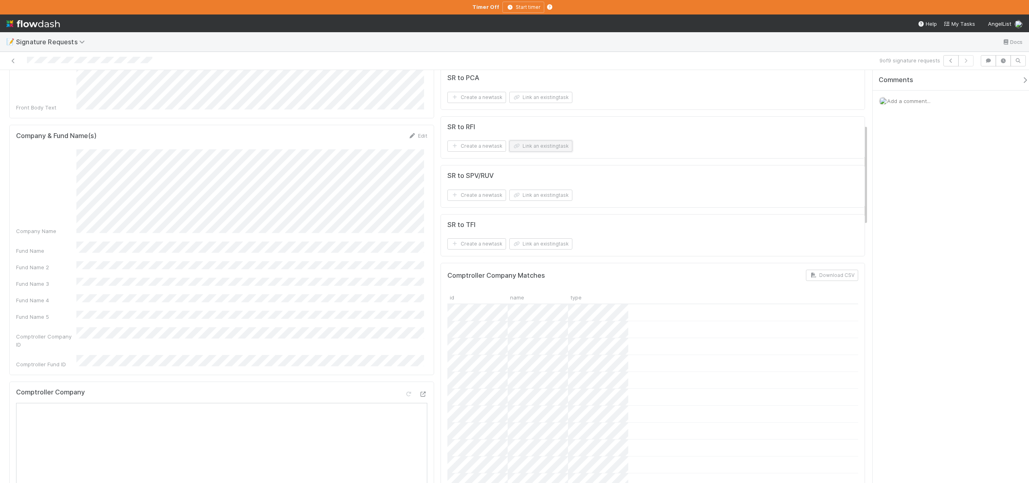
click at [525, 150] on button "Link an existing task" at bounding box center [541, 145] width 63 height 11
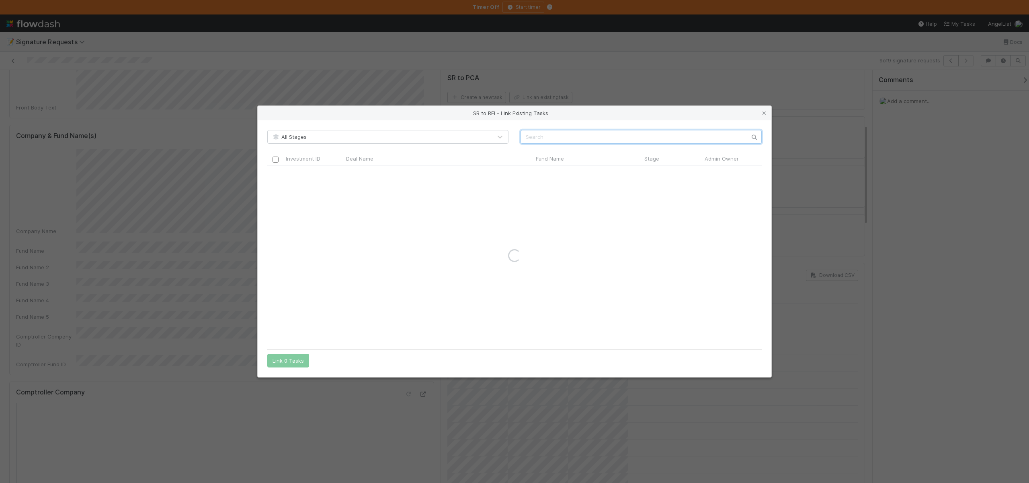
click at [553, 132] on input "text" at bounding box center [641, 137] width 241 height 14
paste input "Vibe Capital, LP - A3"
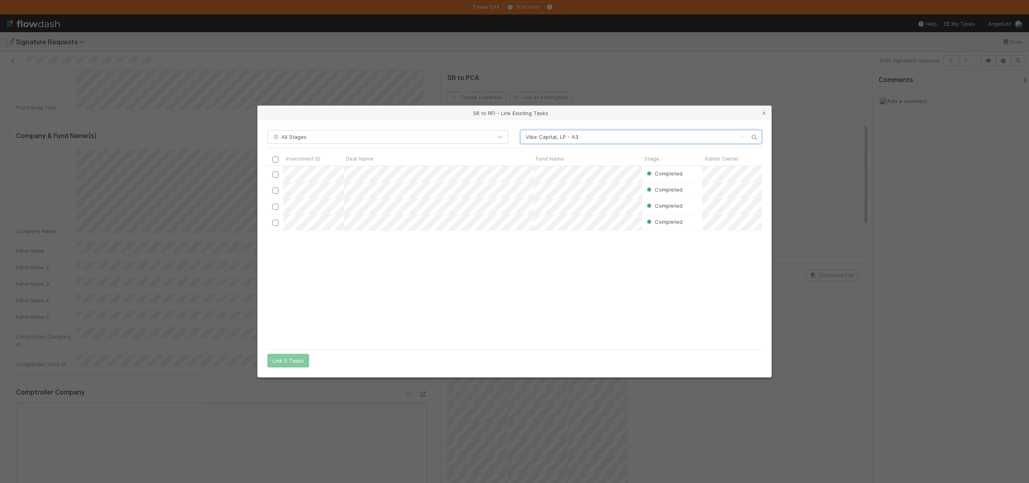
scroll to position [173, 489]
type input "Vibe Capital, LP - A3"
click at [277, 205] on input "checkbox" at bounding box center [276, 206] width 6 height 6
click at [279, 363] on button "Link 1 Task" at bounding box center [286, 360] width 38 height 14
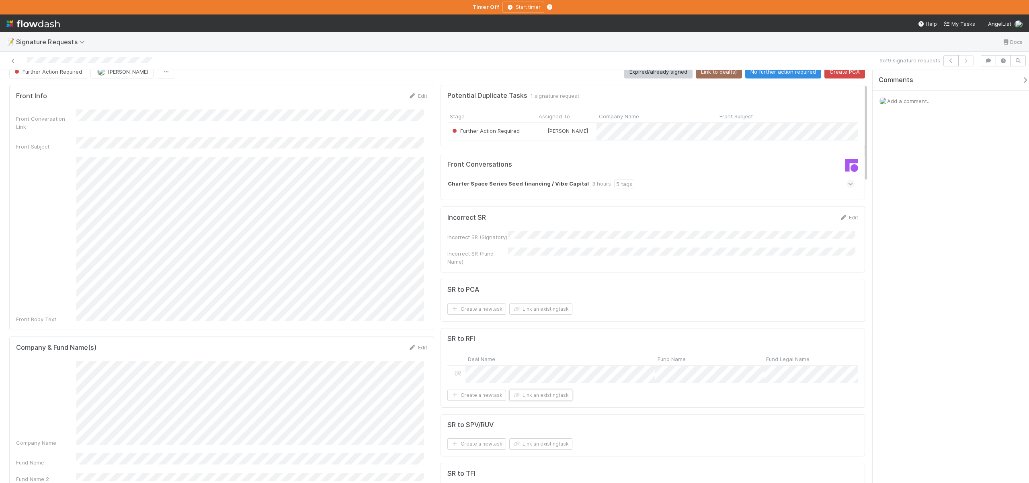
scroll to position [0, 0]
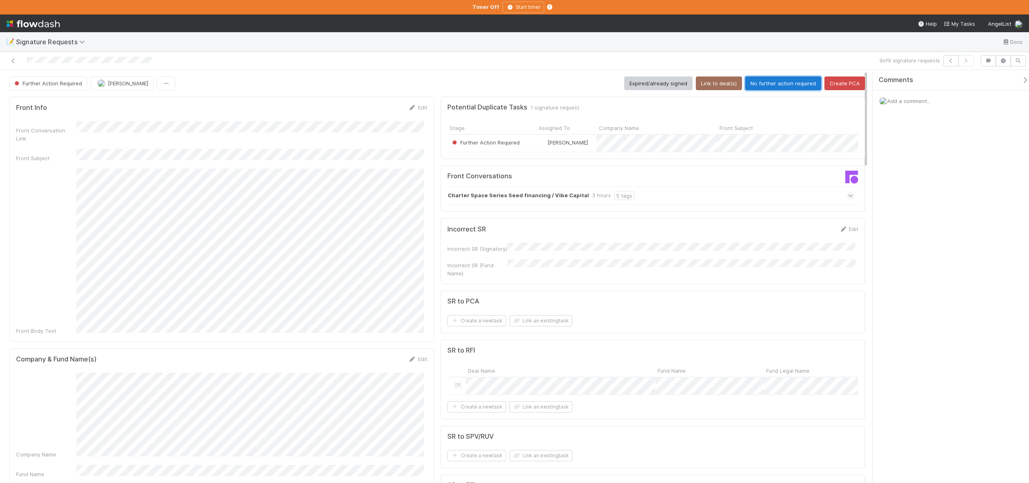
click at [771, 81] on button "No further action required" at bounding box center [784, 83] width 76 height 14
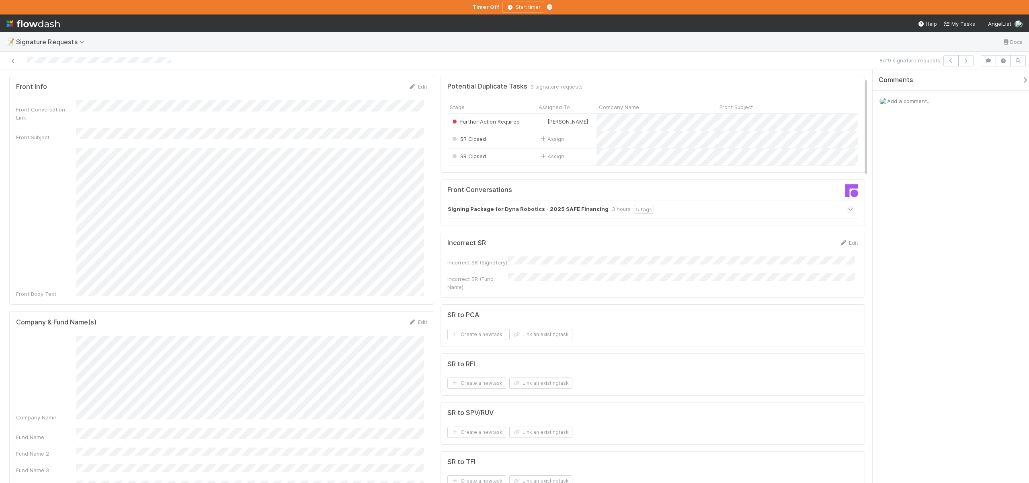
scroll to position [10, 0]
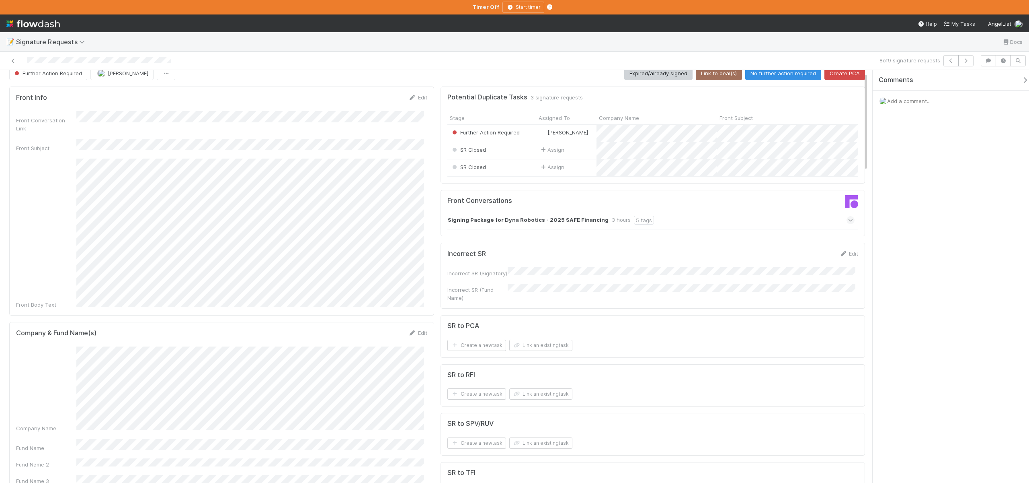
click at [0, 0] on div "📝 Signature Requests Docs 8 of 9 signature requests Further Action Required And…" at bounding box center [514, 241] width 1029 height 483
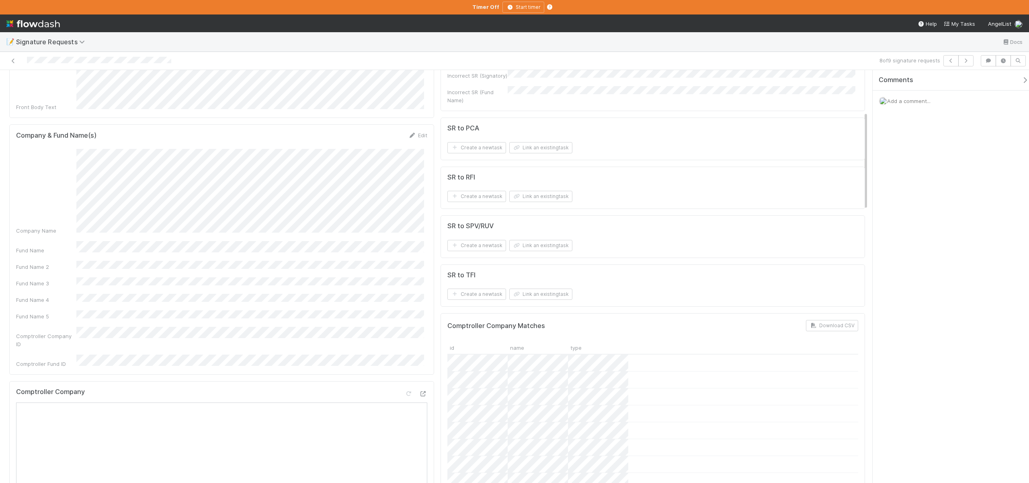
scroll to position [232, 0]
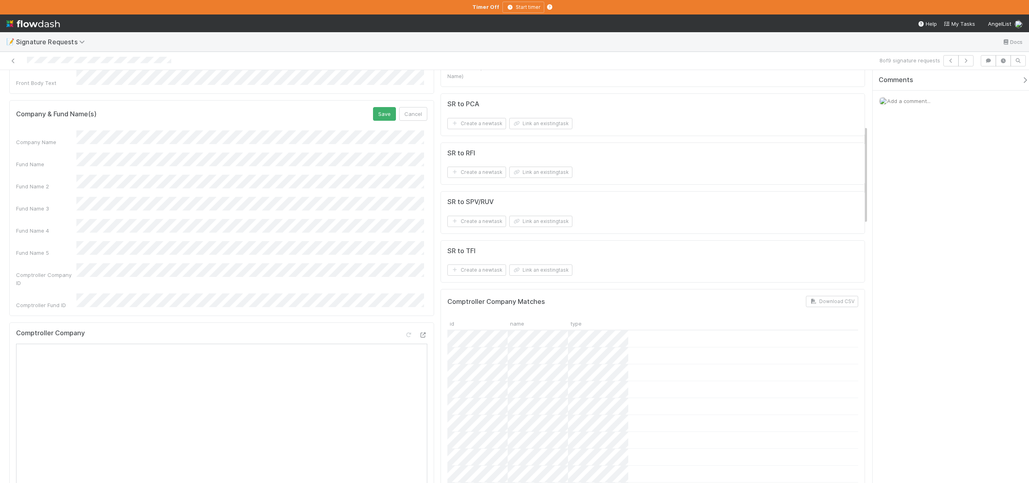
click at [373, 107] on button "Save" at bounding box center [384, 114] width 23 height 14
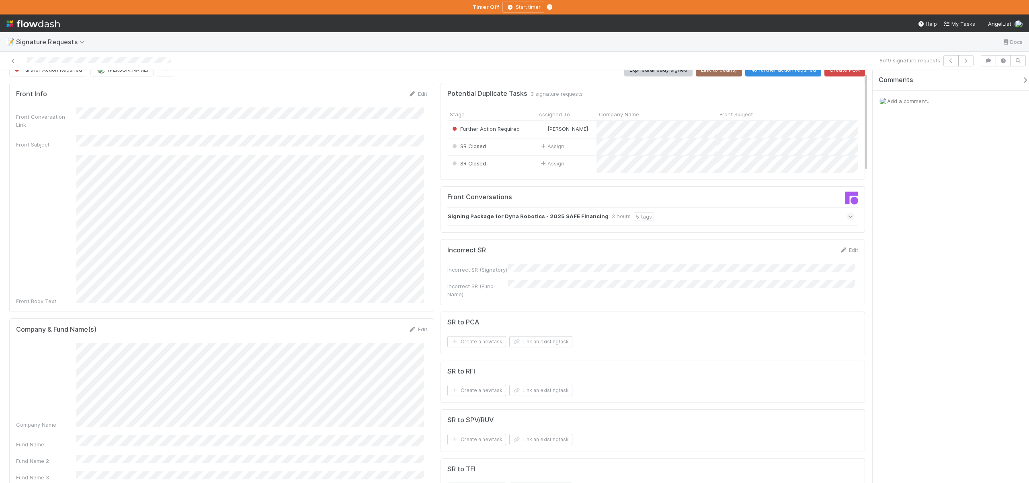
scroll to position [0, 0]
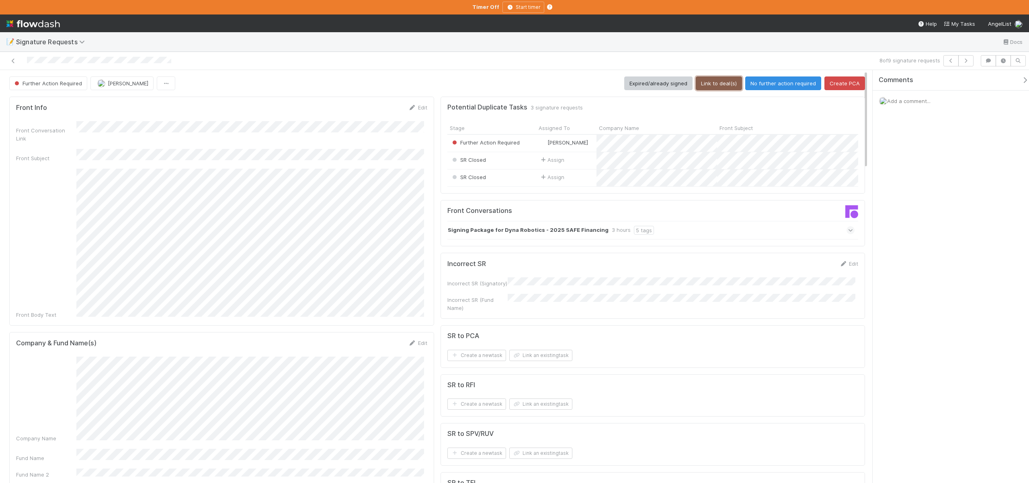
click at [723, 83] on button "Link to deal(s)" at bounding box center [719, 83] width 46 height 14
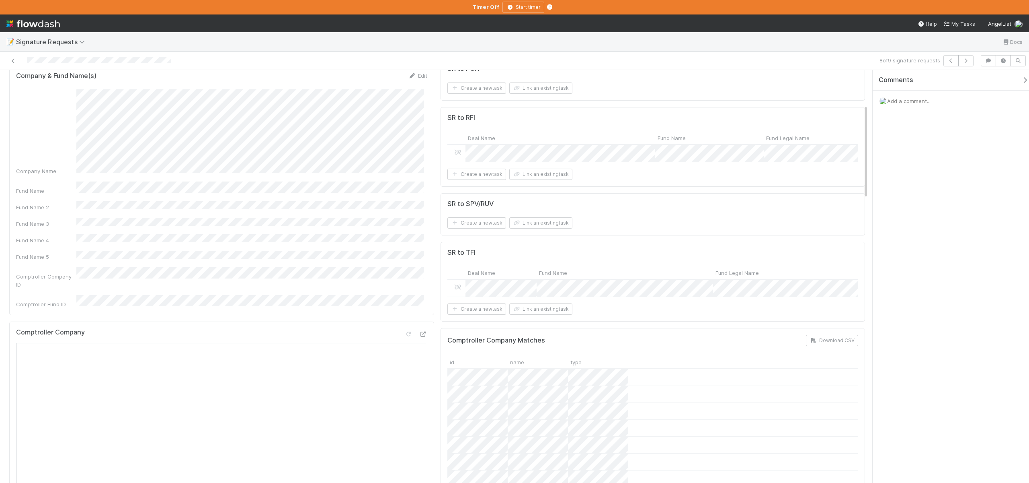
scroll to position [150, 0]
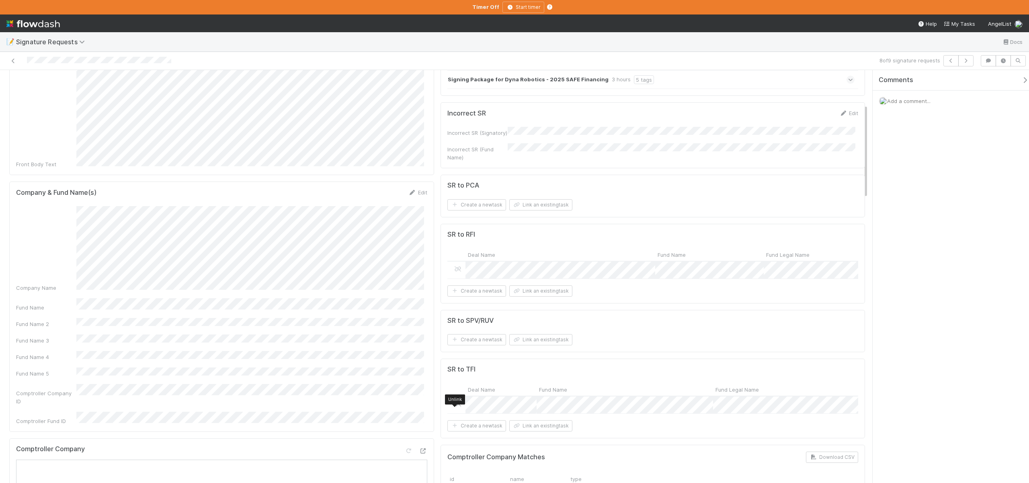
click at [454, 406] on icon at bounding box center [458, 403] width 8 height 5
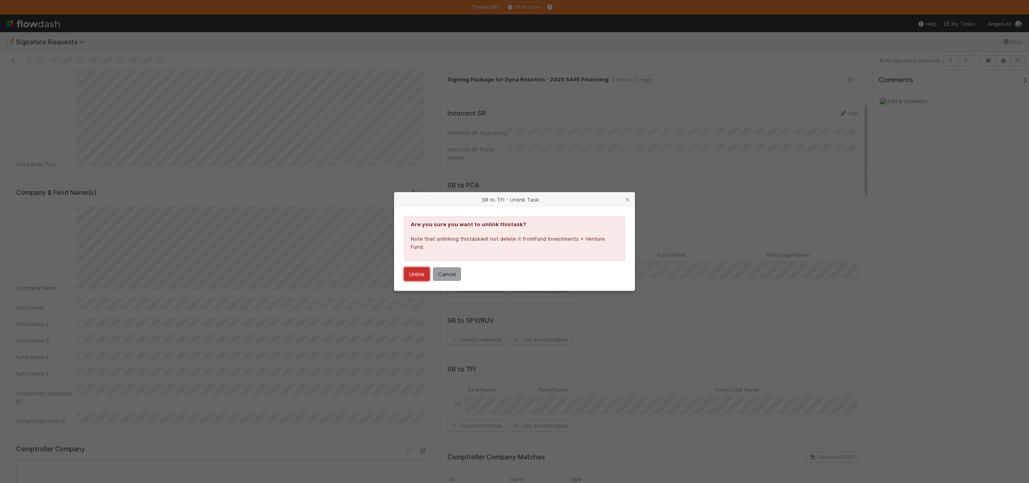
click at [415, 279] on button "Unlink" at bounding box center [417, 274] width 26 height 14
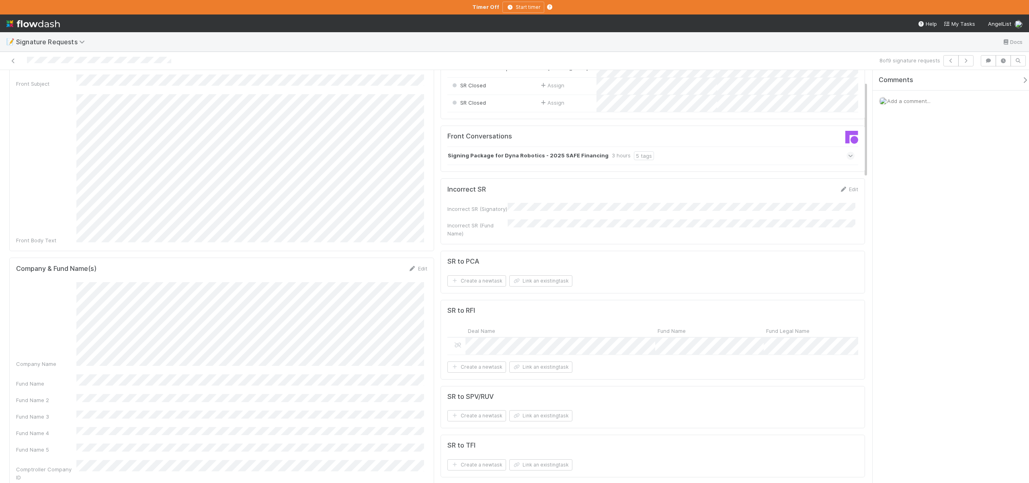
scroll to position [0, 0]
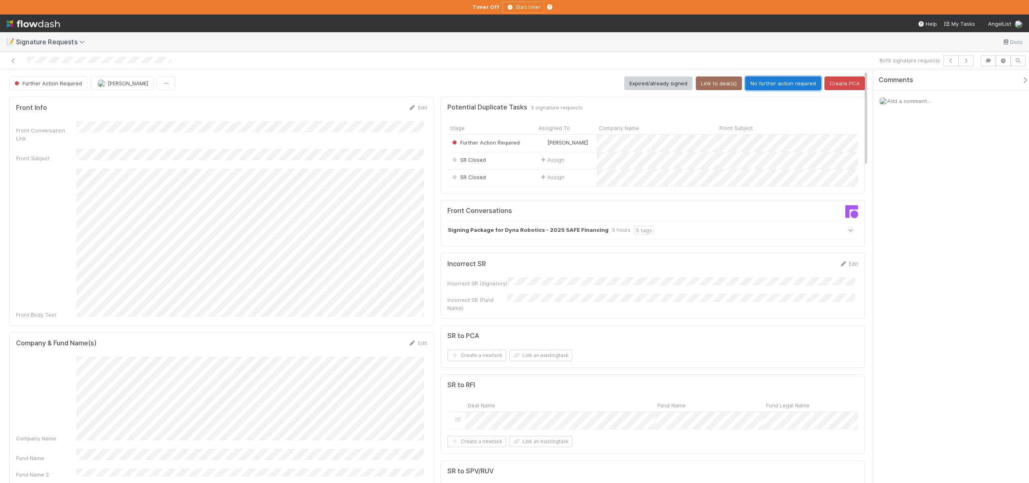
click at [755, 86] on button "No further action required" at bounding box center [784, 83] width 76 height 14
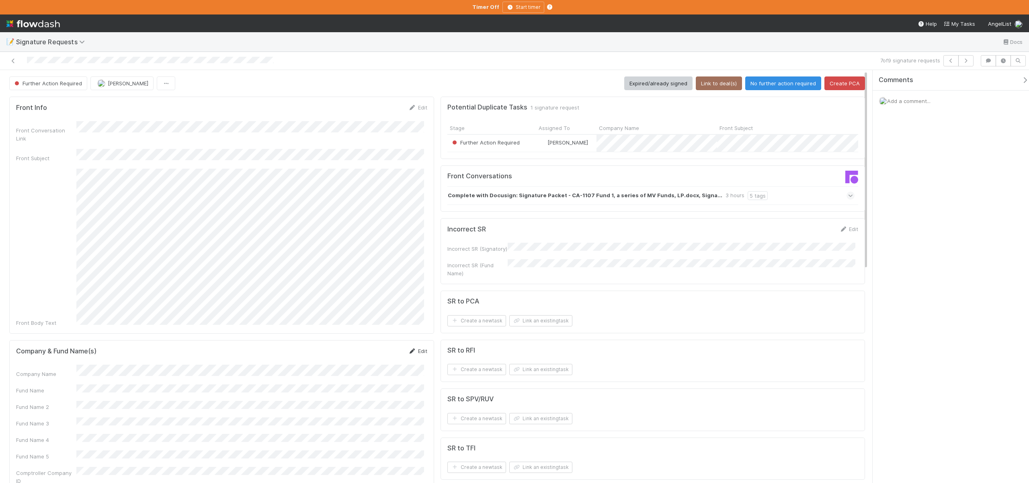
click at [421, 347] on link "Edit" at bounding box center [418, 350] width 19 height 6
click at [75, 355] on form "Company & Fund Name(s) Save Cancel Company Name Fund Name Fund Name 2 Fund Name…" at bounding box center [221, 448] width 411 height 202
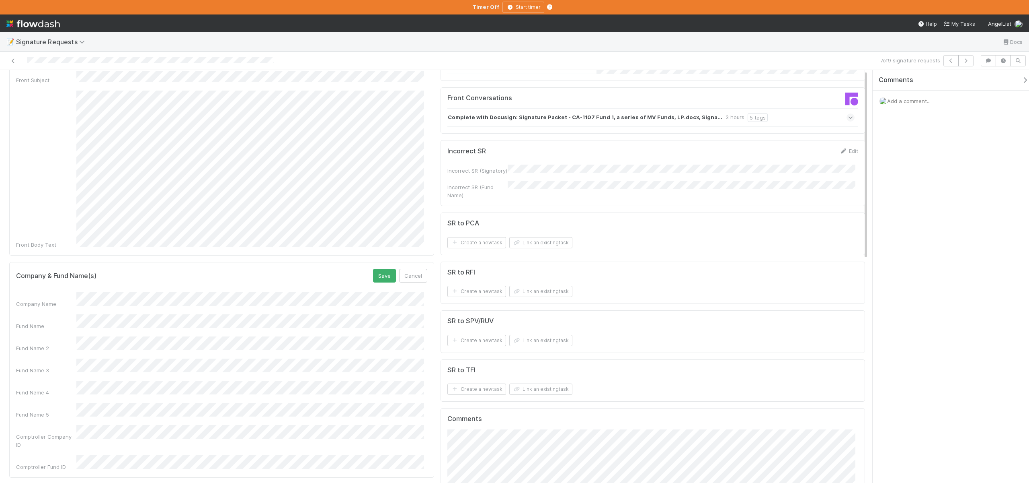
scroll to position [83, 0]
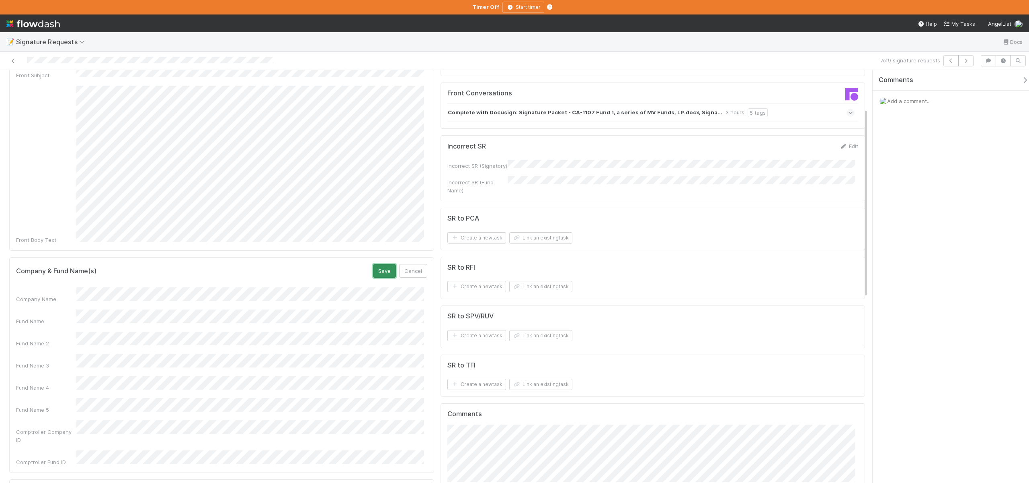
click at [388, 264] on button "Save" at bounding box center [384, 271] width 23 height 14
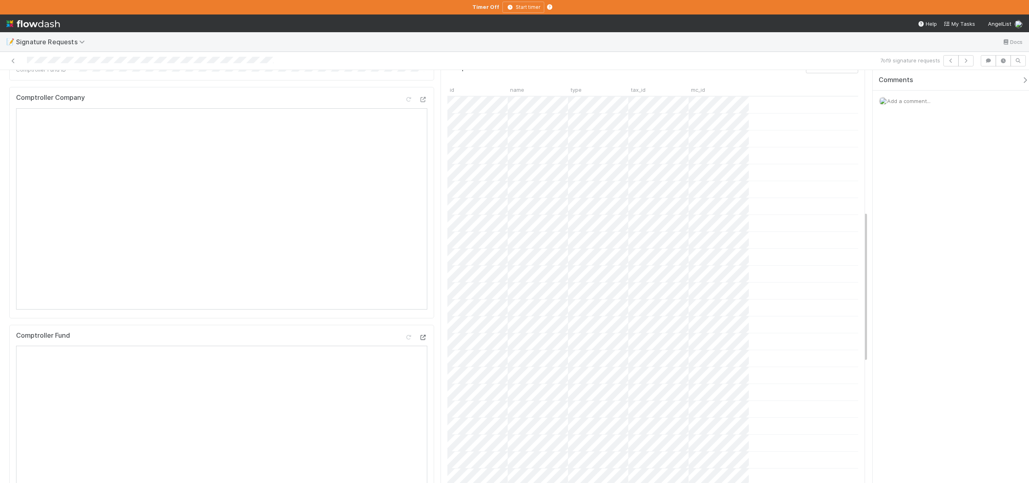
scroll to position [431, 0]
click at [420, 334] on icon at bounding box center [423, 336] width 8 height 5
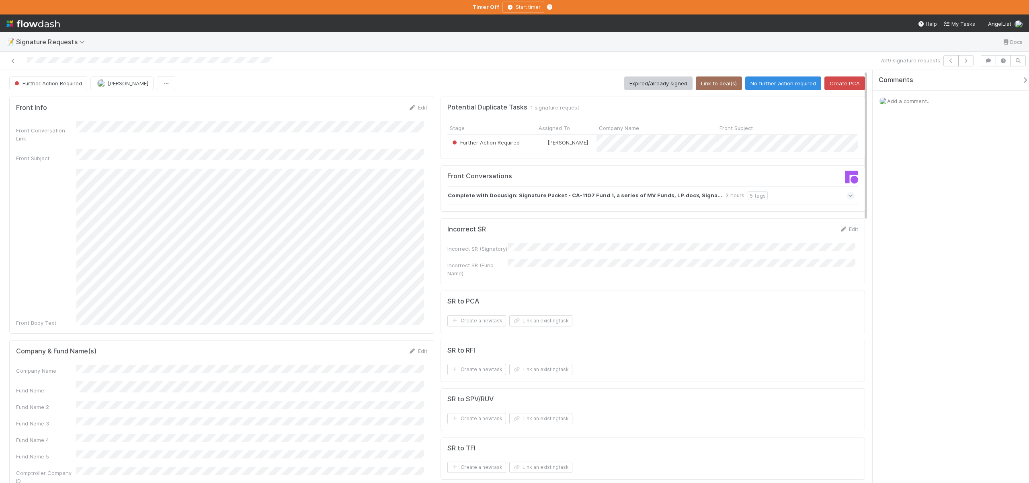
scroll to position [180, 0]
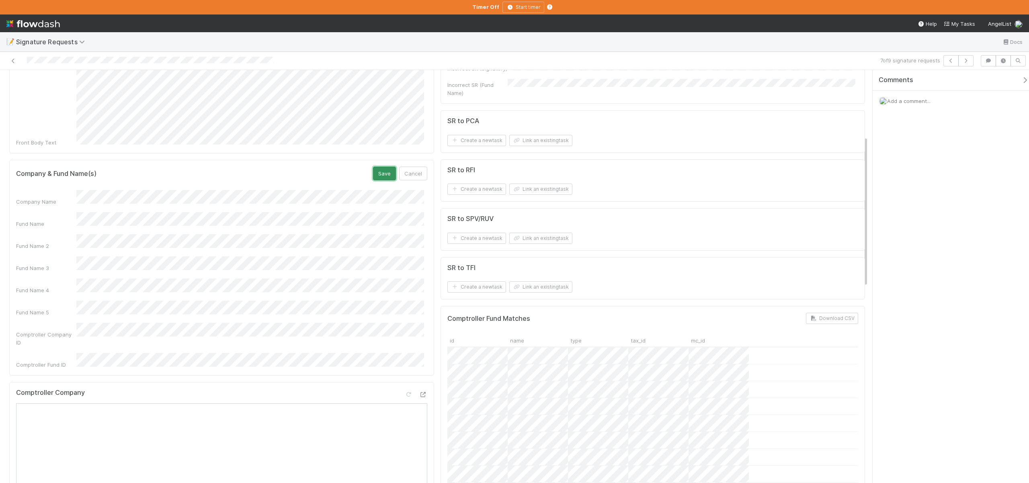
click at [384, 166] on button "Save" at bounding box center [384, 173] width 23 height 14
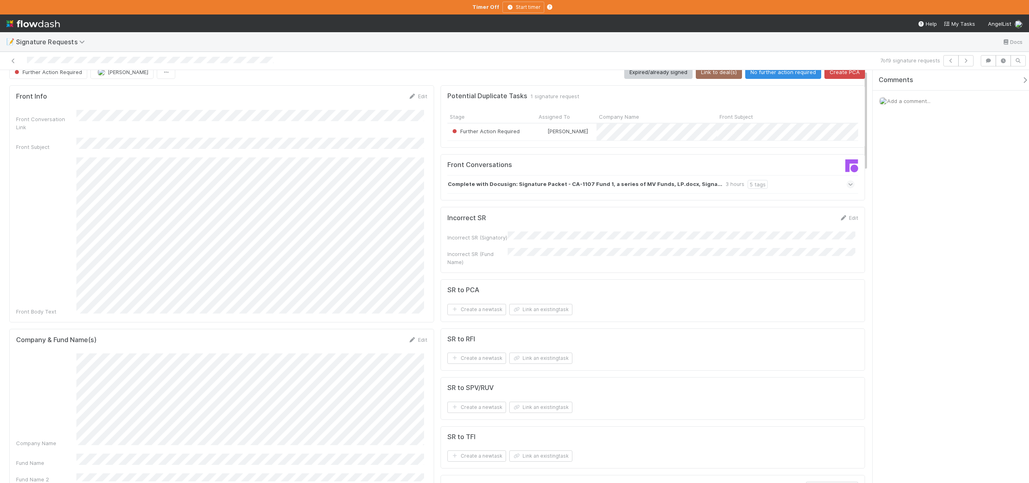
scroll to position [0, 0]
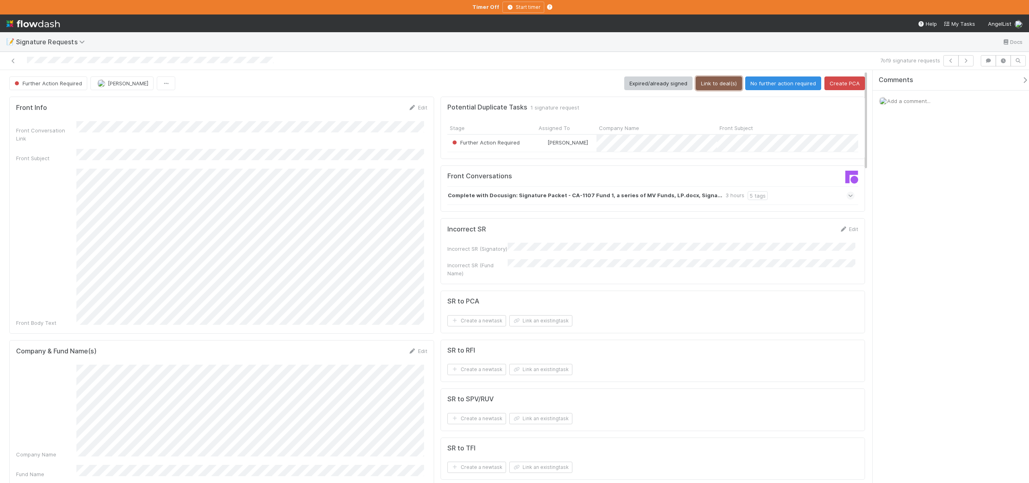
click at [709, 85] on button "Link to deal(s)" at bounding box center [719, 83] width 46 height 14
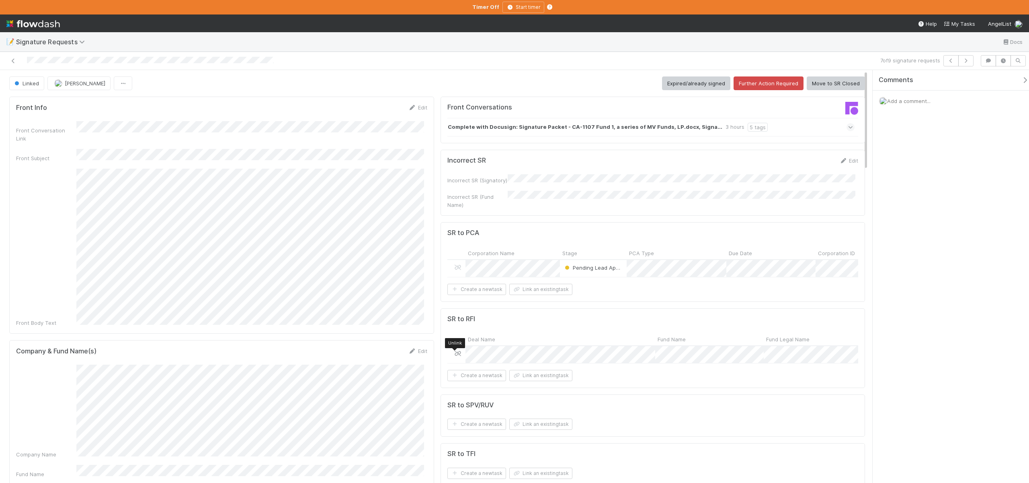
click at [455, 356] on icon at bounding box center [458, 353] width 8 height 5
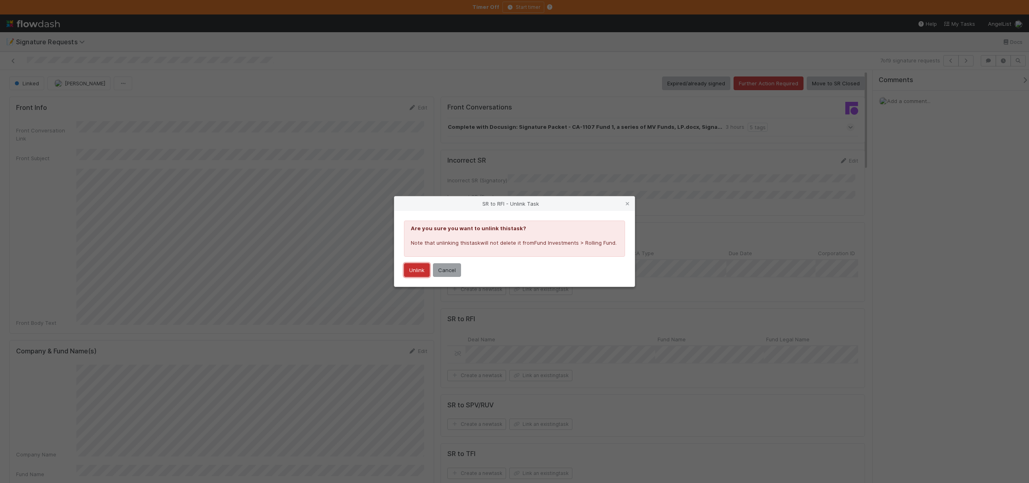
click at [421, 267] on button "Unlink" at bounding box center [417, 270] width 26 height 14
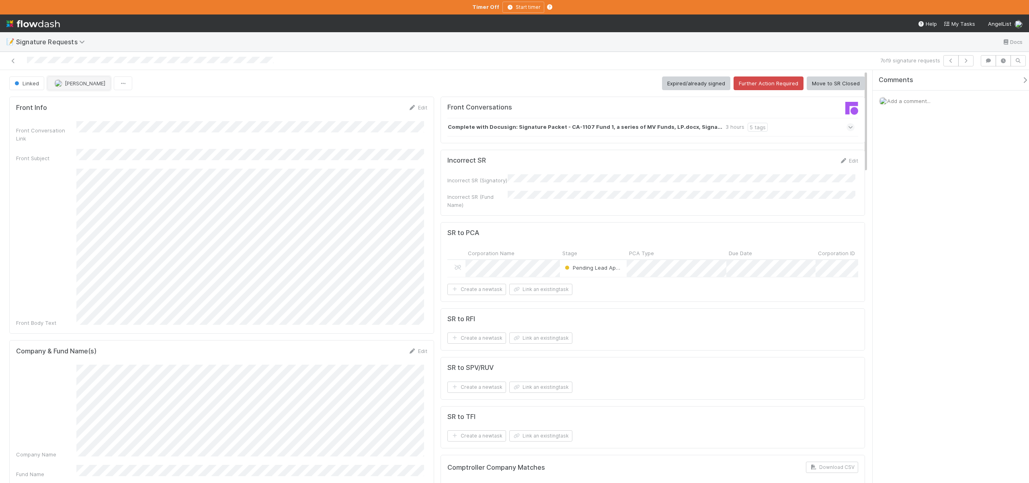
click at [76, 85] on span "[PERSON_NAME]" at bounding box center [85, 83] width 41 height 6
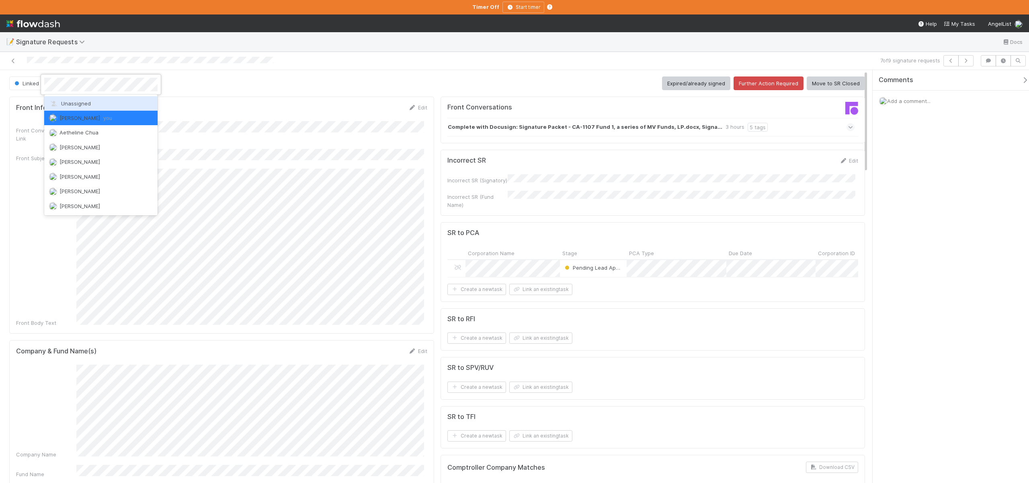
click at [87, 107] on div "Unassigned" at bounding box center [100, 103] width 113 height 14
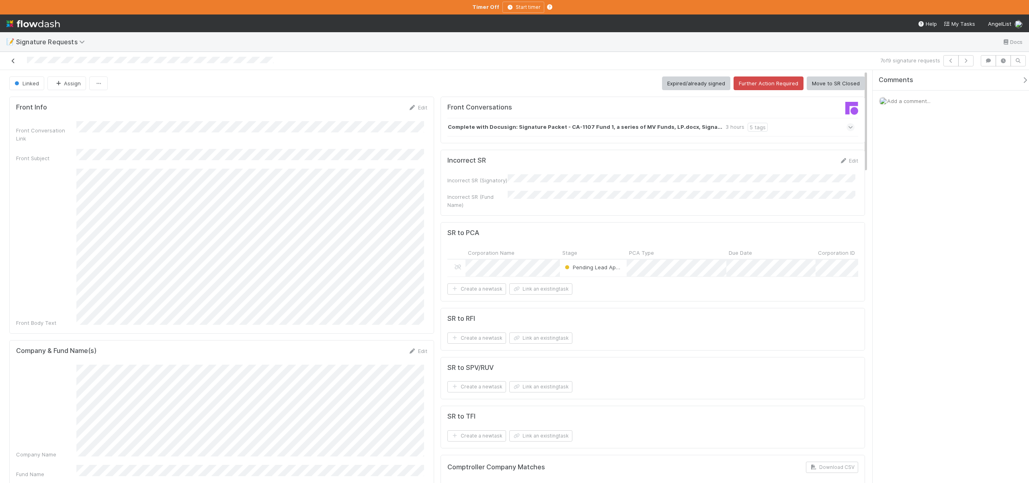
click at [12, 58] on icon at bounding box center [13, 60] width 8 height 5
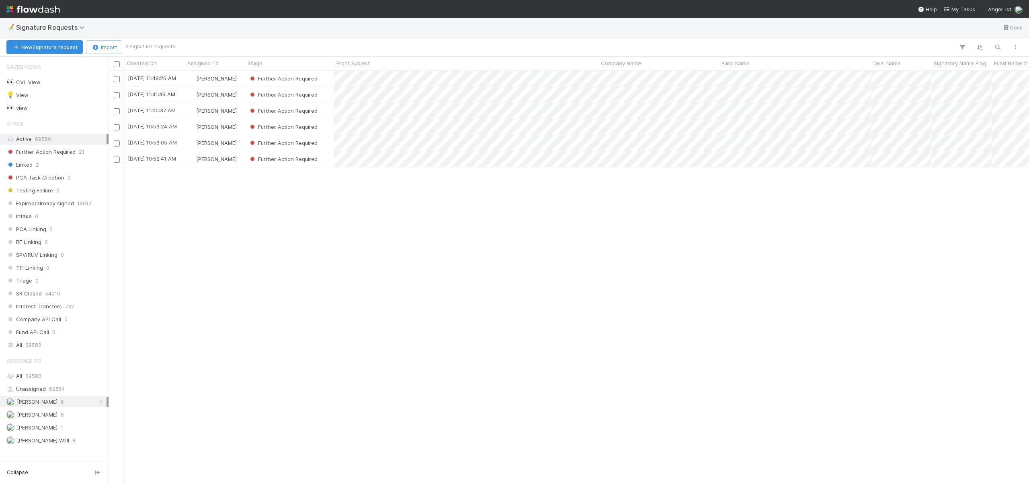
scroll to position [406, 915]
click at [158, 158] on div "[DATE] 10:52:41 AM" at bounding box center [152, 158] width 48 height 8
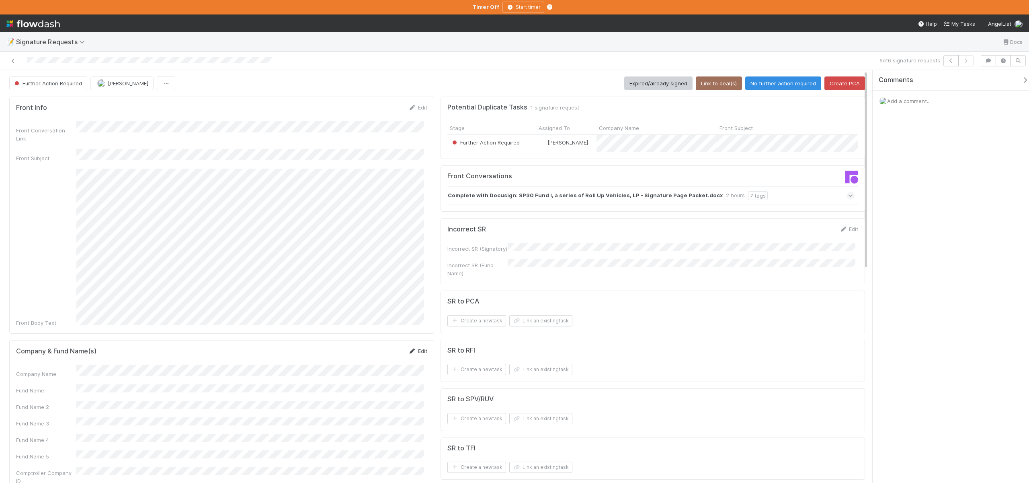
click at [419, 347] on link "Edit" at bounding box center [418, 350] width 19 height 6
click at [59, 370] on div "Company Name" at bounding box center [221, 378] width 411 height 16
click at [380, 347] on button "Save" at bounding box center [384, 354] width 23 height 14
click at [107, 347] on form "Company & Fund Name(s) Edit Company Name Fund Name Fund Name 2 Fund Name 3 Fund…" at bounding box center [221, 426] width 411 height 158
click at [383, 347] on button "Save" at bounding box center [384, 354] width 23 height 14
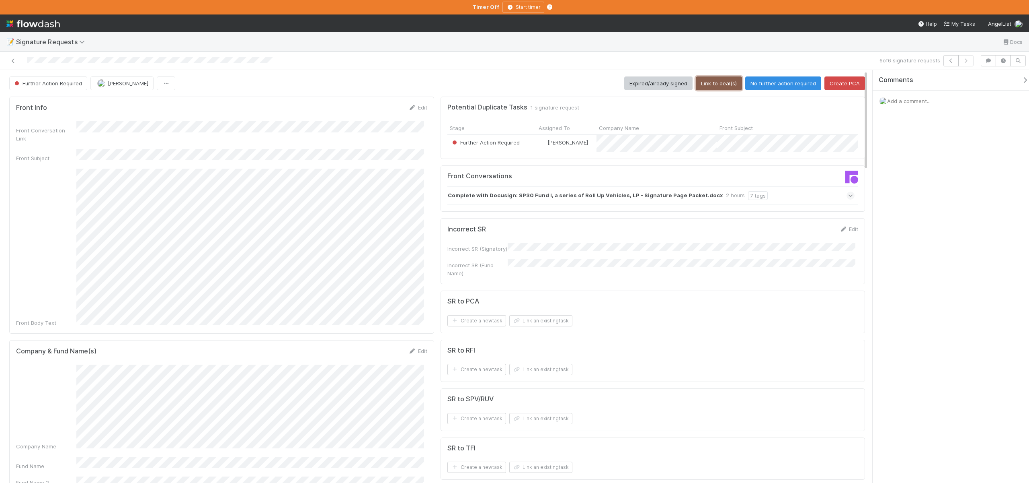
click at [714, 80] on button "Link to deal(s)" at bounding box center [719, 83] width 46 height 14
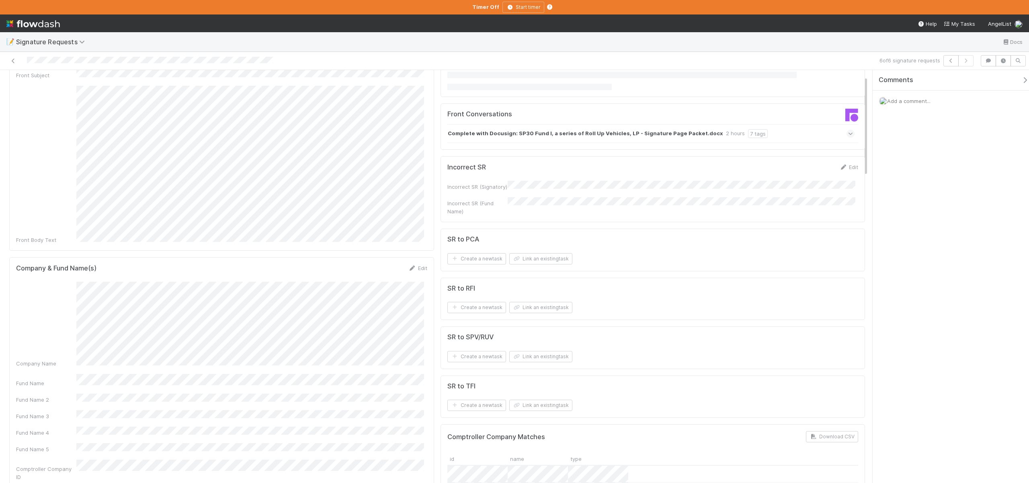
scroll to position [93, 0]
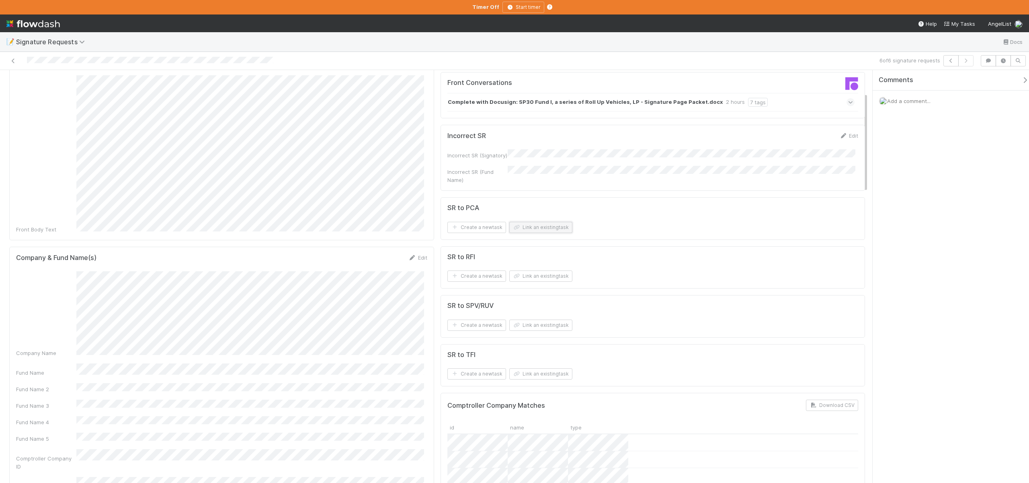
click at [534, 230] on button "Link an existing task" at bounding box center [541, 227] width 63 height 11
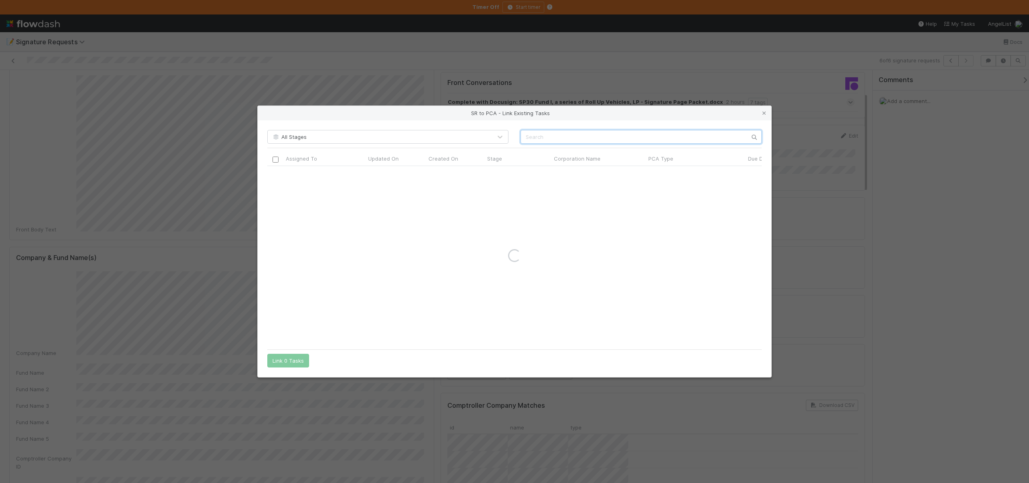
click at [564, 141] on input "text" at bounding box center [641, 137] width 241 height 14
paste input "Spring Free EV, Inc."
type input "Spring Free EV, Inc."
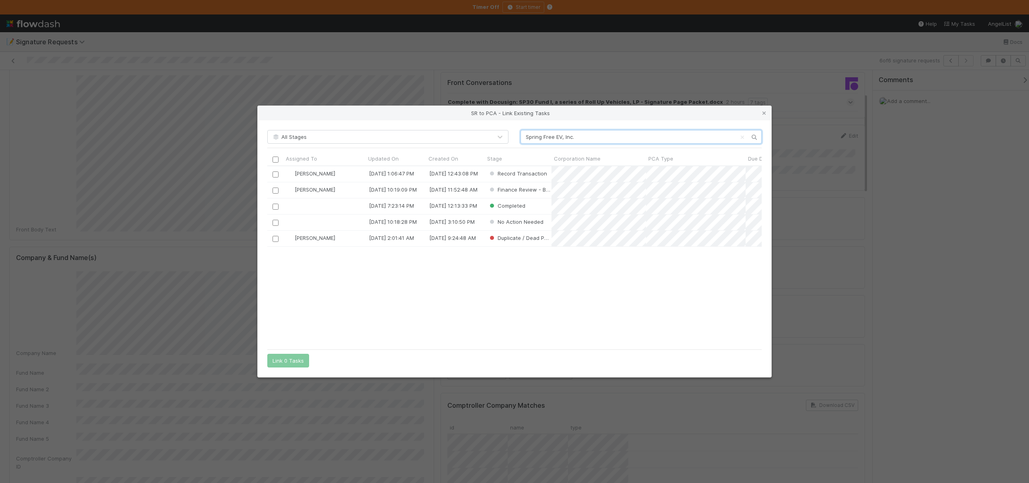
scroll to position [173, 489]
click at [275, 171] on input "checkbox" at bounding box center [276, 174] width 6 height 6
click at [288, 363] on button "Link 1 Task" at bounding box center [286, 360] width 38 height 14
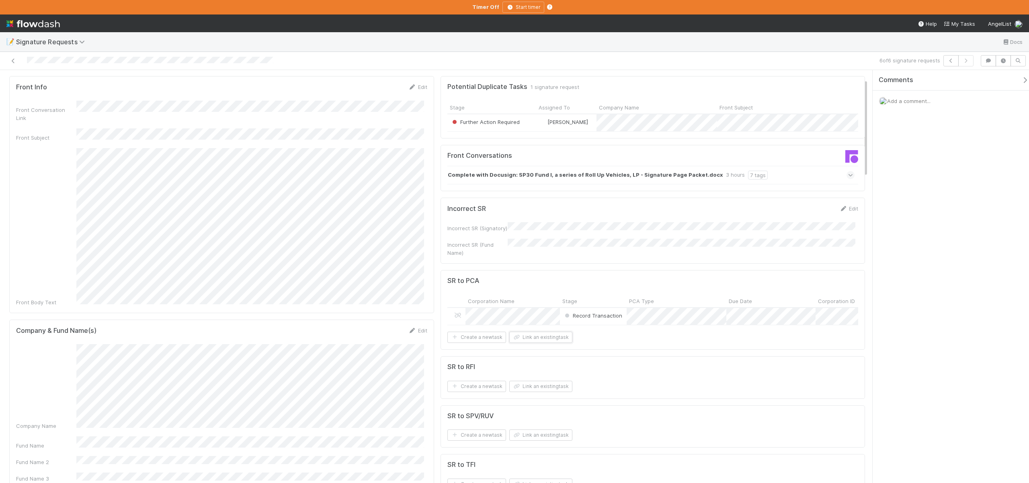
scroll to position [0, 0]
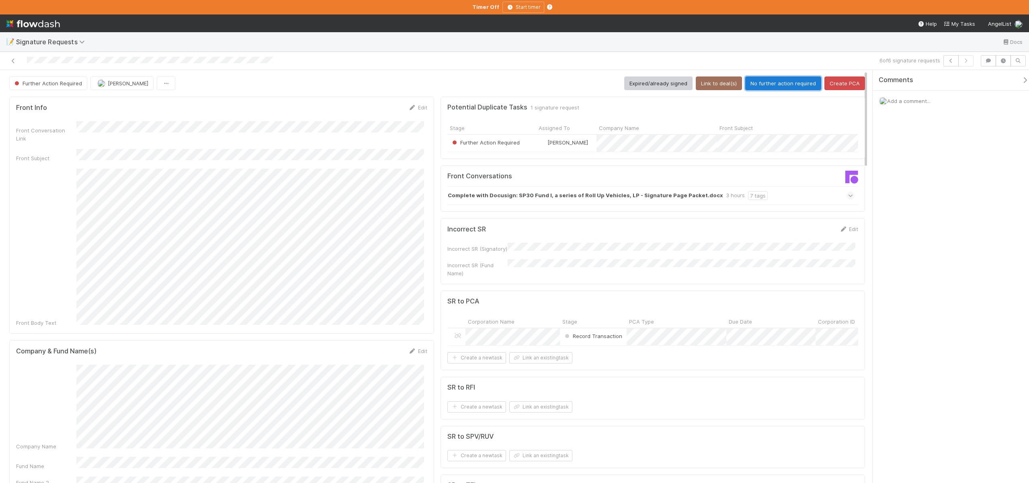
click at [760, 86] on button "No further action required" at bounding box center [784, 83] width 76 height 14
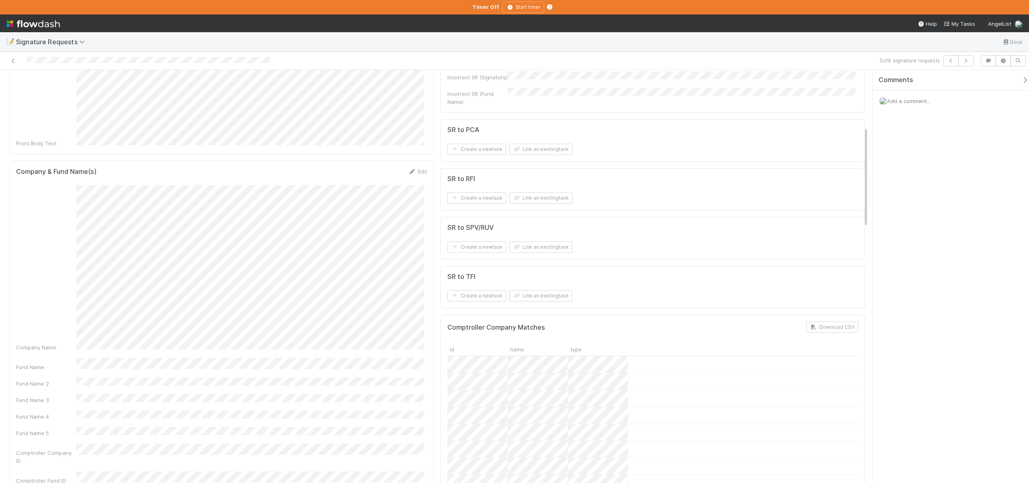
scroll to position [165, 0]
click at [418, 167] on div "Company & Fund Name(s) Edit Company Name Fund Name Fund Name 2 Fund Name 3 Fund…" at bounding box center [221, 332] width 425 height 331
click at [417, 175] on link "Edit" at bounding box center [418, 178] width 19 height 6
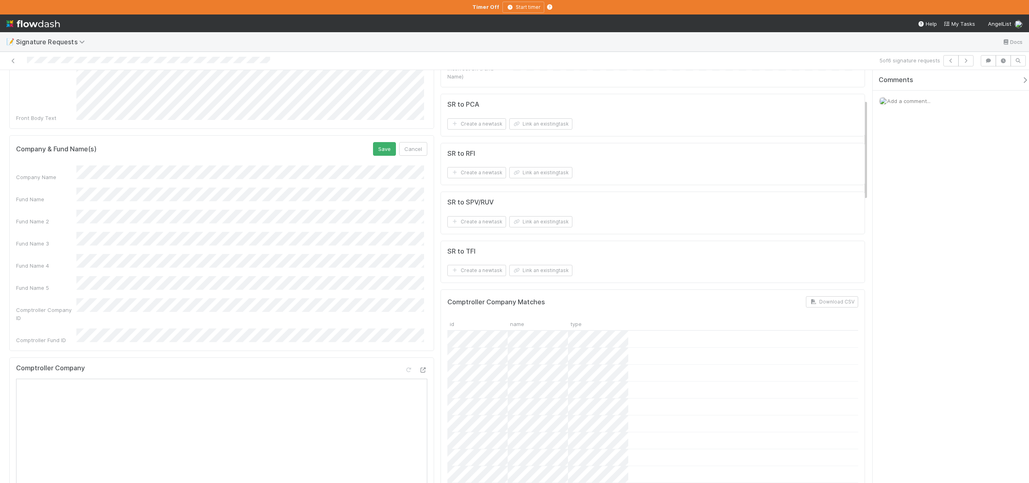
scroll to position [94, 0]
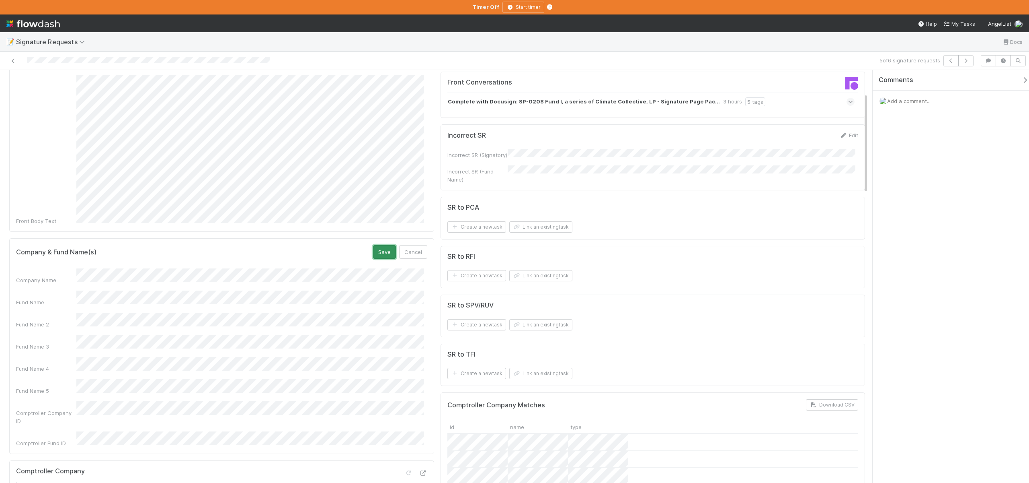
click at [378, 245] on button "Save" at bounding box center [384, 252] width 23 height 14
click at [381, 245] on button "Save" at bounding box center [384, 252] width 23 height 14
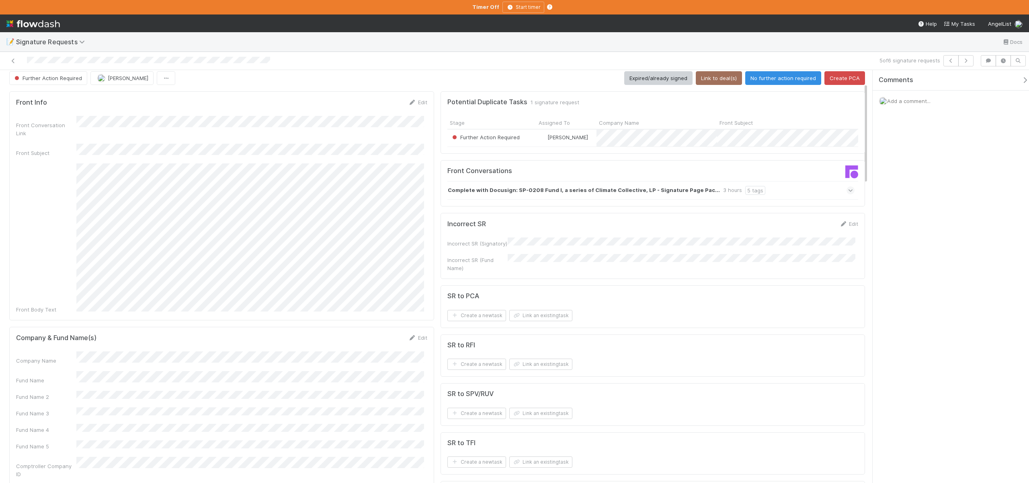
scroll to position [0, 0]
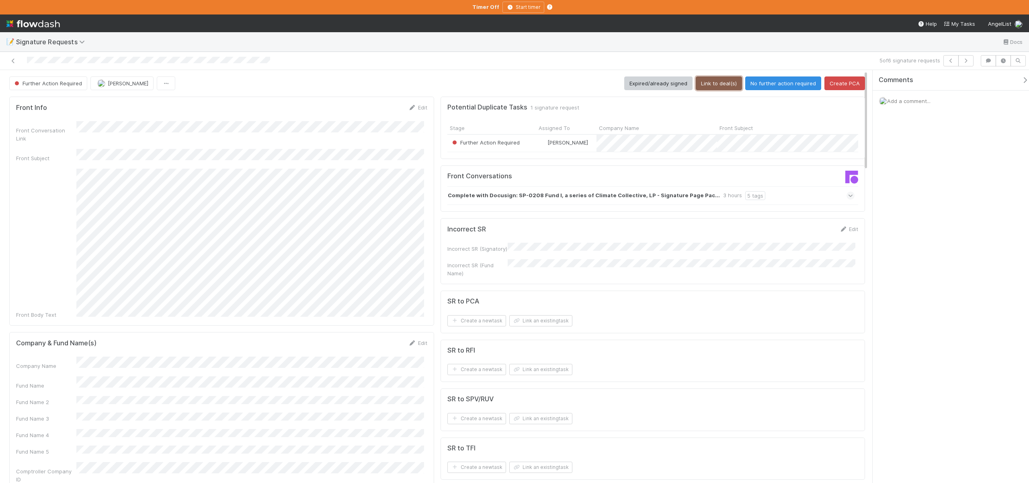
click at [717, 78] on button "Link to deal(s)" at bounding box center [719, 83] width 46 height 14
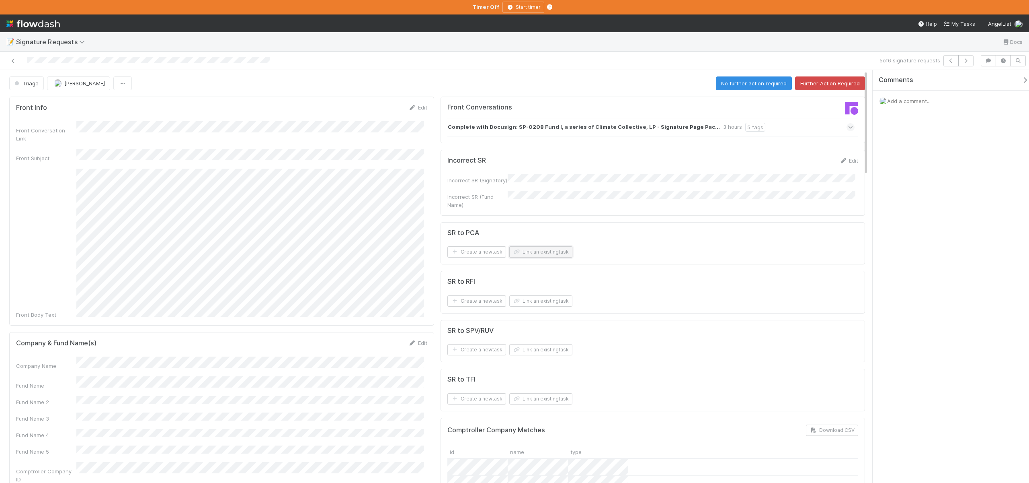
click at [551, 247] on button "Link an existing task" at bounding box center [541, 251] width 63 height 11
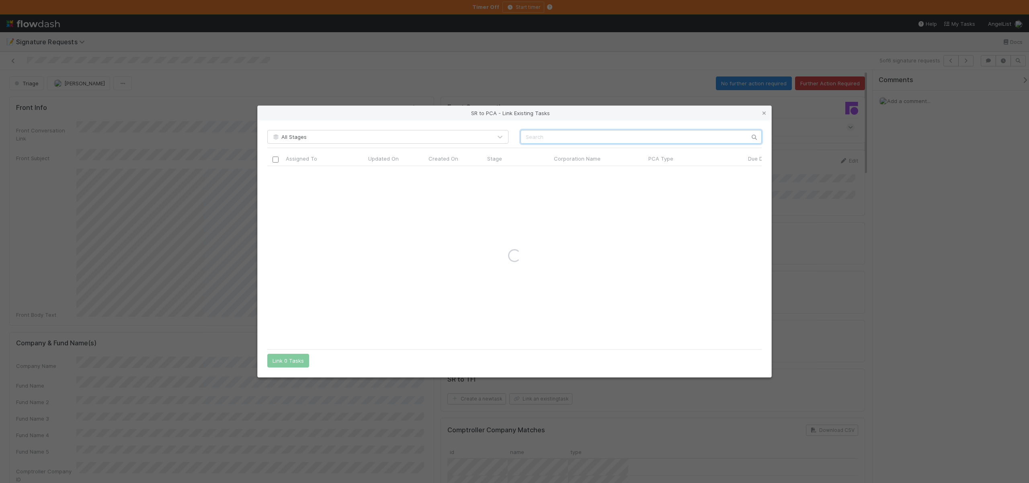
click at [535, 142] on input "text" at bounding box center [641, 137] width 241 height 14
paste input "cb06d36a93b54ab9b8a3b2264dbe0743"
type input "cb06d36a93b54ab9b8a3b2264dbe0743"
type input "Spring Free"
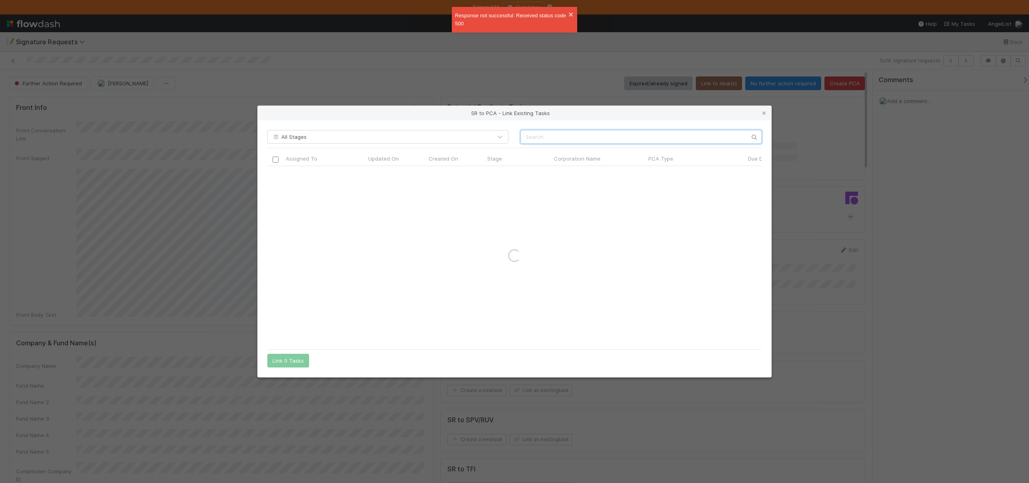
click at [565, 134] on input "text" at bounding box center [641, 137] width 241 height 14
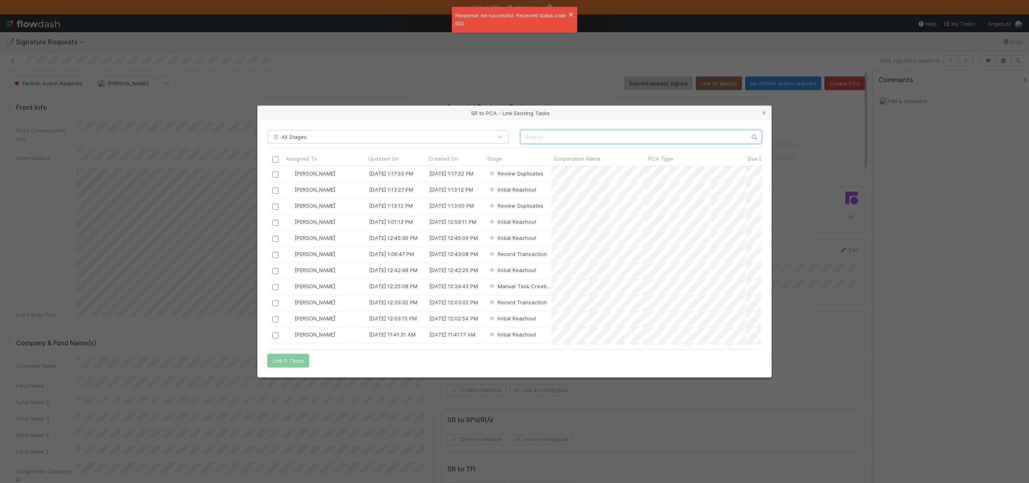
scroll to position [173, 489]
paste input "cb06d36a93b54ab9b8a3b2264dbe0743"
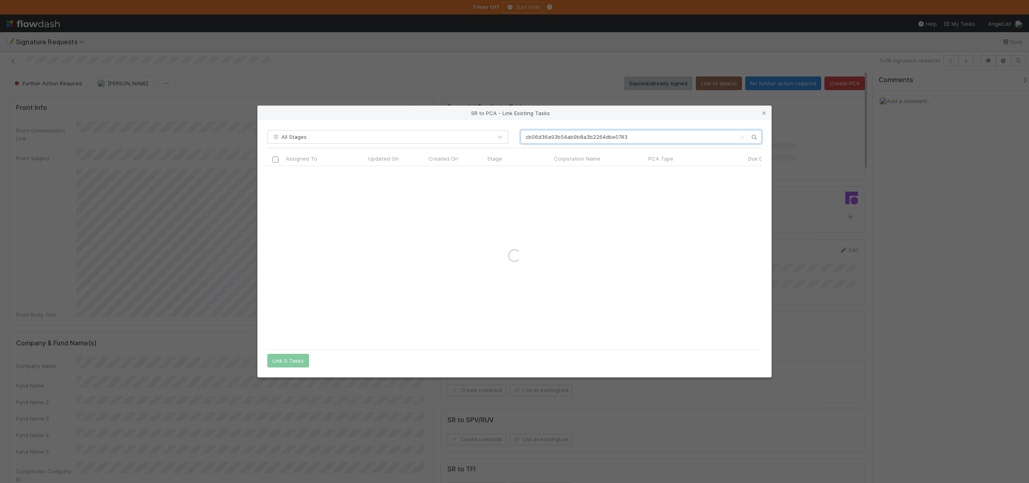
drag, startPoint x: 637, startPoint y: 138, endPoint x: 481, endPoint y: 138, distance: 156.4
click at [481, 138] on div "All Stages cb06d36a93b54ab9b8a3b2264dbe0743" at bounding box center [514, 137] width 507 height 14
type input "Spring Free"
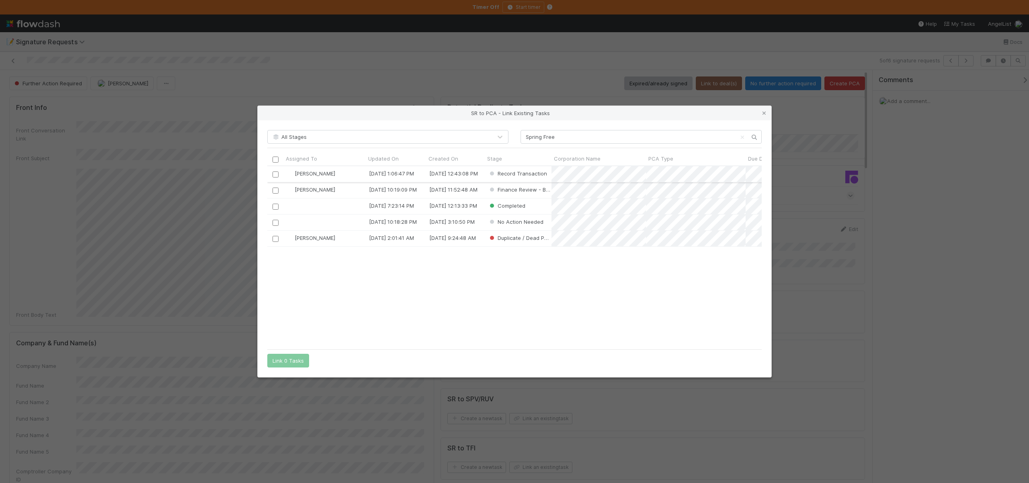
click at [275, 172] on input "checkbox" at bounding box center [276, 174] width 6 height 6
click at [285, 360] on button "Link 1 Task" at bounding box center [286, 360] width 38 height 14
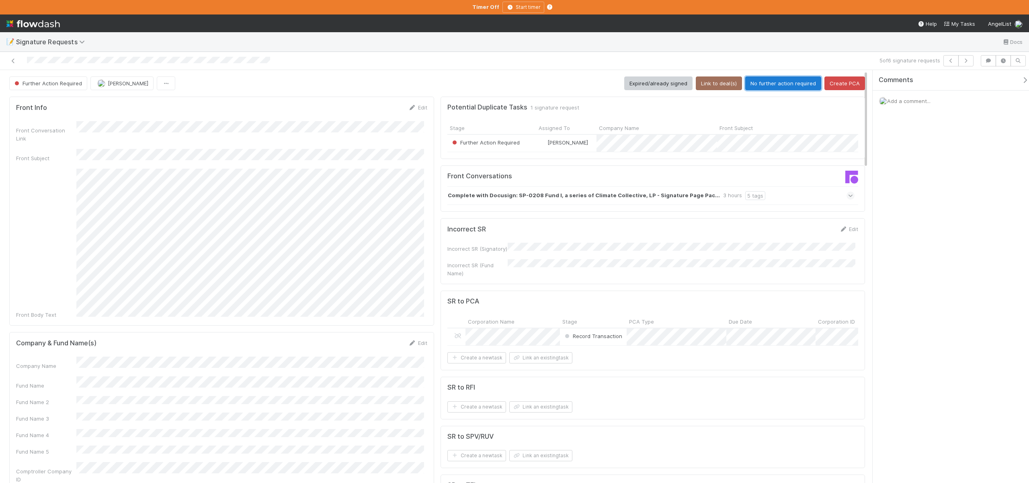
click at [767, 82] on button "No further action required" at bounding box center [784, 83] width 76 height 14
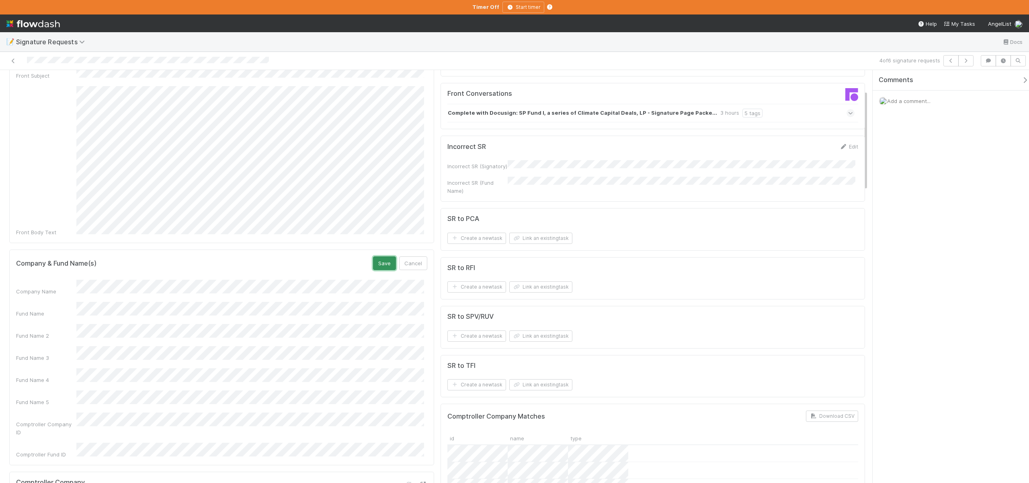
click at [377, 256] on button "Save" at bounding box center [384, 263] width 23 height 14
click at [524, 239] on button "Link an existing task" at bounding box center [541, 237] width 63 height 11
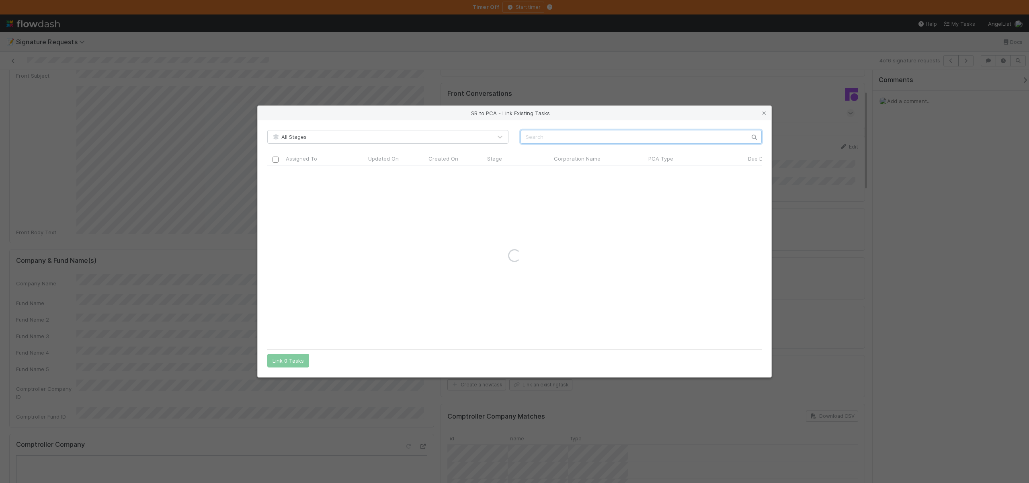
click at [576, 138] on input "text" at bounding box center [641, 137] width 241 height 14
type input "Spring Free"
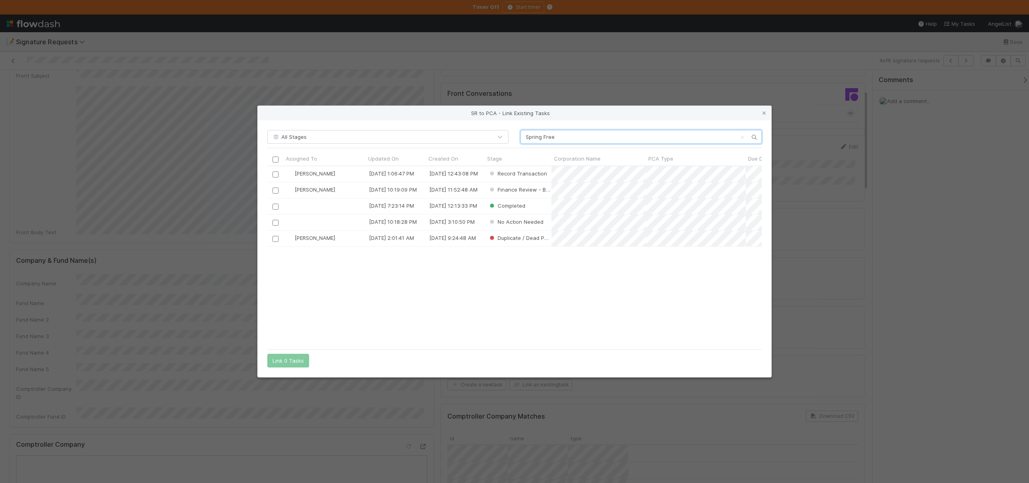
scroll to position [6, 6]
click at [273, 171] on input "checkbox" at bounding box center [276, 174] width 6 height 6
click at [290, 361] on button "Link 1 Task" at bounding box center [286, 360] width 38 height 14
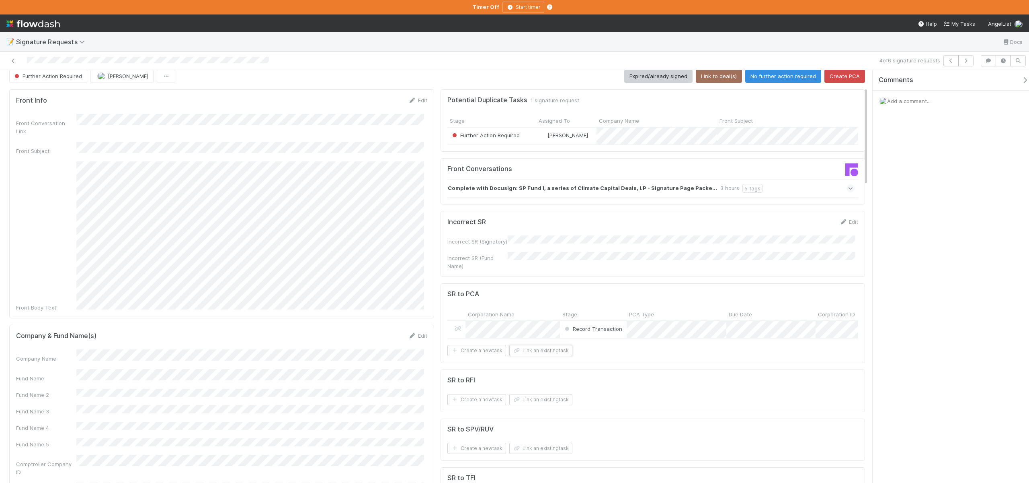
scroll to position [0, 0]
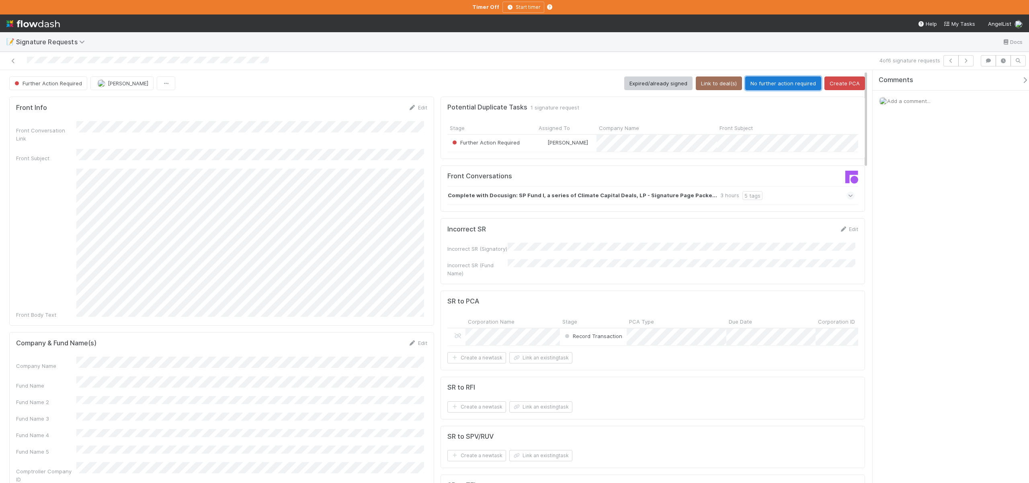
click at [774, 82] on button "No further action required" at bounding box center [784, 83] width 76 height 14
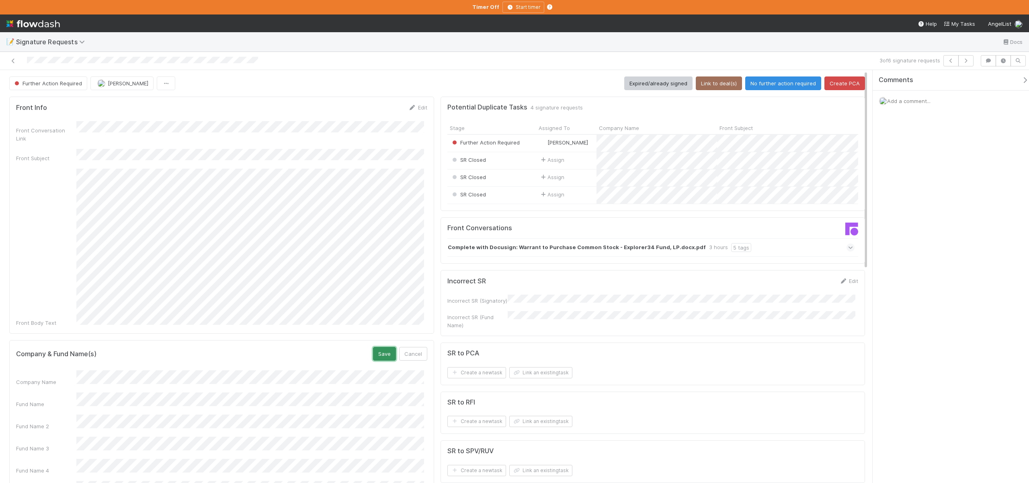
click at [380, 347] on button "Save" at bounding box center [384, 354] width 23 height 14
click at [713, 78] on button "Link to deal(s)" at bounding box center [719, 83] width 46 height 14
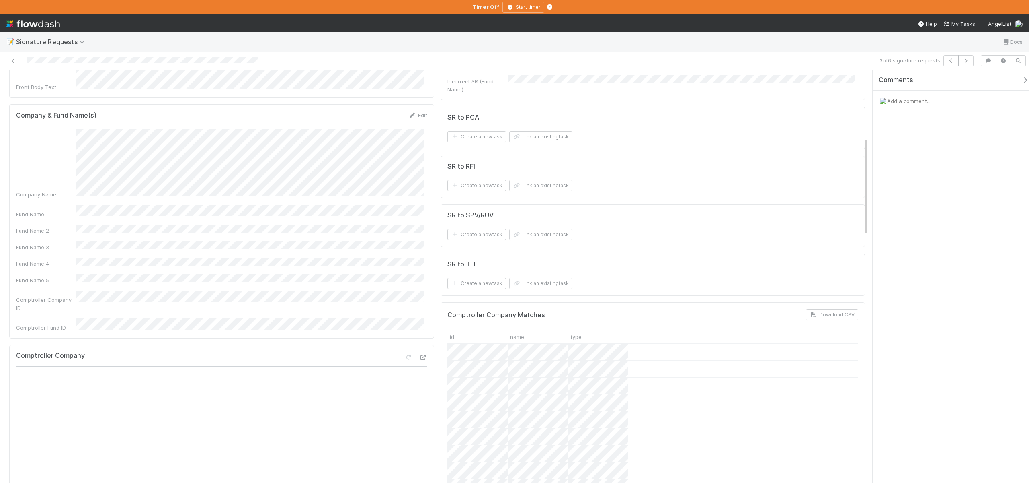
scroll to position [216, 0]
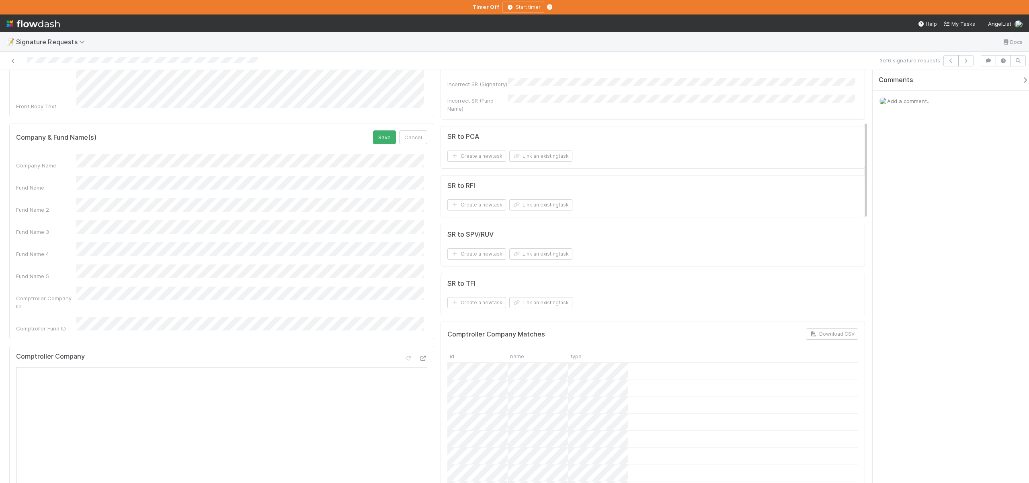
click at [55, 251] on div "Company Name Fund Name Fund Name 2 Fund Name 3 Fund Name 4 Fund Name 5 Comptrol…" at bounding box center [221, 243] width 411 height 179
click at [374, 130] on button "Save" at bounding box center [384, 137] width 23 height 14
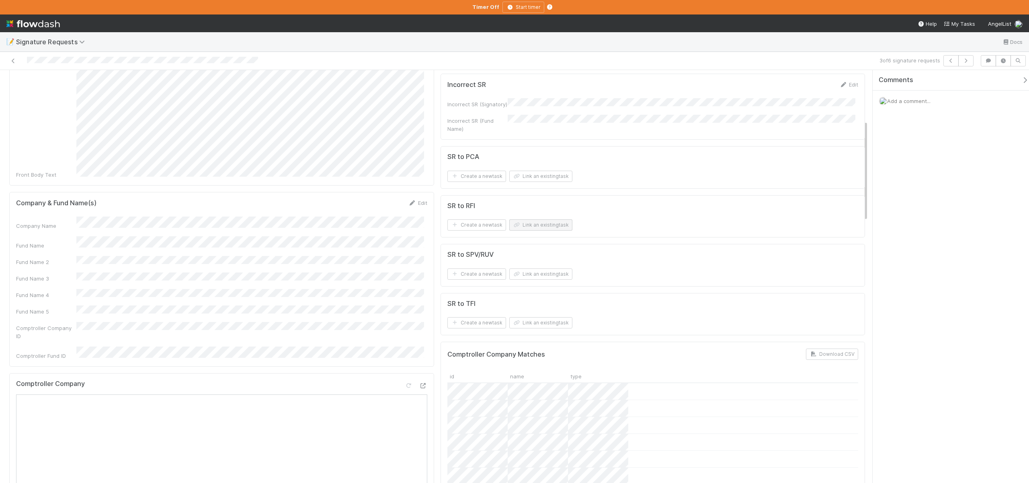
scroll to position [147, 0]
click at [517, 321] on icon "button" at bounding box center [517, 323] width 8 height 5
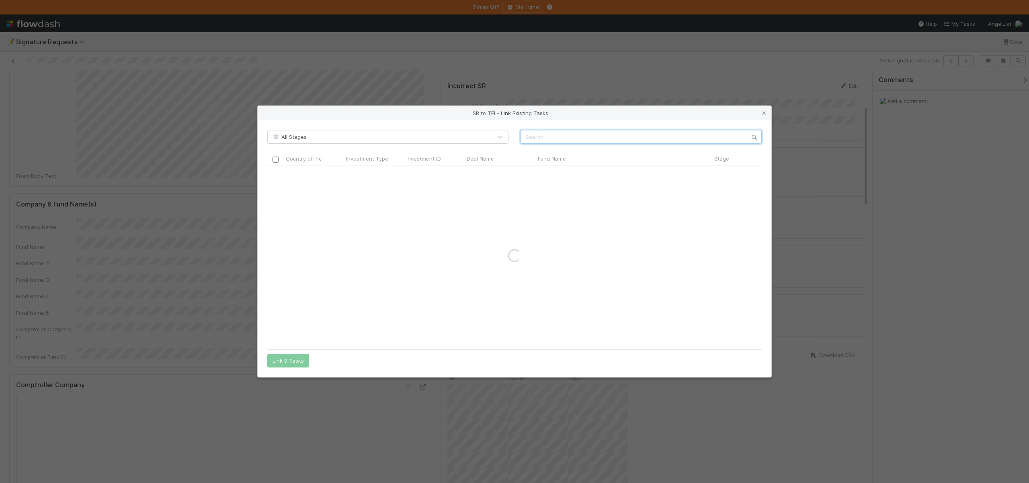
click at [557, 141] on input "text" at bounding box center [641, 137] width 241 height 14
drag, startPoint x: 562, startPoint y: 138, endPoint x: 520, endPoint y: 137, distance: 42.2
click at [520, 137] on div "Lama Labs" at bounding box center [641, 137] width 253 height 14
type input "Lama Labs"
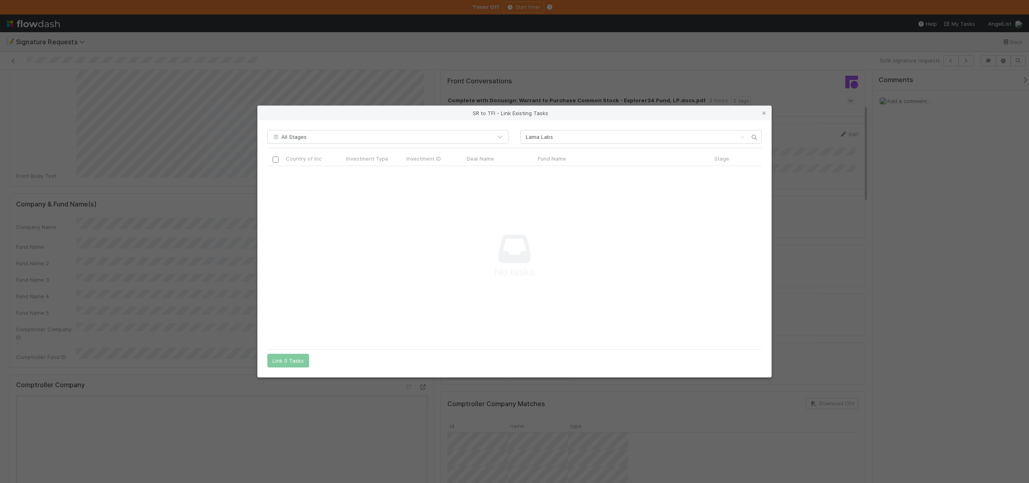
click at [725, 66] on div "SR to TFI - Link Existing Tasks All Stages Lama Labs Country of Inc Investment …" at bounding box center [514, 241] width 1029 height 483
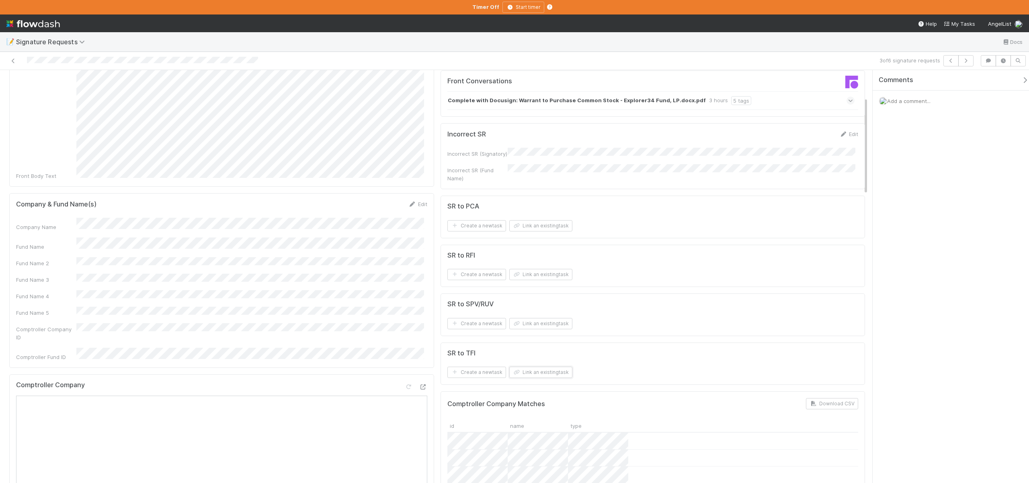
scroll to position [0, 0]
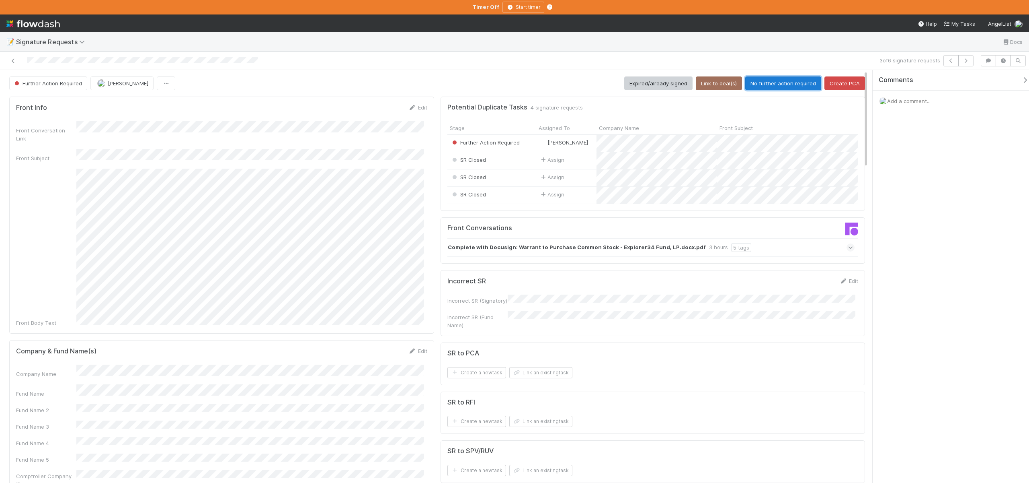
click at [768, 82] on button "No further action required" at bounding box center [784, 83] width 76 height 14
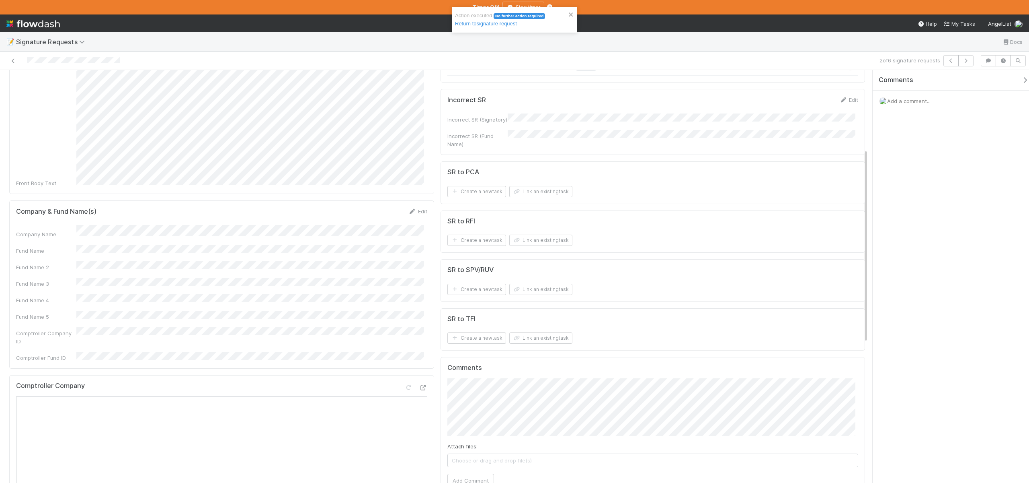
scroll to position [168, 0]
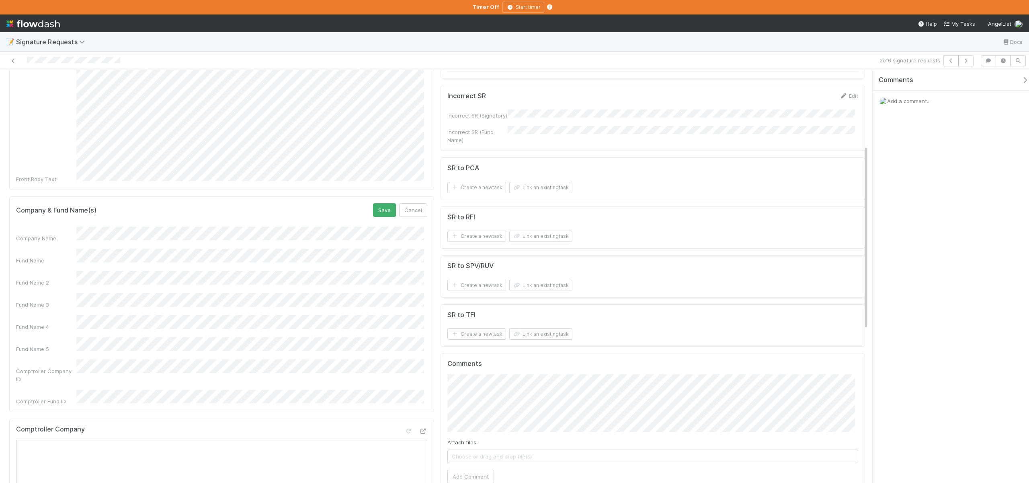
click at [373, 203] on button "Save" at bounding box center [384, 210] width 23 height 14
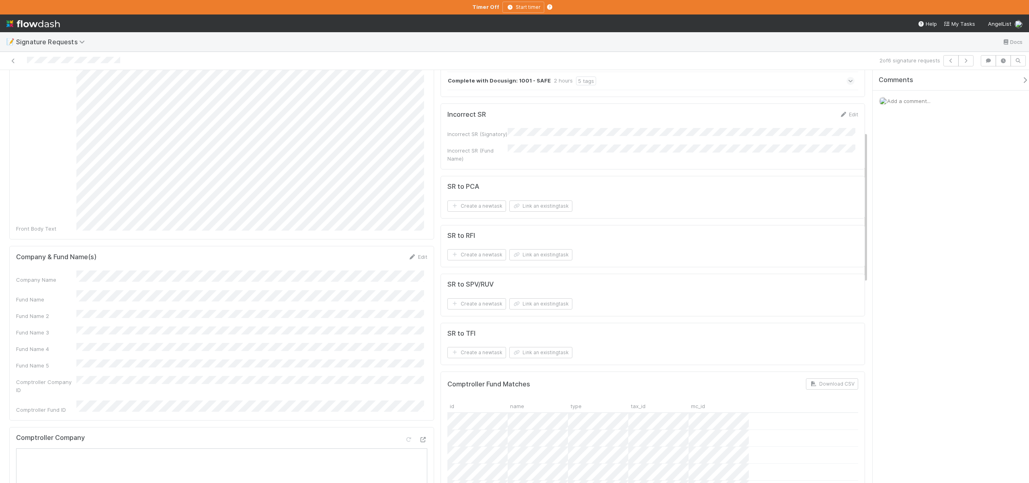
scroll to position [0, 0]
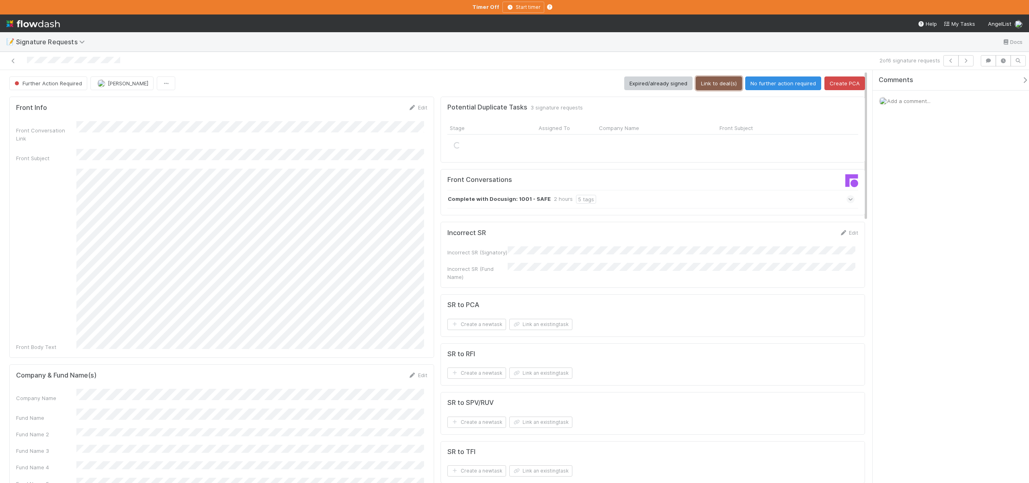
click at [711, 86] on button "Link to deal(s)" at bounding box center [719, 83] width 46 height 14
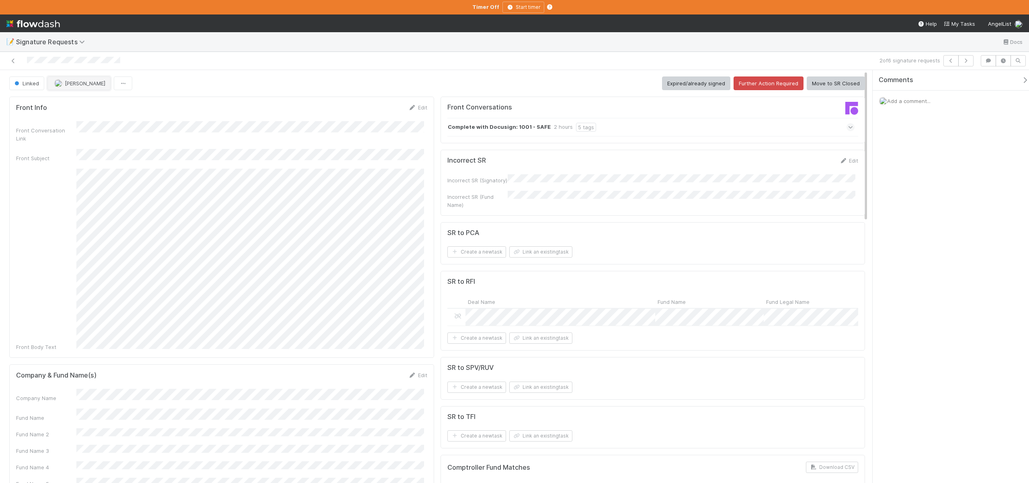
click at [70, 86] on span "[PERSON_NAME]" at bounding box center [85, 83] width 41 height 6
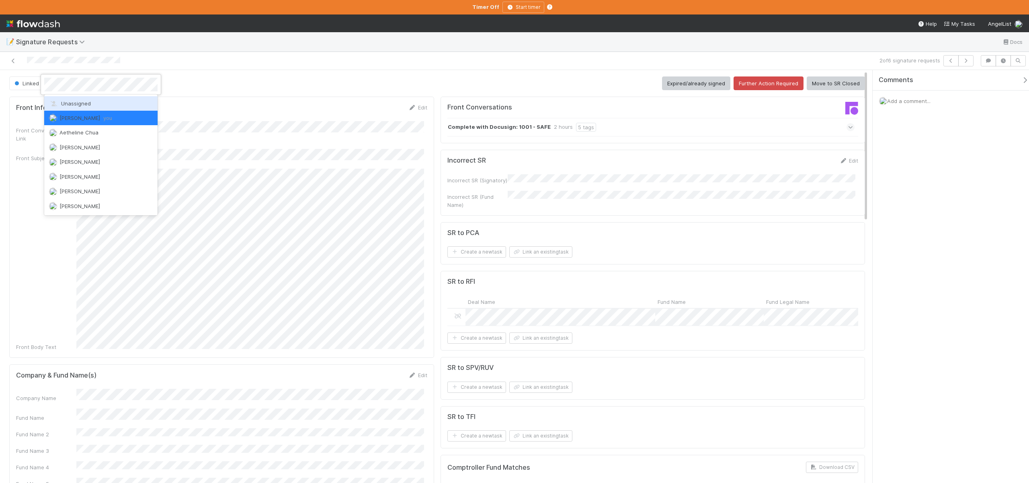
click at [72, 98] on div "Unassigned" at bounding box center [100, 103] width 113 height 14
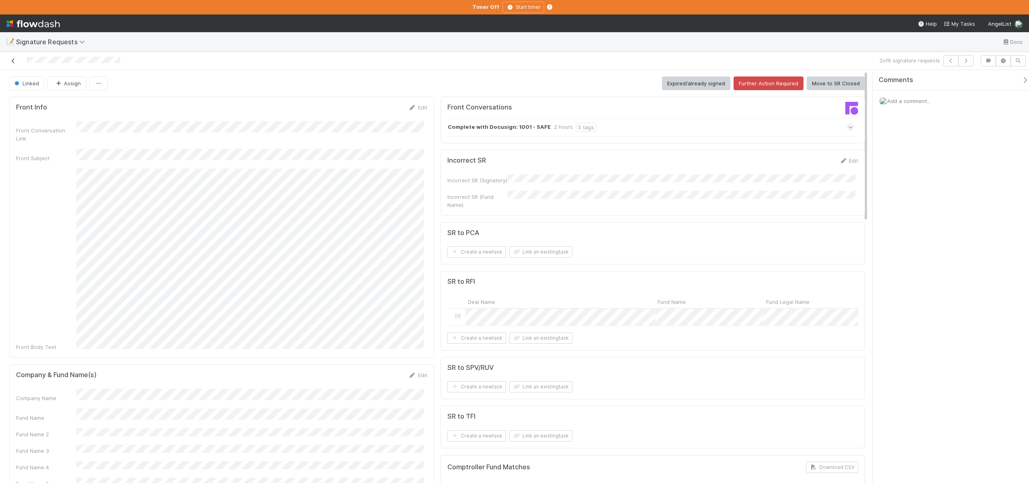
click at [13, 60] on icon at bounding box center [13, 60] width 8 height 5
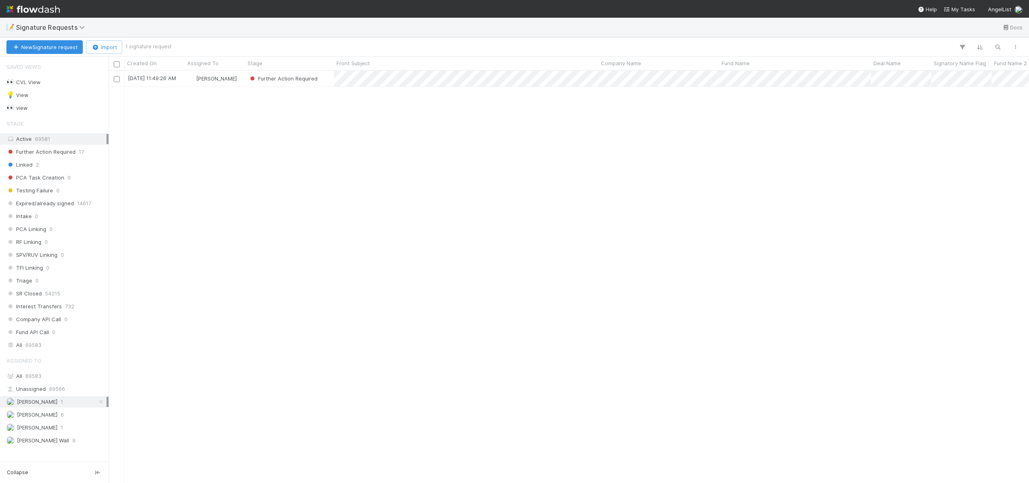
scroll to position [406, 915]
click at [237, 74] on div "[PERSON_NAME]" at bounding box center [215, 79] width 60 height 16
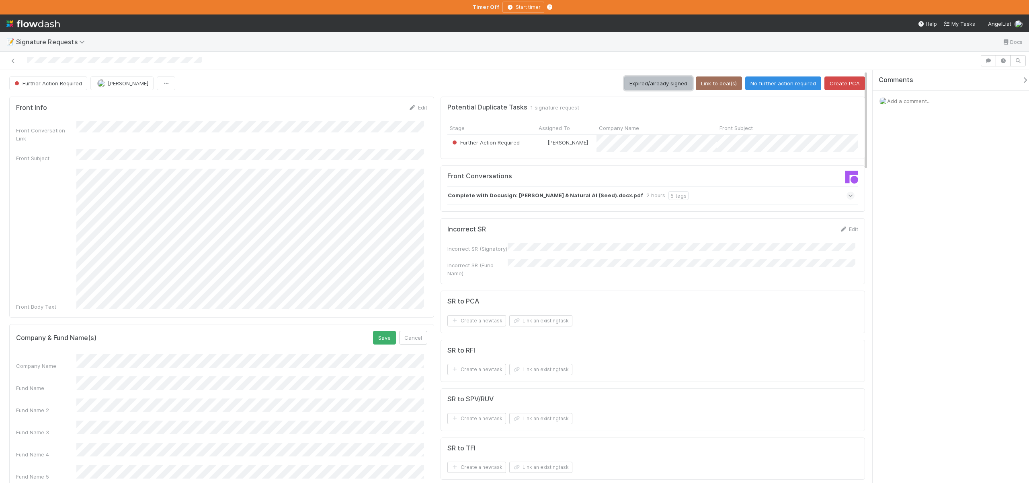
click at [660, 81] on button "Expired/already signed" at bounding box center [659, 83] width 68 height 14
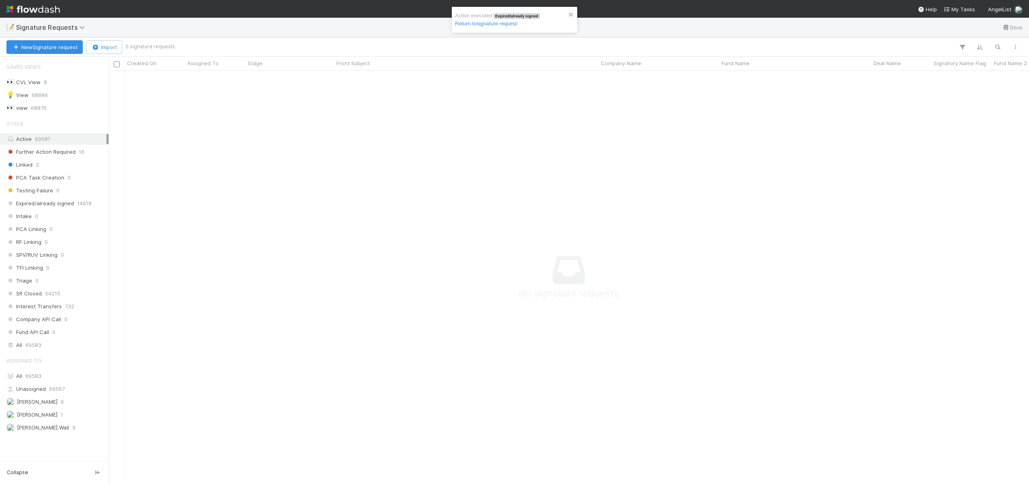
scroll to position [6, 6]
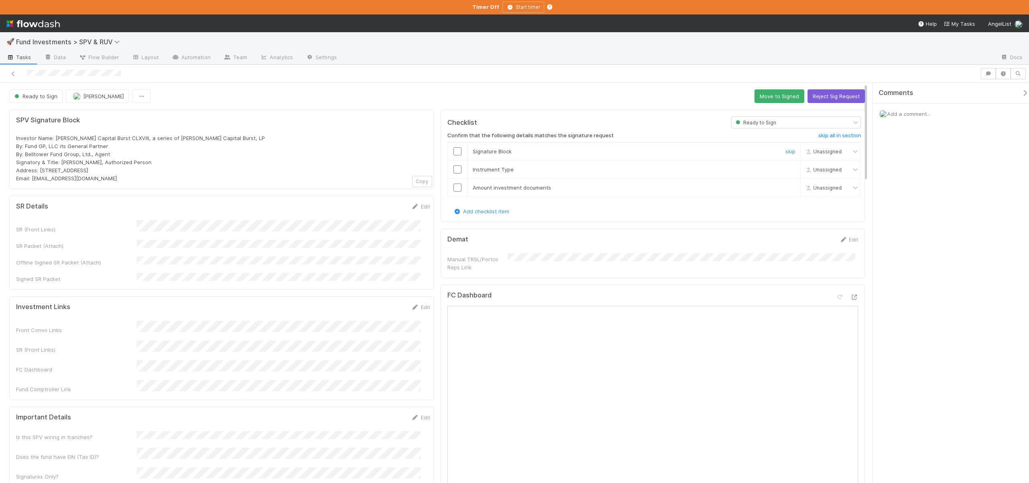
click at [454, 151] on input "checkbox" at bounding box center [458, 151] width 8 height 8
click at [455, 166] on input "checkbox" at bounding box center [458, 169] width 8 height 8
click at [454, 188] on input "checkbox" at bounding box center [458, 187] width 8 height 8
click at [455, 188] on input "checkbox" at bounding box center [458, 187] width 8 height 8
click at [384, 206] on button "Save" at bounding box center [387, 209] width 23 height 14
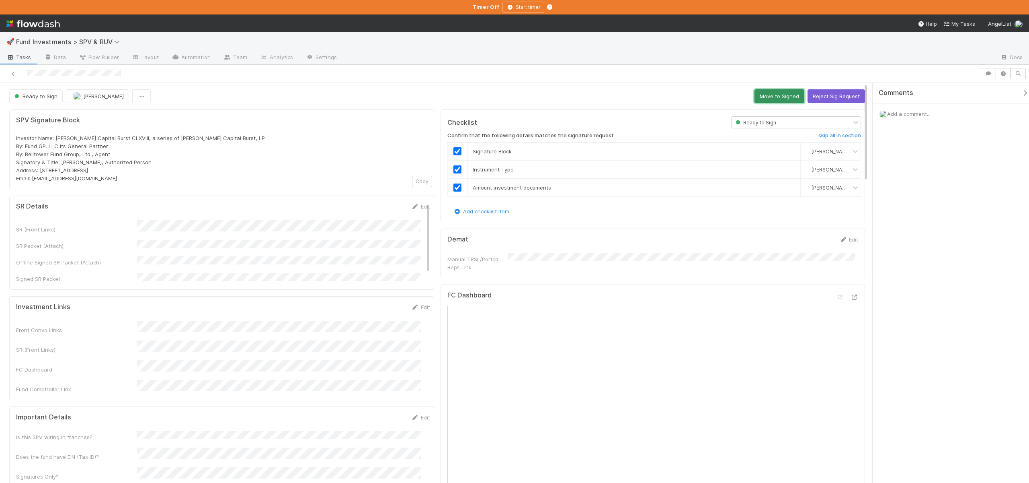
click at [766, 91] on button "Move to Signed" at bounding box center [780, 96] width 50 height 14
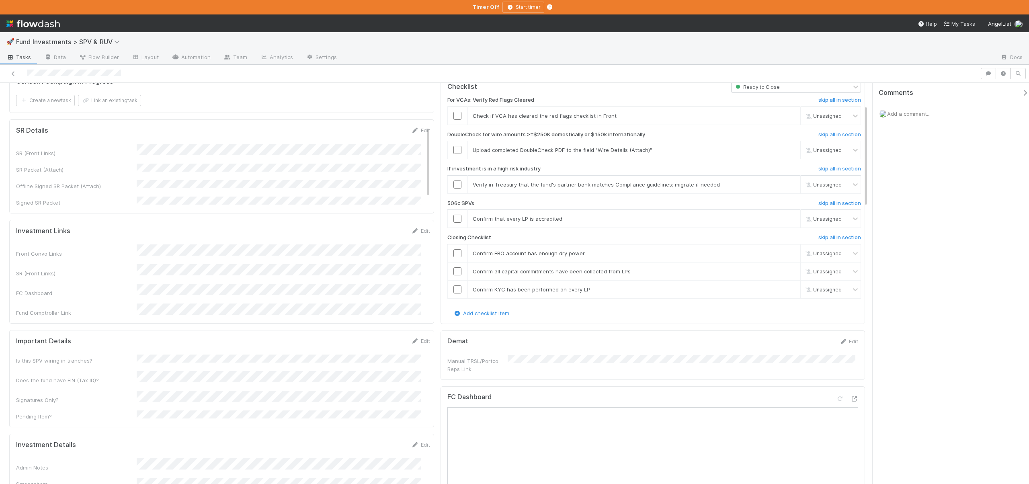
scroll to position [86, 0]
click at [851, 395] on icon at bounding box center [855, 397] width 8 height 5
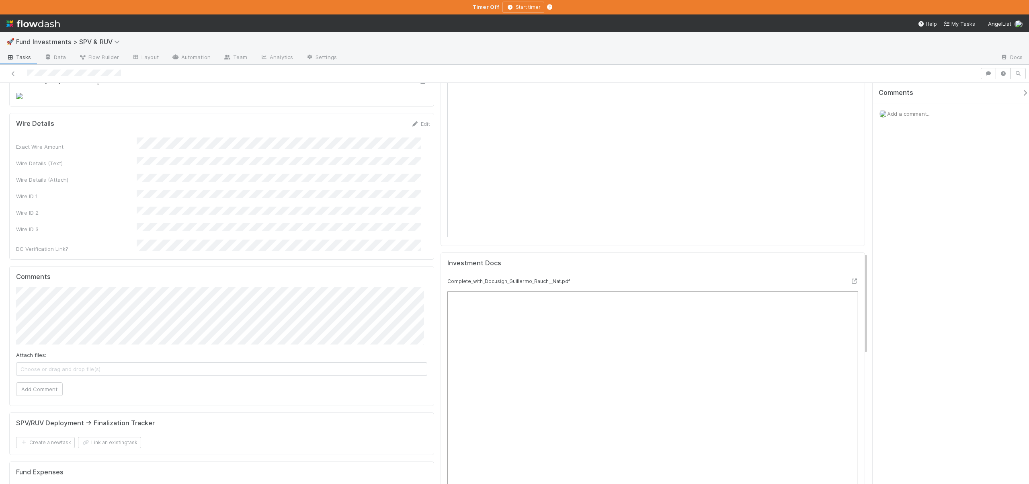
scroll to position [667, 0]
drag, startPoint x: 419, startPoint y: 200, endPoint x: 403, endPoint y: 214, distance: 22.0
click at [419, 125] on link "Edit" at bounding box center [420, 121] width 19 height 6
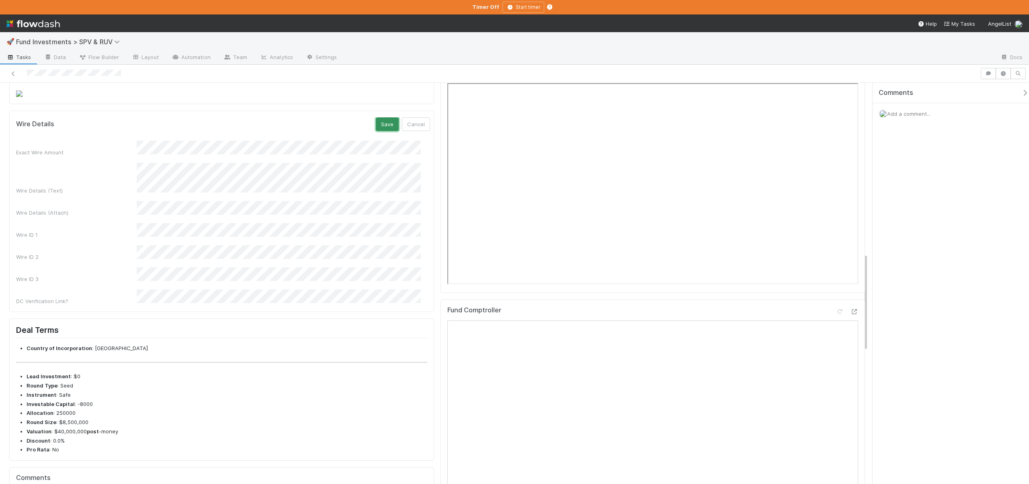
click at [380, 131] on button "Save" at bounding box center [387, 124] width 23 height 14
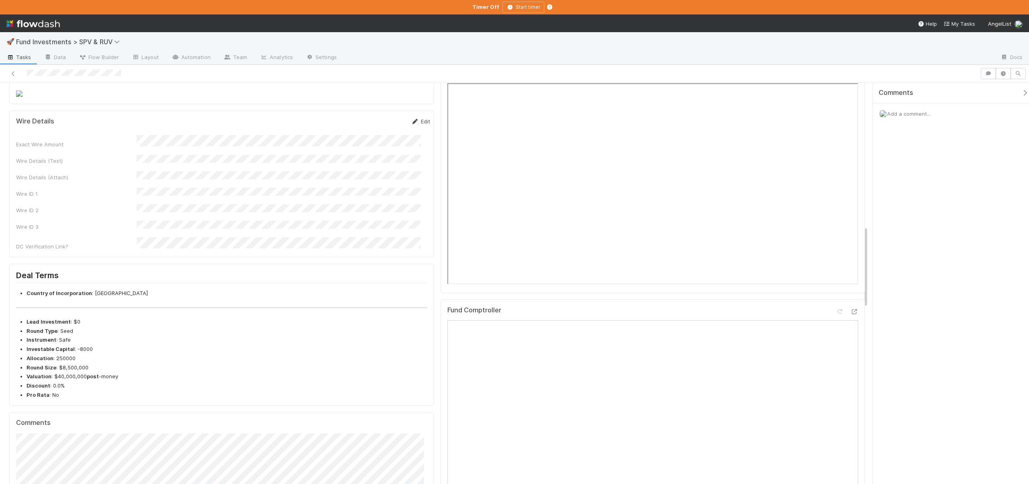
click at [418, 125] on link "Edit" at bounding box center [420, 121] width 19 height 6
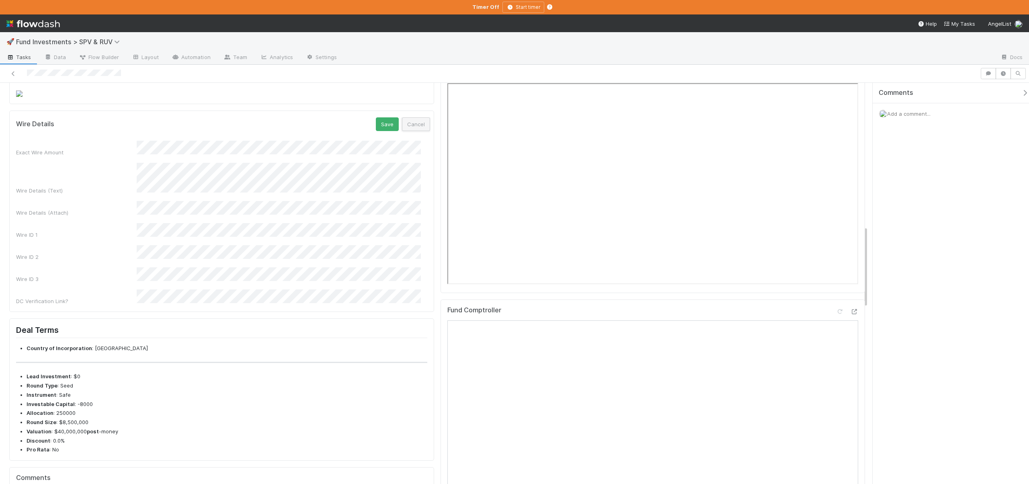
click at [411, 131] on button "Cancel" at bounding box center [416, 124] width 28 height 14
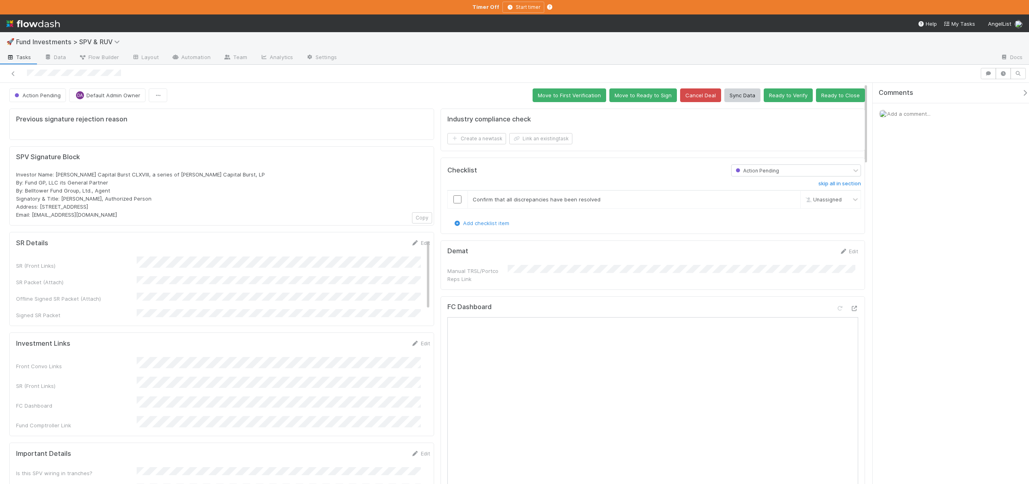
scroll to position [0, 0]
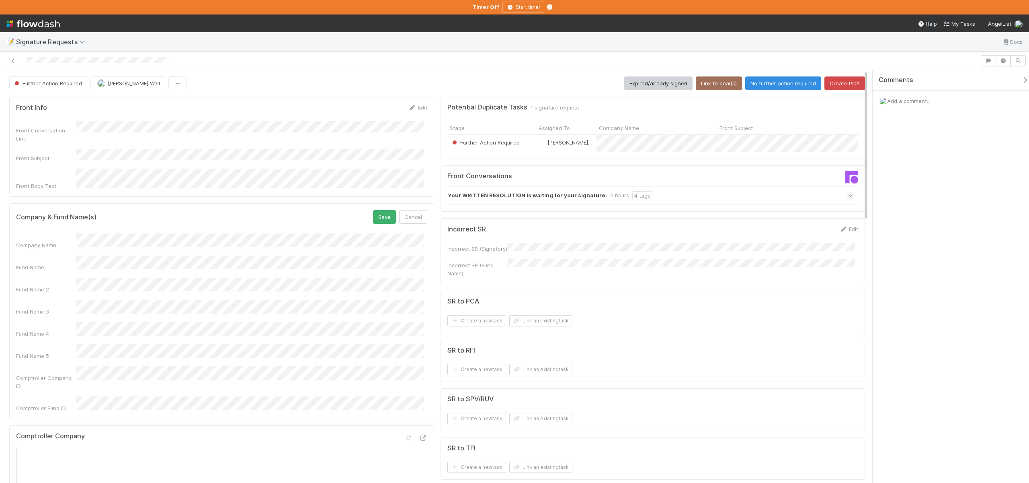
drag, startPoint x: 145, startPoint y: 212, endPoint x: 132, endPoint y: 214, distance: 12.8
click at [132, 214] on form "Company & Fund Name(s) Save Cancel Company Name Fund Name Fund Name 2 Fund Name…" at bounding box center [221, 311] width 411 height 202
click at [373, 210] on button "Save" at bounding box center [384, 217] width 23 height 14
click at [715, 82] on button "Link to deal(s)" at bounding box center [719, 83] width 46 height 14
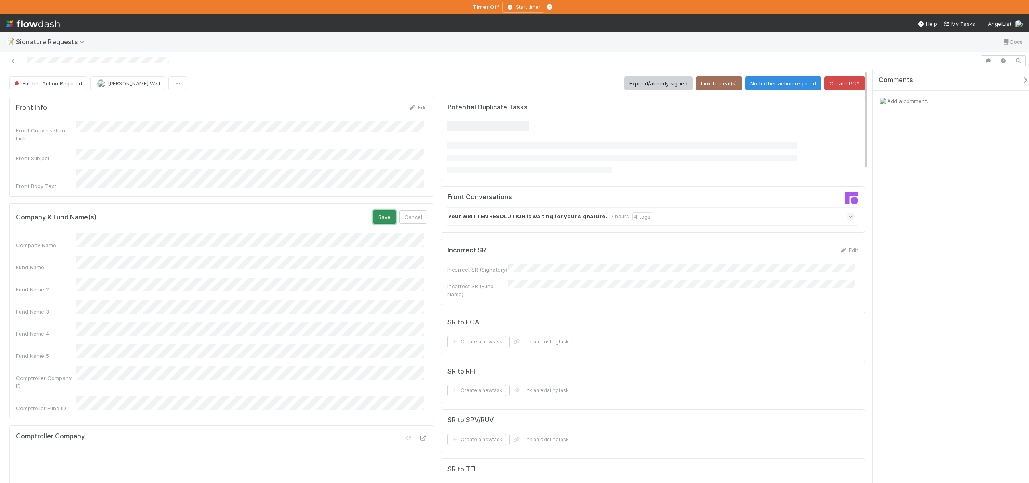
click at [380, 210] on button "Save" at bounding box center [384, 217] width 23 height 14
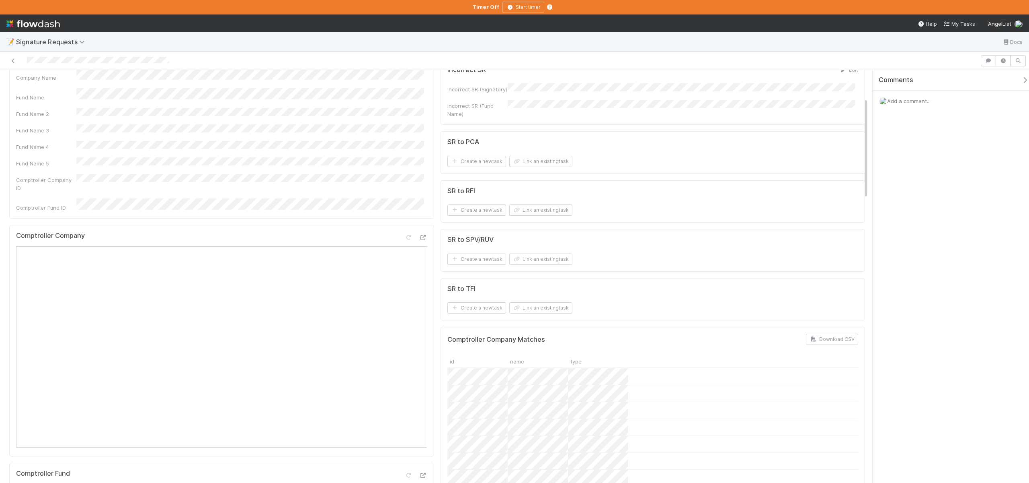
scroll to position [103, 0]
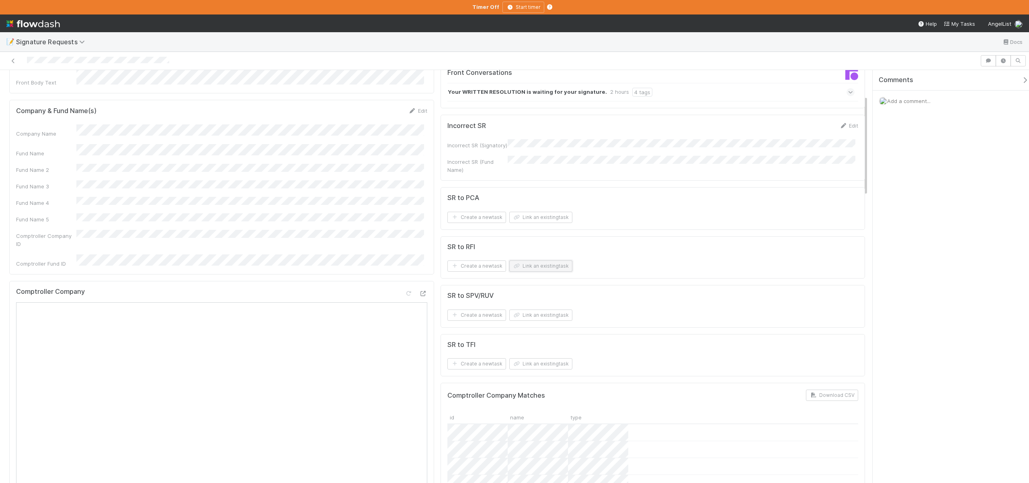
click at [523, 268] on button "Link an existing task" at bounding box center [541, 265] width 63 height 11
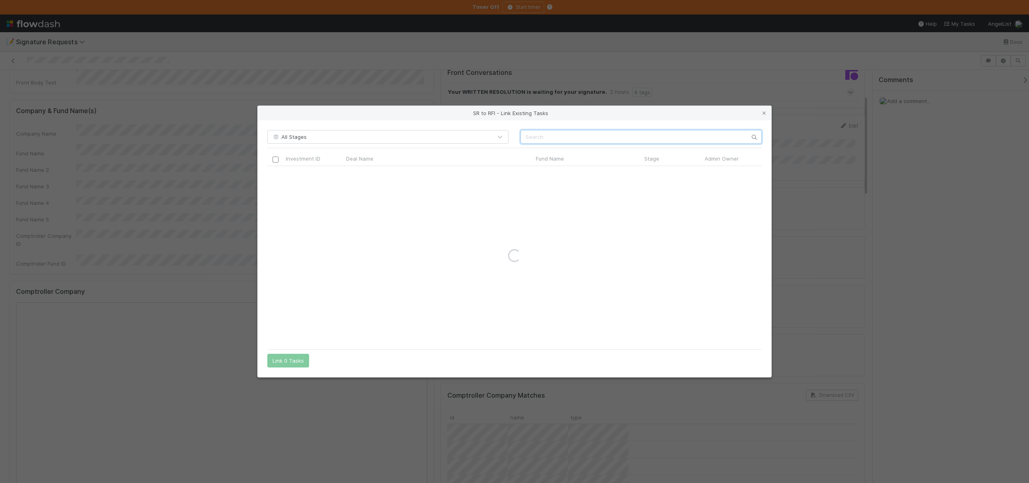
click at [544, 144] on div "All Stages Investment ID Deal Name Fund Name Stage Admin Owner Fund Legal Name …" at bounding box center [515, 248] width 514 height 257
paste input "JWass PT Investors, LP - C1"
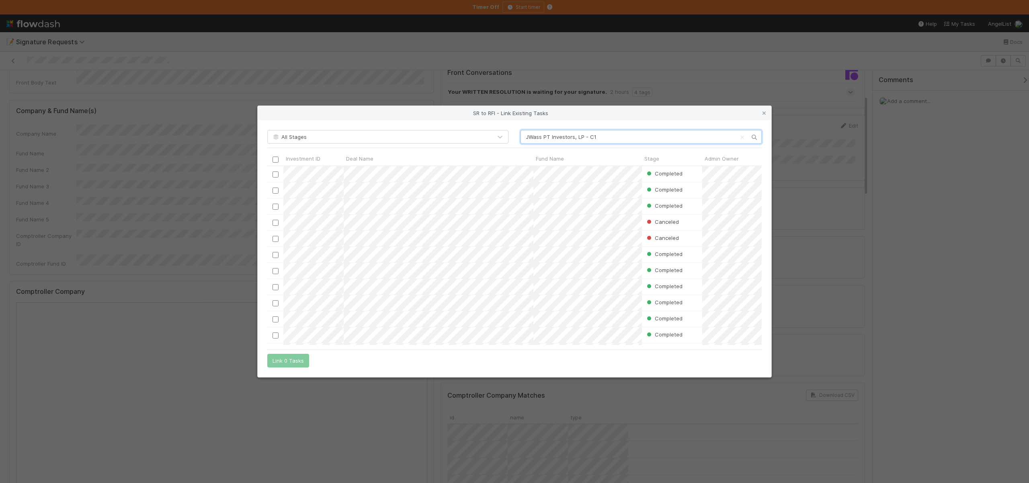
scroll to position [173, 489]
type input "JWass PT Investors, LP - C1"
click at [483, 155] on div "Deal Name" at bounding box center [438, 158] width 185 height 8
click at [381, 185] on div "Sort Z → A" at bounding box center [393, 186] width 92 height 12
click at [274, 187] on div at bounding box center [276, 189] width 10 height 9
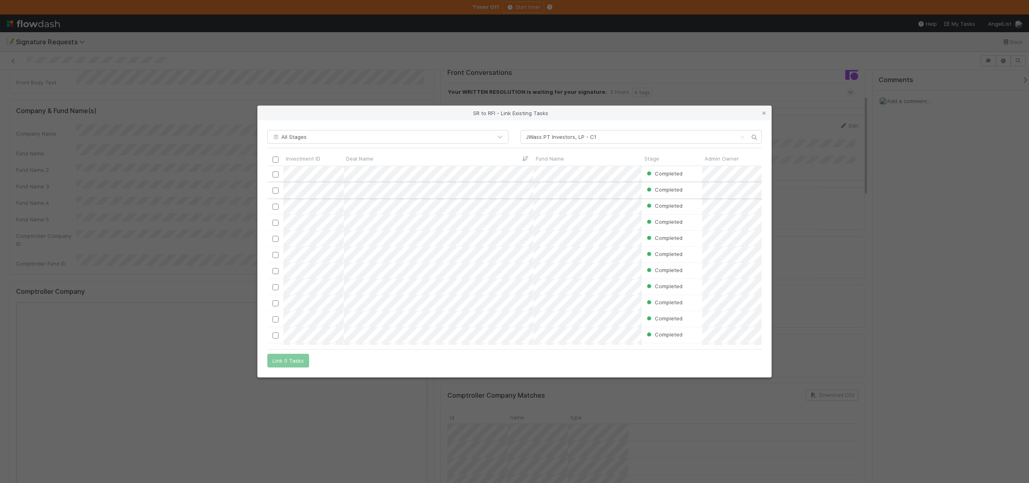
click at [276, 189] on input "checkbox" at bounding box center [276, 190] width 6 height 6
click at [288, 365] on button "Link 1 Task" at bounding box center [286, 360] width 38 height 14
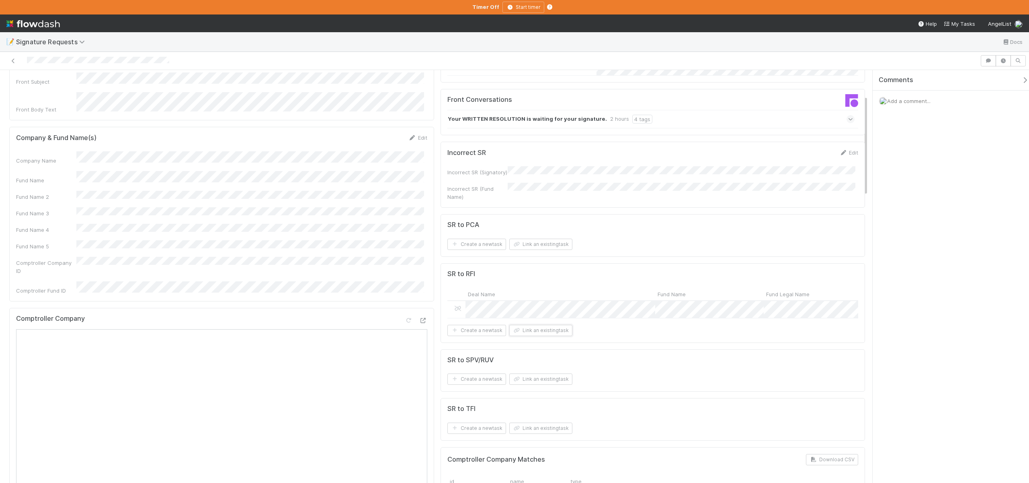
scroll to position [0, 0]
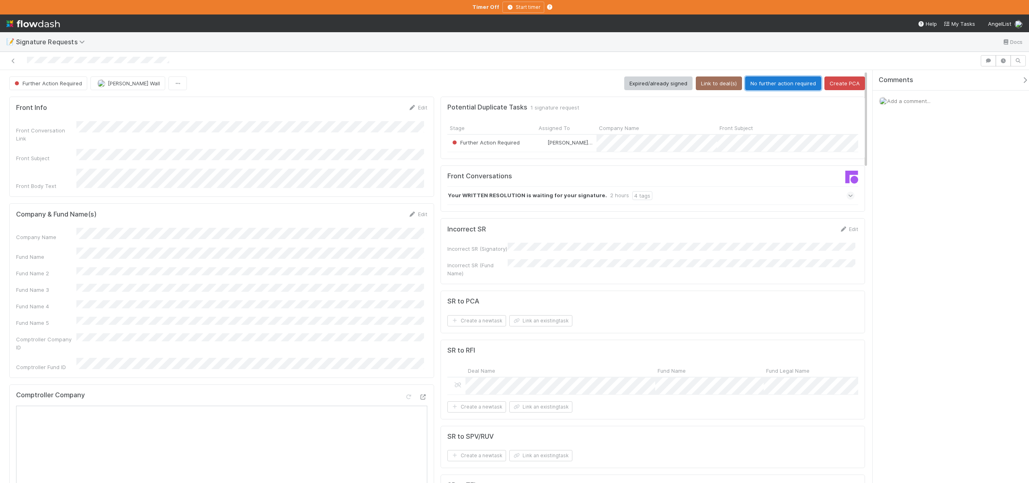
click at [766, 86] on button "No further action required" at bounding box center [784, 83] width 76 height 14
